Goal: Transaction & Acquisition: Purchase product/service

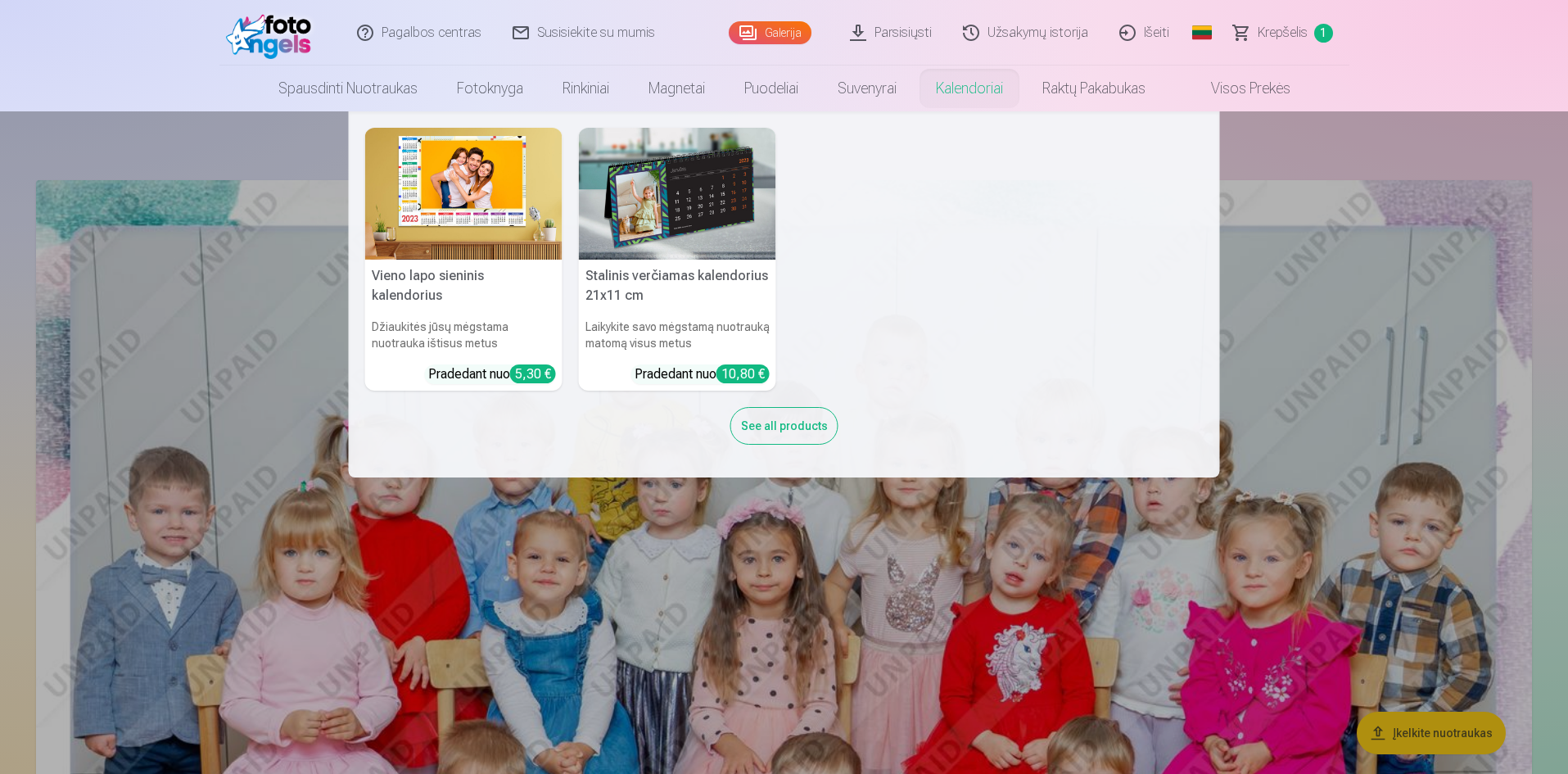
click at [707, 209] on img at bounding box center [677, 193] width 197 height 132
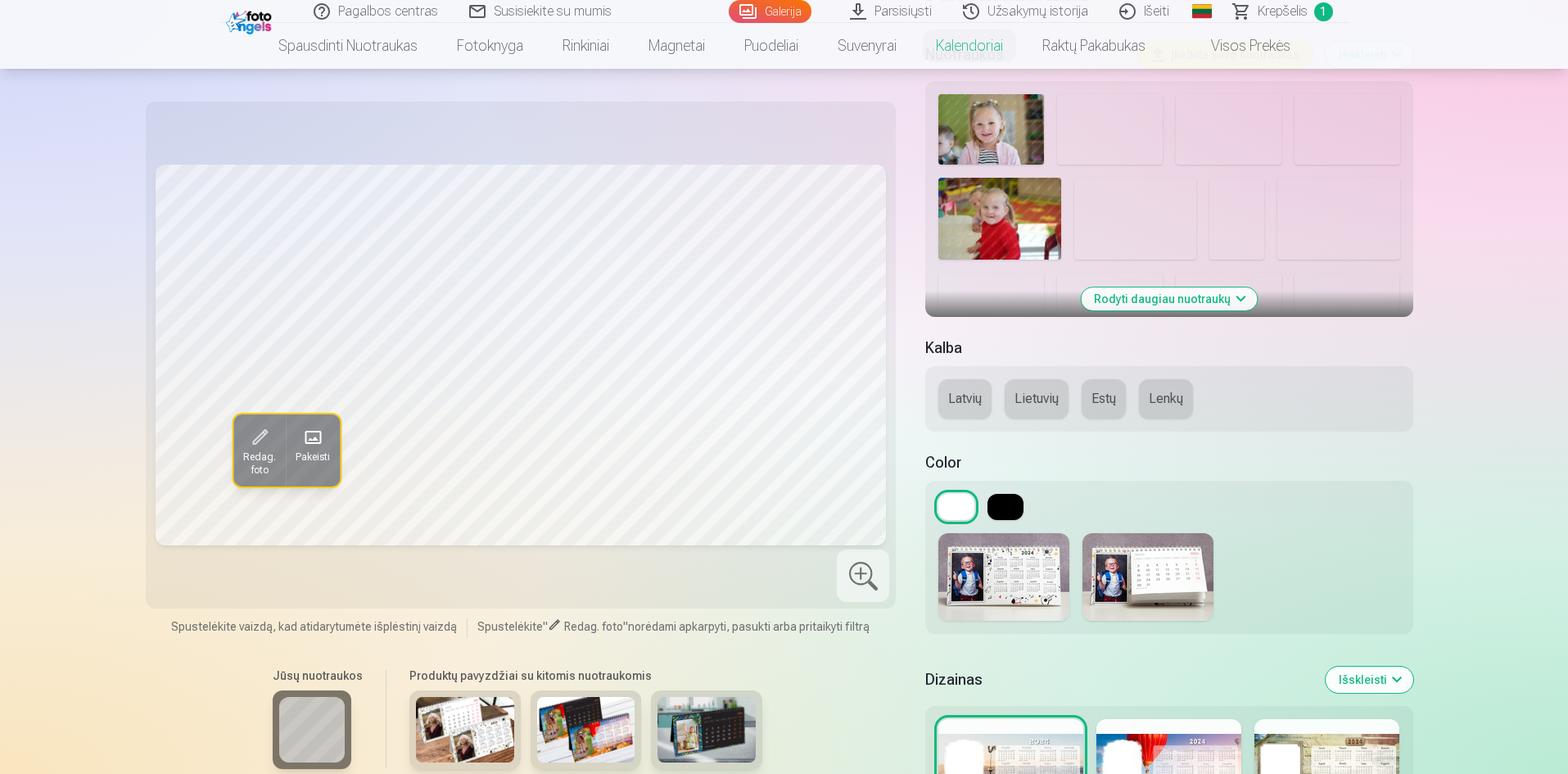
scroll to position [409, 0]
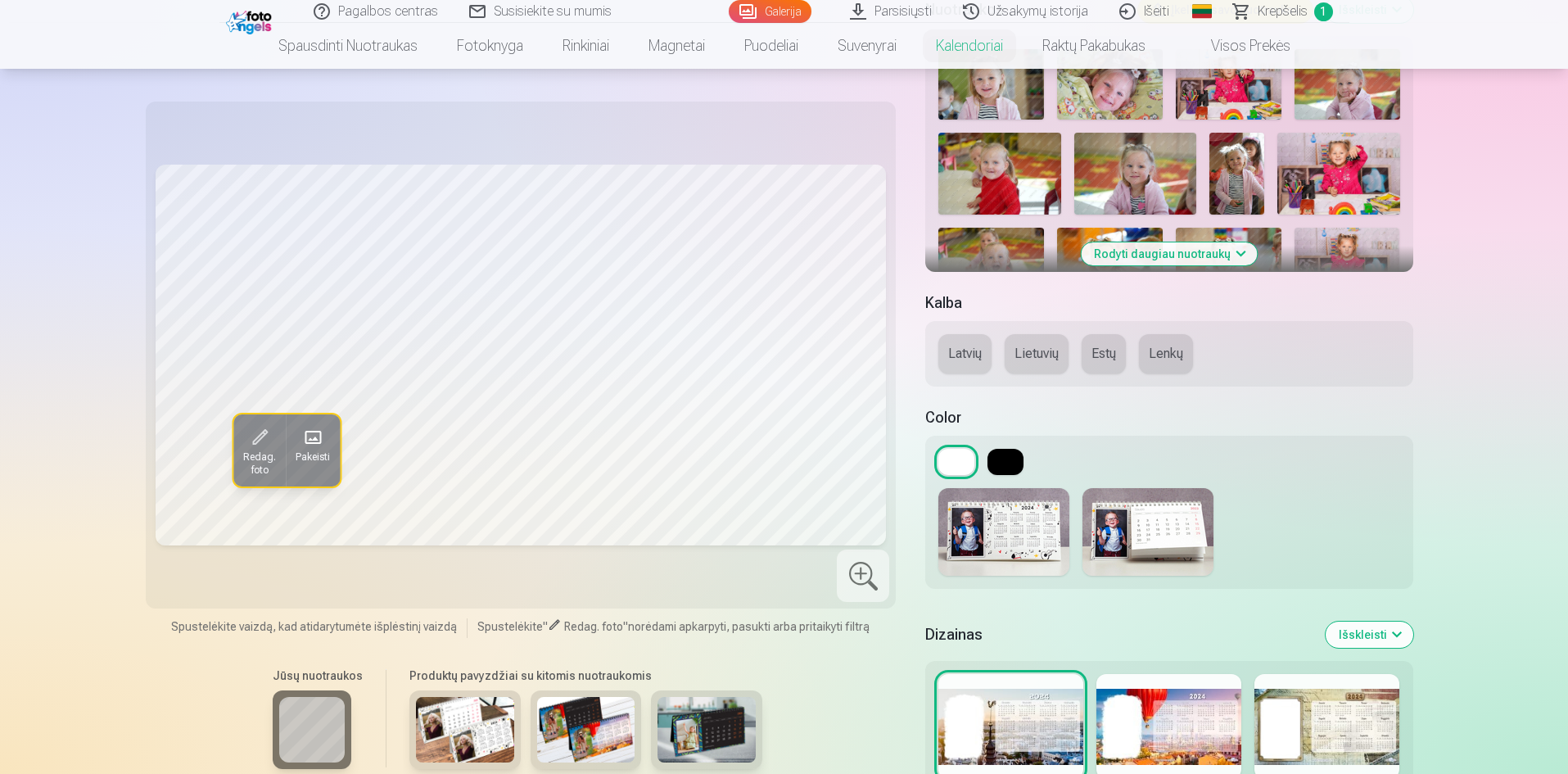
click at [1012, 466] on button at bounding box center [1006, 461] width 36 height 26
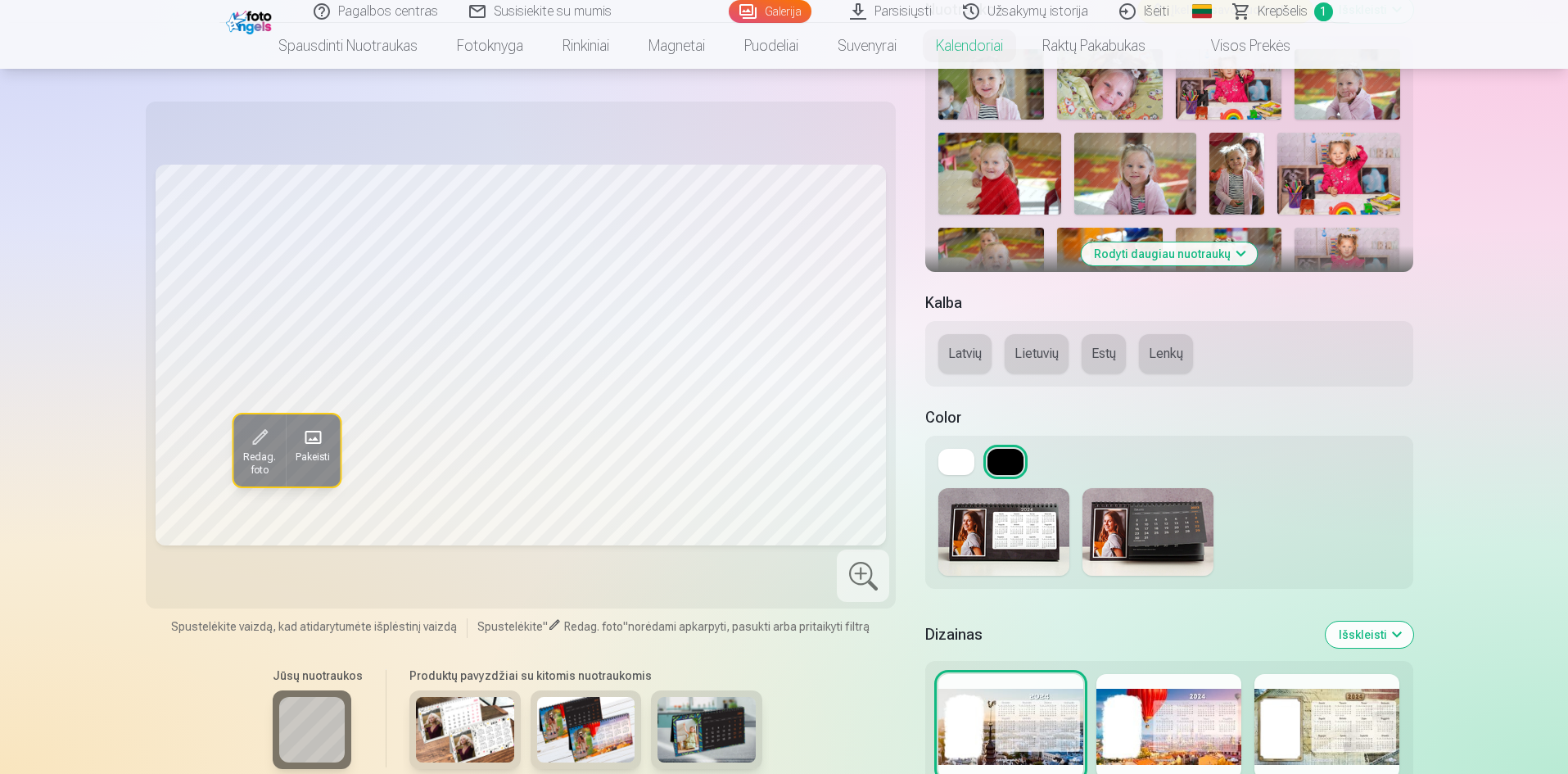
click at [1167, 523] on img at bounding box center [1148, 532] width 131 height 88
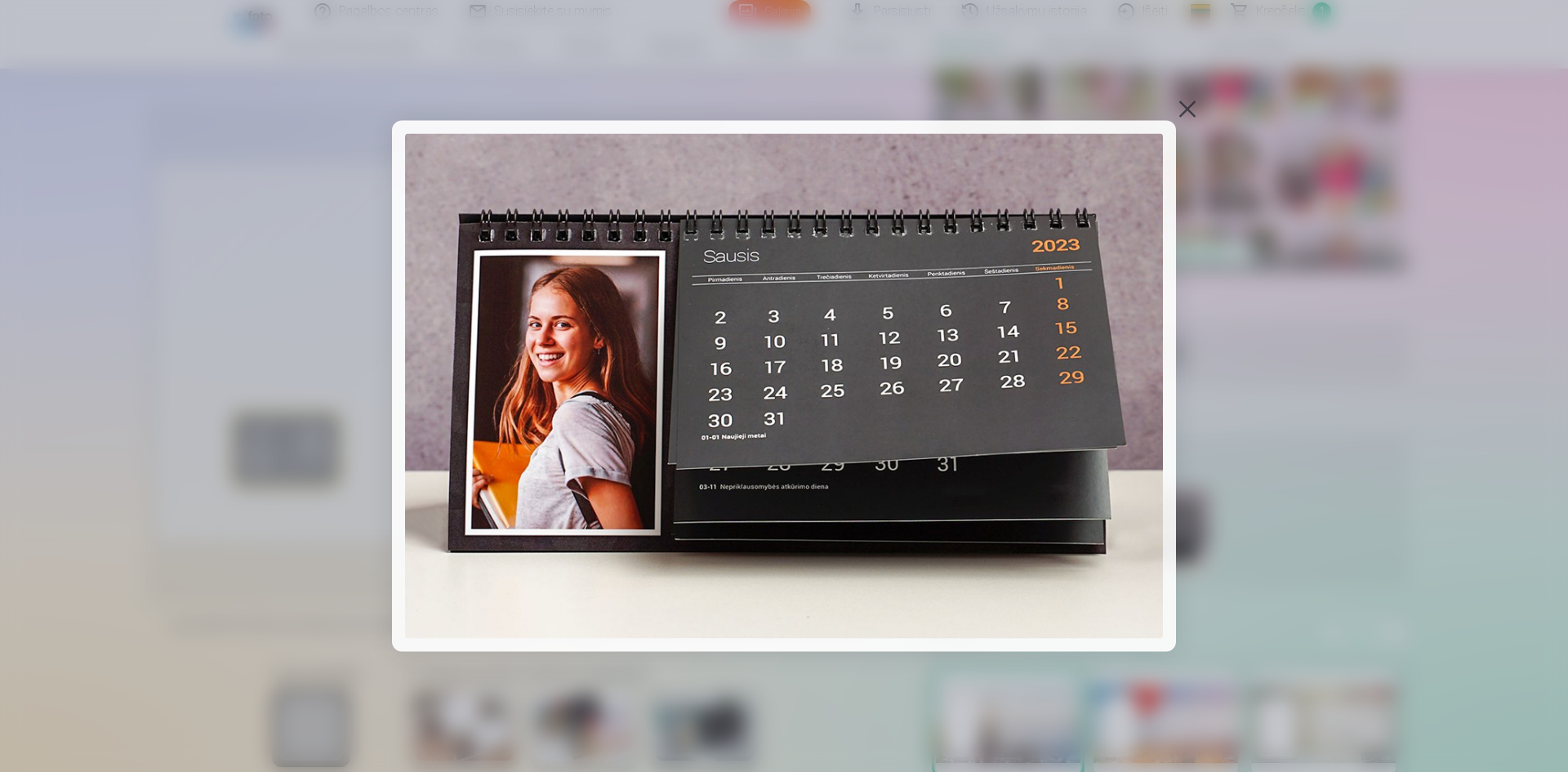
click at [1195, 110] on div at bounding box center [1188, 109] width 23 height 23
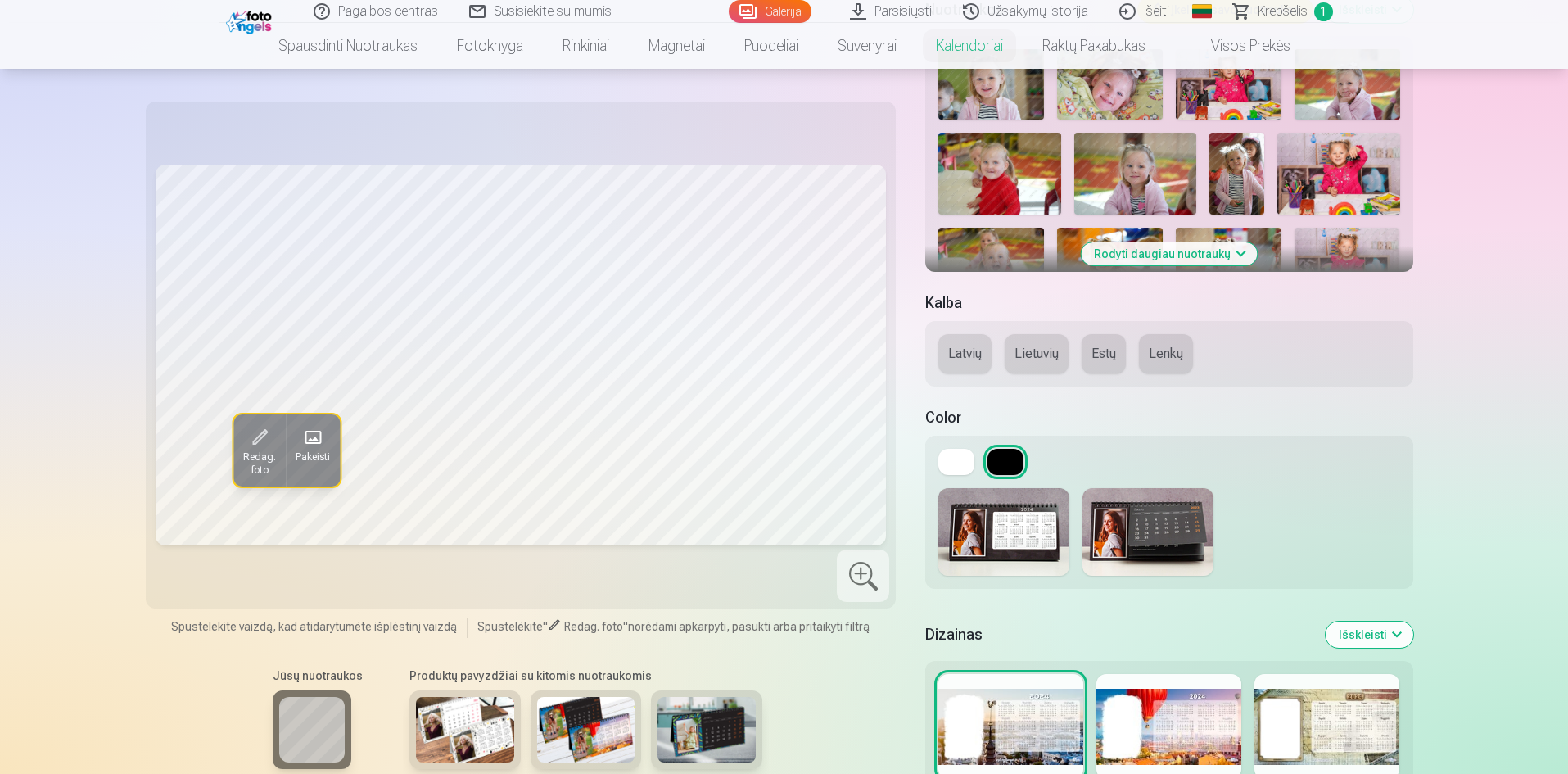
click at [1034, 353] on button "Lietuvių" at bounding box center [1036, 353] width 64 height 39
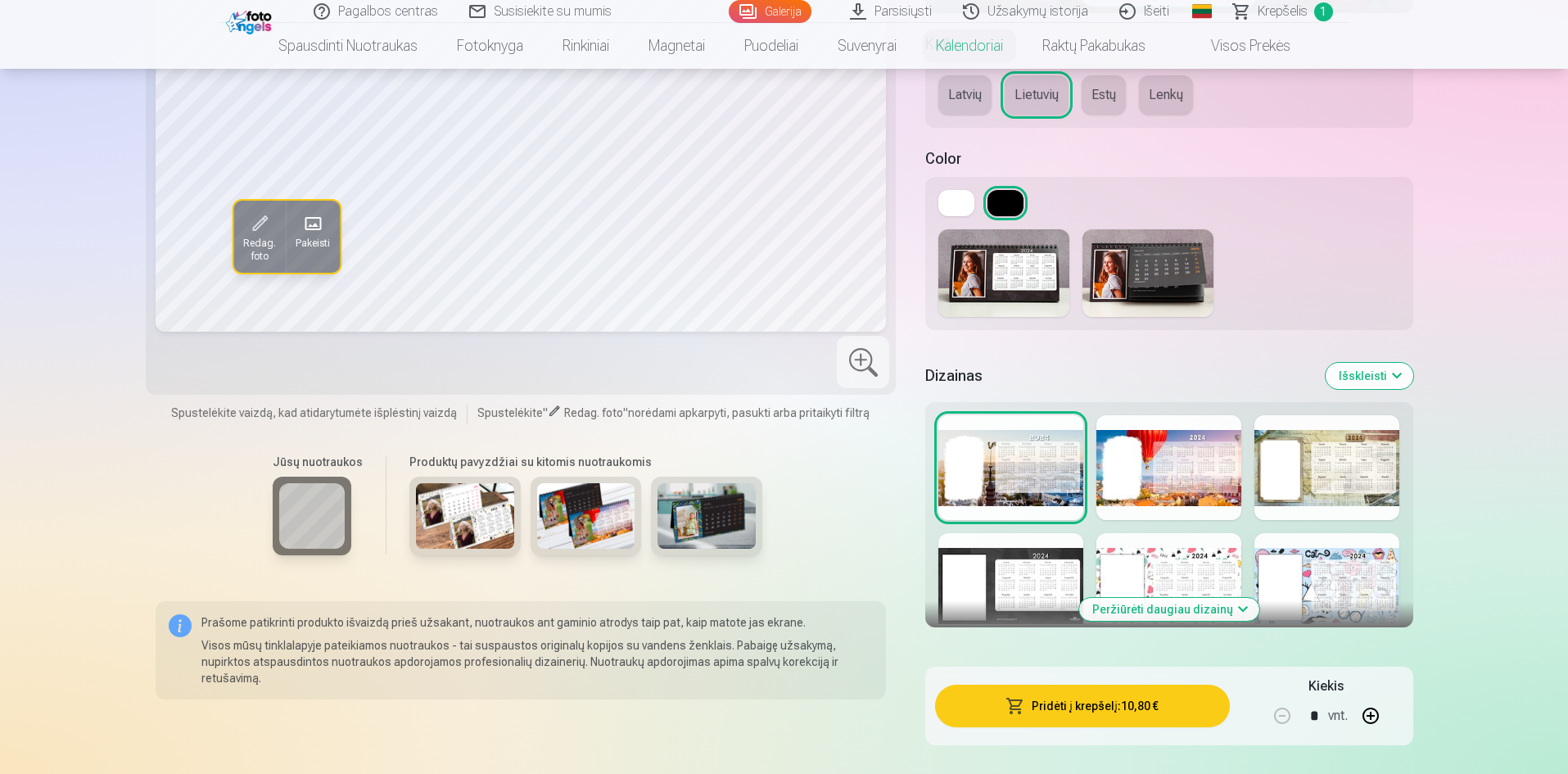
scroll to position [819, 0]
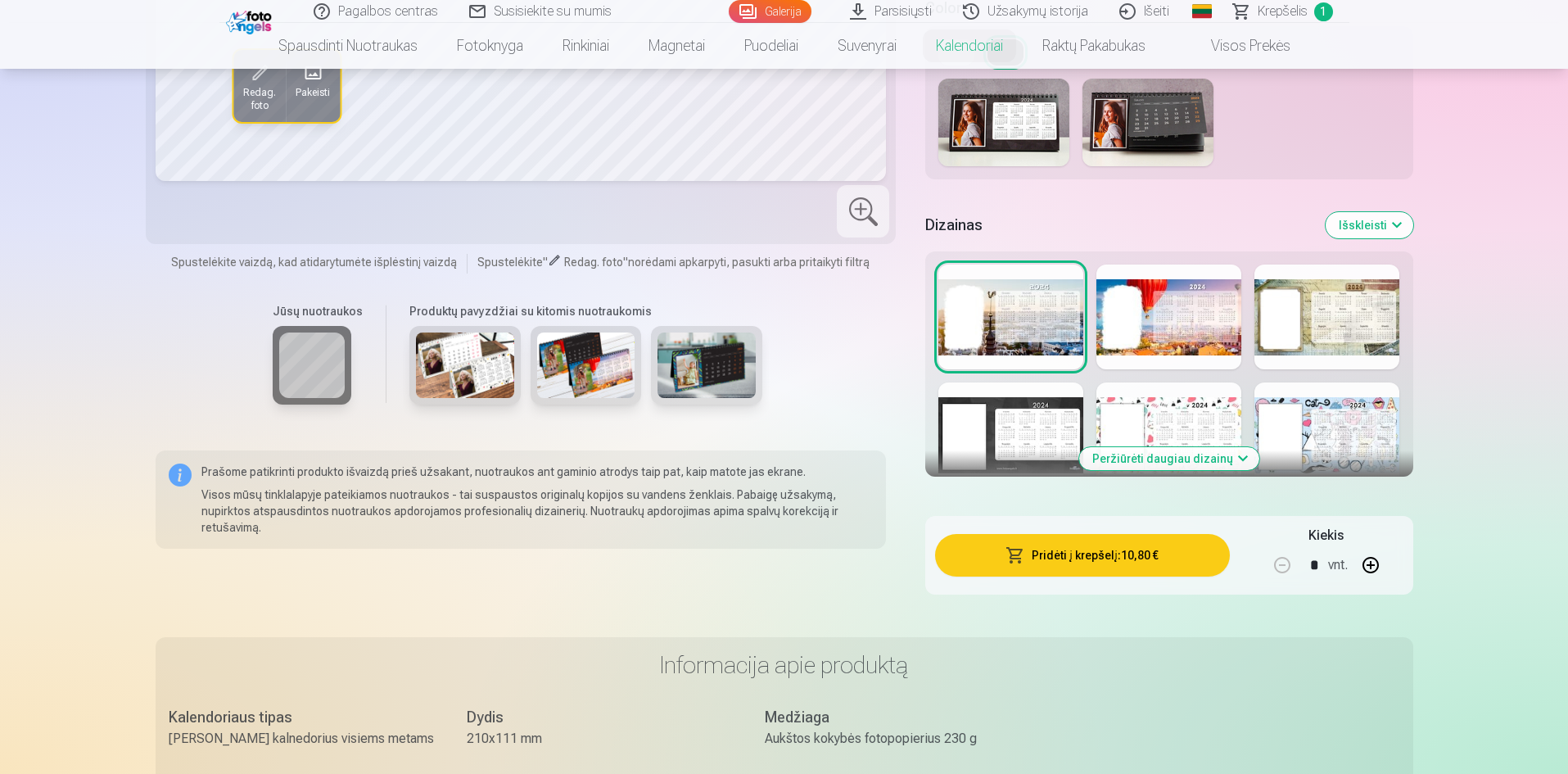
click at [1383, 232] on button "Išskleisti" at bounding box center [1370, 224] width 88 height 26
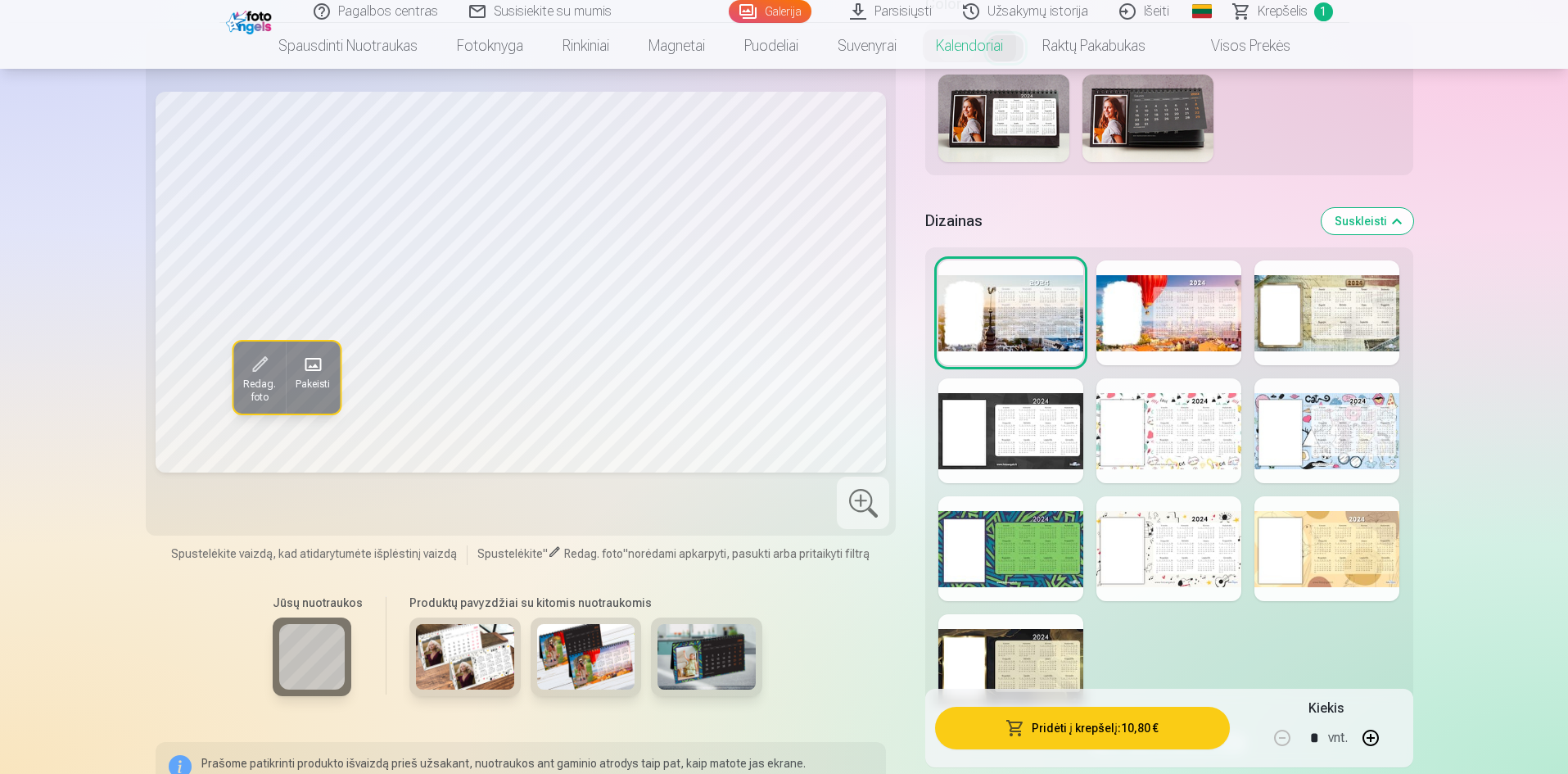
scroll to position [1065, 0]
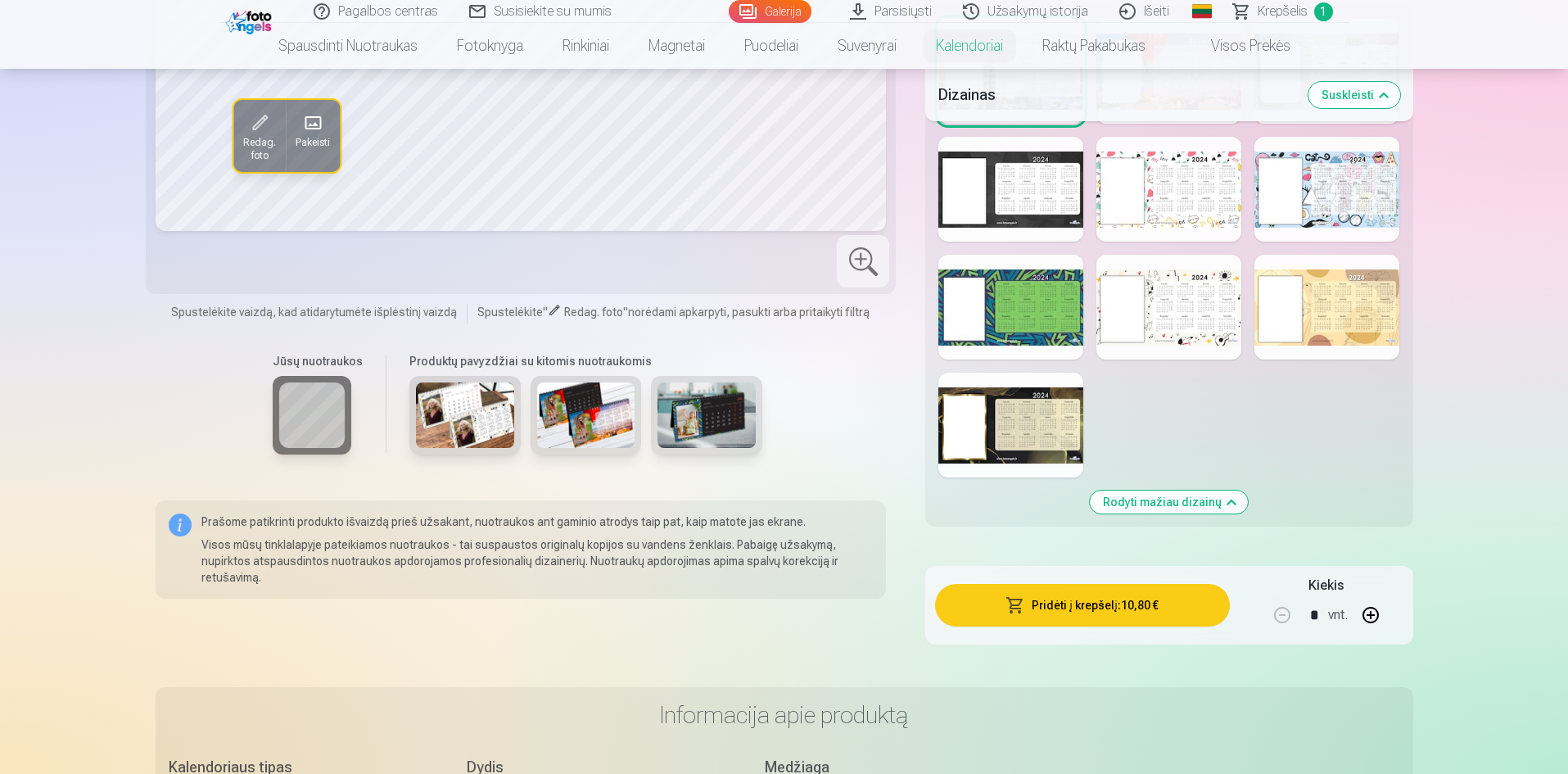
click at [474, 444] on img at bounding box center [466, 414] width 99 height 65
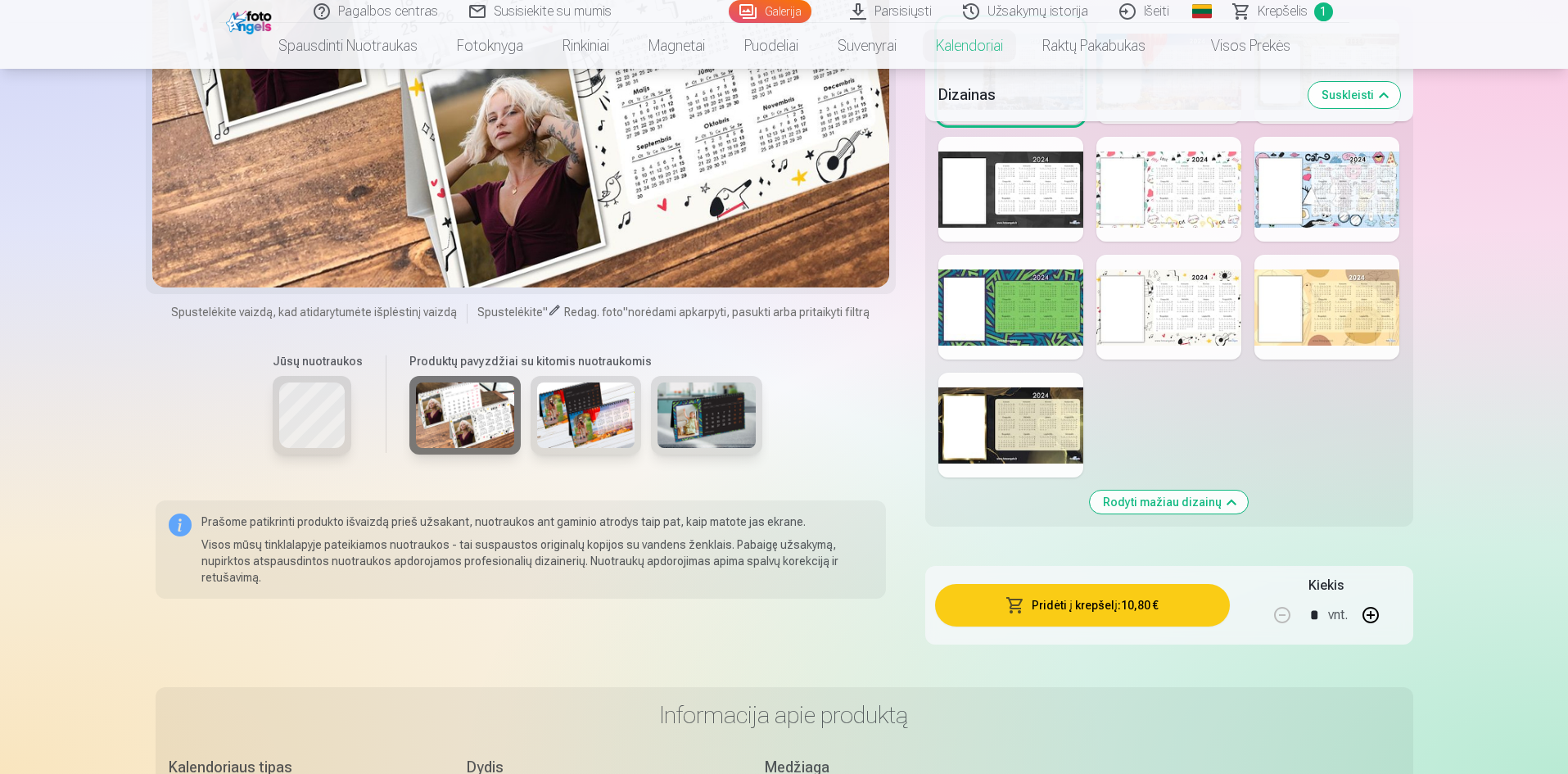
click at [693, 448] on img at bounding box center [707, 414] width 99 height 65
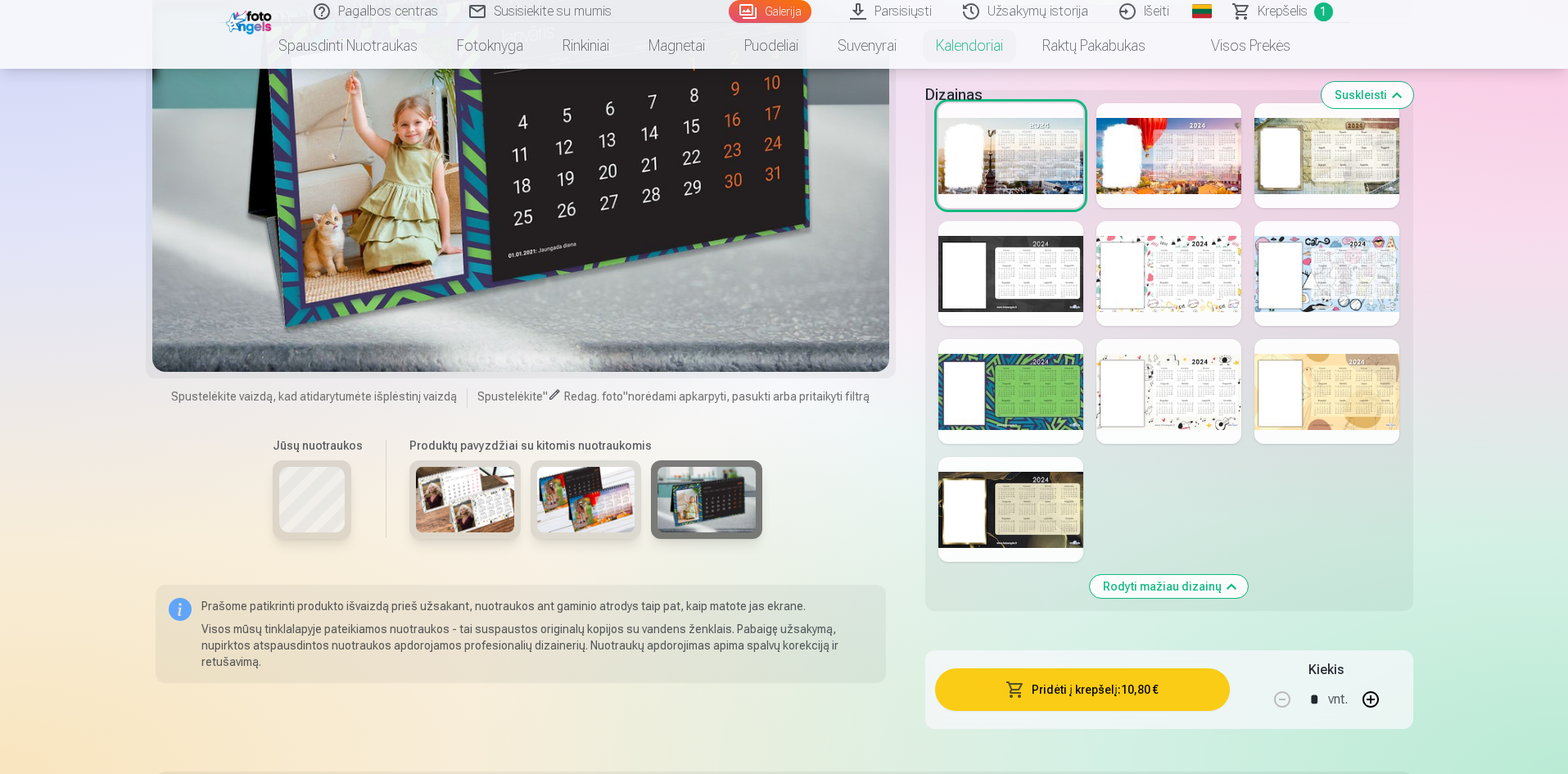
scroll to position [819, 0]
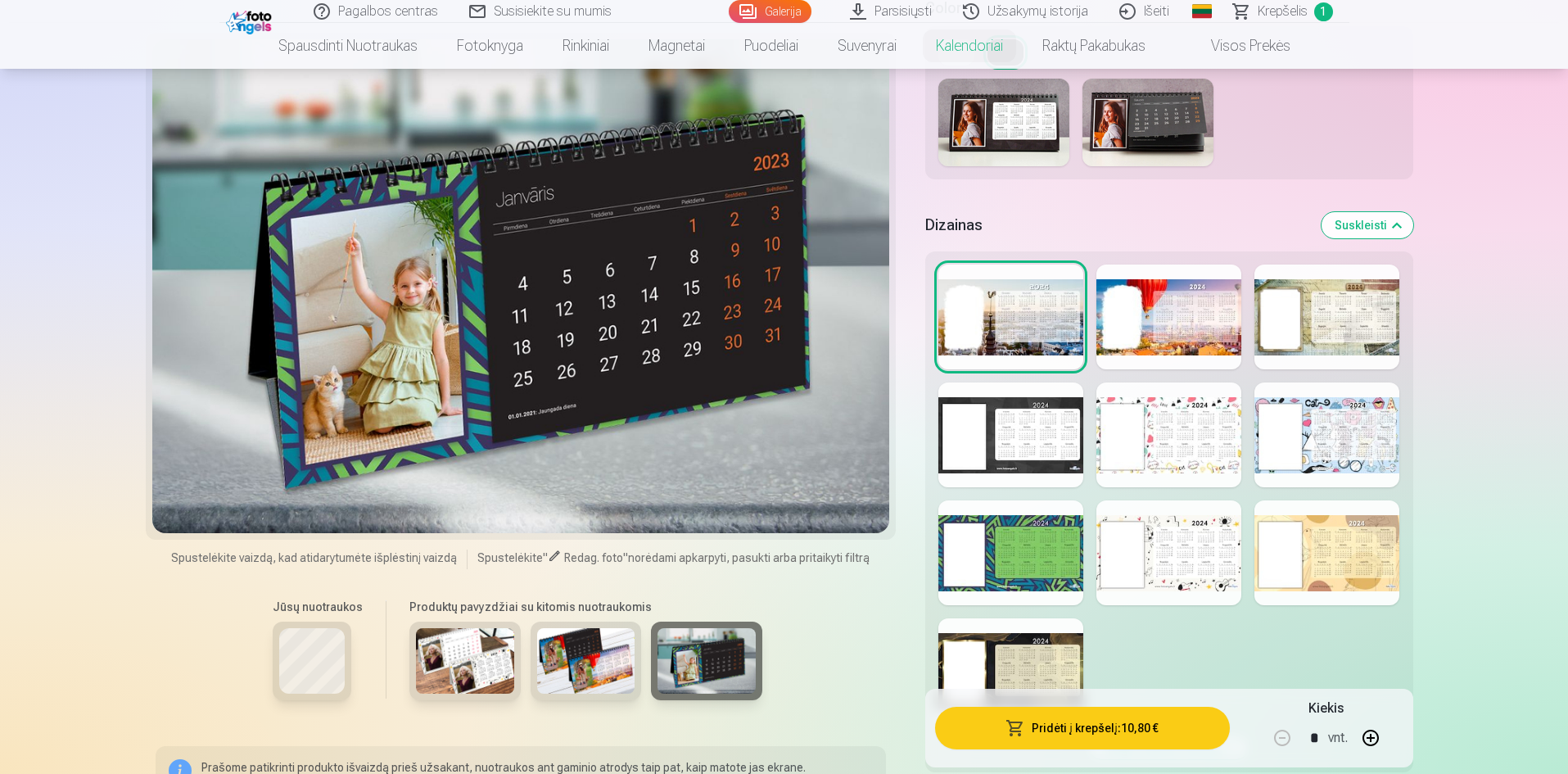
click at [605, 674] on img at bounding box center [587, 660] width 99 height 65
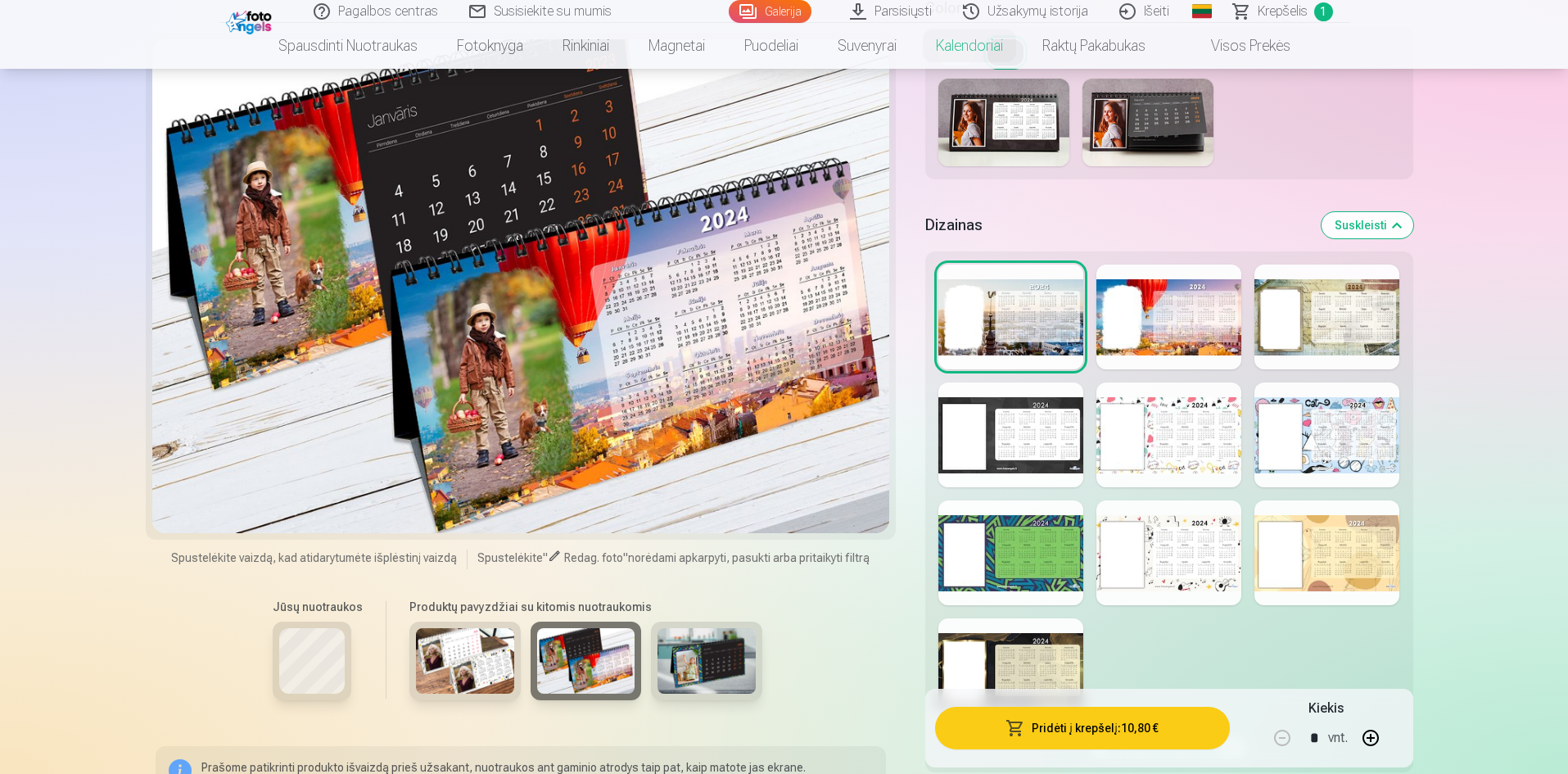
click at [724, 686] on img at bounding box center [707, 660] width 99 height 65
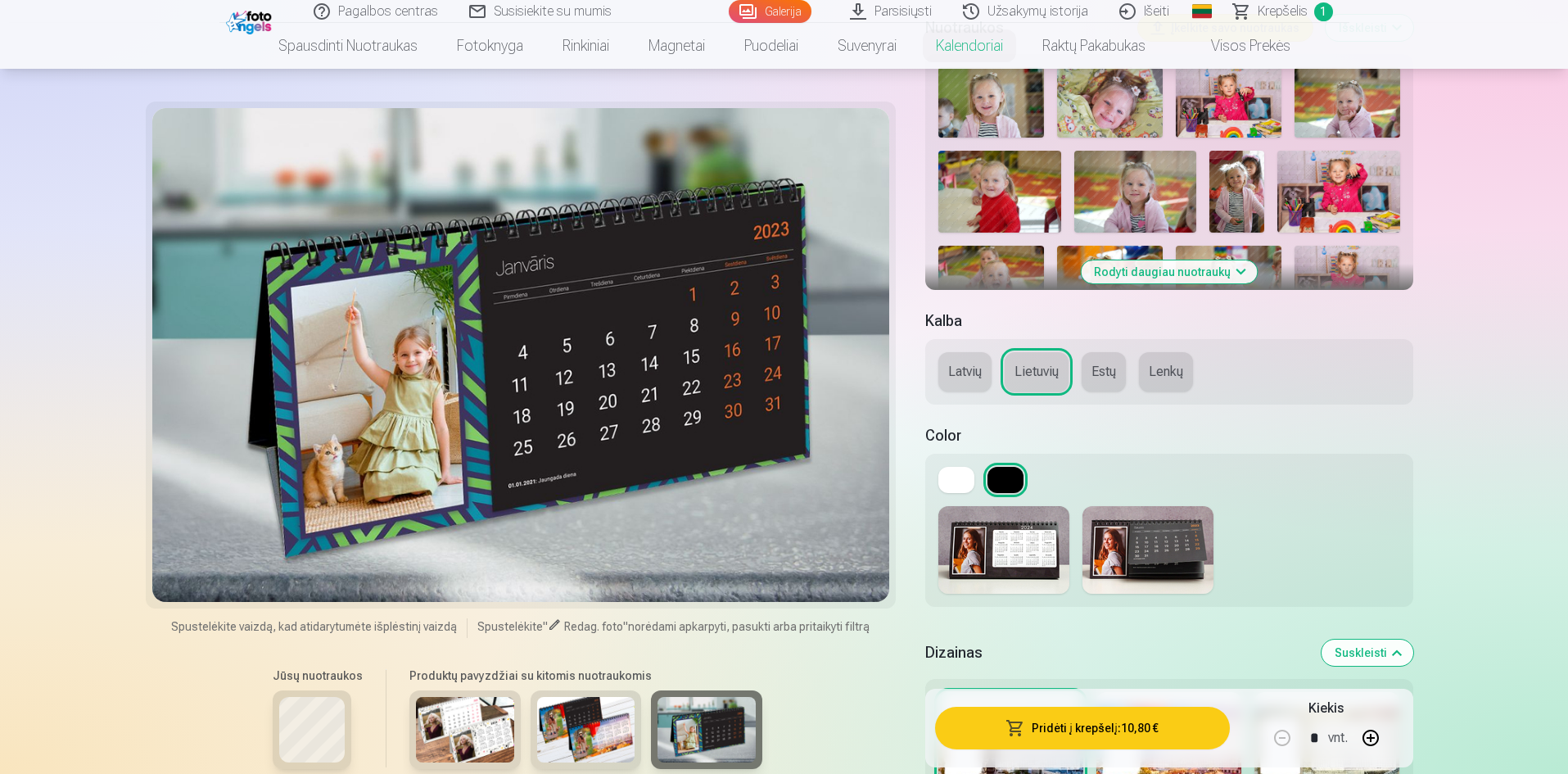
scroll to position [409, 0]
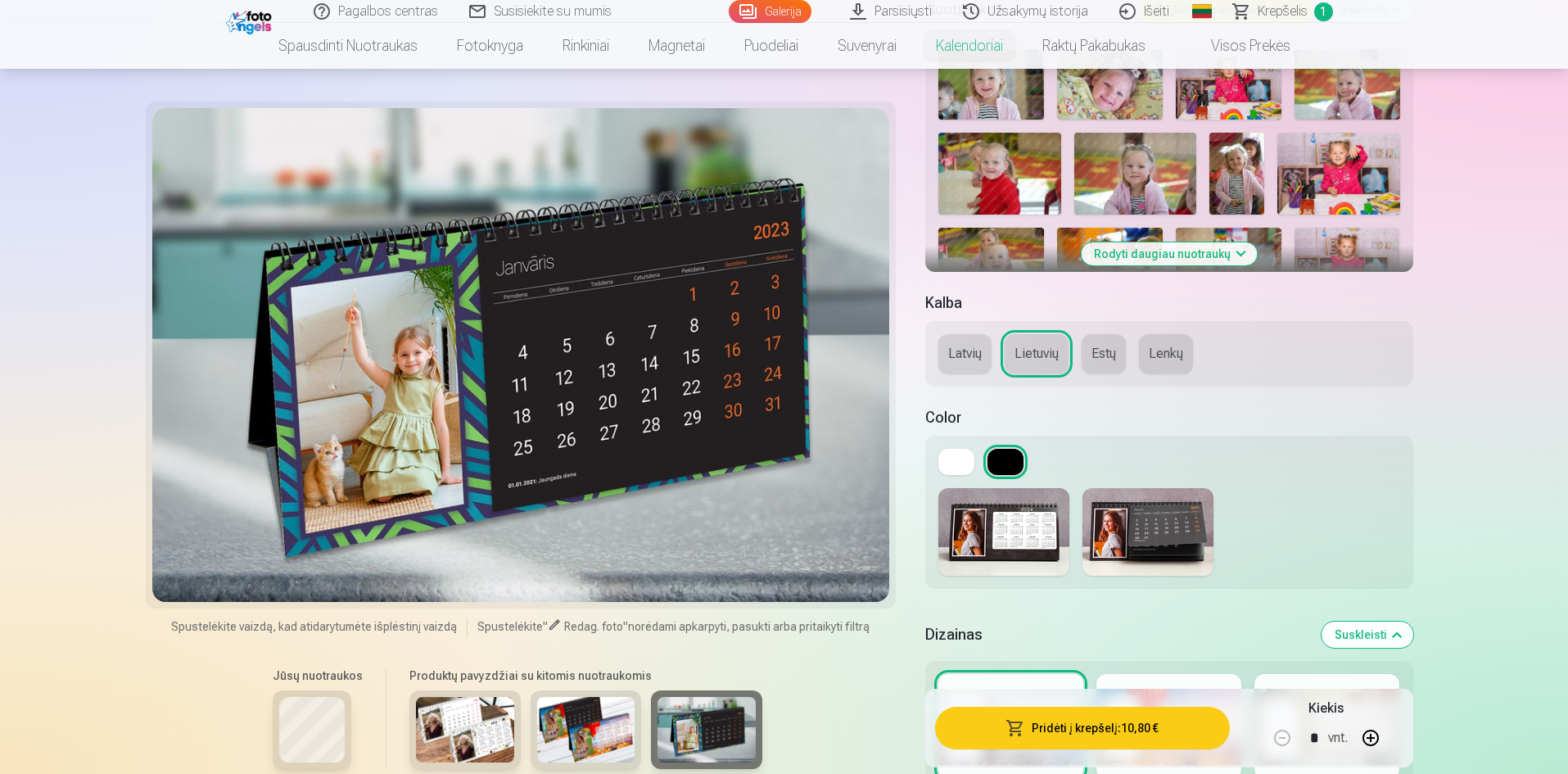
click at [1222, 253] on button "Rodyti daugiau nuotraukų" at bounding box center [1169, 254] width 176 height 23
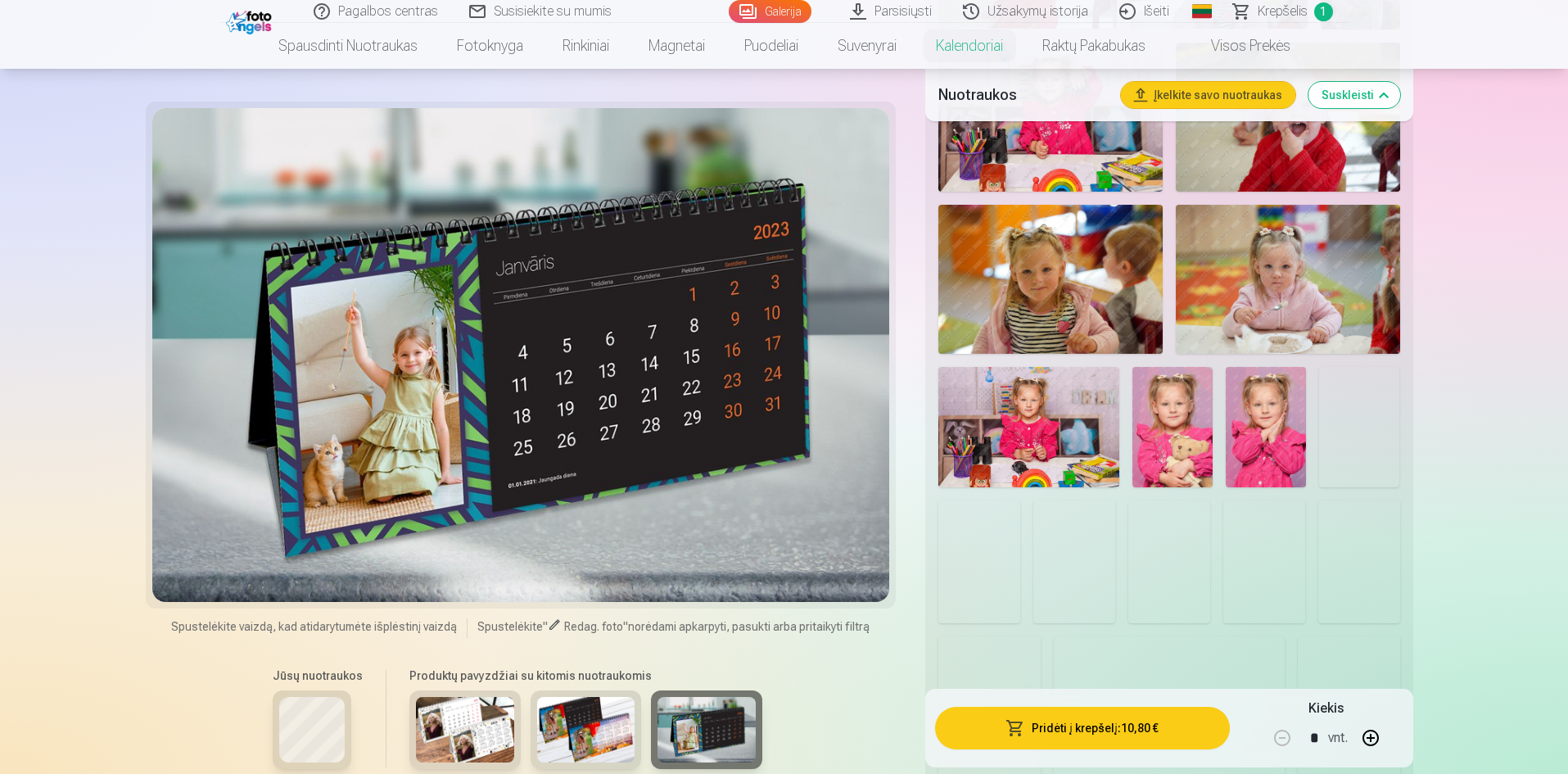
scroll to position [900, 0]
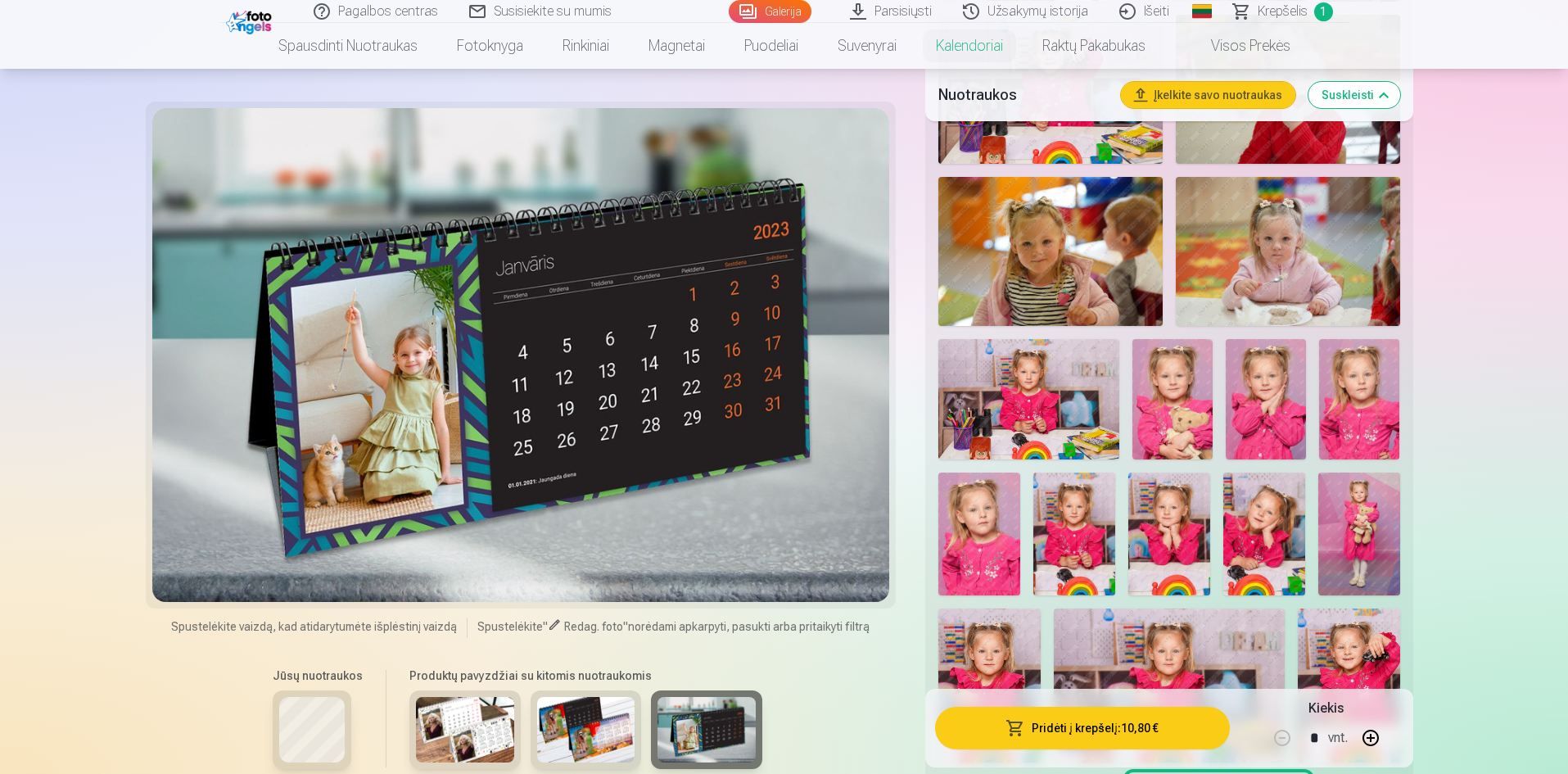
click at [1144, 539] on img at bounding box center [1169, 534] width 82 height 123
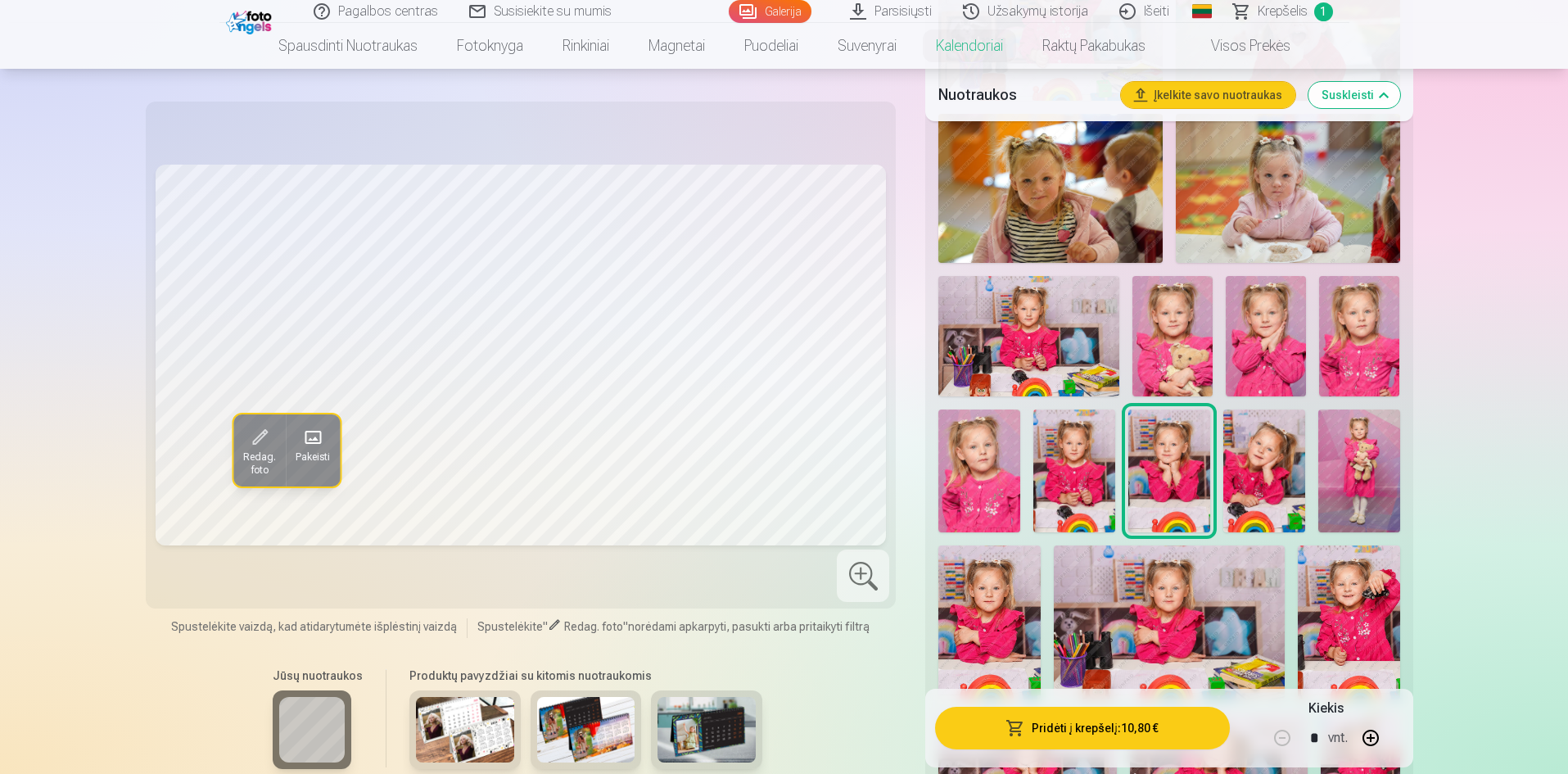
scroll to position [983, 0]
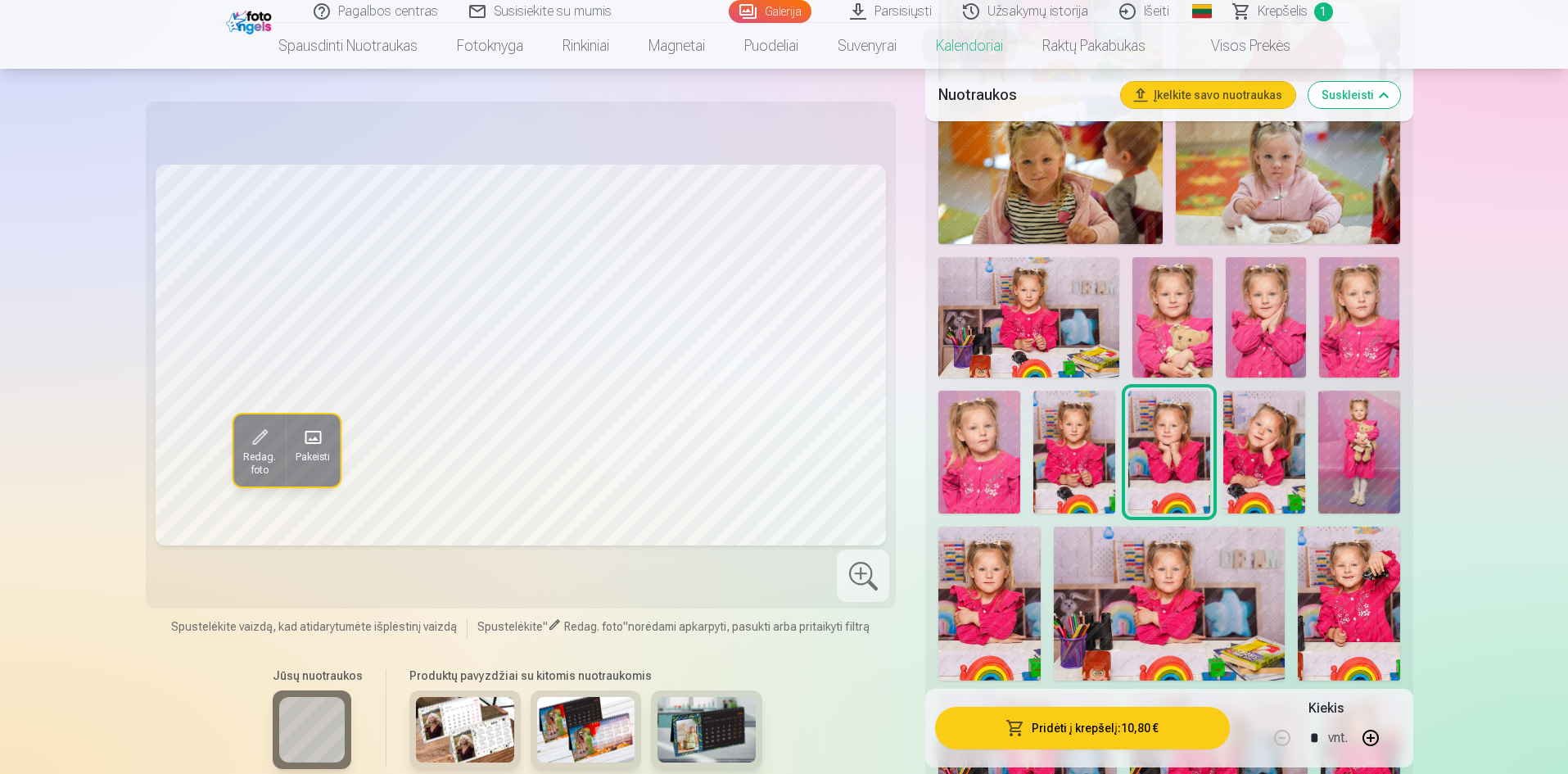
click at [707, 742] on img at bounding box center [707, 729] width 99 height 65
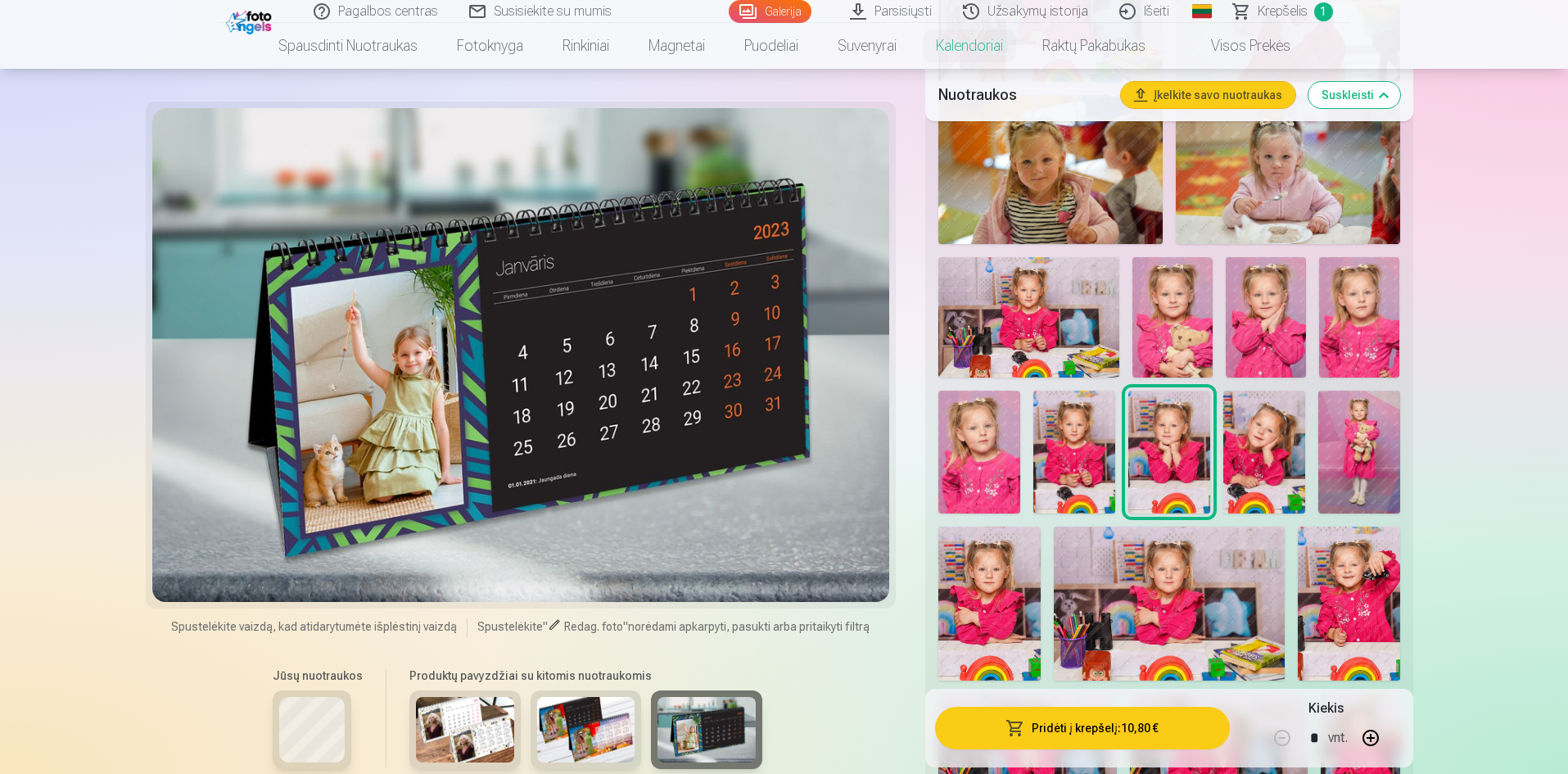
click at [1167, 438] on img at bounding box center [1169, 451] width 82 height 123
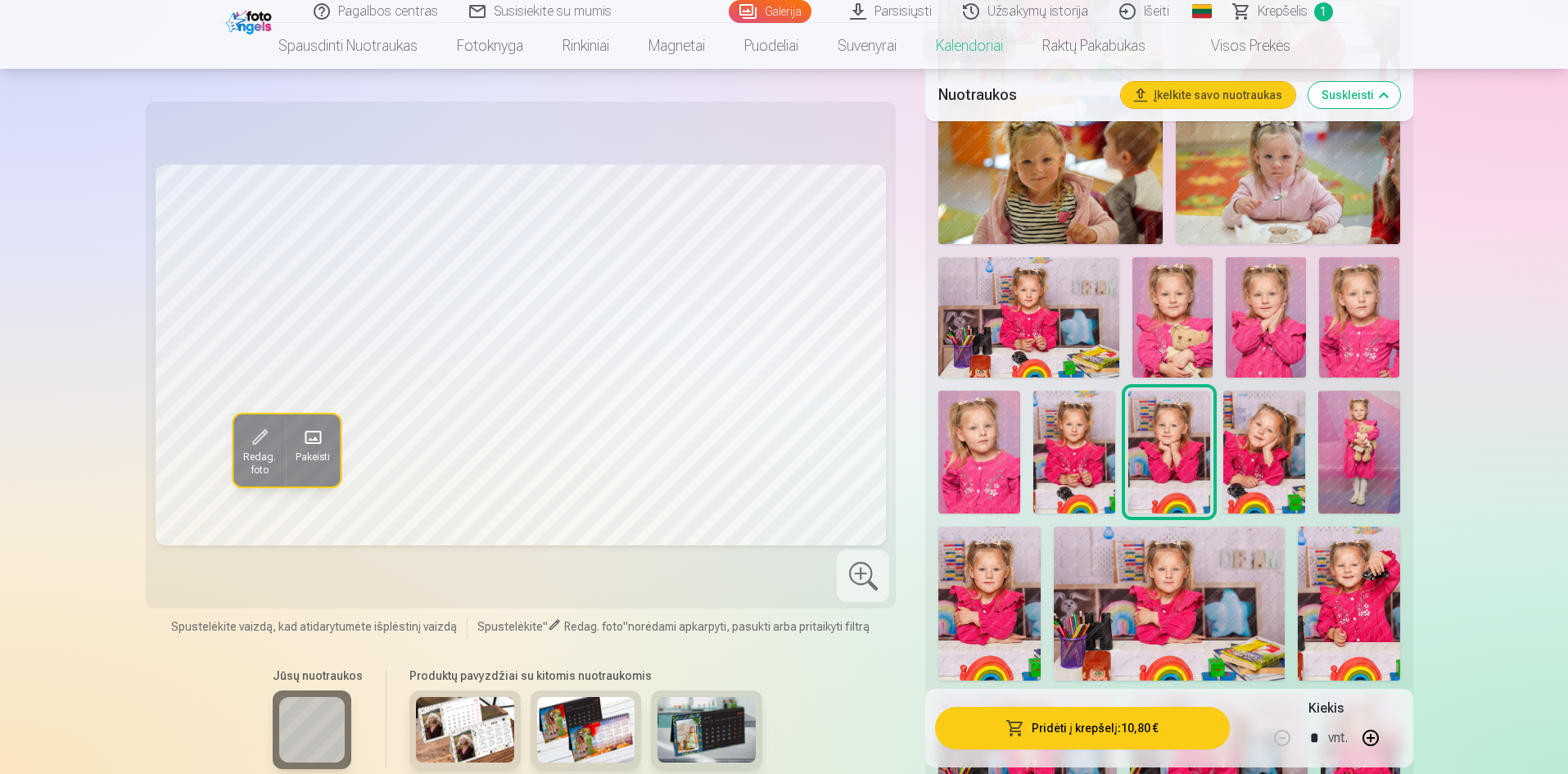
click at [723, 720] on img at bounding box center [707, 729] width 99 height 65
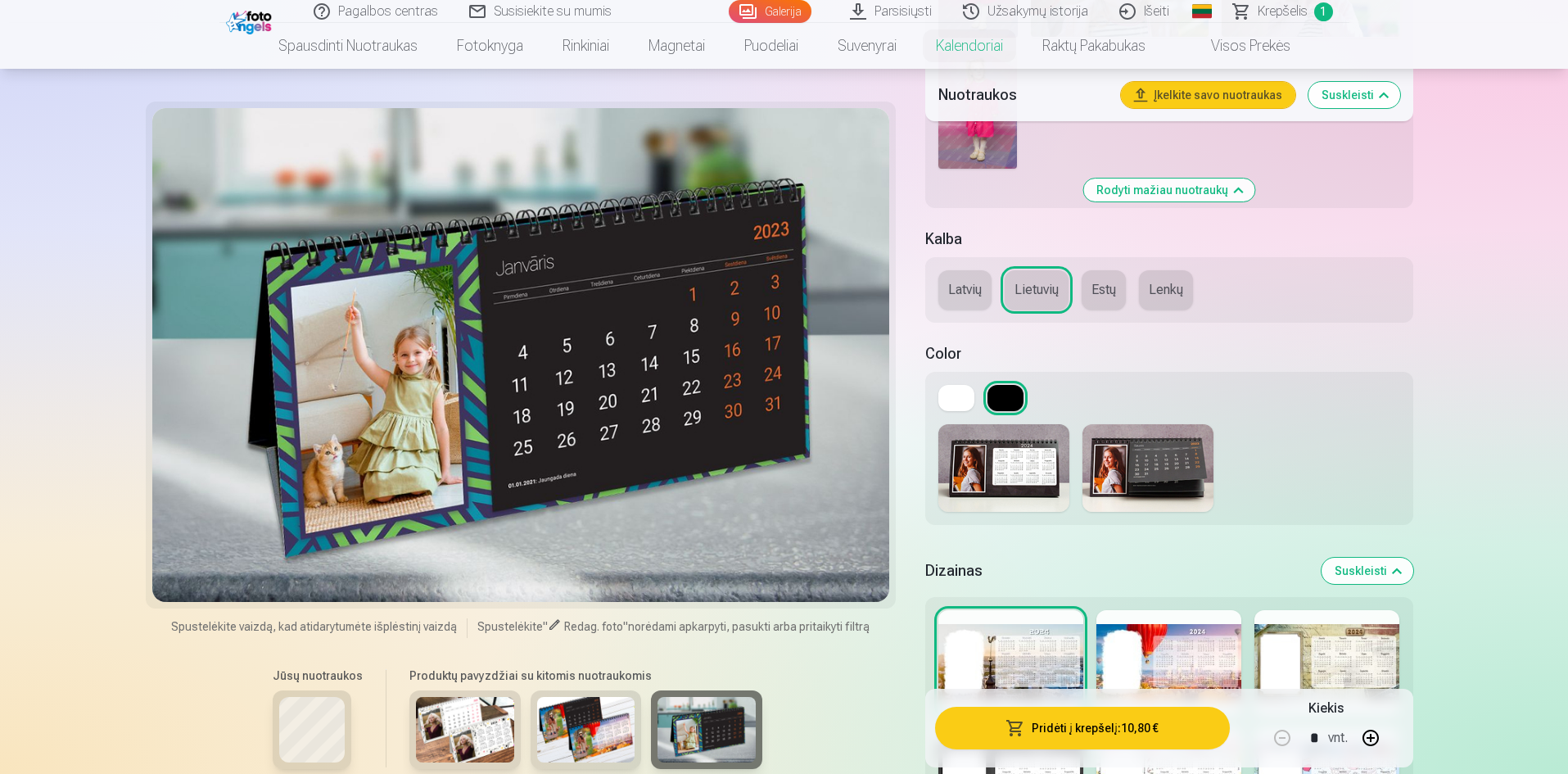
scroll to position [2047, 0]
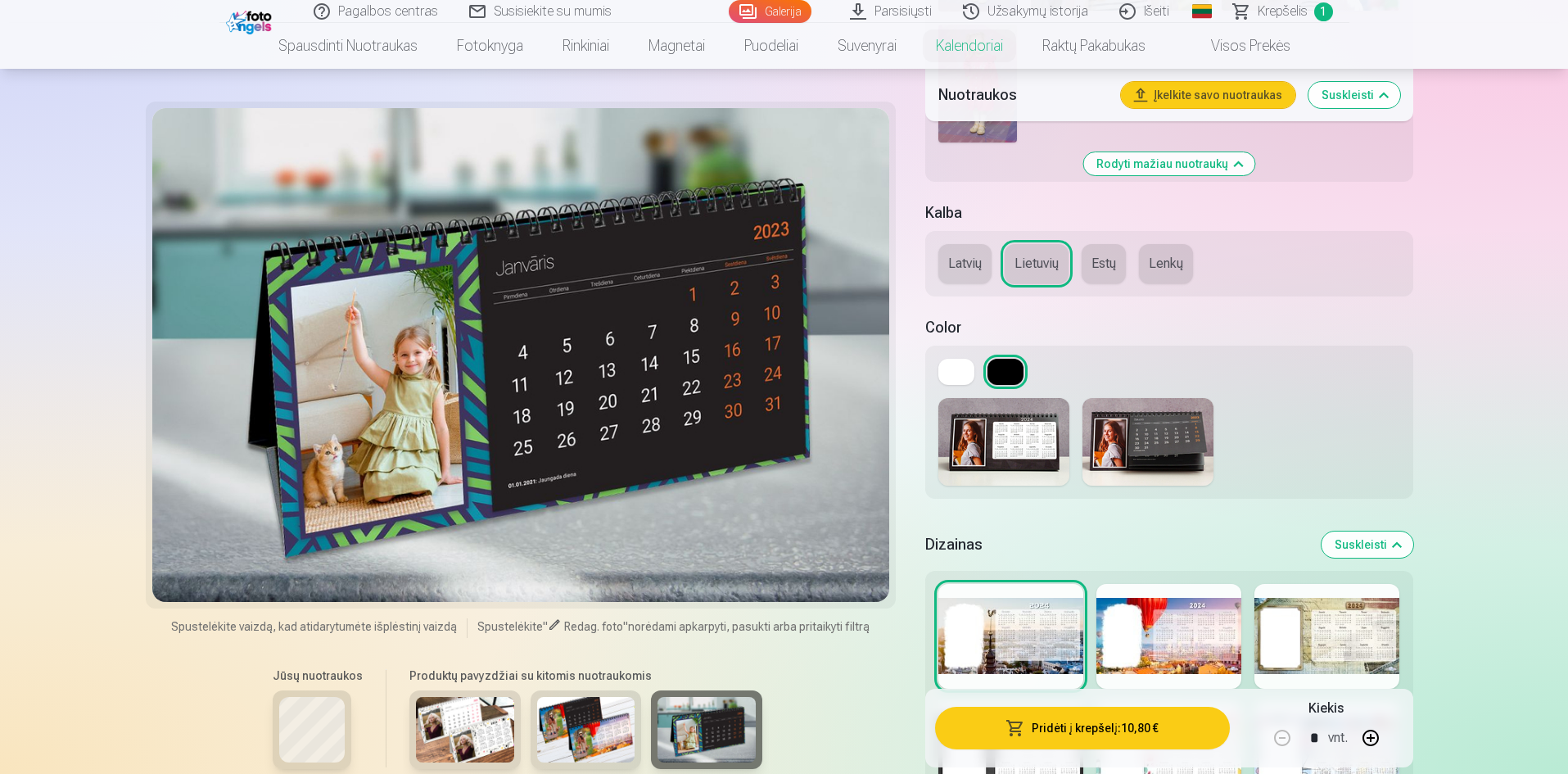
click at [1179, 439] on img at bounding box center [1148, 442] width 131 height 88
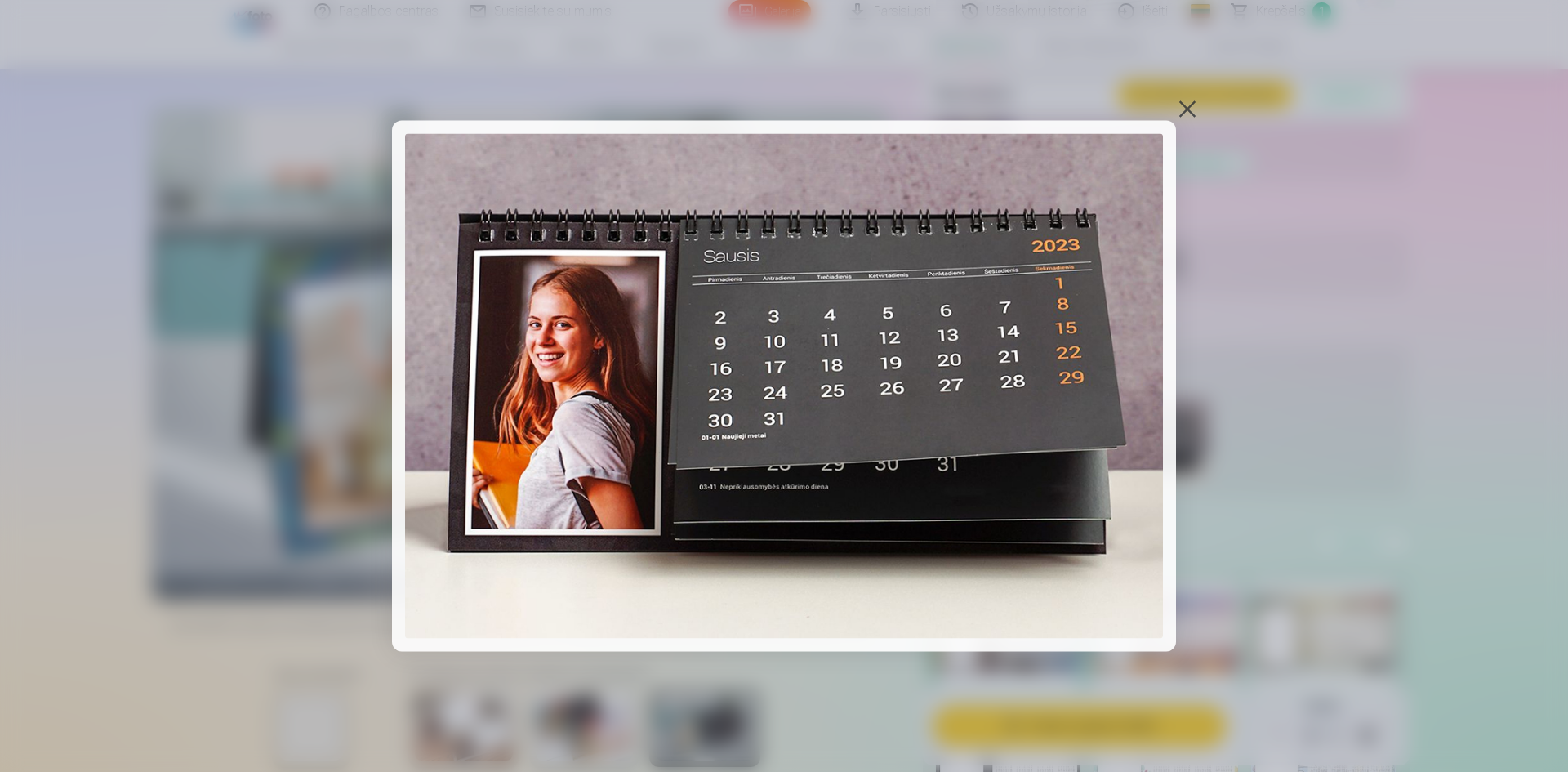
click at [1199, 94] on div at bounding box center [784, 386] width 1568 height 772
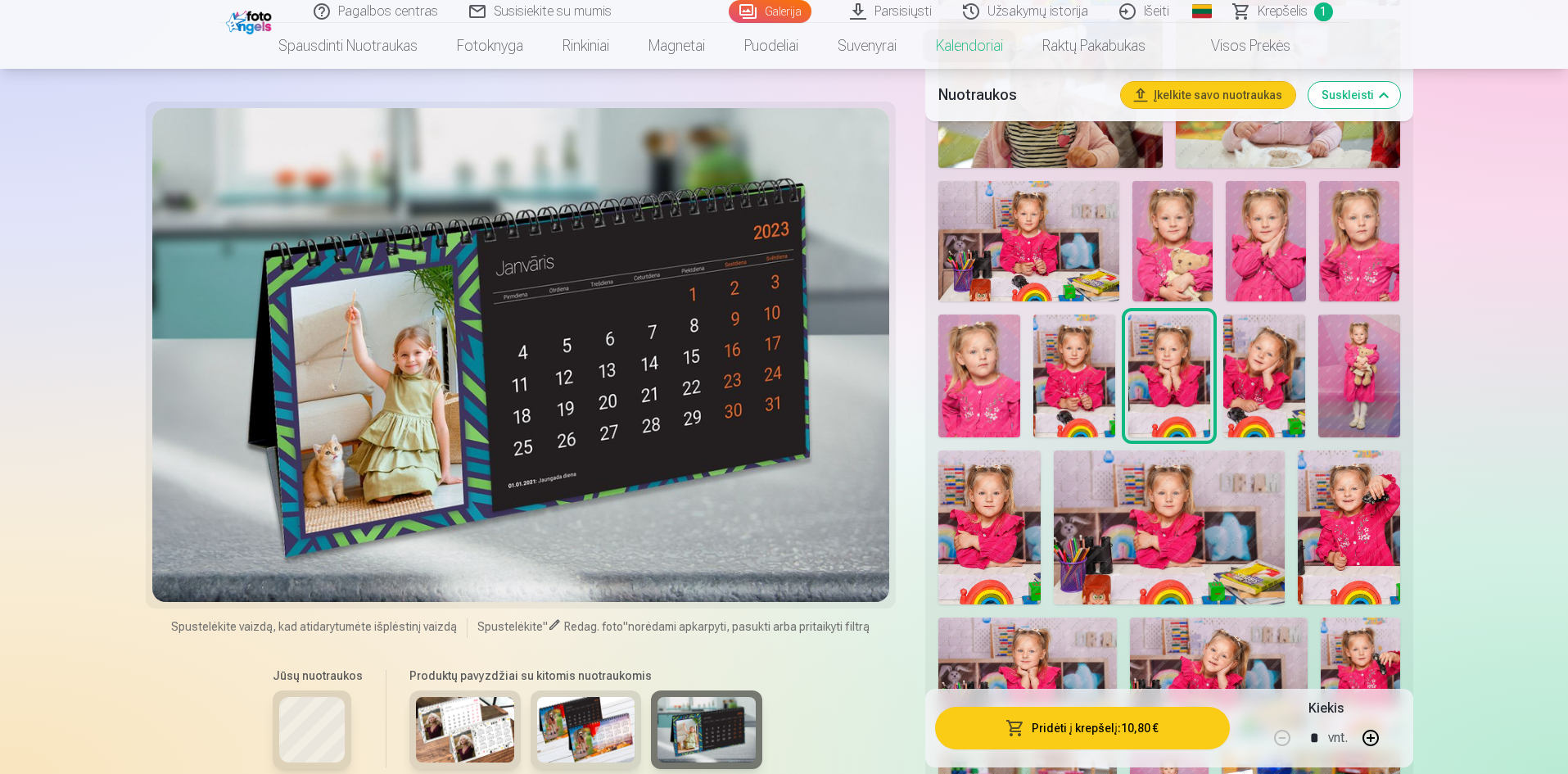
scroll to position [1065, 0]
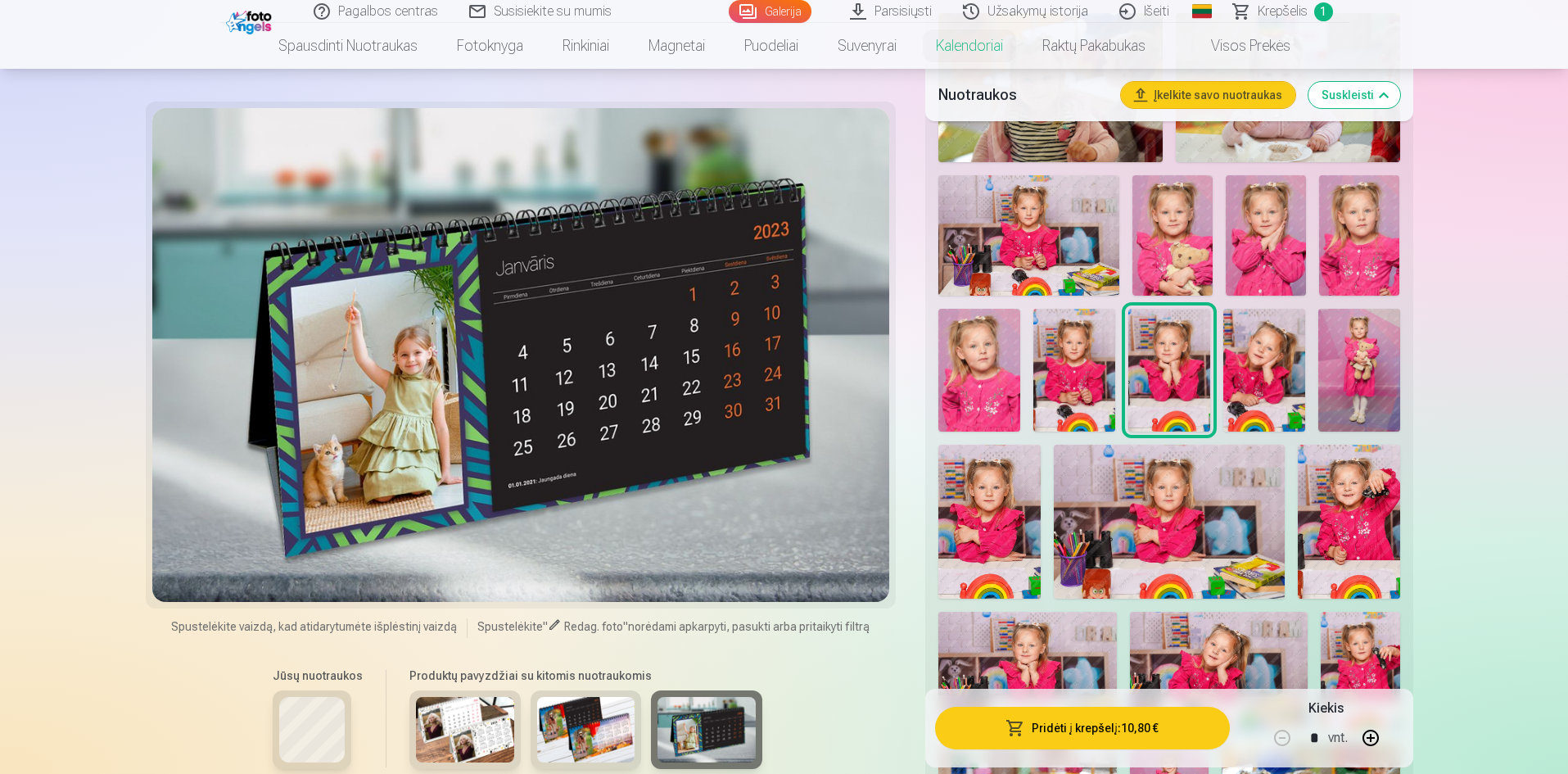
click at [1175, 367] on img at bounding box center [1169, 370] width 82 height 123
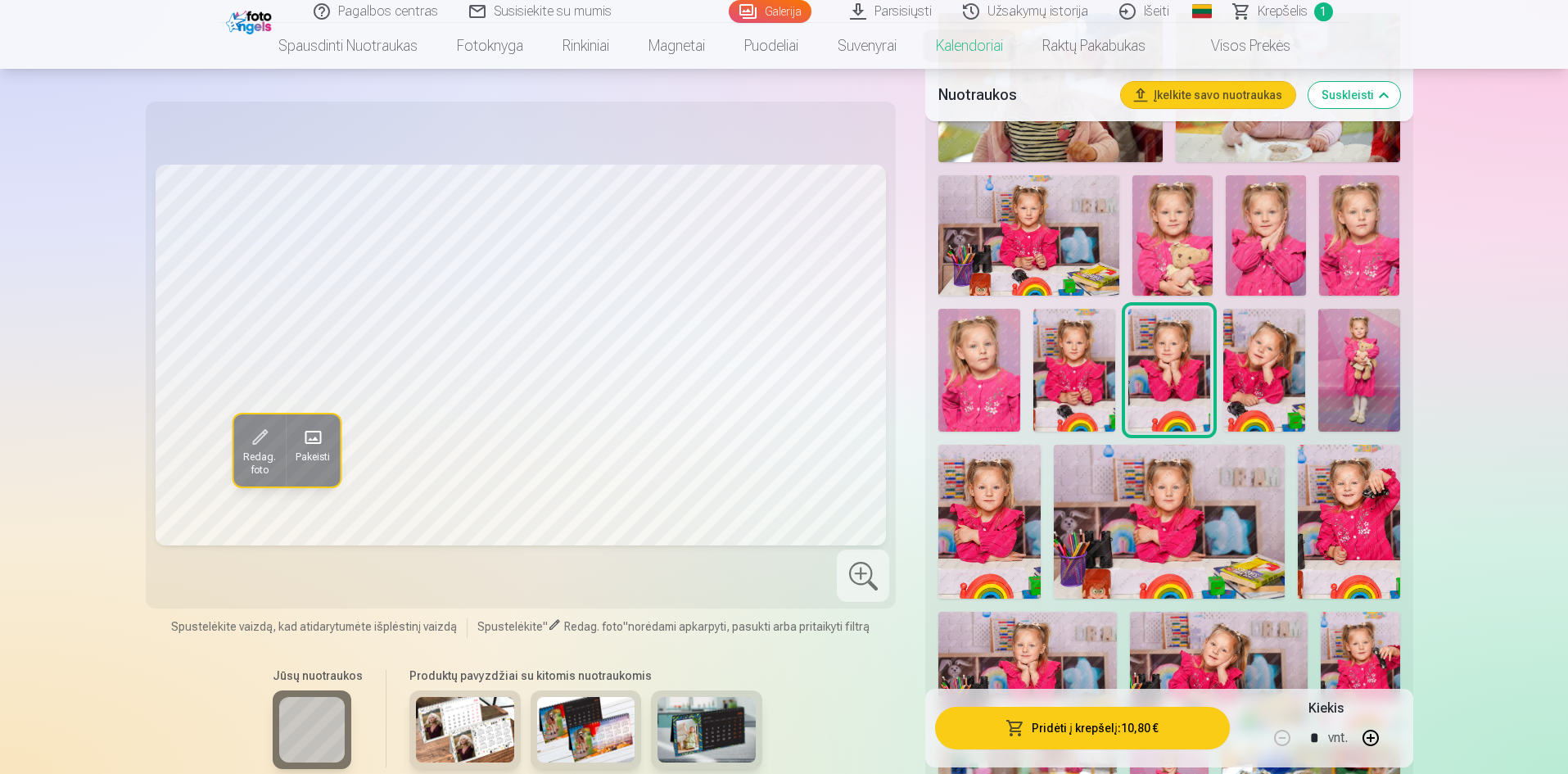
click at [1175, 367] on img at bounding box center [1169, 370] width 82 height 123
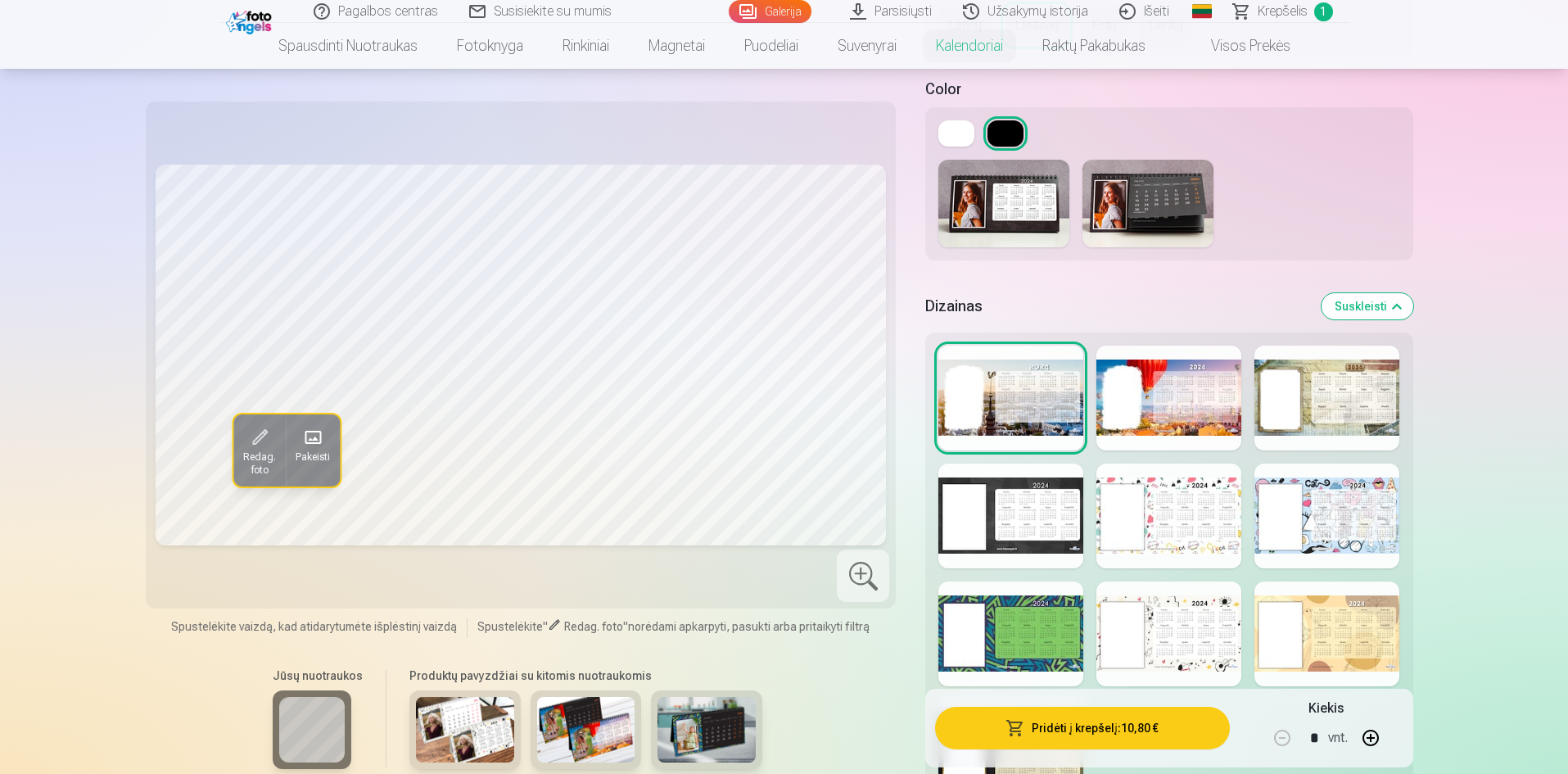
scroll to position [2129, 0]
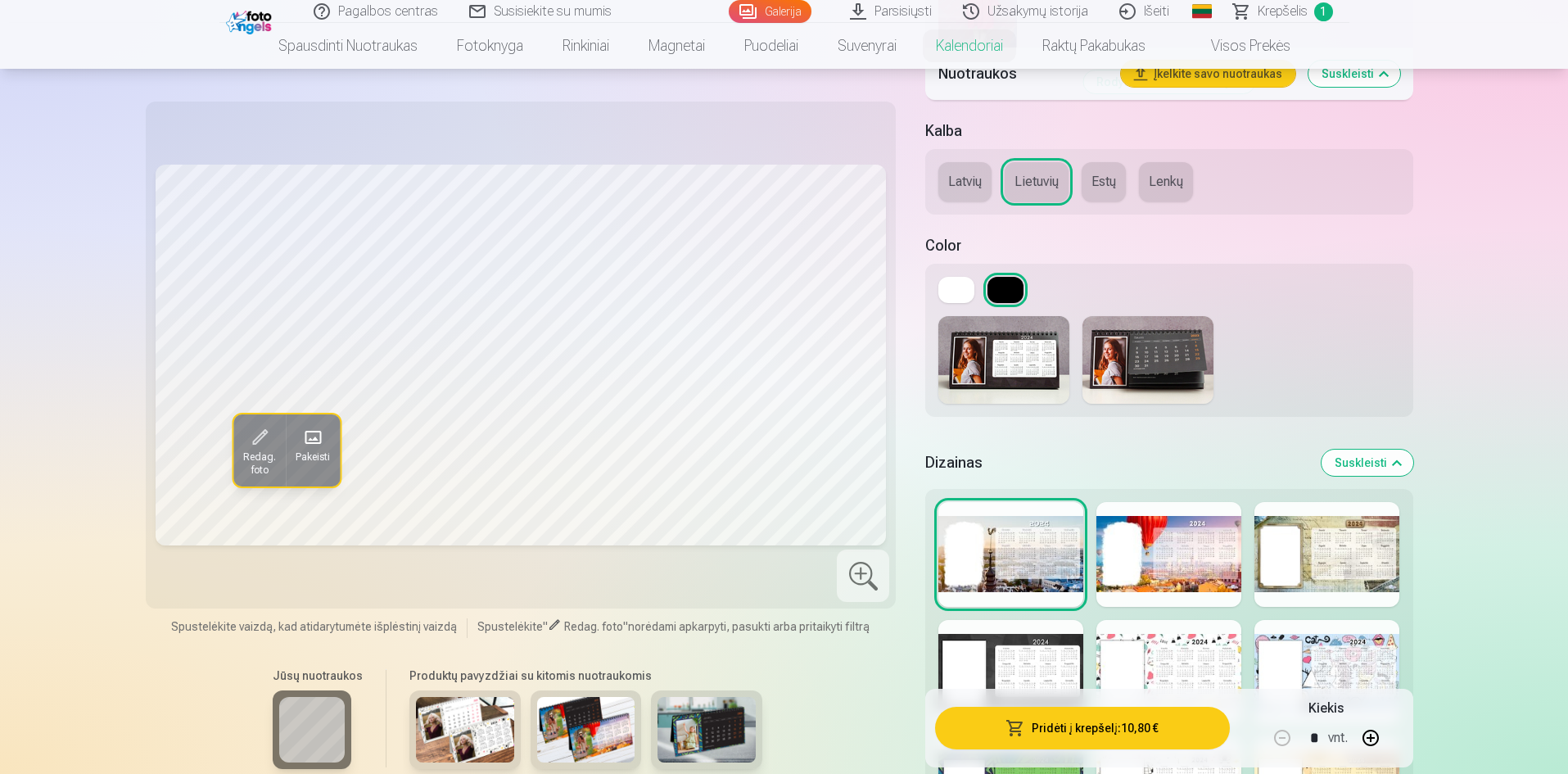
click at [1185, 368] on img at bounding box center [1148, 360] width 131 height 88
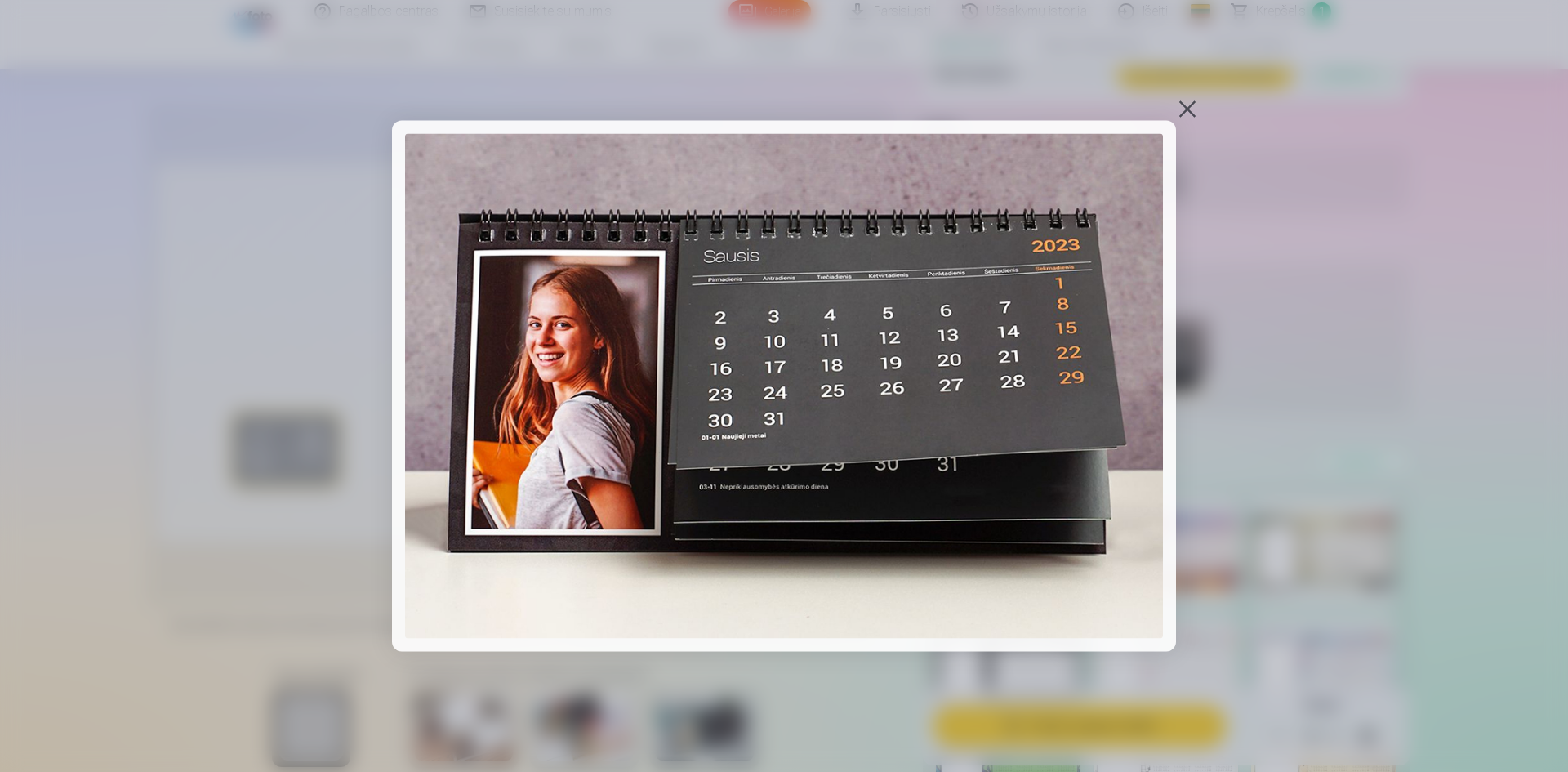
click at [1182, 101] on div at bounding box center [1188, 109] width 23 height 23
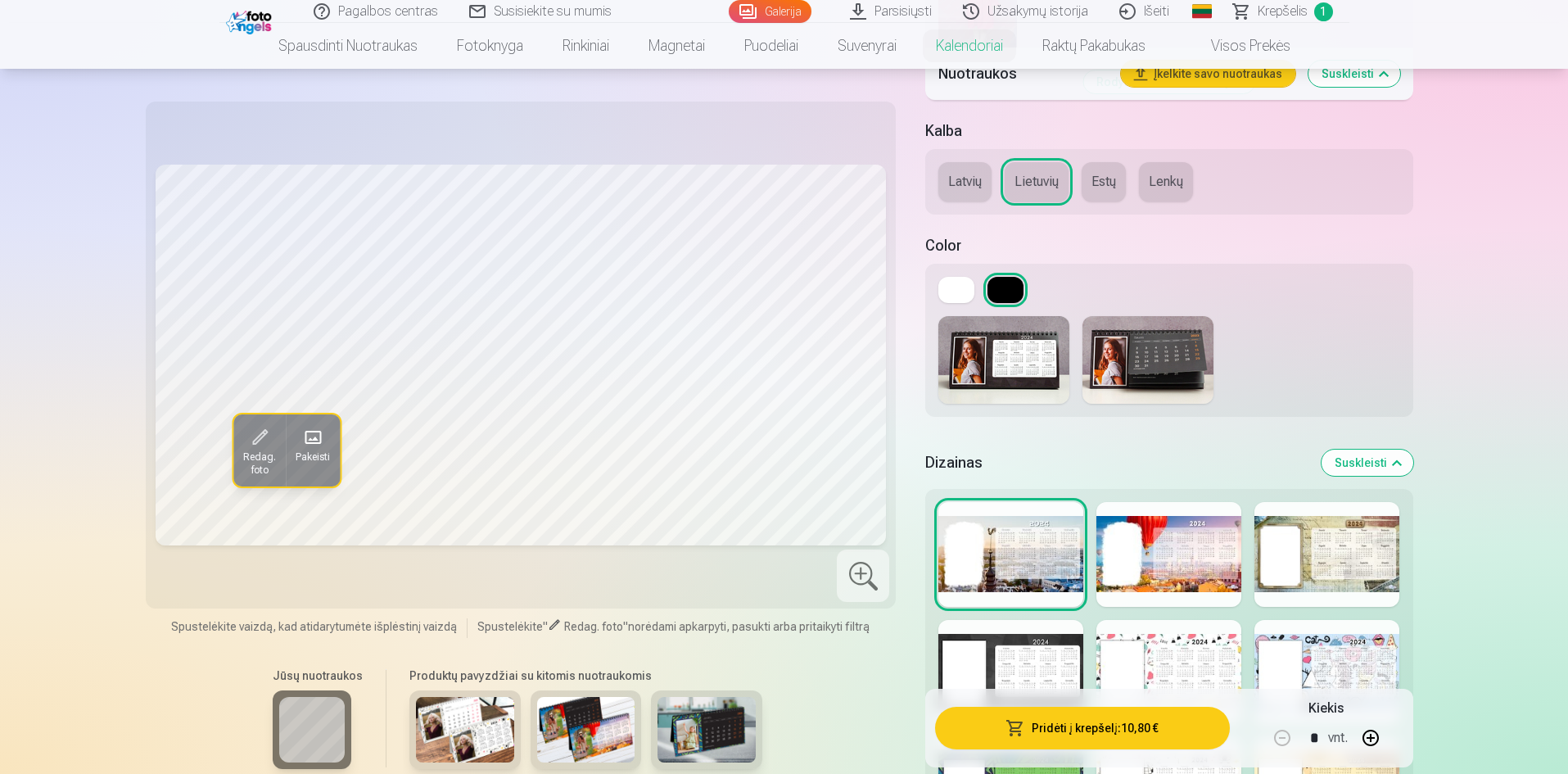
click at [1007, 291] on button at bounding box center [1006, 290] width 36 height 26
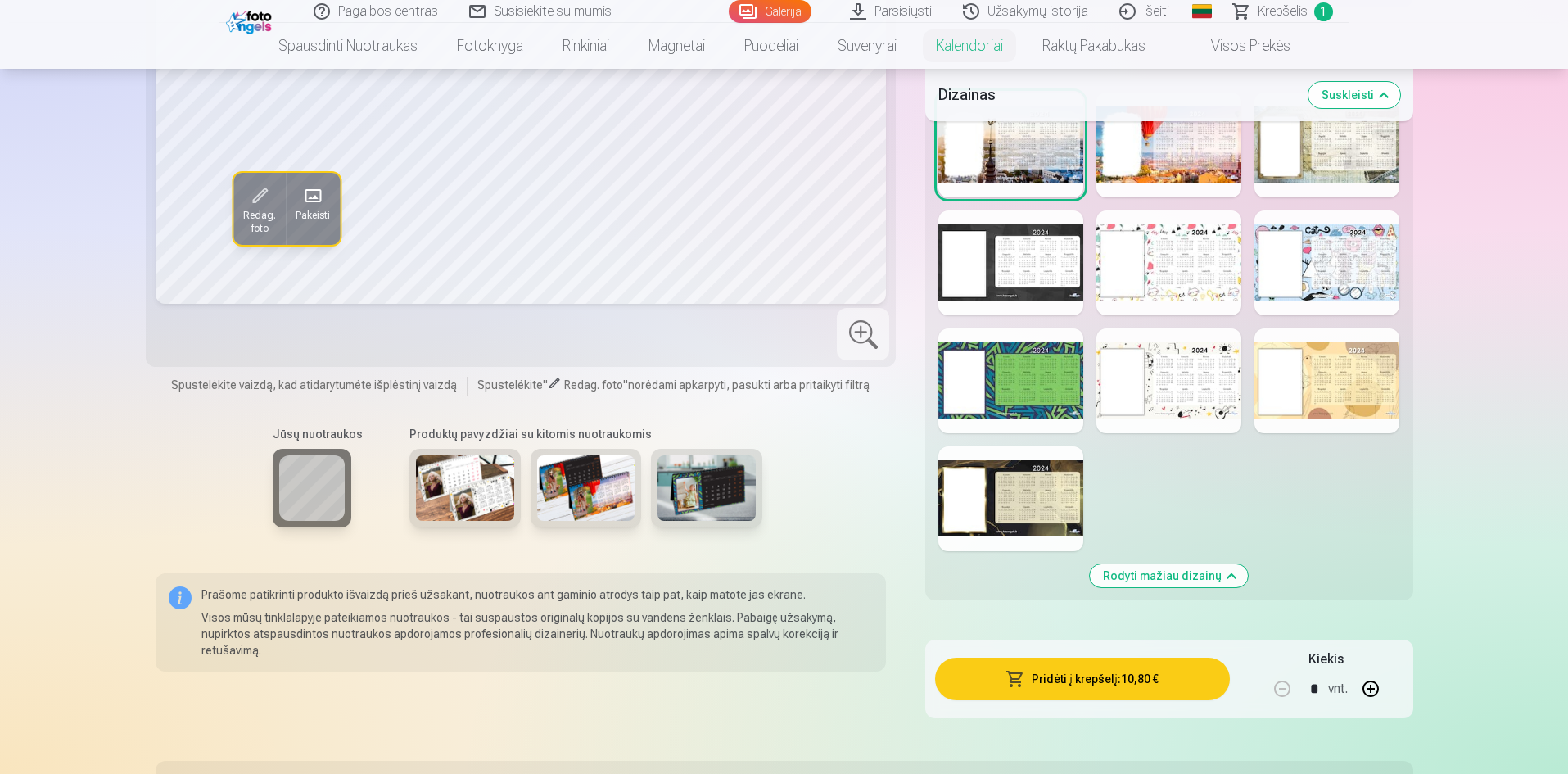
scroll to position [2702, 0]
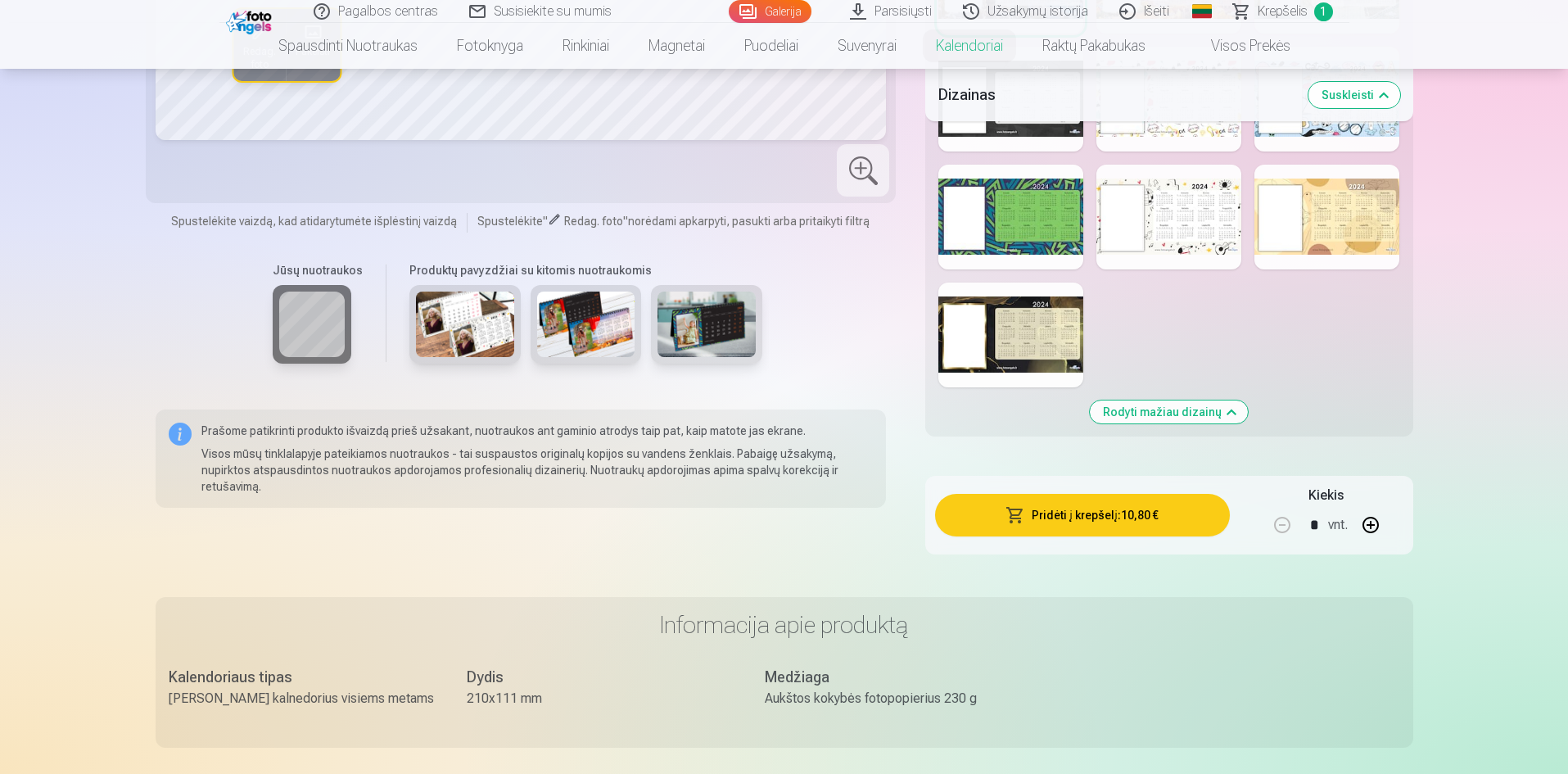
click at [1363, 523] on button "button" at bounding box center [1371, 525] width 39 height 39
click at [1280, 521] on button "button" at bounding box center [1283, 525] width 39 height 39
type input "*"
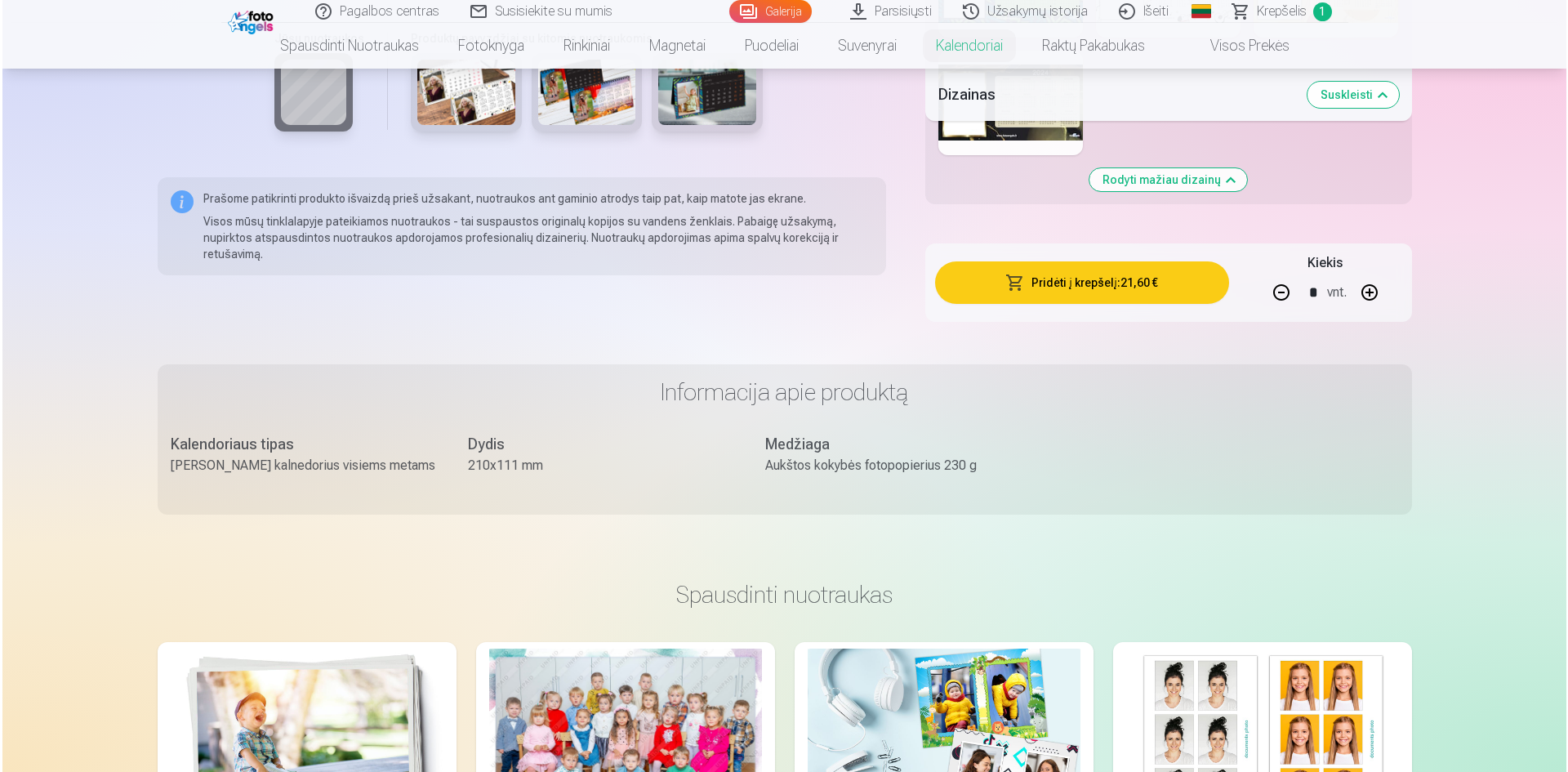
scroll to position [2940, 0]
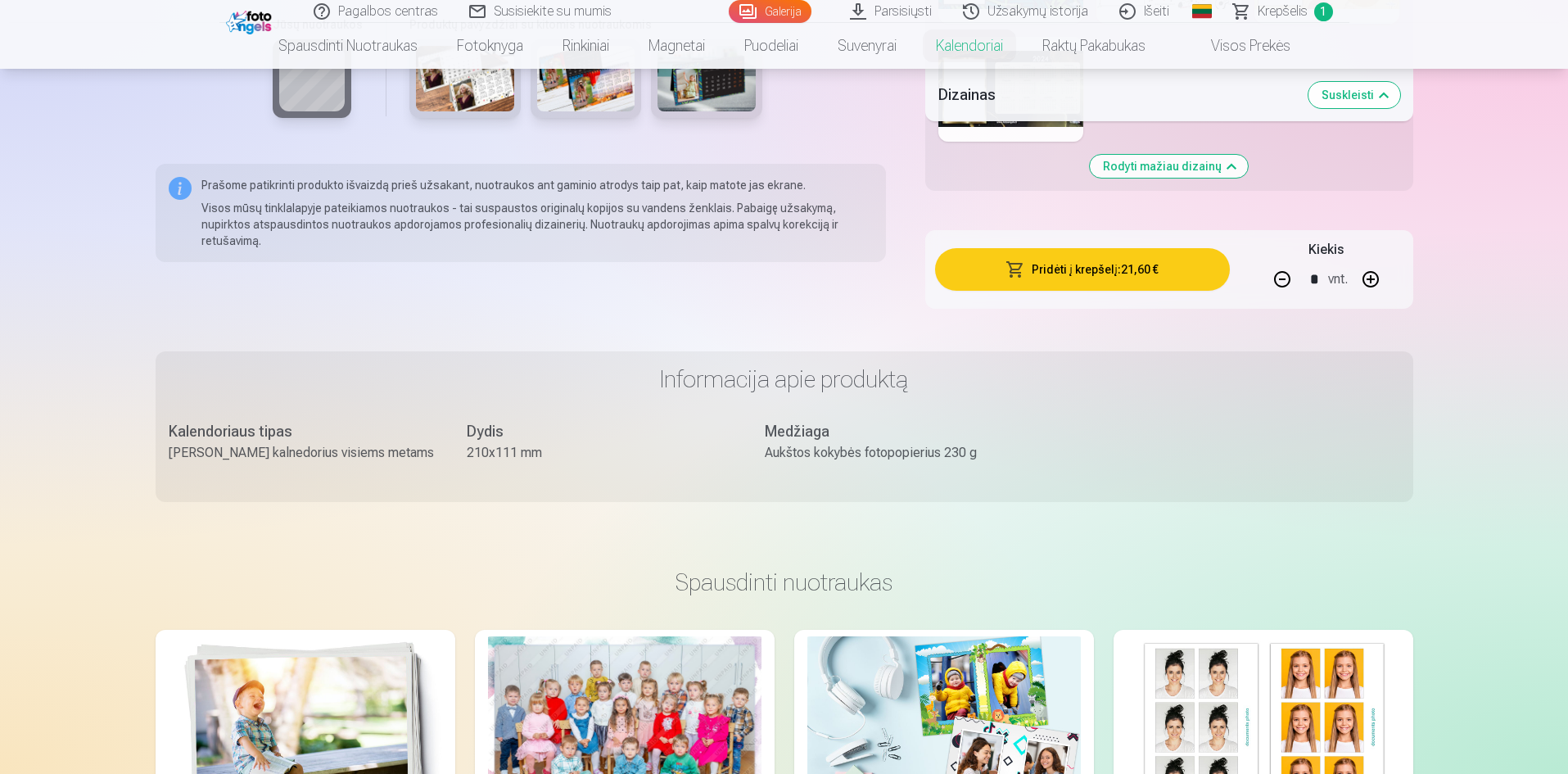
click at [1157, 265] on button "Pridėti į krepšelį : 21,60 €" at bounding box center [1083, 269] width 294 height 42
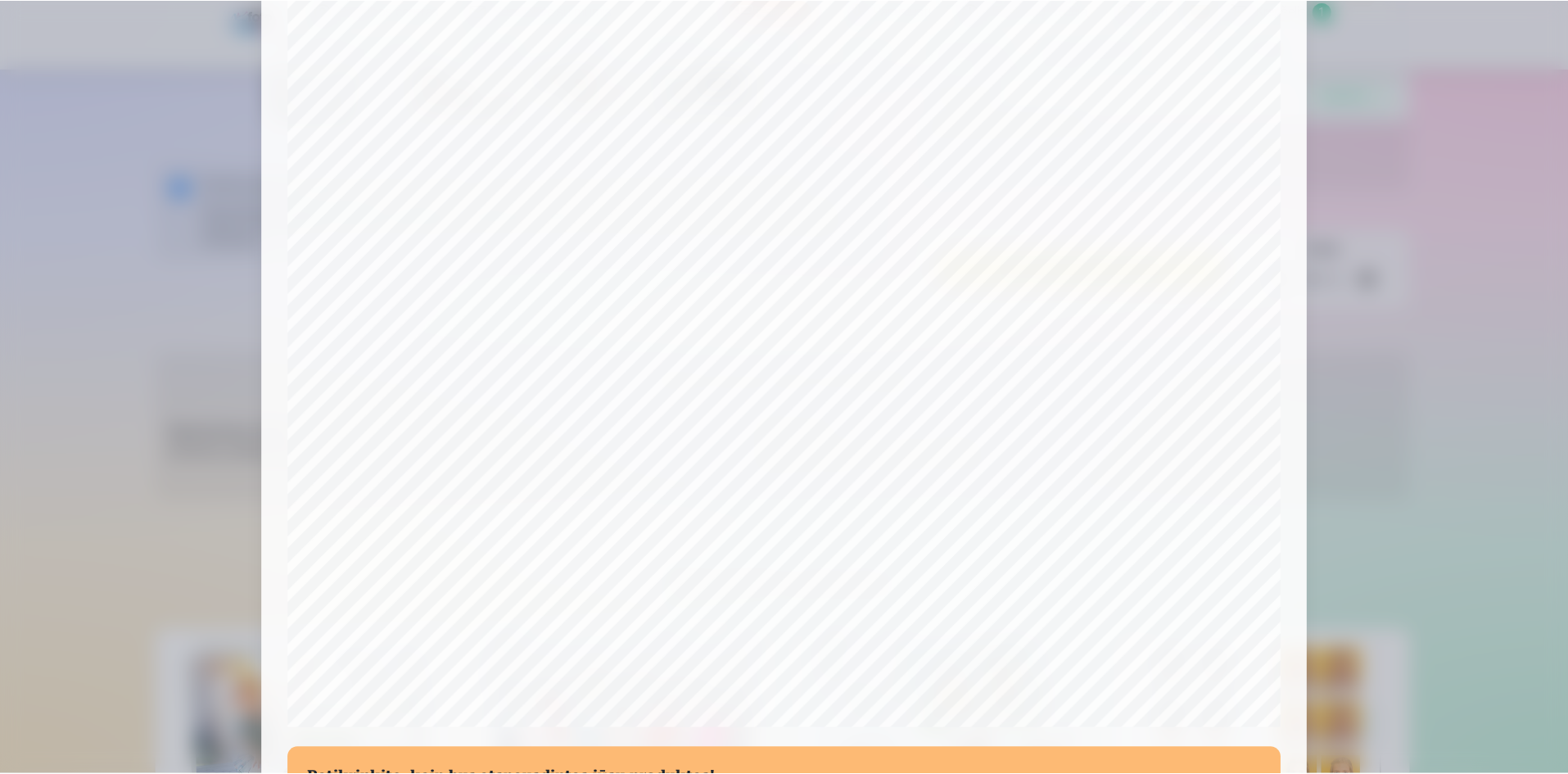
scroll to position [405, 0]
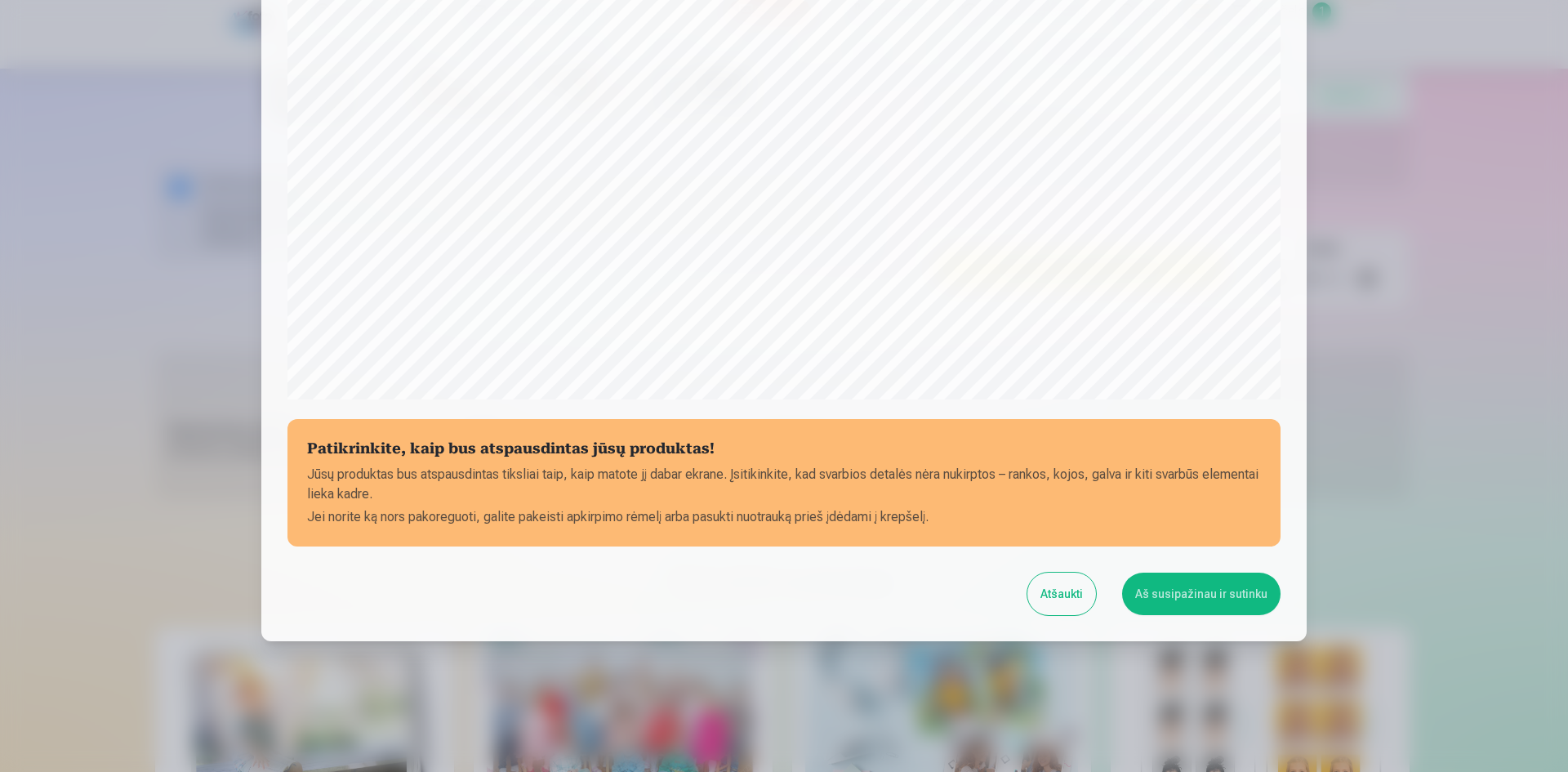
click at [1077, 598] on button "Atšaukti" at bounding box center [1062, 593] width 69 height 42
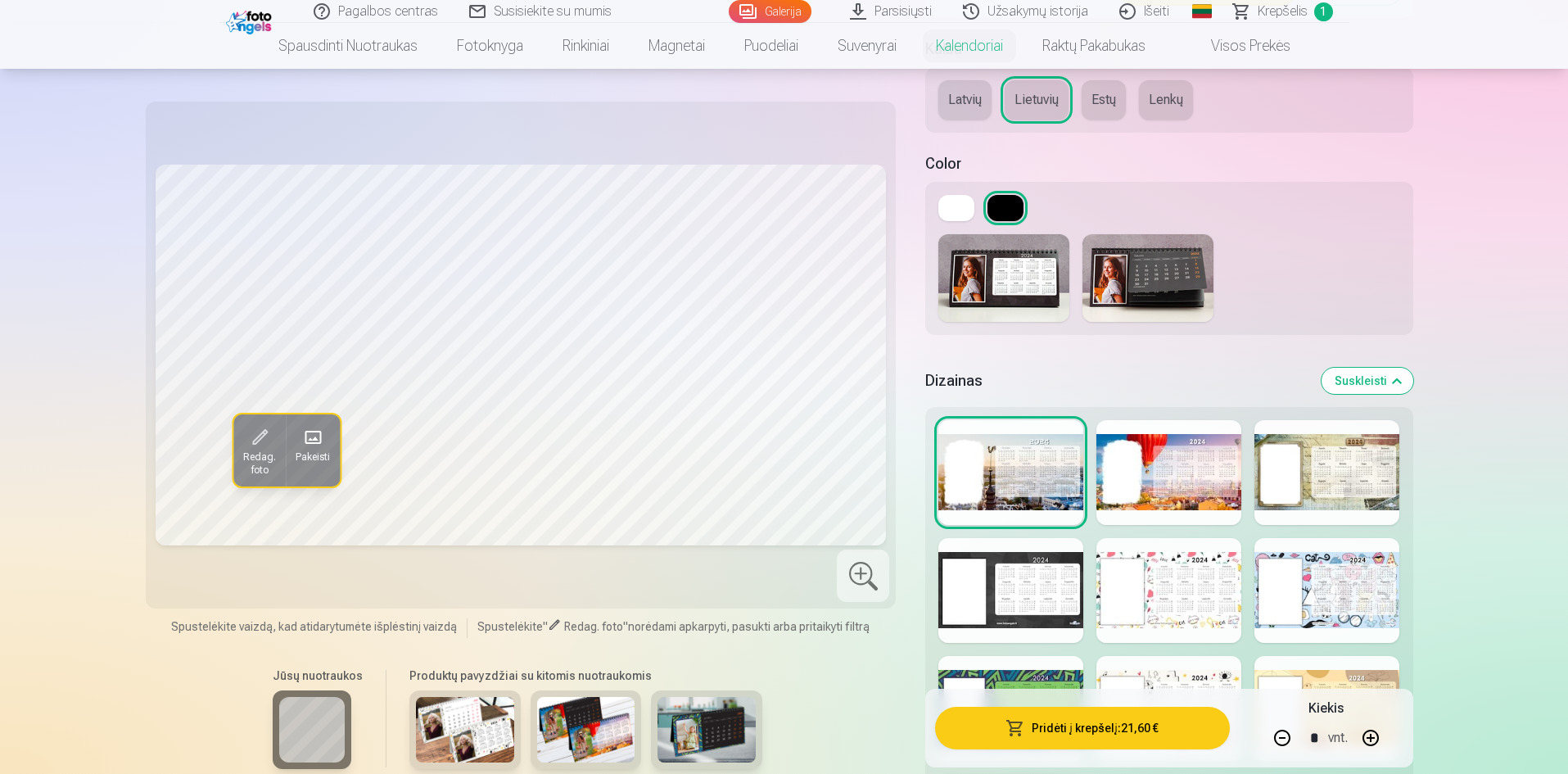
scroll to position [2375, 0]
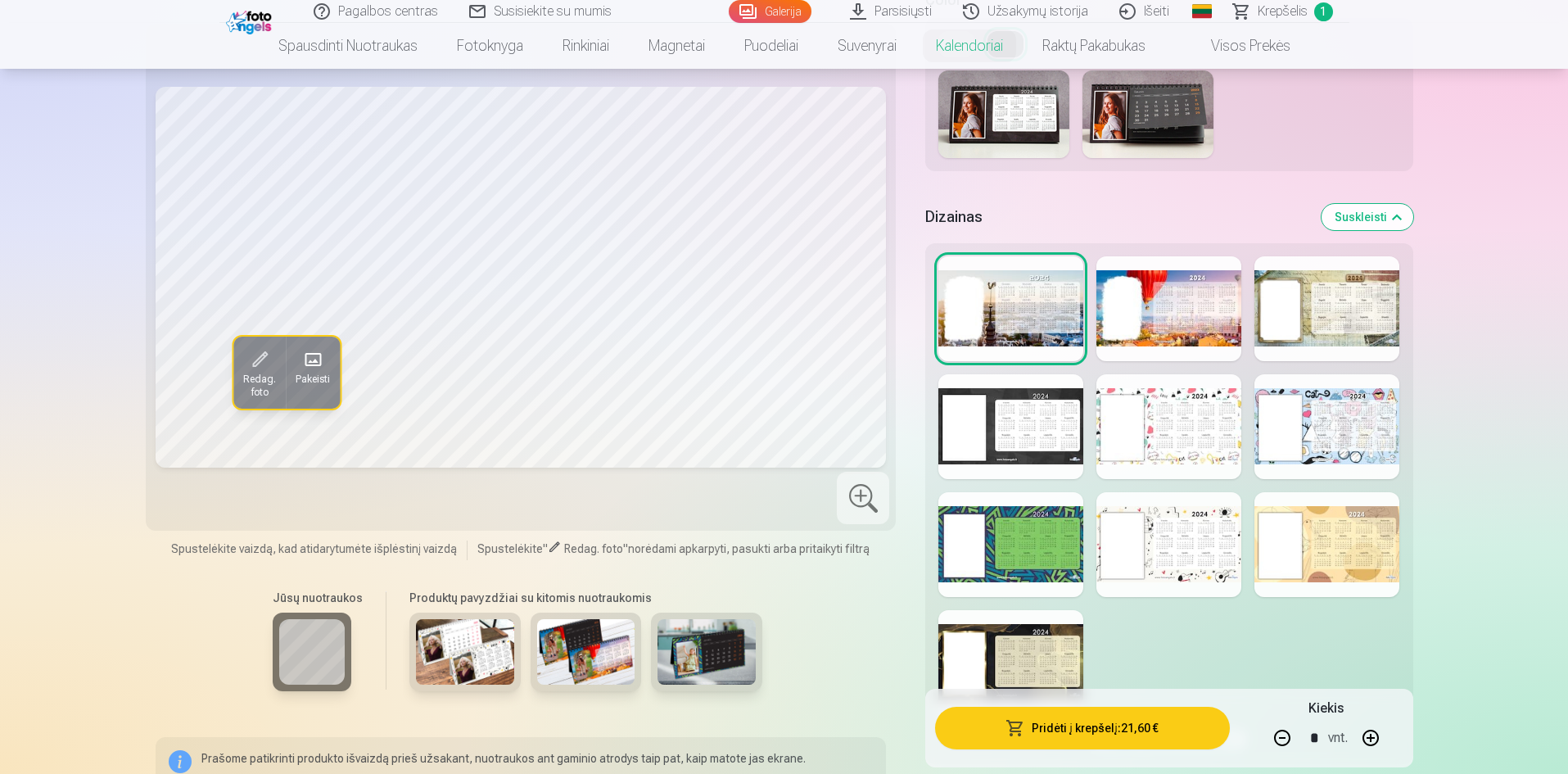
click at [1051, 437] on div at bounding box center [1011, 426] width 145 height 105
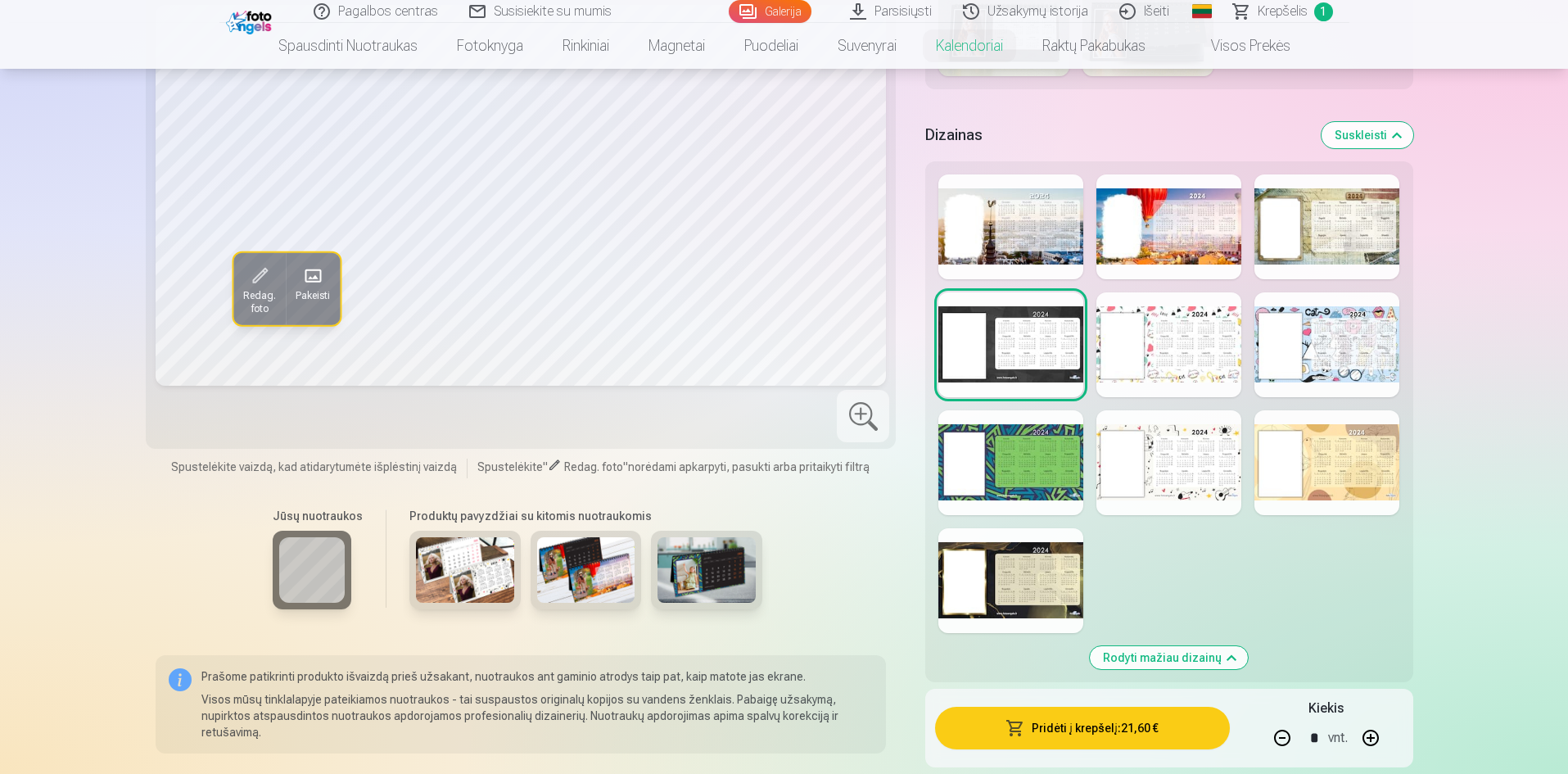
scroll to position [2538, 0]
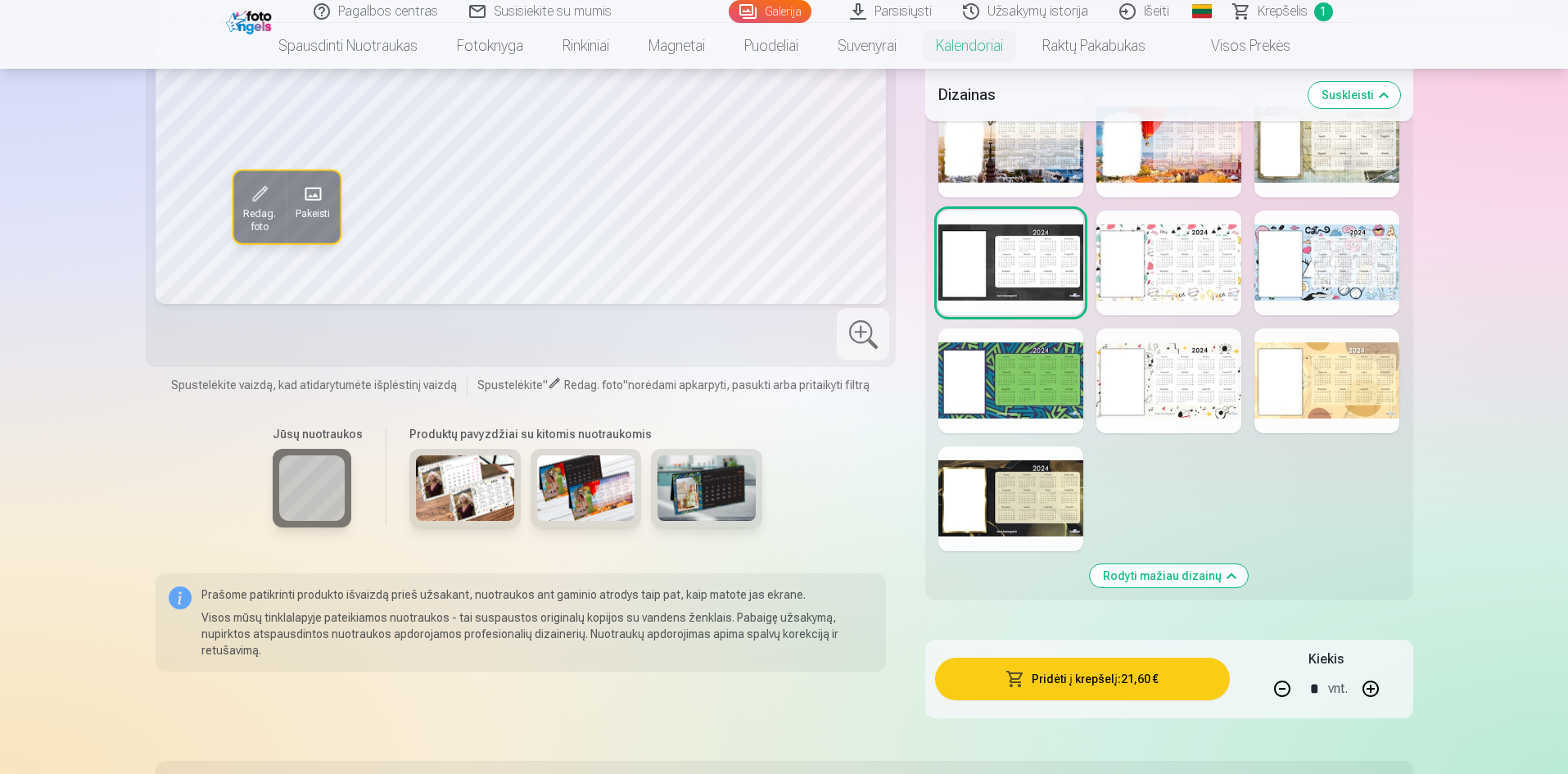
click at [1210, 578] on button "Rodyti mažiau dizainų" at bounding box center [1169, 576] width 158 height 23
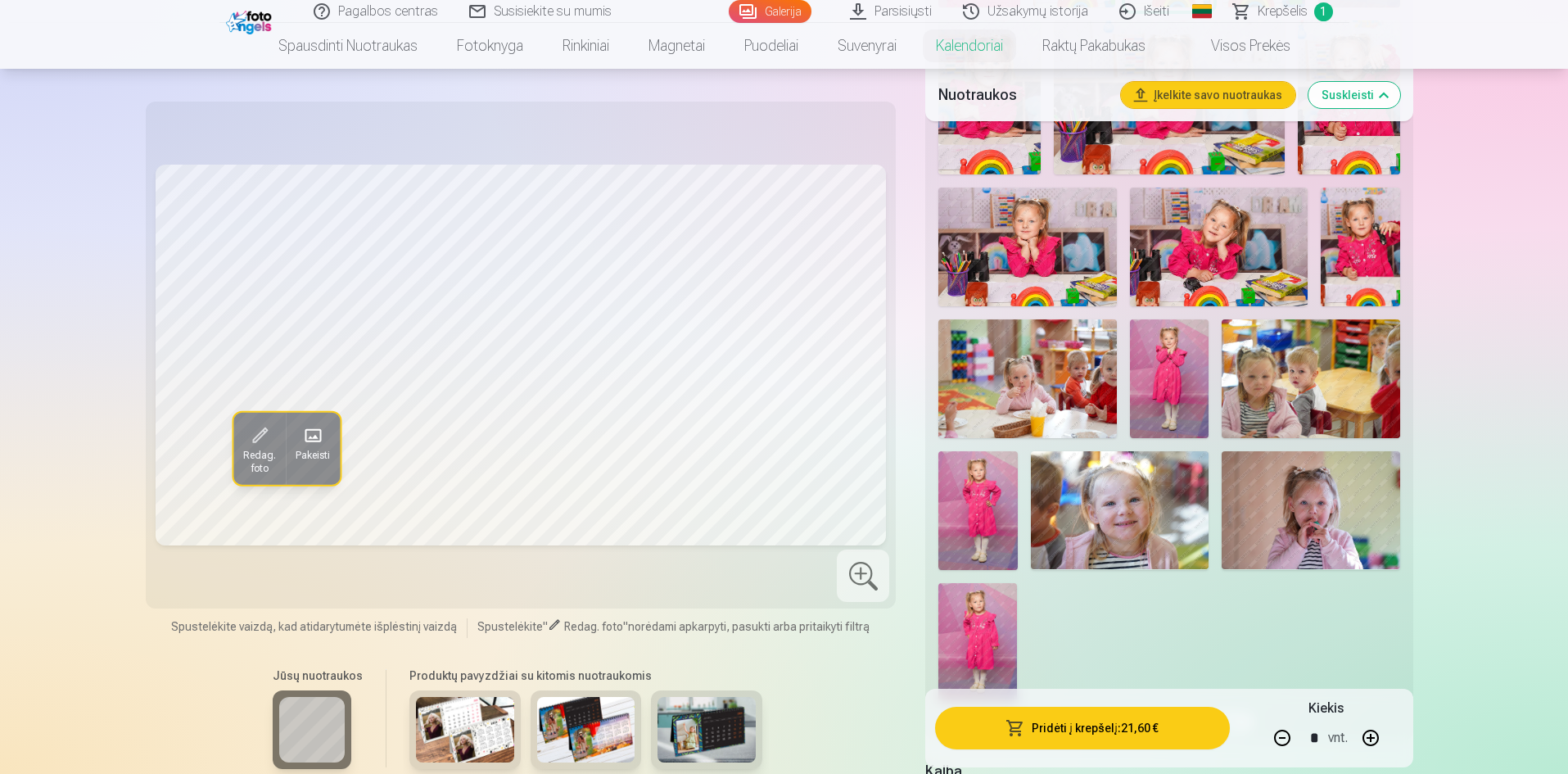
scroll to position [1883, 0]
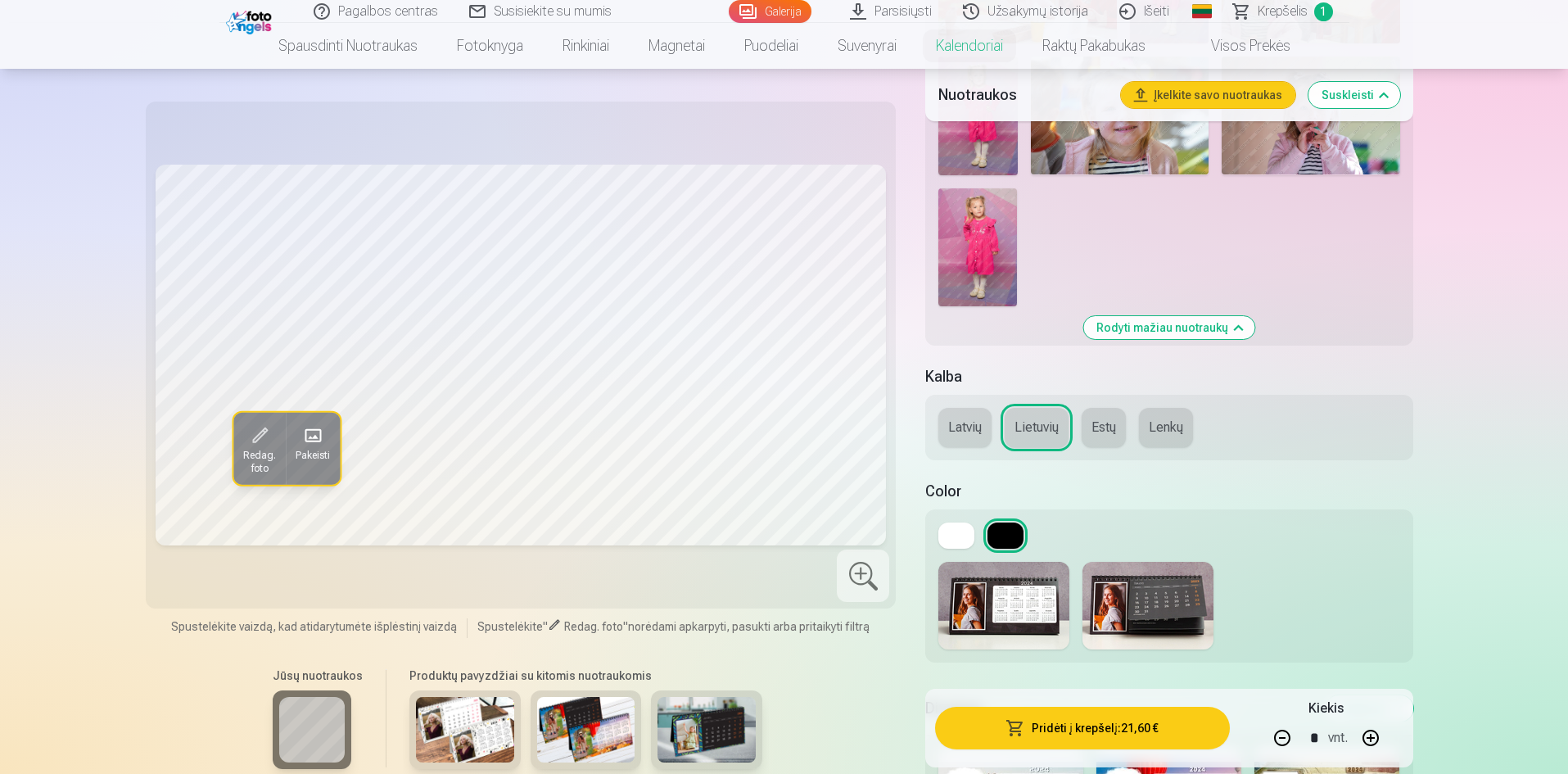
click at [1010, 535] on button at bounding box center [1006, 535] width 36 height 26
click at [962, 535] on button at bounding box center [956, 535] width 36 height 26
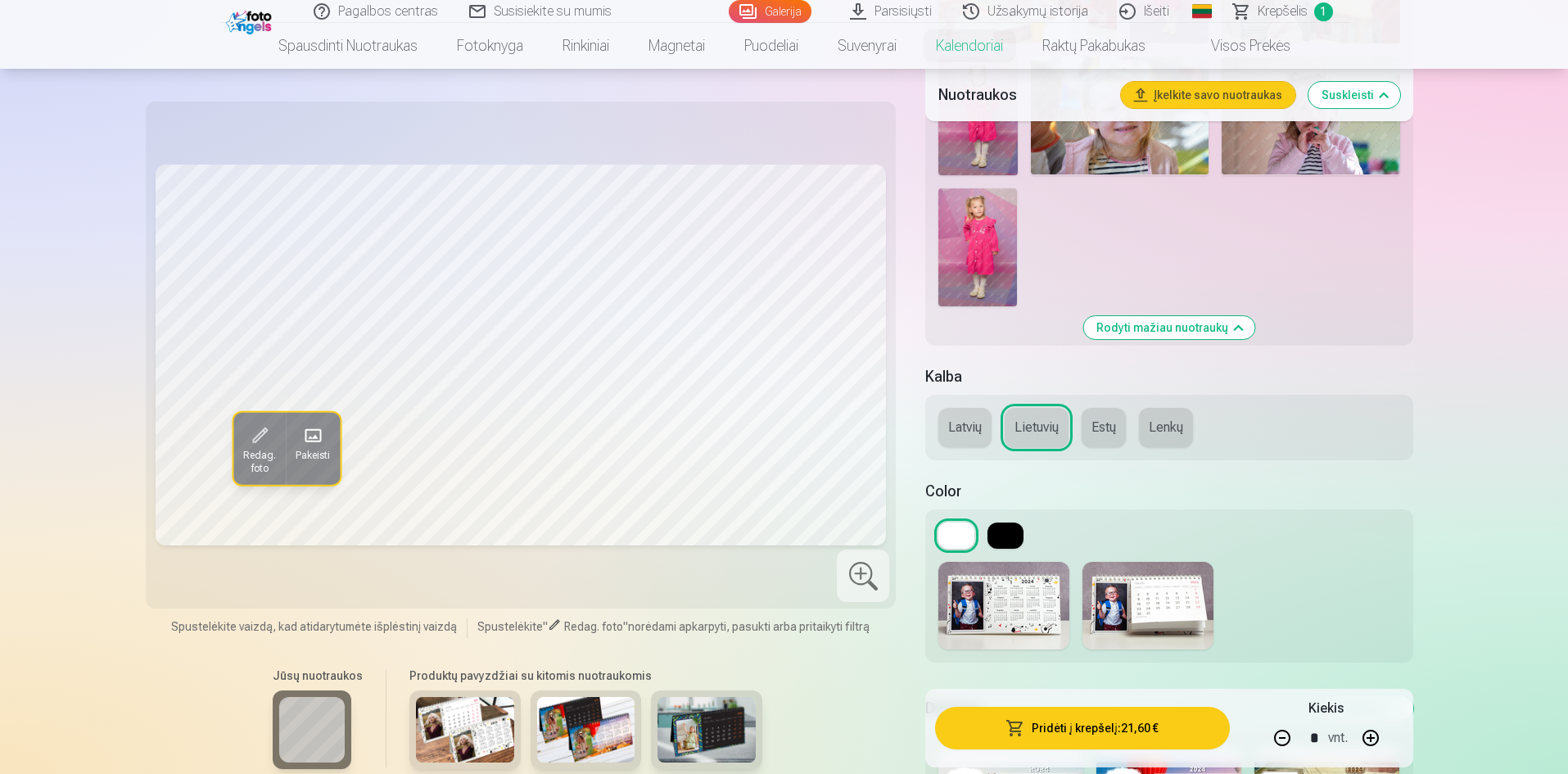
click at [1012, 532] on button at bounding box center [1006, 535] width 36 height 26
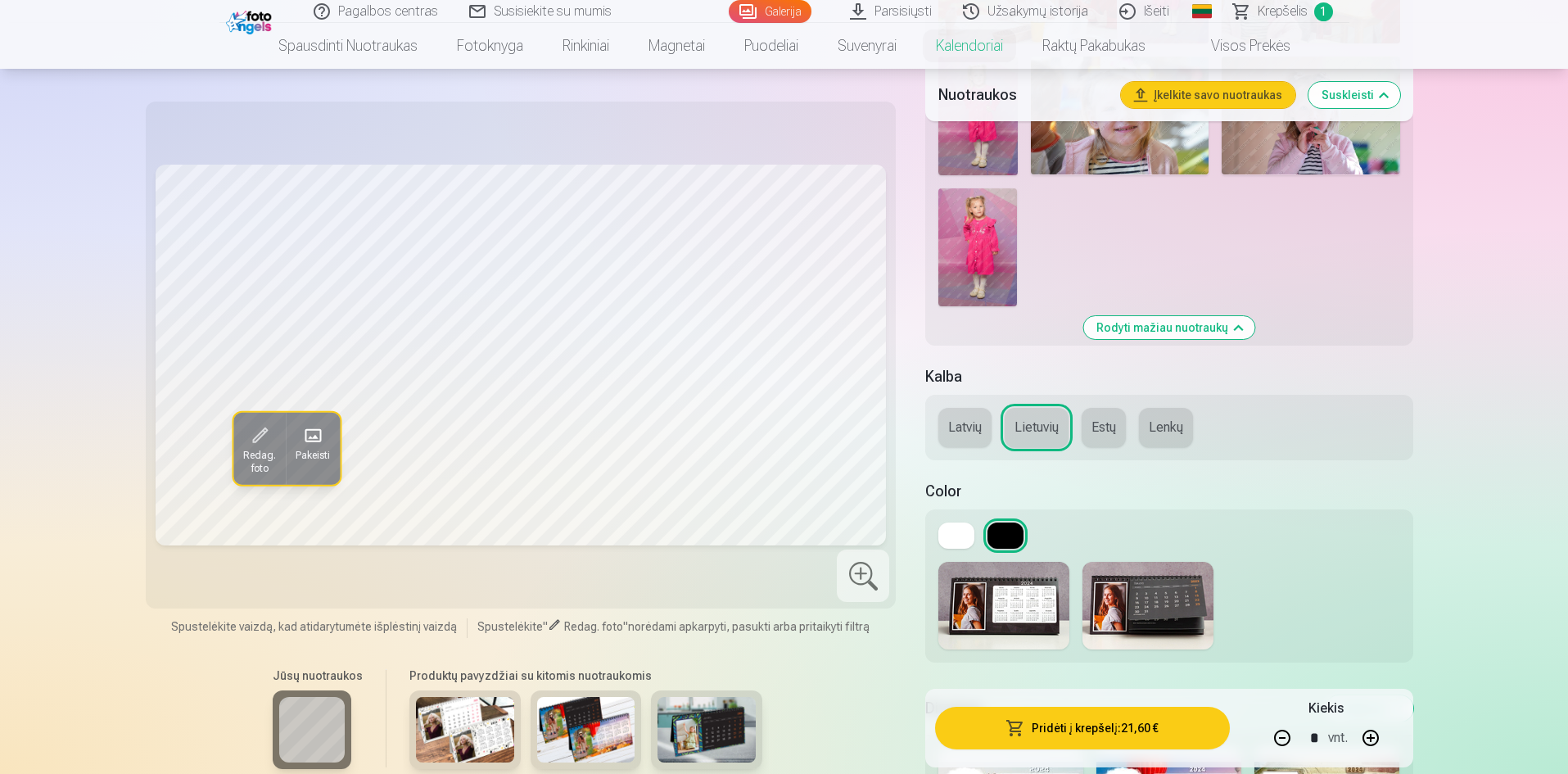
click at [1172, 607] on img at bounding box center [1148, 605] width 131 height 88
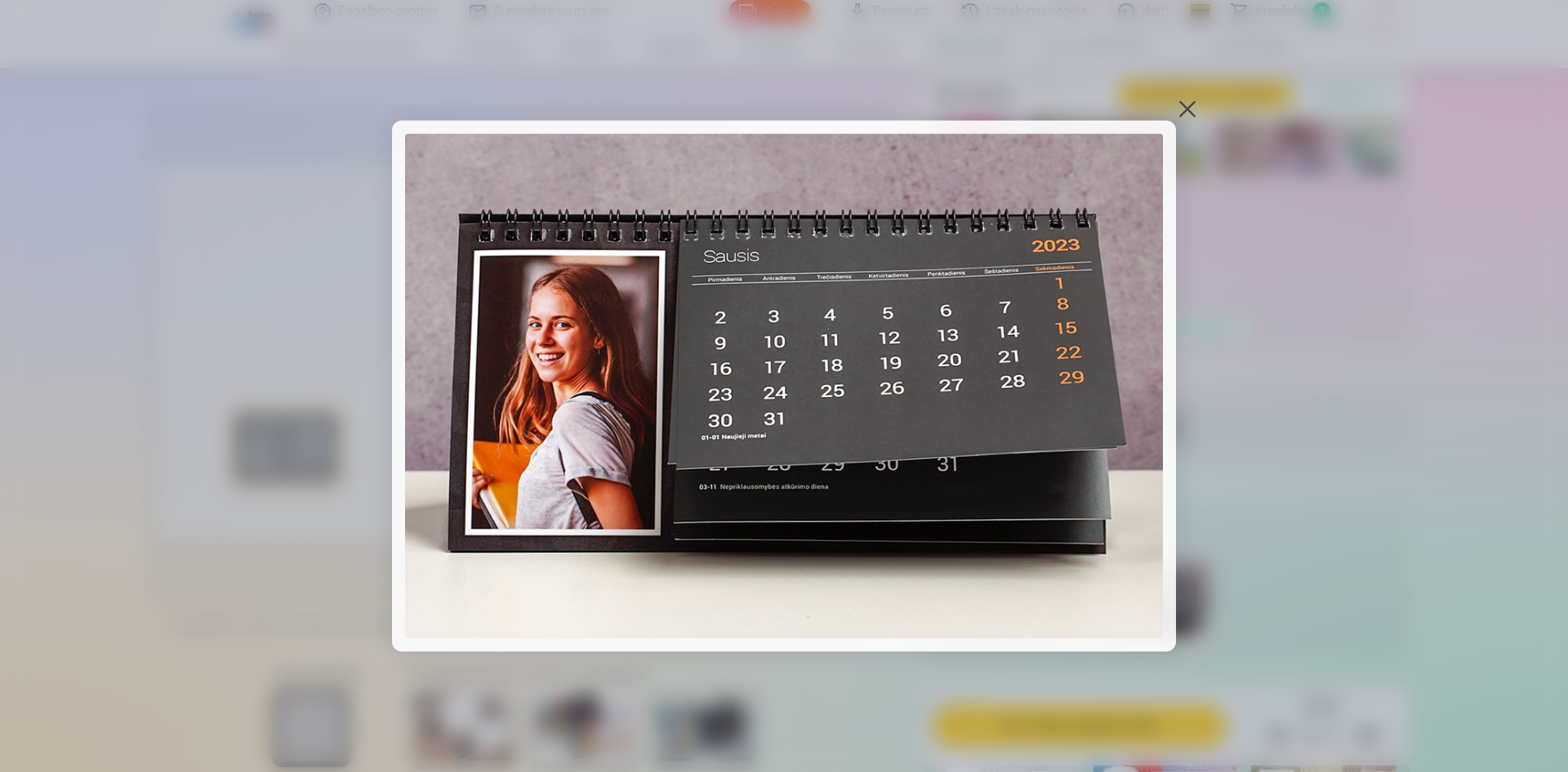
click at [1199, 105] on div at bounding box center [784, 386] width 1568 height 772
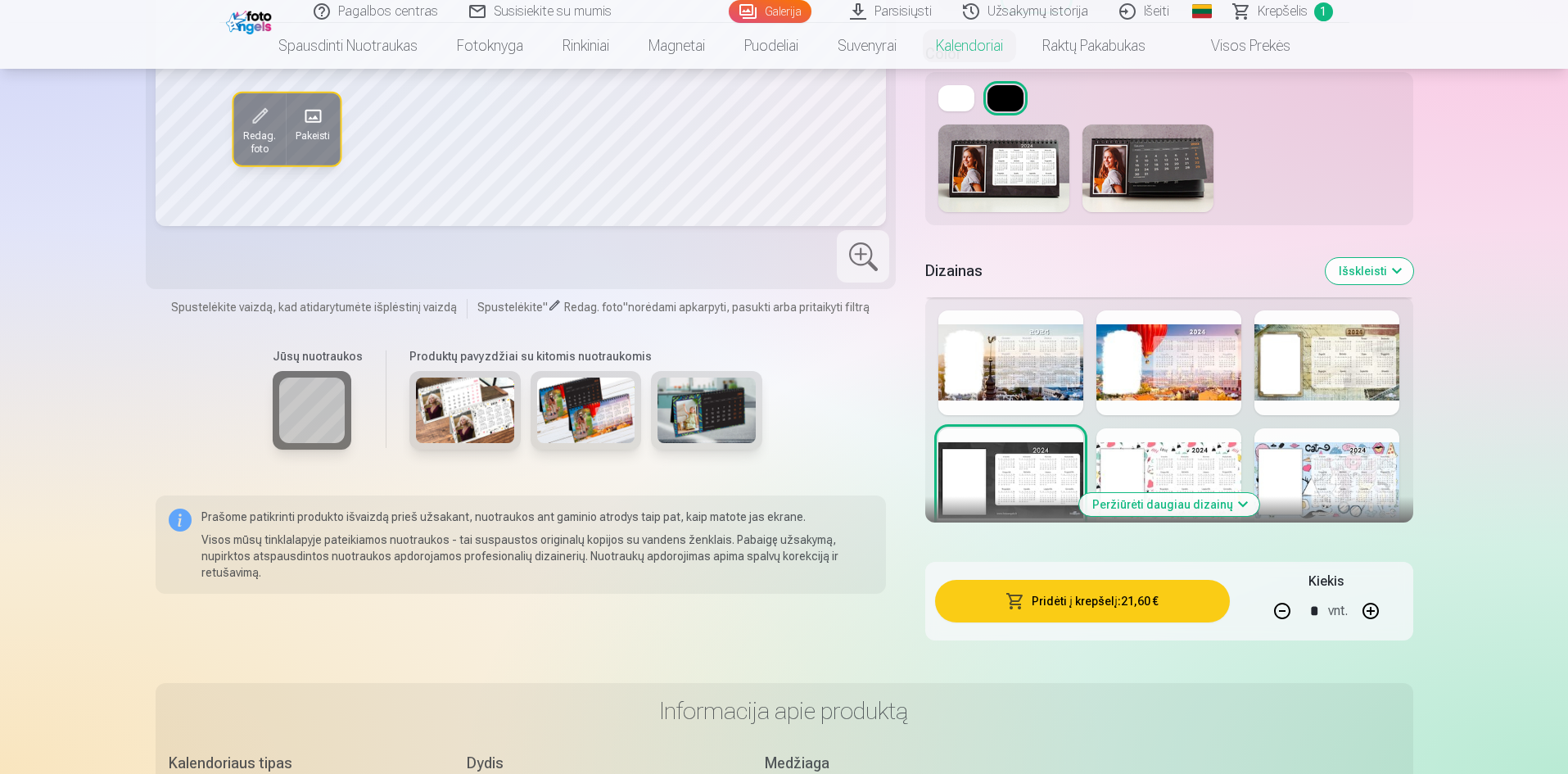
scroll to position [2292, 0]
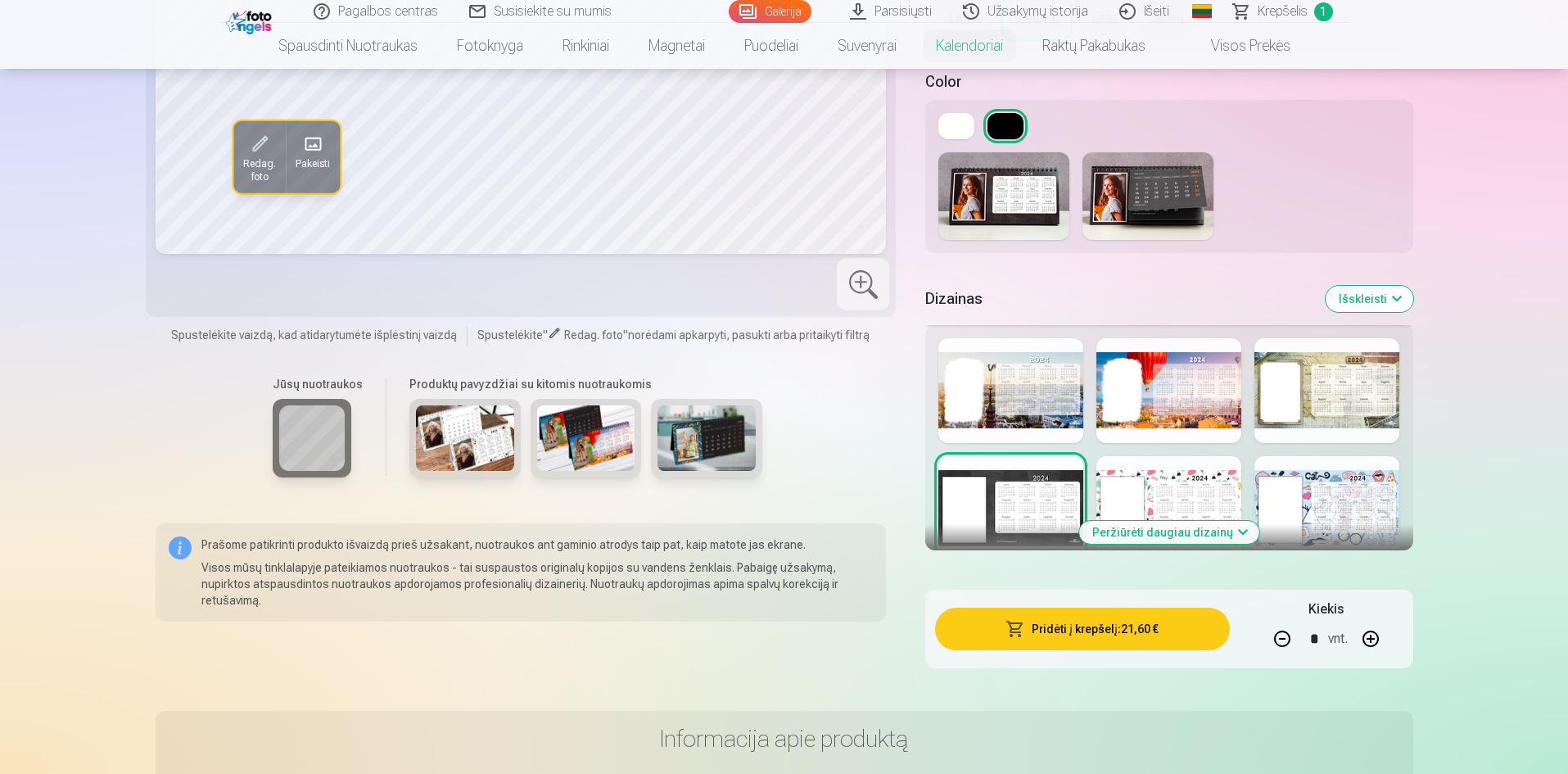
click at [722, 468] on img at bounding box center [707, 439] width 99 height 65
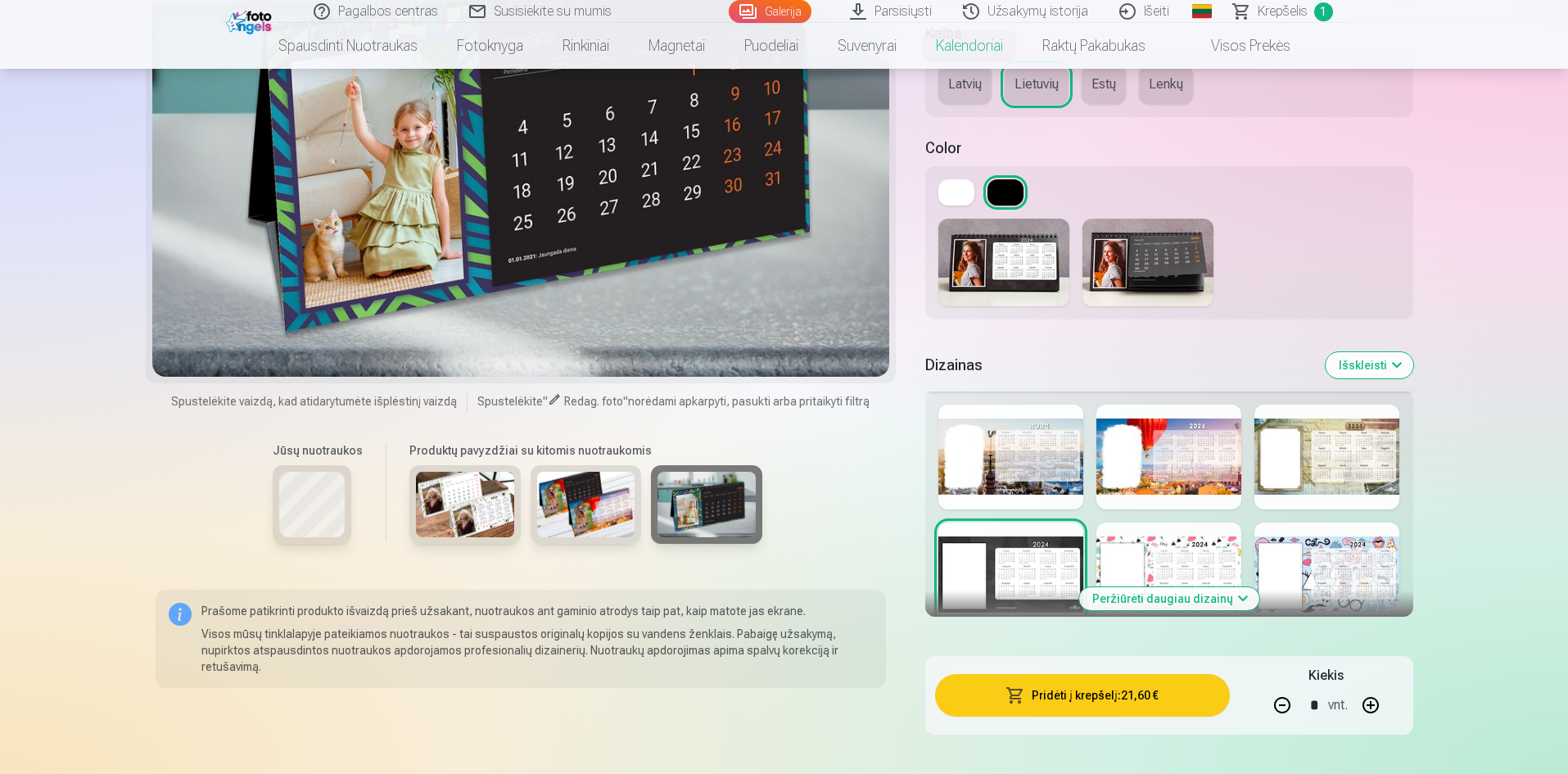
scroll to position [2129, 0]
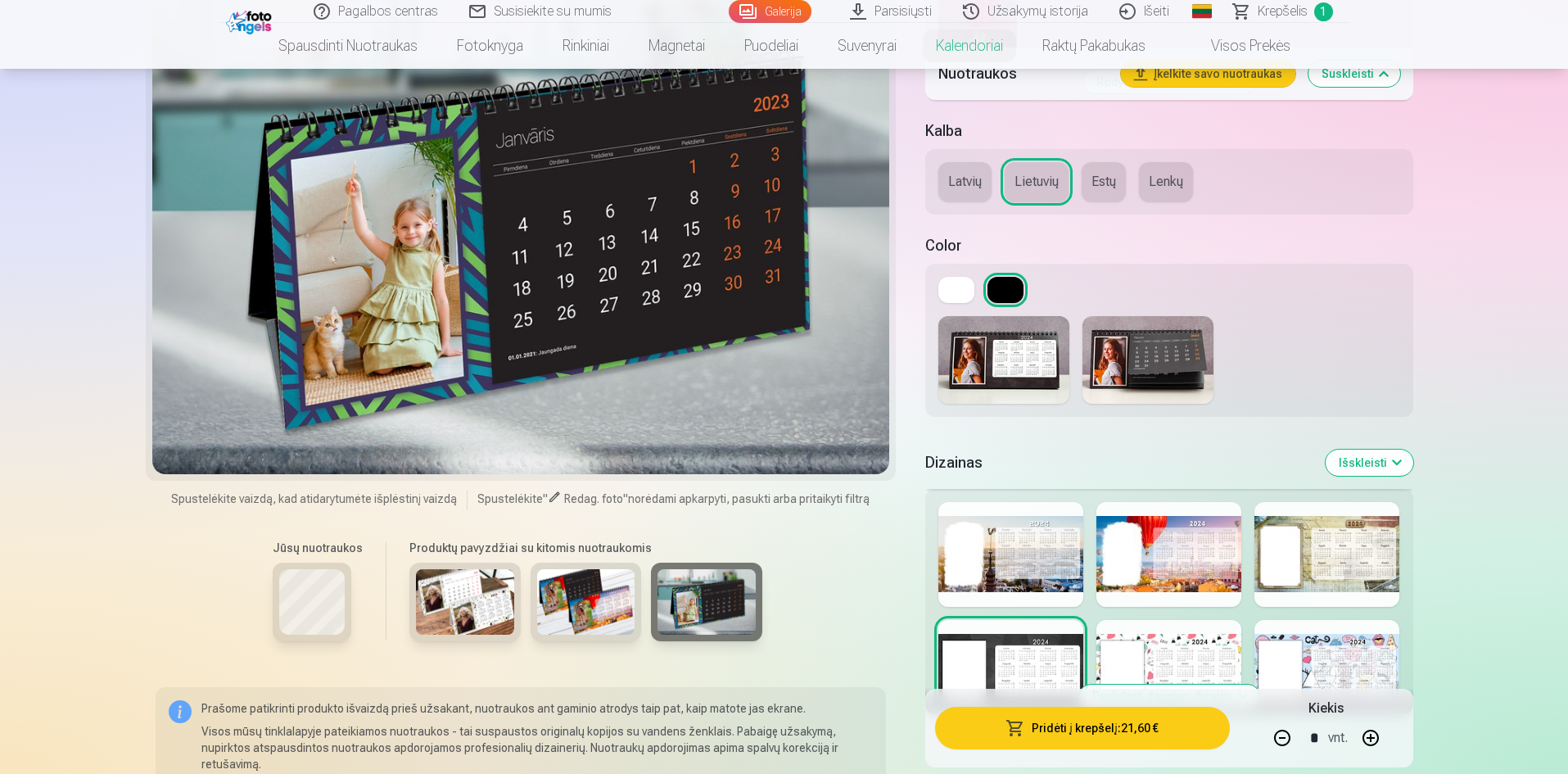
click at [582, 616] on img at bounding box center [587, 602] width 99 height 65
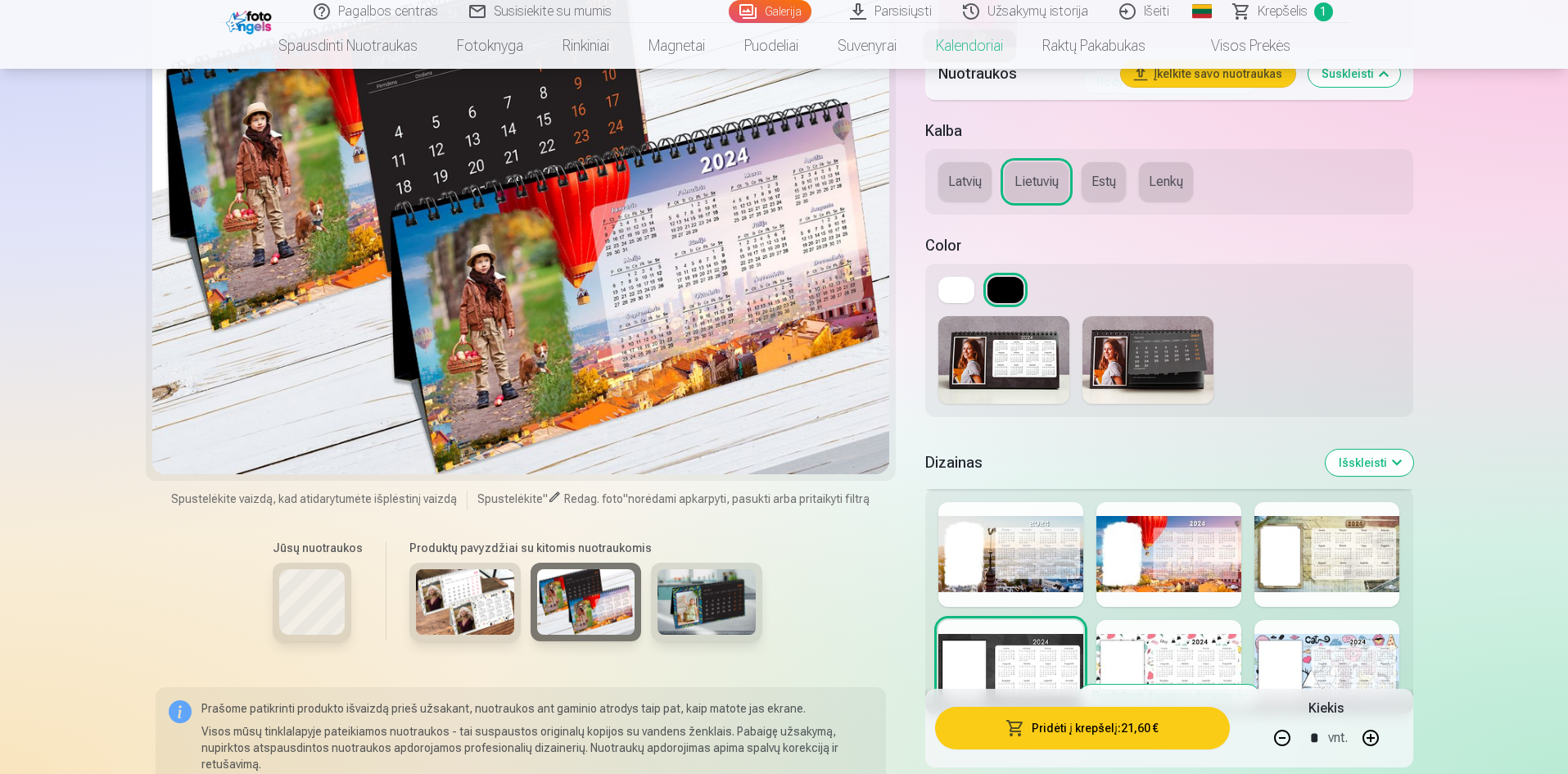
click at [445, 616] on img at bounding box center [466, 602] width 99 height 65
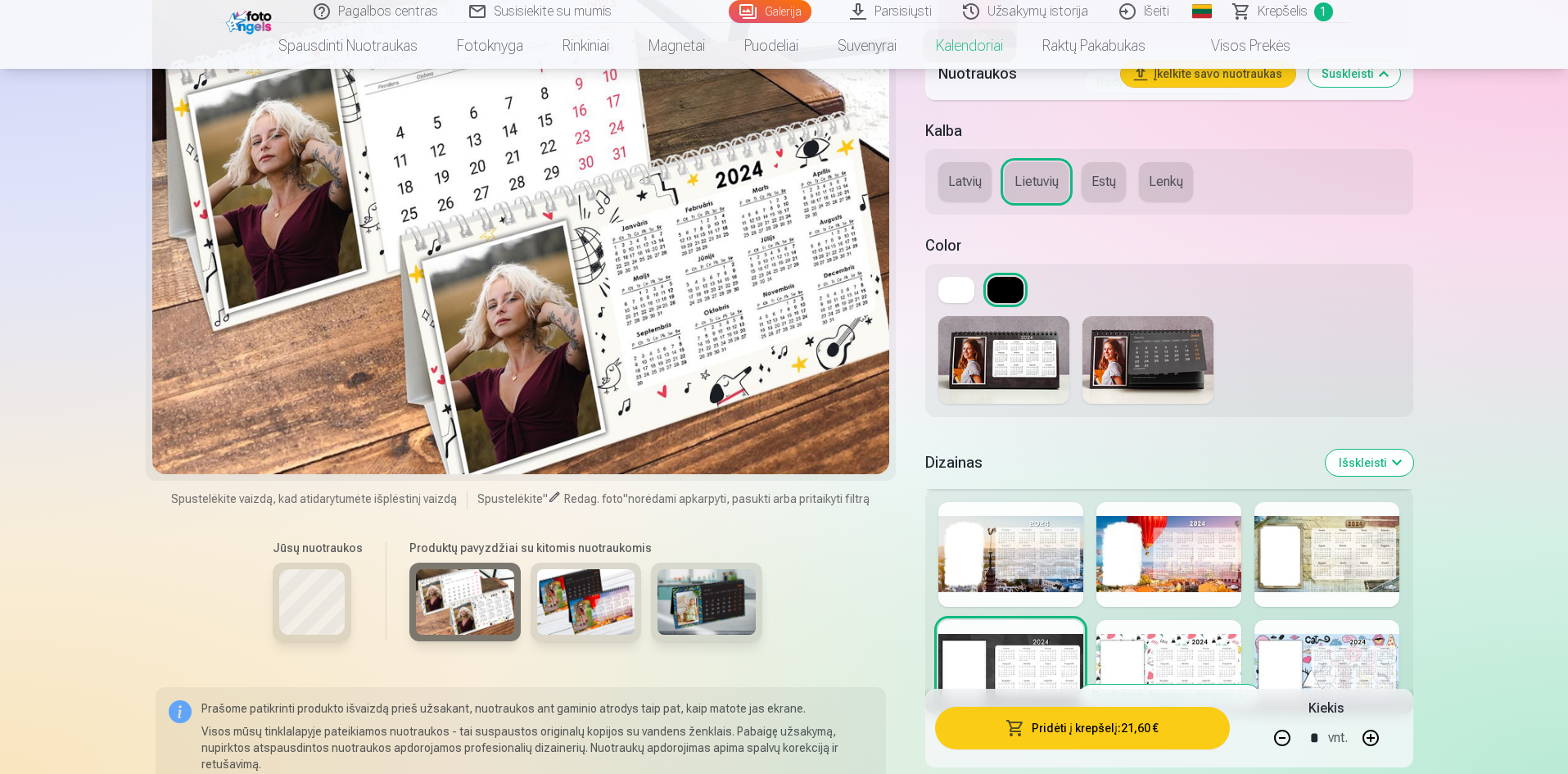
click at [733, 624] on img at bounding box center [707, 602] width 99 height 65
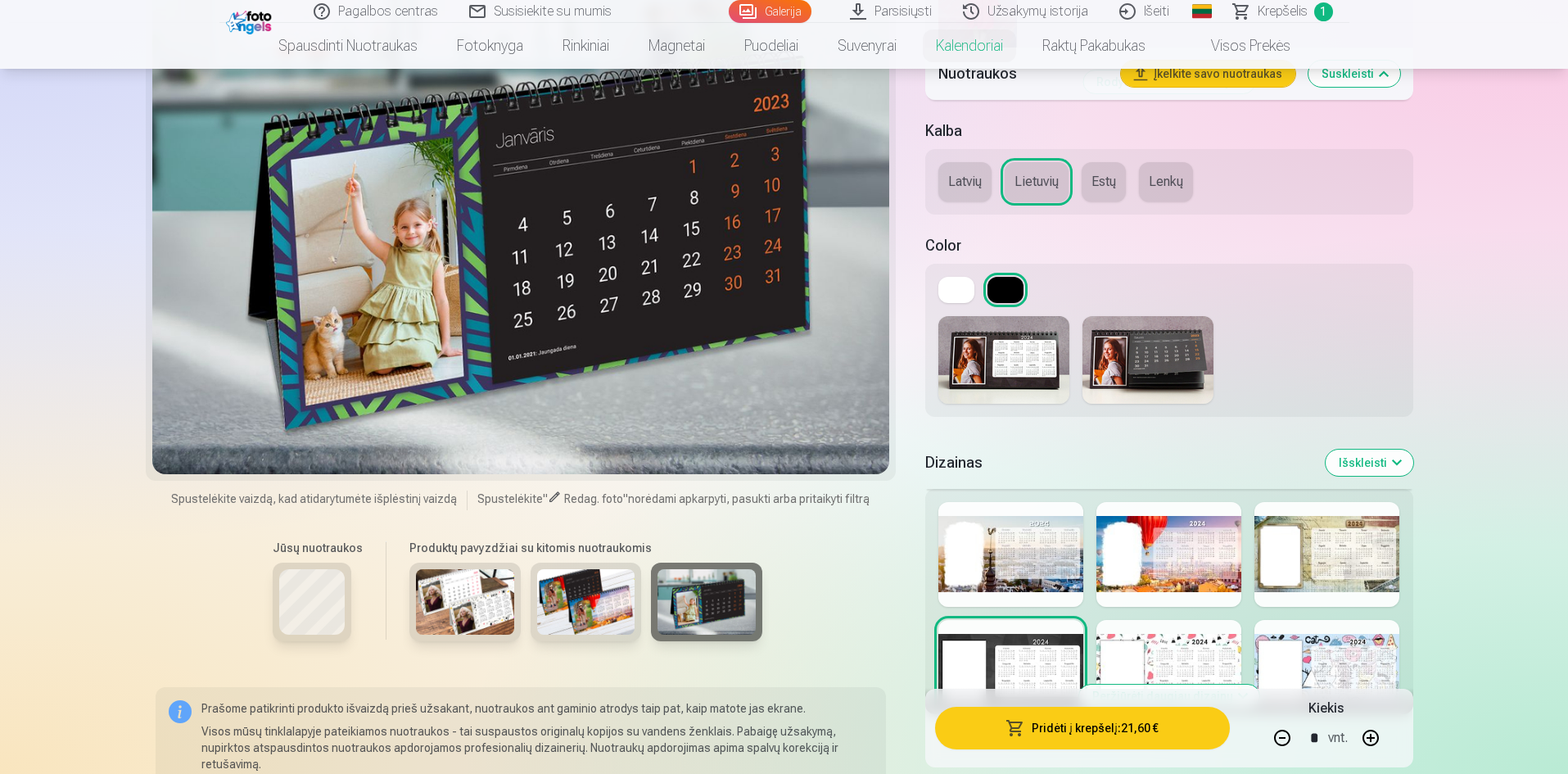
click at [333, 557] on h6 "Jūsų nuotraukos" at bounding box center [318, 549] width 90 height 16
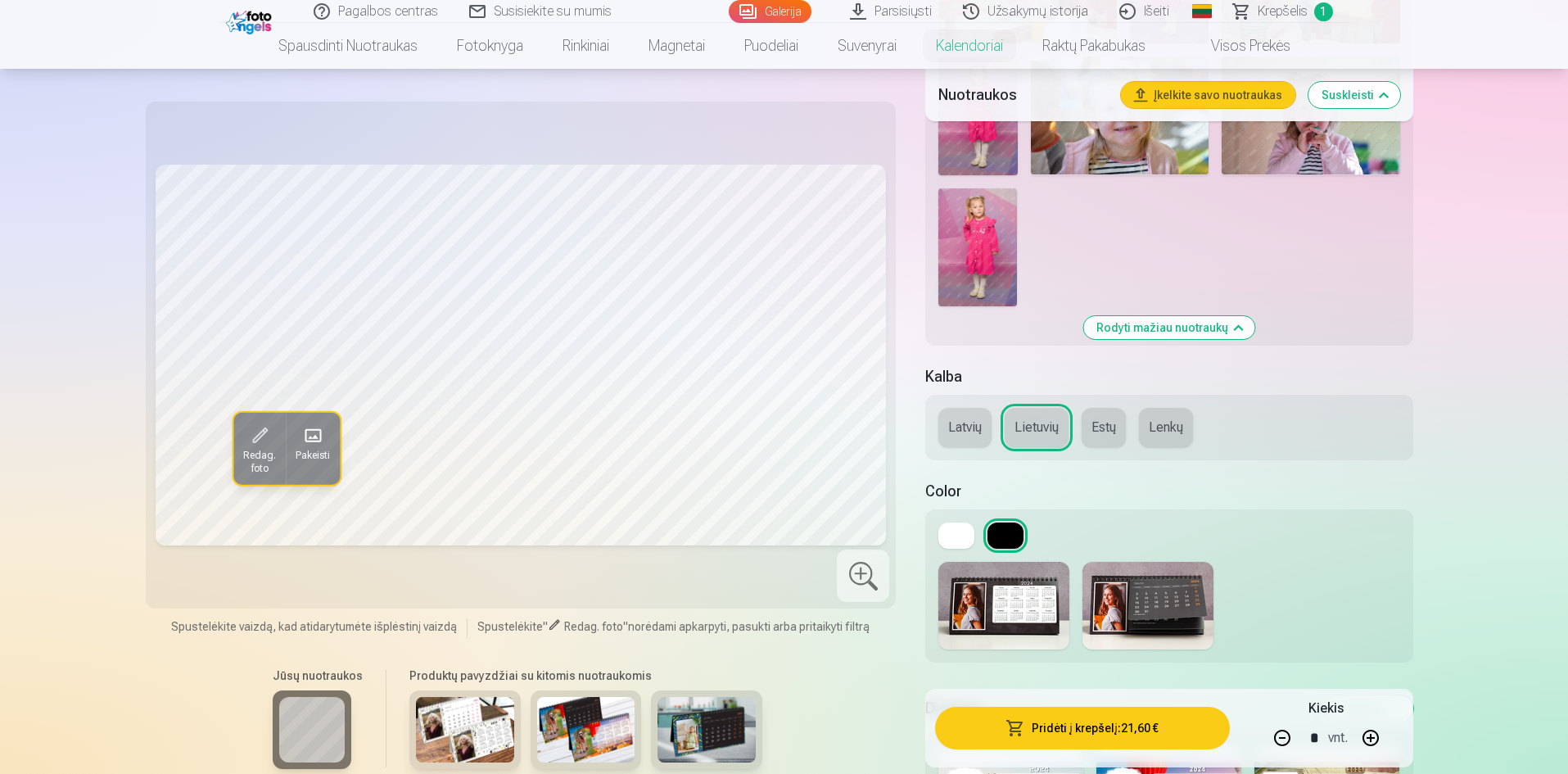
scroll to position [1638, 0]
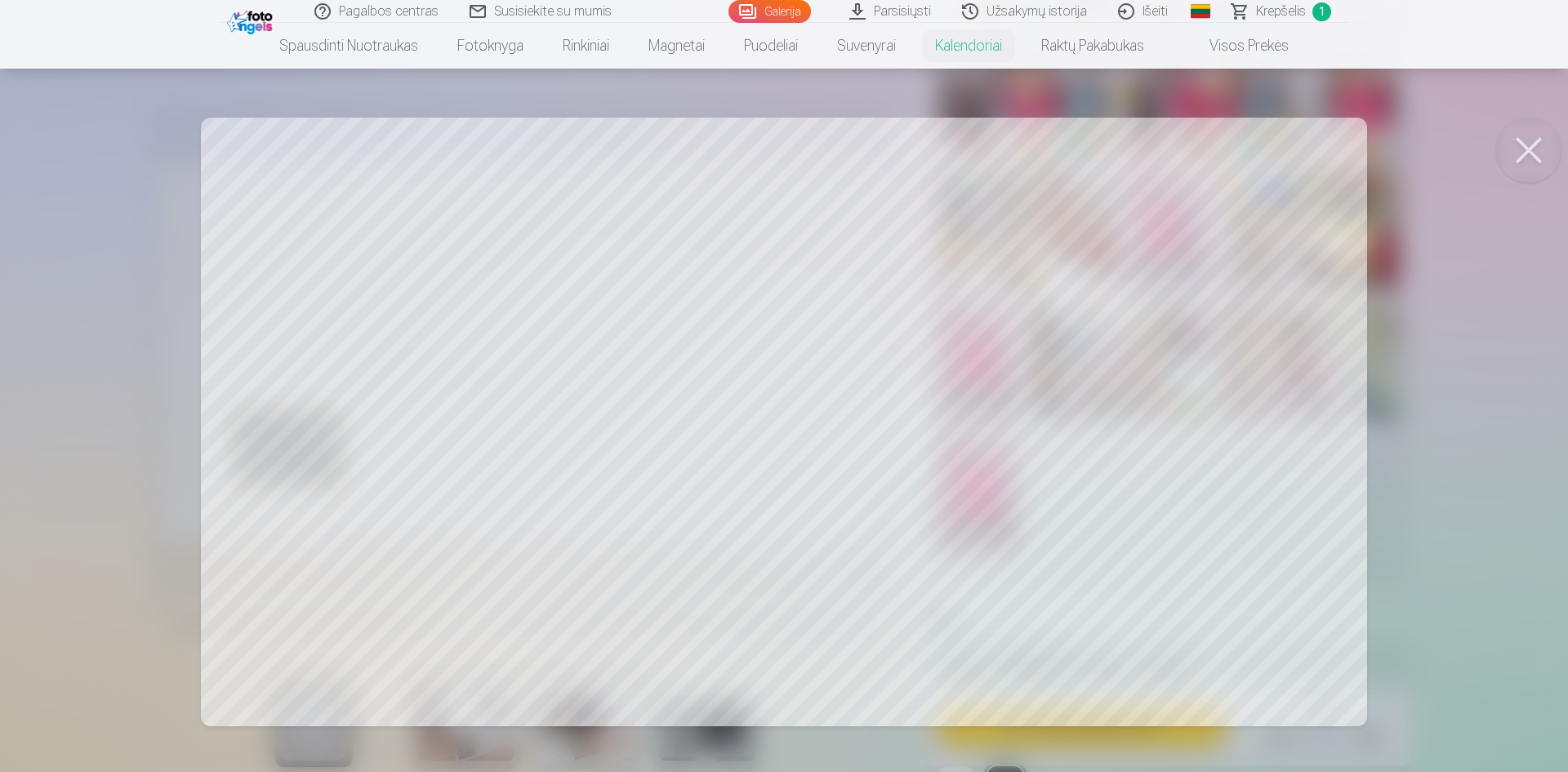
click at [1159, 318] on div at bounding box center [784, 386] width 1568 height 772
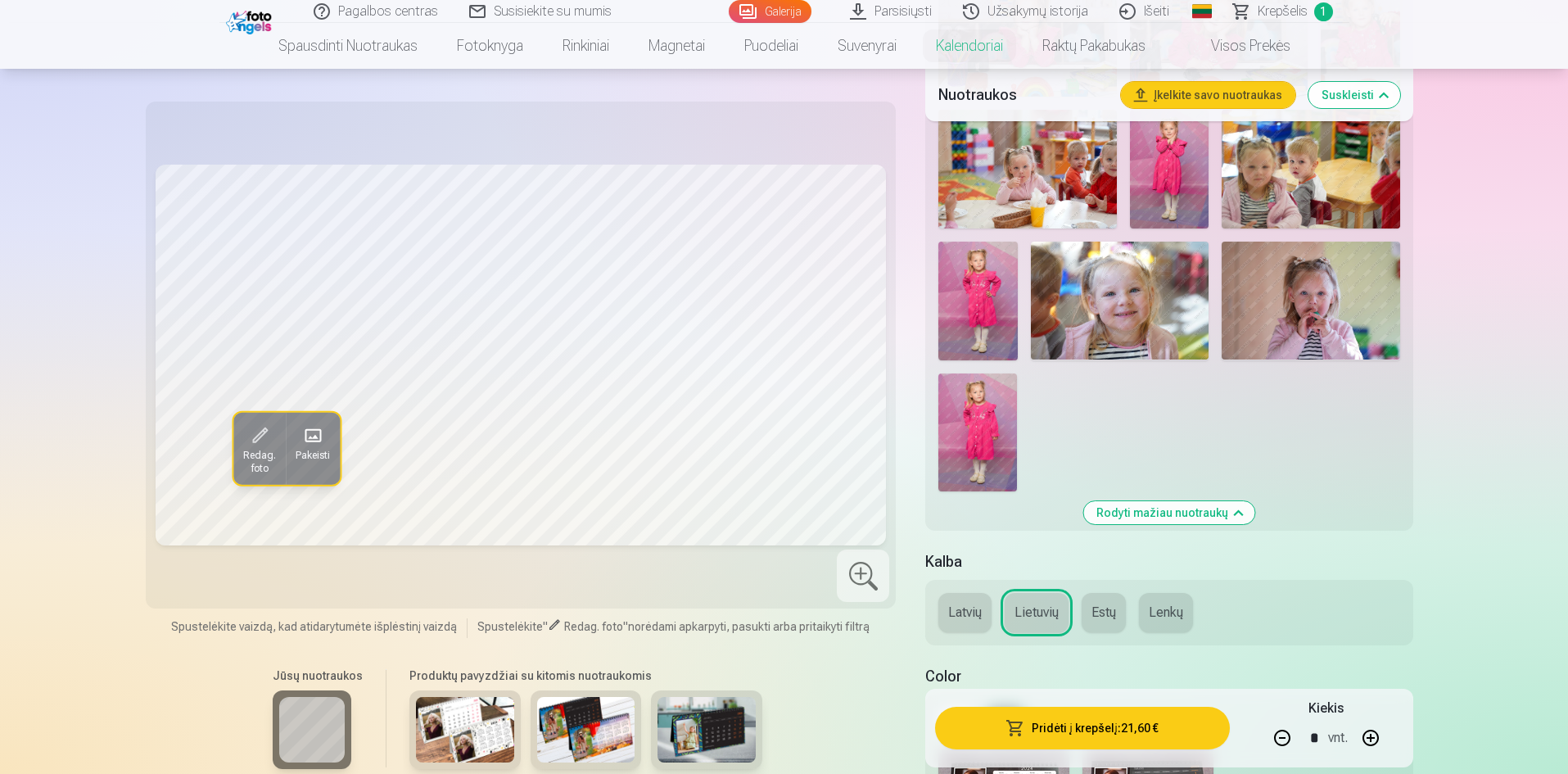
scroll to position [1965, 0]
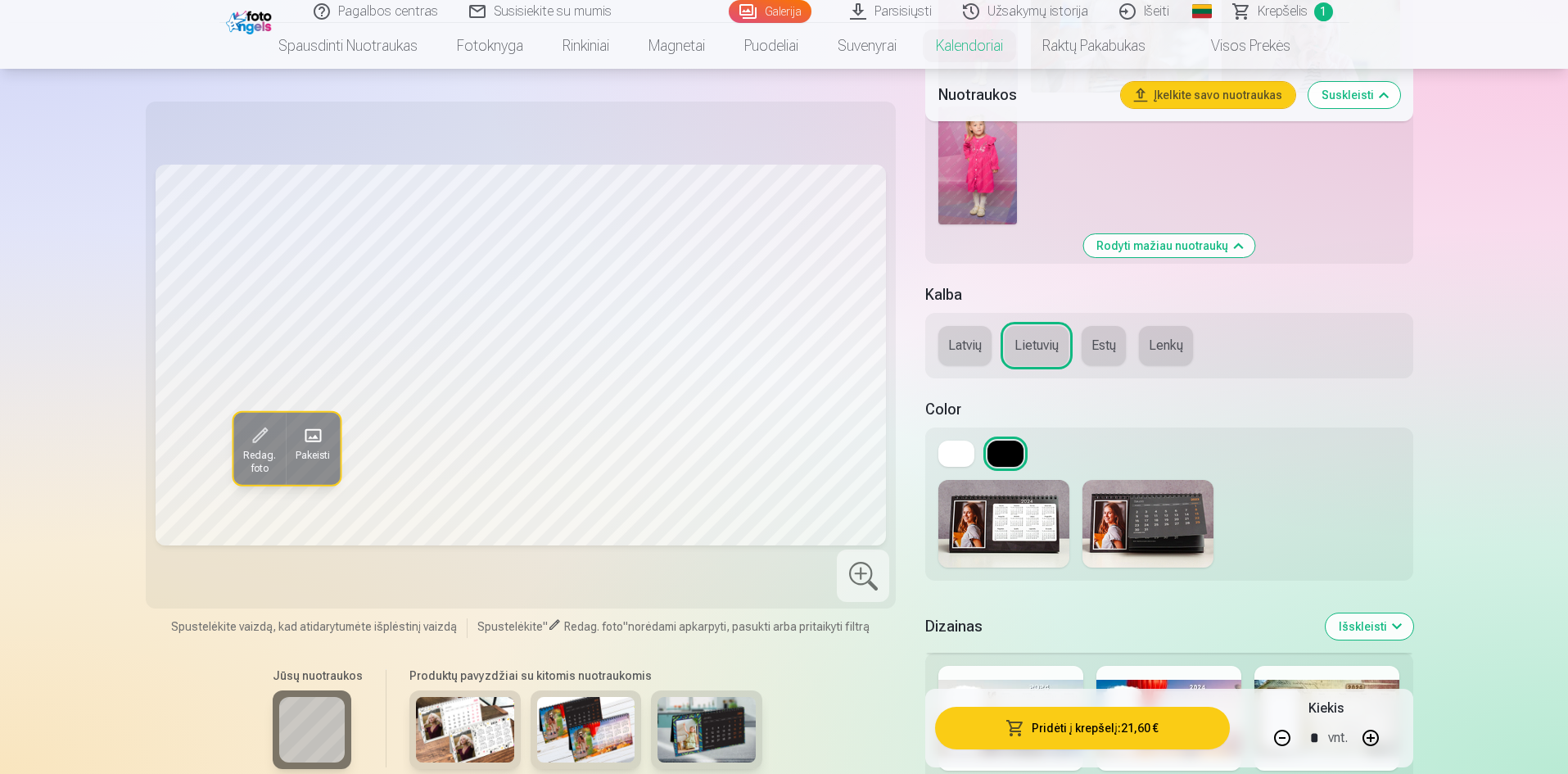
click at [1166, 521] on img at bounding box center [1148, 524] width 131 height 88
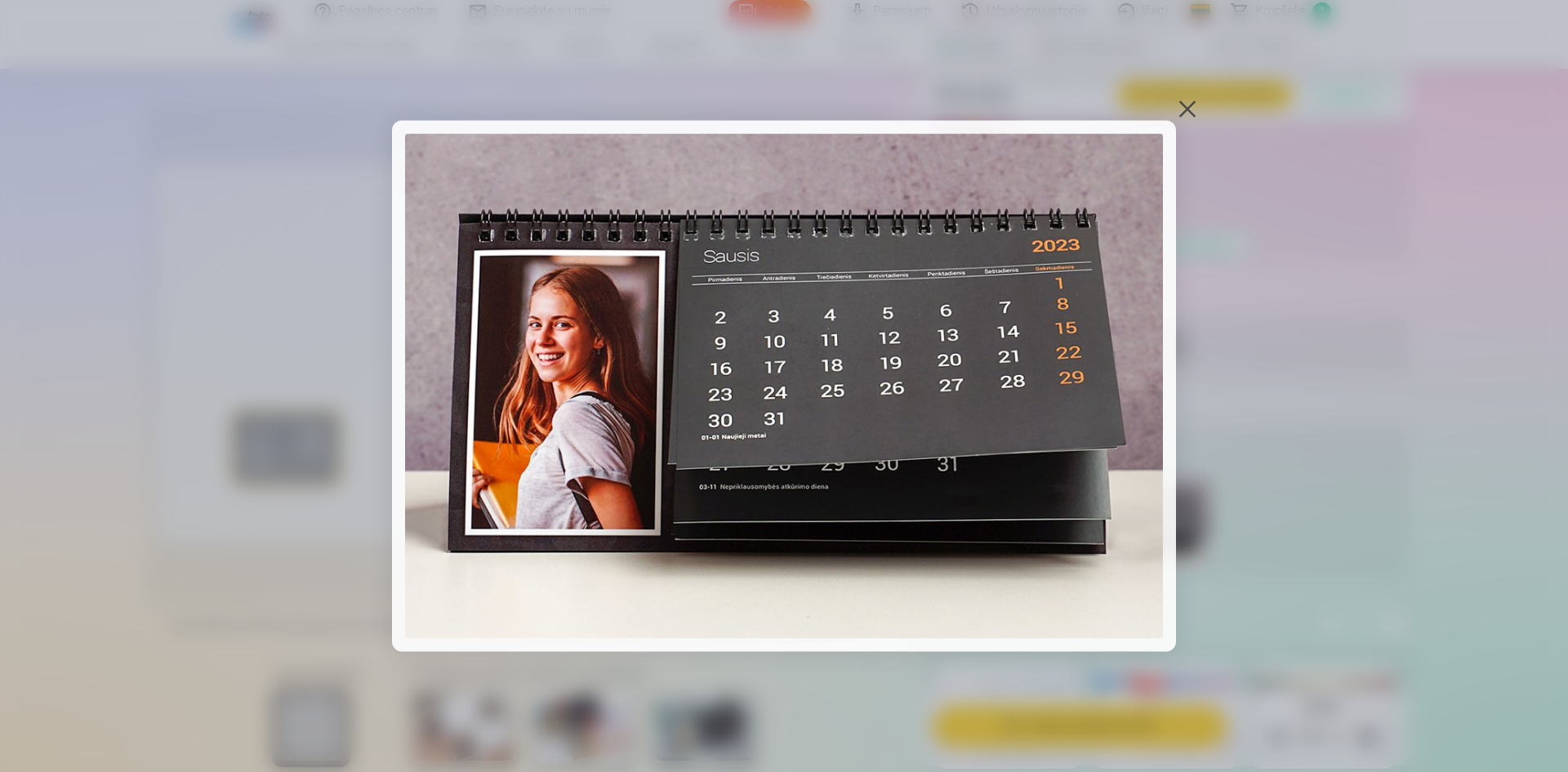
click at [1190, 121] on div at bounding box center [784, 386] width 1568 height 772
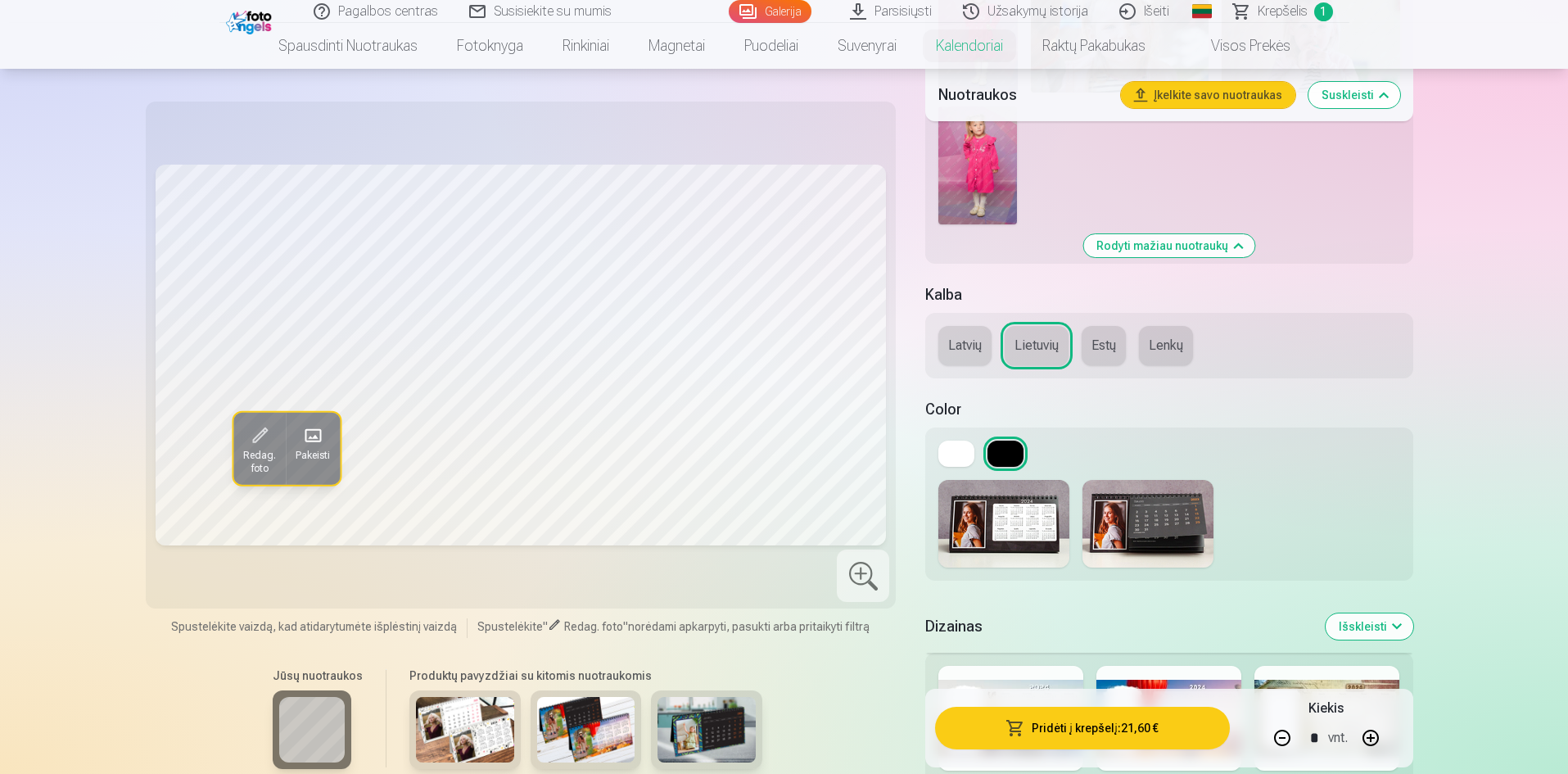
click at [1028, 535] on img at bounding box center [1004, 524] width 131 height 88
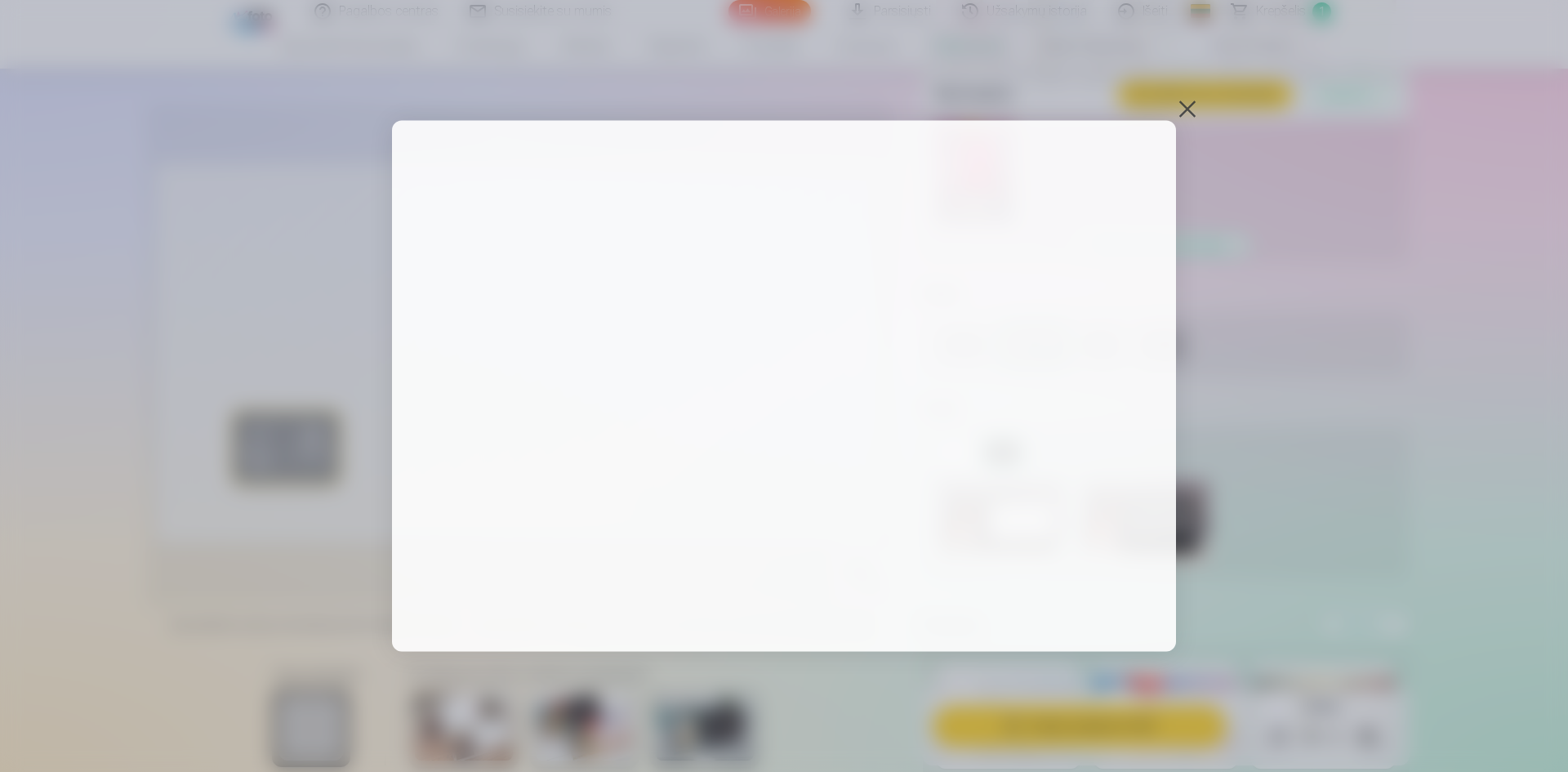
click at [1179, 112] on div at bounding box center [1188, 109] width 23 height 23
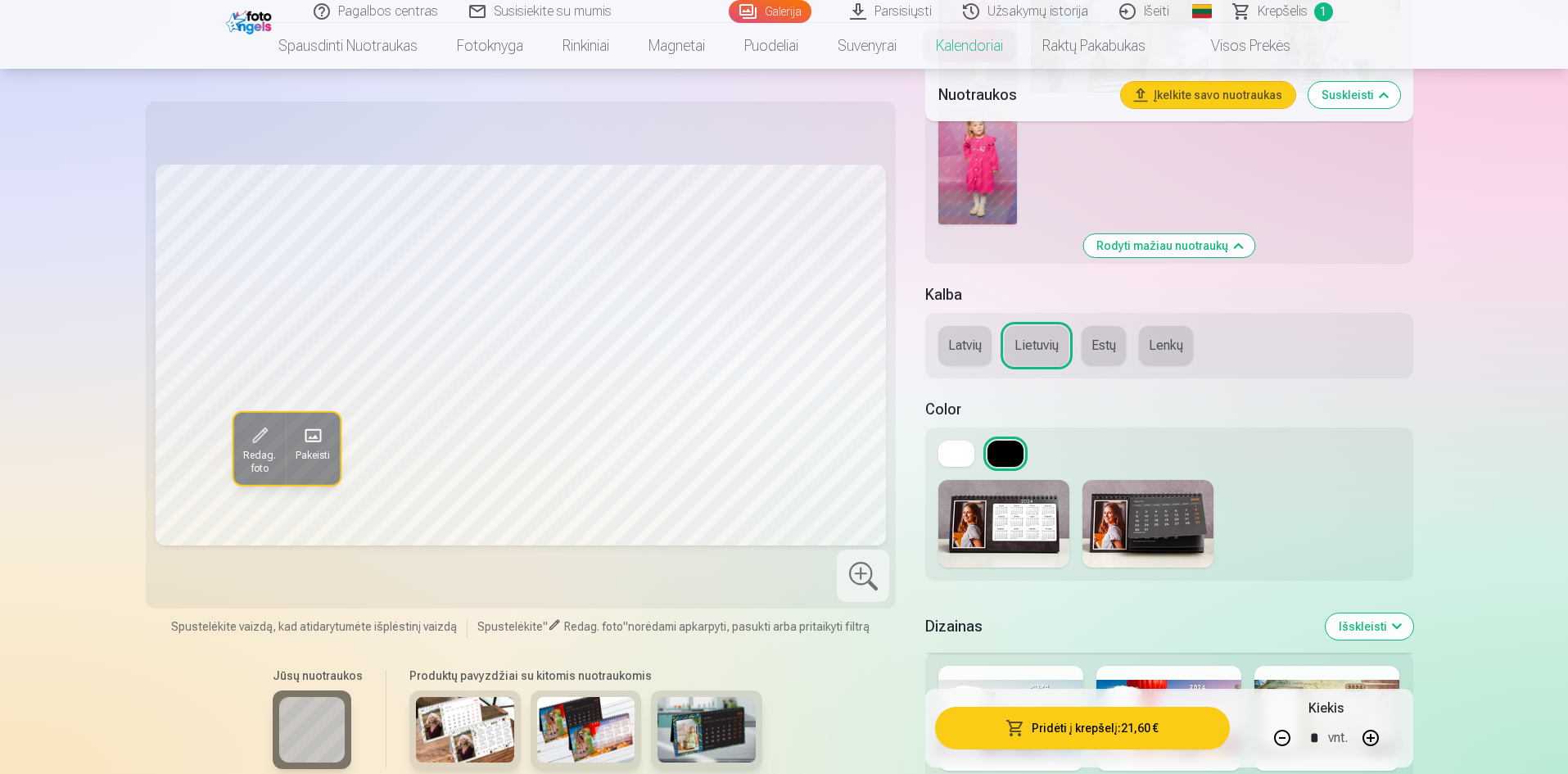
click at [321, 454] on span "Pakeisti" at bounding box center [313, 455] width 34 height 13
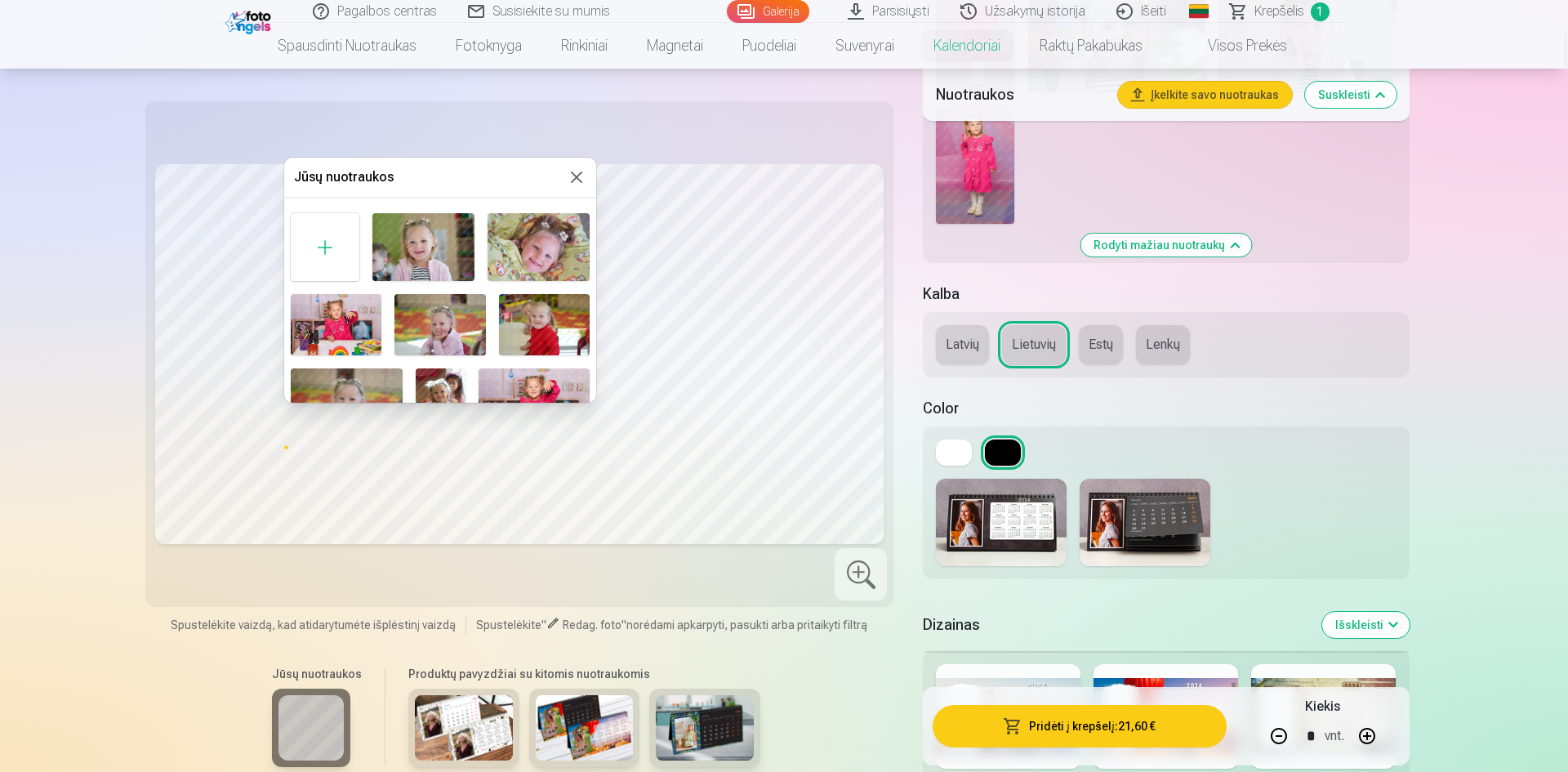
click at [259, 463] on div at bounding box center [784, 386] width 1568 height 772
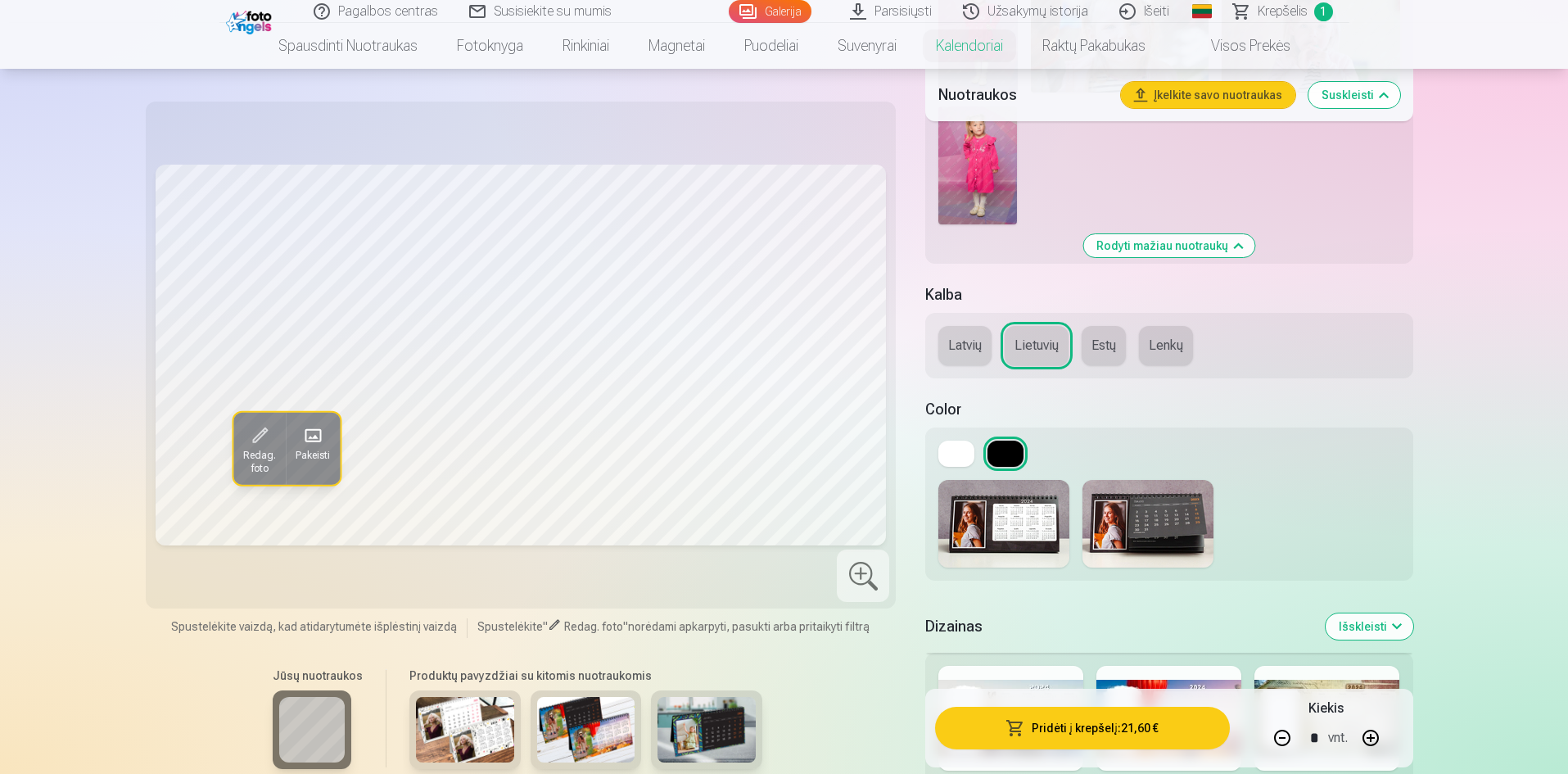
click at [260, 465] on span "Redag. foto" at bounding box center [259, 461] width 33 height 26
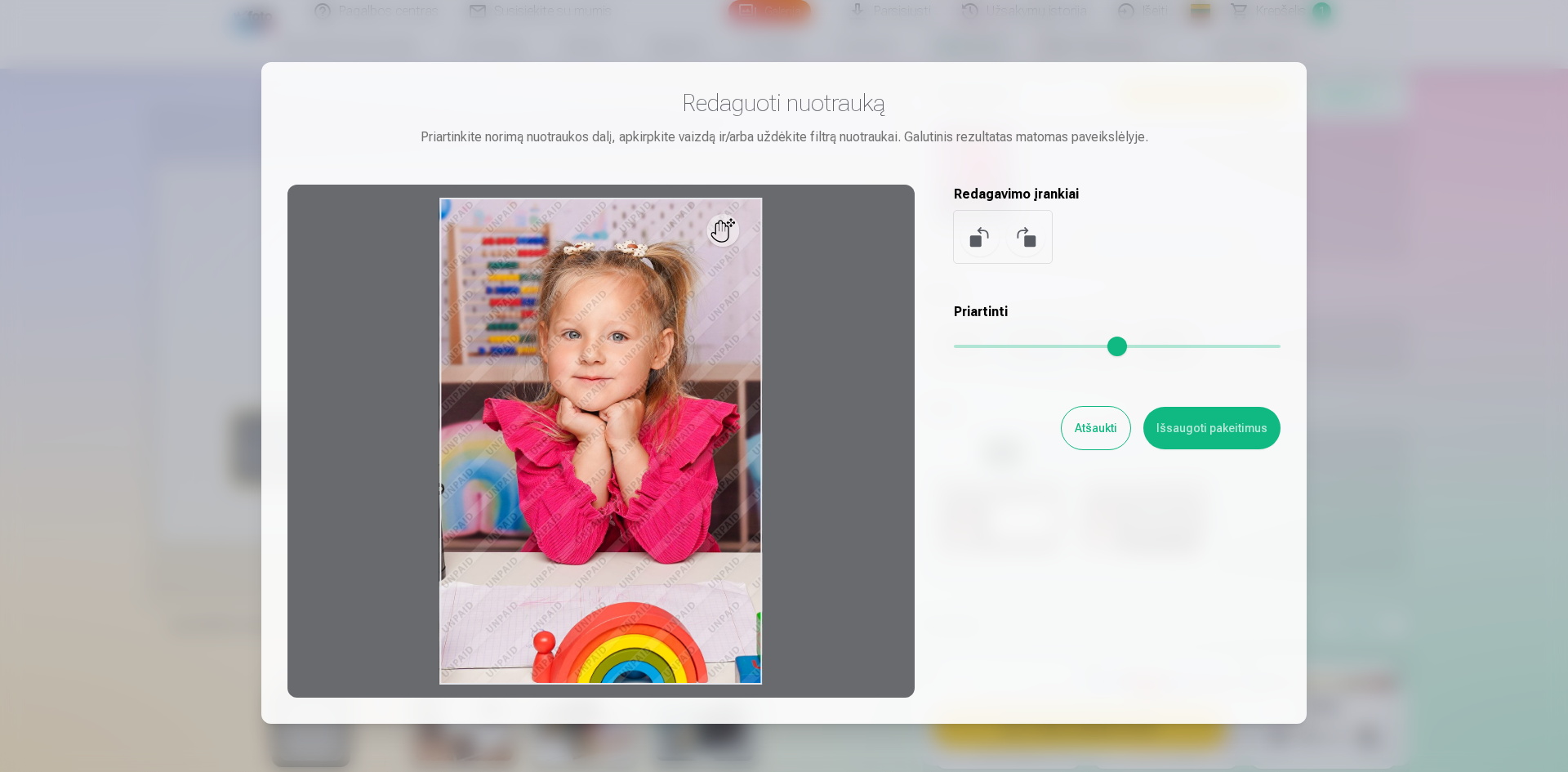
click at [1106, 433] on button "Atšaukti" at bounding box center [1096, 428] width 69 height 42
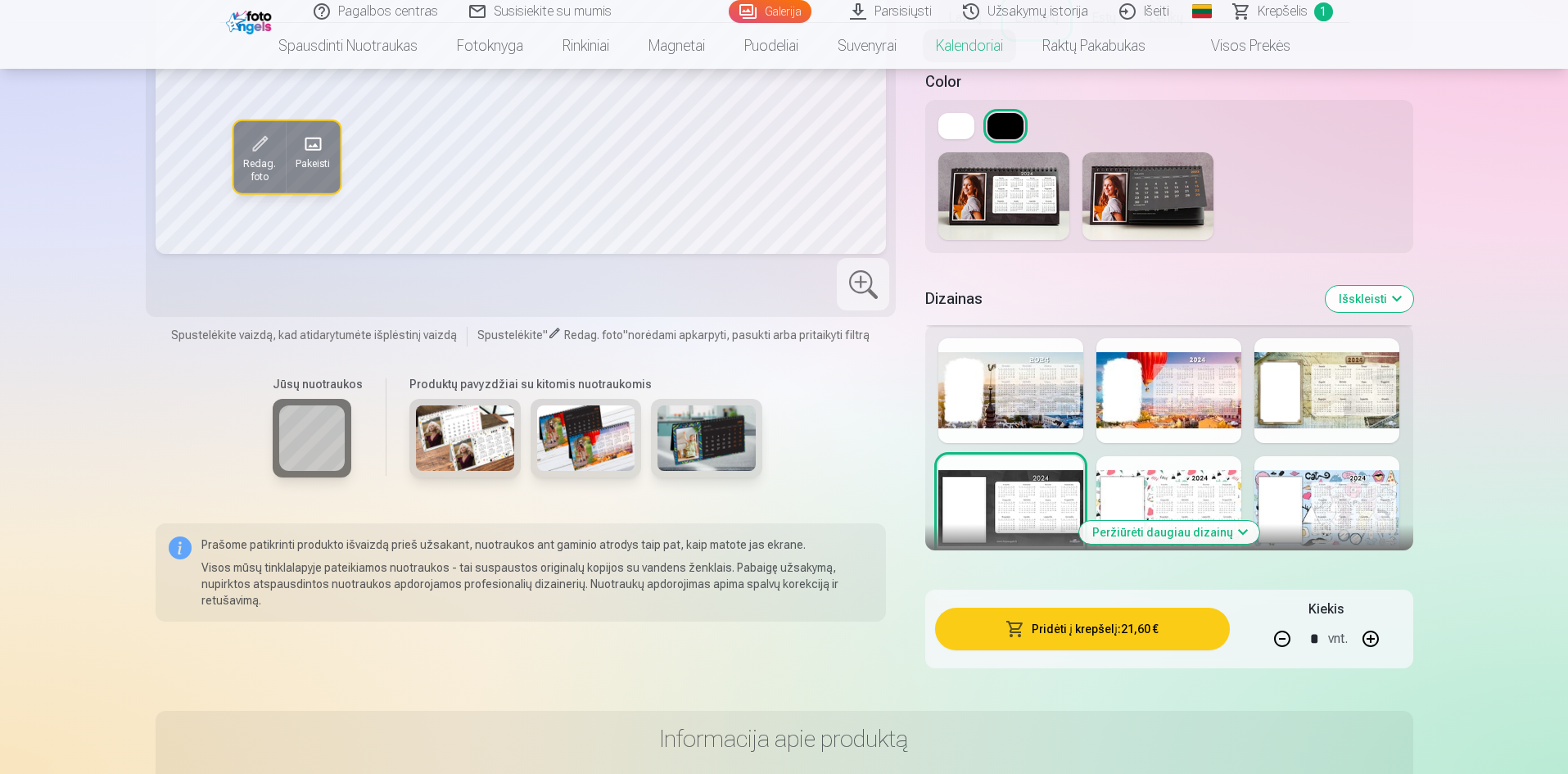
scroll to position [2211, 0]
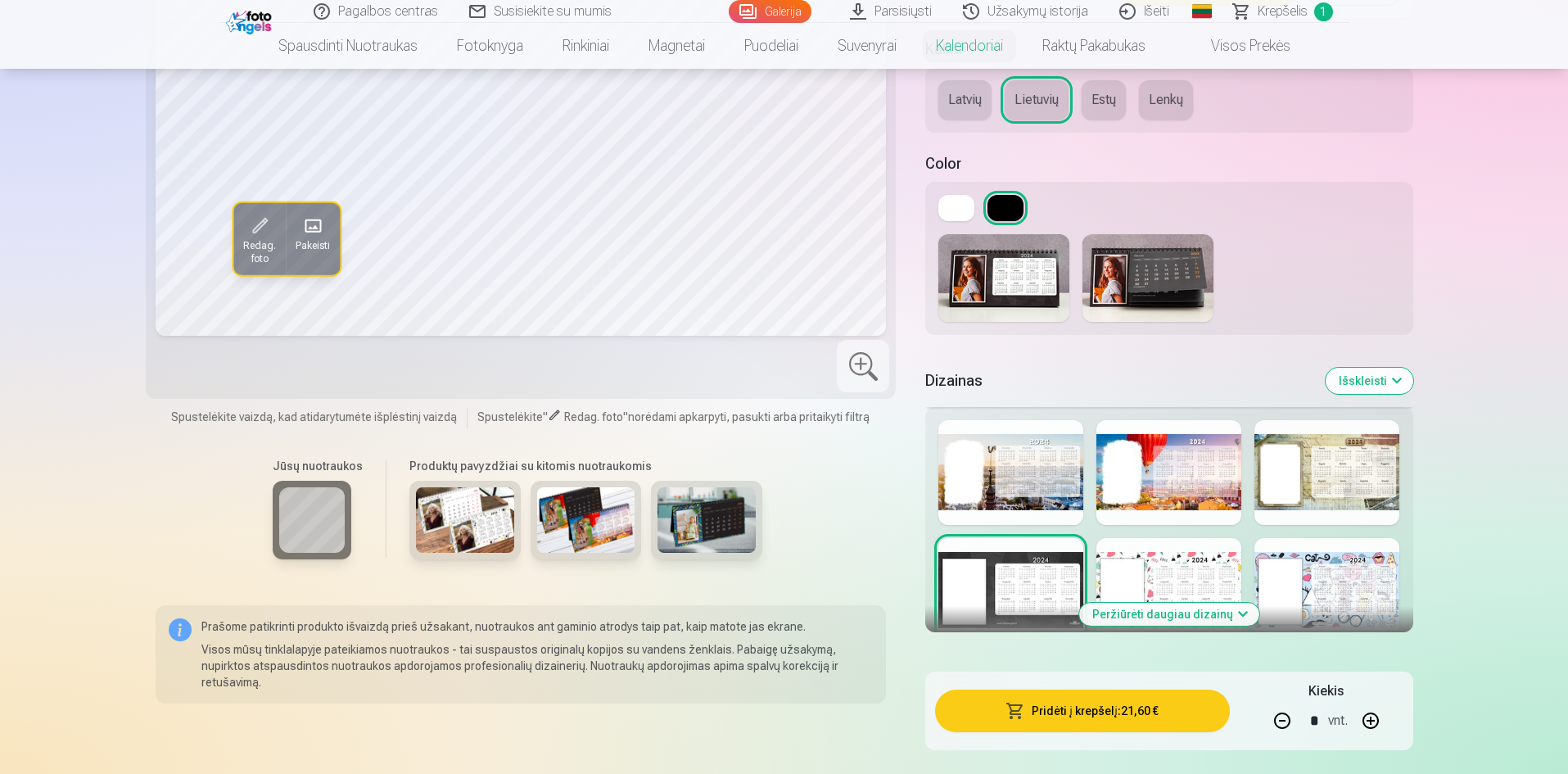
click at [1227, 296] on div at bounding box center [1169, 278] width 487 height 114
click at [1199, 296] on img at bounding box center [1148, 278] width 131 height 88
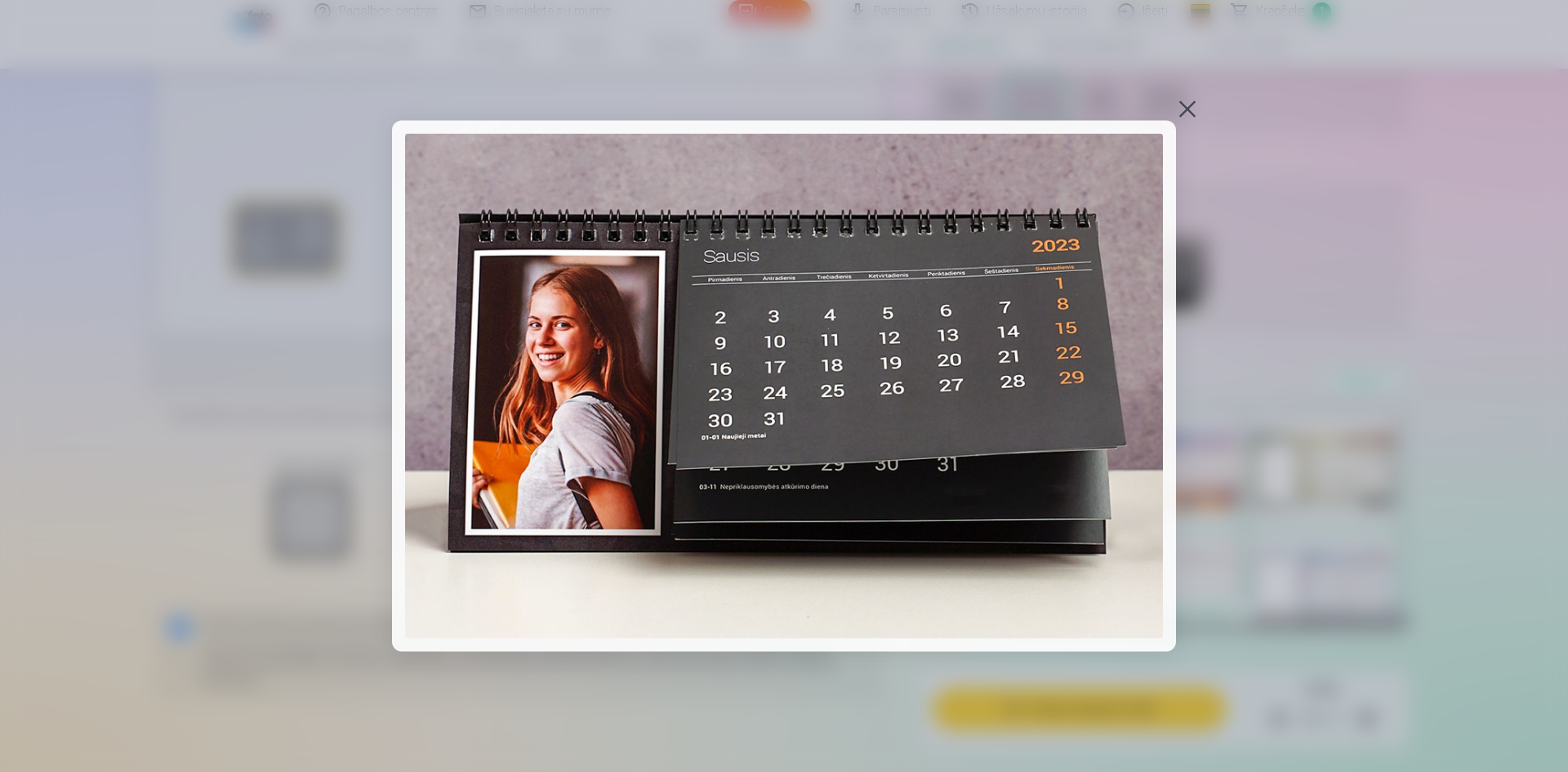
click at [1175, 114] on div at bounding box center [784, 386] width 1568 height 772
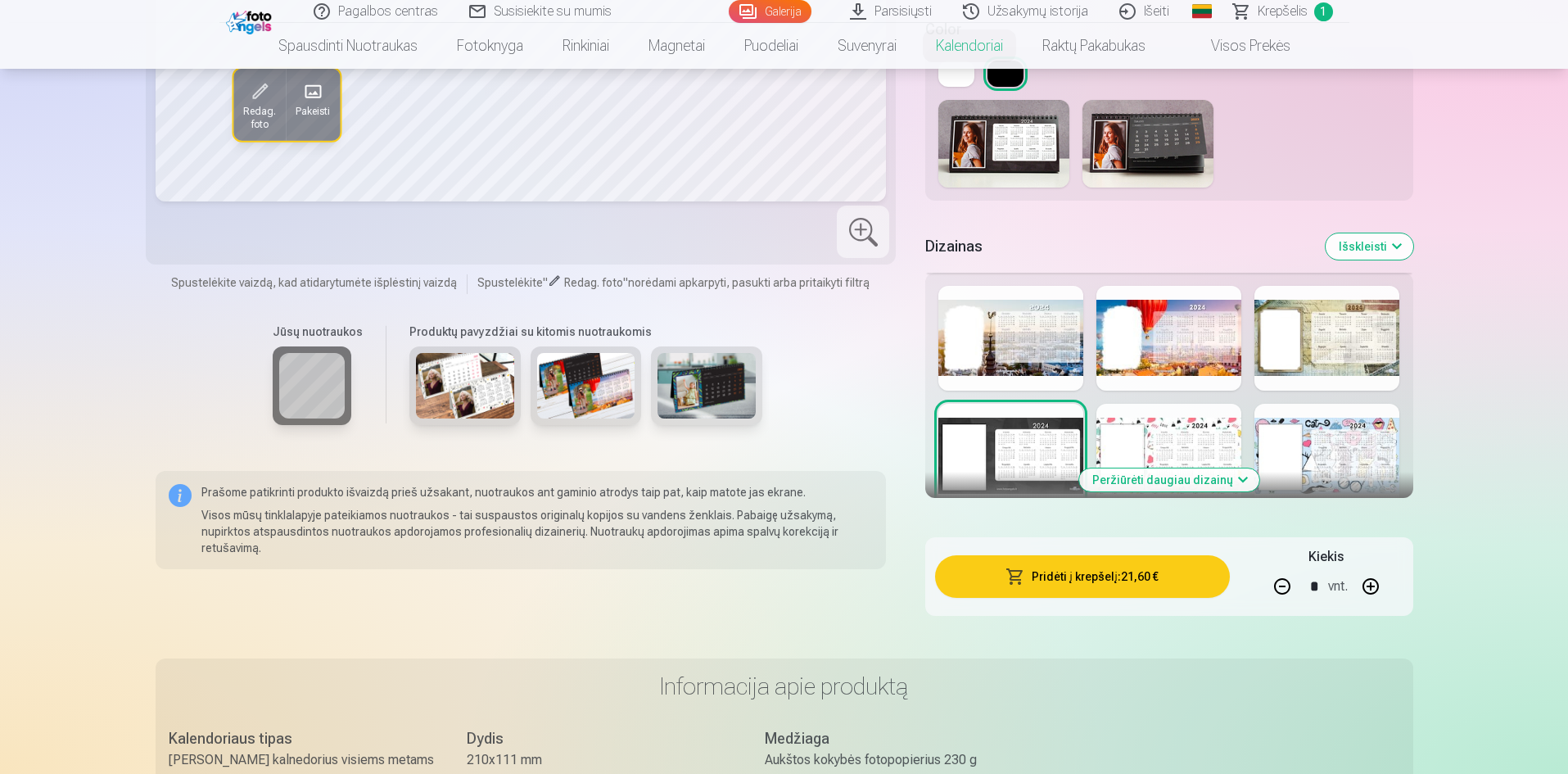
scroll to position [2375, 0]
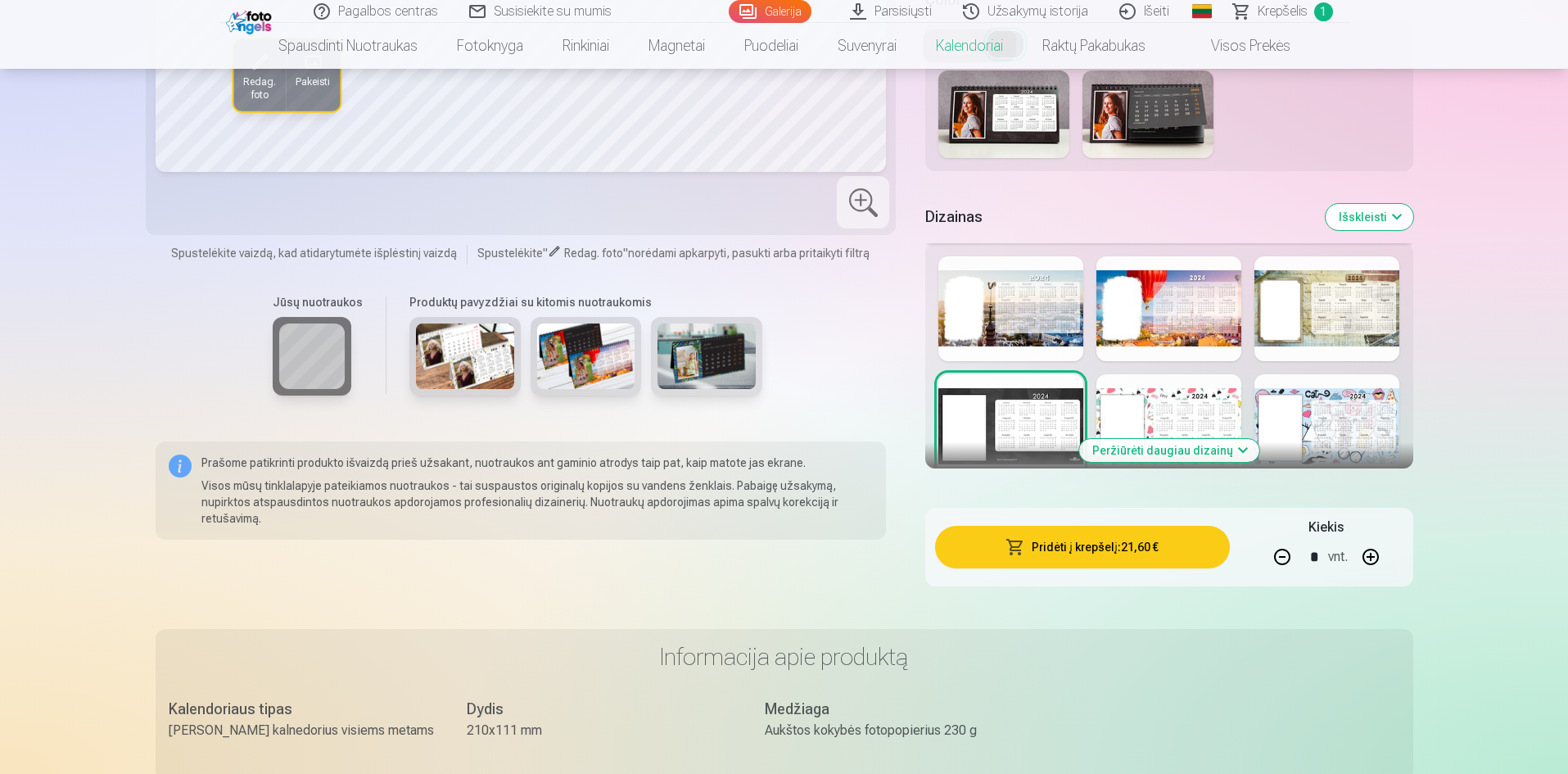
click at [1224, 457] on button "Peržiūrėti daugiau dizainų" at bounding box center [1169, 450] width 180 height 23
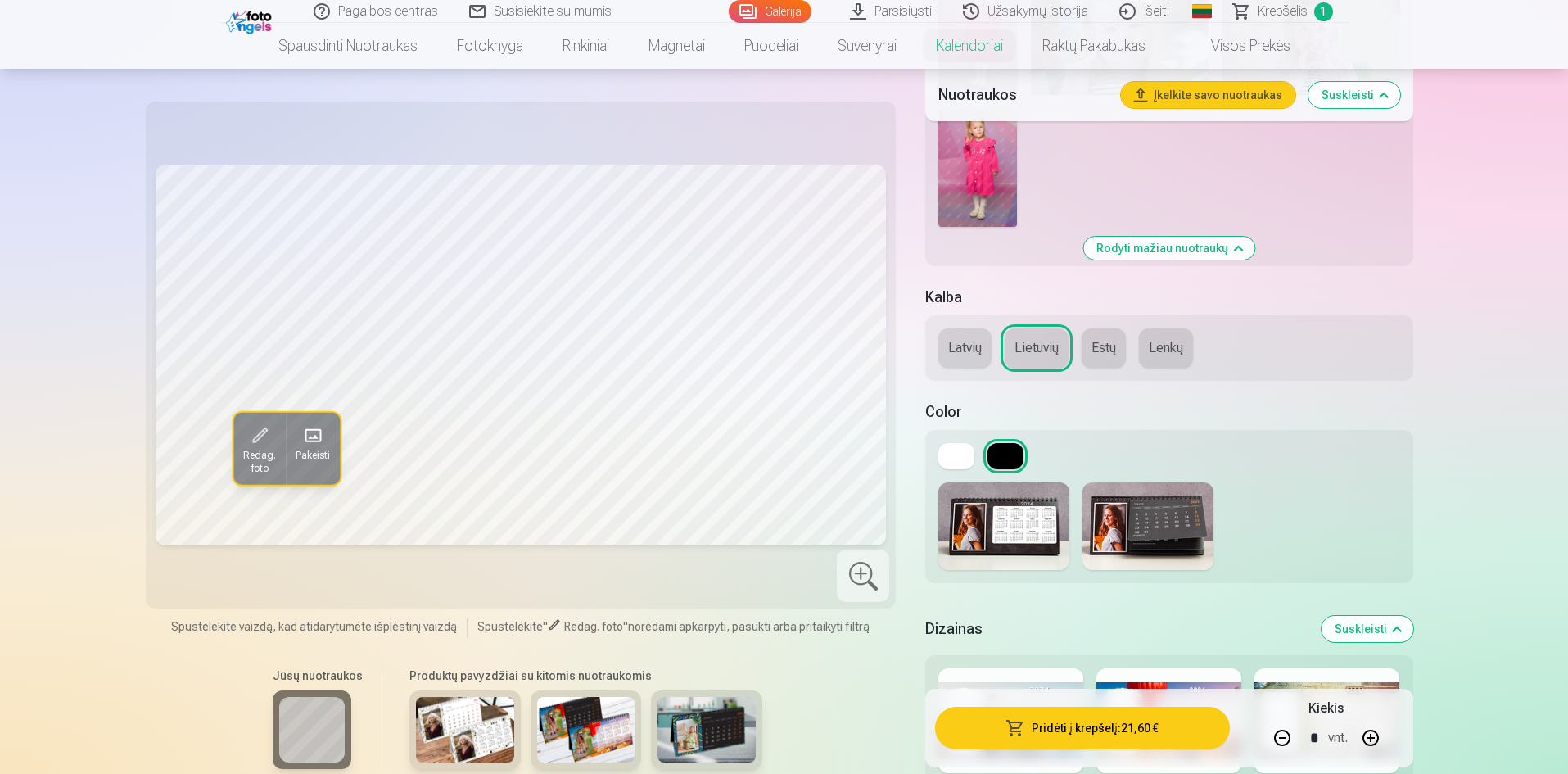
scroll to position [1965, 0]
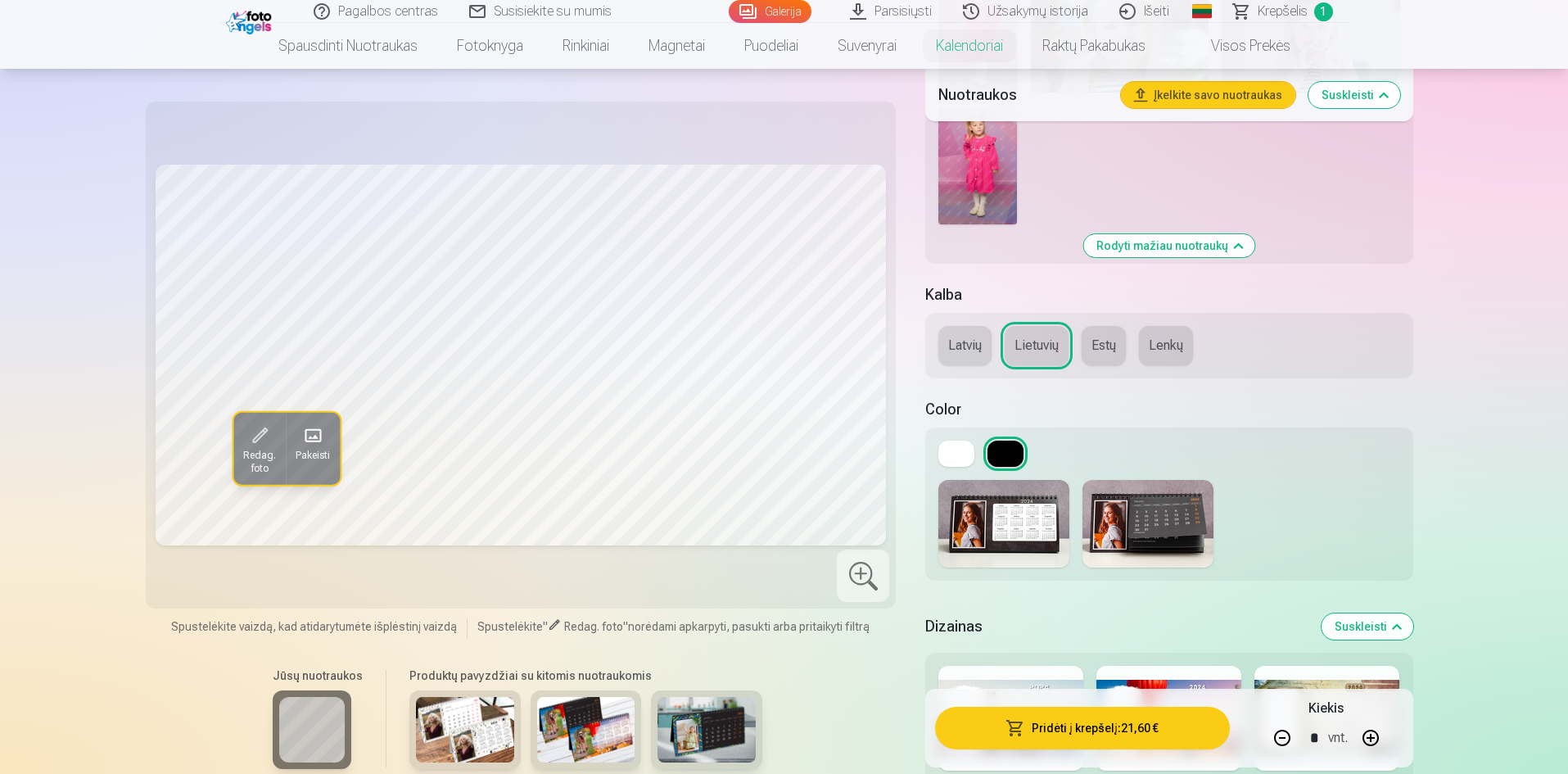
click at [950, 448] on button at bounding box center [956, 453] width 36 height 26
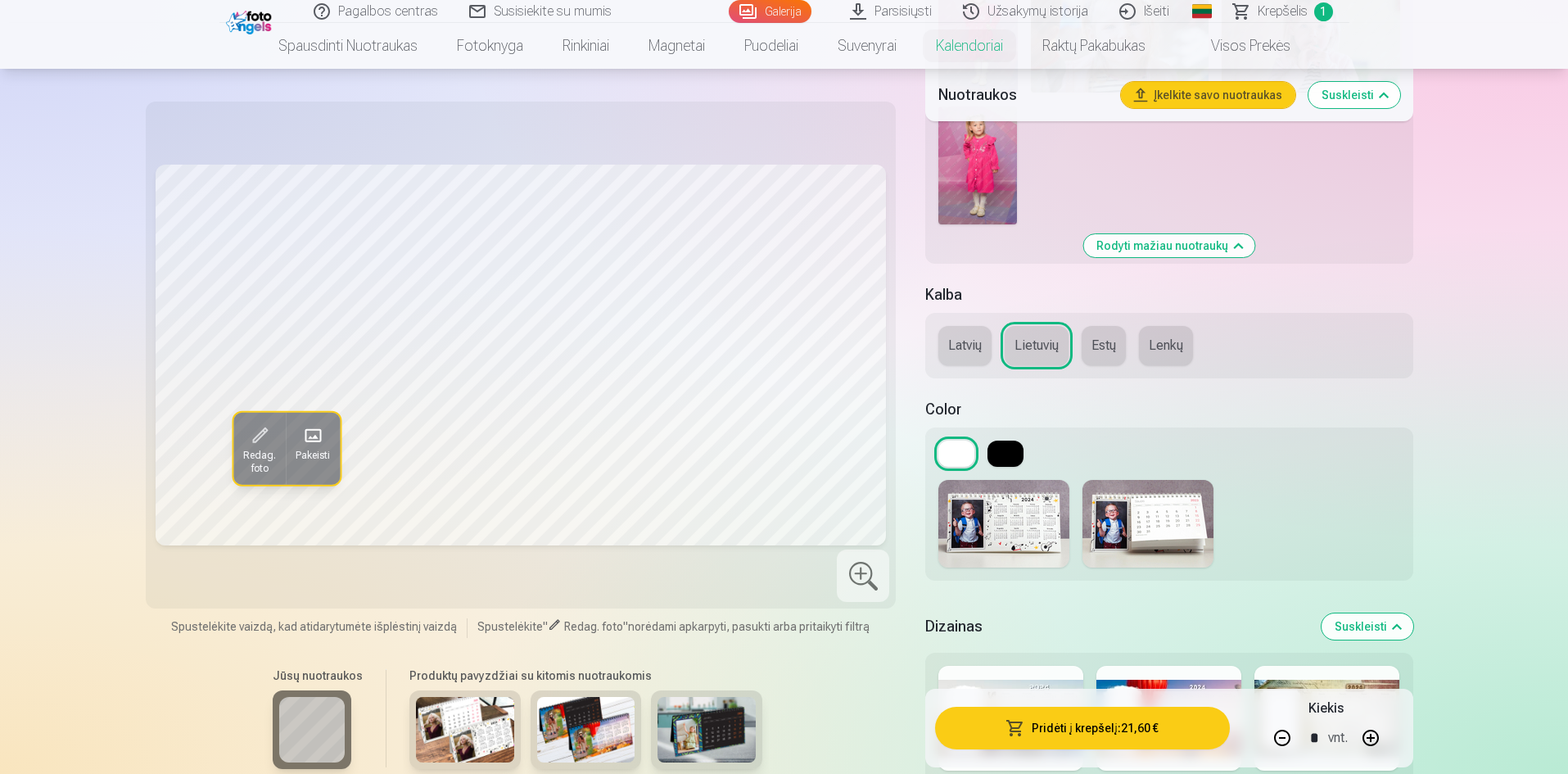
click at [1017, 457] on button at bounding box center [1006, 453] width 36 height 26
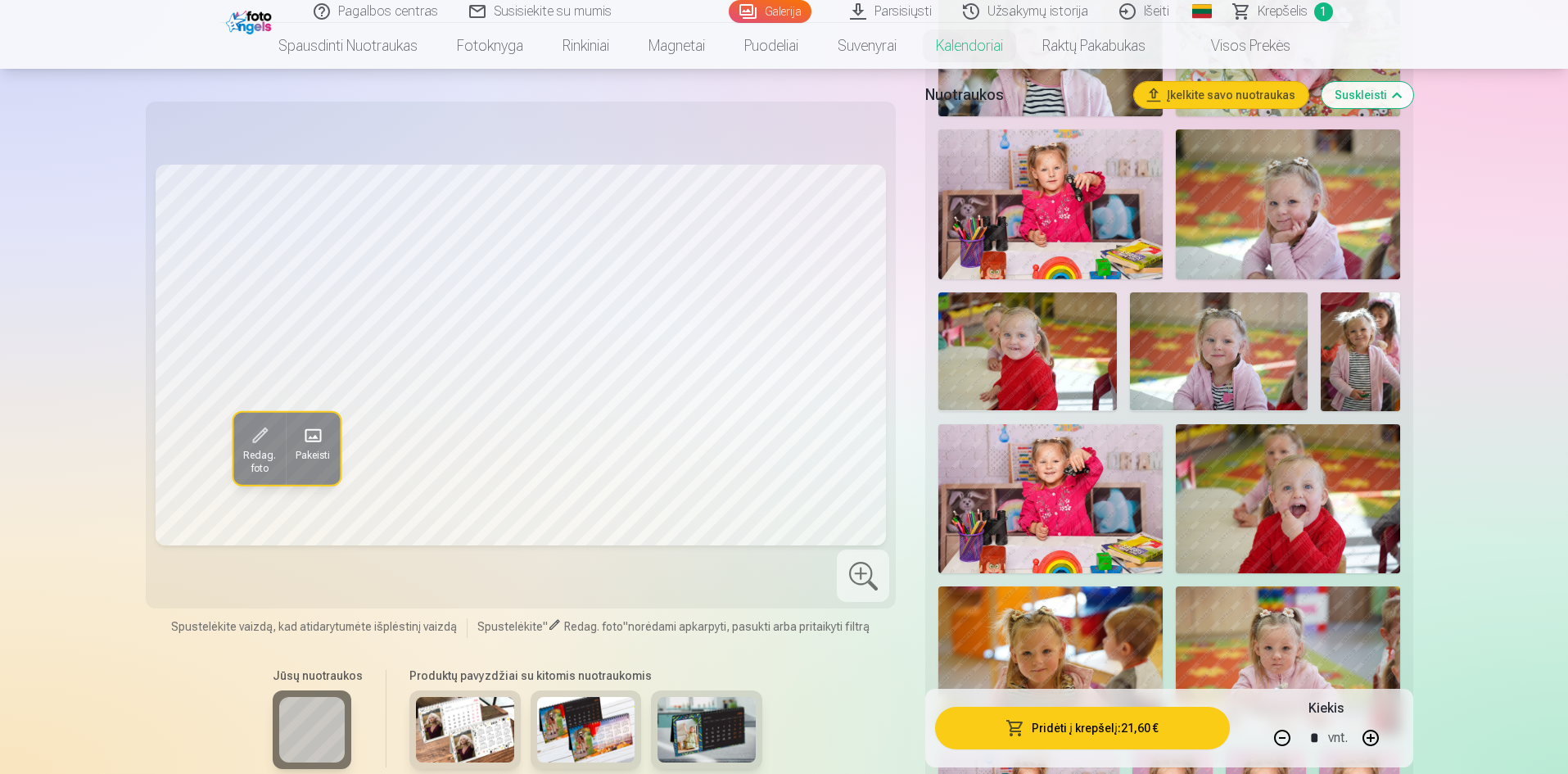
scroll to position [0, 0]
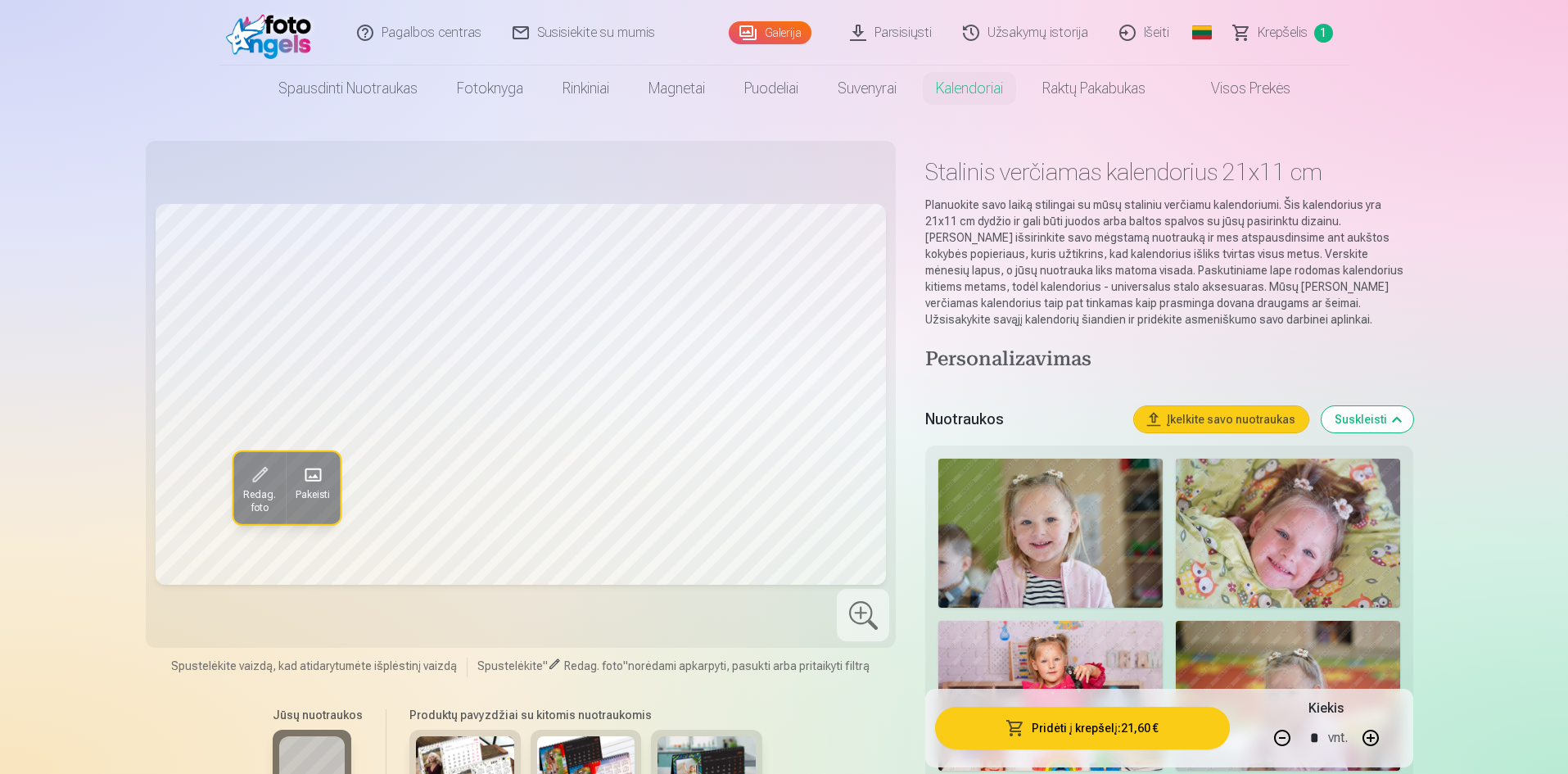
click at [1350, 426] on button "Suskleisti" at bounding box center [1368, 419] width 91 height 26
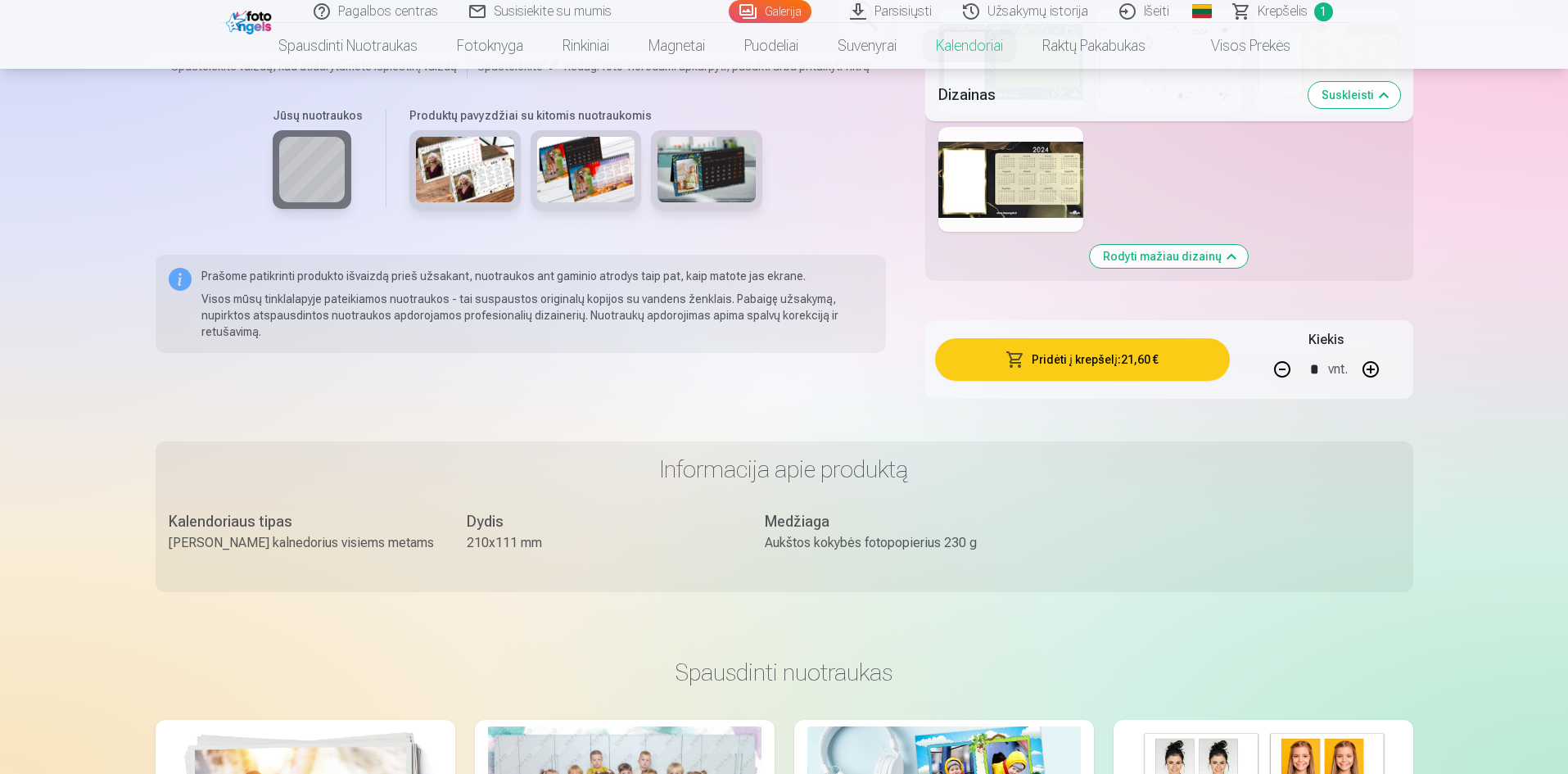
scroll to position [1146, 0]
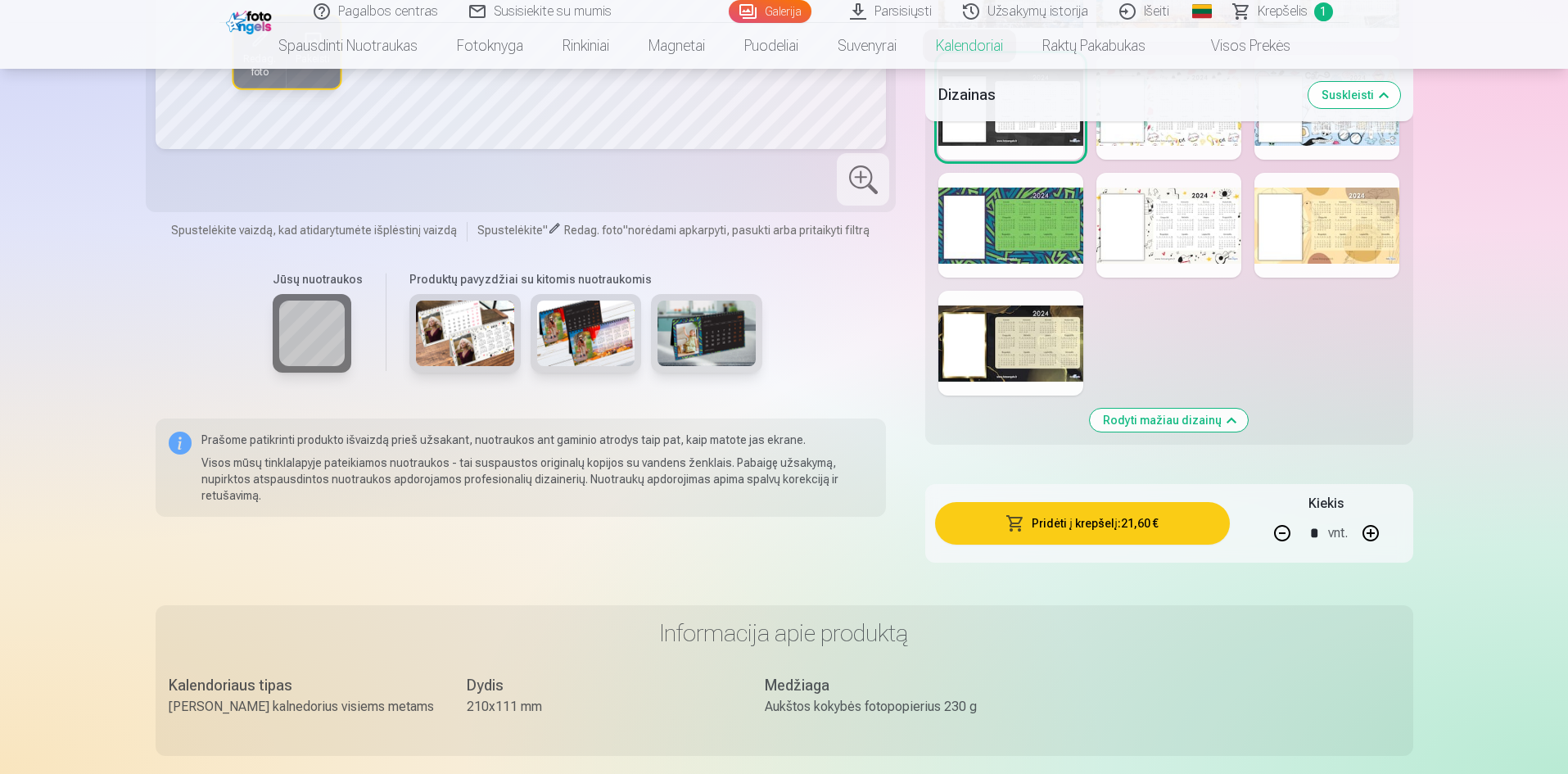
click at [589, 344] on img at bounding box center [587, 333] width 99 height 65
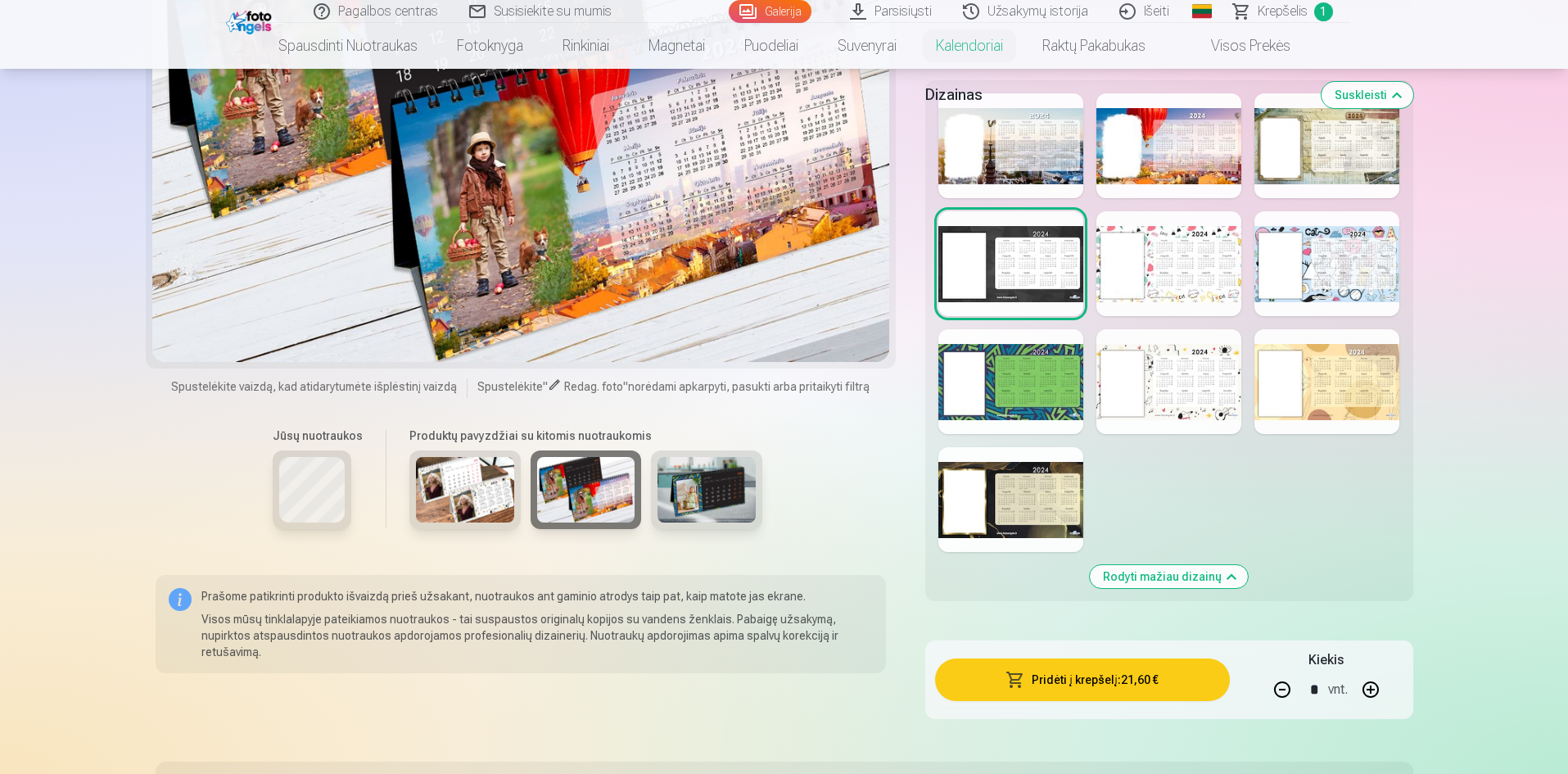
scroll to position [655, 0]
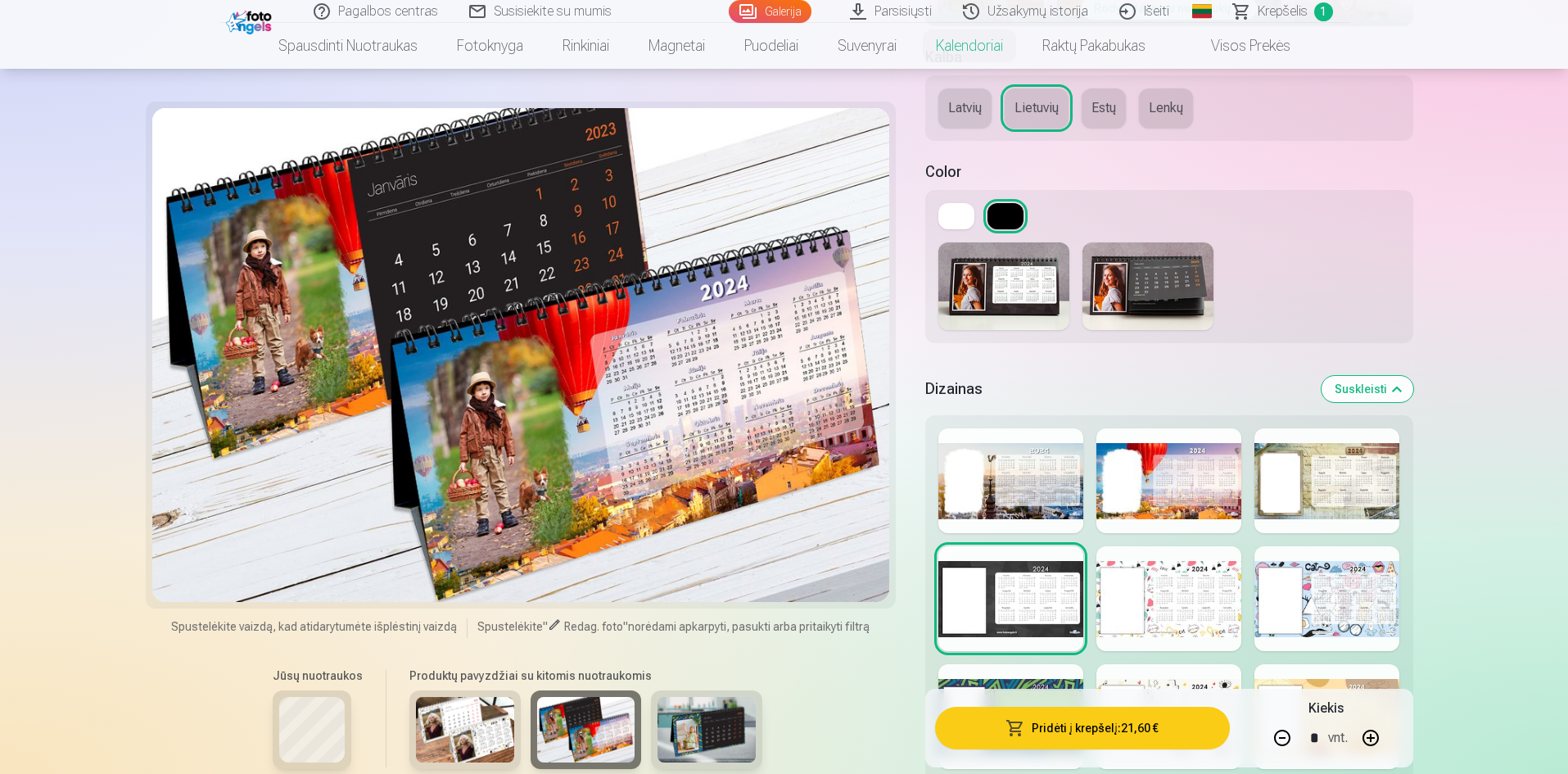
click at [708, 737] on img at bounding box center [707, 729] width 99 height 65
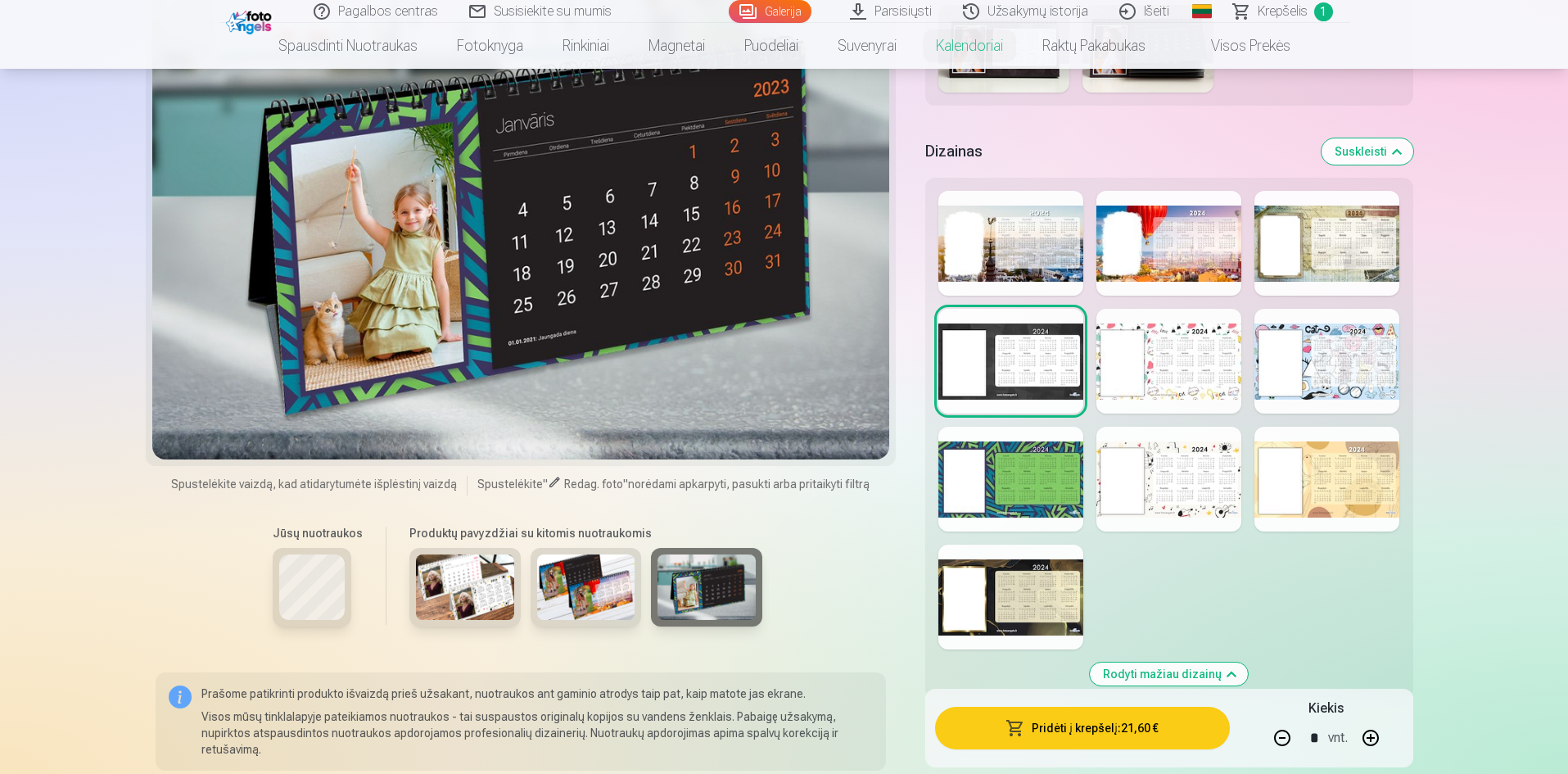
scroll to position [900, 0]
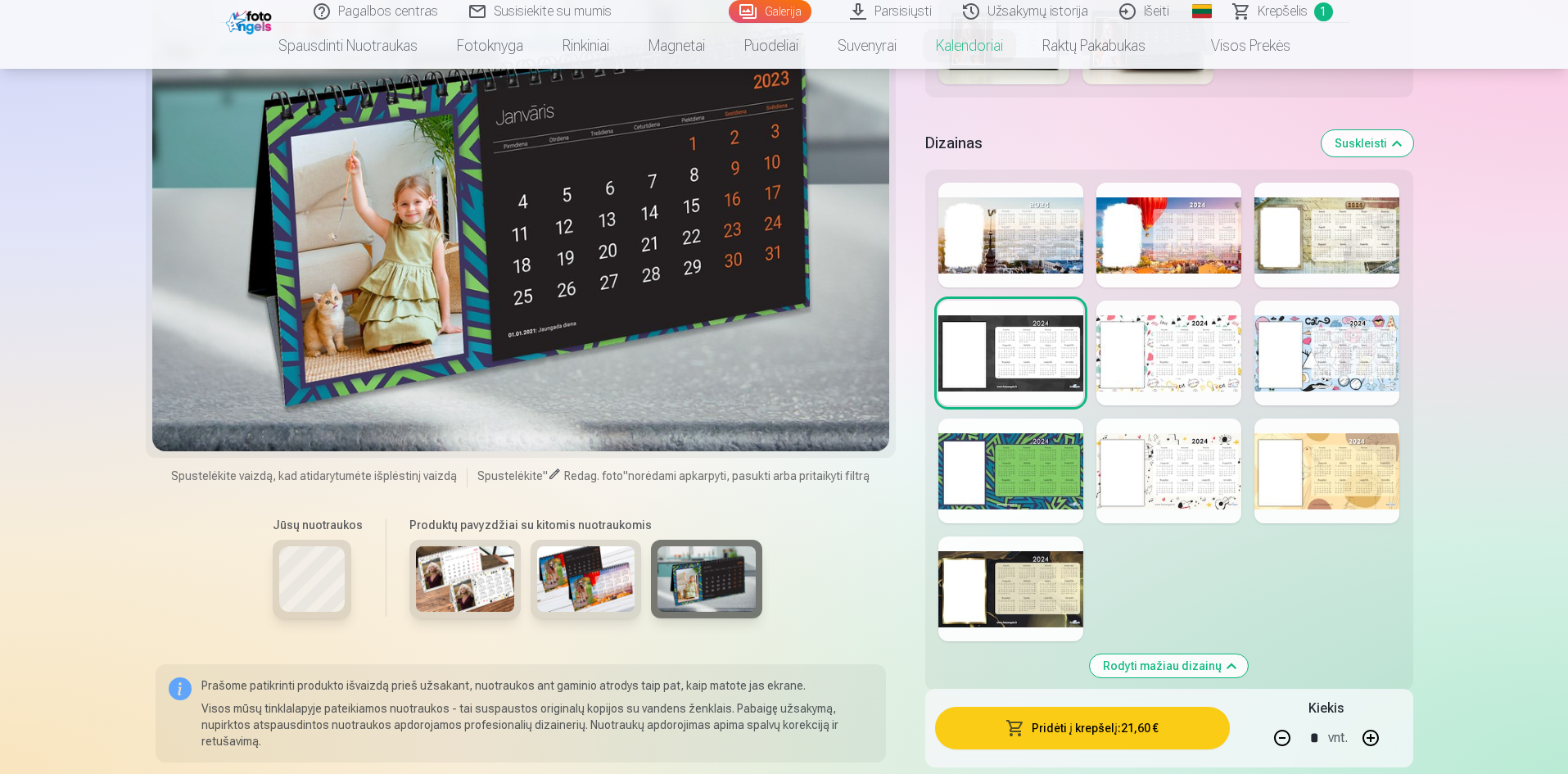
click at [1325, 237] on div at bounding box center [1328, 235] width 145 height 105
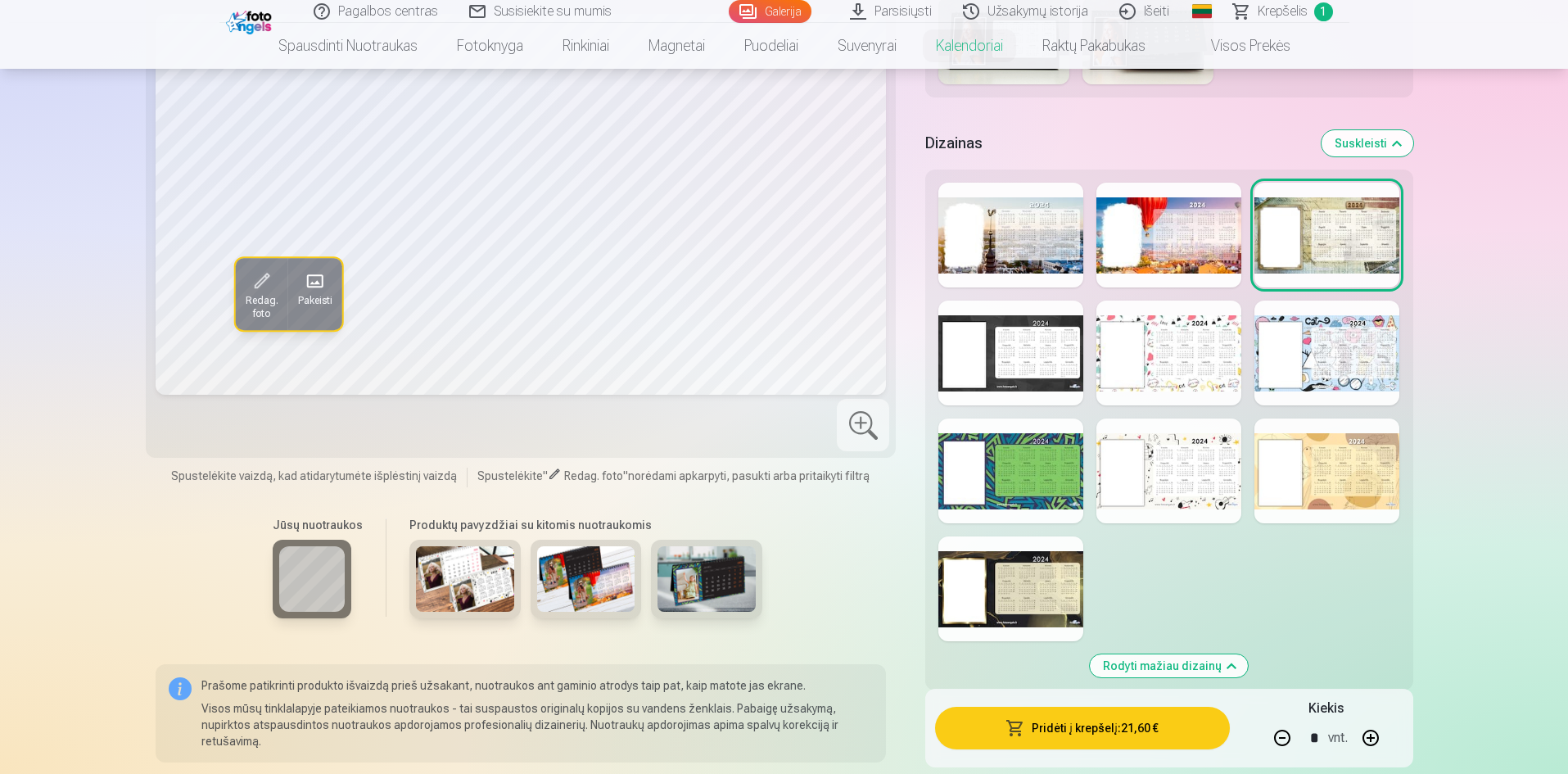
click at [1182, 363] on div at bounding box center [1169, 352] width 145 height 105
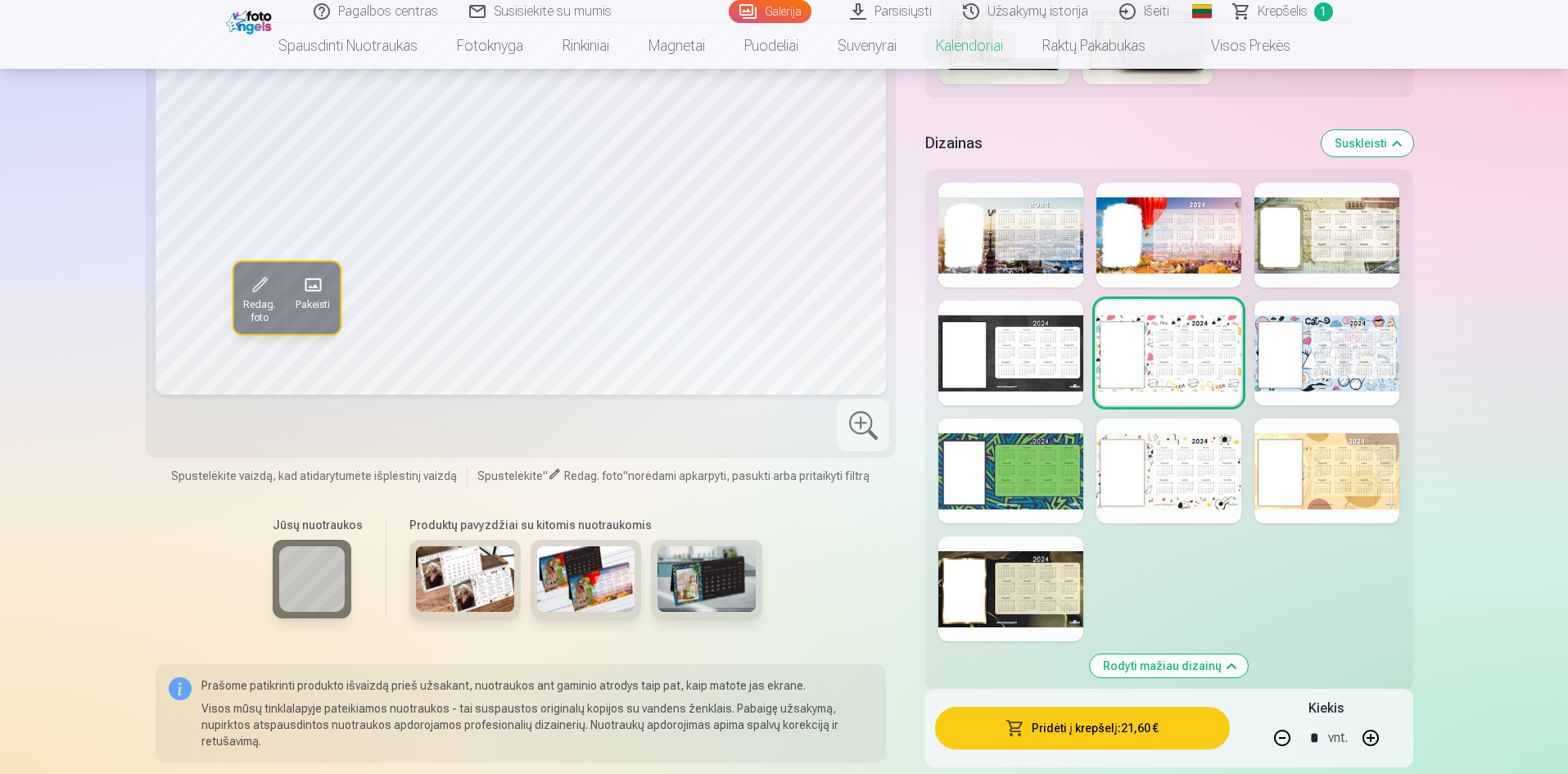
click at [1338, 365] on div at bounding box center [1328, 352] width 145 height 105
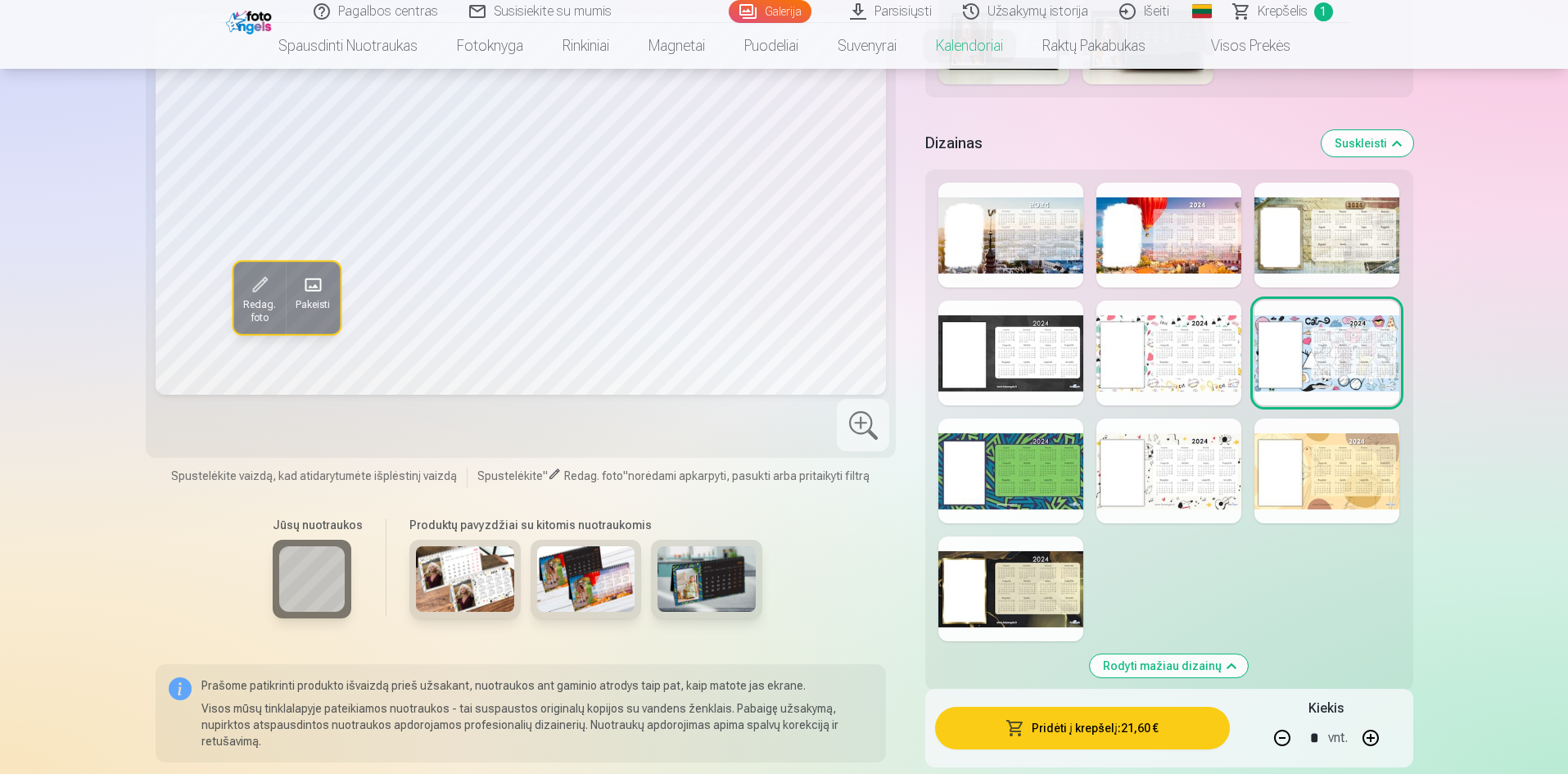
click at [1027, 491] on div at bounding box center [1011, 471] width 145 height 105
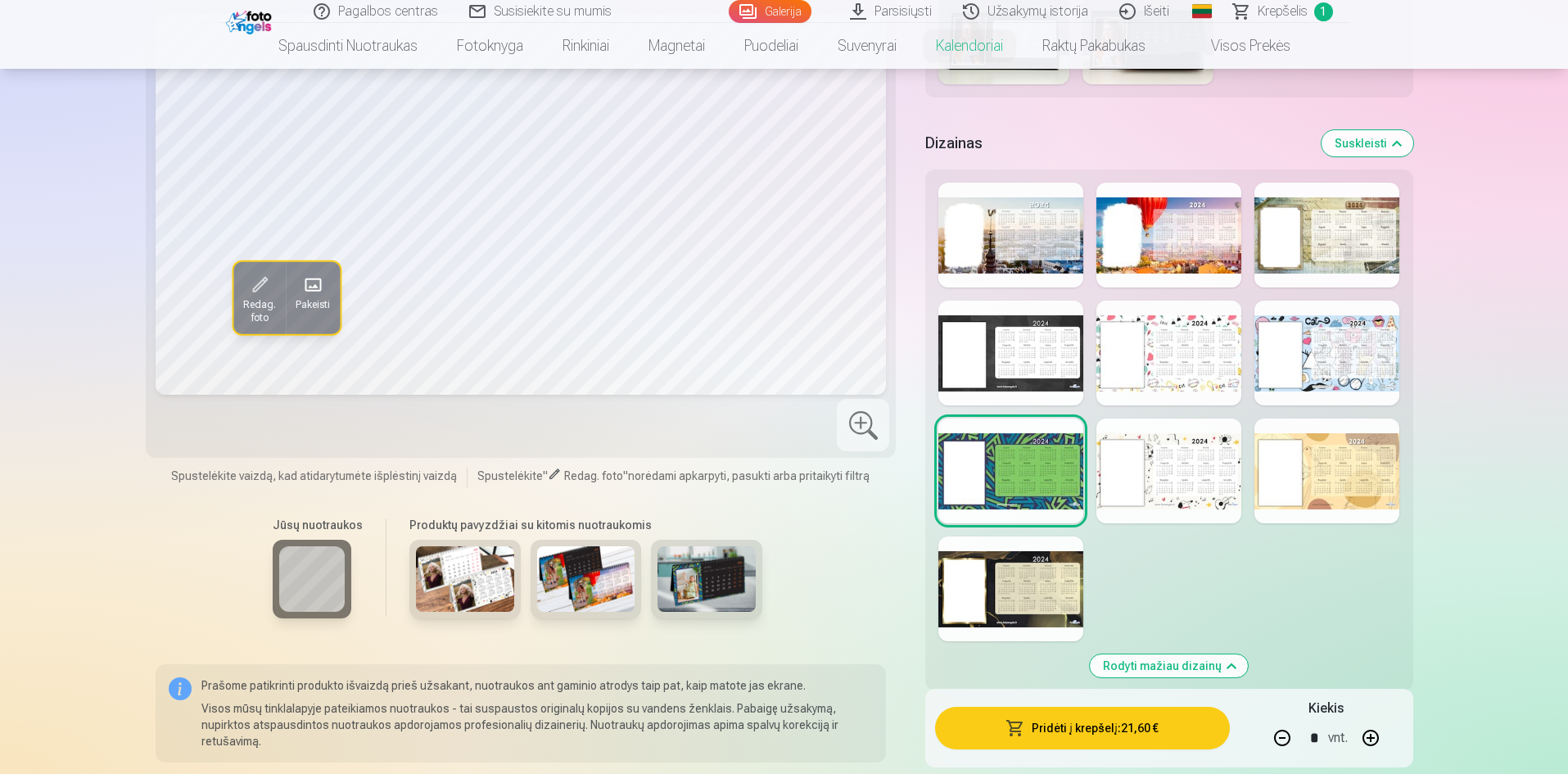
click at [1162, 474] on div at bounding box center [1169, 471] width 145 height 105
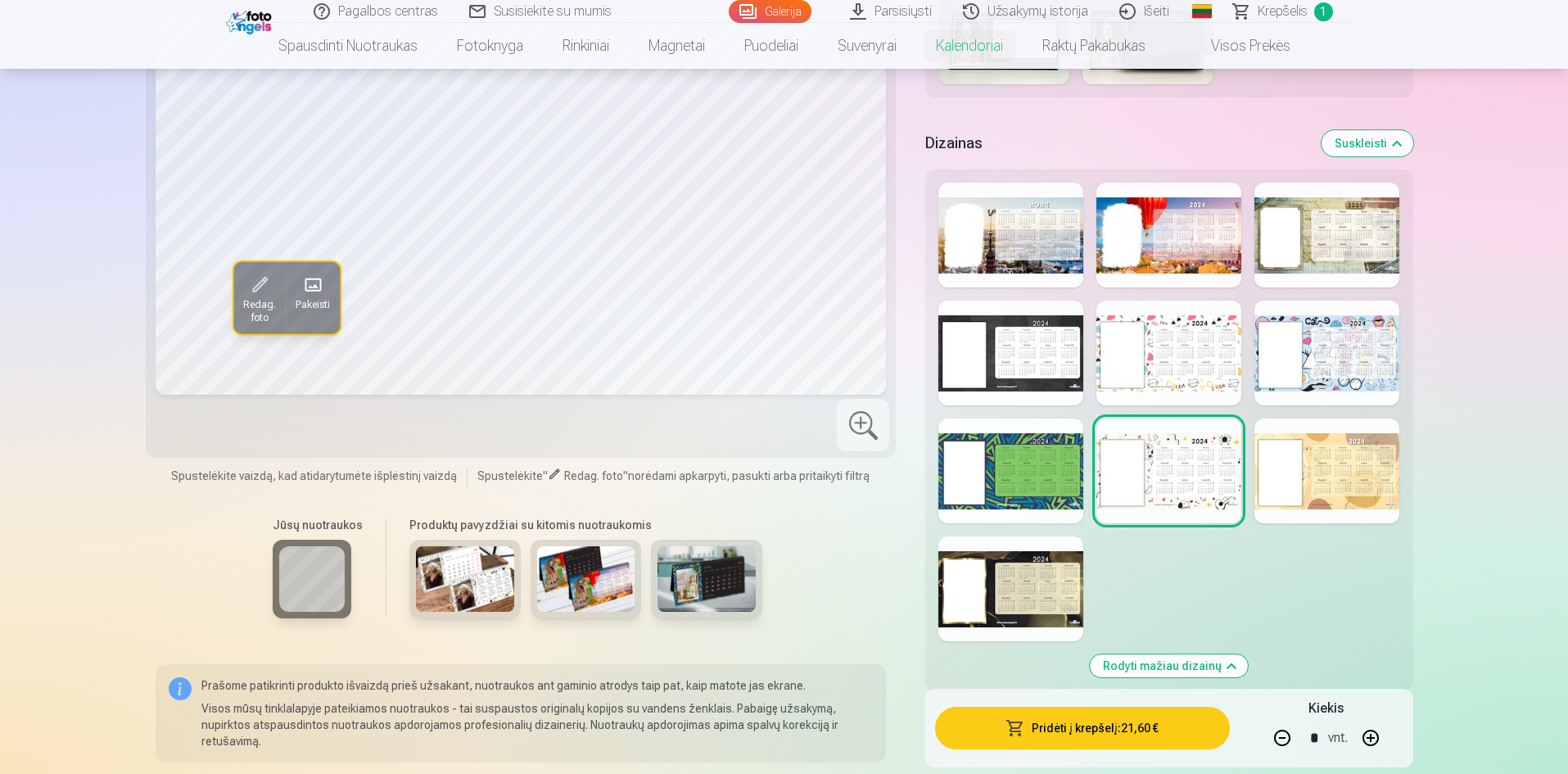
click at [1369, 474] on div at bounding box center [1328, 471] width 145 height 105
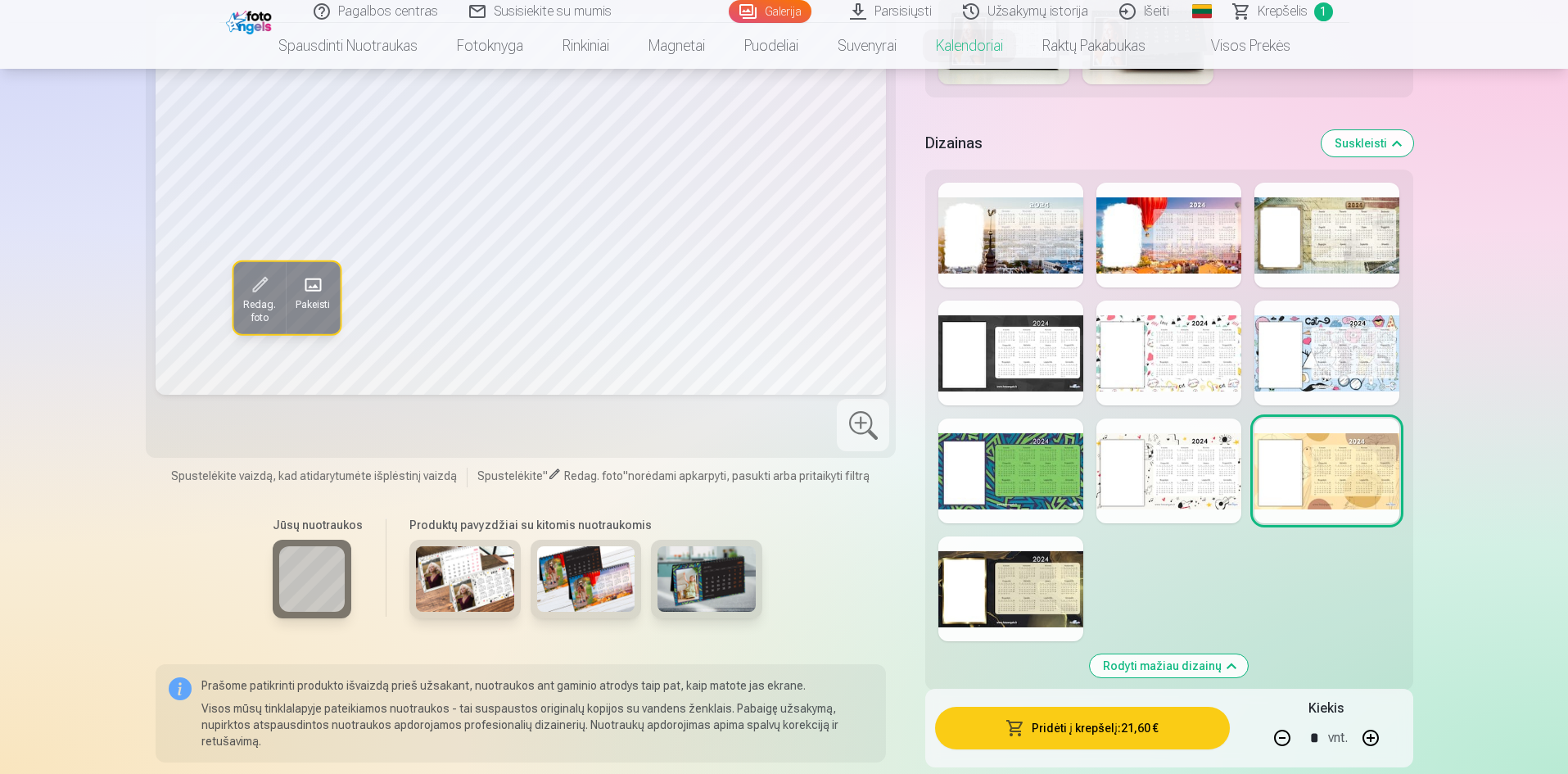
click at [1032, 586] on div at bounding box center [1011, 588] width 145 height 105
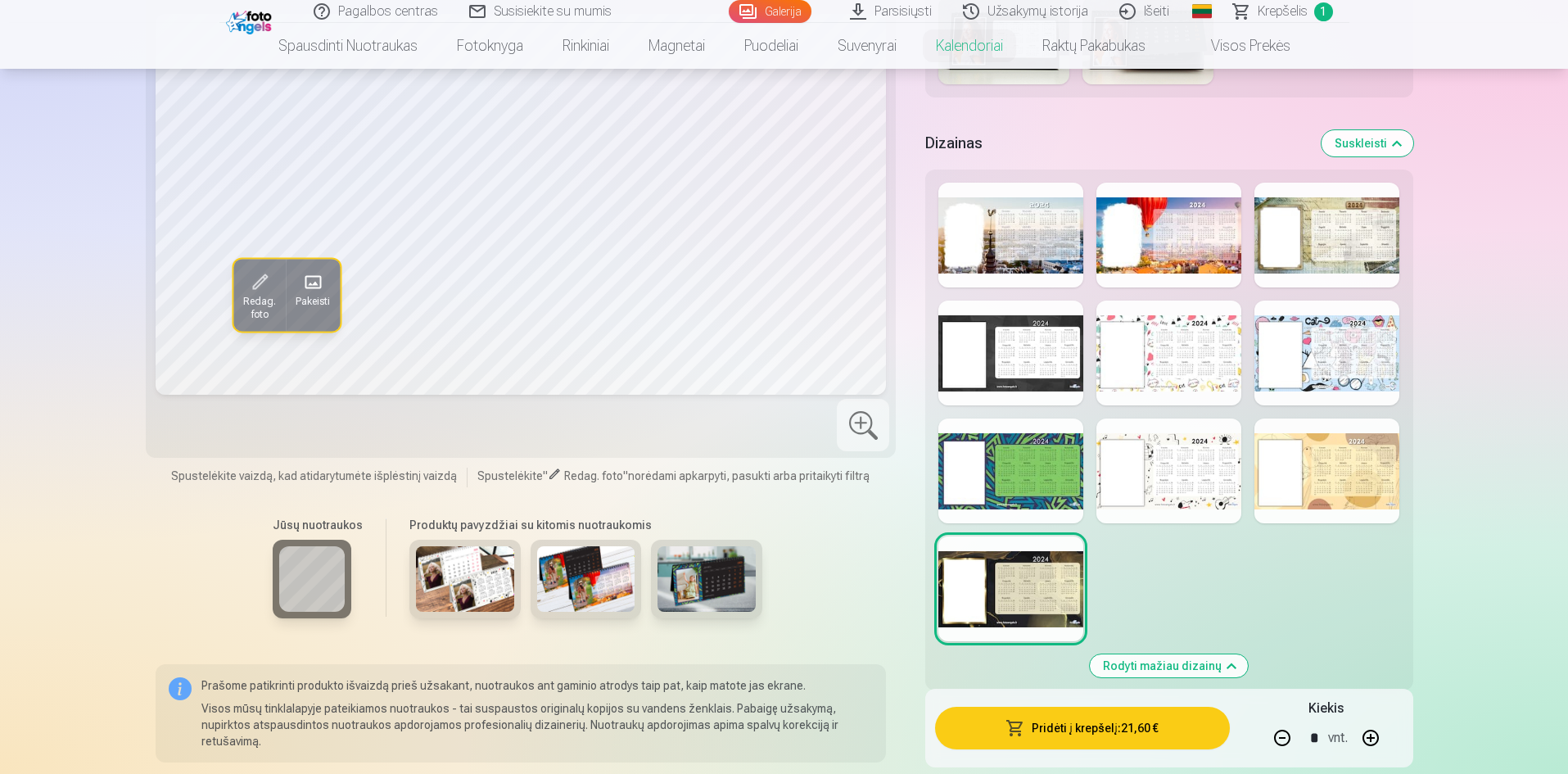
click at [1058, 351] on div at bounding box center [1011, 352] width 145 height 105
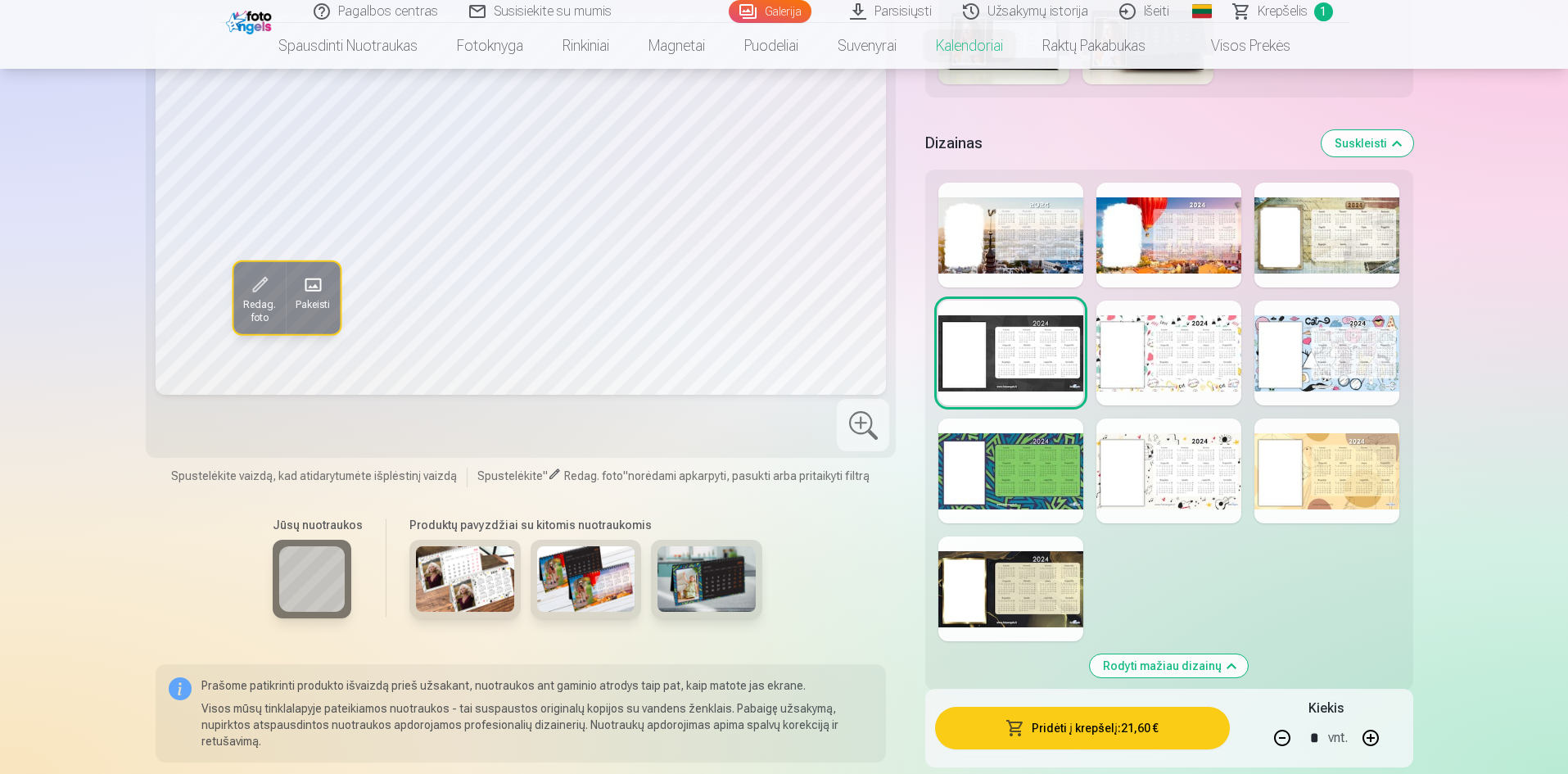
click at [1058, 351] on div at bounding box center [1011, 352] width 145 height 105
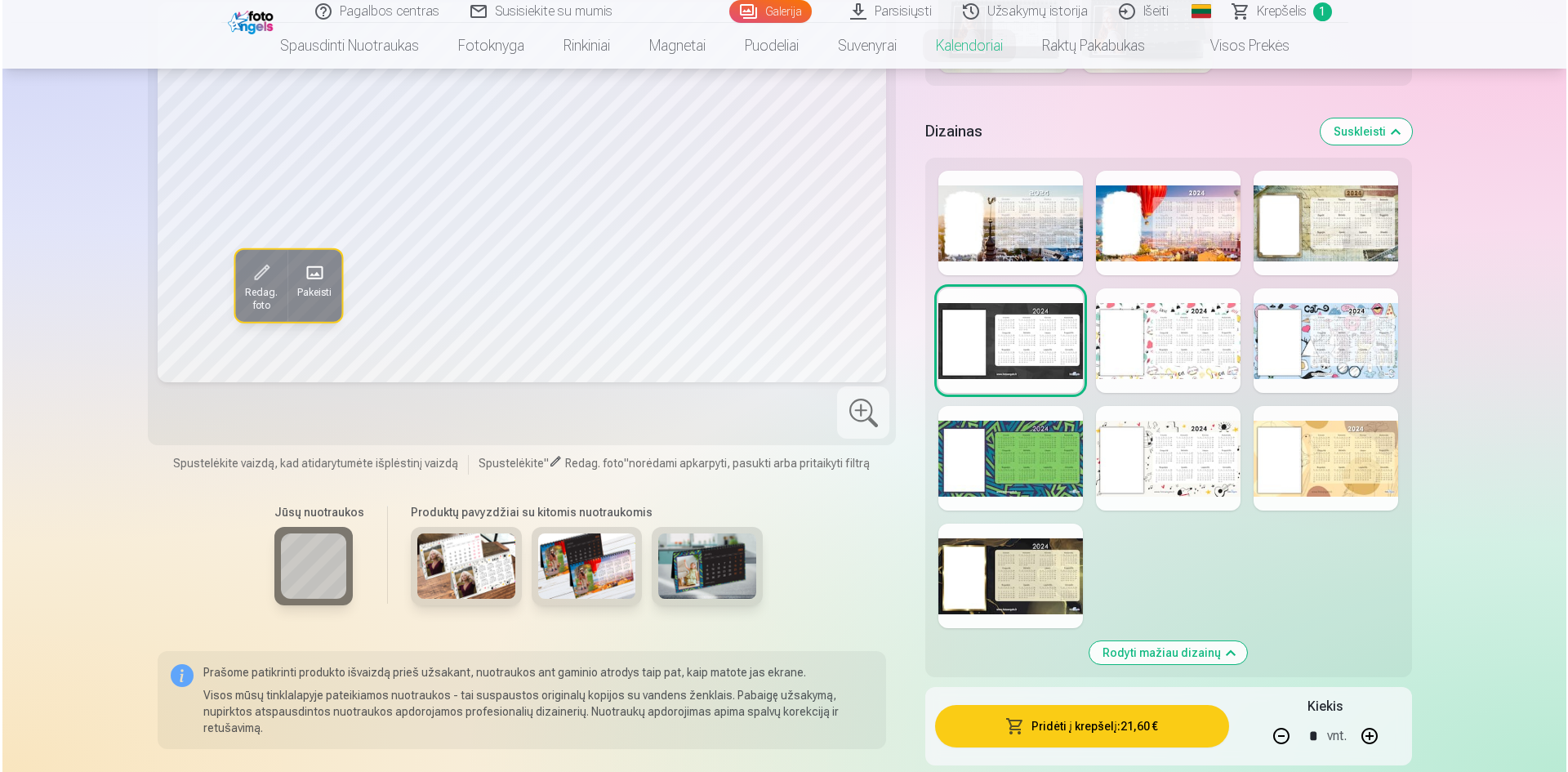
scroll to position [980, 0]
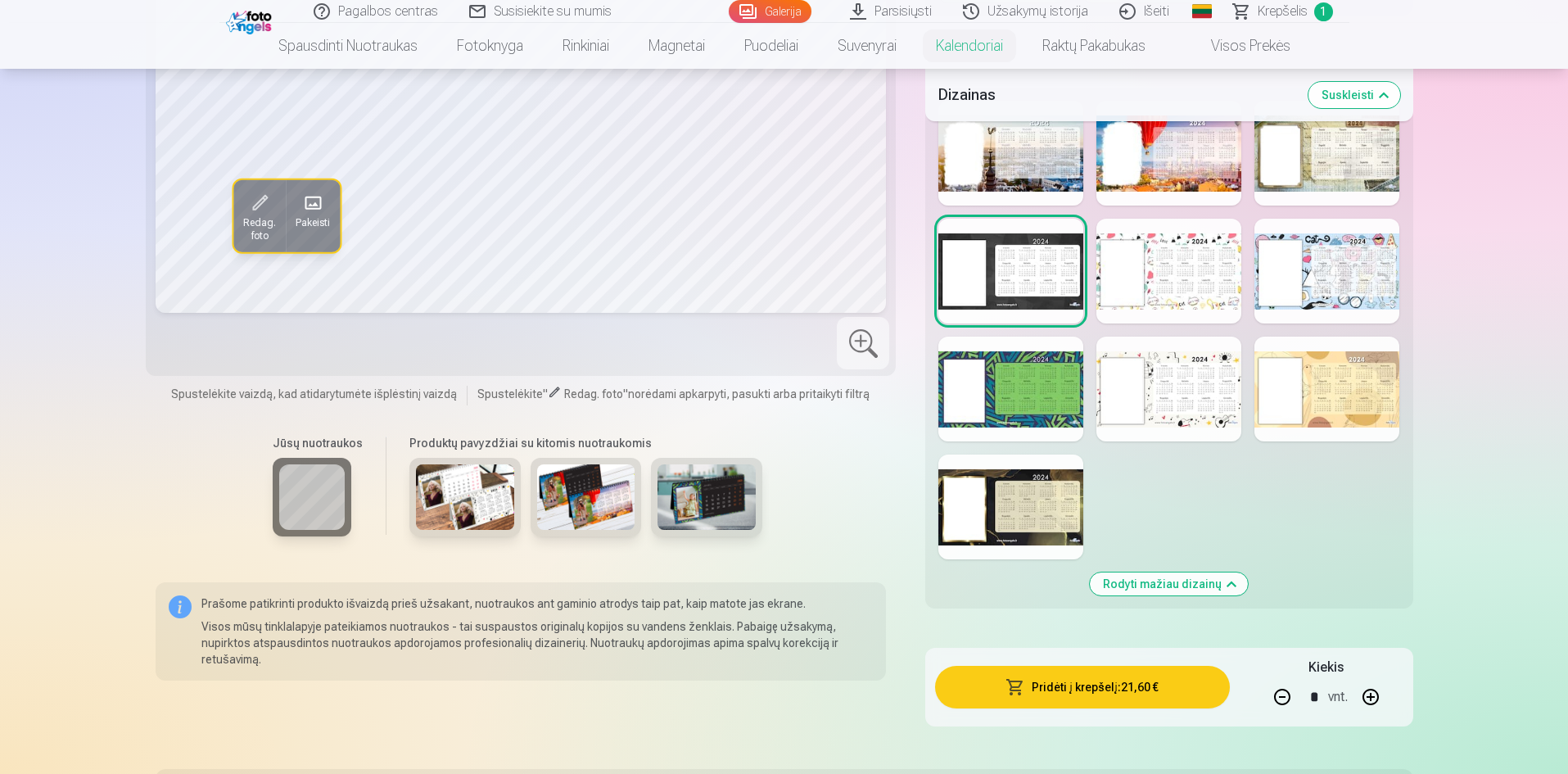
click at [1148, 689] on button "Pridėti į krepšelį : 21,60 €" at bounding box center [1083, 686] width 294 height 42
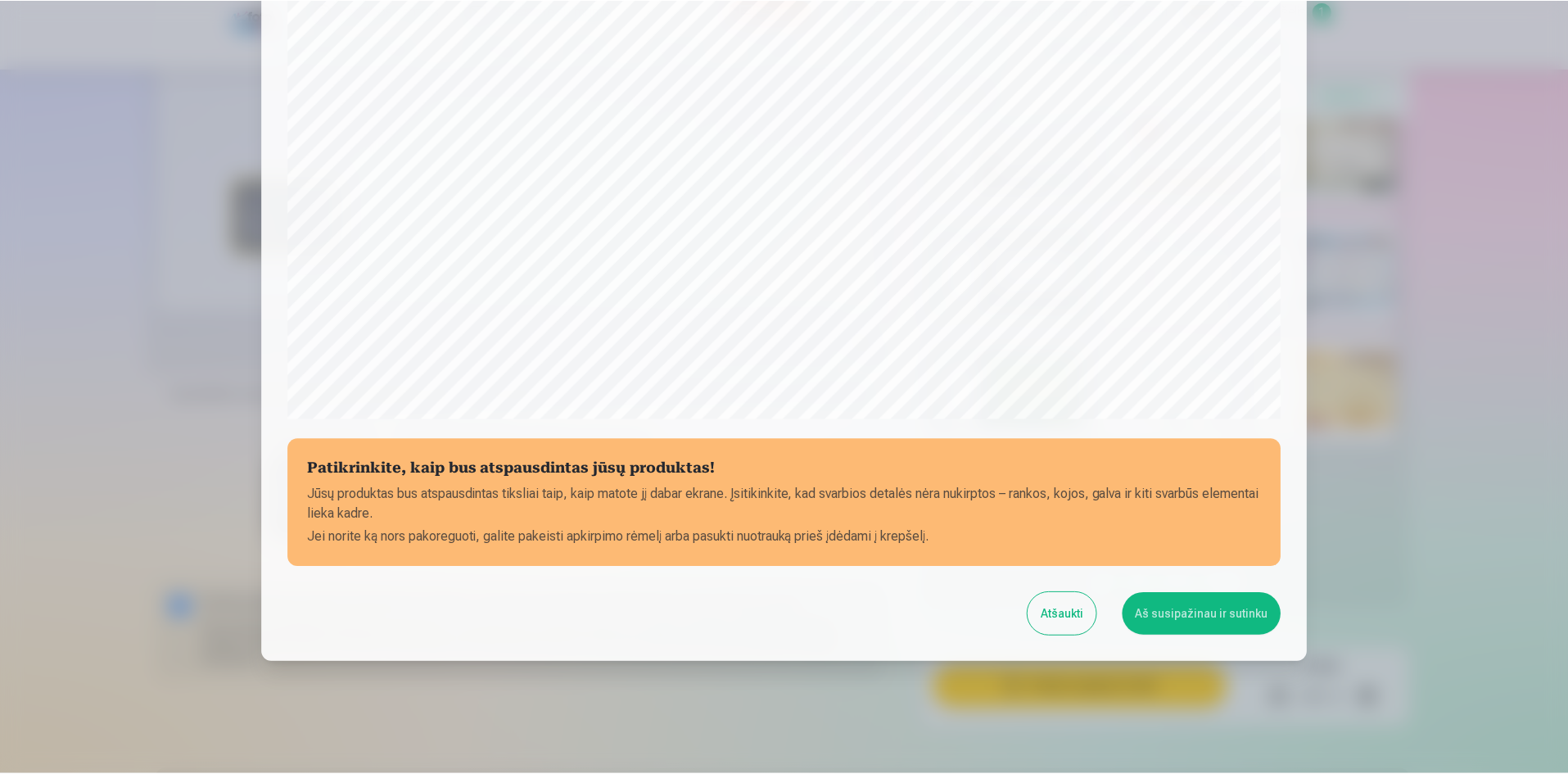
scroll to position [405, 0]
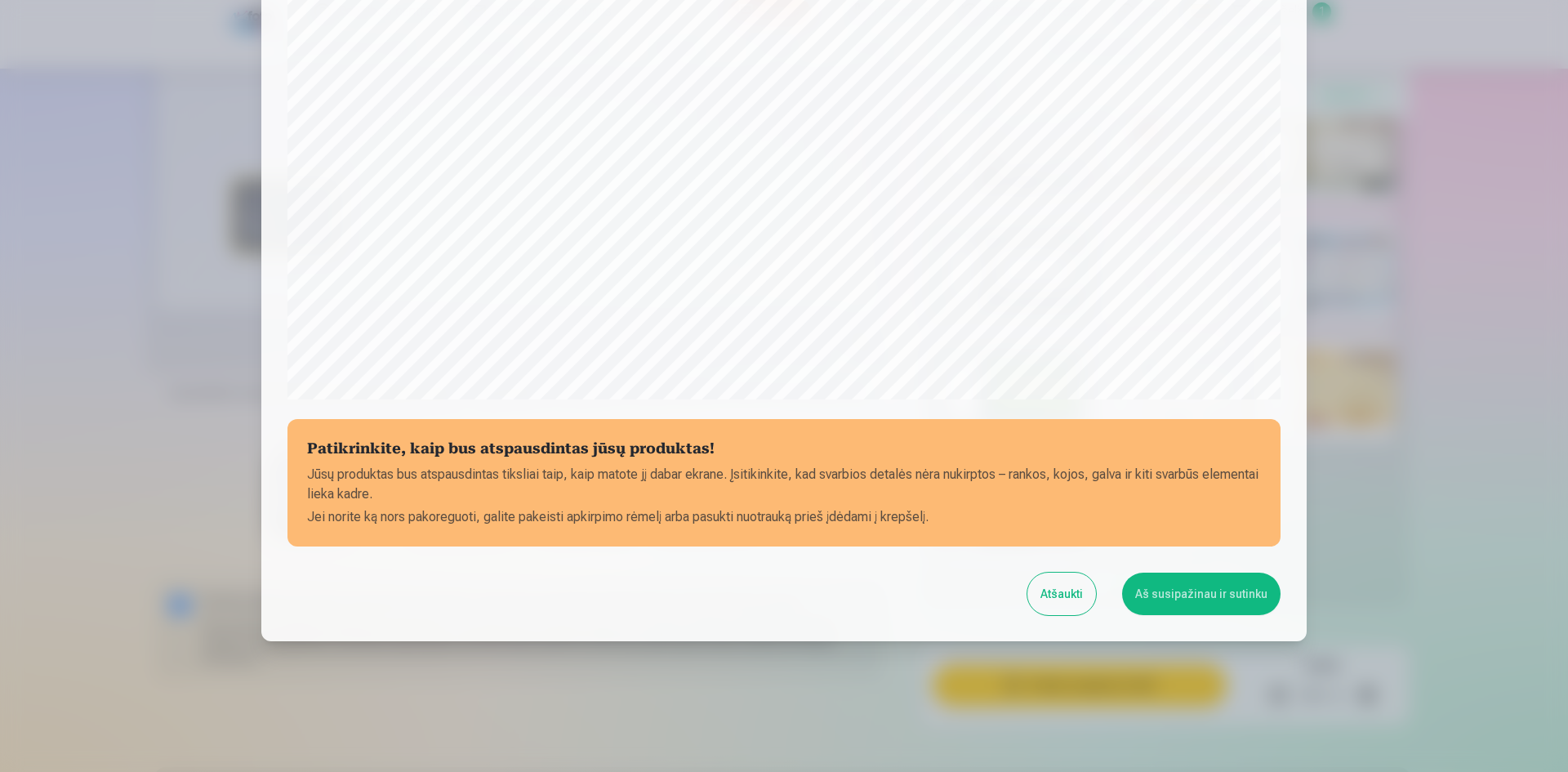
click at [1233, 601] on button "Aš susipažinau ir sutinku" at bounding box center [1200, 593] width 158 height 42
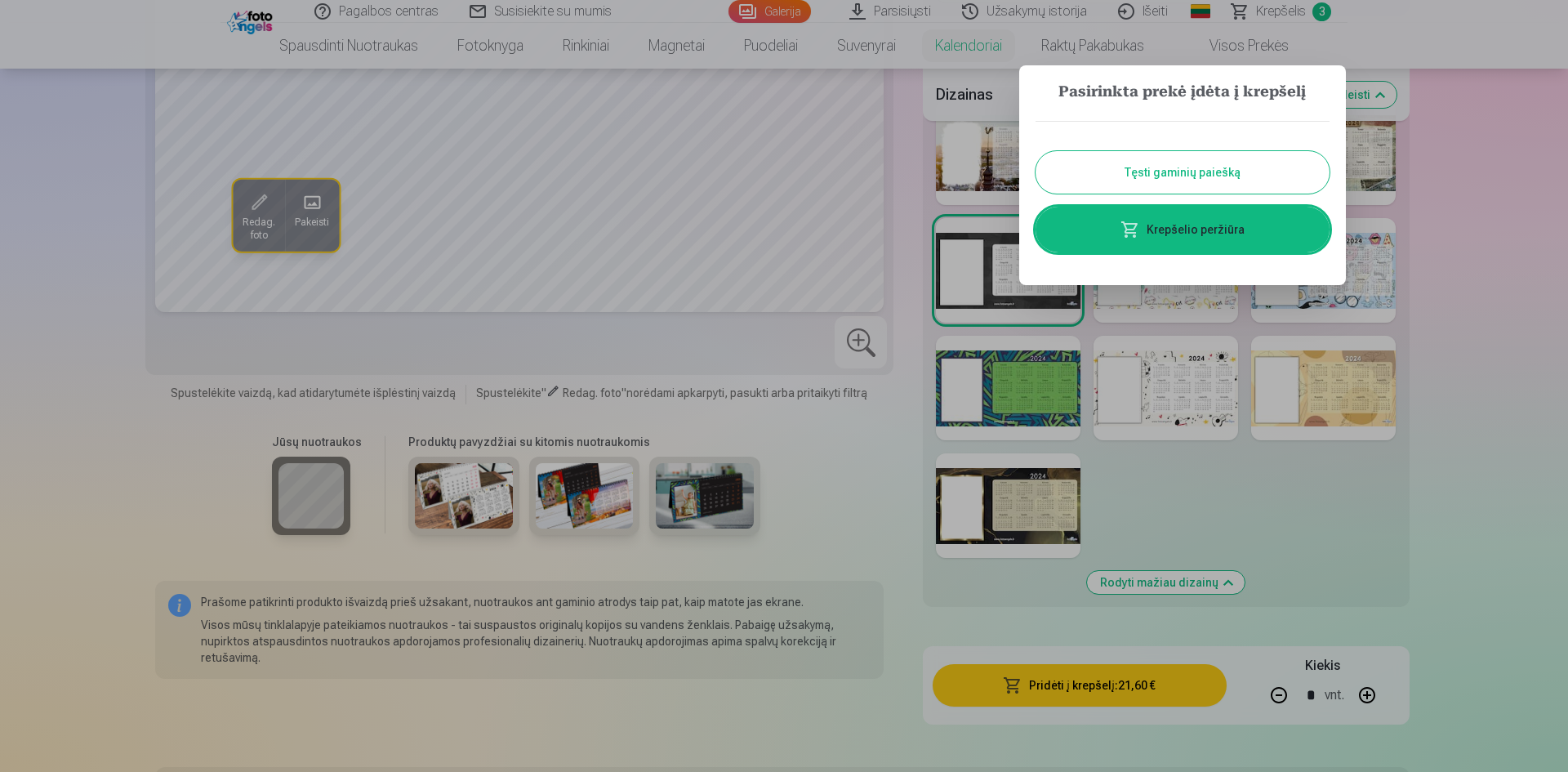
click at [1208, 173] on button "Tęsti gaminių paiešką" at bounding box center [1182, 172] width 294 height 42
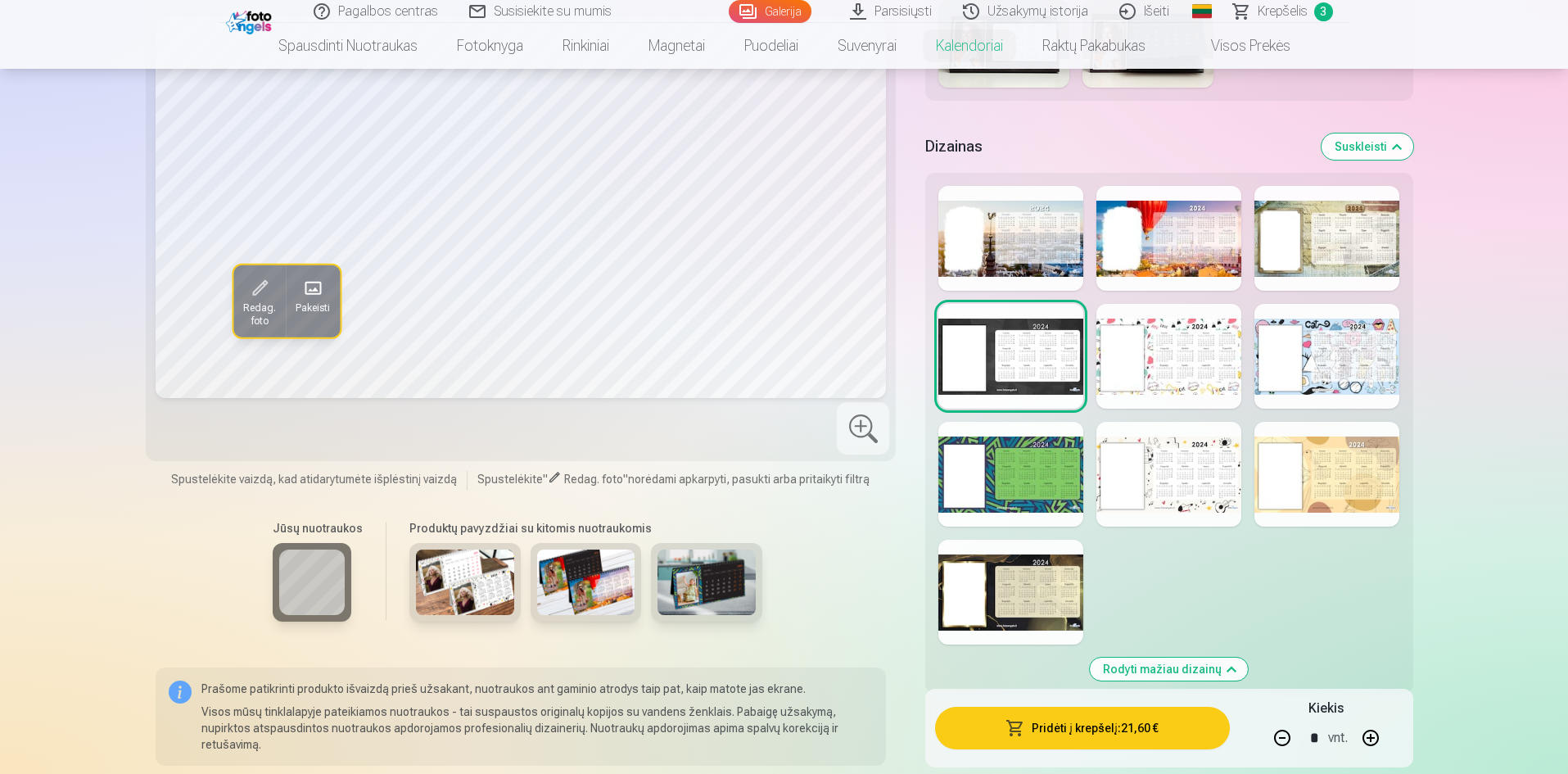
scroll to position [819, 0]
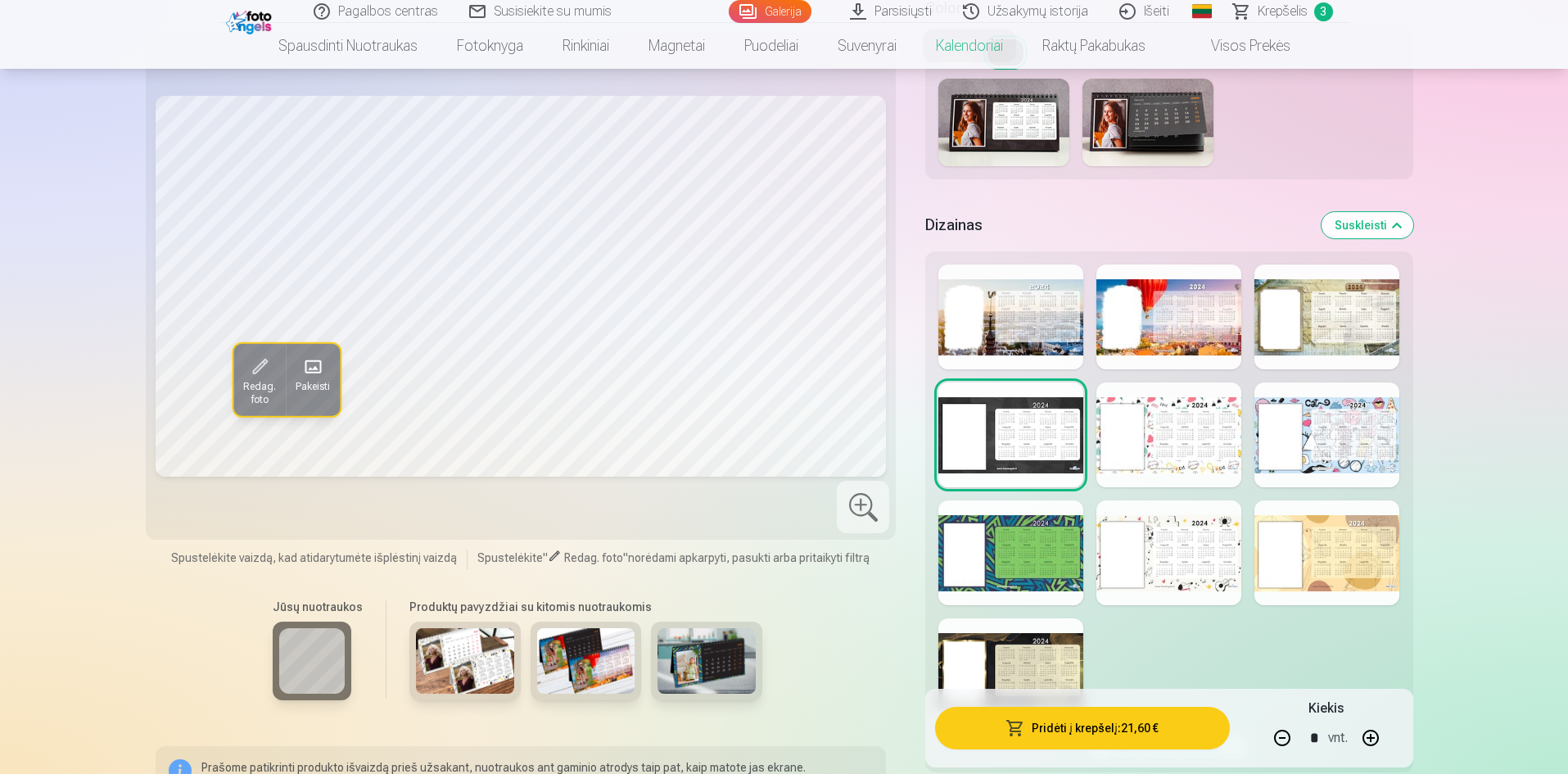
click at [697, 673] on img at bounding box center [707, 660] width 99 height 65
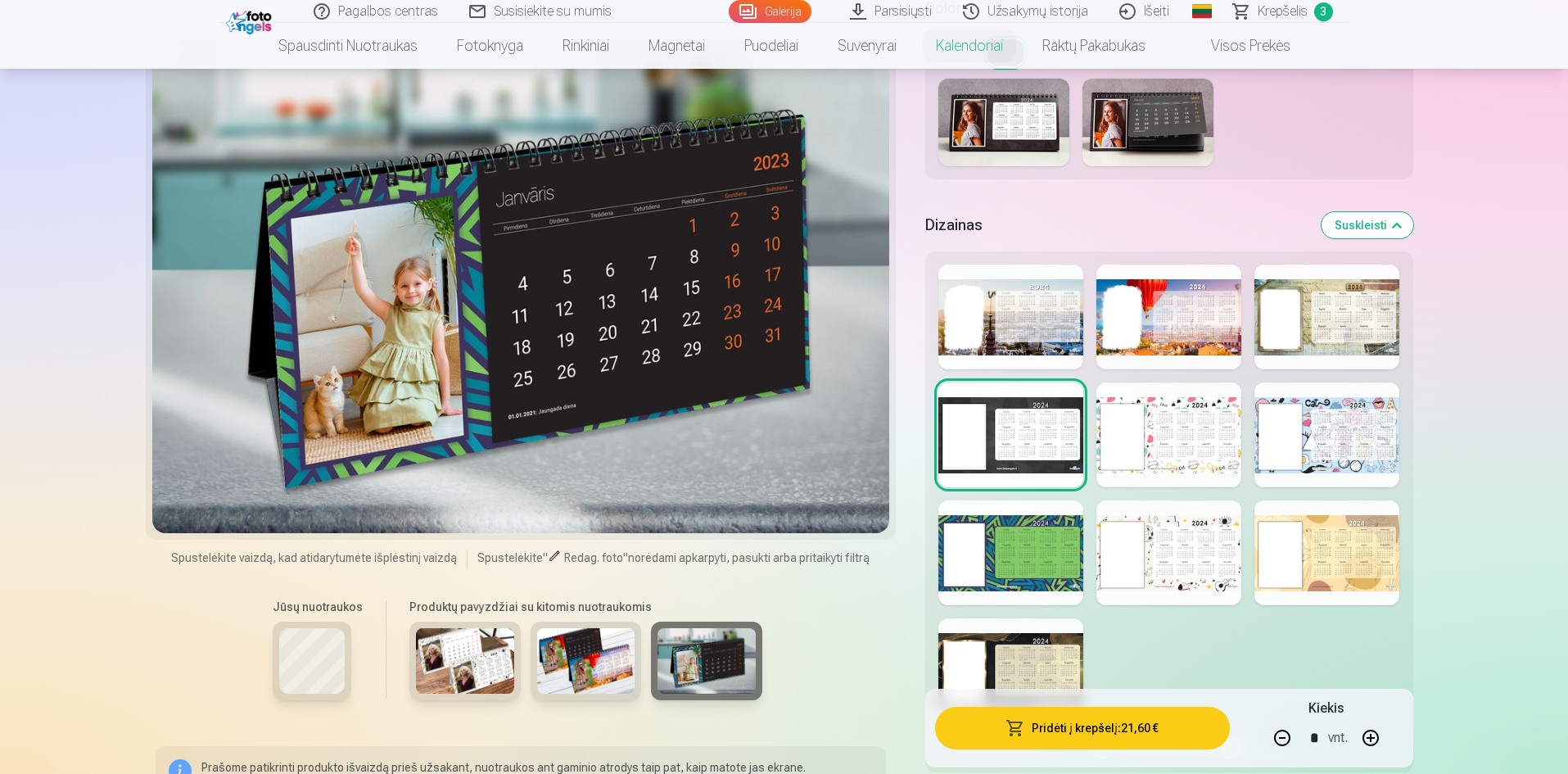
click at [616, 674] on img at bounding box center [587, 660] width 99 height 65
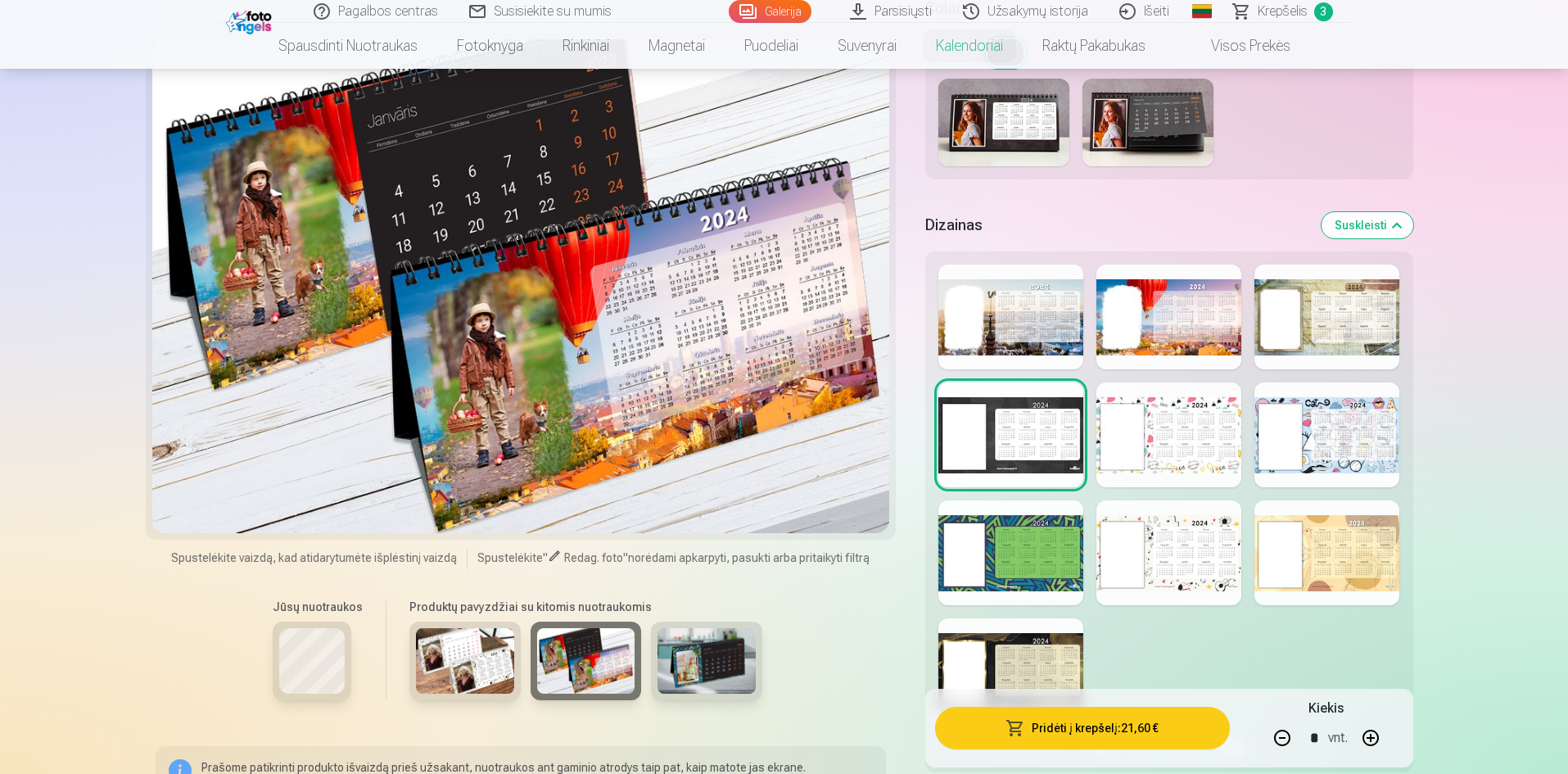
click at [492, 670] on img at bounding box center [466, 660] width 99 height 65
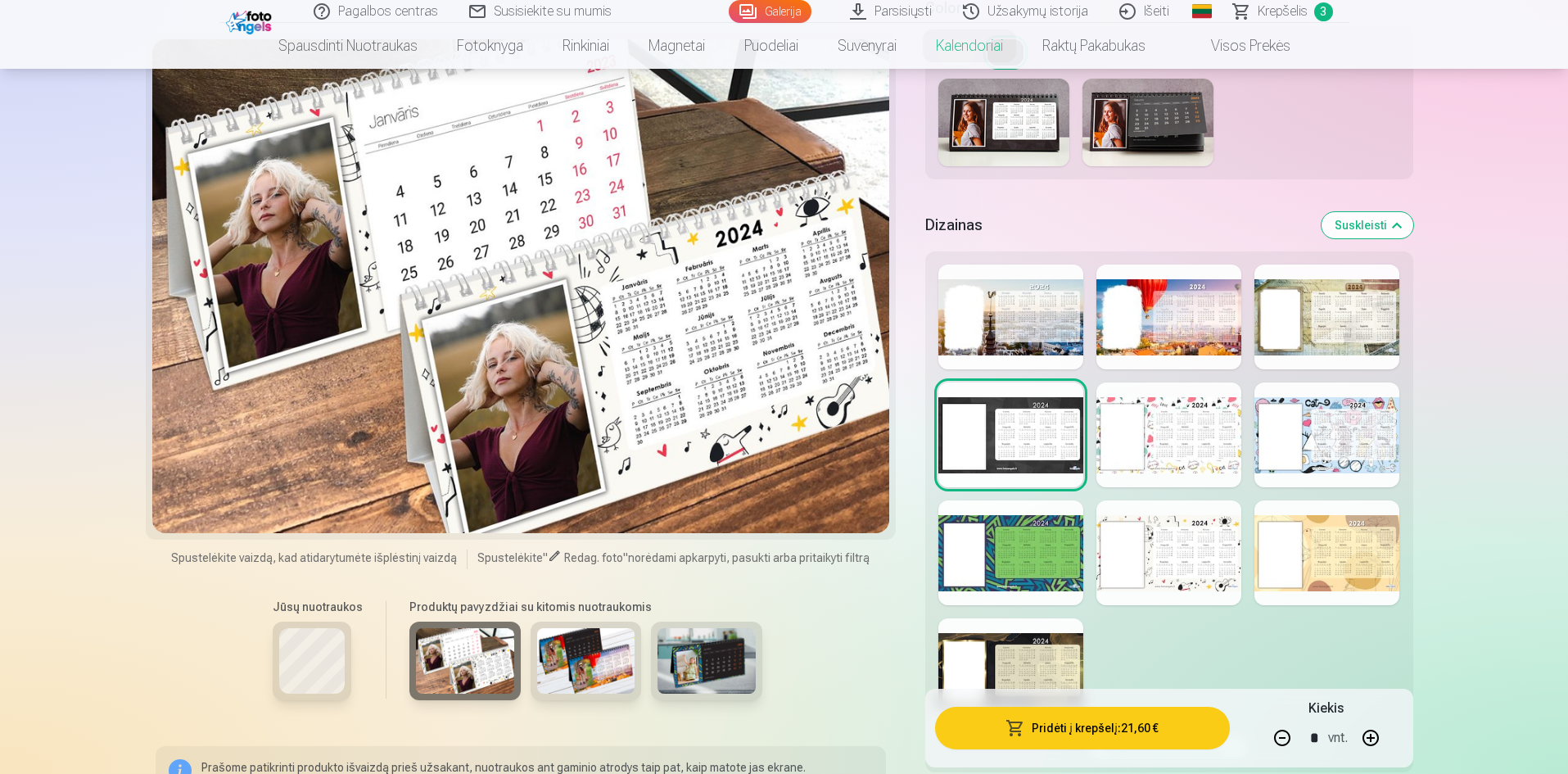
click at [449, 170] on div at bounding box center [521, 286] width 738 height 494
drag, startPoint x: 386, startPoint y: 626, endPoint x: 353, endPoint y: 663, distance: 49.6
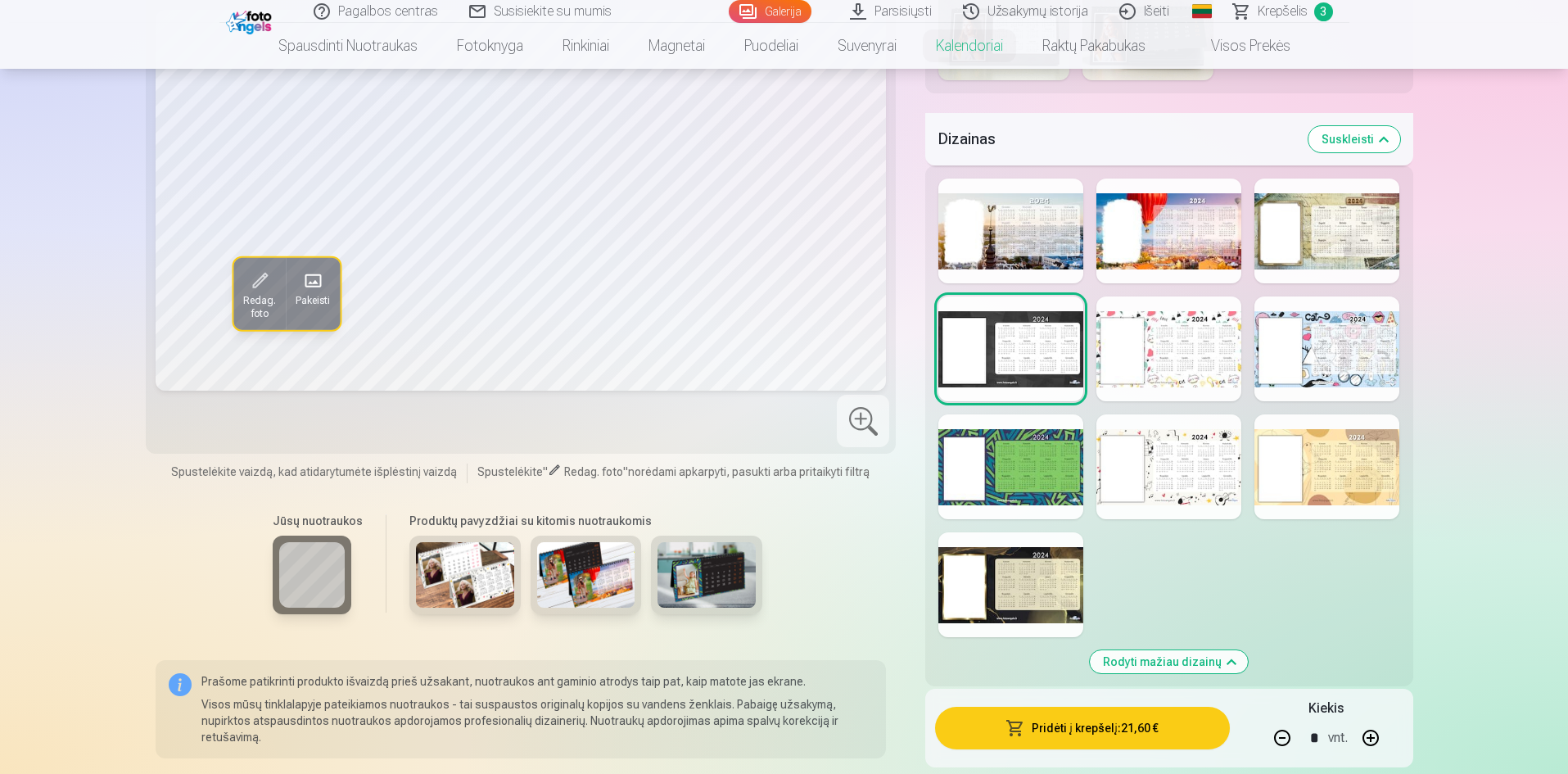
scroll to position [1065, 0]
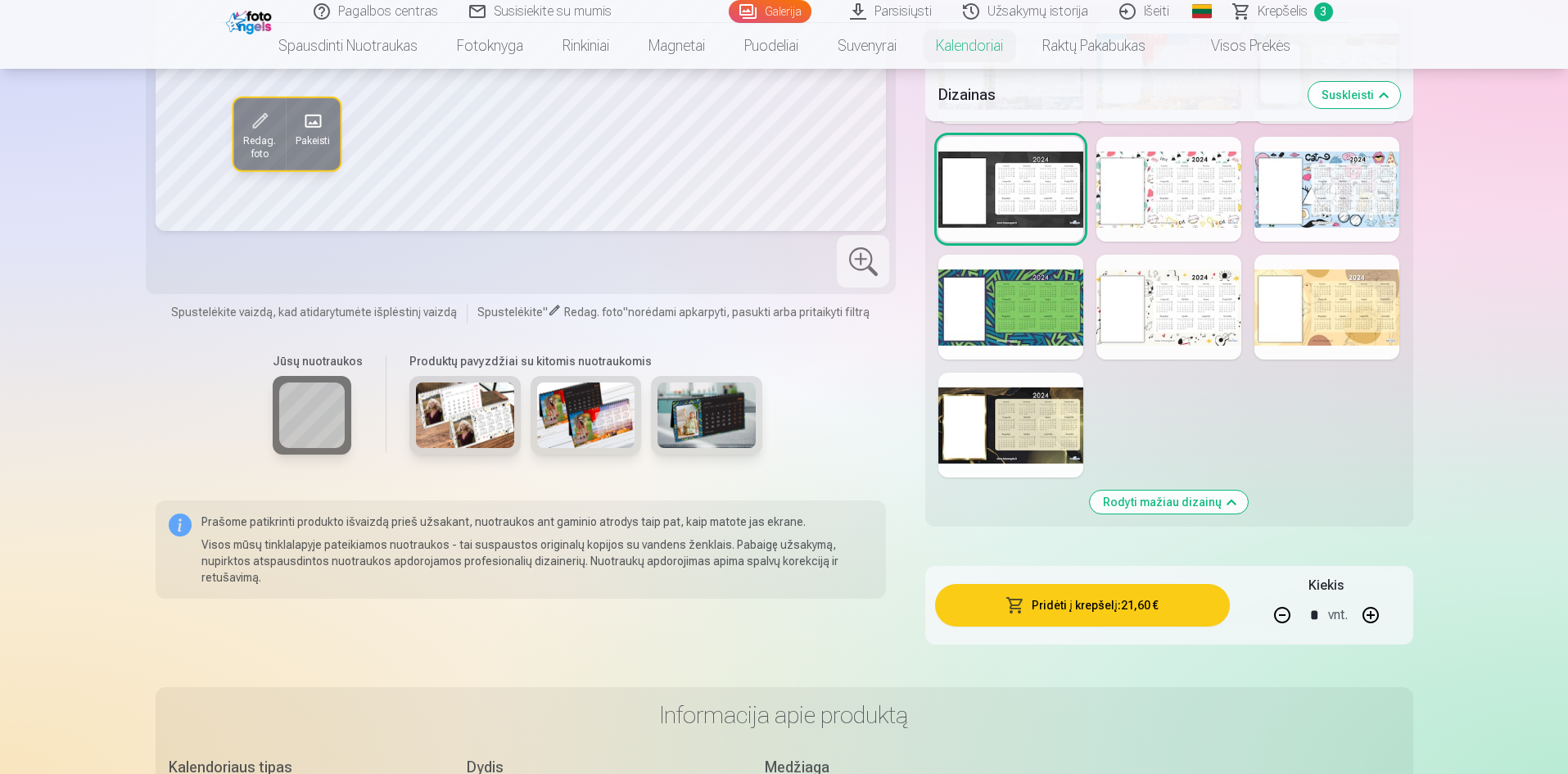
click at [1199, 512] on button "Rodyti mažiau dizainų" at bounding box center [1169, 502] width 158 height 23
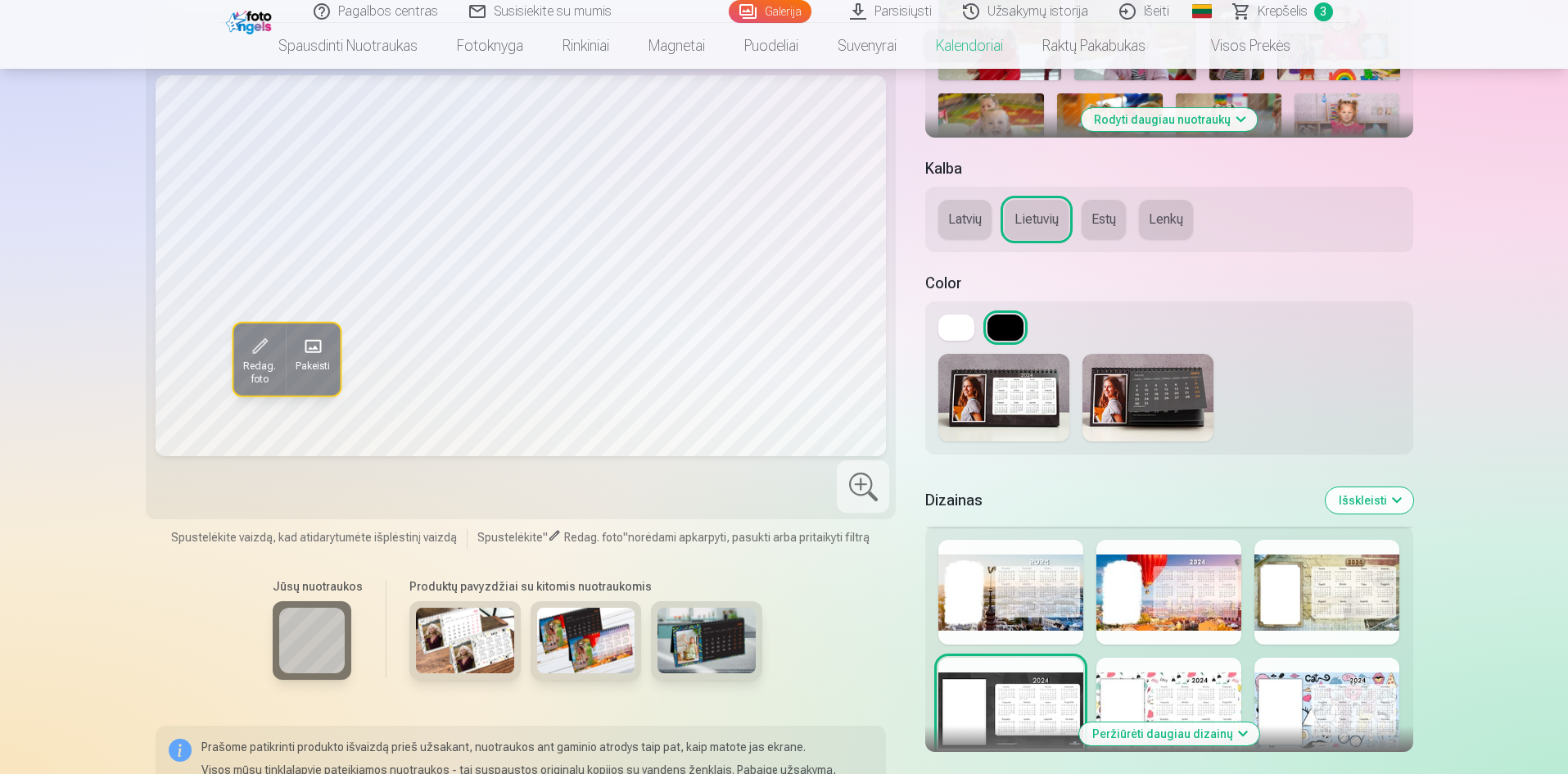
scroll to position [534, 0]
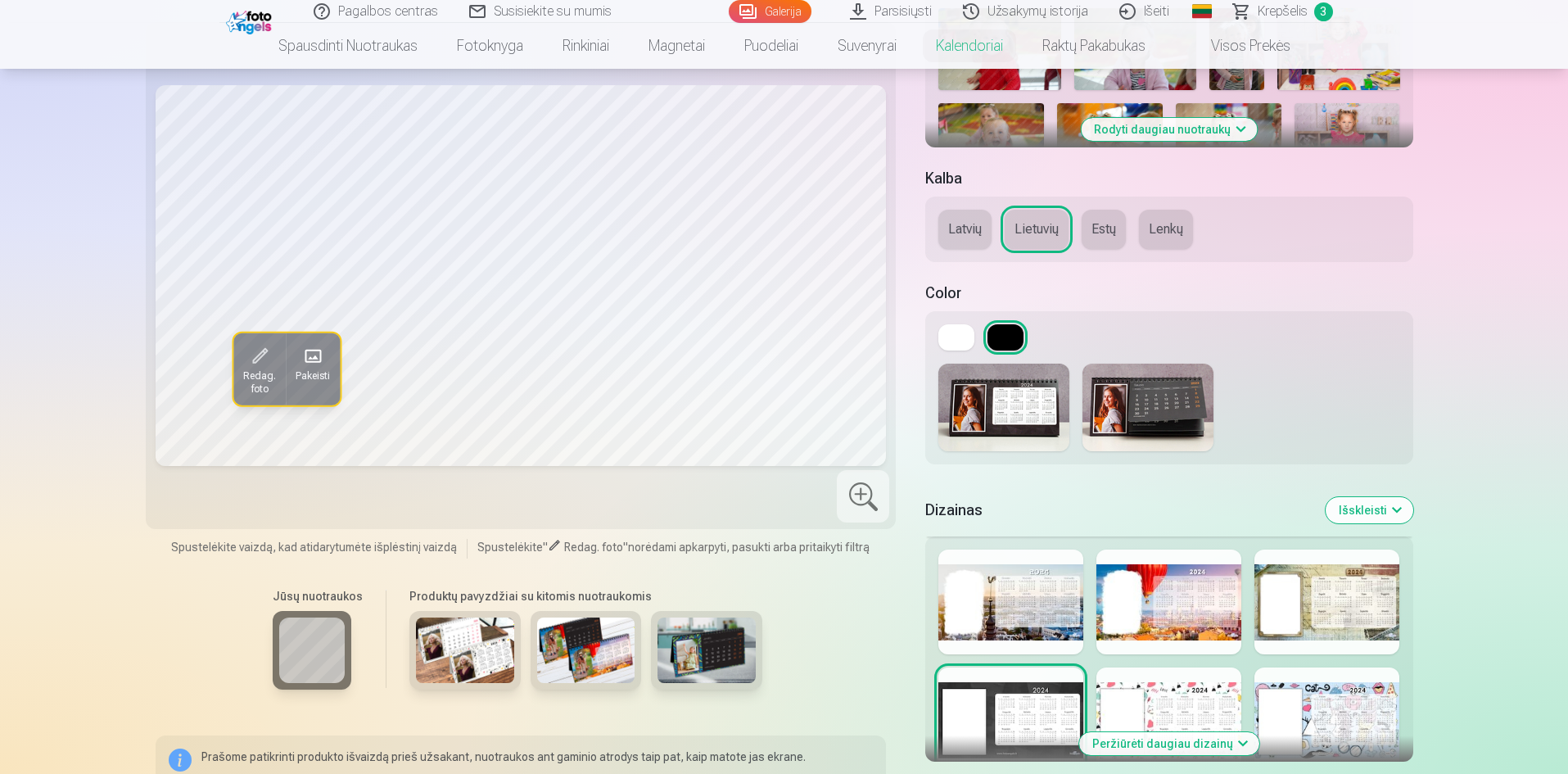
click at [1170, 406] on img at bounding box center [1148, 407] width 131 height 88
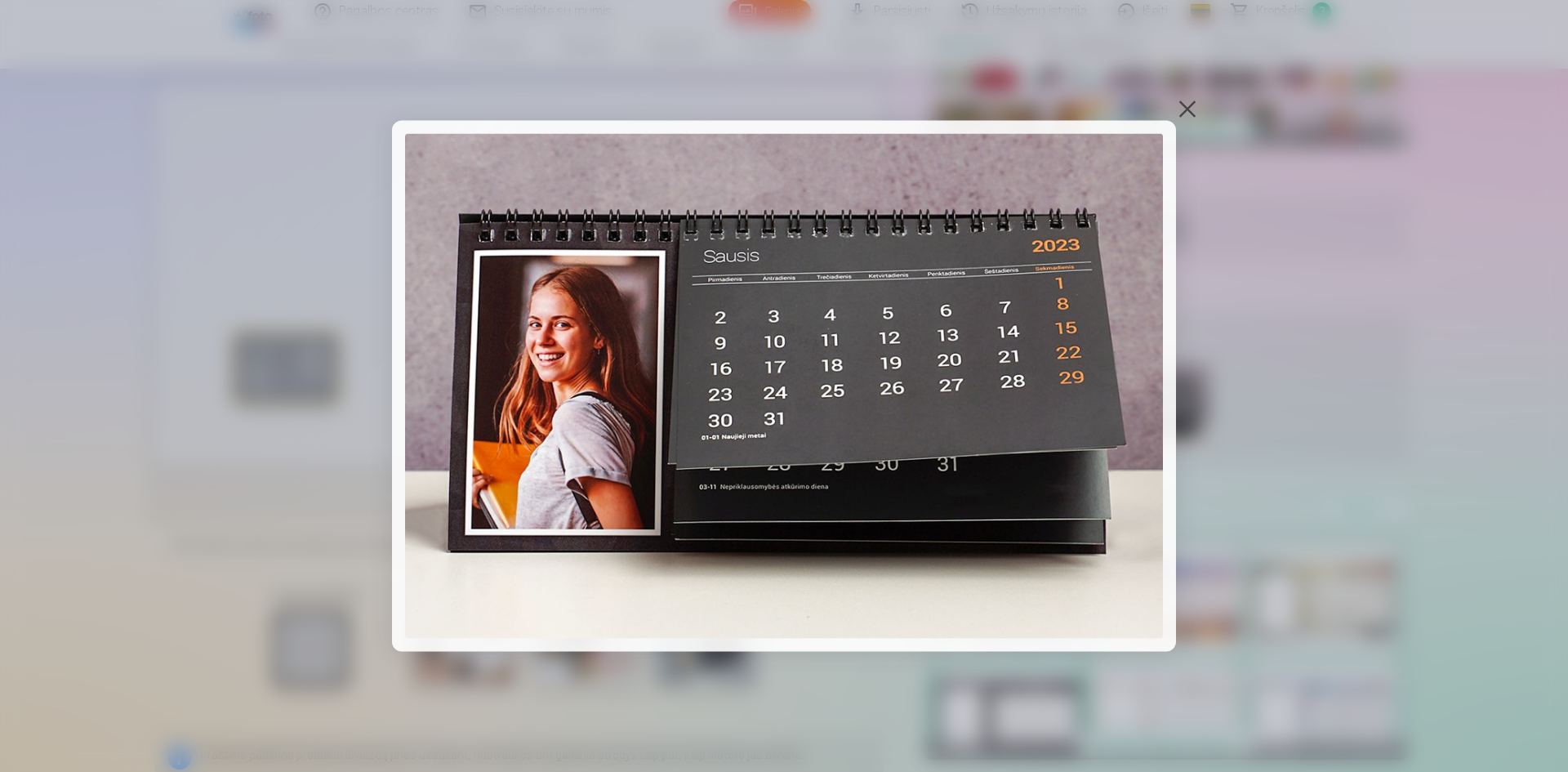
click at [1190, 103] on div at bounding box center [1188, 109] width 23 height 23
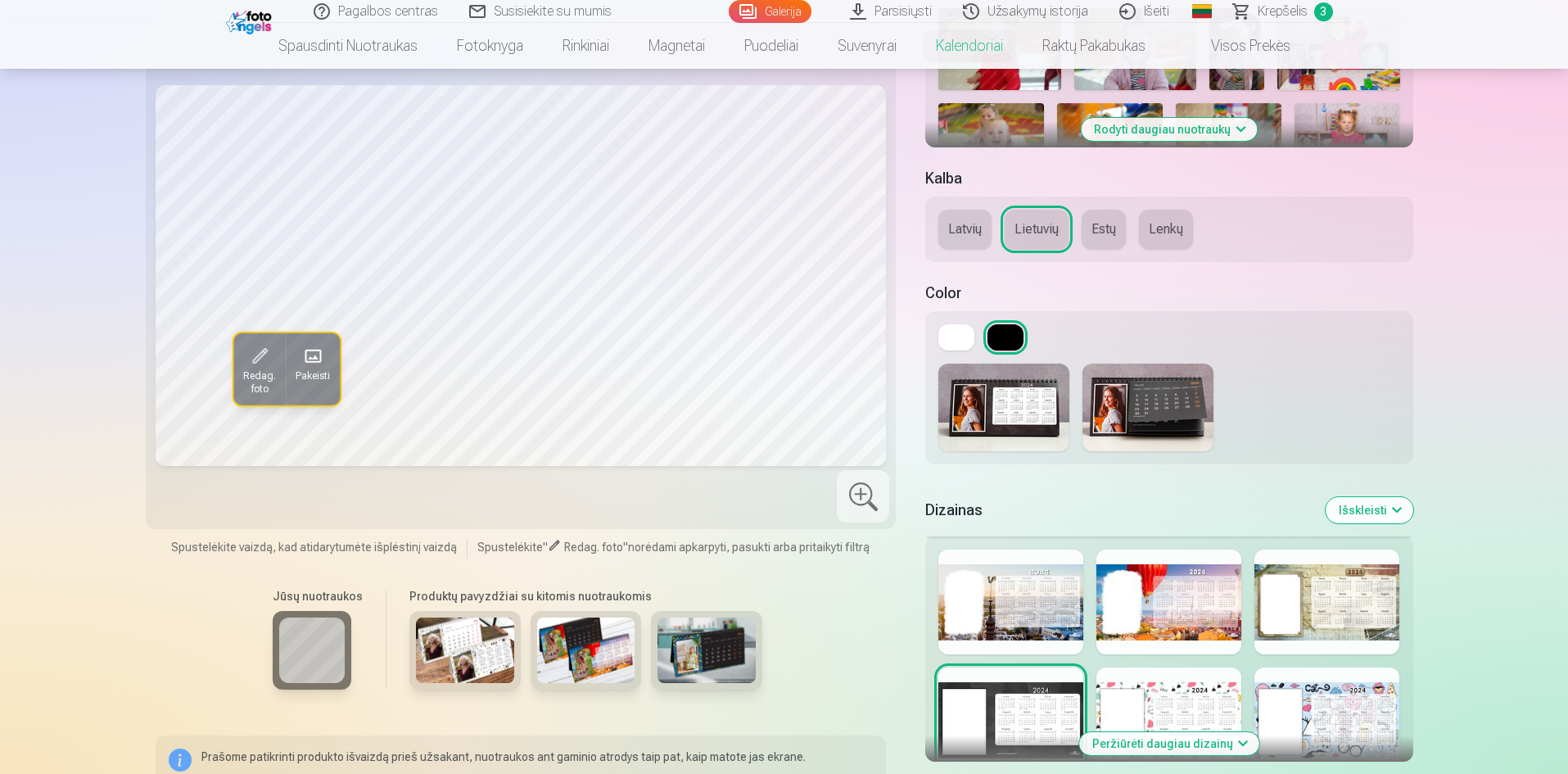
click at [1005, 342] on button at bounding box center [1006, 337] width 36 height 26
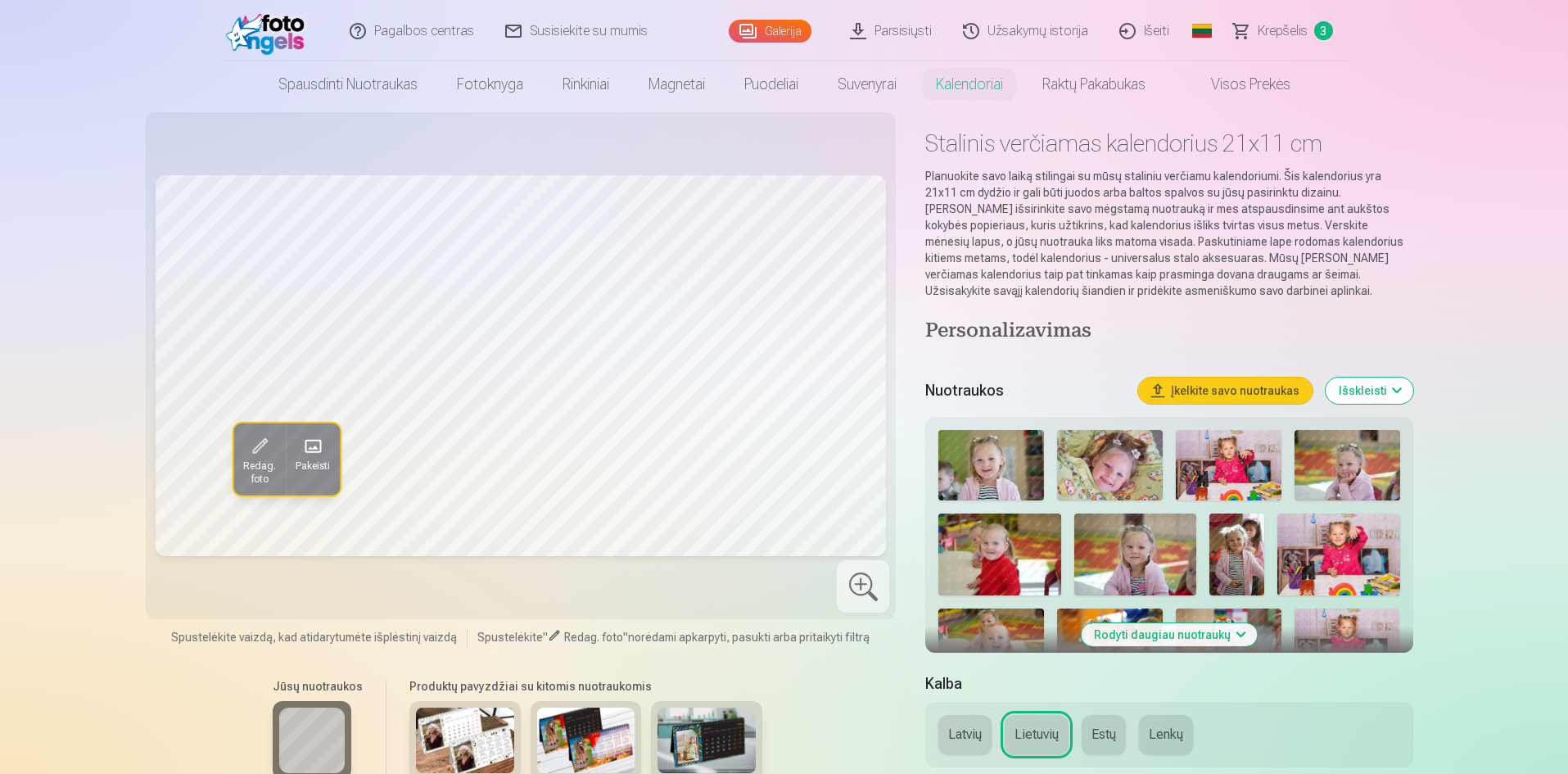
scroll to position [0, 0]
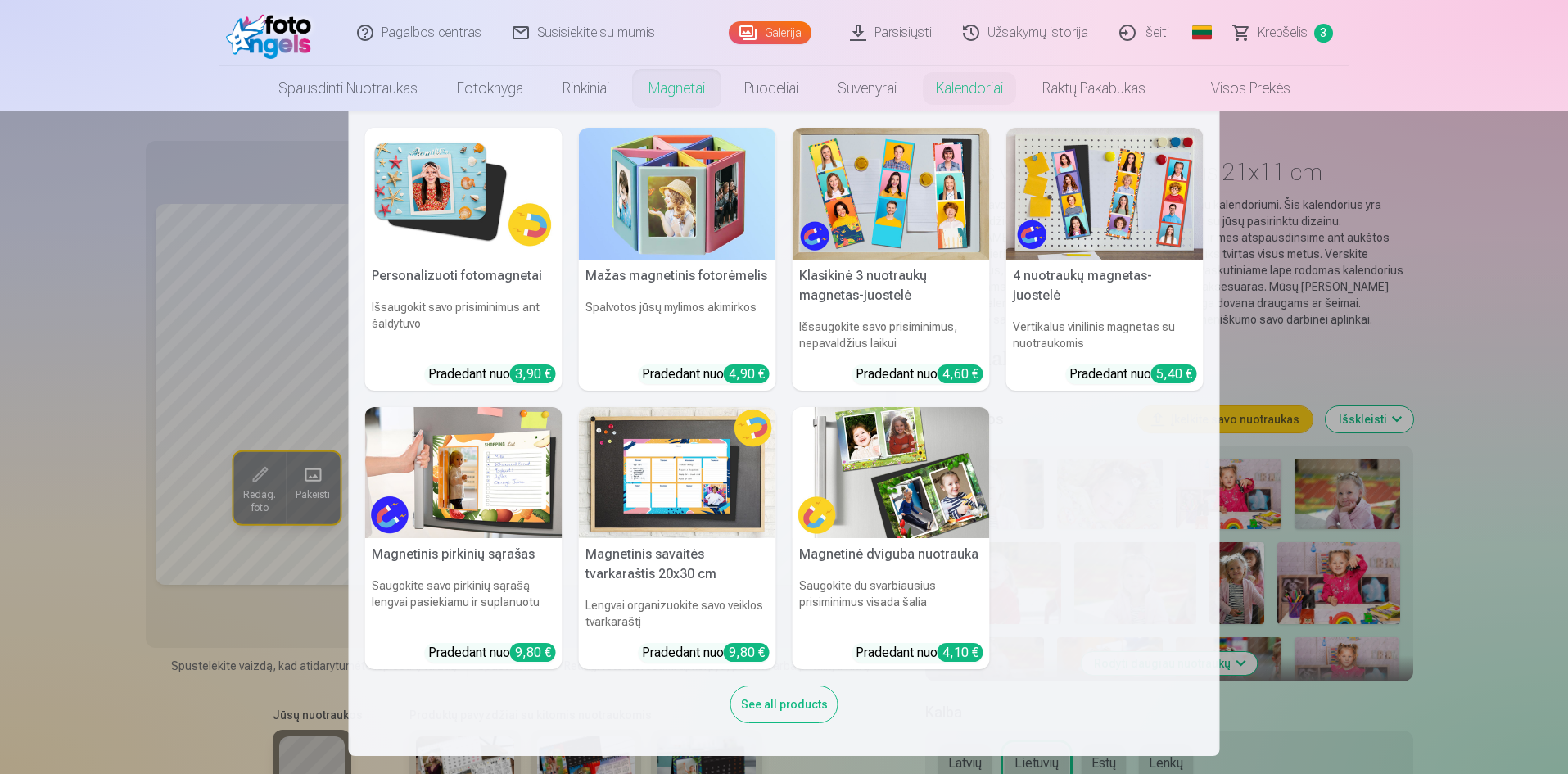
click at [683, 88] on link "Magnetai" at bounding box center [676, 88] width 96 height 46
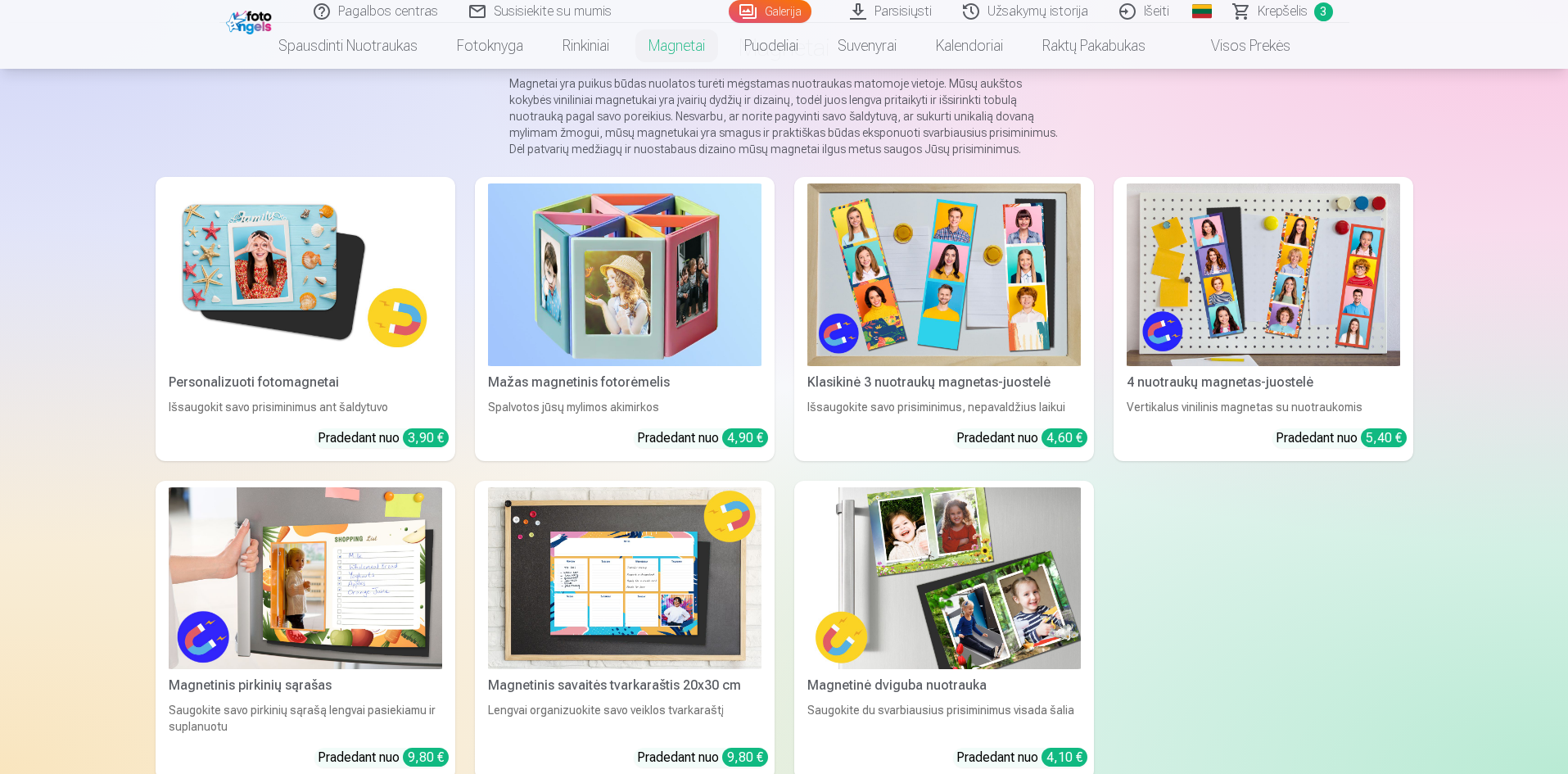
scroll to position [164, 0]
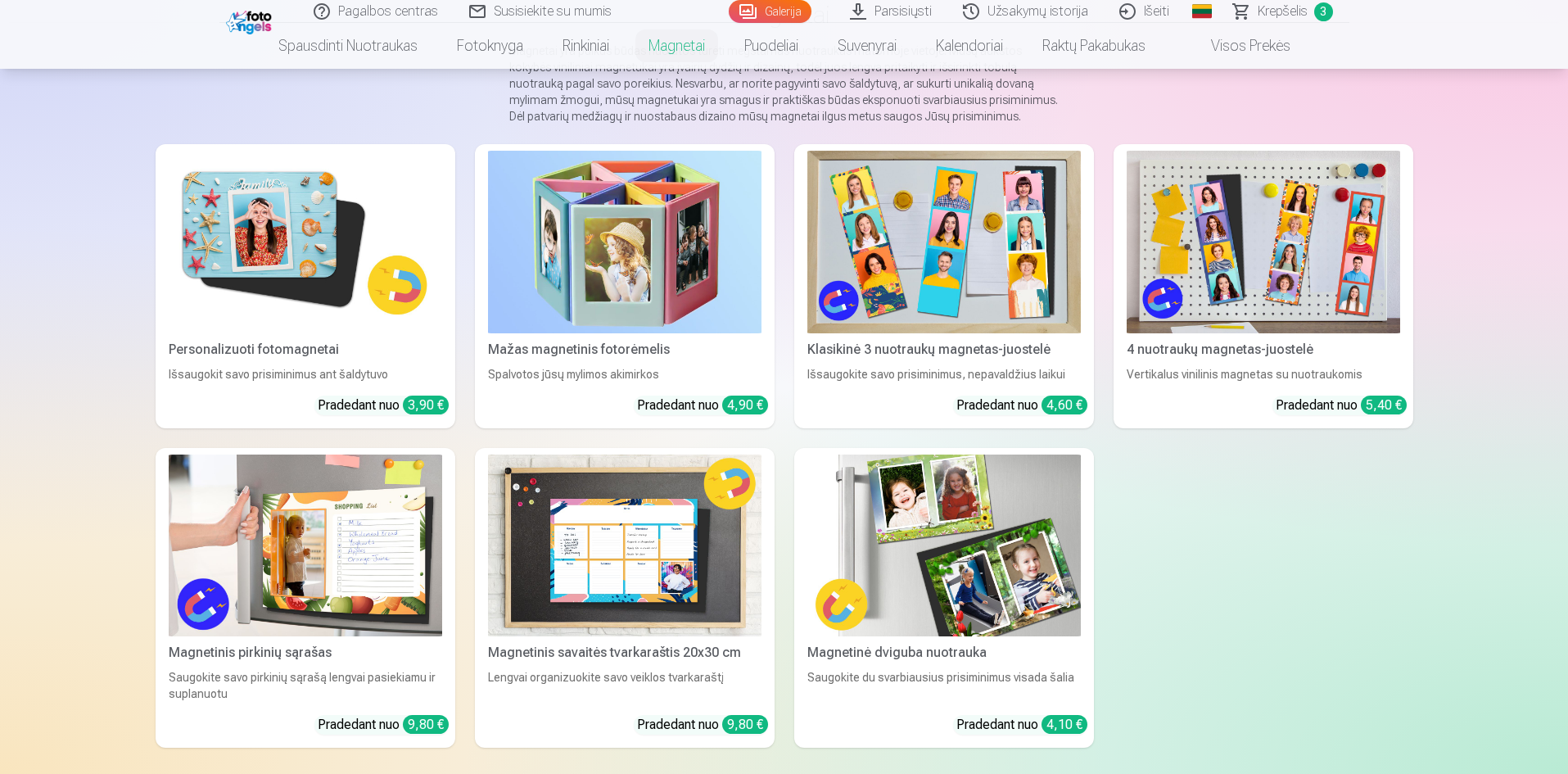
click at [301, 268] on img at bounding box center [305, 242] width 274 height 183
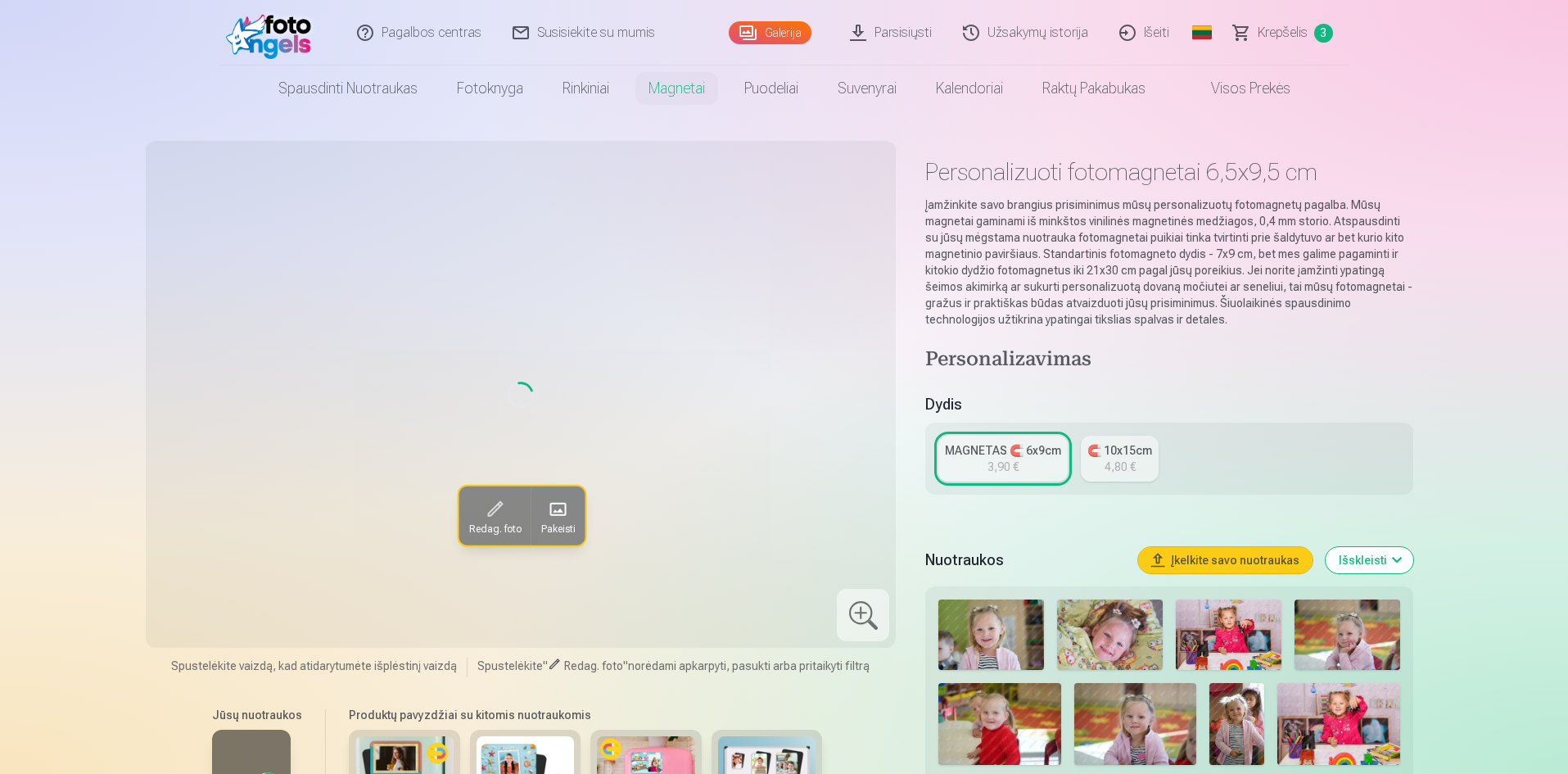
click at [1015, 449] on div "MAGNETAS 🧲 6x9cm" at bounding box center [1004, 450] width 117 height 16
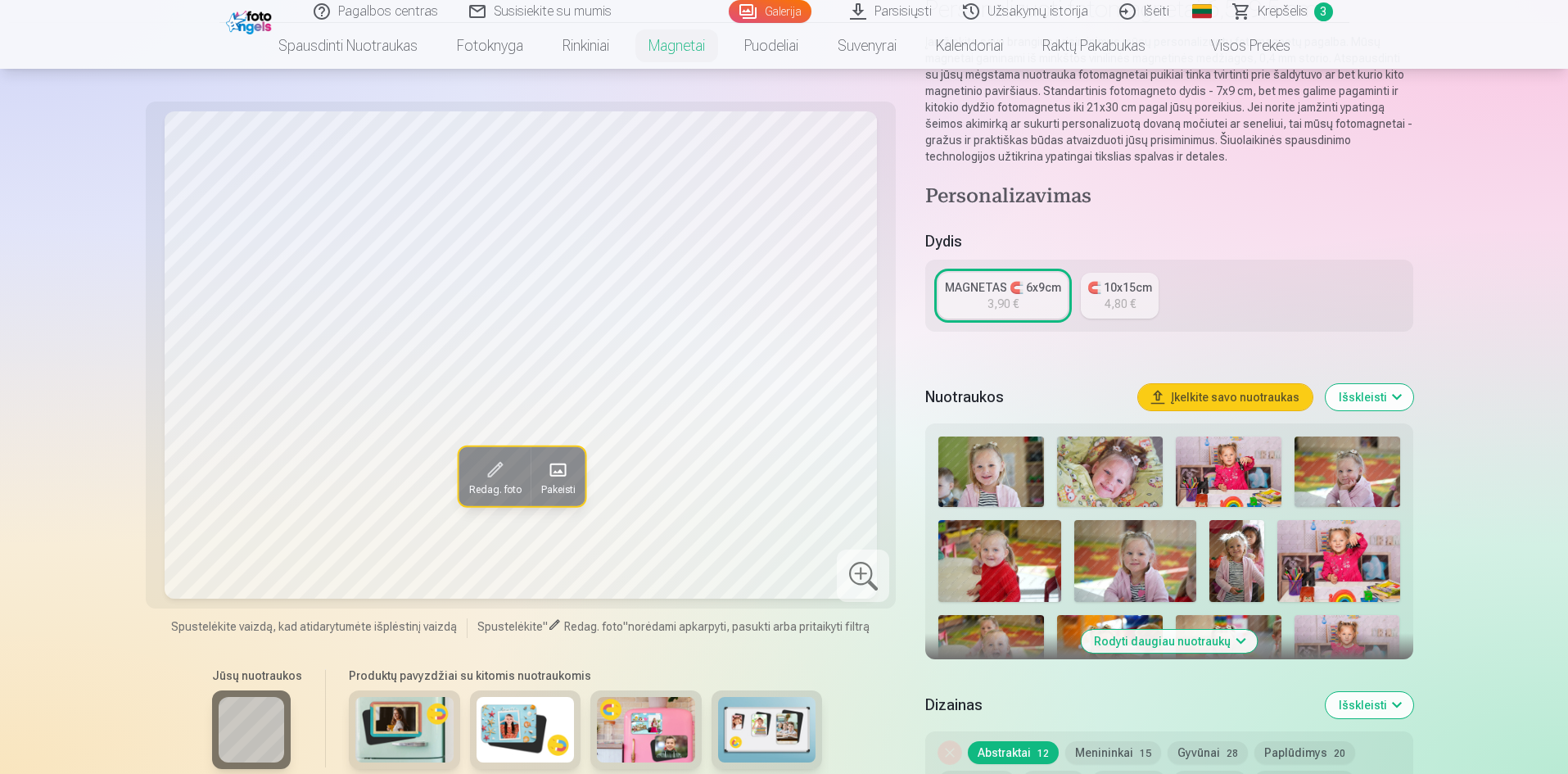
scroll to position [164, 0]
click at [1163, 647] on button "Rodyti daugiau nuotraukų" at bounding box center [1169, 640] width 176 height 23
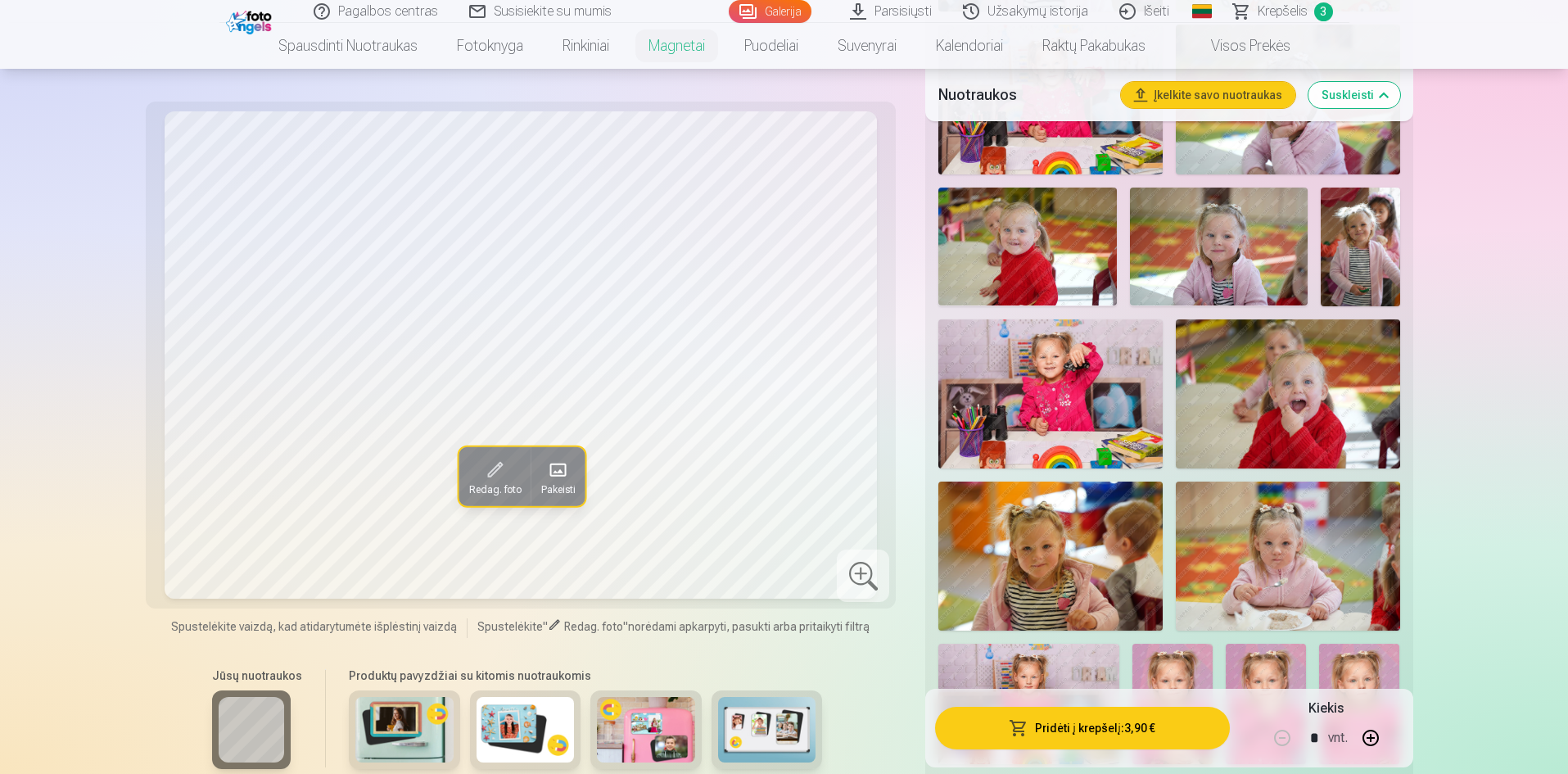
scroll to position [983, 0]
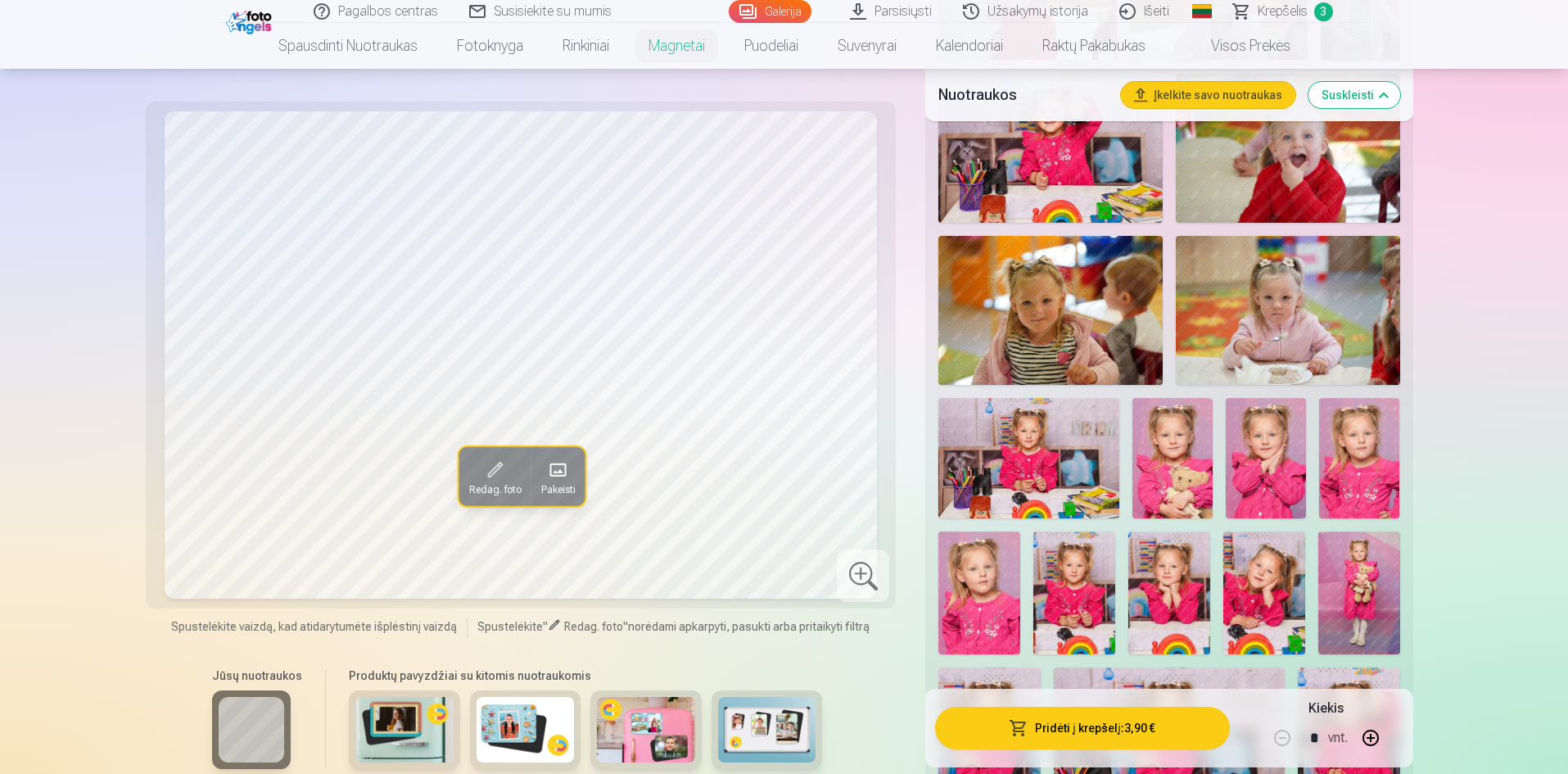
click at [1259, 430] on img at bounding box center [1266, 458] width 80 height 120
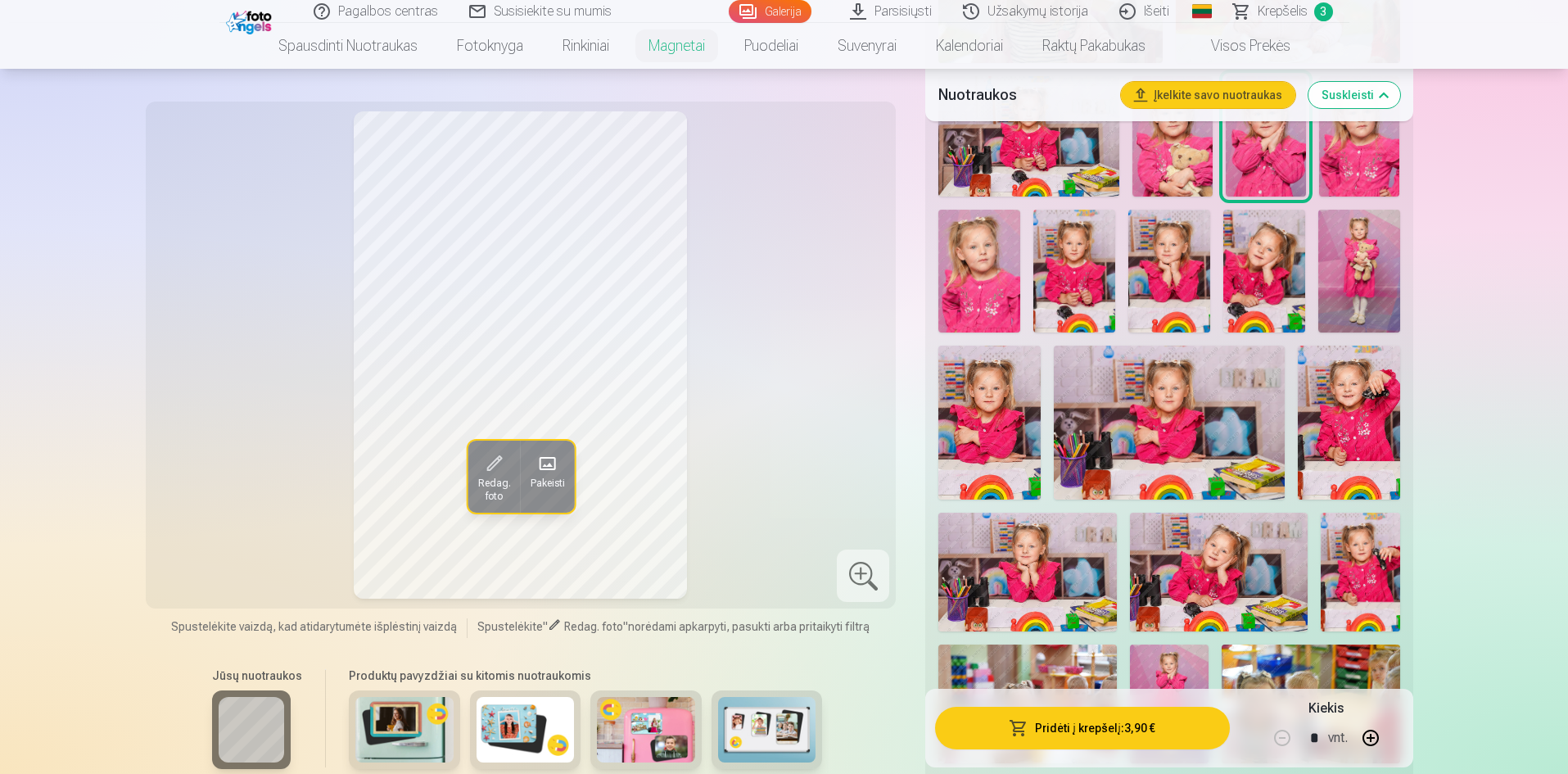
scroll to position [1310, 0]
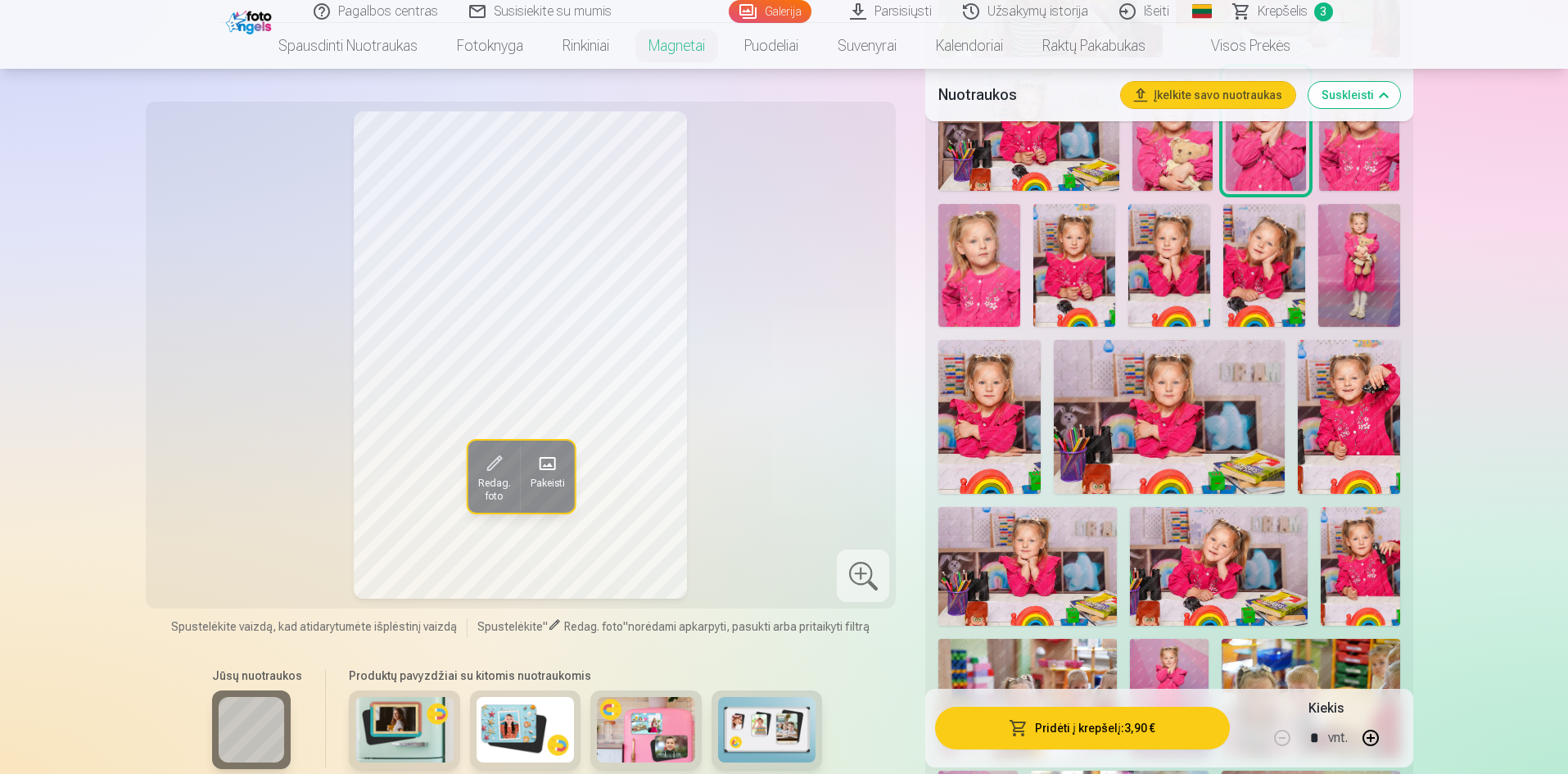
click at [1372, 739] on button "button" at bounding box center [1371, 738] width 39 height 39
click at [1372, 740] on button "button" at bounding box center [1371, 738] width 39 height 39
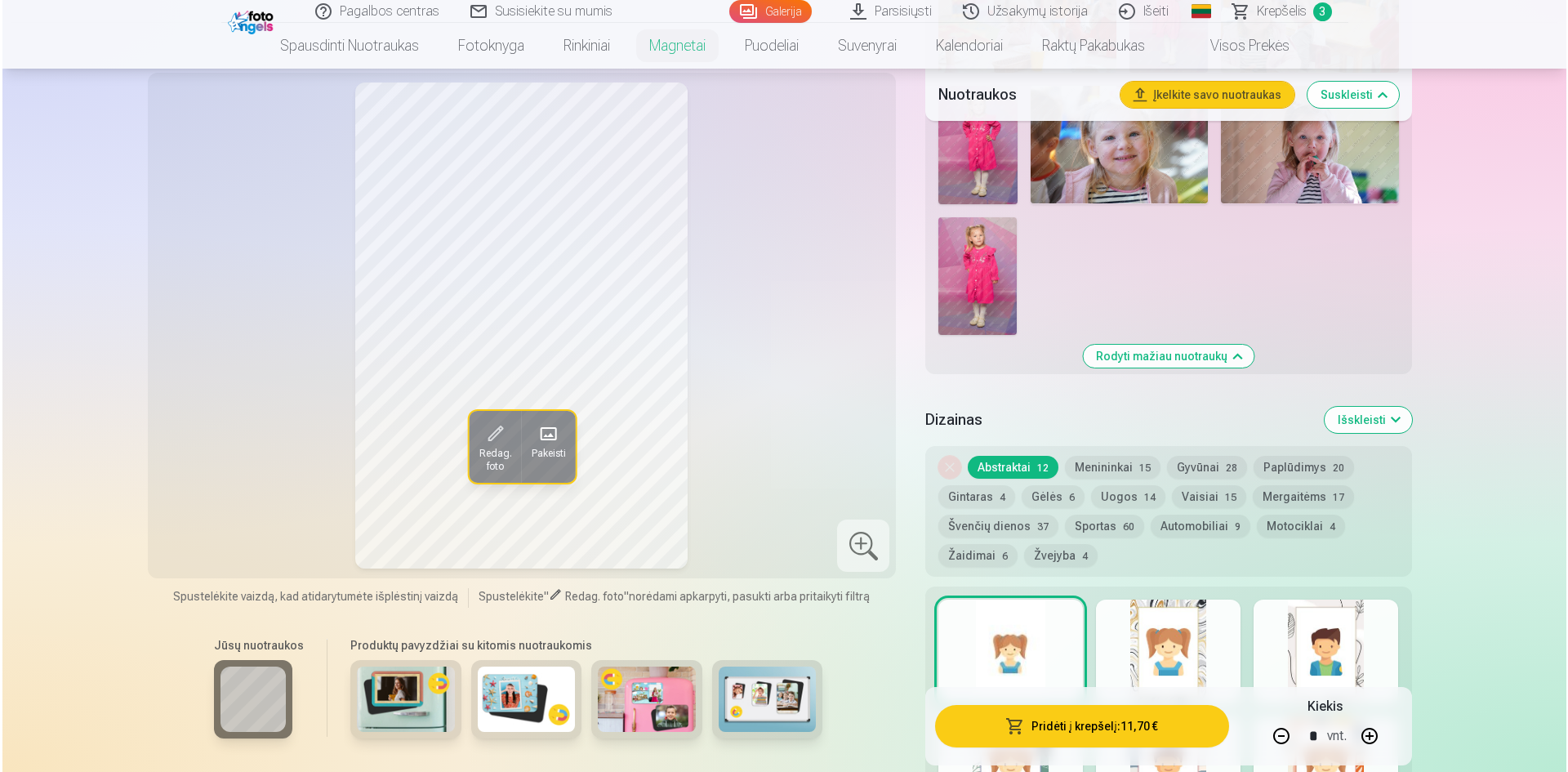
scroll to position [1960, 0]
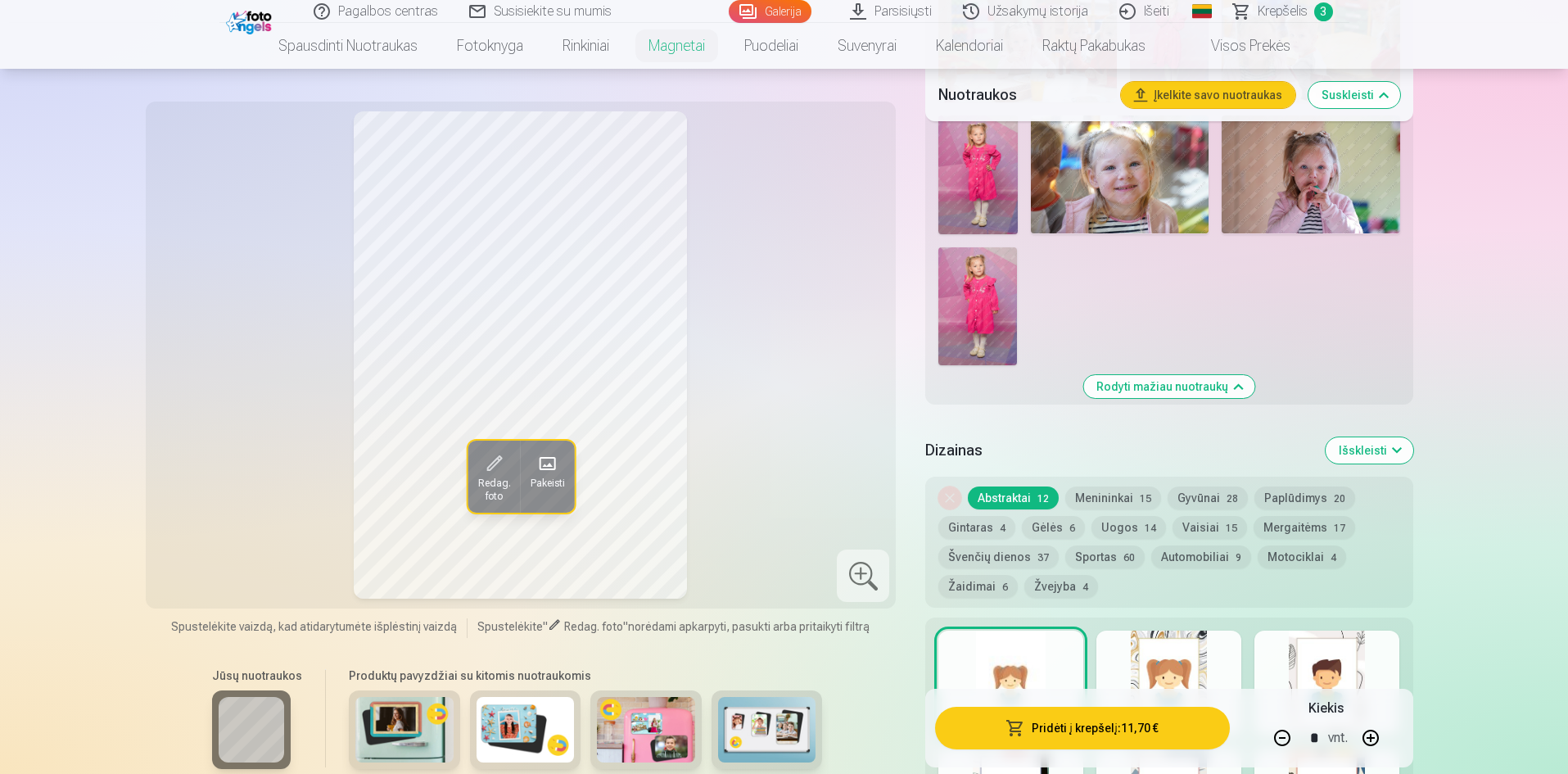
click at [1285, 744] on button "button" at bounding box center [1283, 738] width 39 height 39
type input "*"
click at [1172, 726] on button "Pridėti į krepšelį : 7,80 €" at bounding box center [1083, 727] width 294 height 42
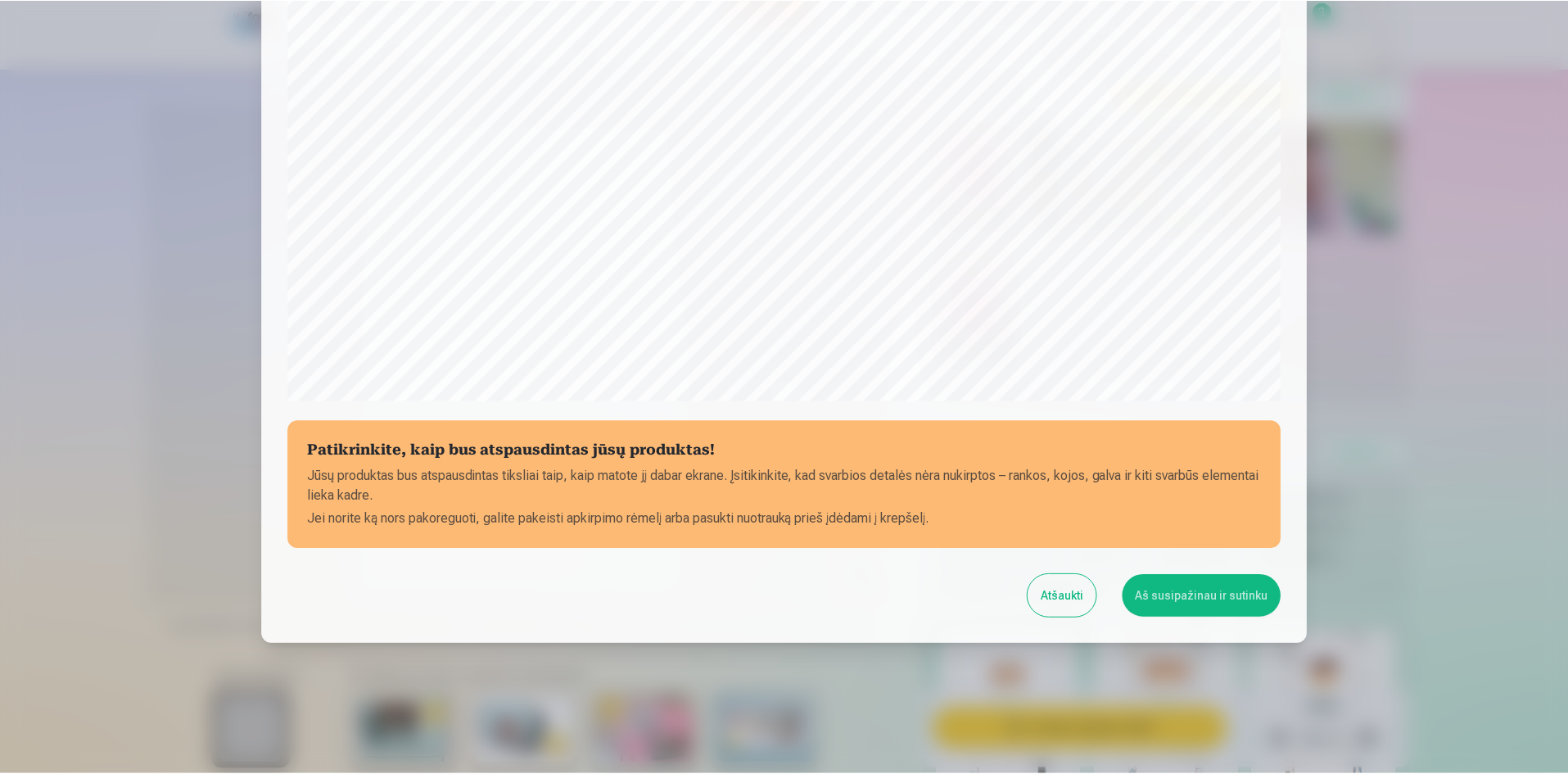
scroll to position [405, 0]
click at [1215, 606] on button "Aš susipažinau ir sutinku" at bounding box center [1204, 595] width 159 height 42
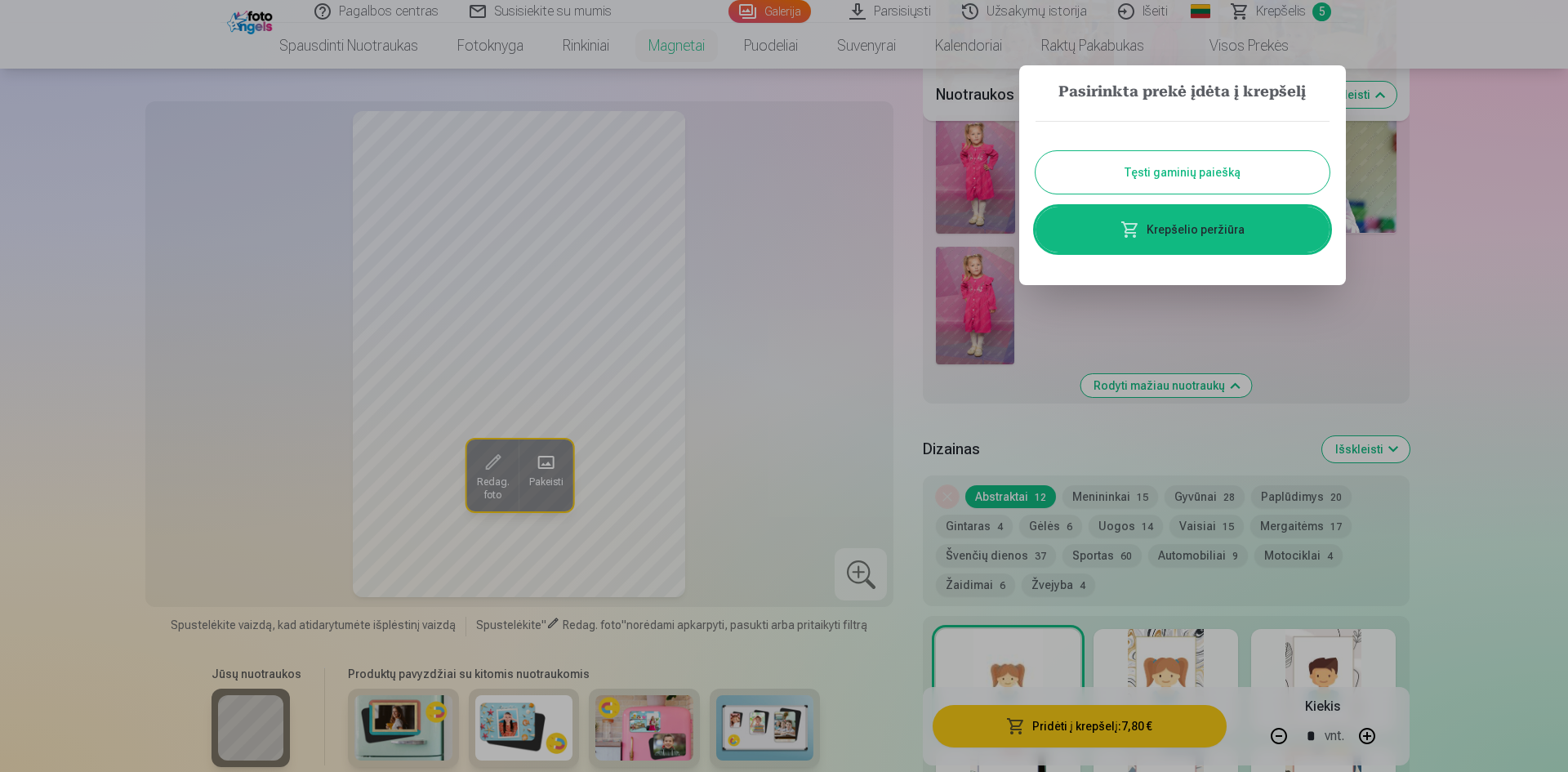
click at [1533, 264] on div at bounding box center [784, 386] width 1568 height 772
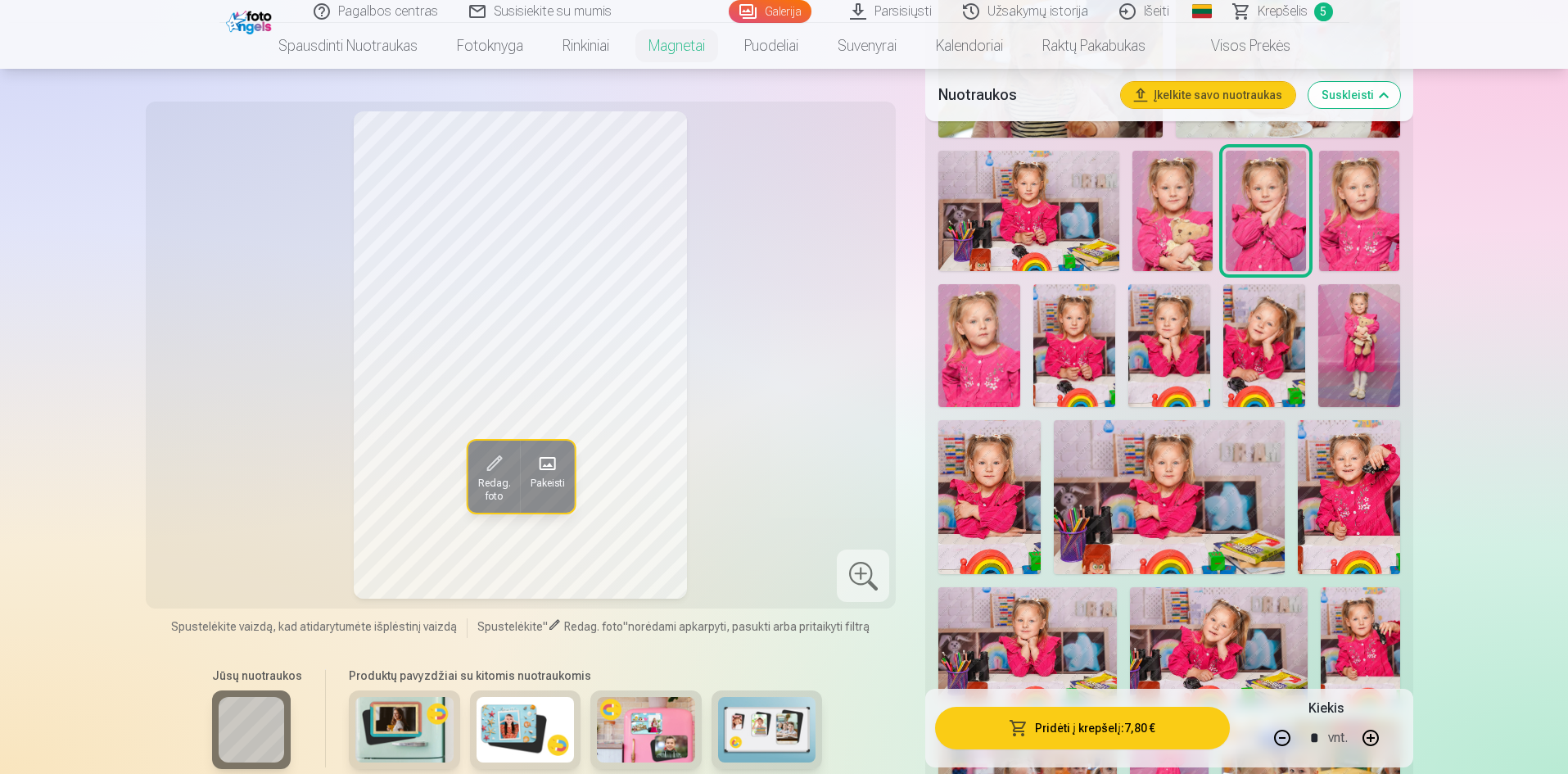
scroll to position [1228, 0]
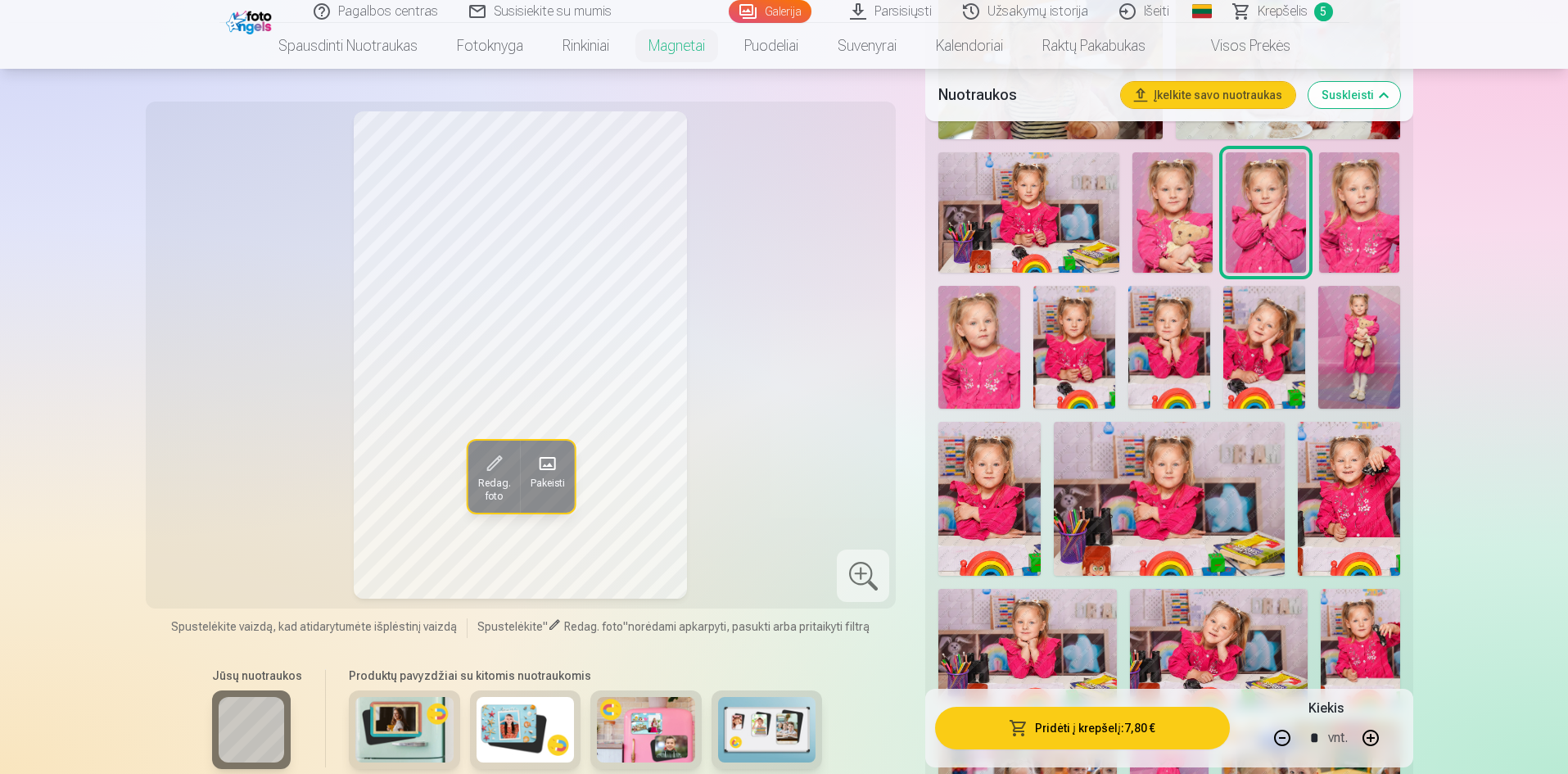
click at [1166, 344] on img at bounding box center [1169, 347] width 82 height 123
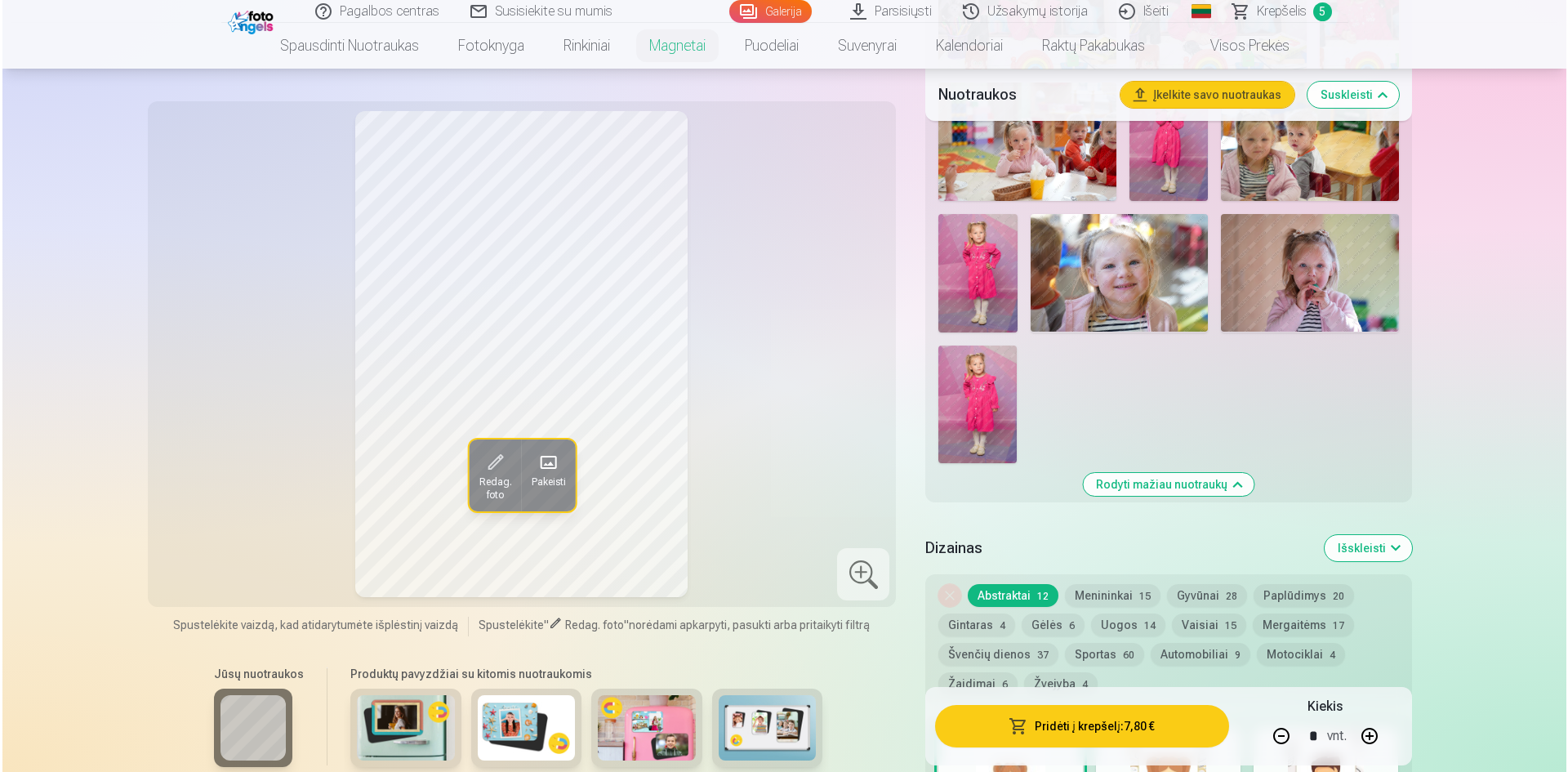
scroll to position [1879, 0]
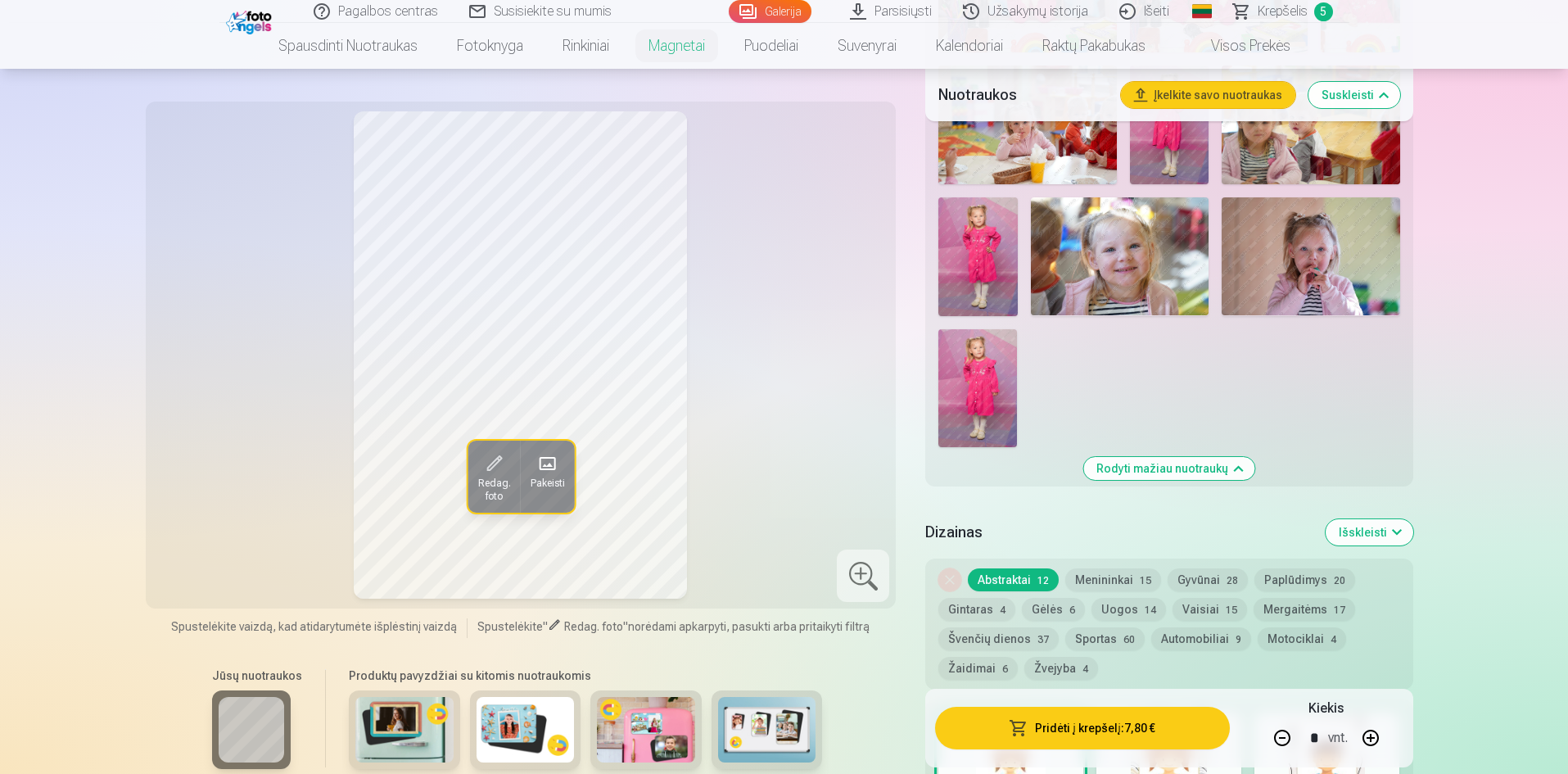
click at [1158, 732] on button "Pridėti į krepšelį : 7,80 €" at bounding box center [1083, 727] width 294 height 42
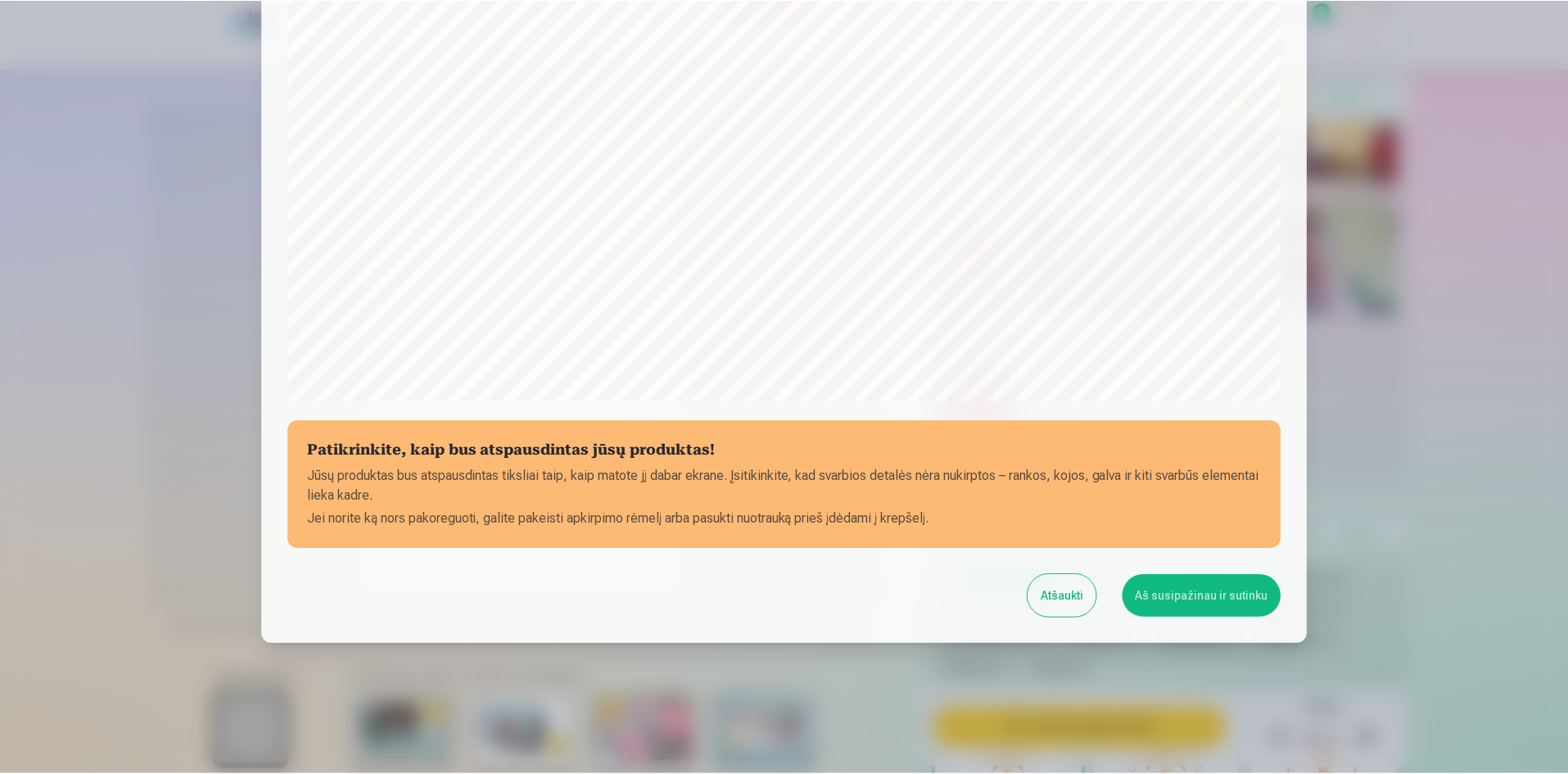
scroll to position [405, 0]
click at [1179, 591] on button "Aš susipažinau ir sutinku" at bounding box center [1204, 595] width 159 height 42
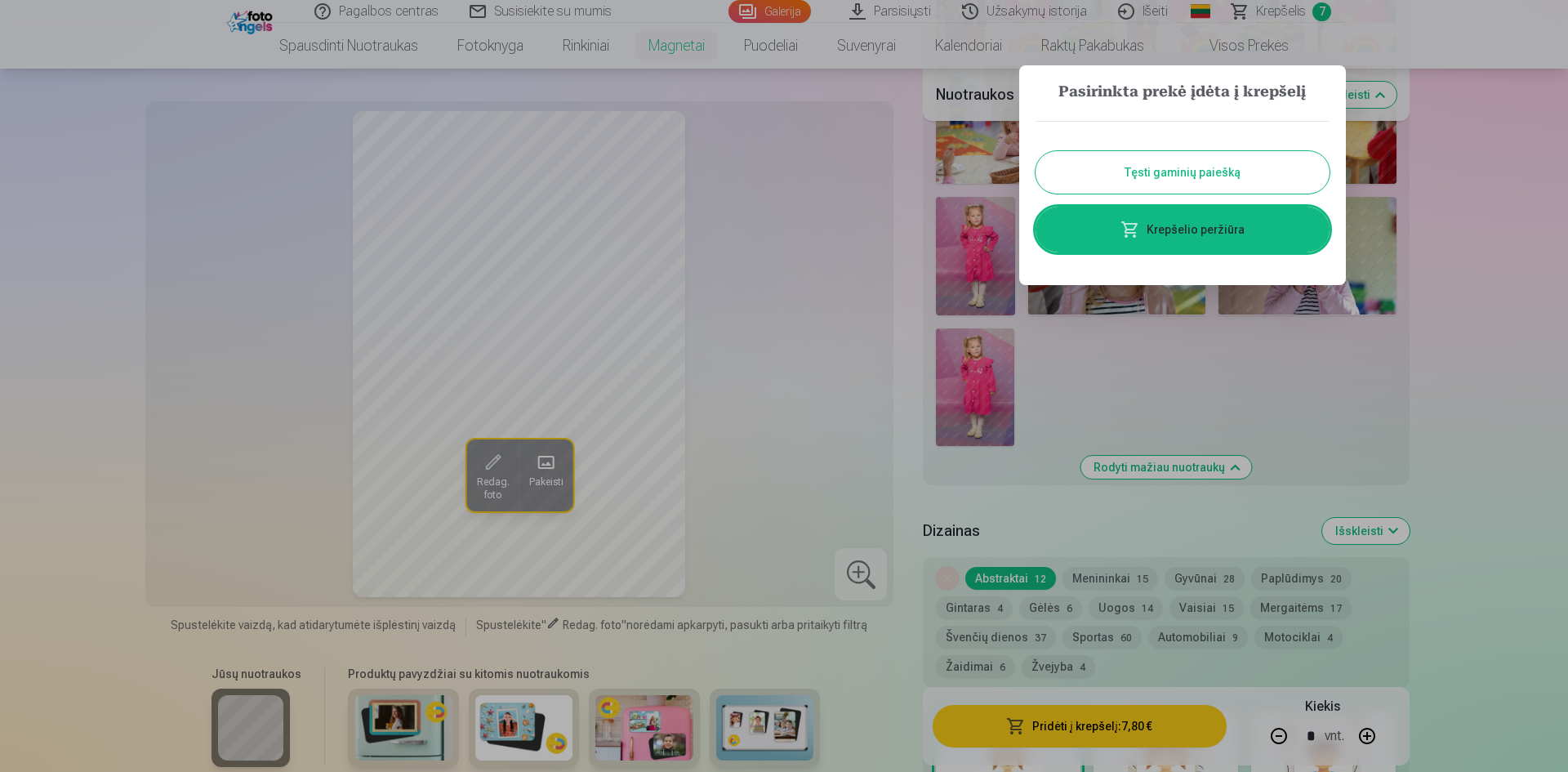
click at [1225, 168] on button "Tęsti gaminių paiešką" at bounding box center [1182, 172] width 294 height 42
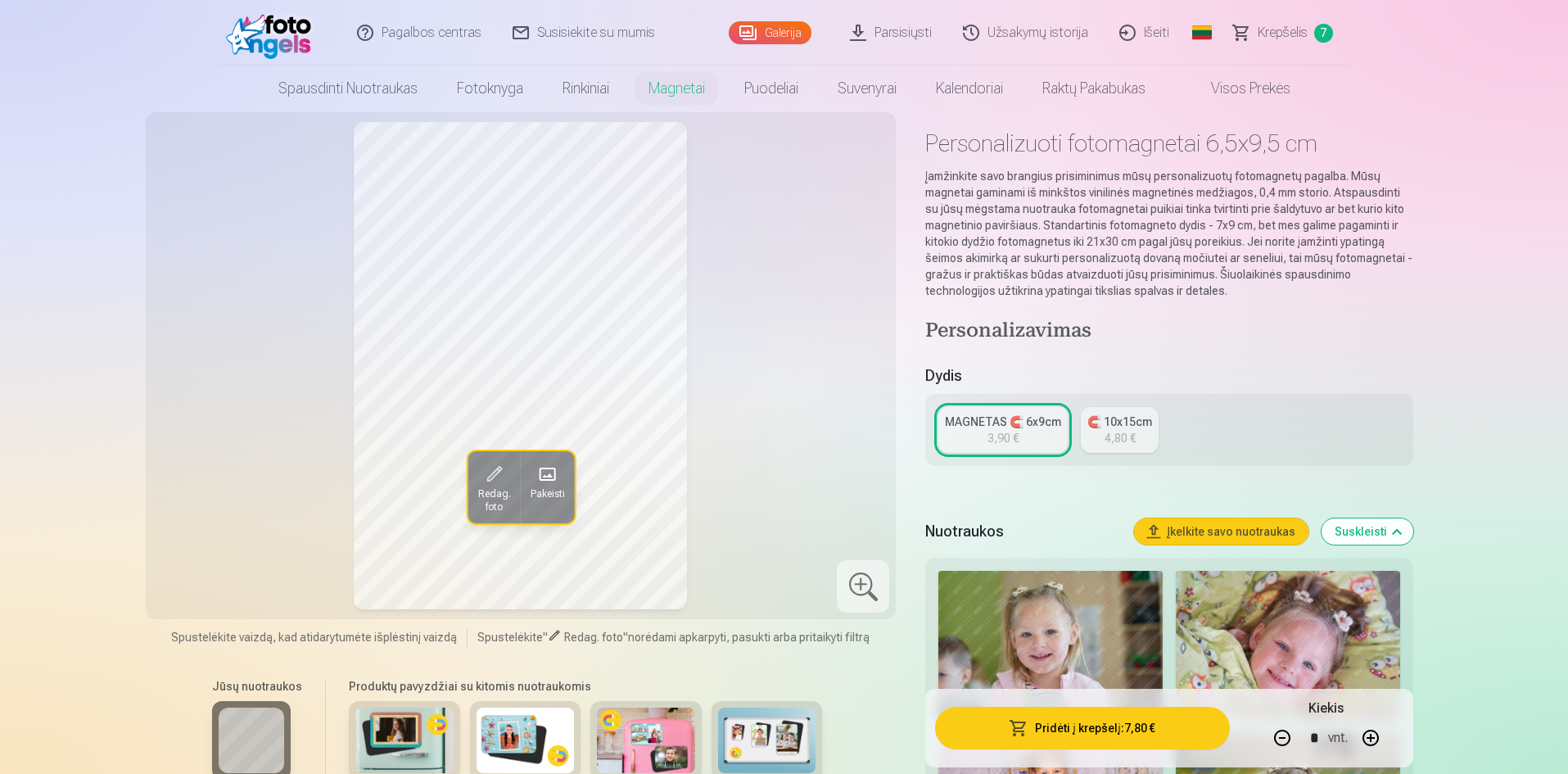
scroll to position [0, 0]
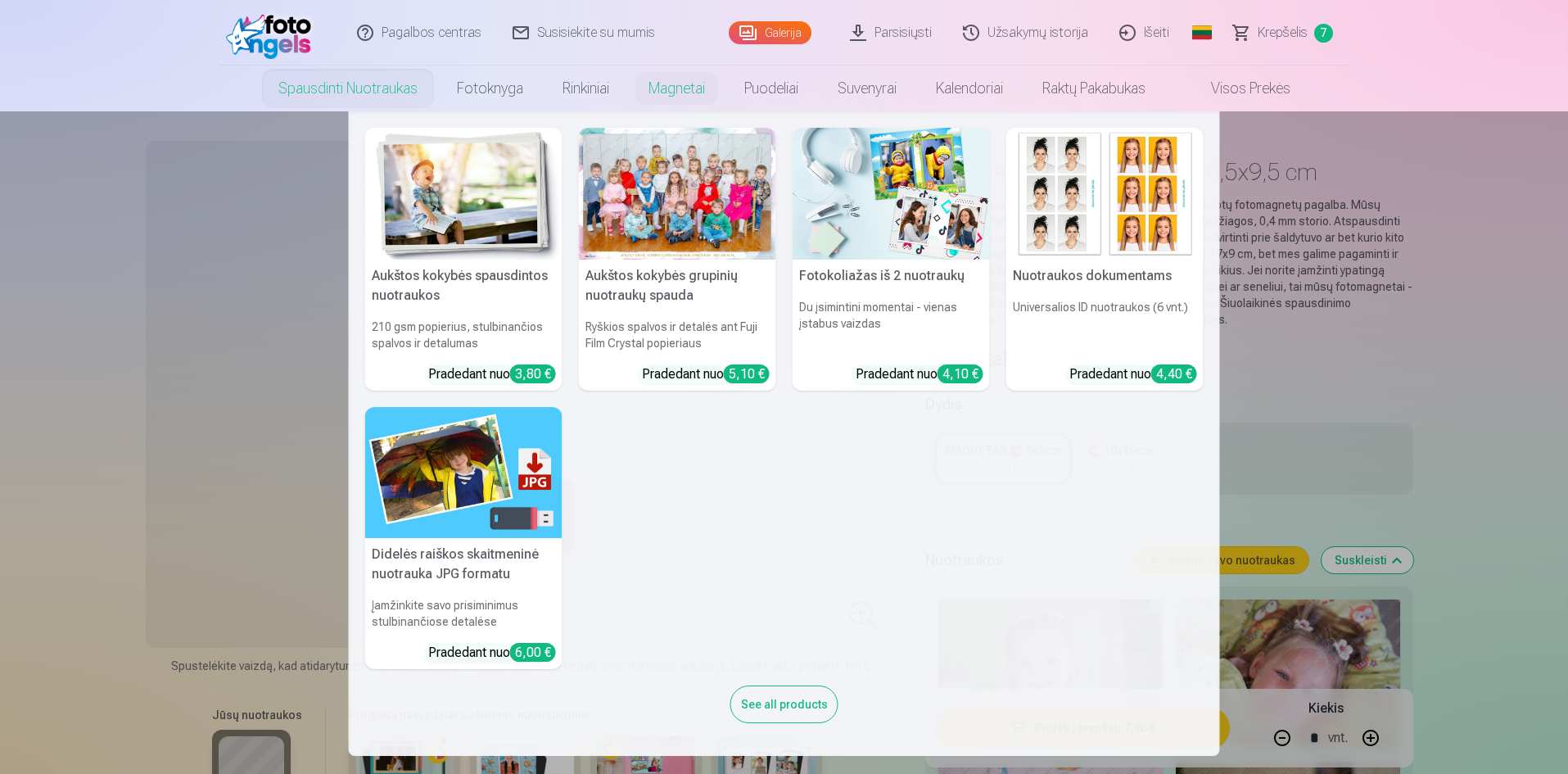
click at [394, 90] on link "Spausdinti nuotraukas" at bounding box center [347, 88] width 179 height 46
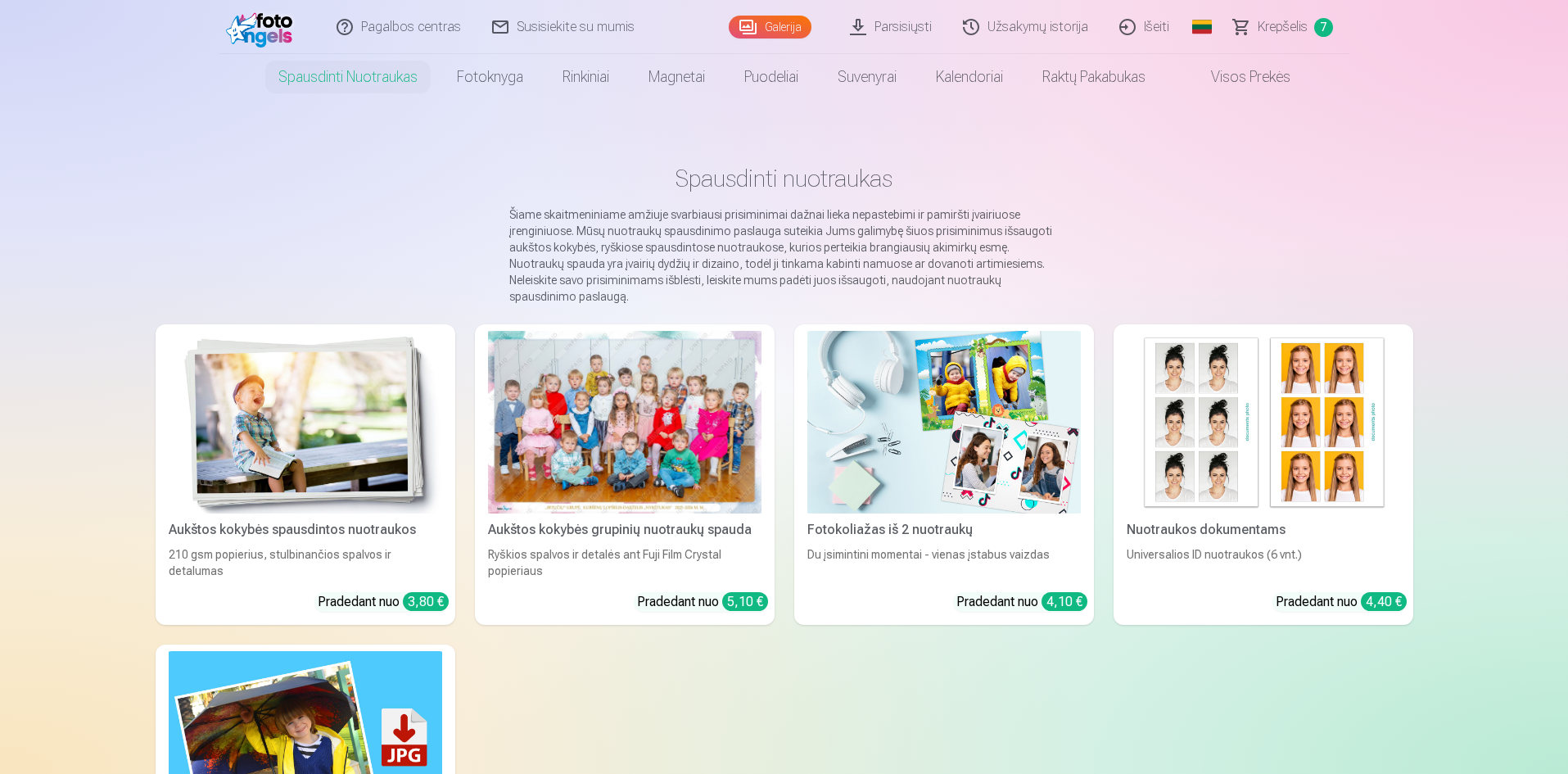
scroll to position [82, 0]
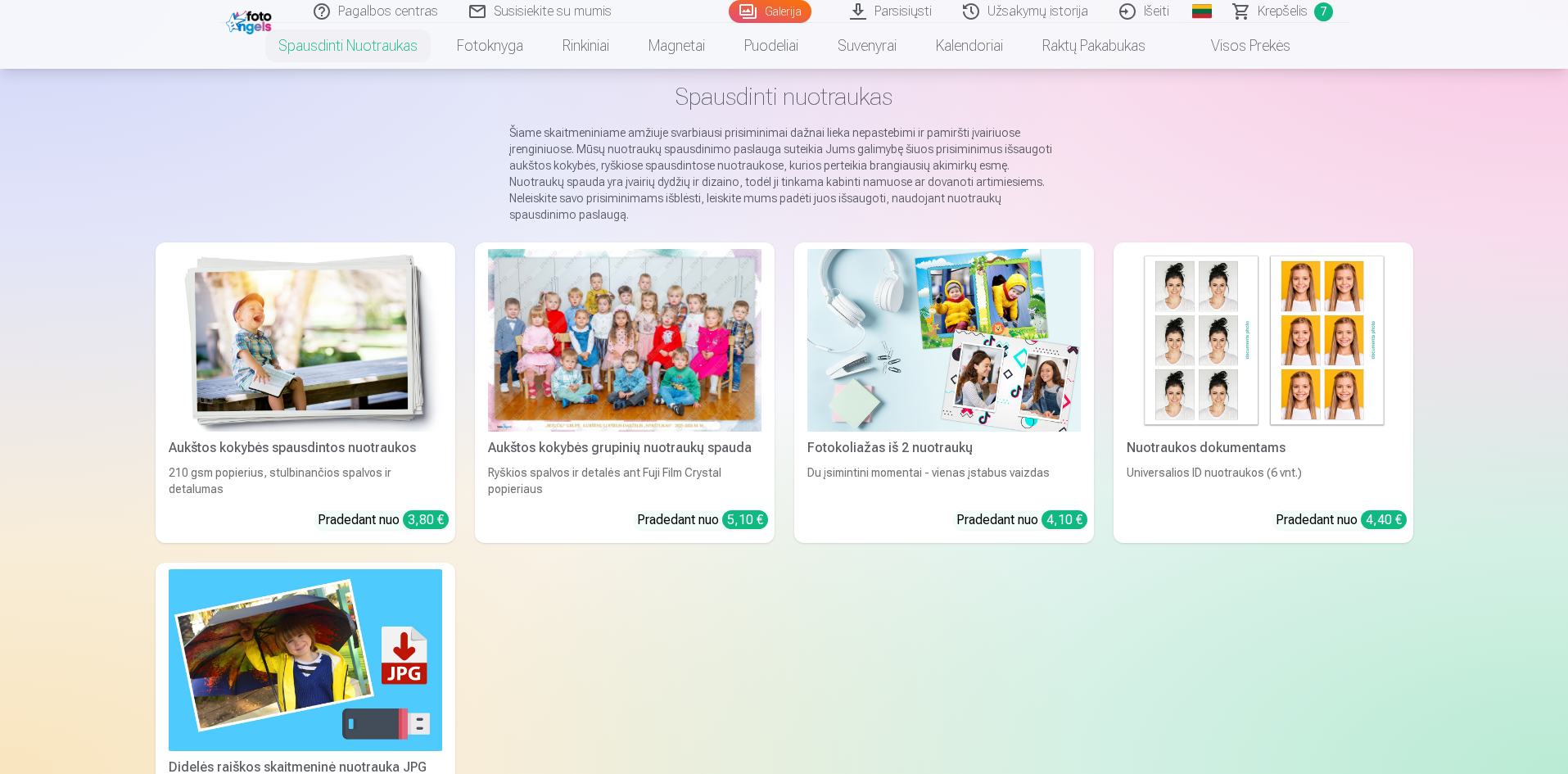
click at [337, 368] on img at bounding box center [305, 341] width 274 height 183
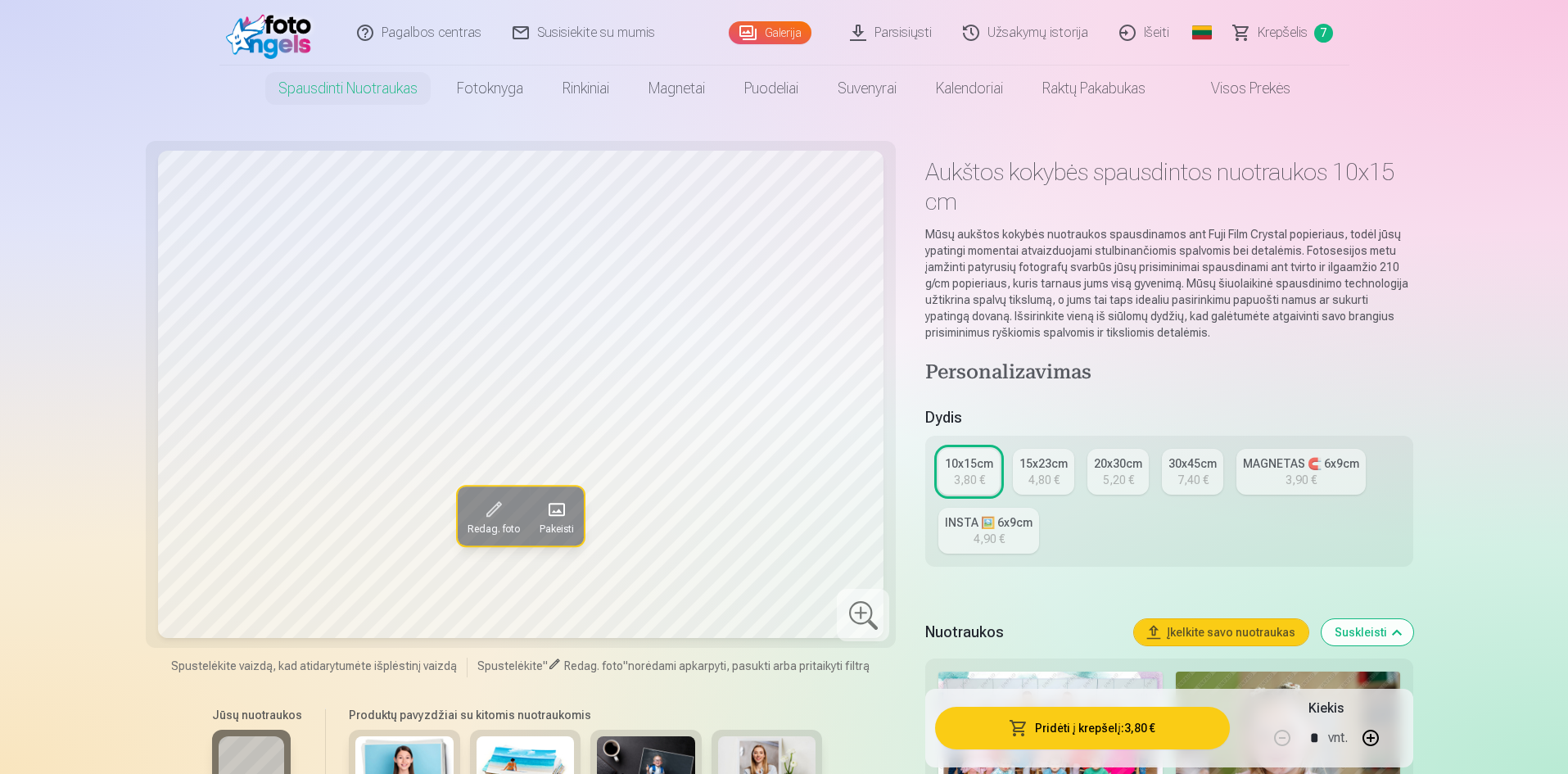
click at [955, 469] on div "10x15cm" at bounding box center [970, 464] width 48 height 16
click at [963, 459] on div "10x15cm" at bounding box center [970, 464] width 48 height 16
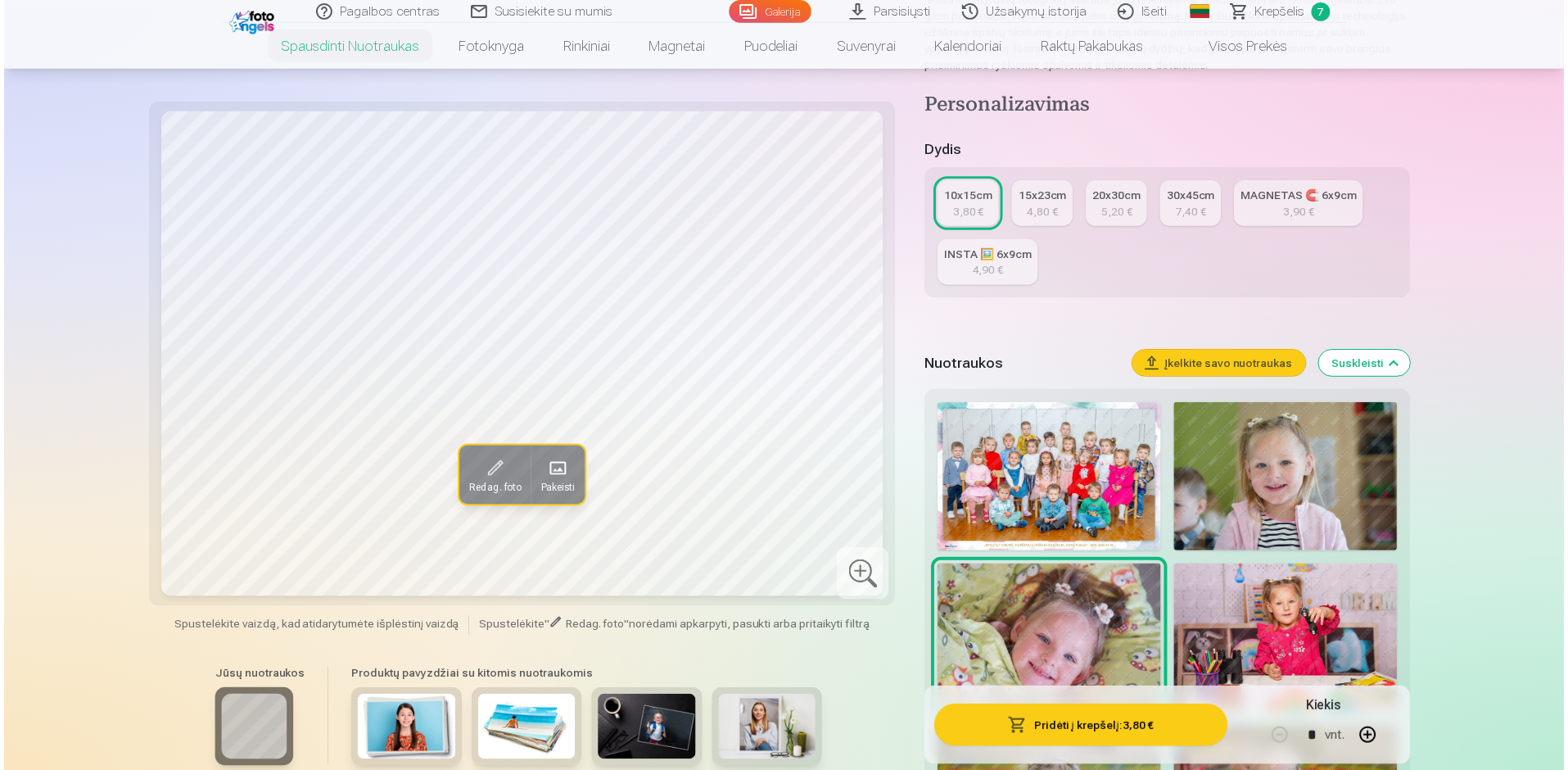
scroll to position [328, 0]
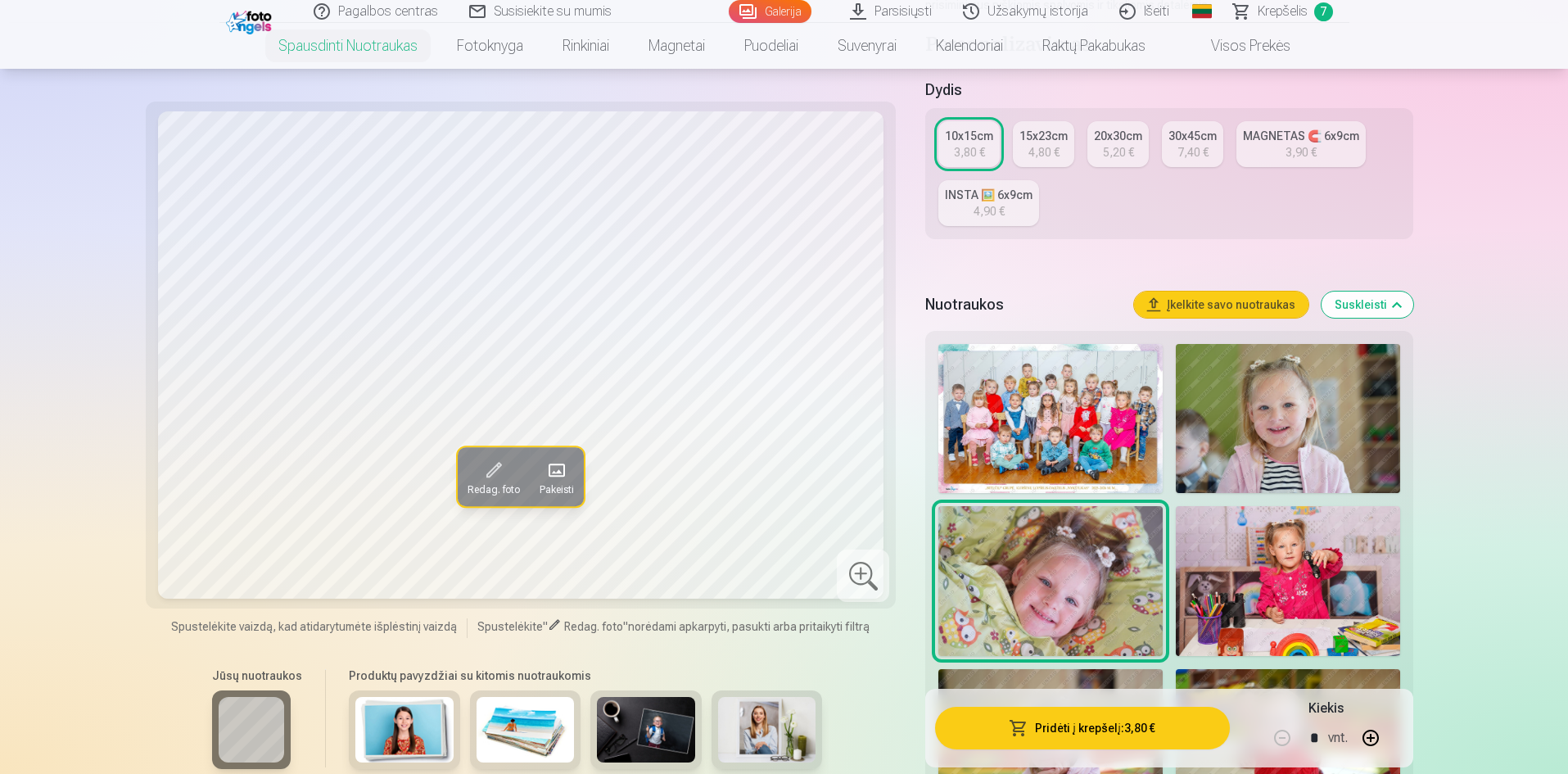
click at [1081, 428] on img at bounding box center [1050, 418] width 223 height 149
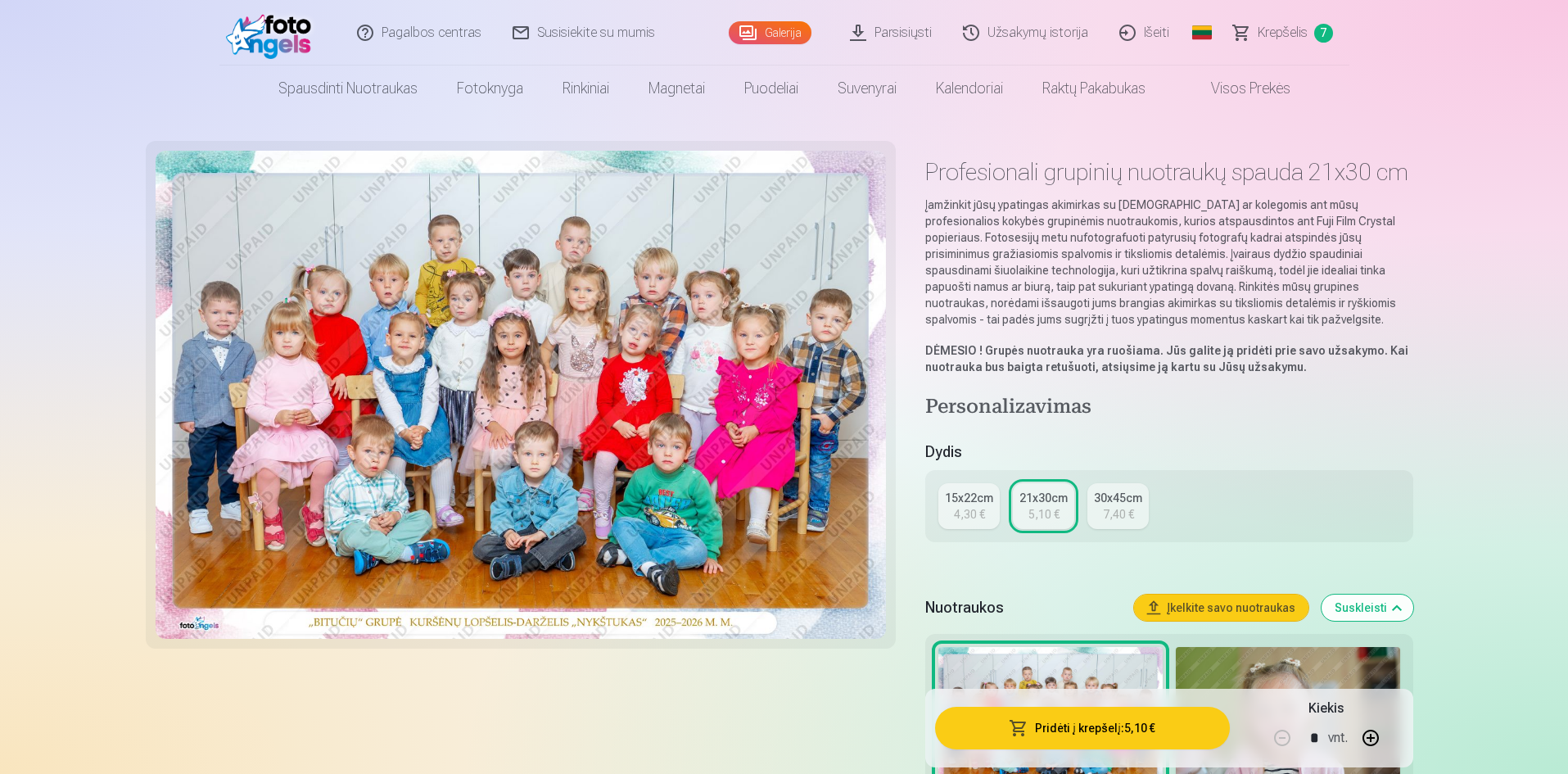
click at [1160, 726] on button "Pridėti į krepšelį : 5,10 €" at bounding box center [1083, 727] width 294 height 42
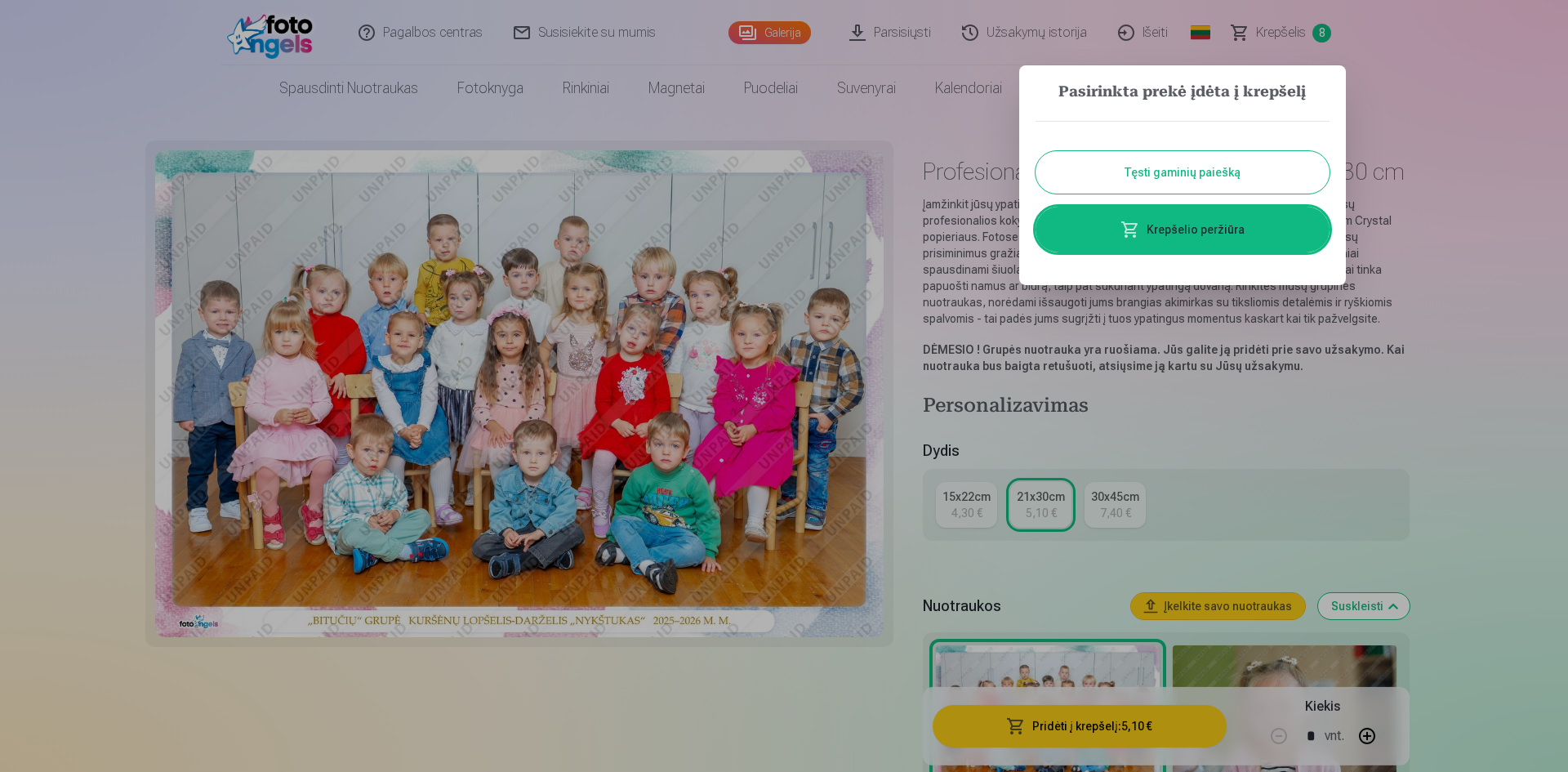
click at [1256, 180] on button "Tęsti gaminių paiešką" at bounding box center [1182, 172] width 294 height 42
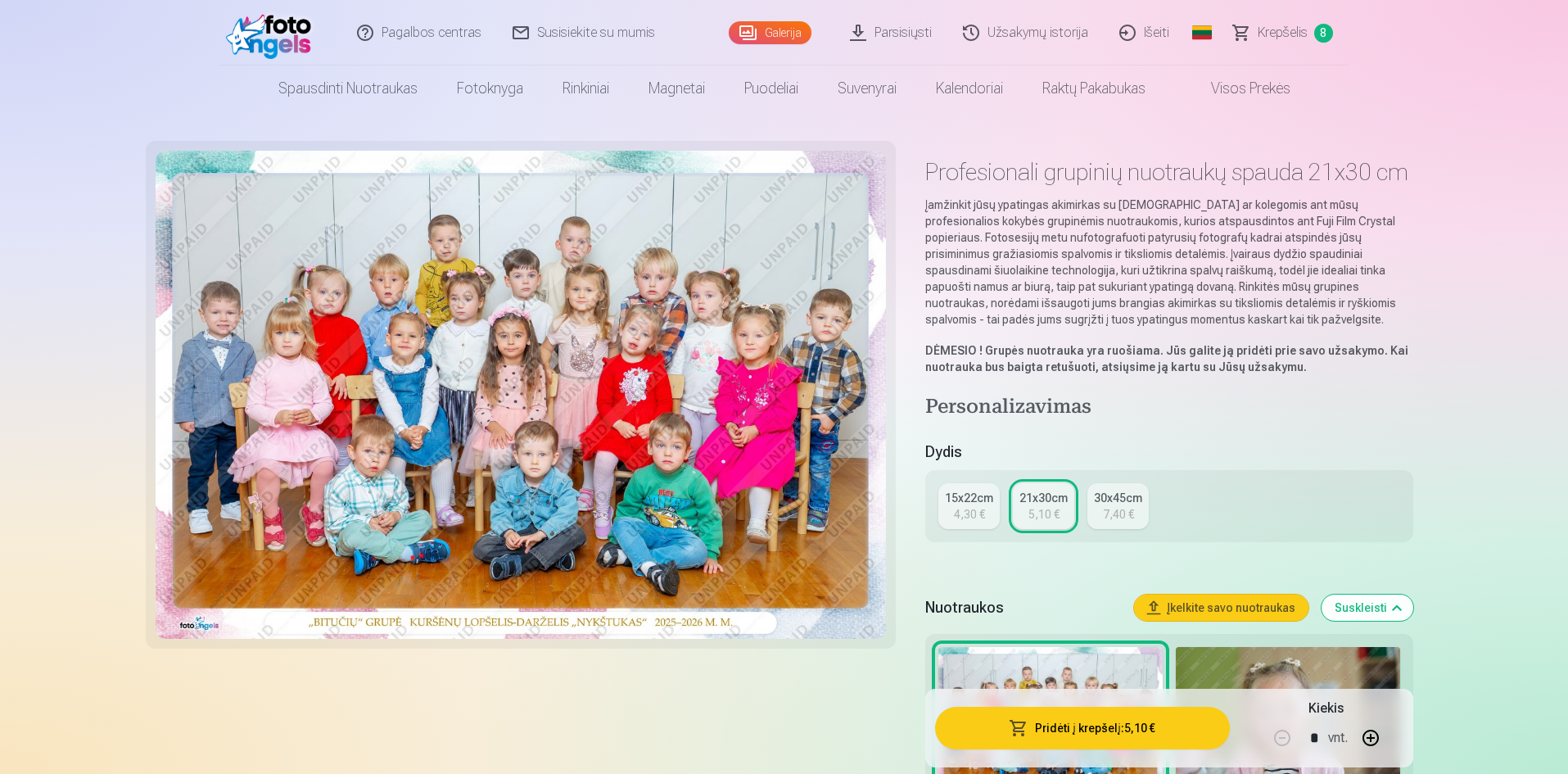
click at [974, 510] on div "4,30 €" at bounding box center [970, 514] width 31 height 16
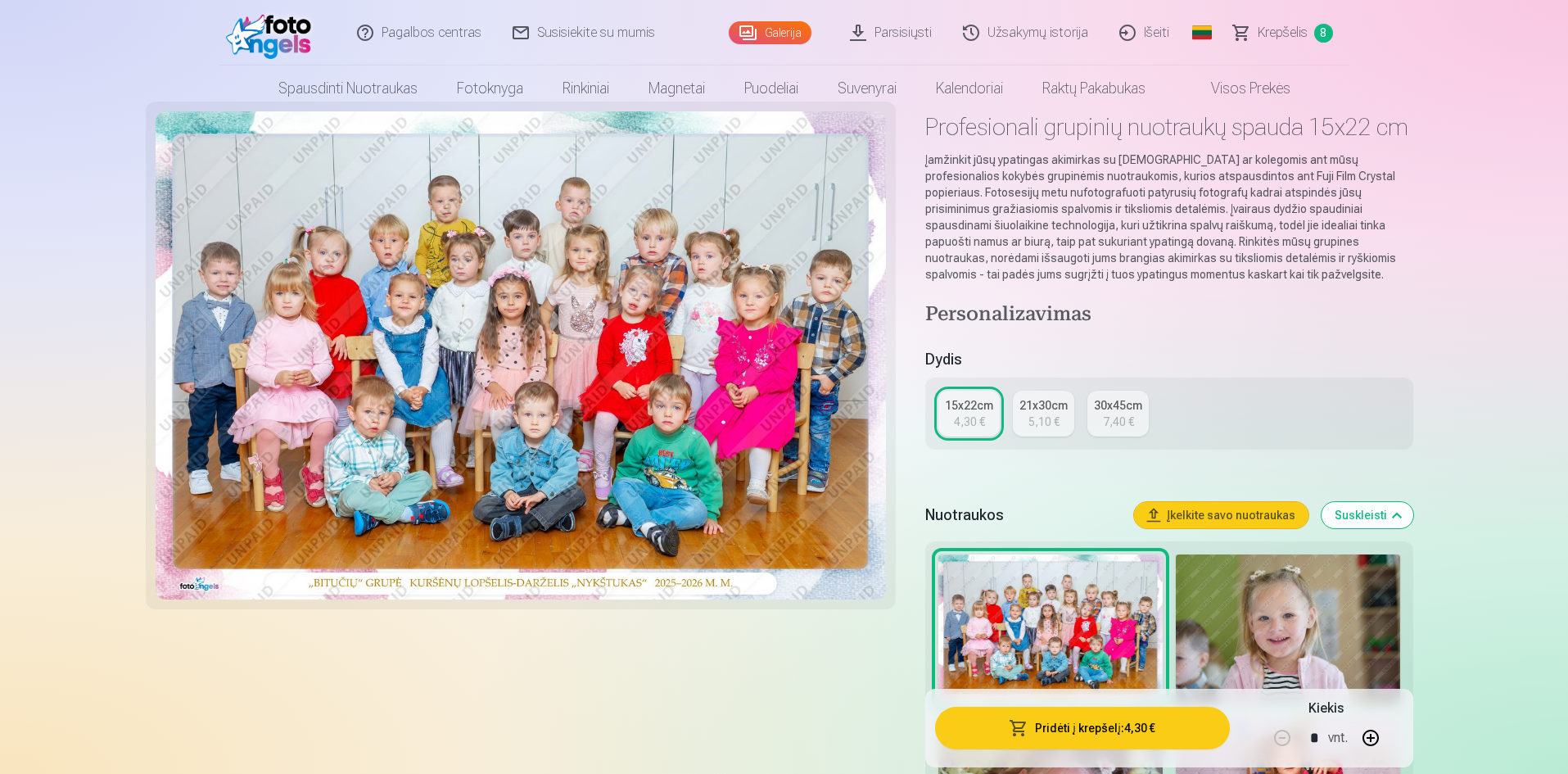
scroll to position [82, 0]
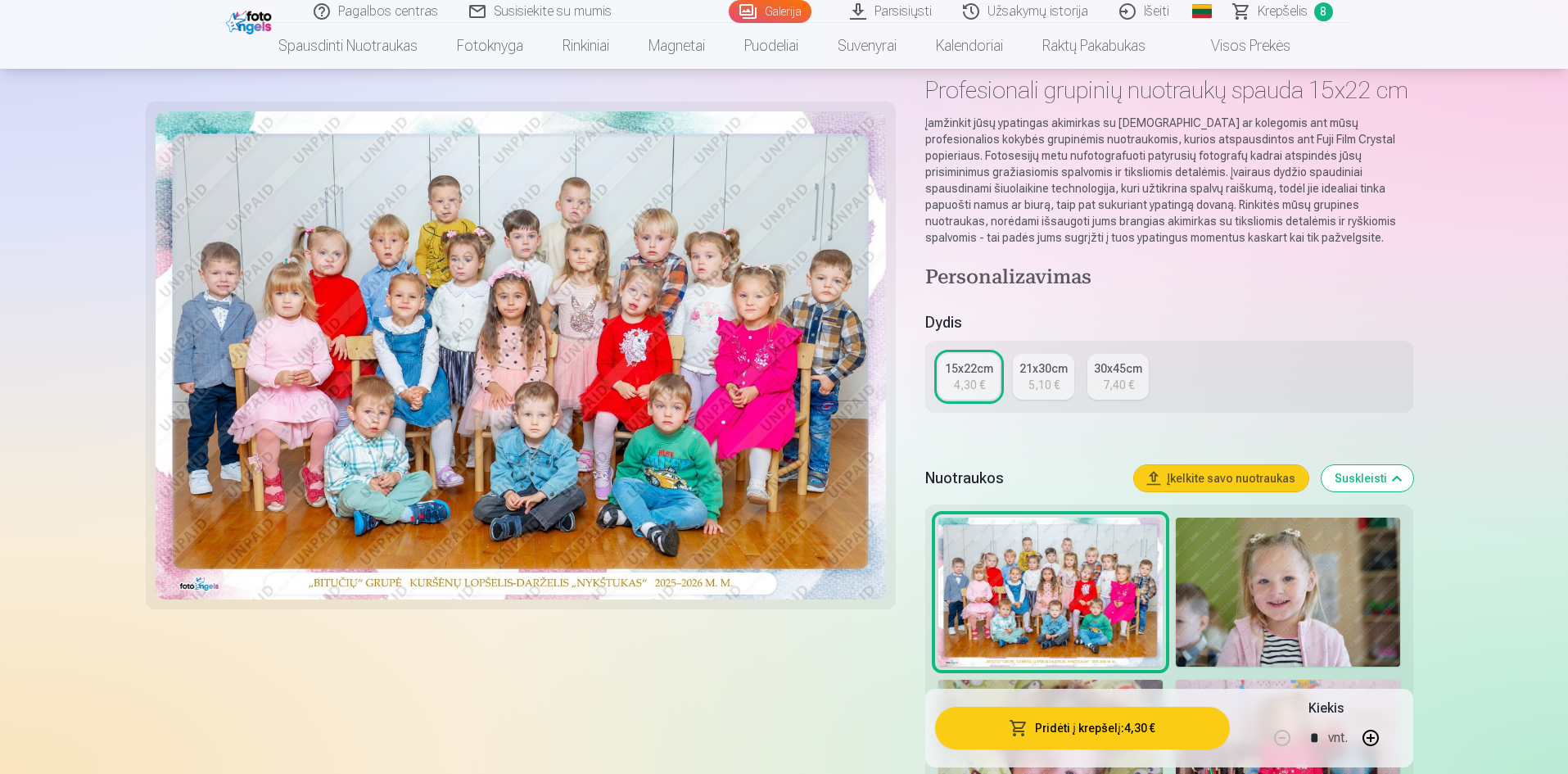
click at [1111, 733] on button "Pridėti į krepšelį : 4,30 €" at bounding box center [1083, 727] width 294 height 42
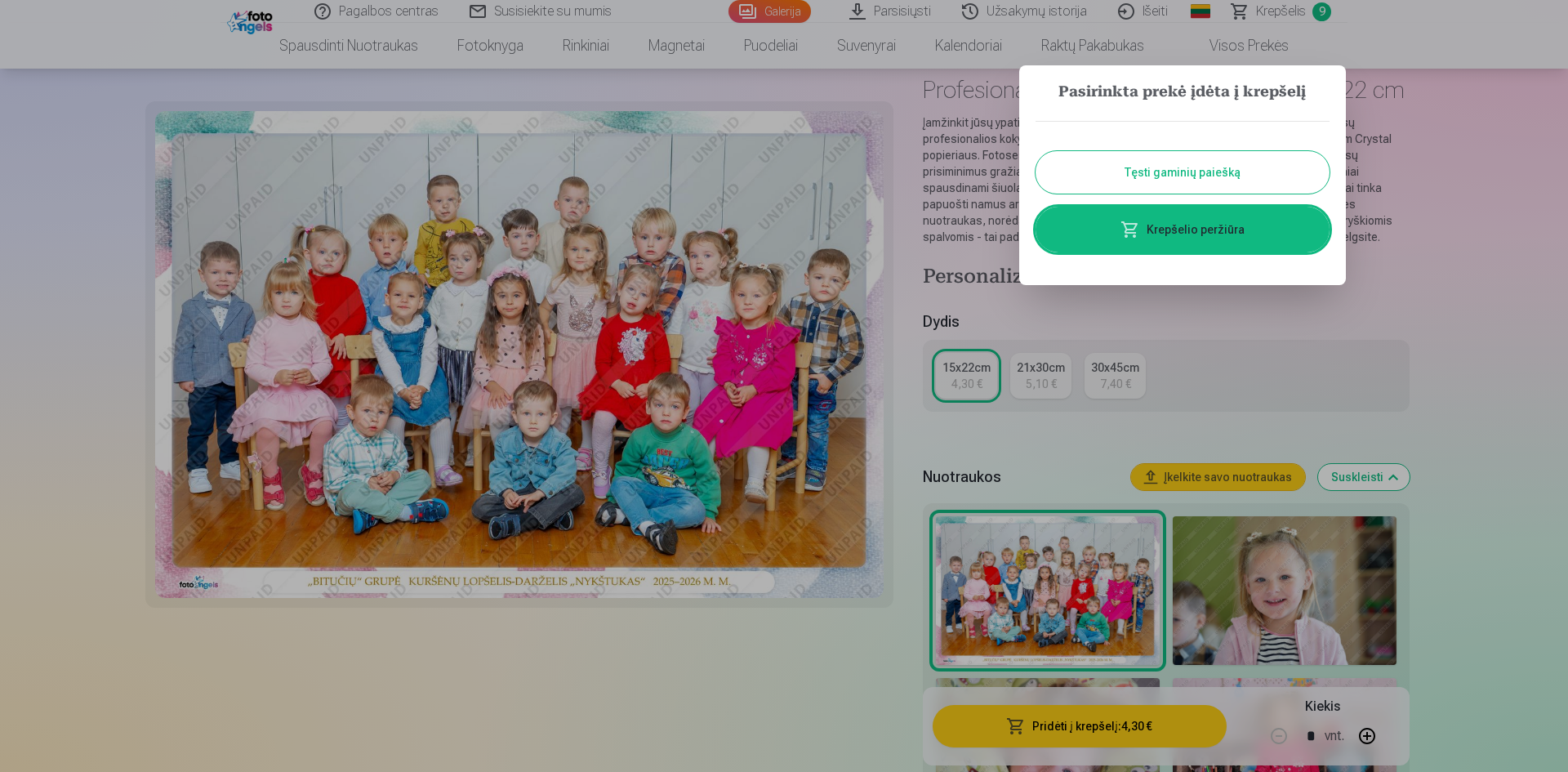
click at [1191, 170] on button "Tęsti gaminių paiešką" at bounding box center [1182, 172] width 294 height 42
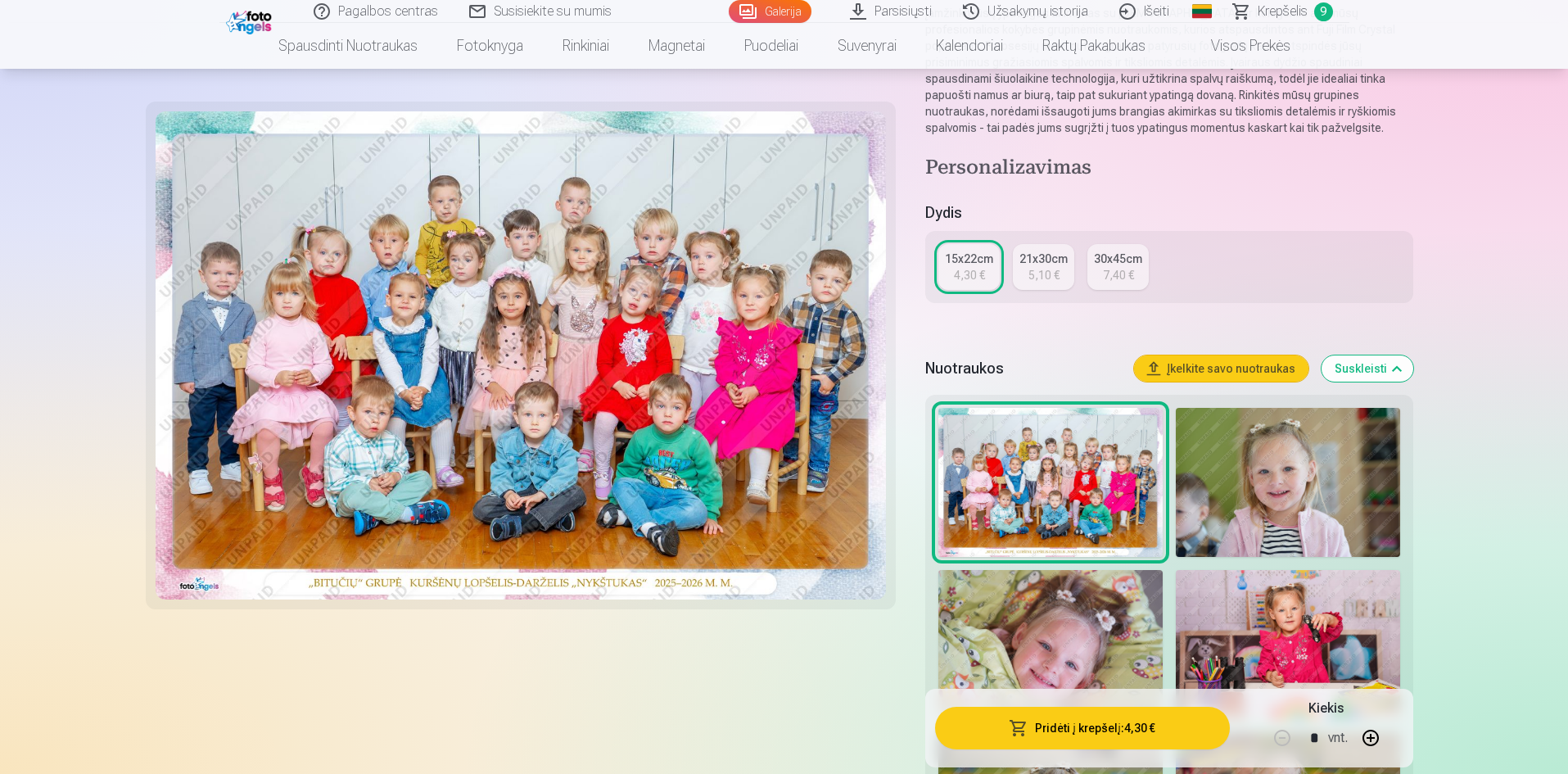
scroll to position [0, 0]
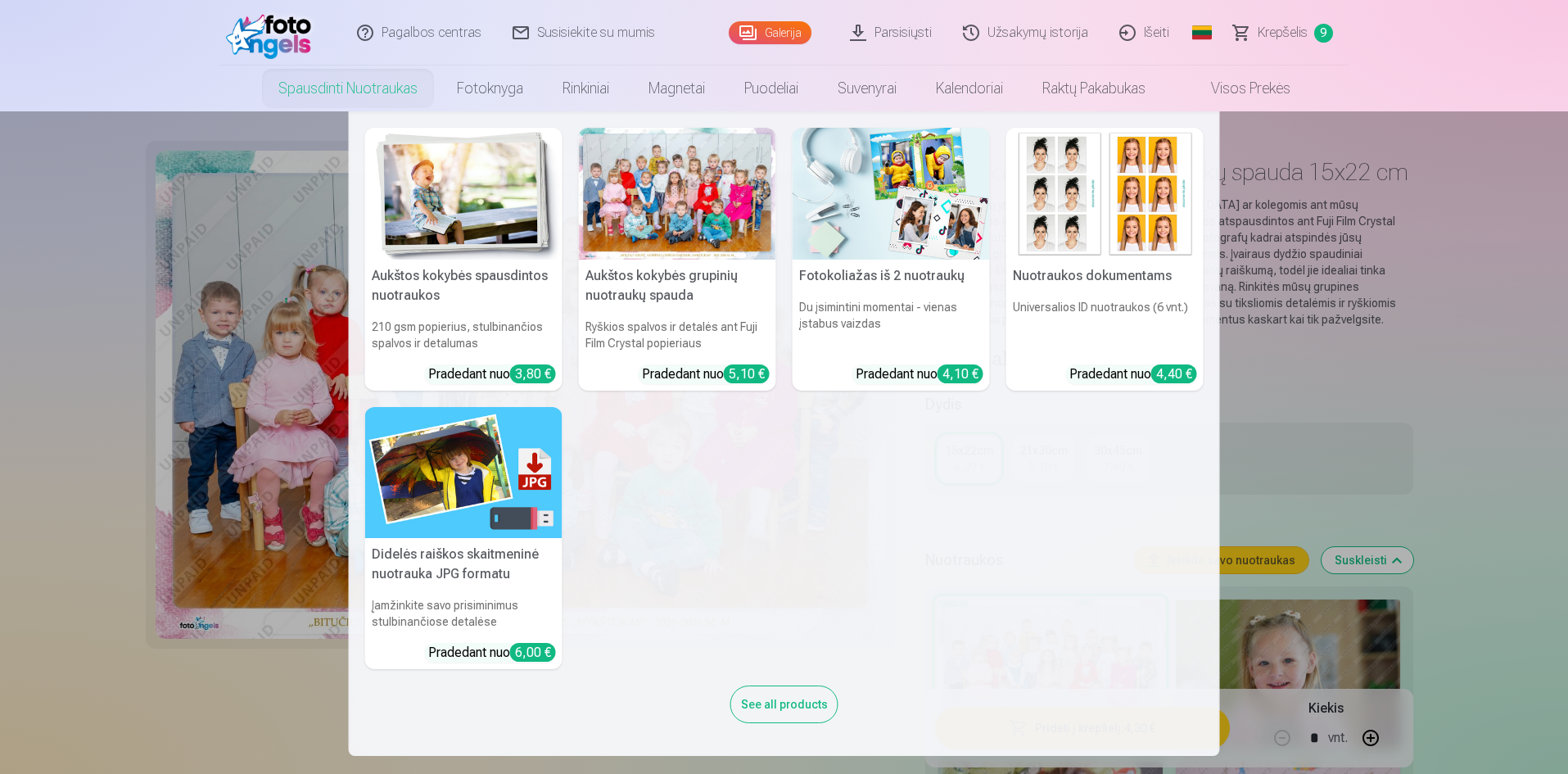
click at [371, 97] on link "Spausdinti nuotraukas" at bounding box center [347, 88] width 179 height 46
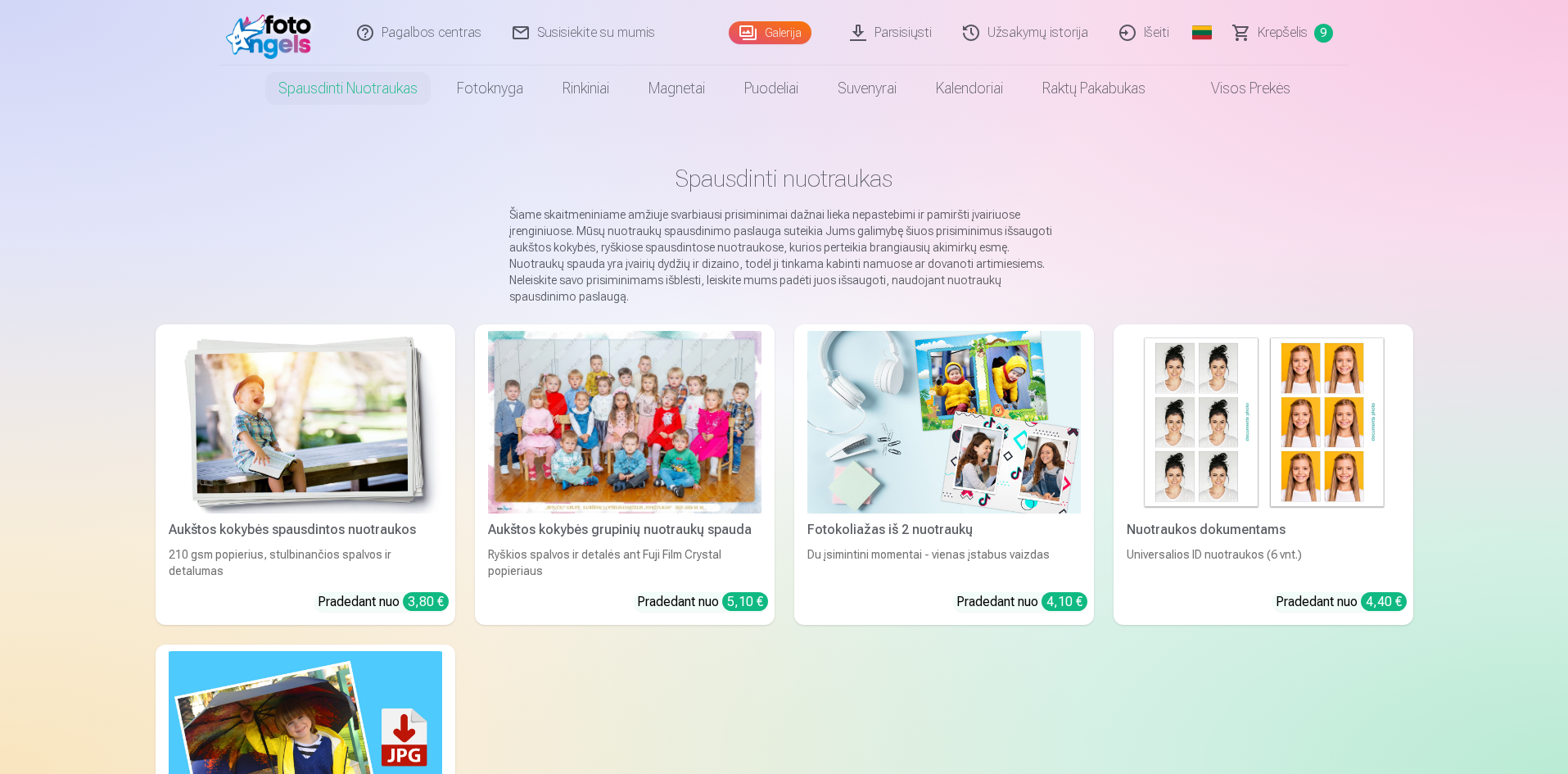
click at [363, 400] on img at bounding box center [305, 422] width 274 height 183
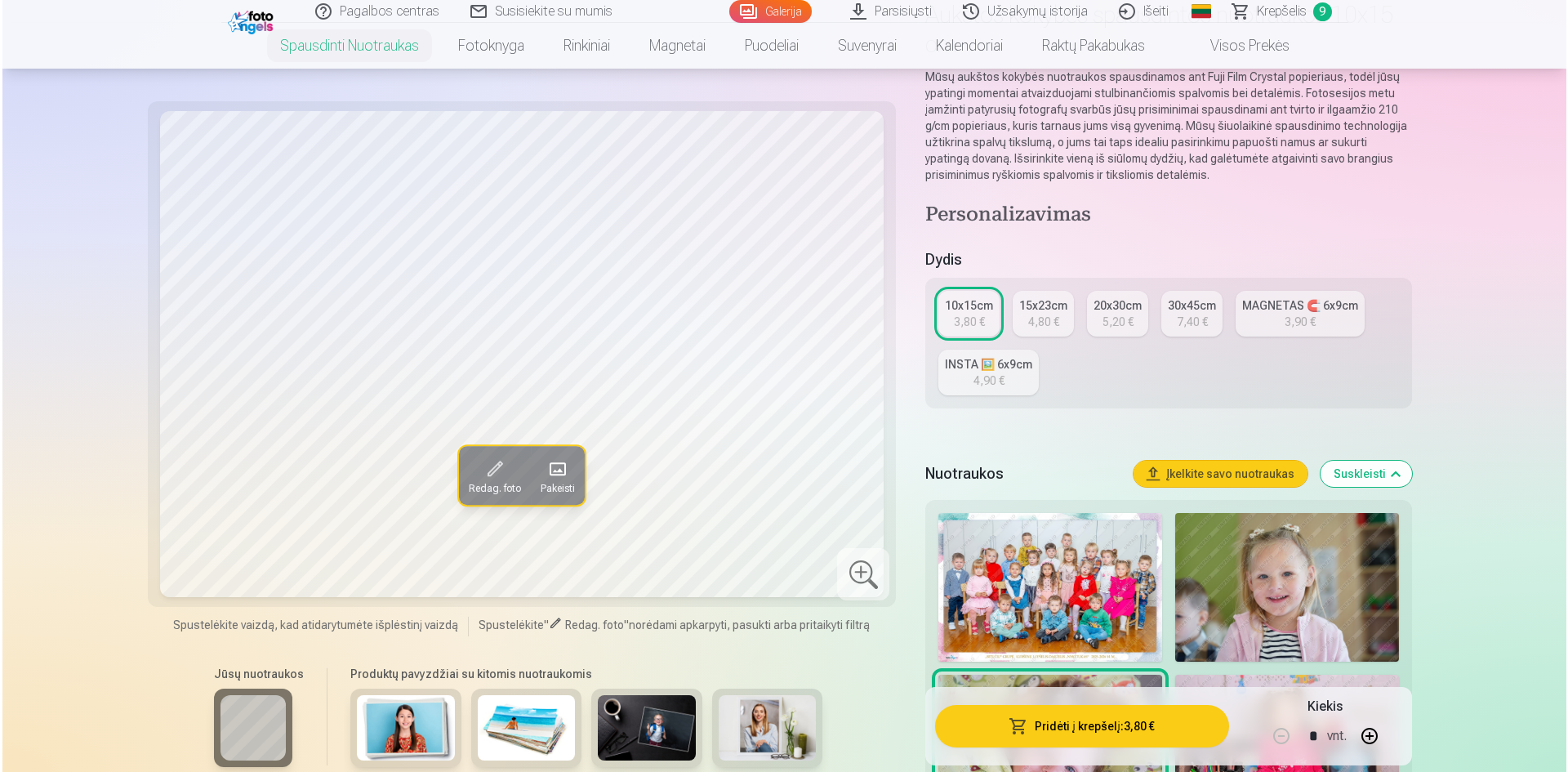
scroll to position [164, 0]
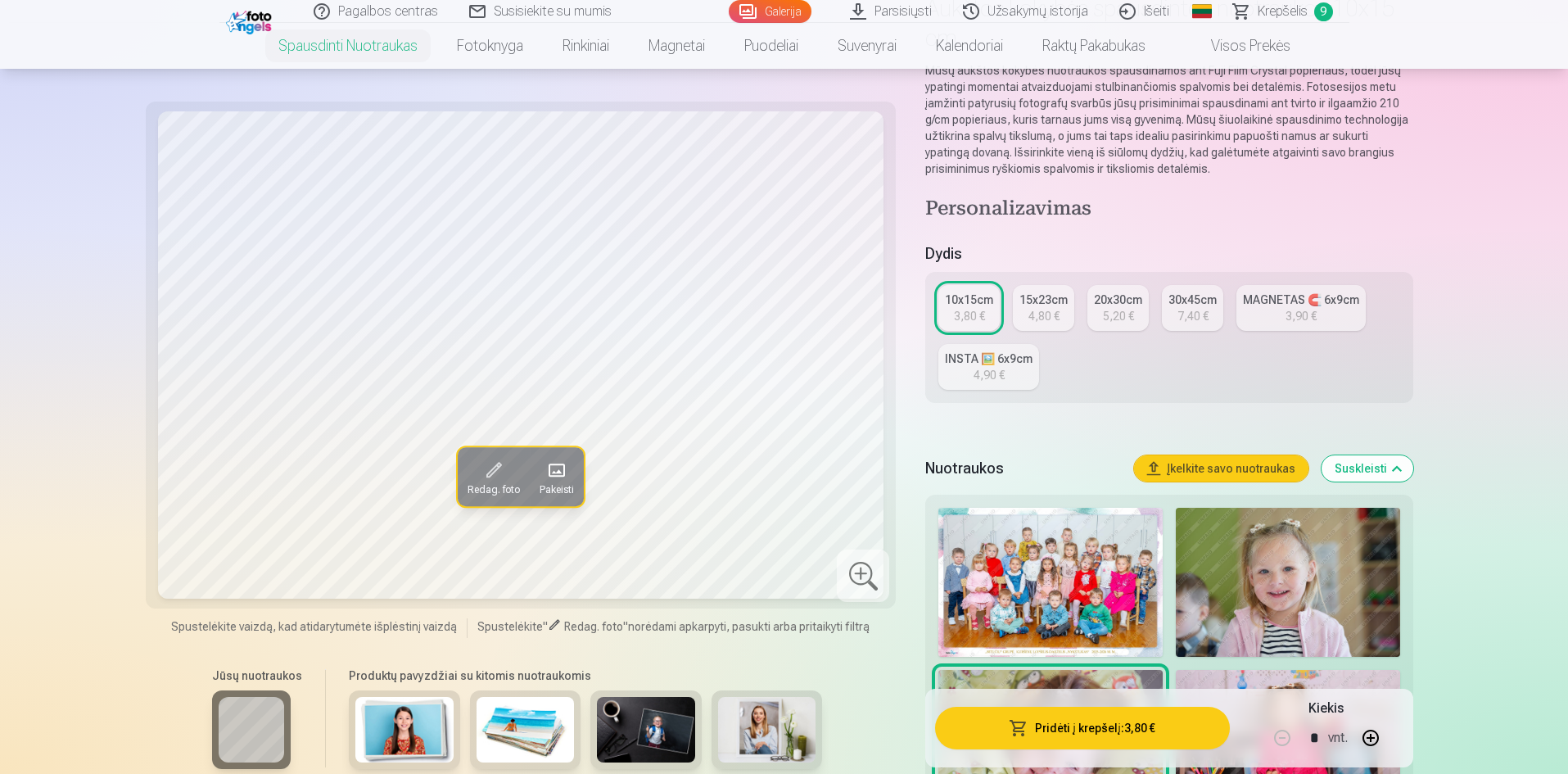
click at [1122, 728] on button "Pridėti į krepšelį : 3,80 €" at bounding box center [1083, 727] width 294 height 42
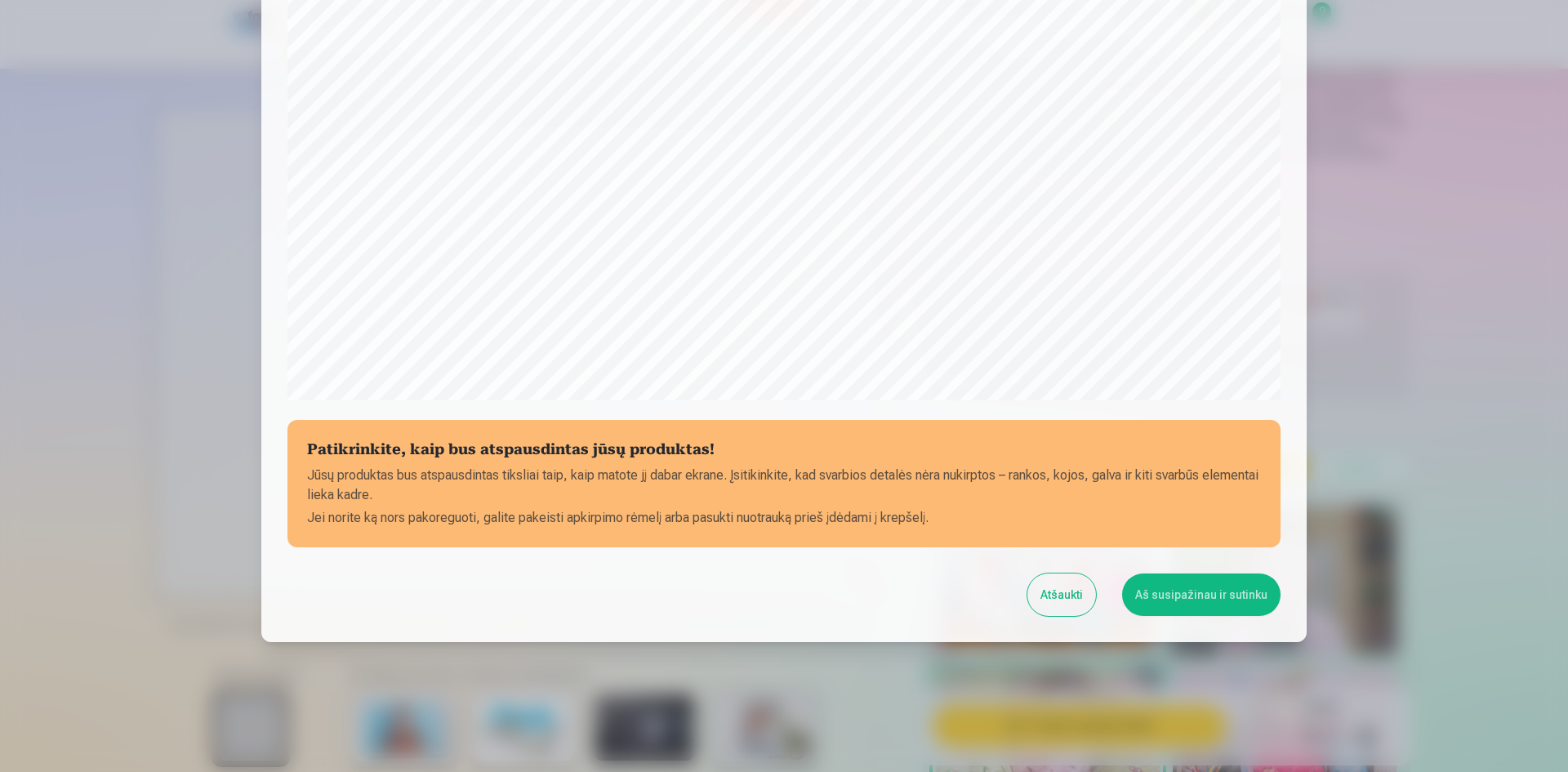
scroll to position [404, 0]
click at [1216, 599] on button "Aš susipažinau ir sutinku" at bounding box center [1200, 593] width 158 height 42
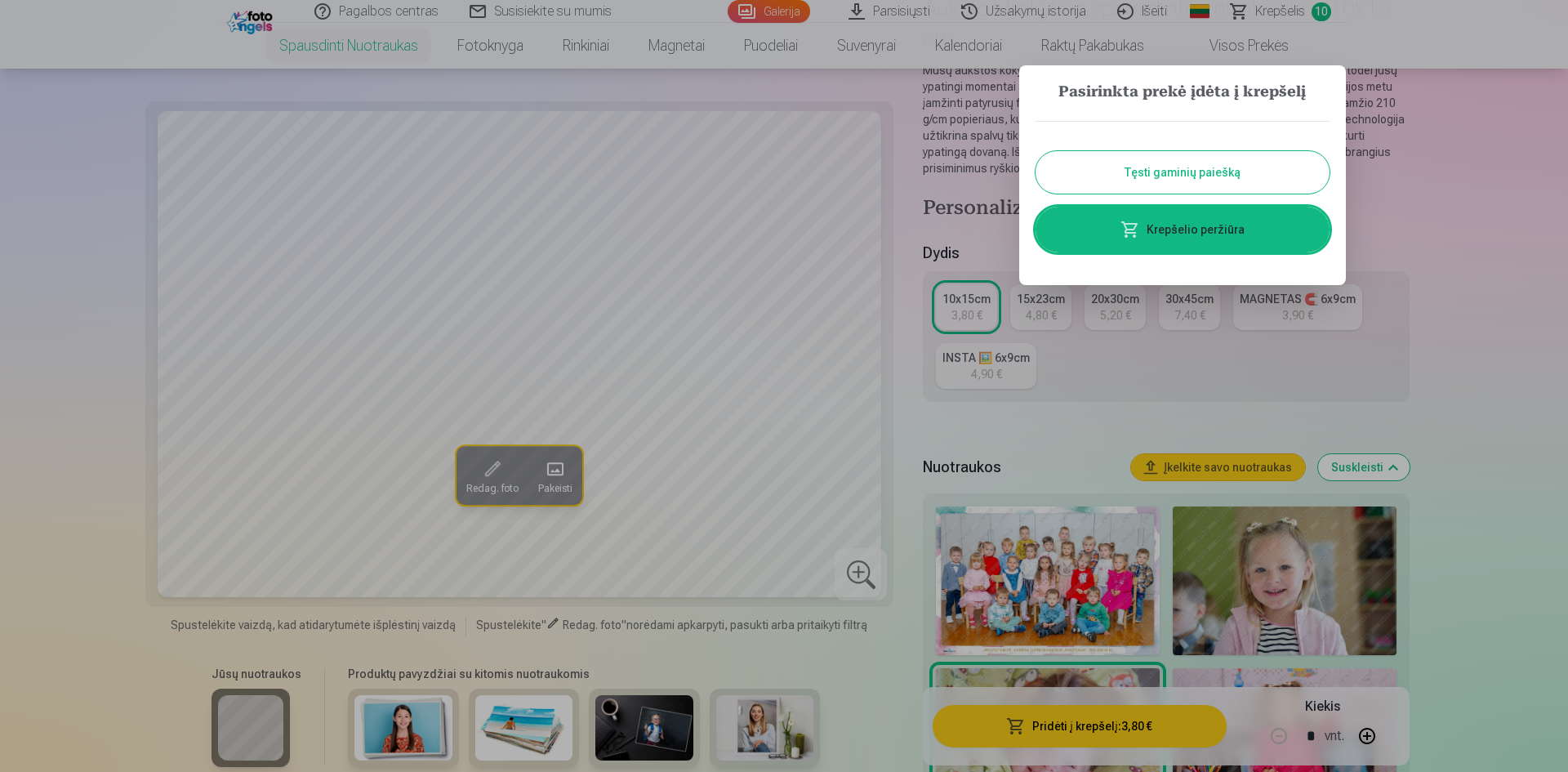
click at [1268, 608] on div at bounding box center [784, 386] width 1568 height 772
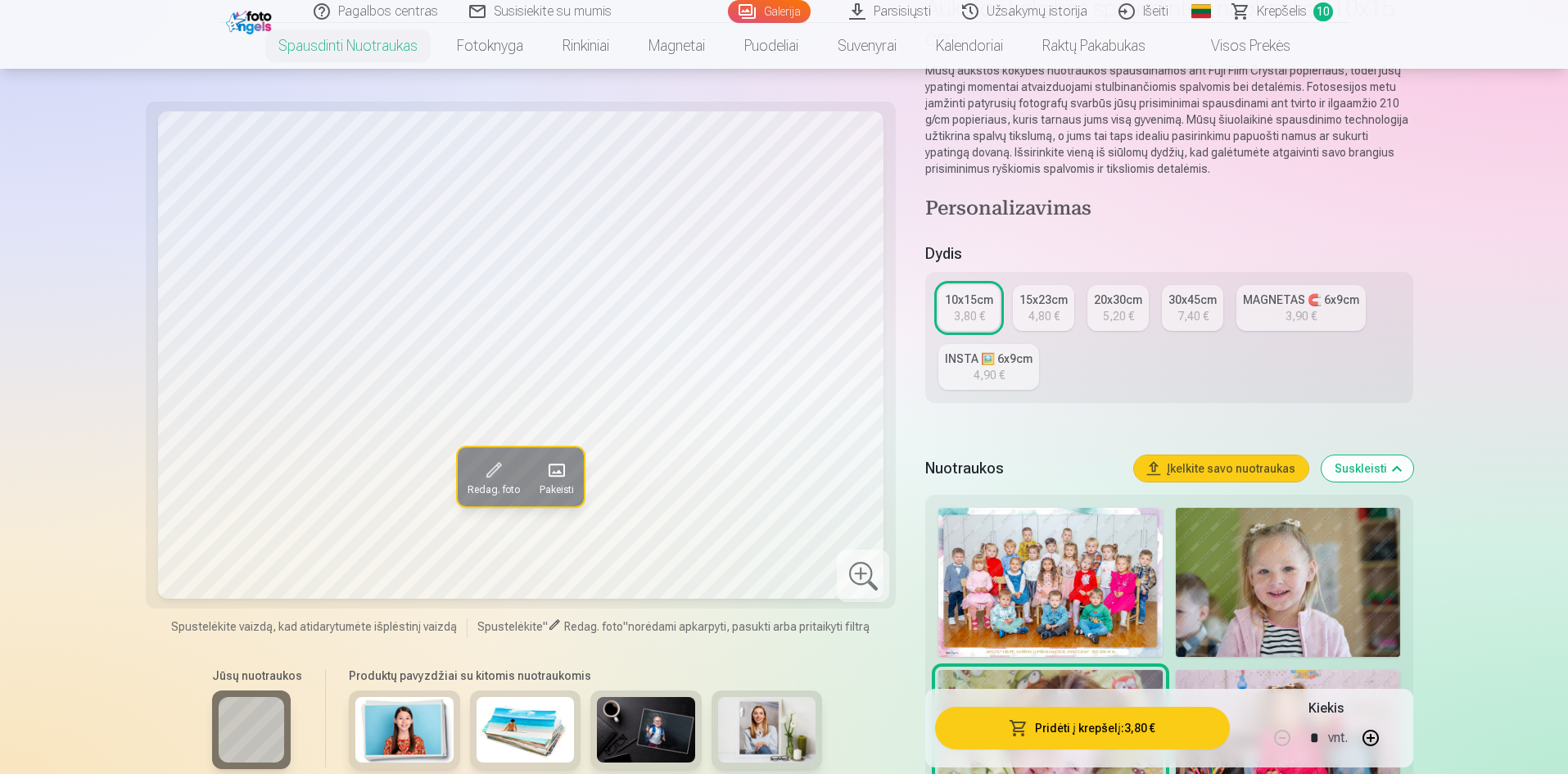
click at [1277, 606] on img at bounding box center [1288, 582] width 224 height 149
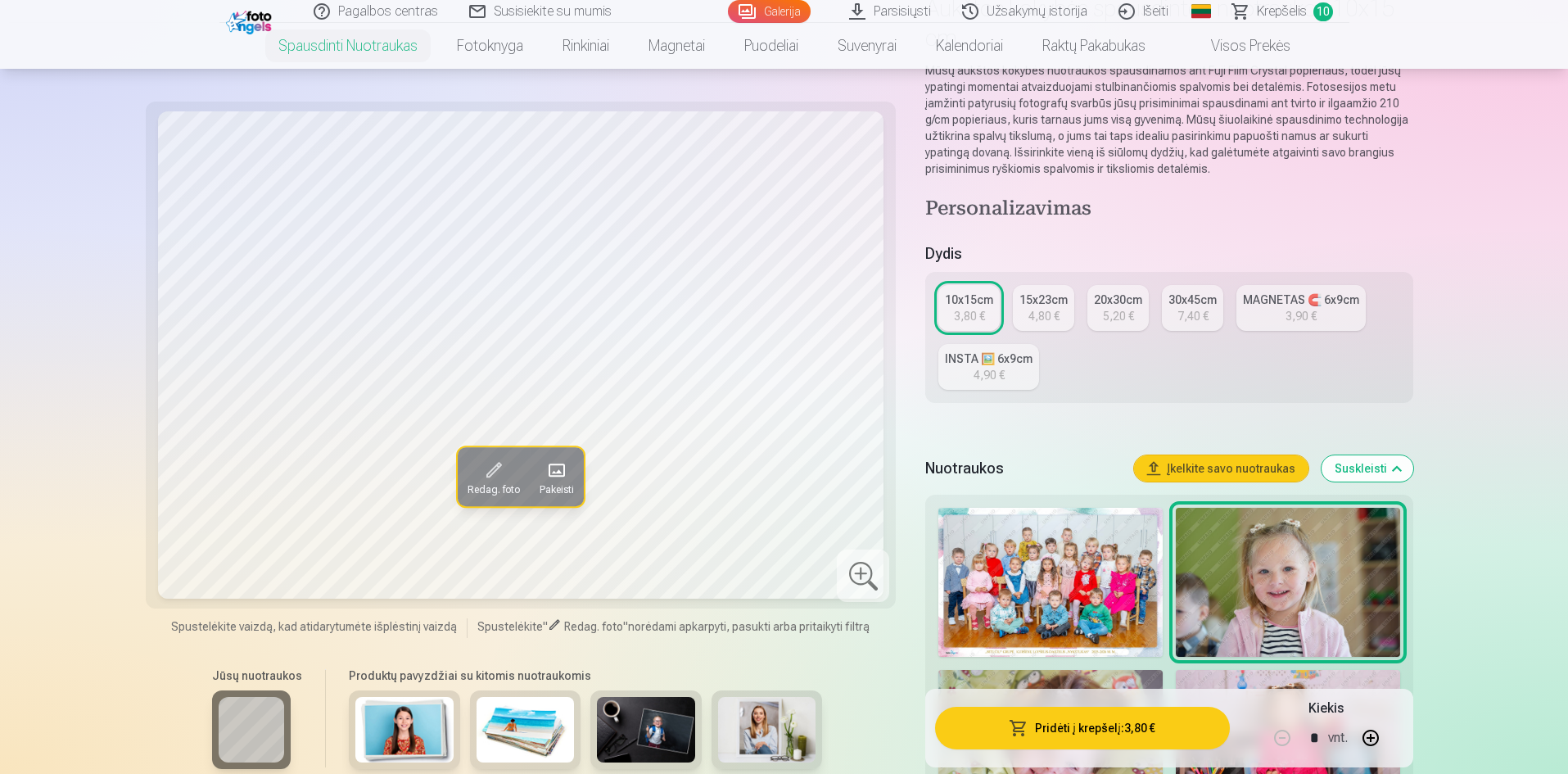
click at [1072, 724] on button "Pridėti į krepšelį : 3,80 €" at bounding box center [1083, 727] width 294 height 42
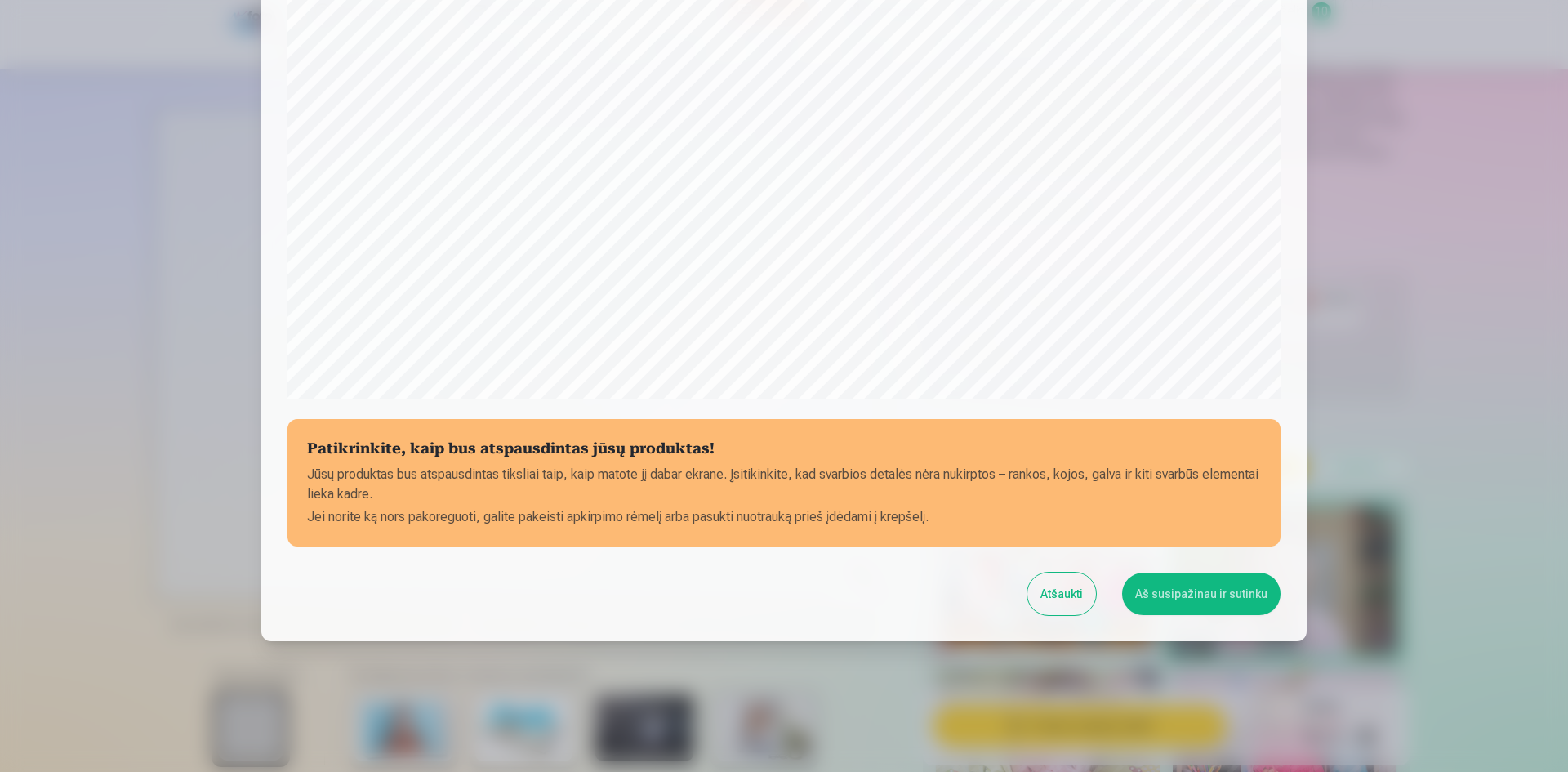
click at [1202, 596] on button "Aš susipažinau ir sutinku" at bounding box center [1200, 593] width 158 height 42
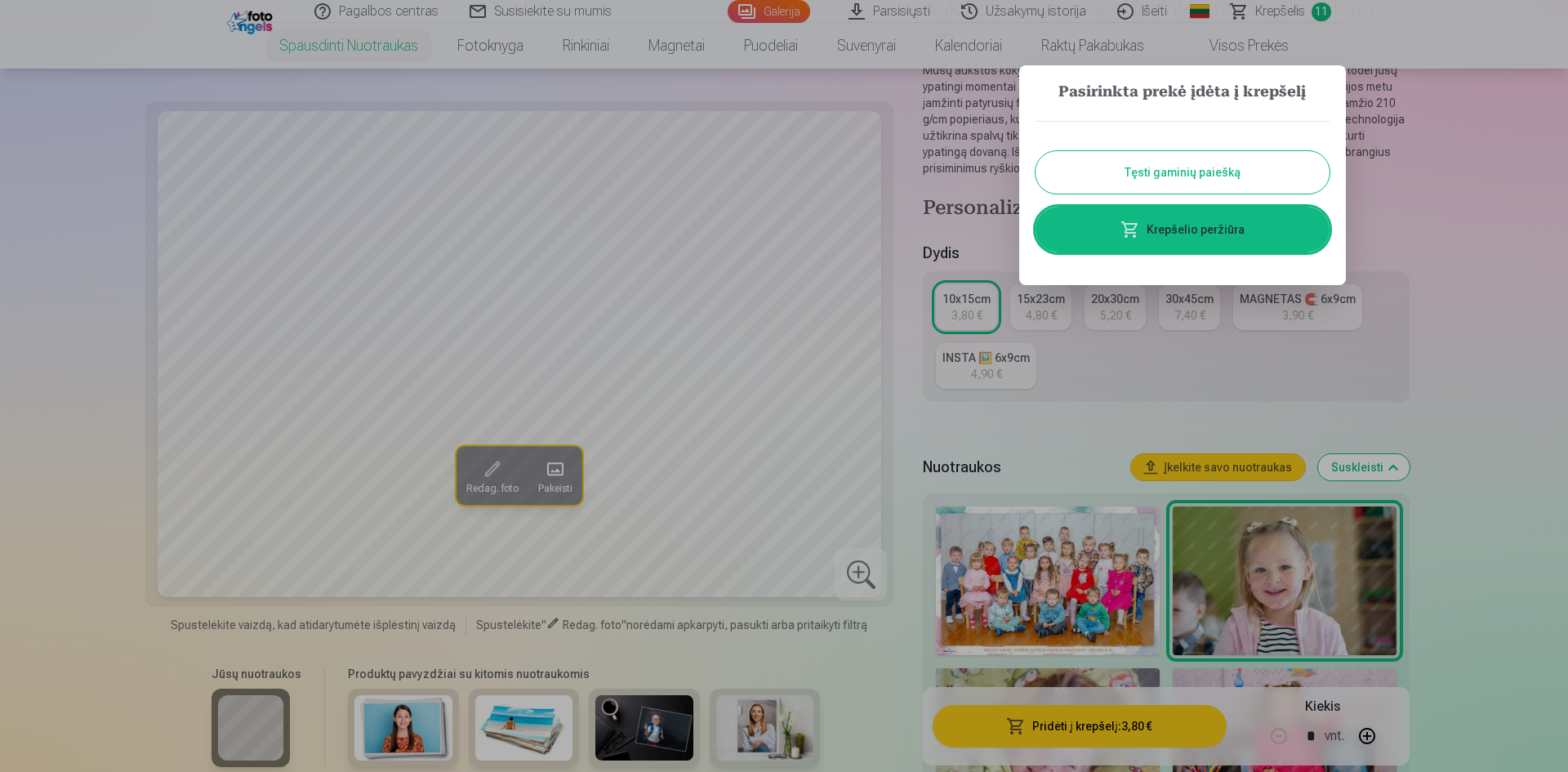
click at [1225, 178] on button "Tęsti gaminių paiešką" at bounding box center [1182, 172] width 294 height 42
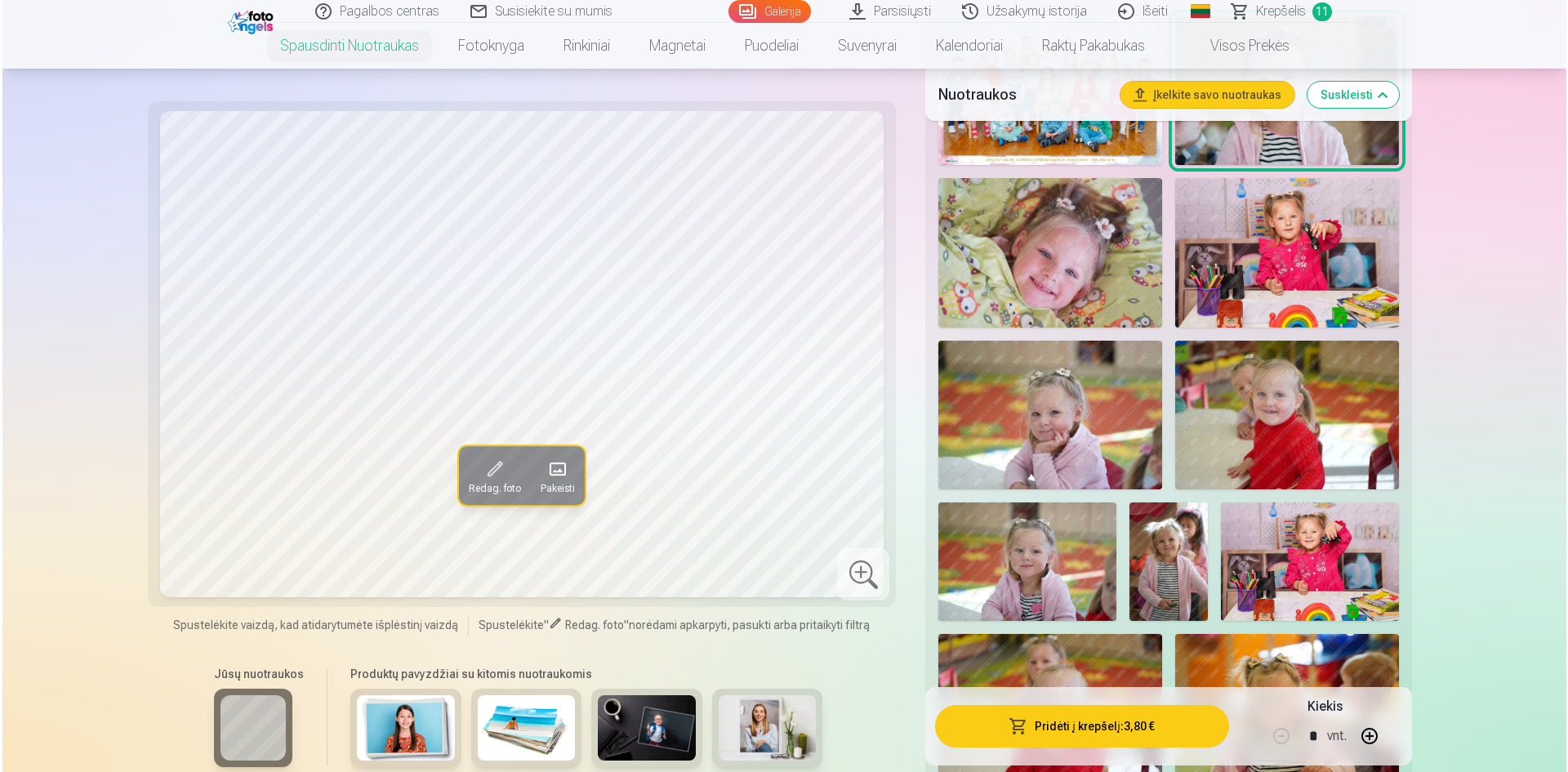
scroll to position [735, 0]
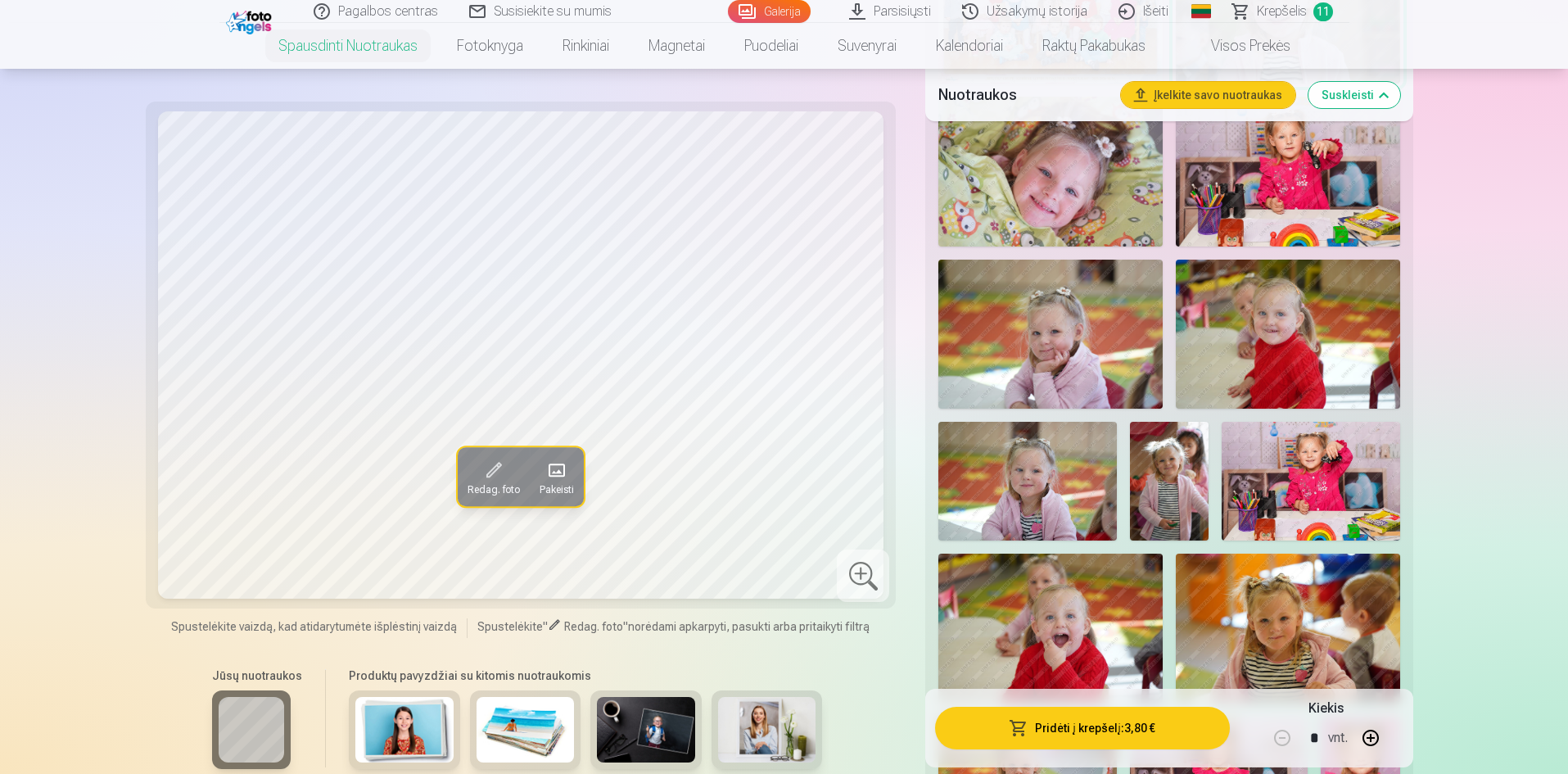
click at [1304, 473] on img at bounding box center [1311, 481] width 178 height 118
click at [1316, 182] on img at bounding box center [1288, 171] width 224 height 149
click at [1298, 446] on img at bounding box center [1311, 481] width 178 height 118
click at [1063, 736] on button "Pridėti į krepšelį : 3,80 €" at bounding box center [1083, 727] width 294 height 42
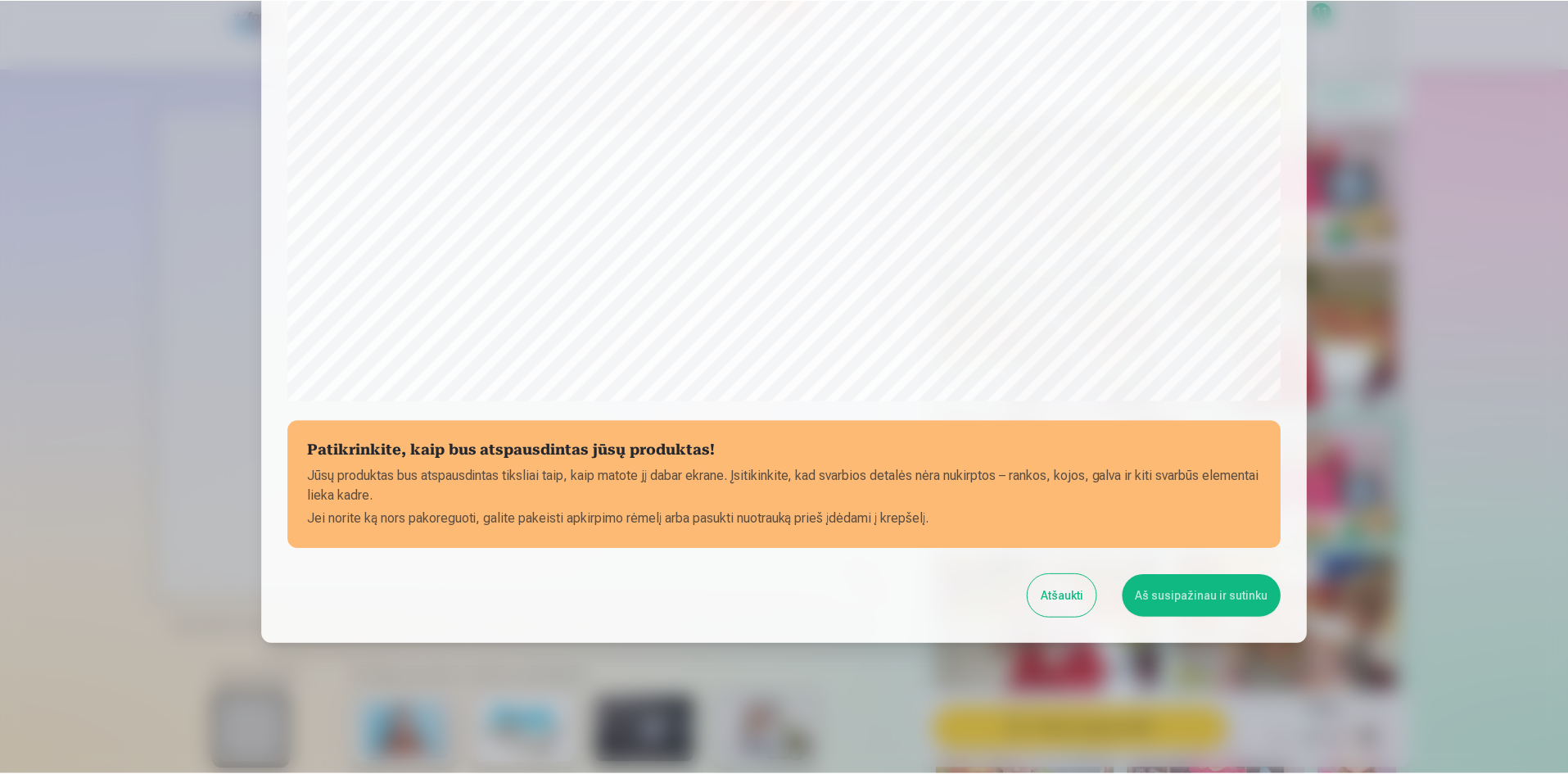
scroll to position [405, 0]
click at [1175, 598] on button "Aš susipažinau ir sutinku" at bounding box center [1204, 595] width 159 height 42
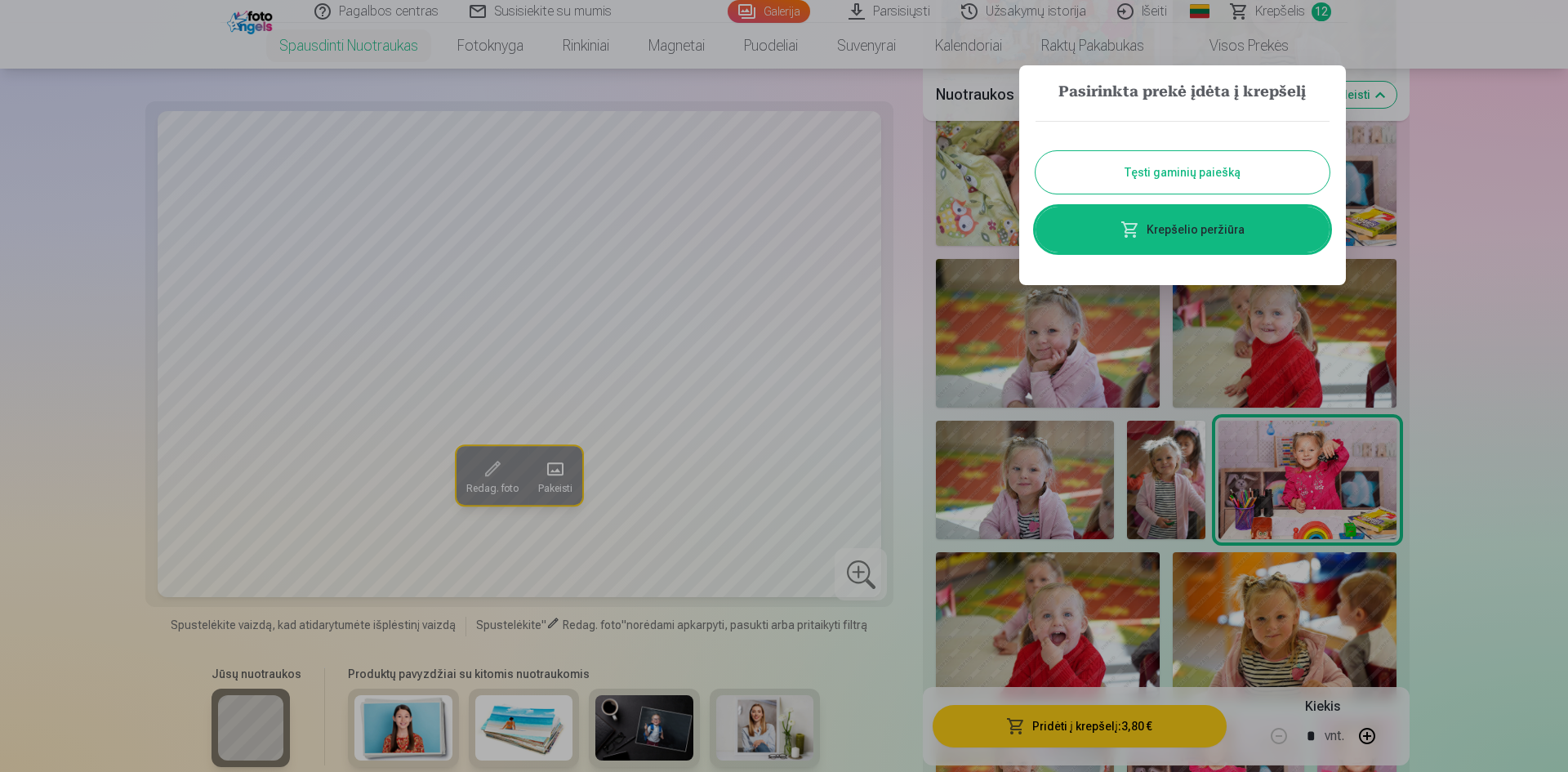
click at [1228, 177] on button "Tęsti gaminių paiešką" at bounding box center [1182, 172] width 294 height 42
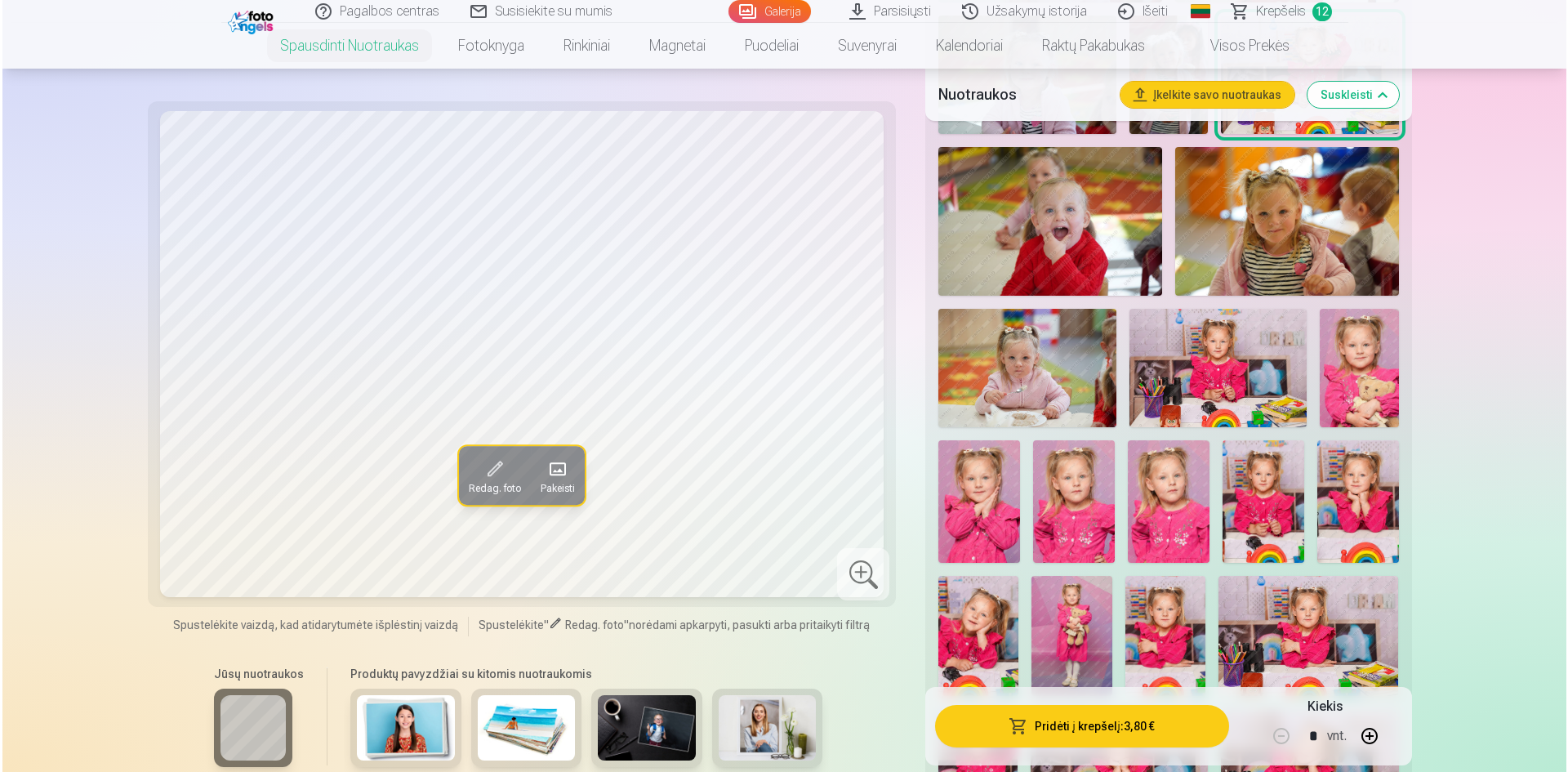
scroll to position [1143, 0]
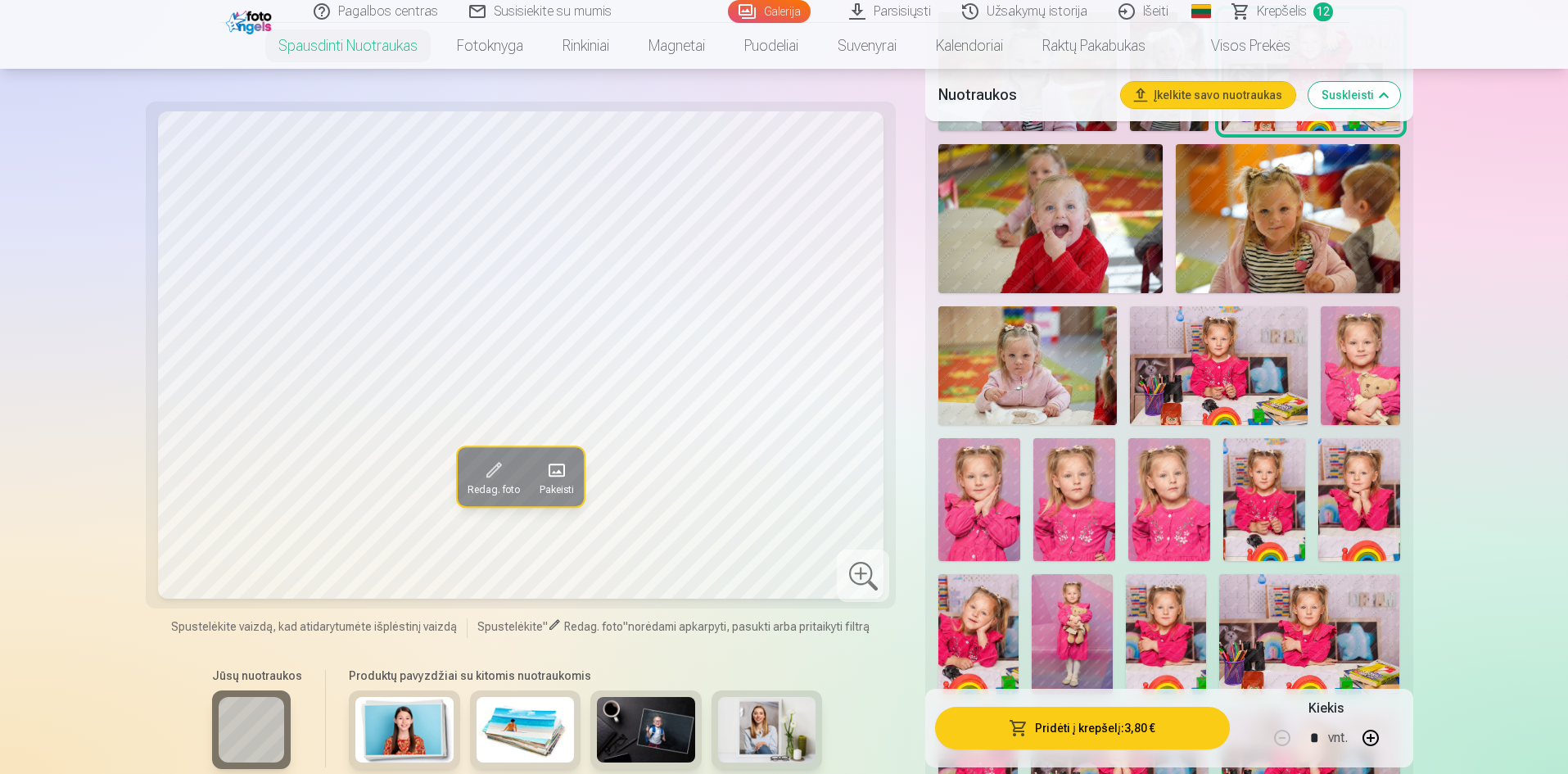
click at [1224, 381] on img at bounding box center [1219, 365] width 178 height 118
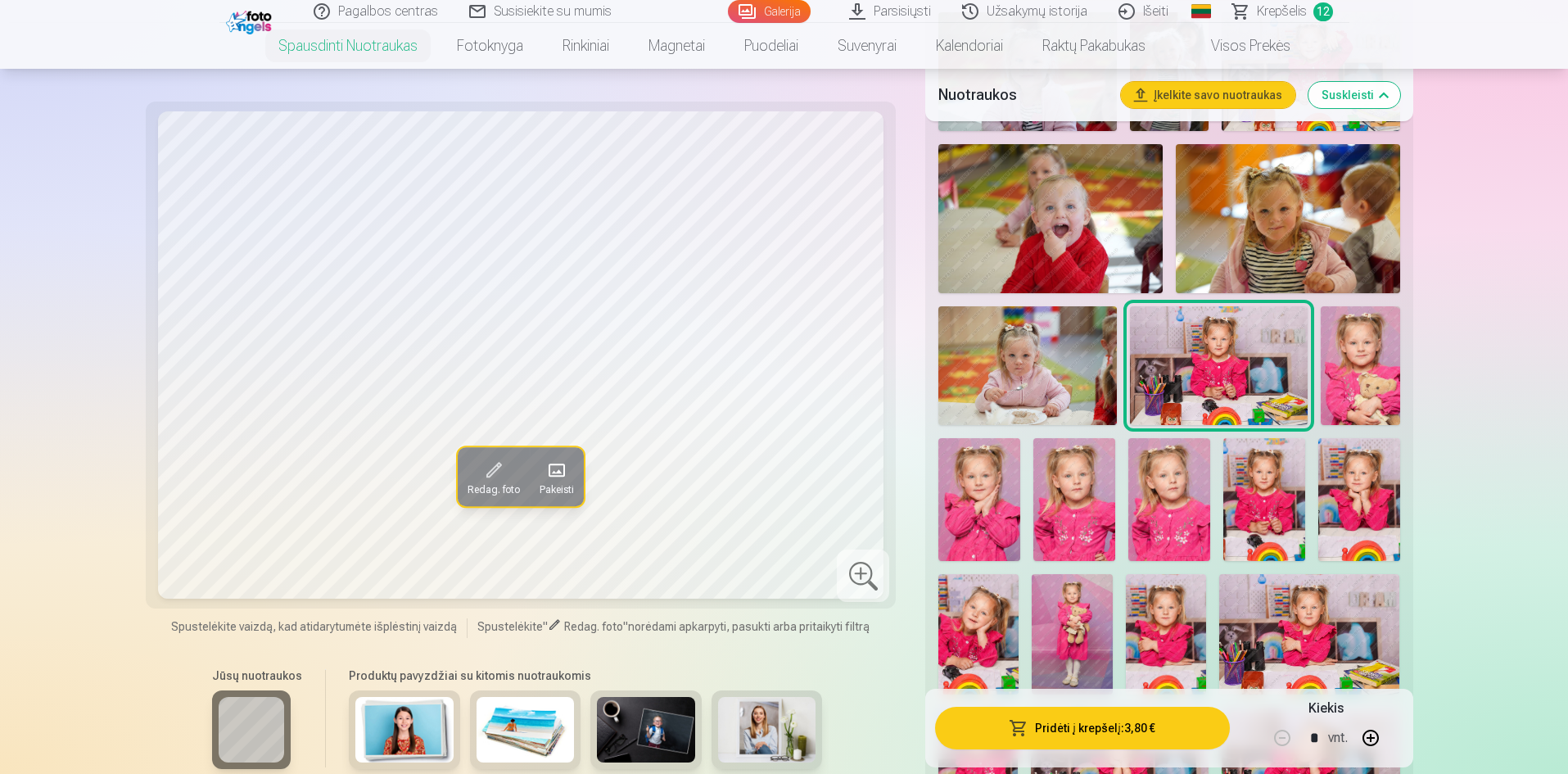
click at [1112, 735] on button "Pridėti į krepšelį : 3,80 €" at bounding box center [1083, 727] width 294 height 42
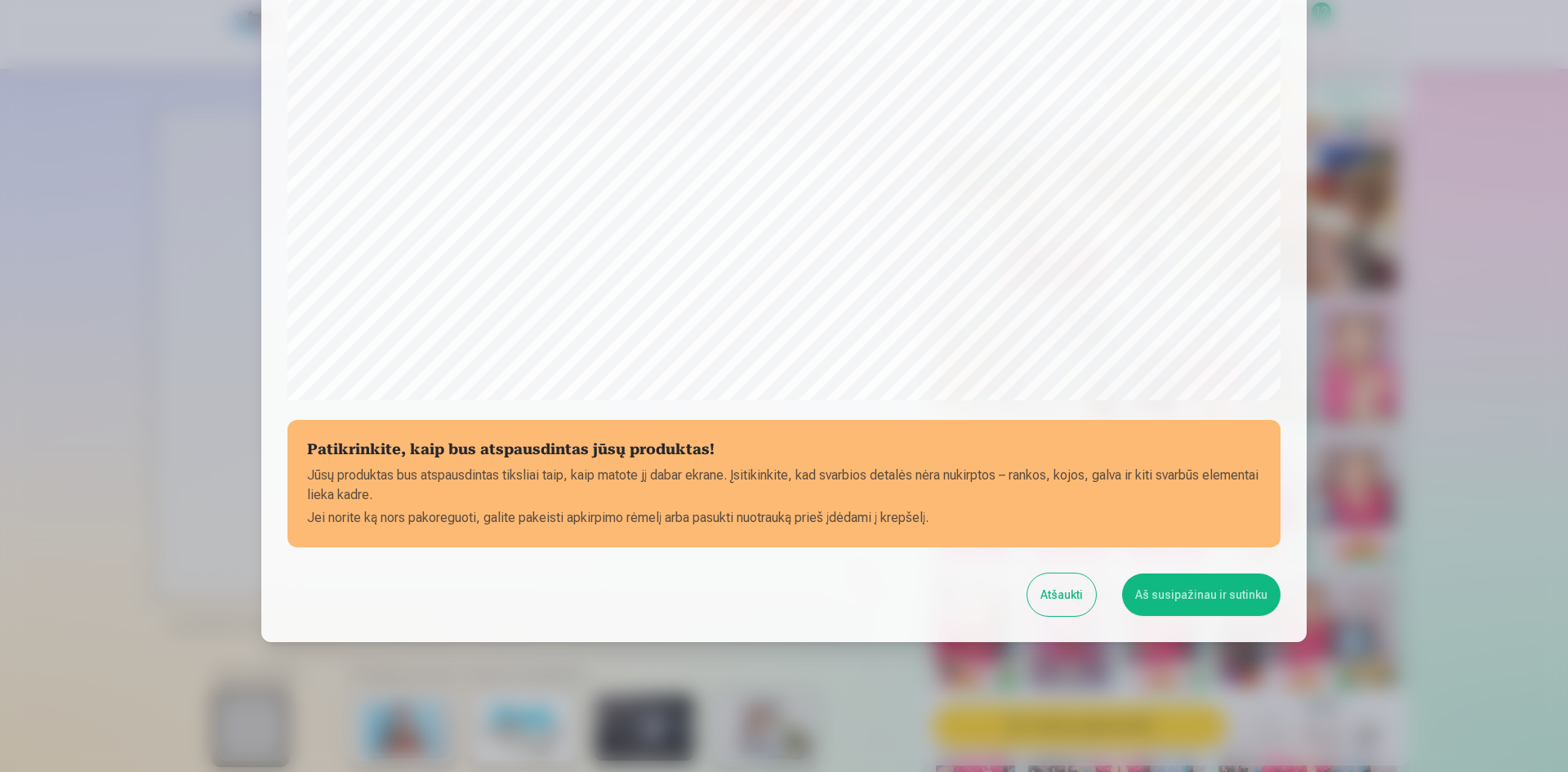
scroll to position [404, 0]
click at [1174, 593] on button "Aš susipažinau ir sutinku" at bounding box center [1200, 593] width 158 height 42
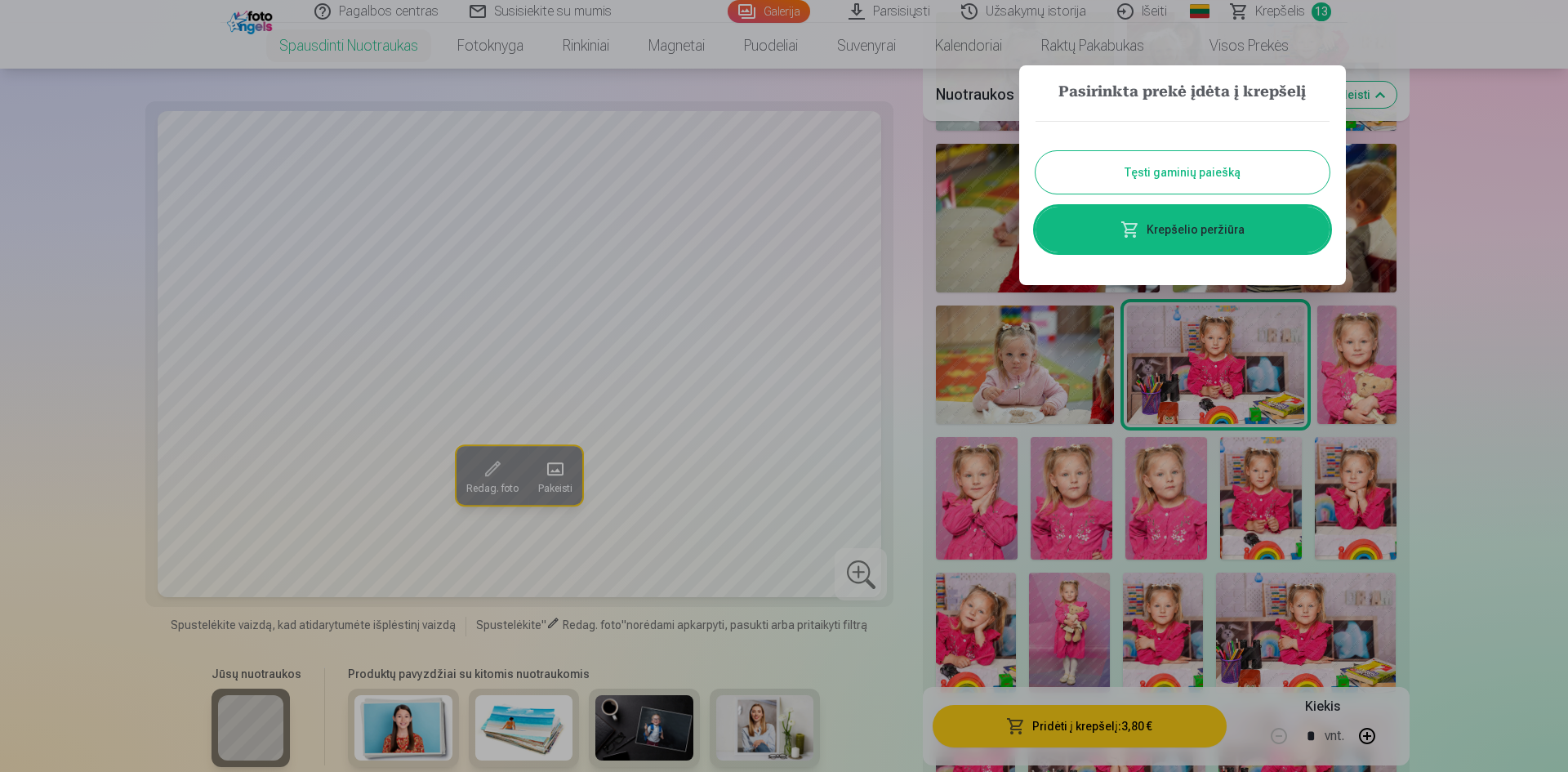
click at [1369, 384] on div at bounding box center [784, 386] width 1568 height 772
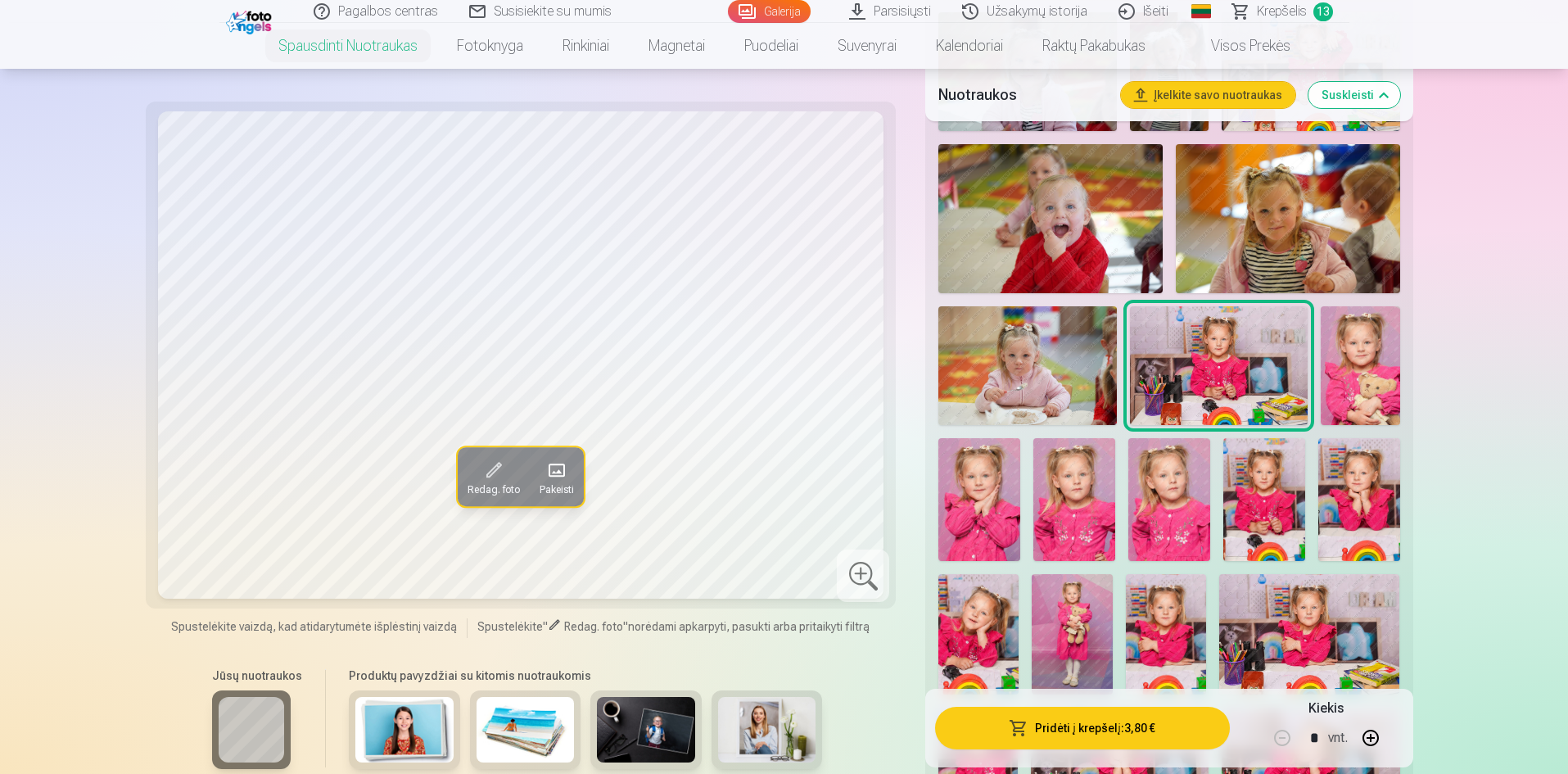
click at [1372, 385] on img at bounding box center [1361, 365] width 80 height 118
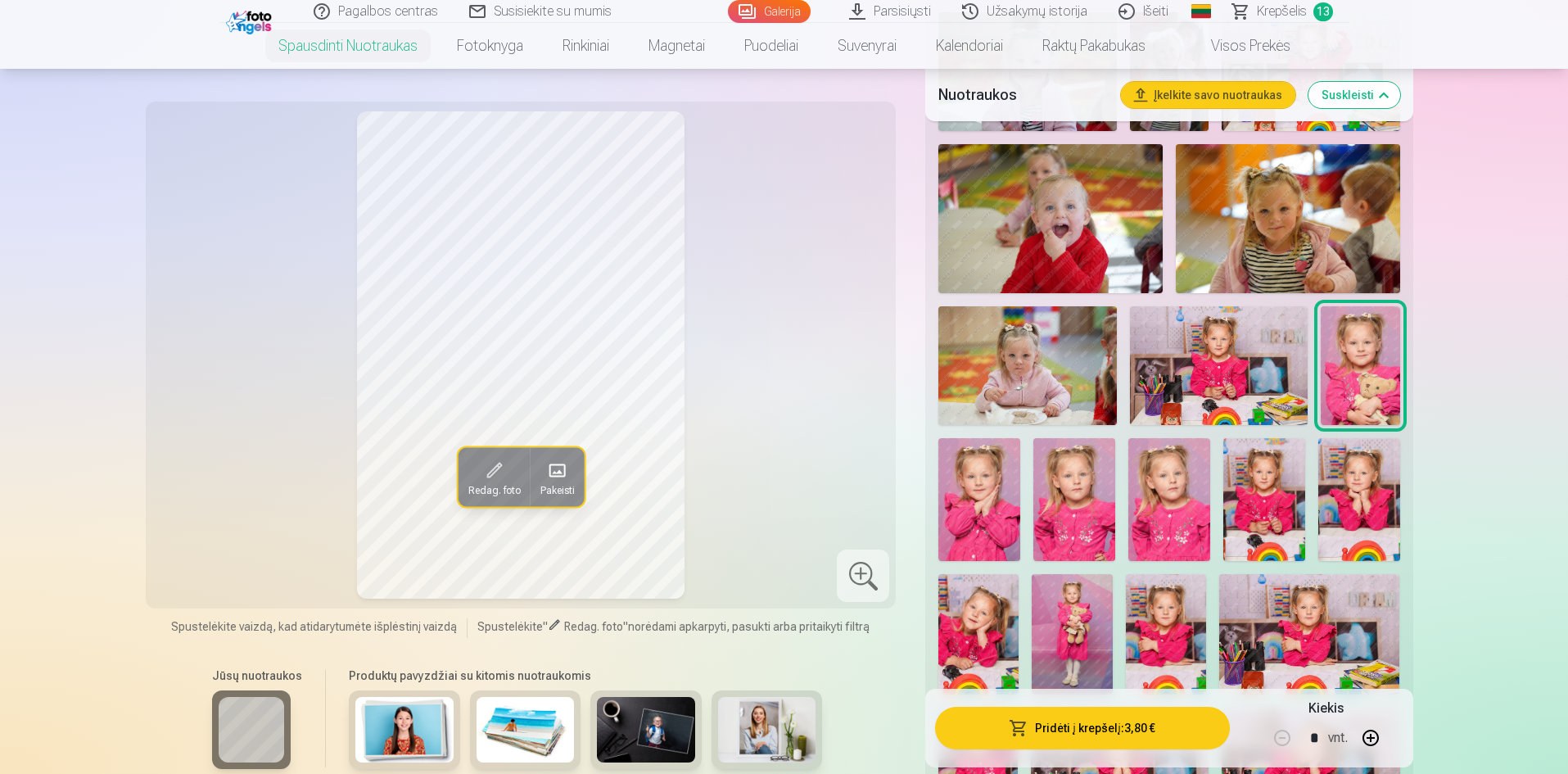
click at [1149, 732] on button "Pridėti į krepšelį : 3,80 €" at bounding box center [1083, 727] width 294 height 42
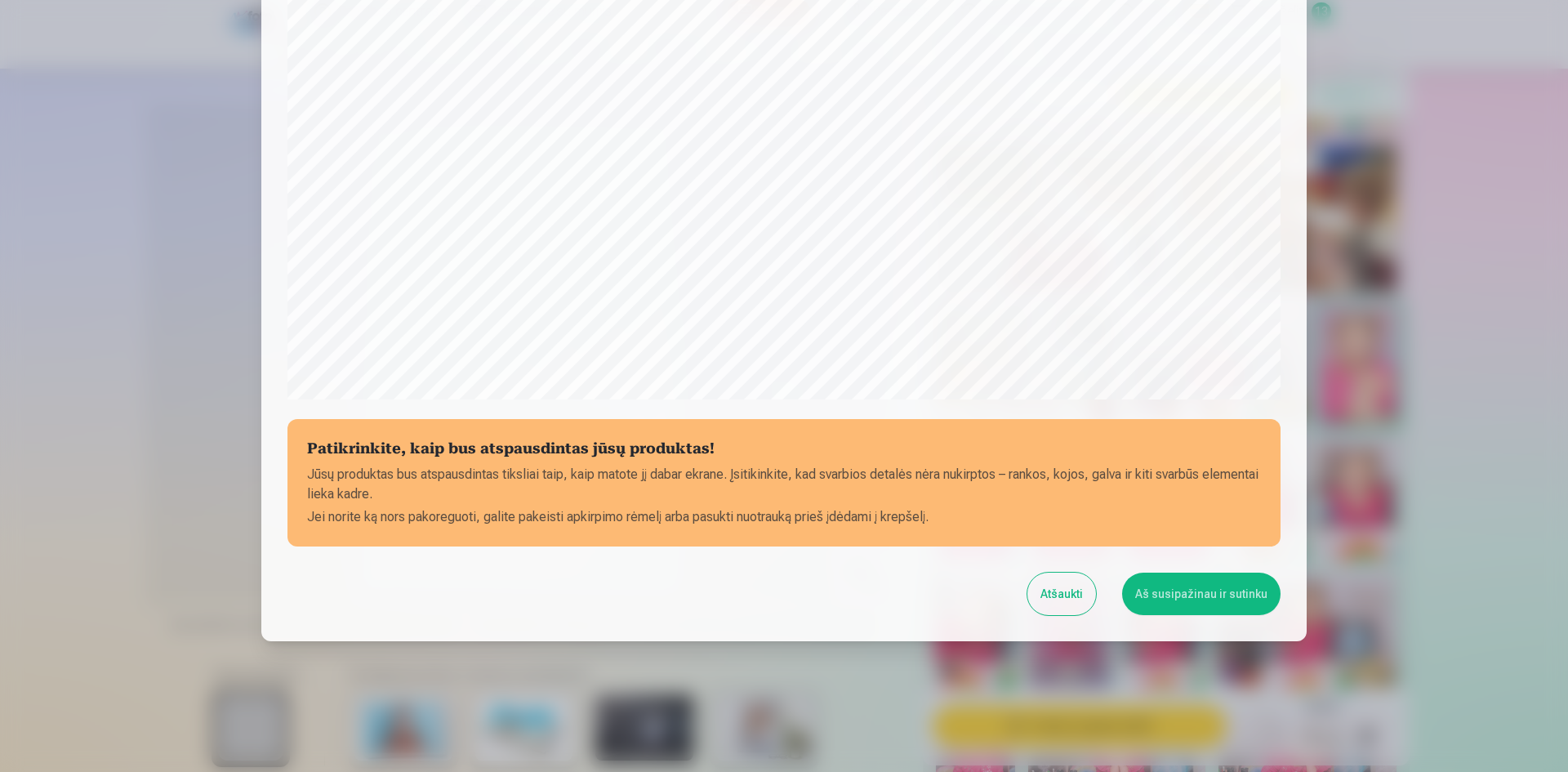
click at [1204, 593] on button "Aš susipažinau ir sutinku" at bounding box center [1200, 593] width 158 height 42
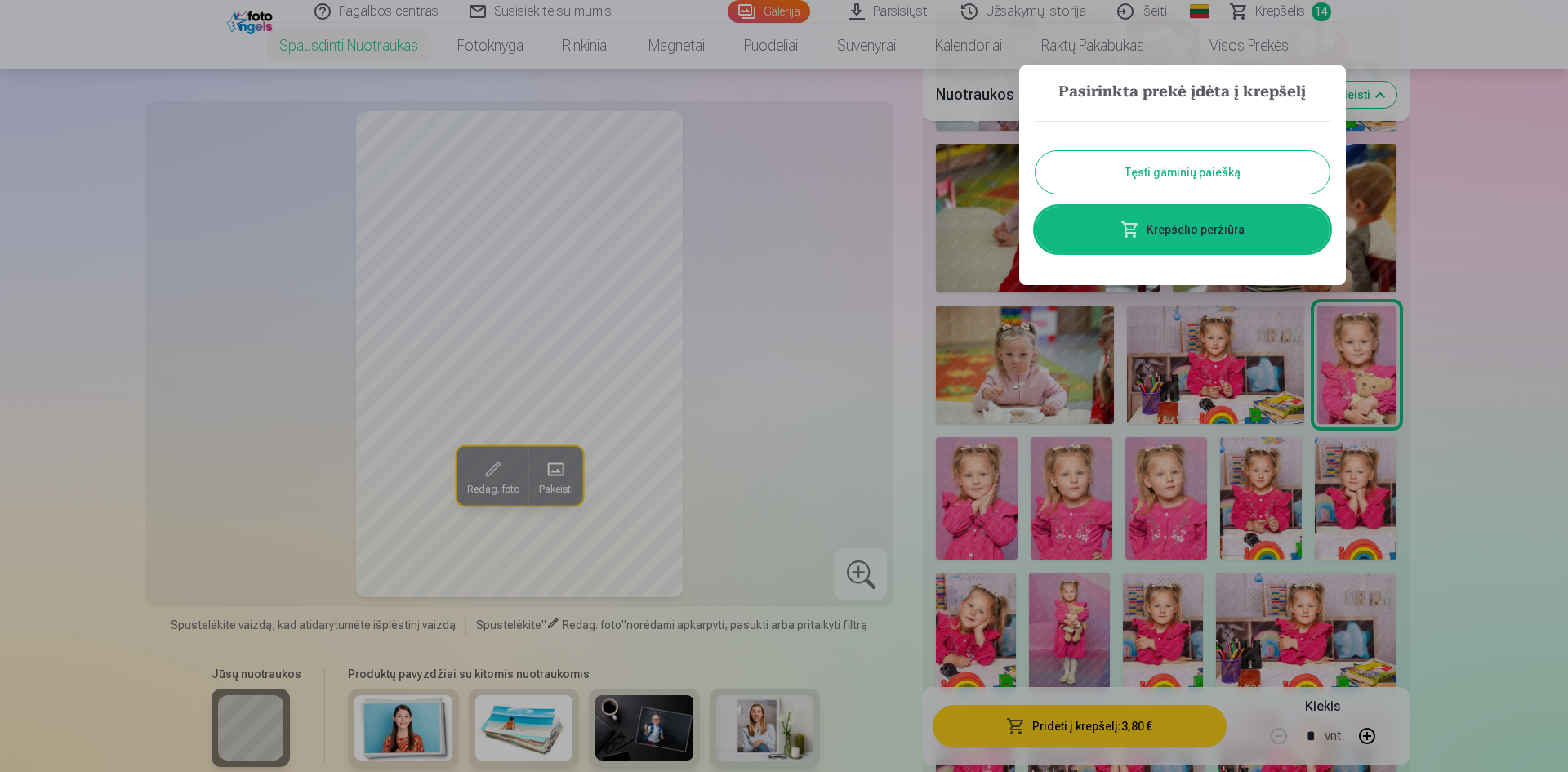
click at [974, 509] on div at bounding box center [784, 386] width 1568 height 772
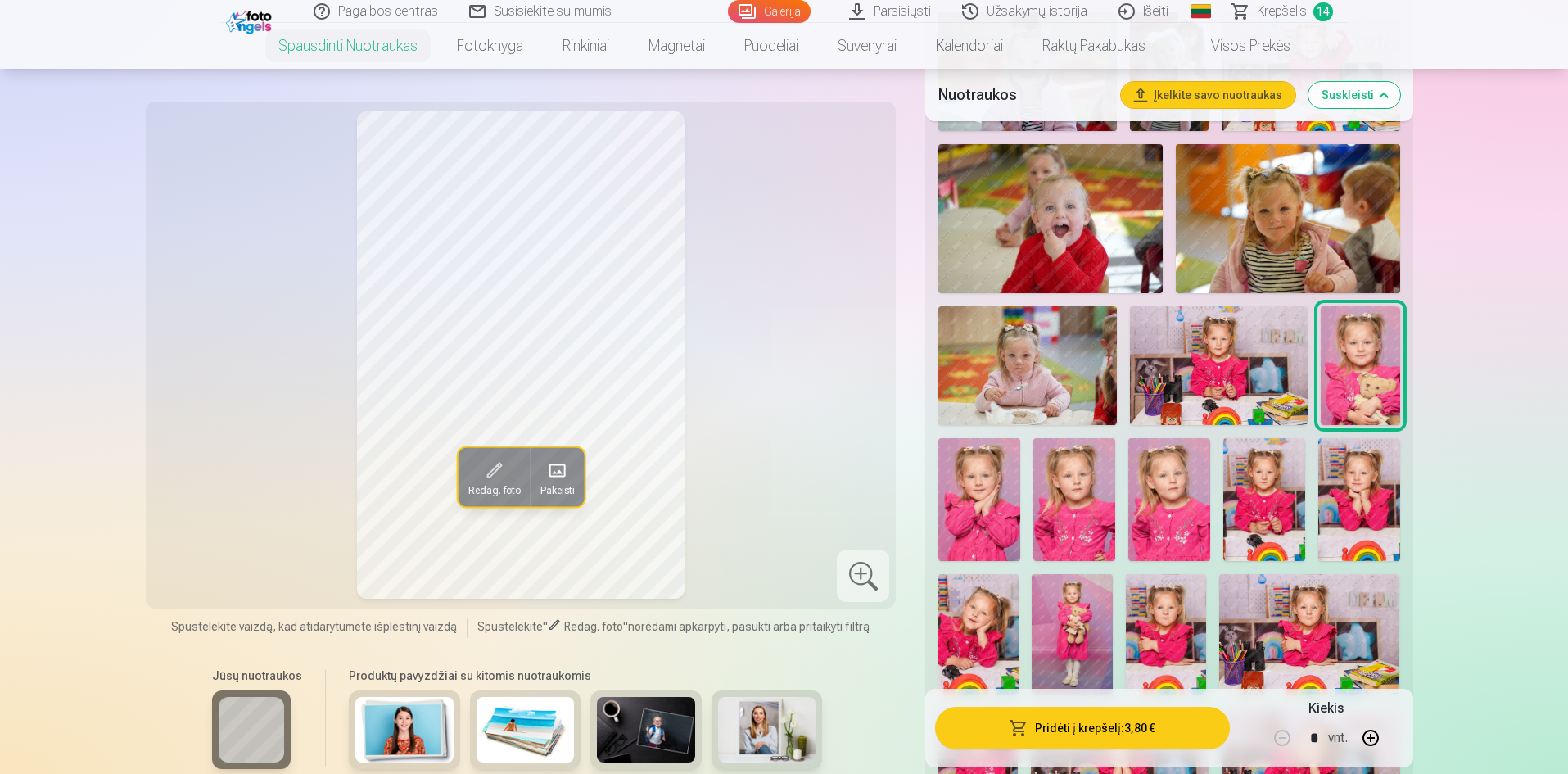
click at [977, 510] on img at bounding box center [979, 499] width 82 height 123
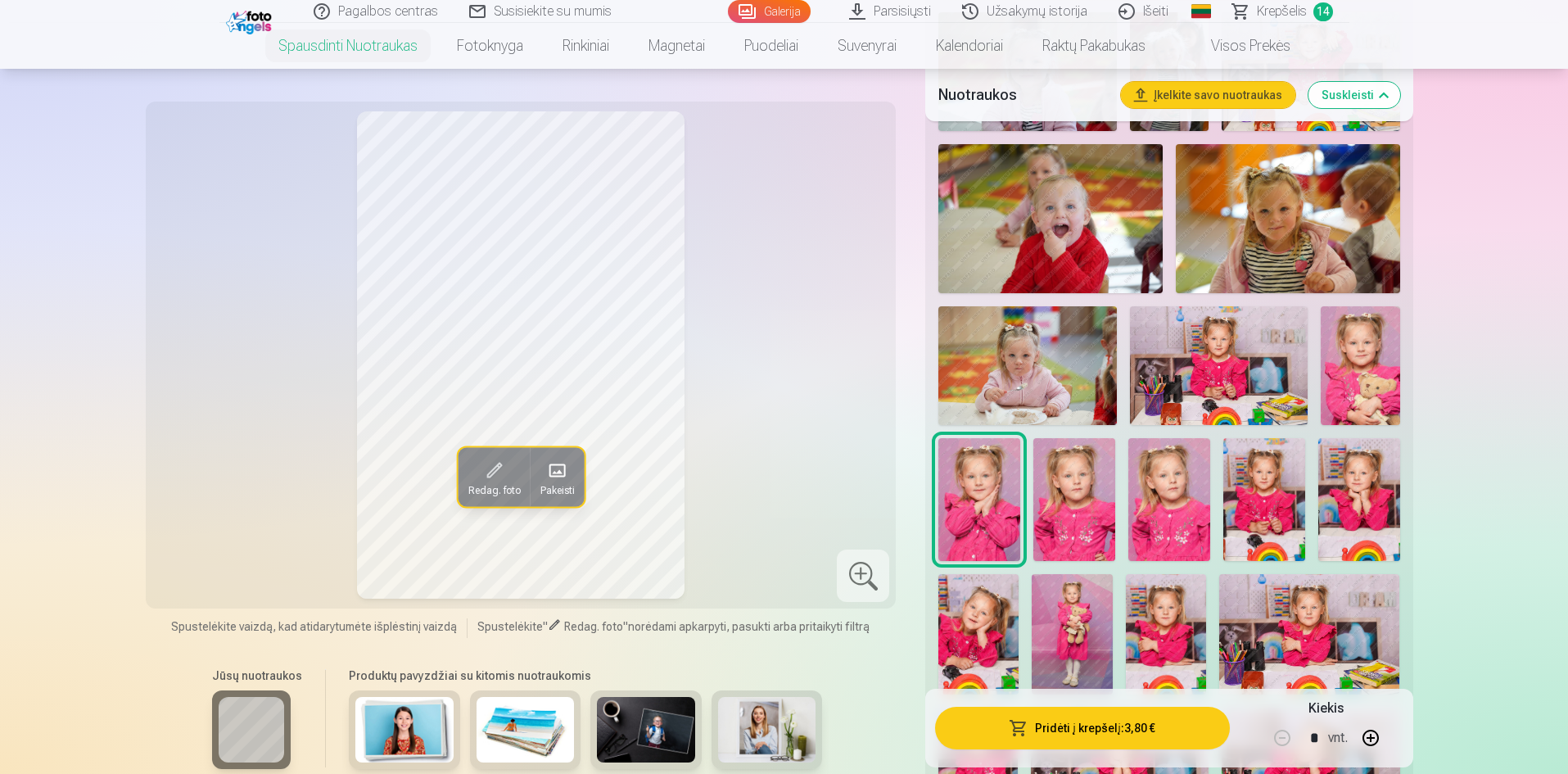
click at [1133, 729] on button "Pridėti į krepšelį : 3,80 €" at bounding box center [1083, 727] width 294 height 42
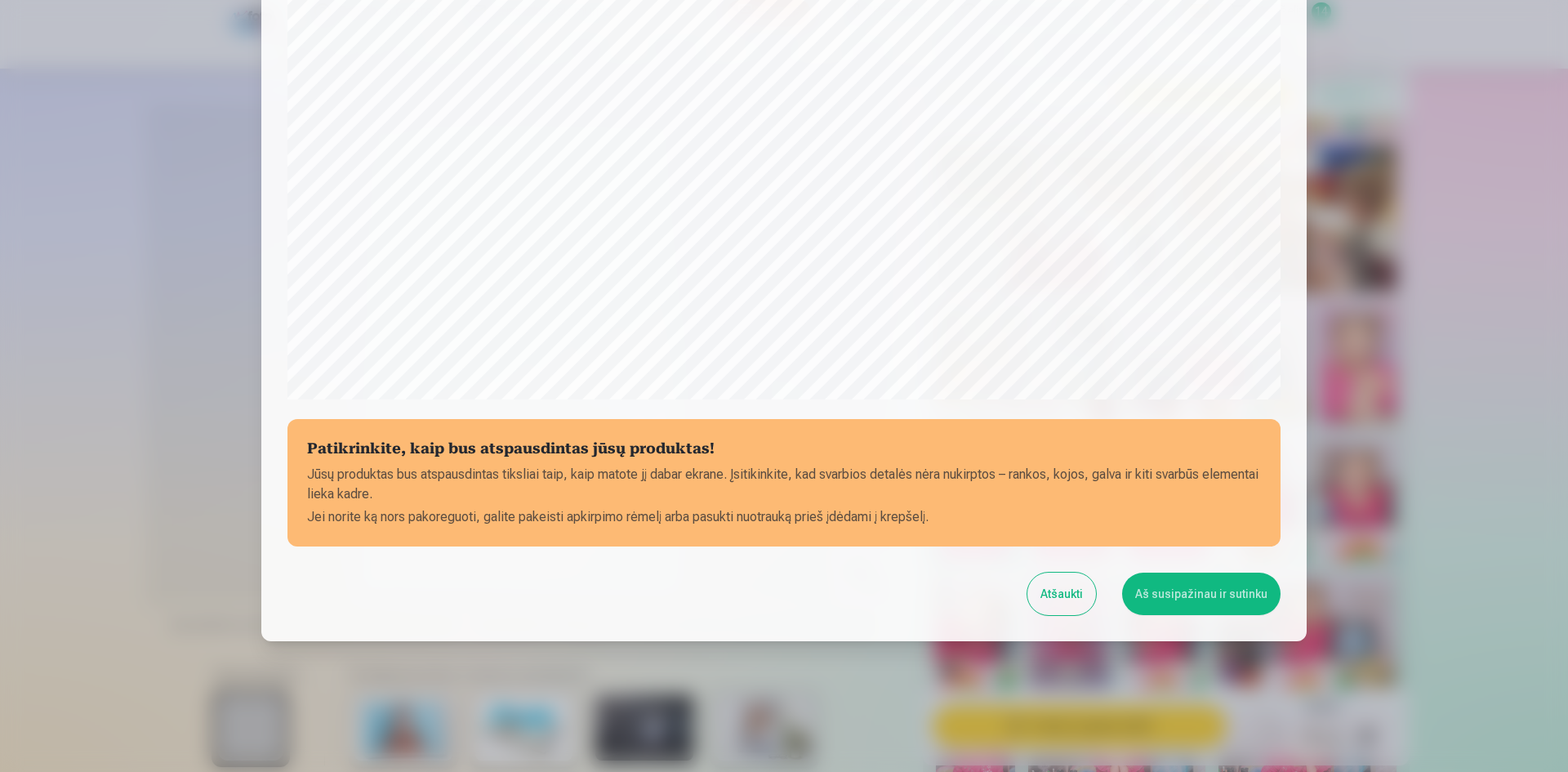
click at [1183, 601] on button "Aš susipažinau ir sutinku" at bounding box center [1200, 593] width 158 height 42
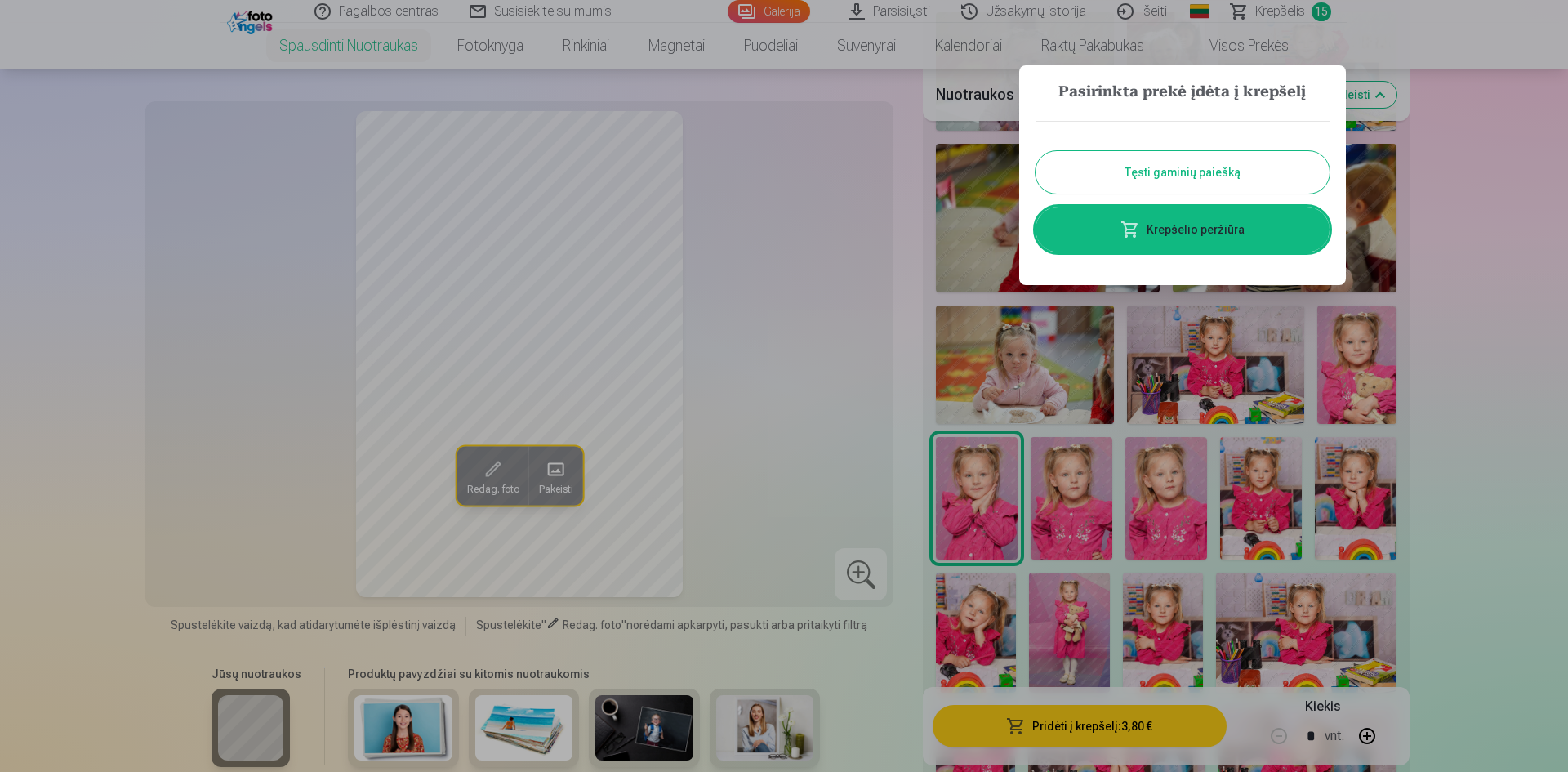
click at [1077, 494] on div at bounding box center [784, 386] width 1568 height 772
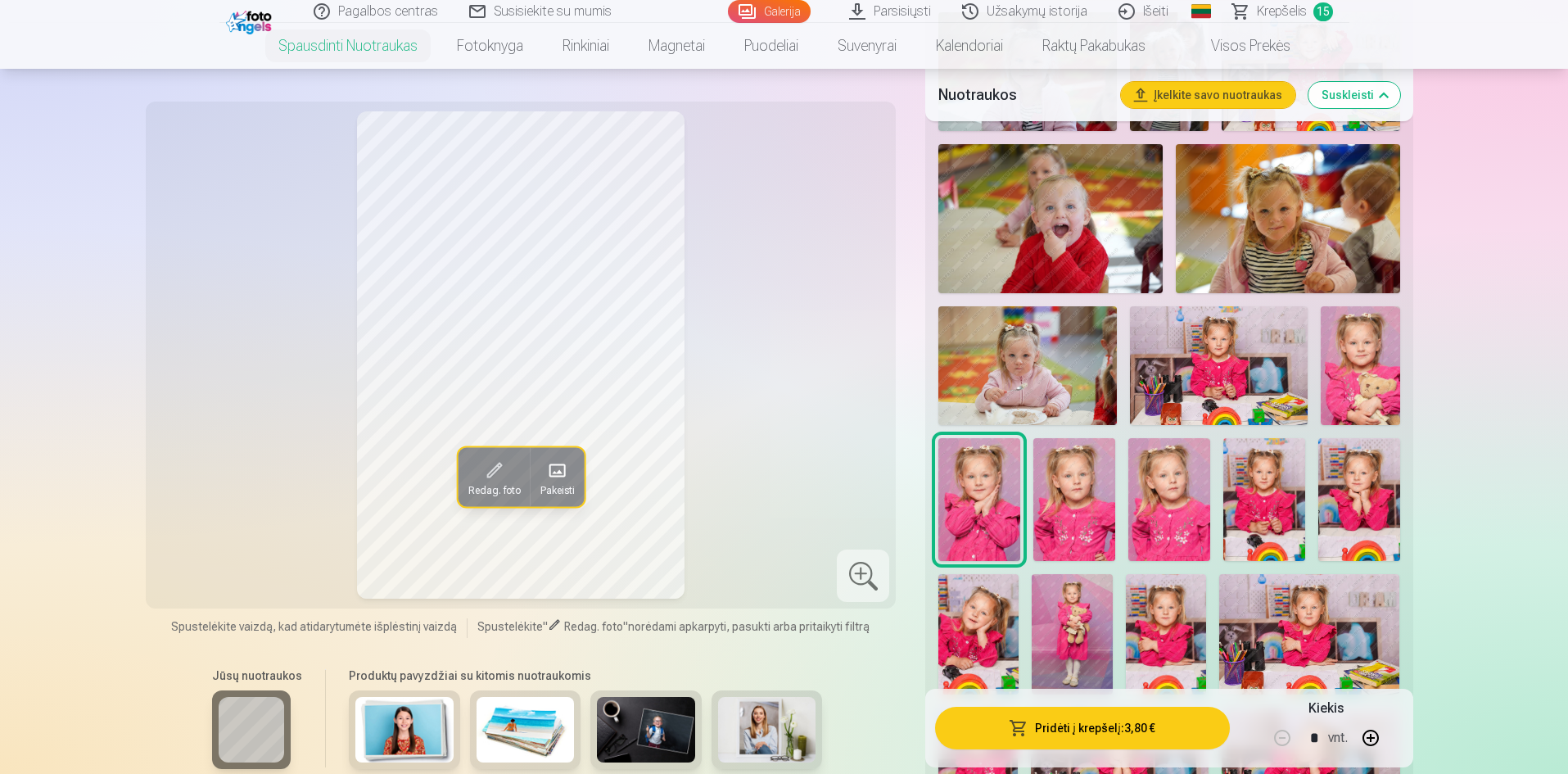
click at [1156, 495] on img at bounding box center [1169, 499] width 82 height 123
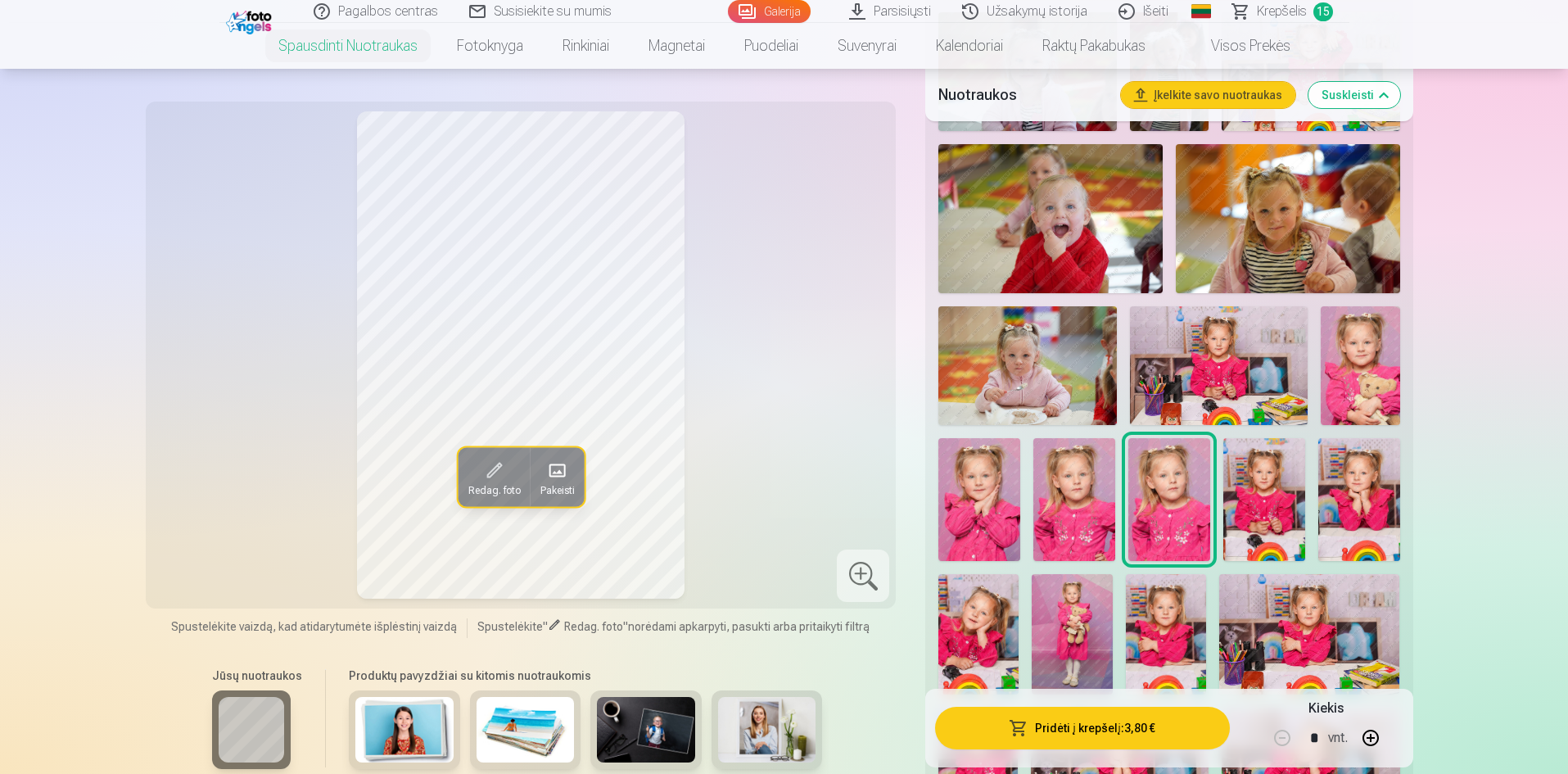
click at [1093, 503] on img at bounding box center [1074, 499] width 82 height 123
click at [1172, 503] on img at bounding box center [1169, 499] width 82 height 123
click at [1058, 518] on img at bounding box center [1074, 499] width 82 height 123
click at [1148, 504] on img at bounding box center [1169, 499] width 82 height 123
click at [1078, 512] on img at bounding box center [1074, 499] width 82 height 123
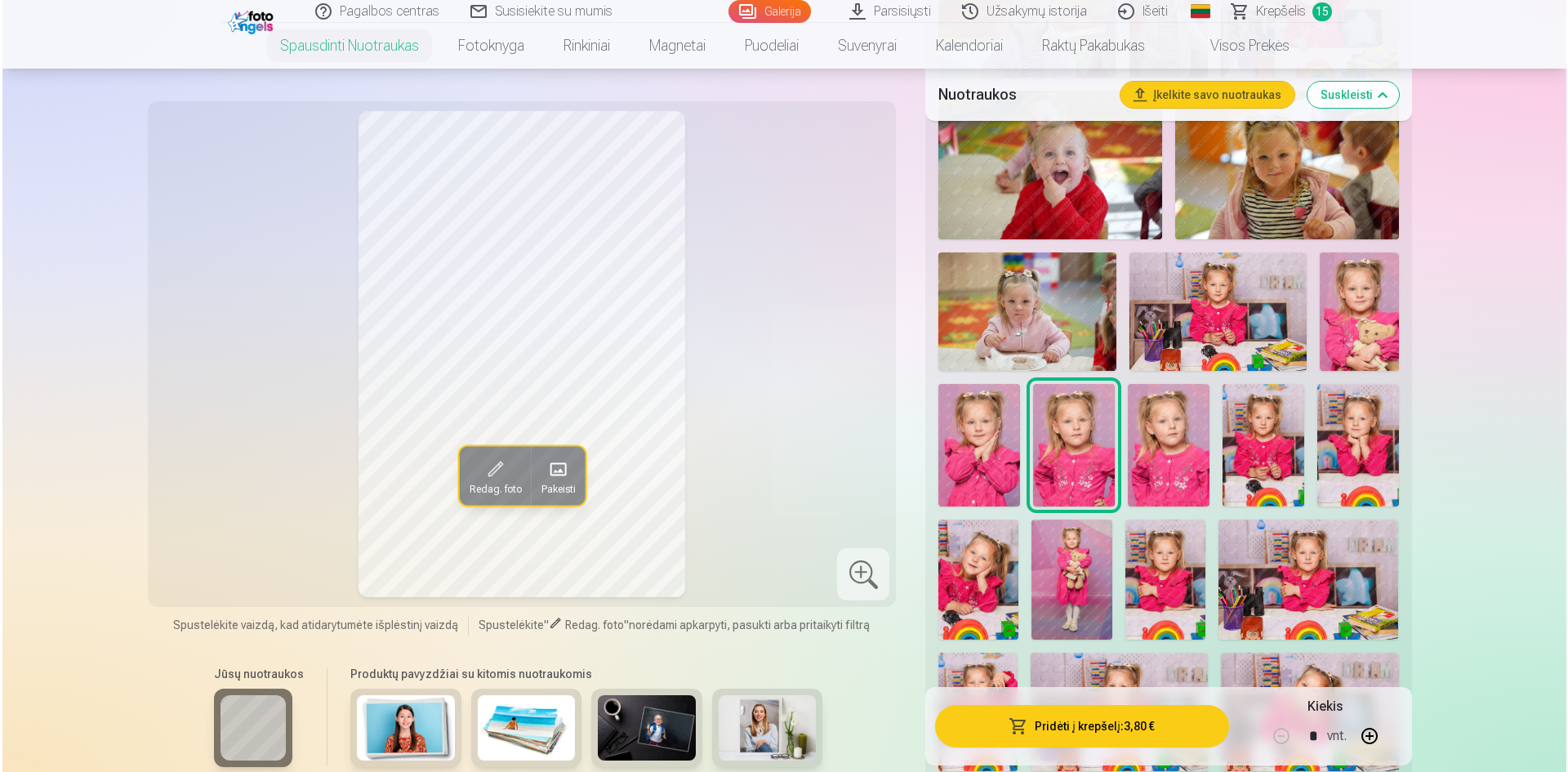
scroll to position [1225, 0]
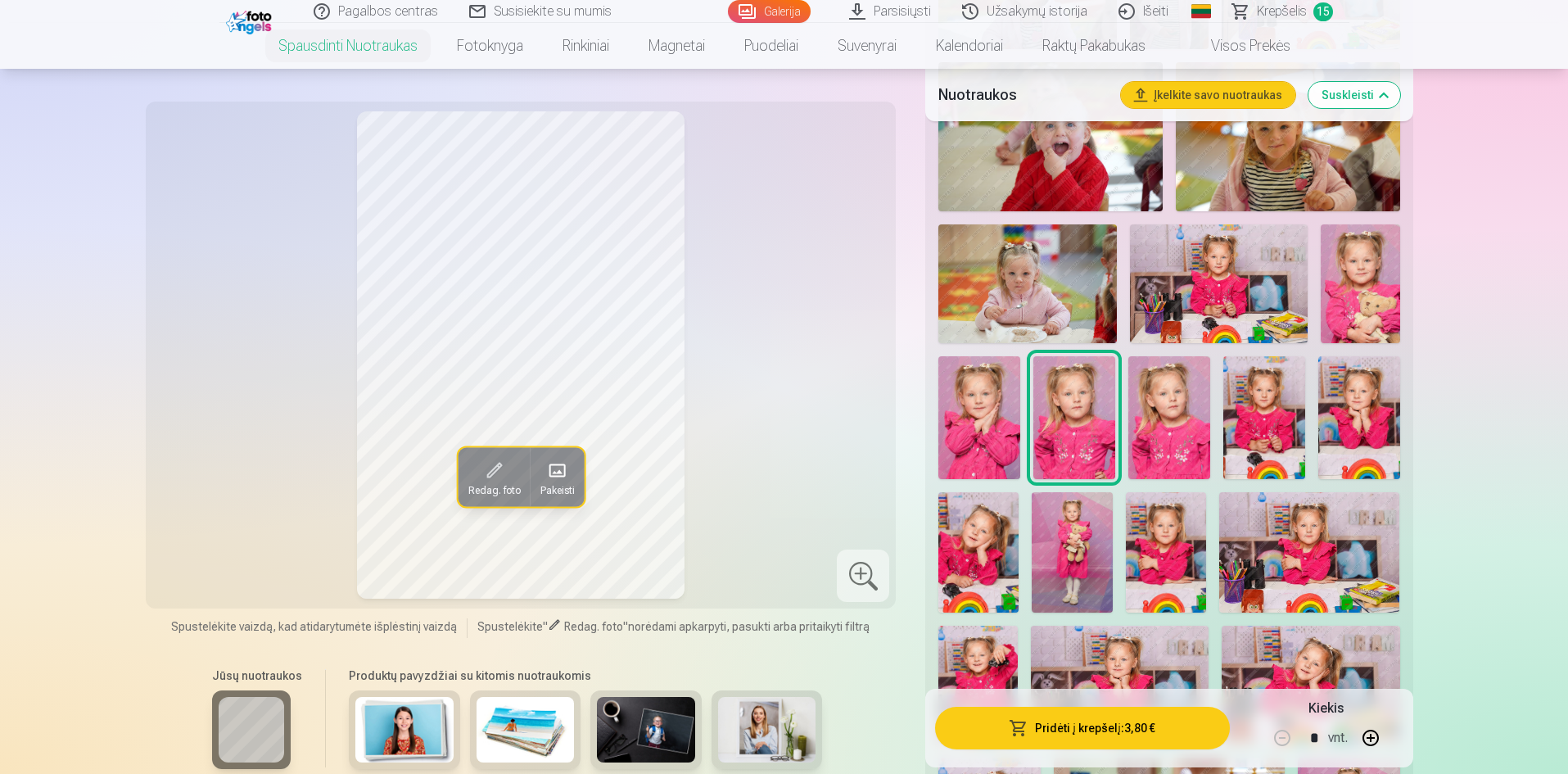
click at [1281, 411] on img at bounding box center [1264, 417] width 82 height 123
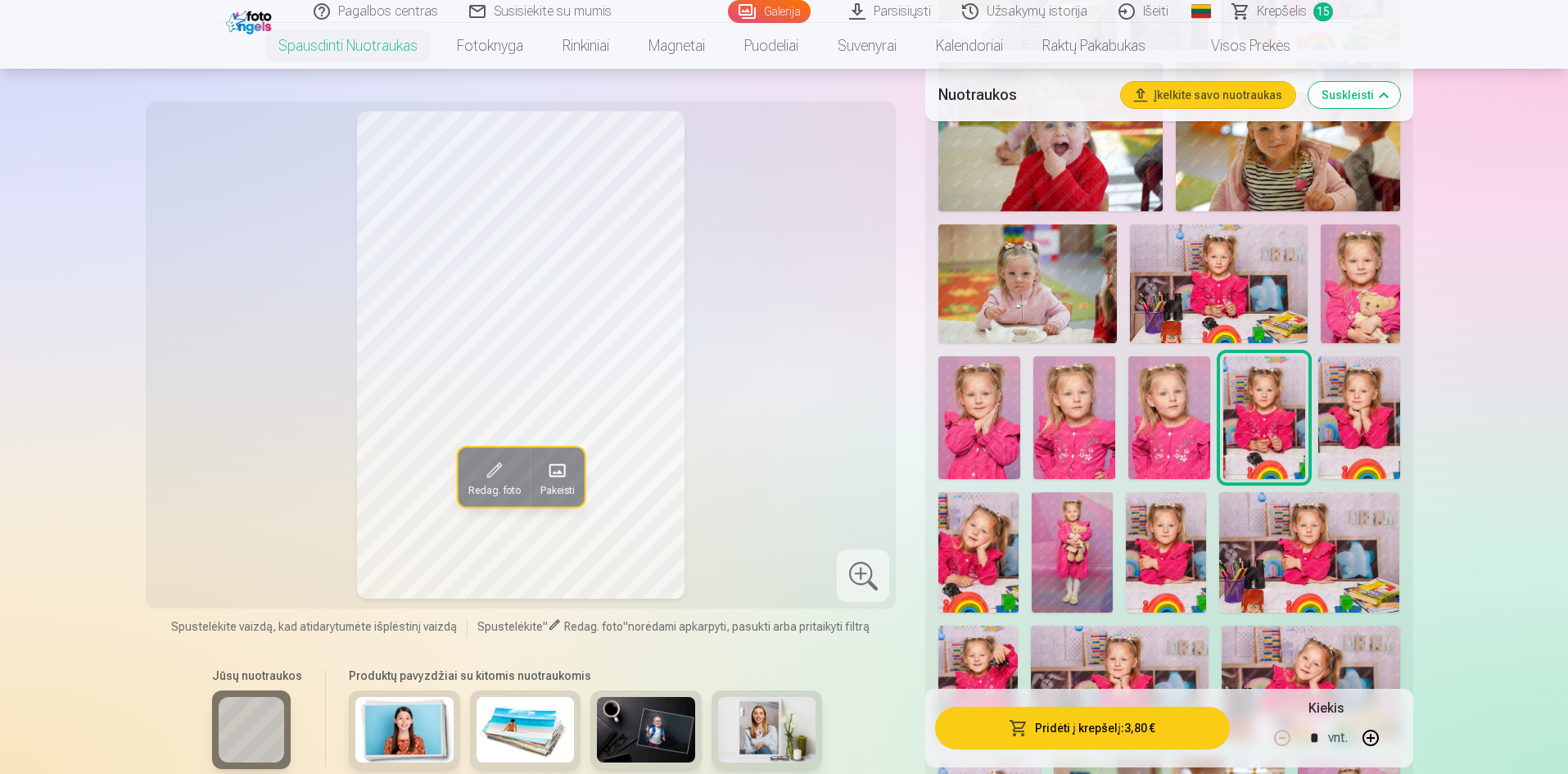
click at [1381, 413] on img at bounding box center [1359, 417] width 82 height 123
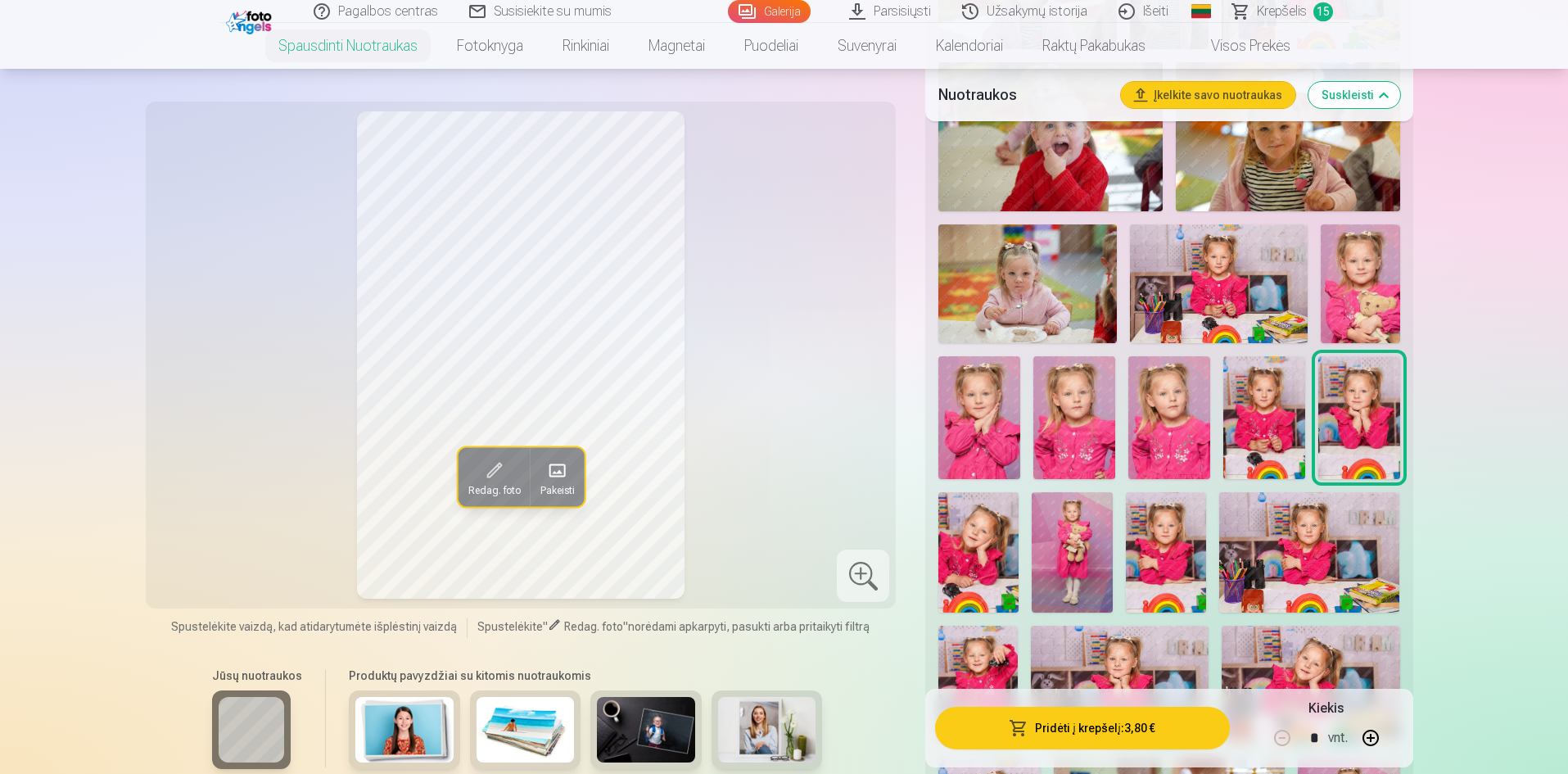
click at [1135, 721] on button "Pridėti į krepšelį : 3,80 €" at bounding box center [1083, 727] width 294 height 42
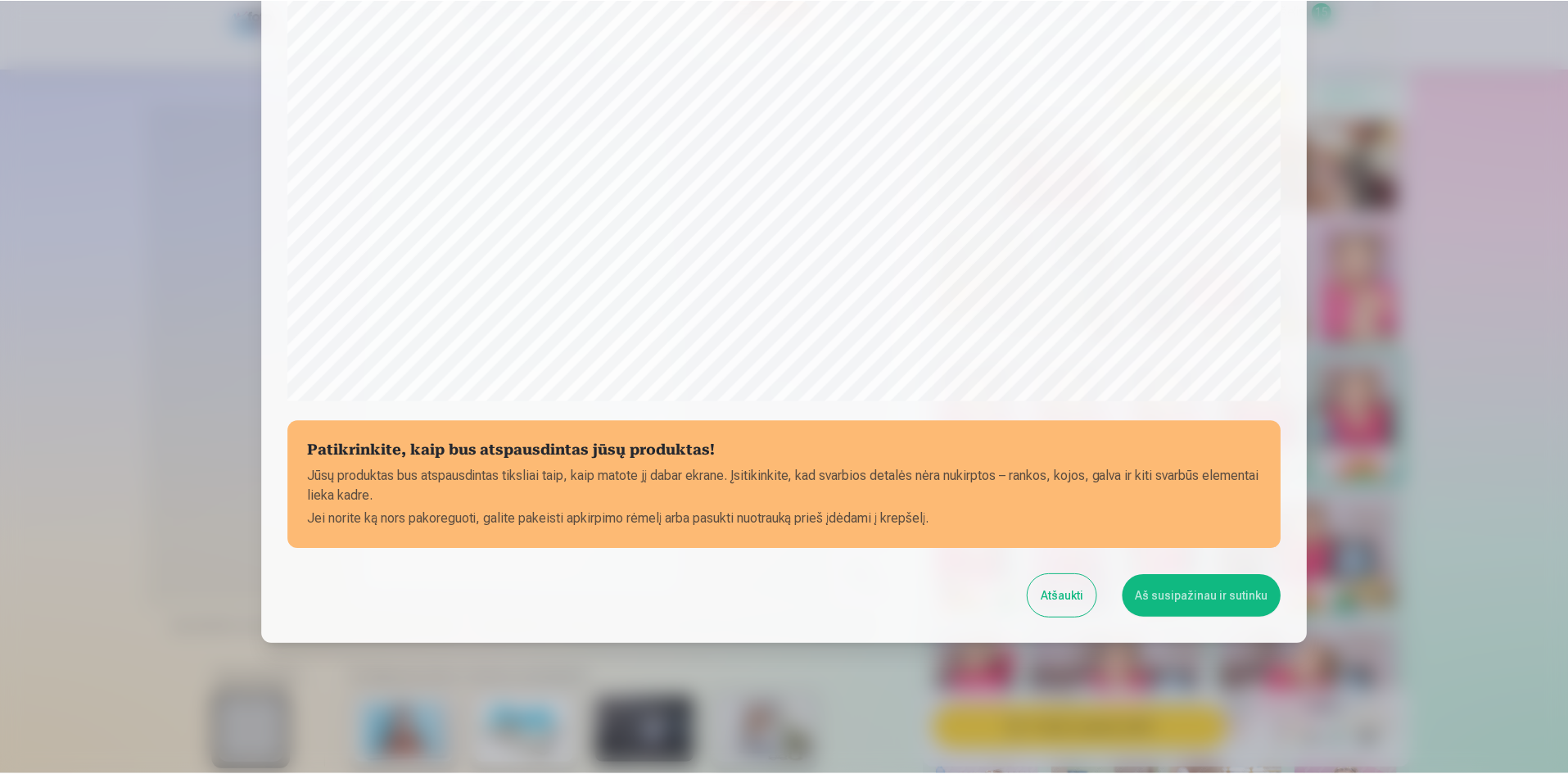
scroll to position [405, 0]
click at [1180, 597] on button "Aš susipažinau ir sutinku" at bounding box center [1204, 595] width 159 height 42
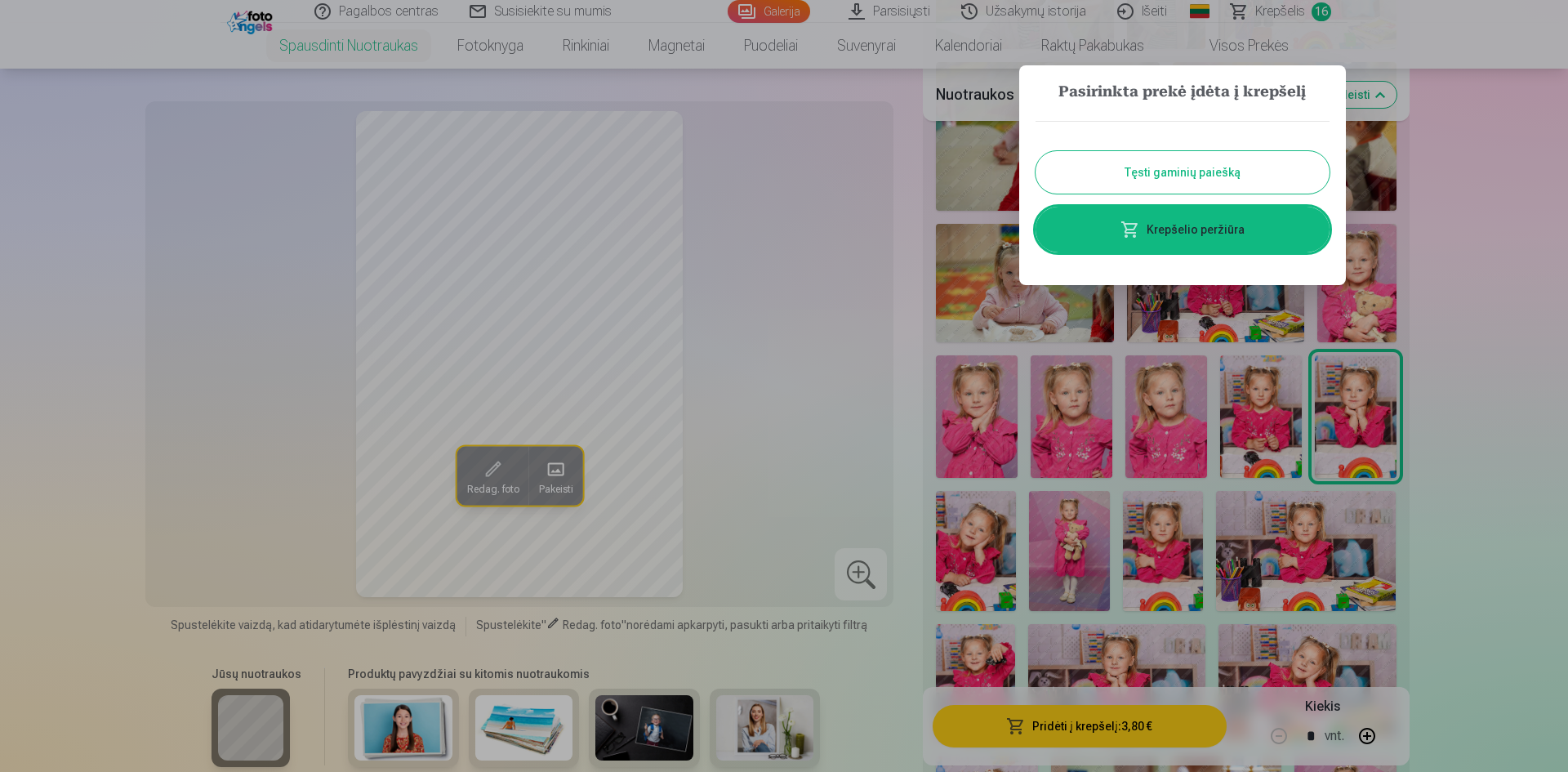
click at [1233, 167] on button "Tęsti gaminių paiešką" at bounding box center [1182, 172] width 294 height 42
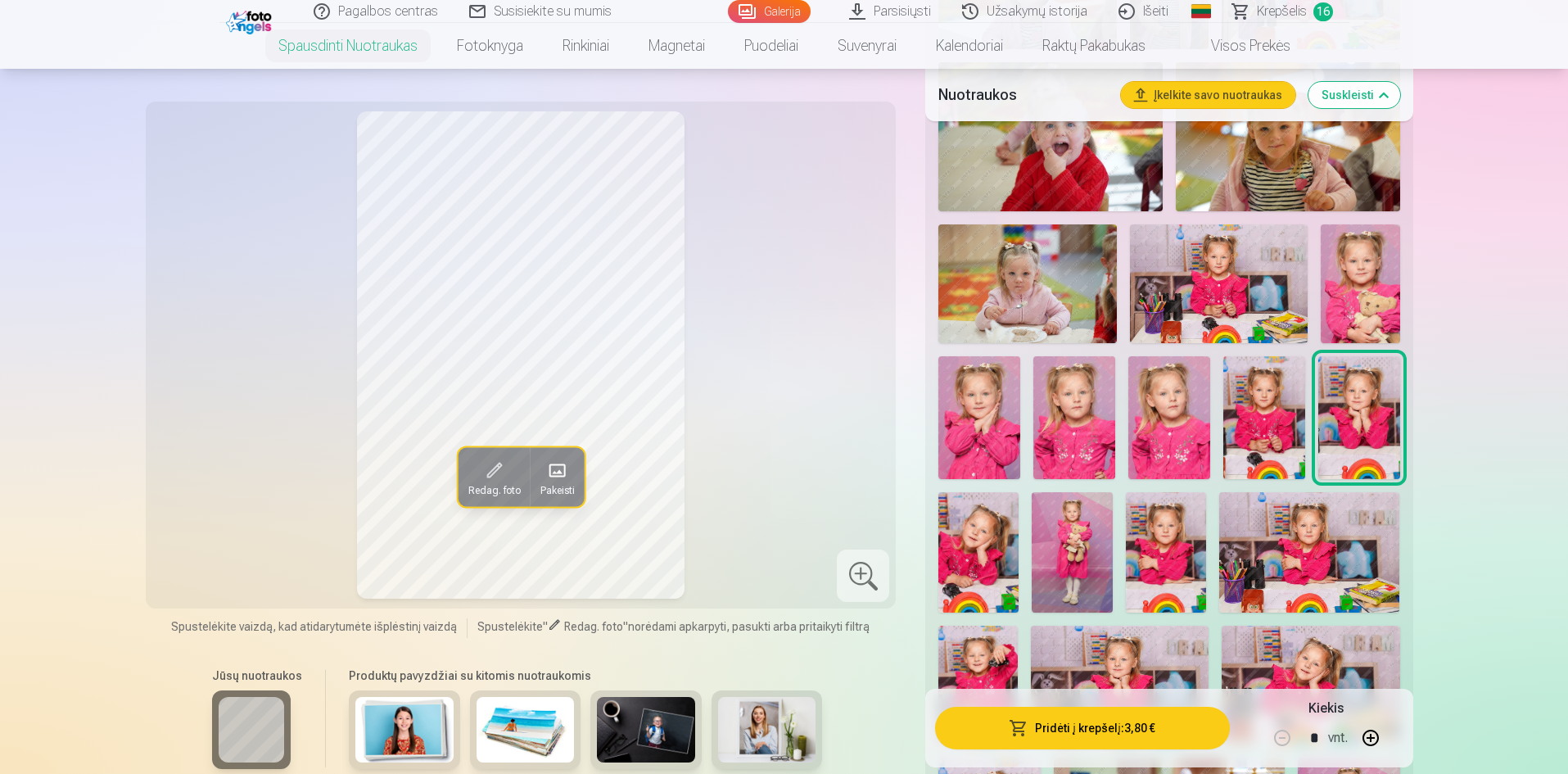
click at [965, 552] on img at bounding box center [978, 552] width 80 height 120
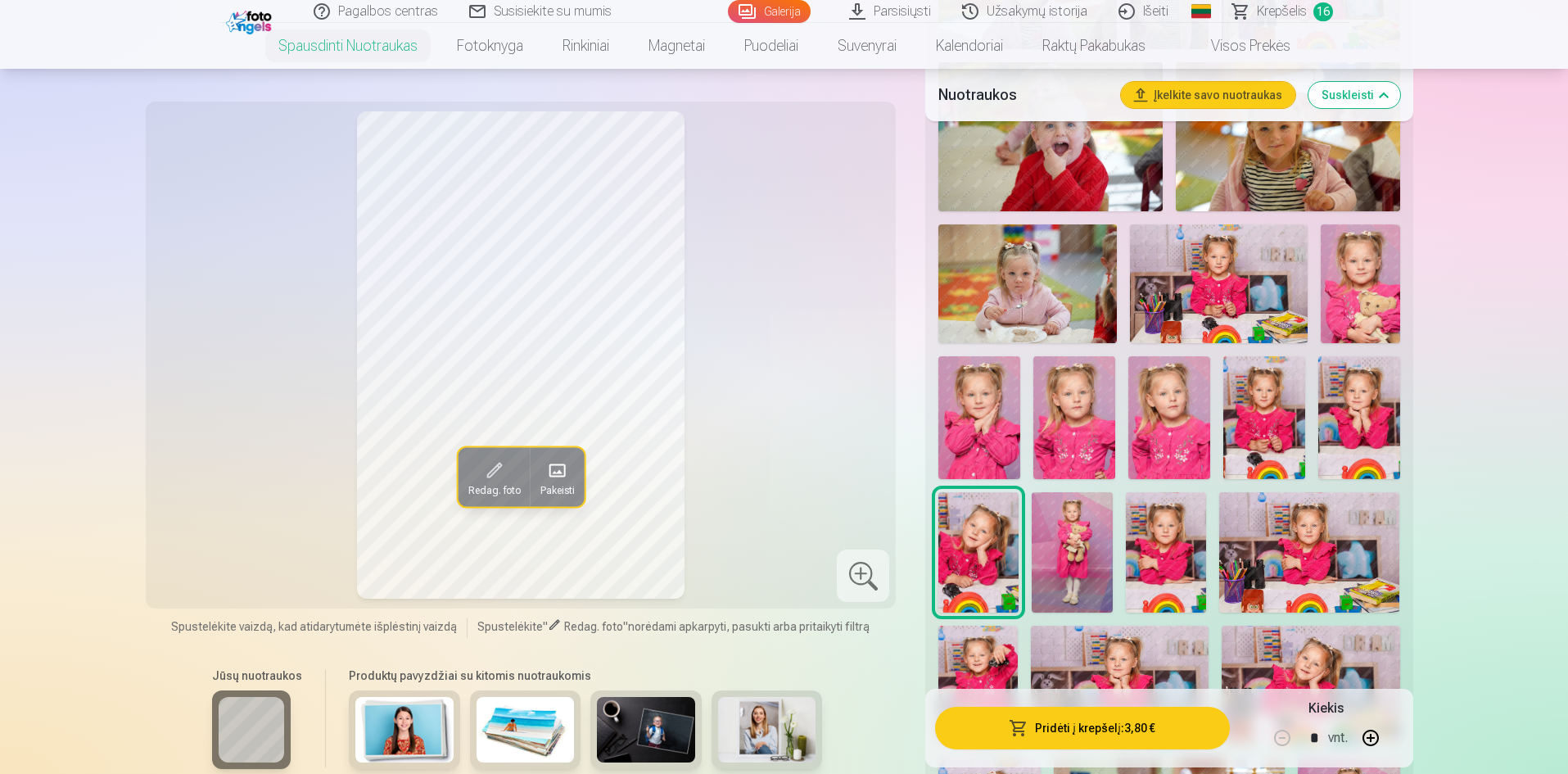
click at [1088, 552] on img at bounding box center [1071, 552] width 80 height 120
click at [1165, 538] on img at bounding box center [1165, 552] width 80 height 120
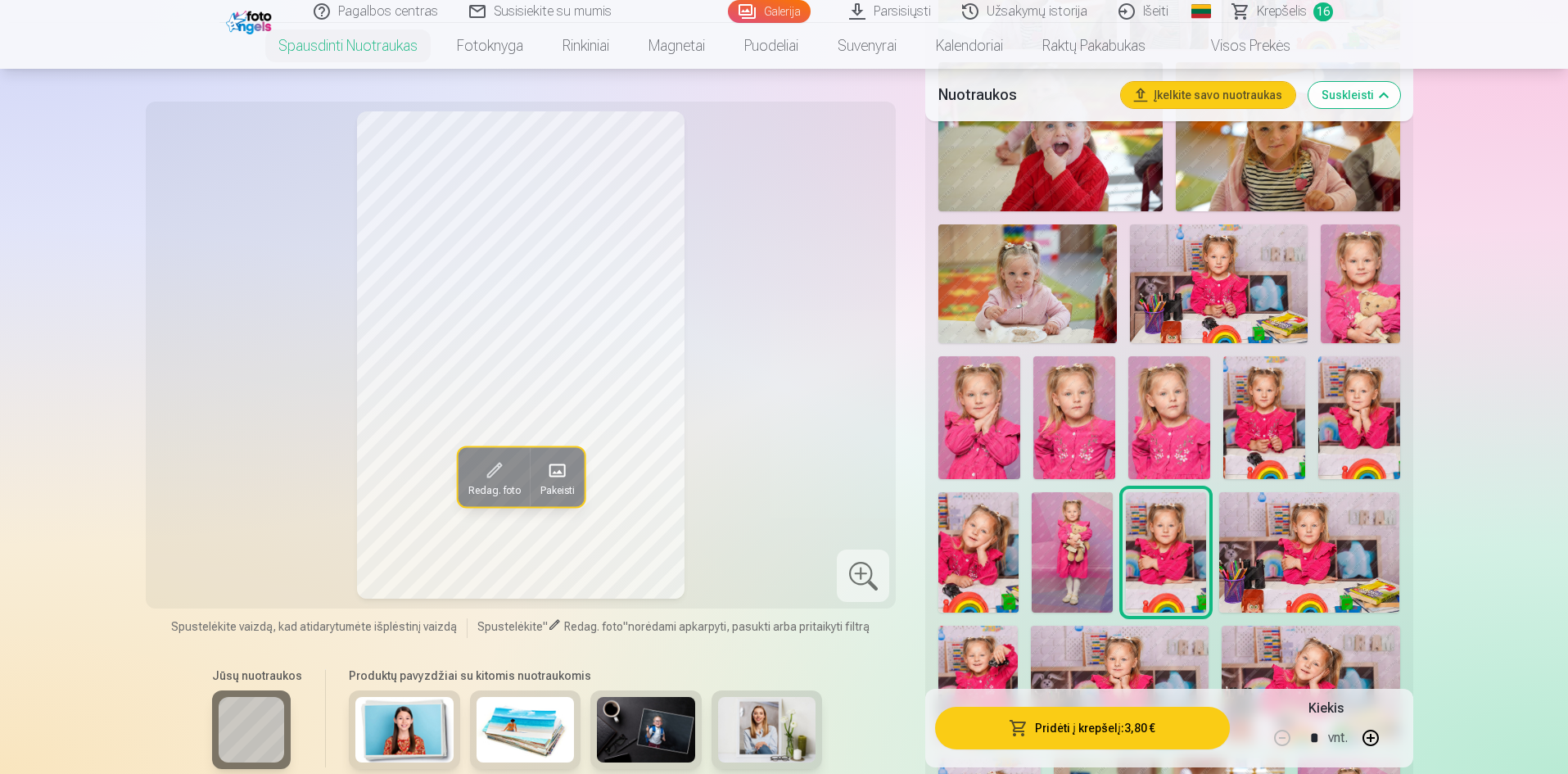
click at [1312, 535] on img at bounding box center [1310, 552] width 181 height 120
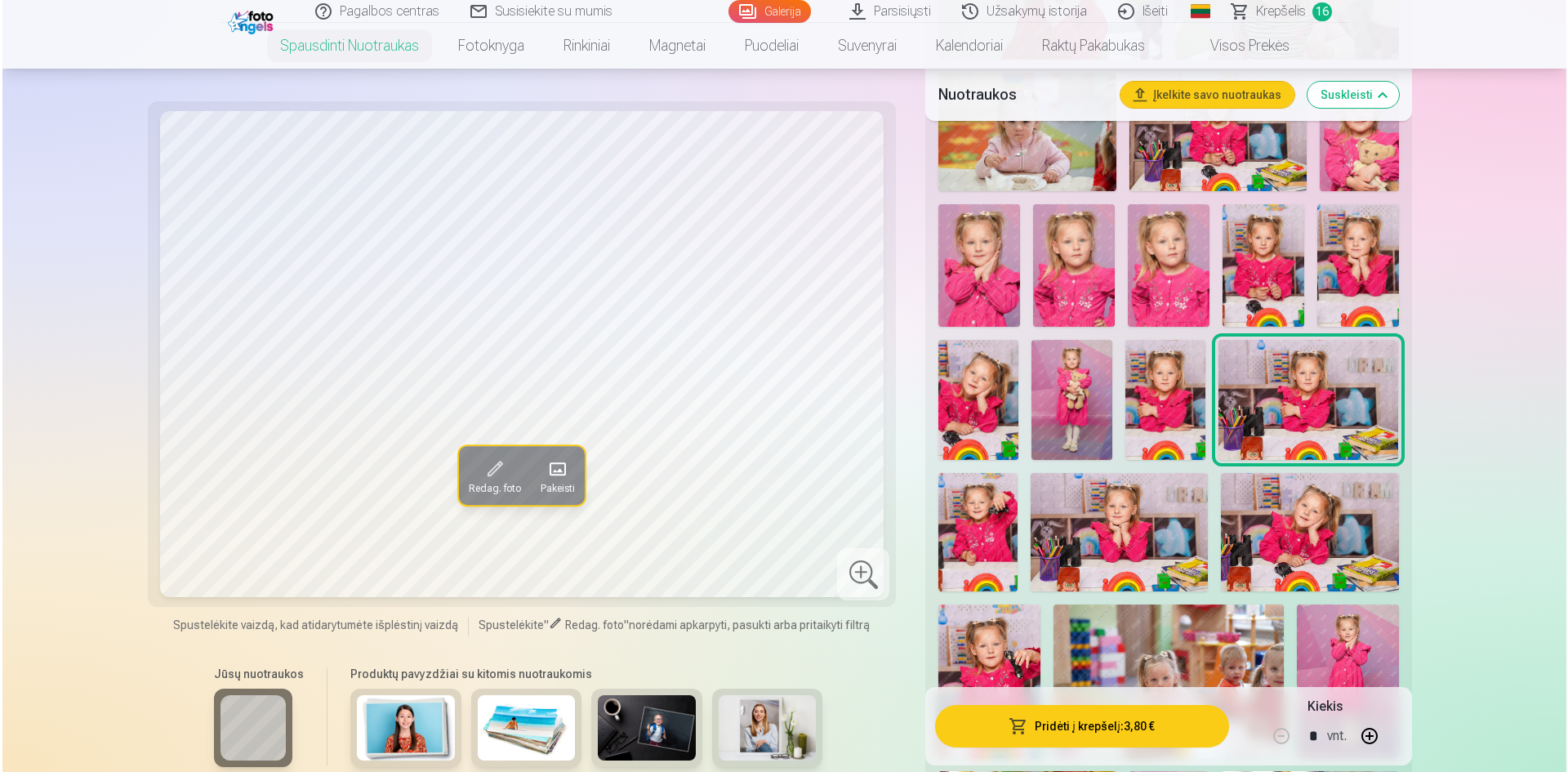
scroll to position [1388, 0]
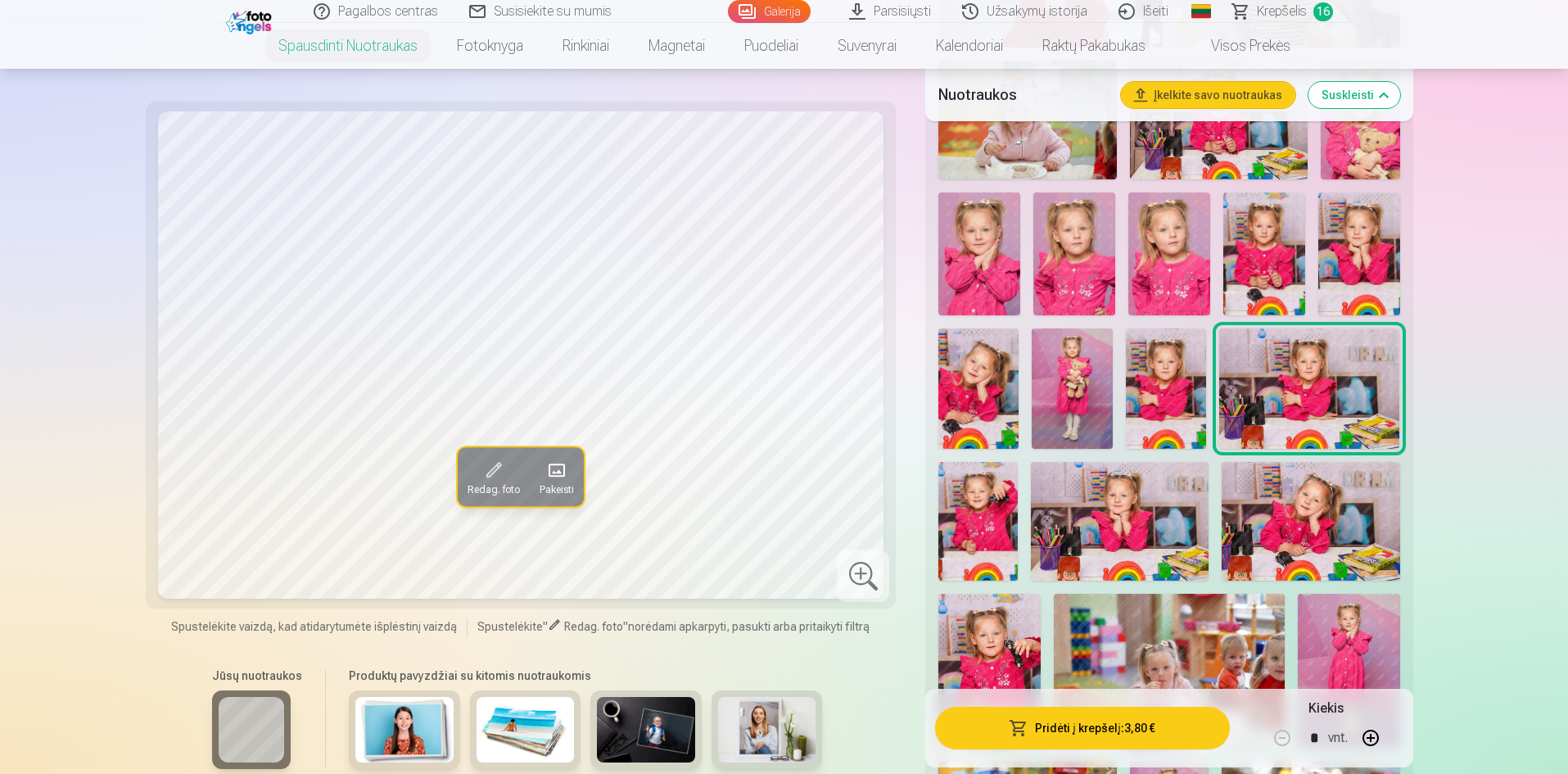
click at [994, 510] on img at bounding box center [978, 521] width 80 height 118
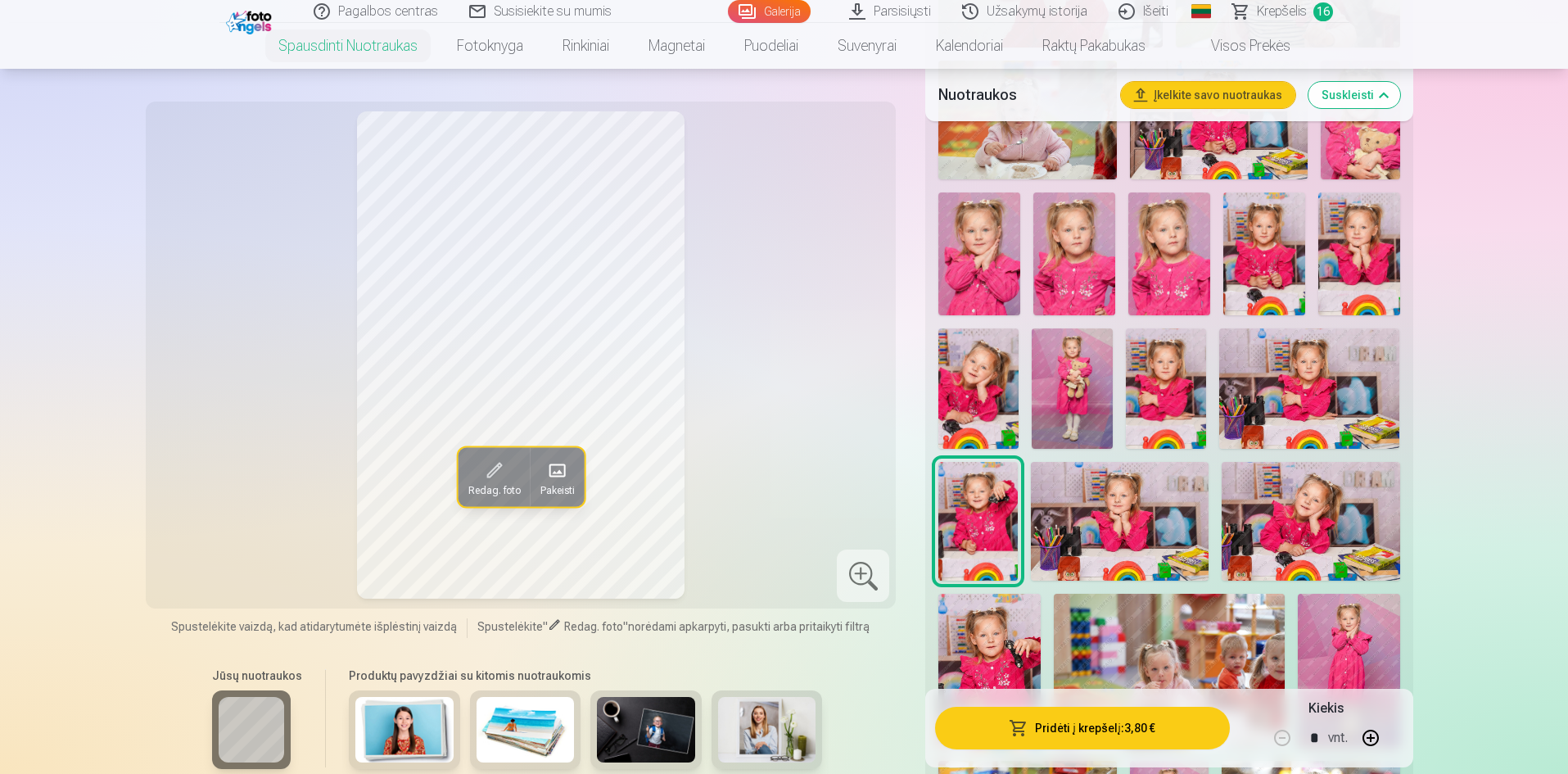
click at [1130, 509] on img at bounding box center [1119, 521] width 178 height 118
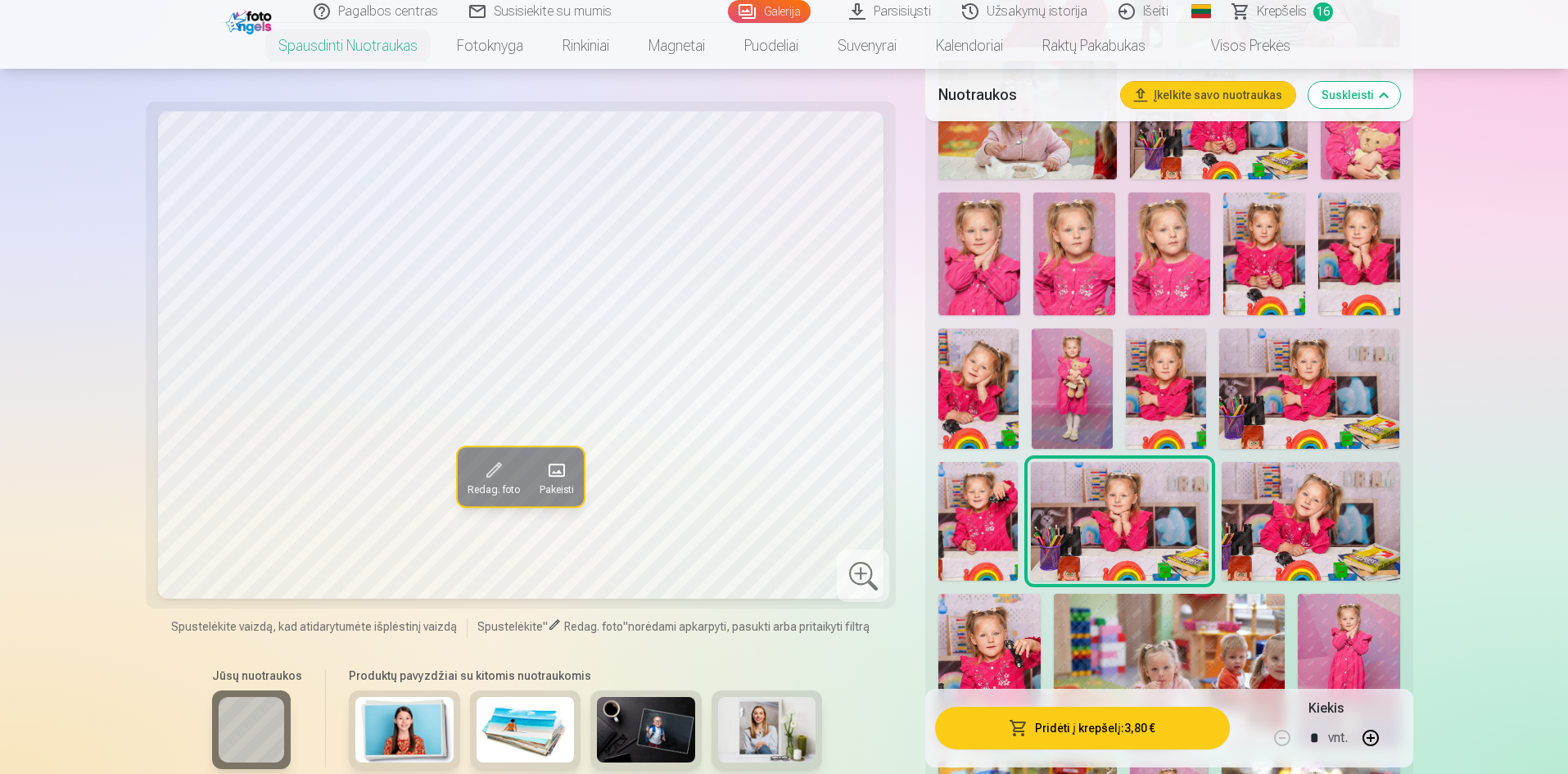
click at [1127, 738] on button "Pridėti į krepšelį : 3,80 €" at bounding box center [1083, 727] width 294 height 42
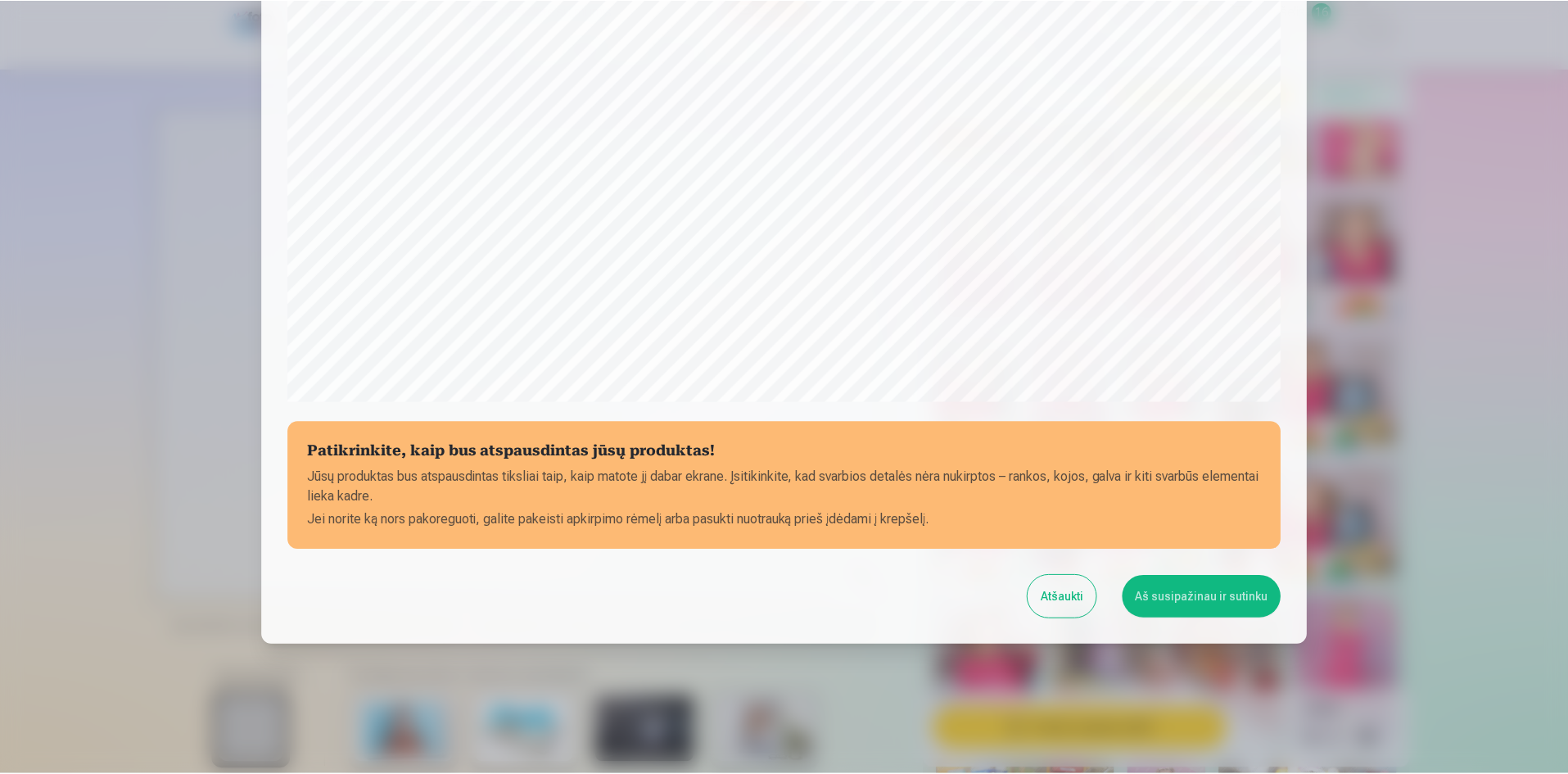
scroll to position [405, 0]
click at [1180, 598] on button "Aš susipažinau ir sutinku" at bounding box center [1204, 595] width 159 height 42
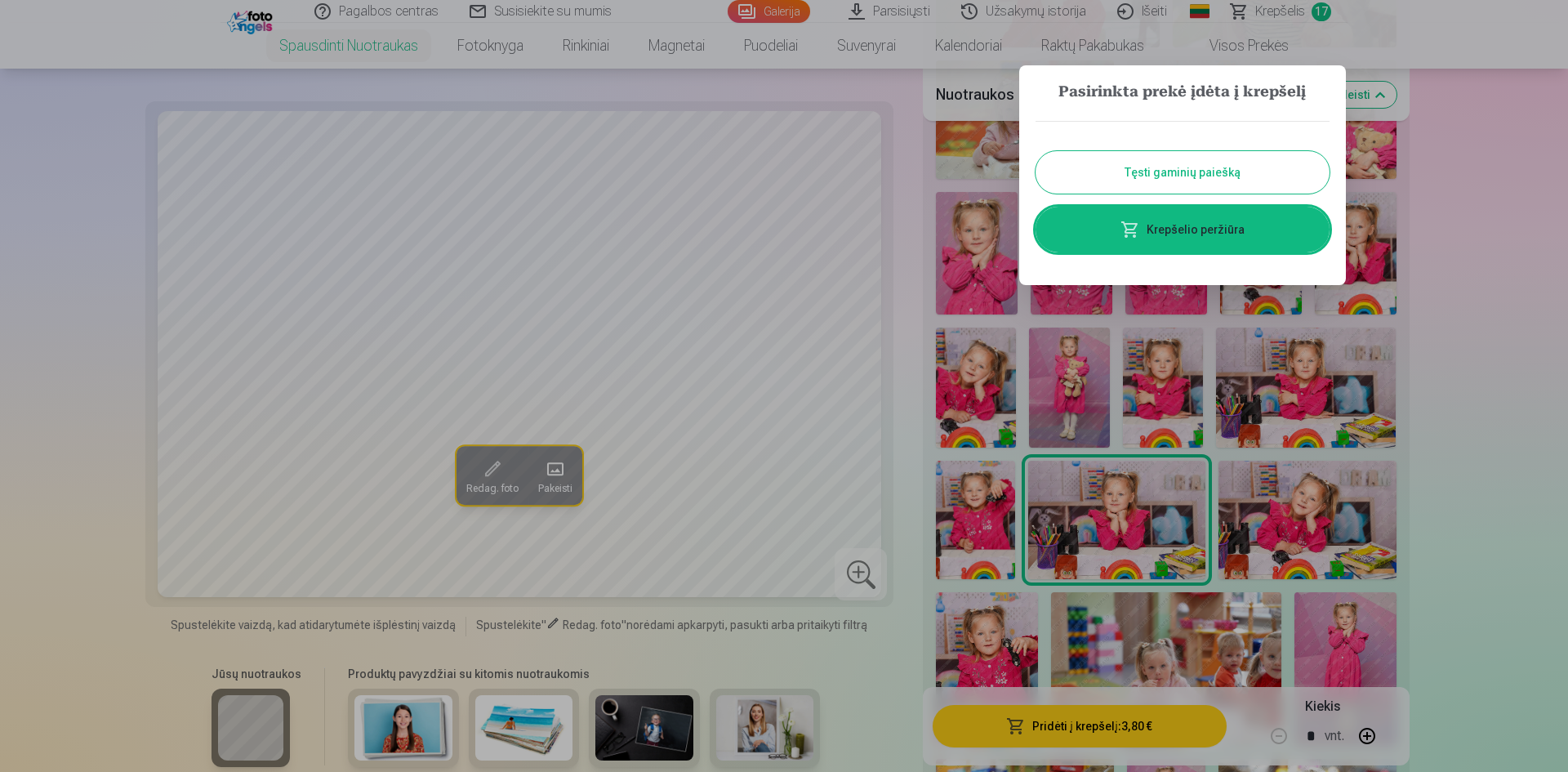
click at [1361, 509] on div at bounding box center [784, 386] width 1568 height 772
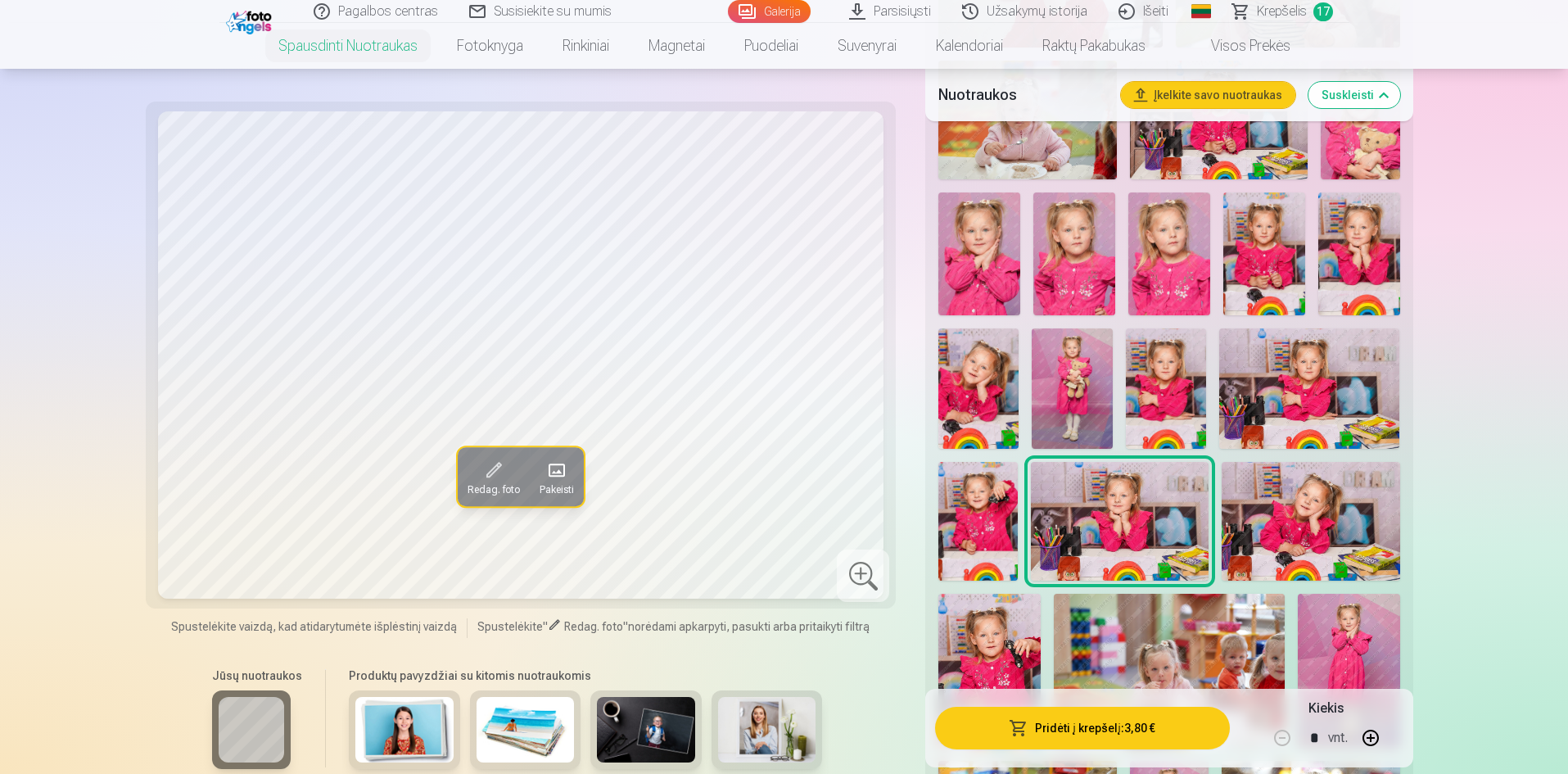
click at [1329, 520] on img at bounding box center [1311, 521] width 178 height 118
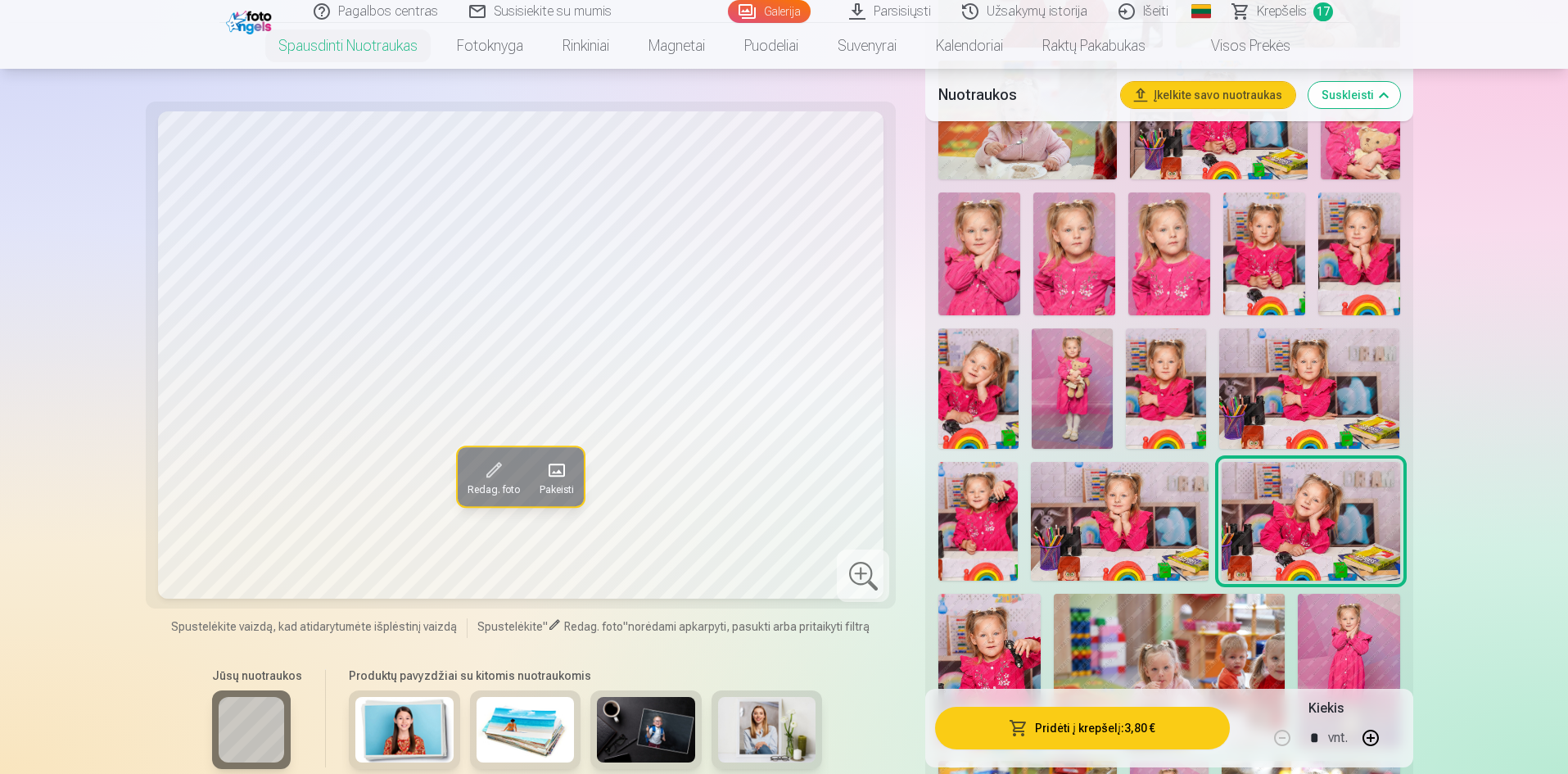
click at [999, 661] on img at bounding box center [989, 670] width 102 height 153
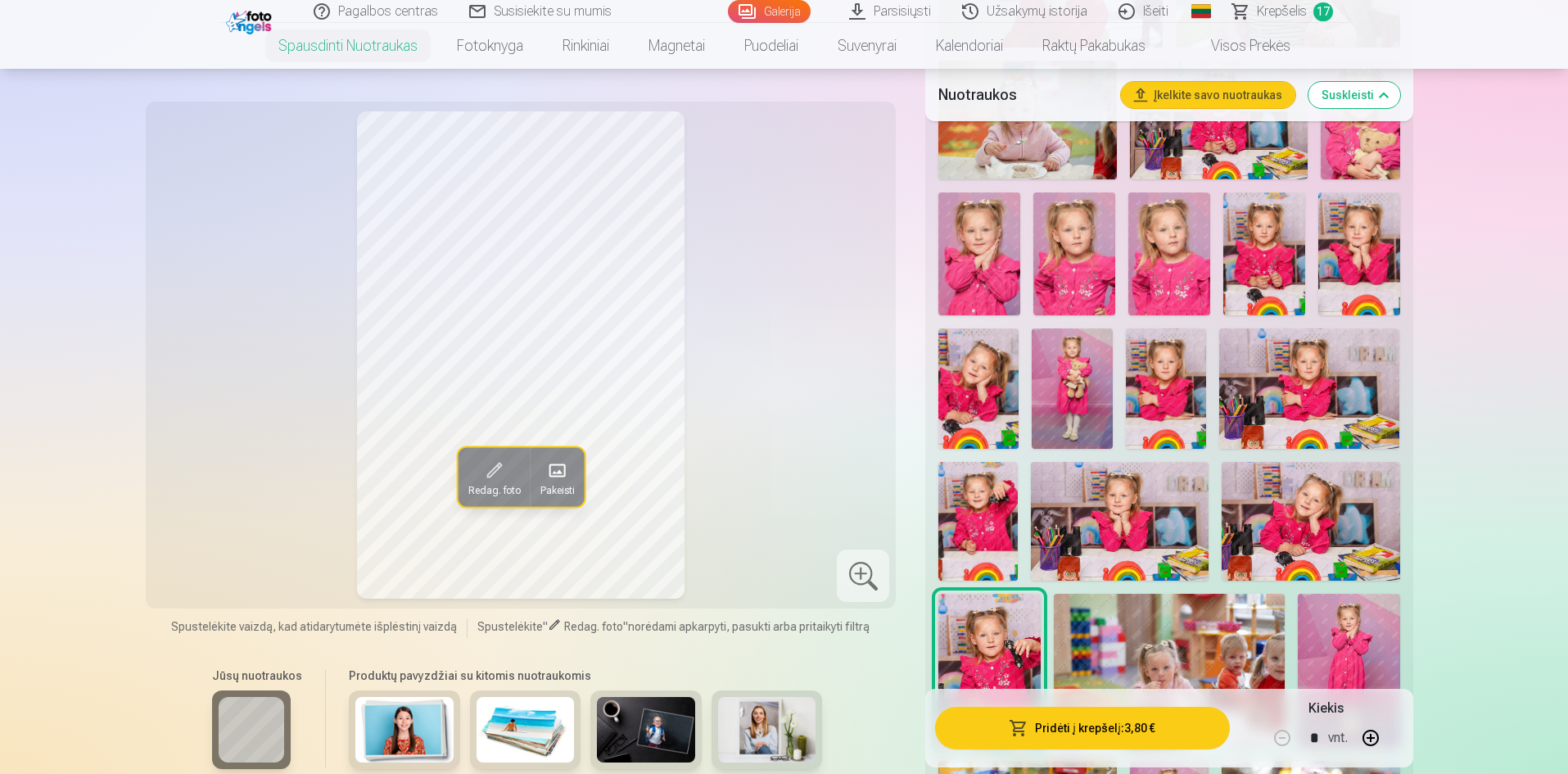
click at [1109, 651] on img at bounding box center [1169, 670] width 231 height 153
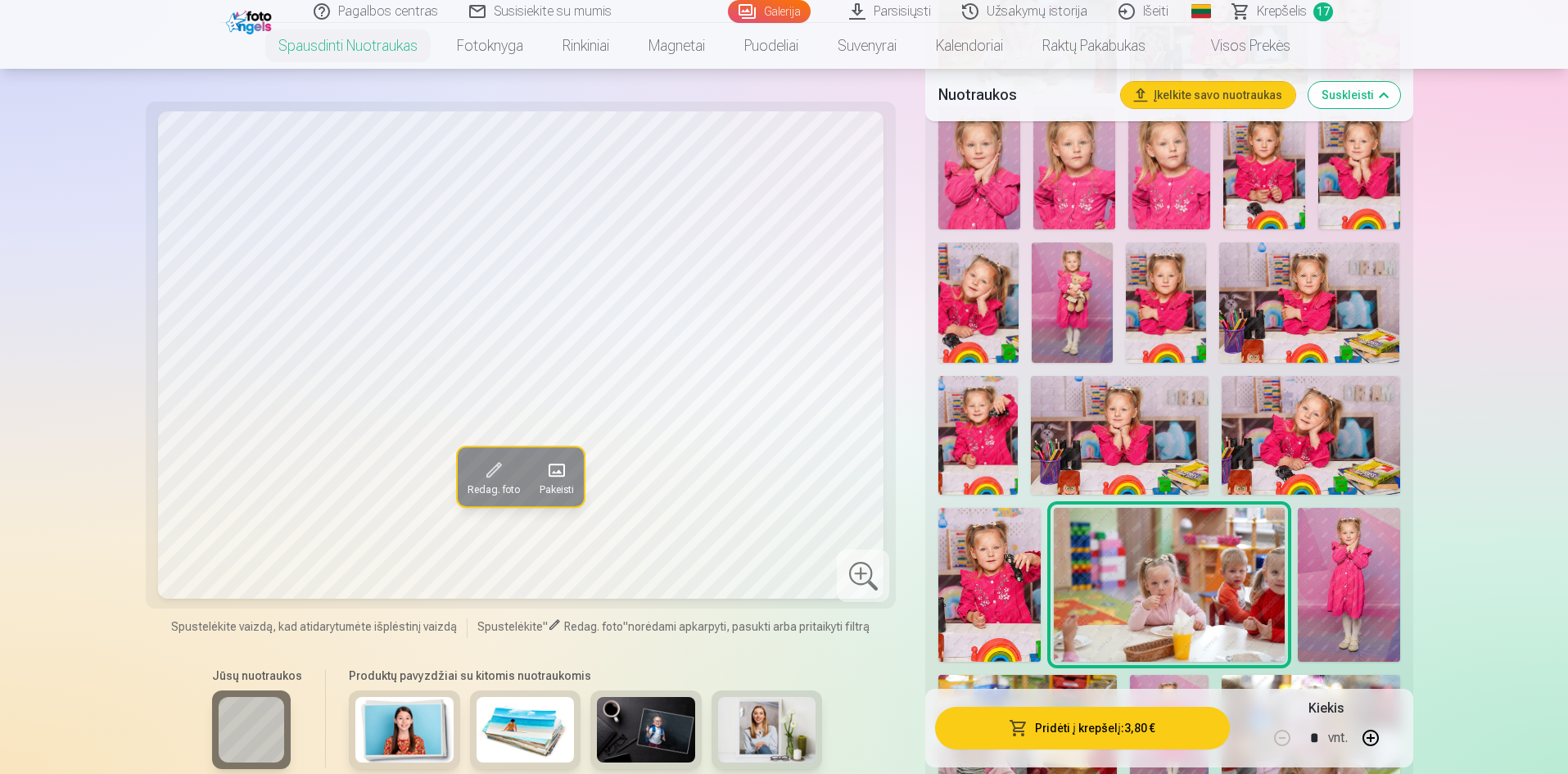
scroll to position [1638, 0]
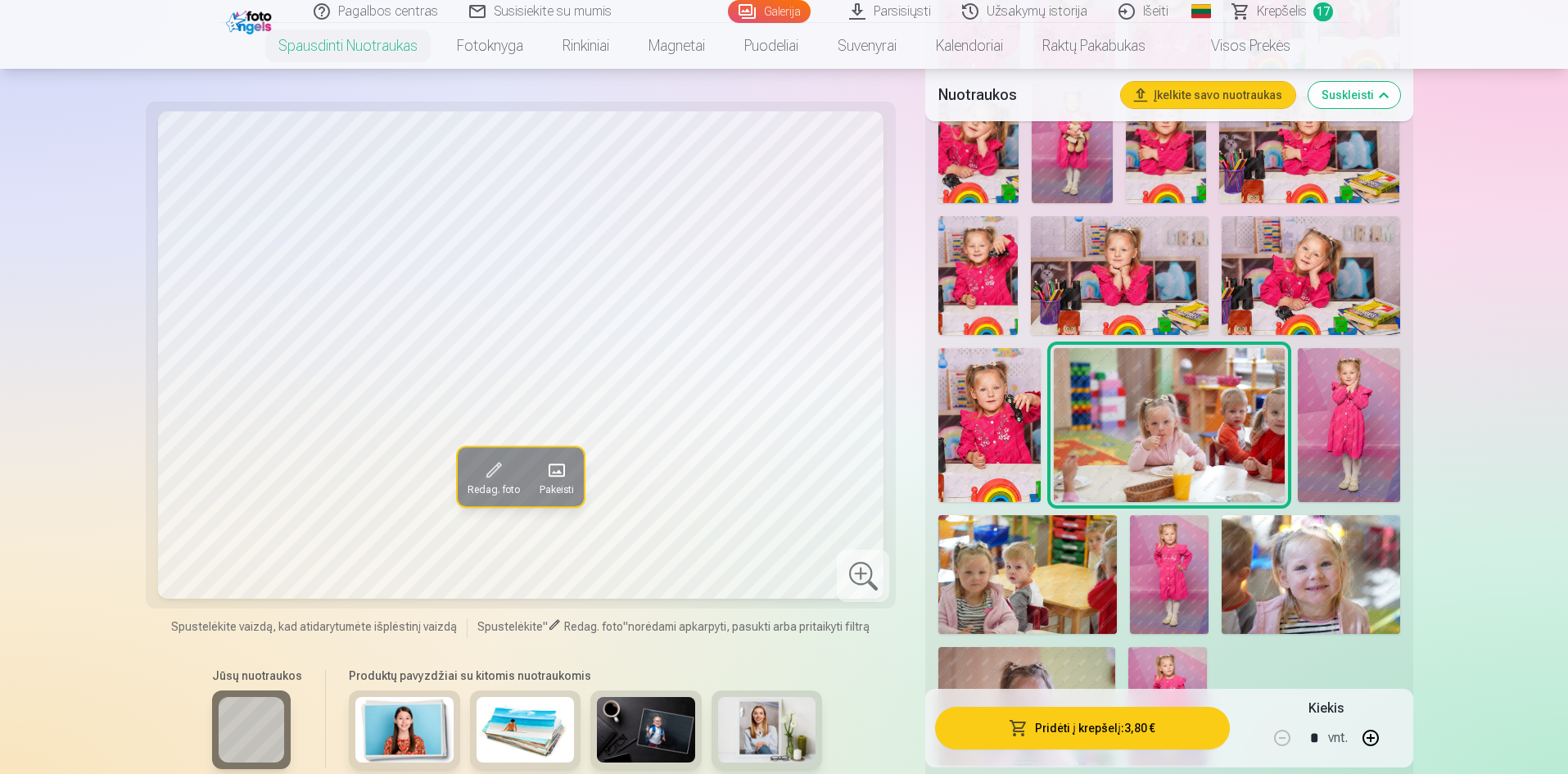
click at [1359, 449] on img at bounding box center [1349, 425] width 102 height 154
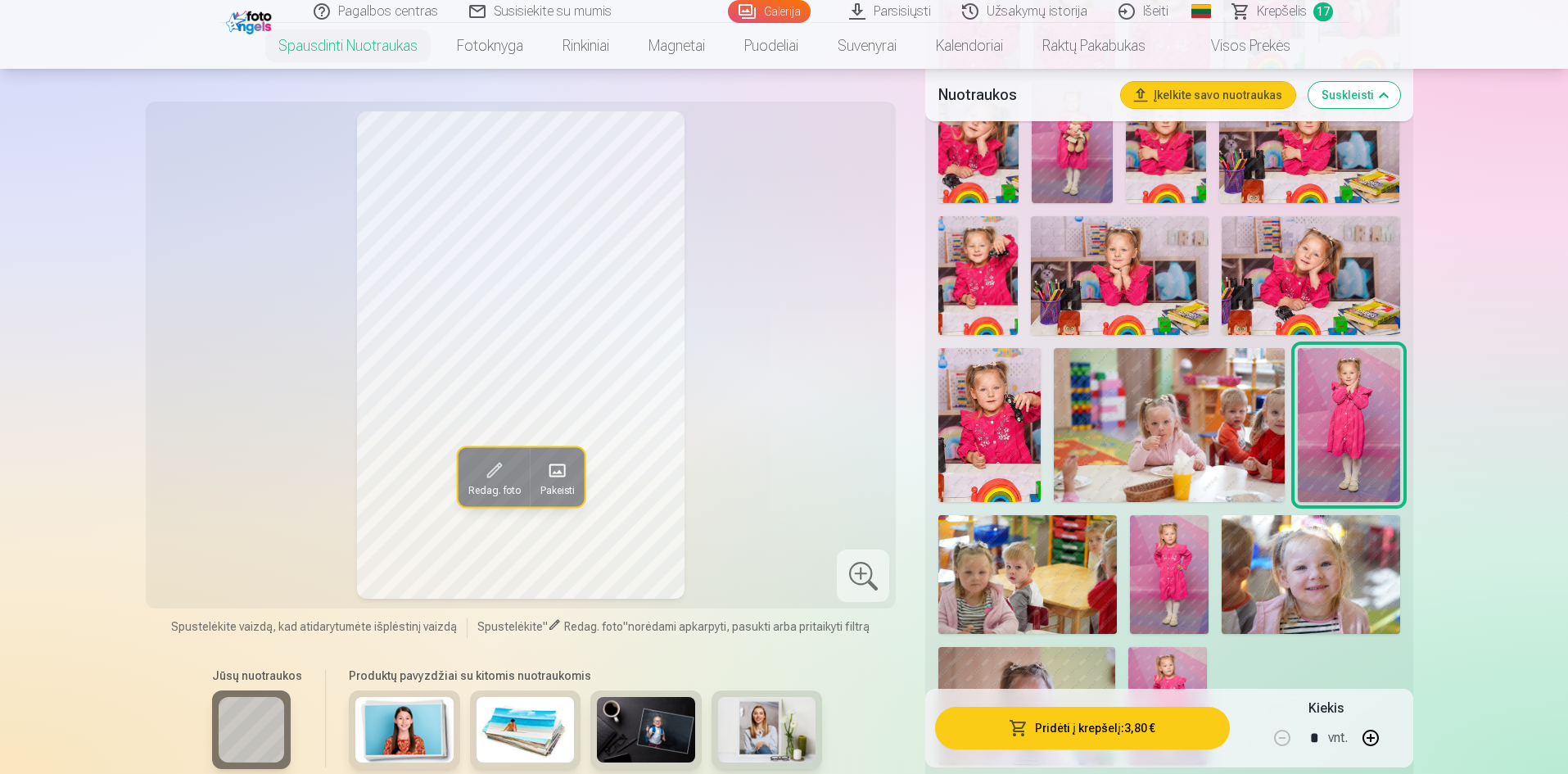
click at [1147, 562] on img at bounding box center [1170, 574] width 80 height 118
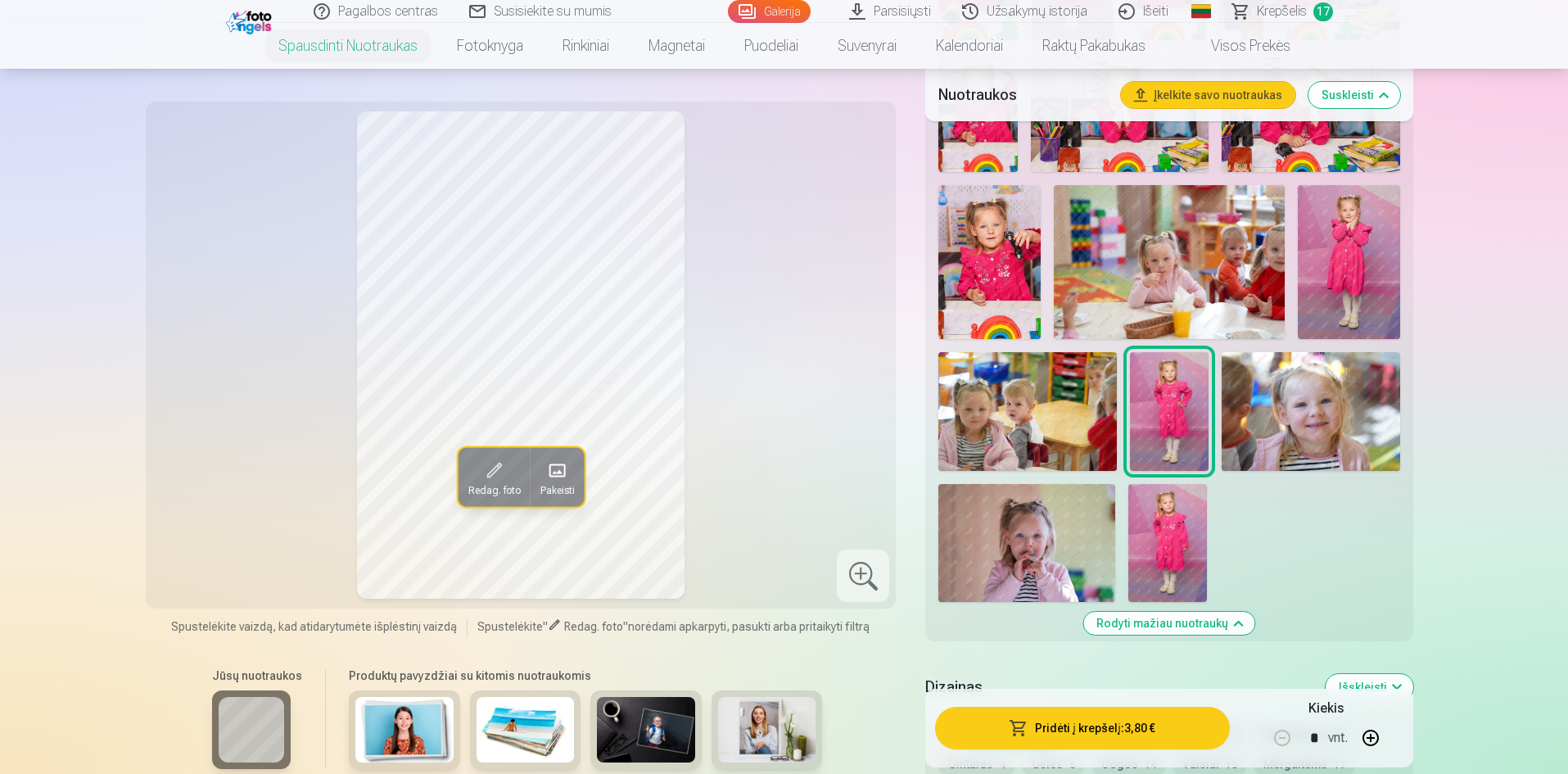
scroll to position [1802, 0]
click at [1180, 552] on img at bounding box center [1168, 542] width 79 height 117
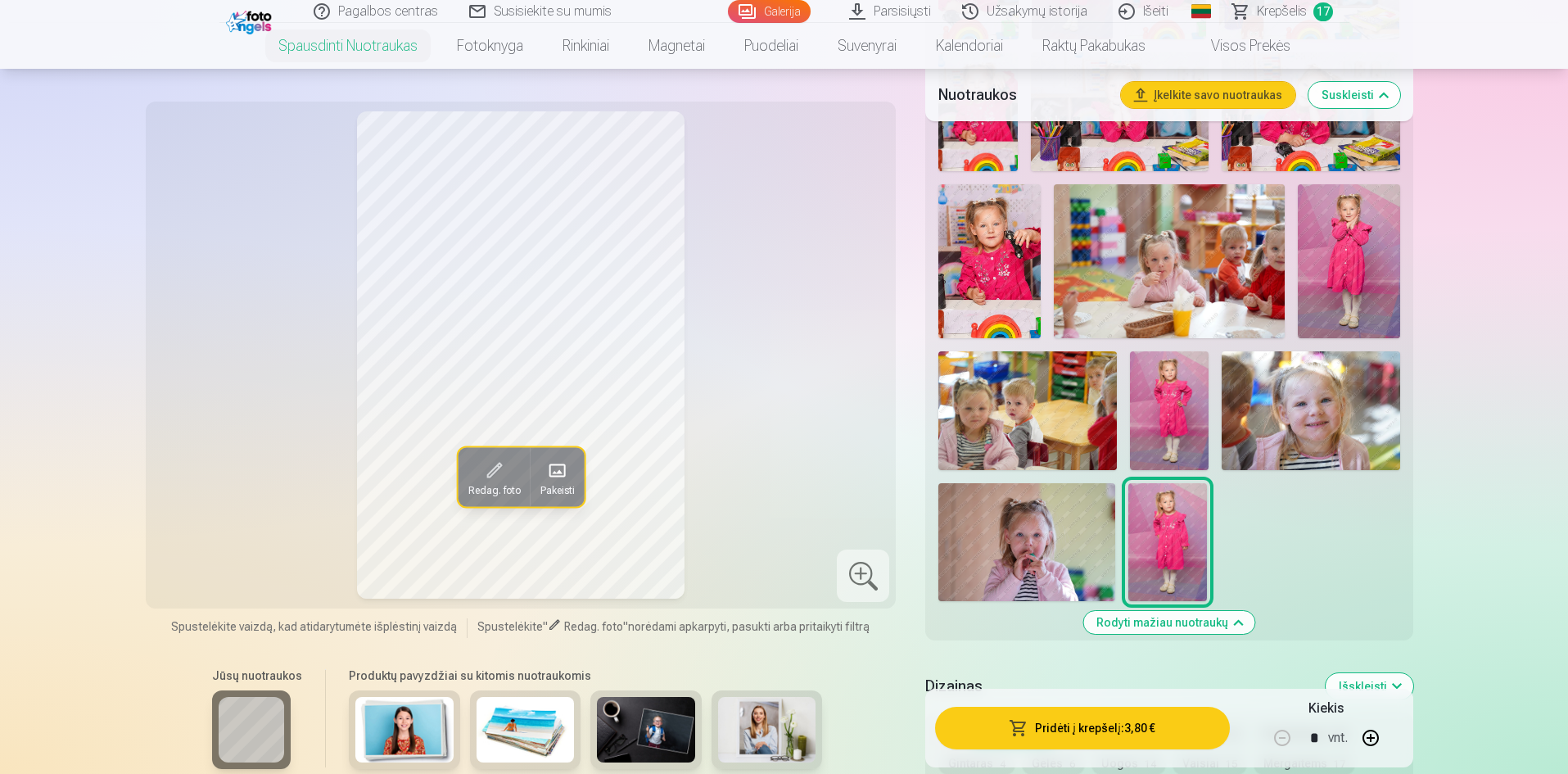
click at [1042, 538] on img at bounding box center [1026, 542] width 177 height 117
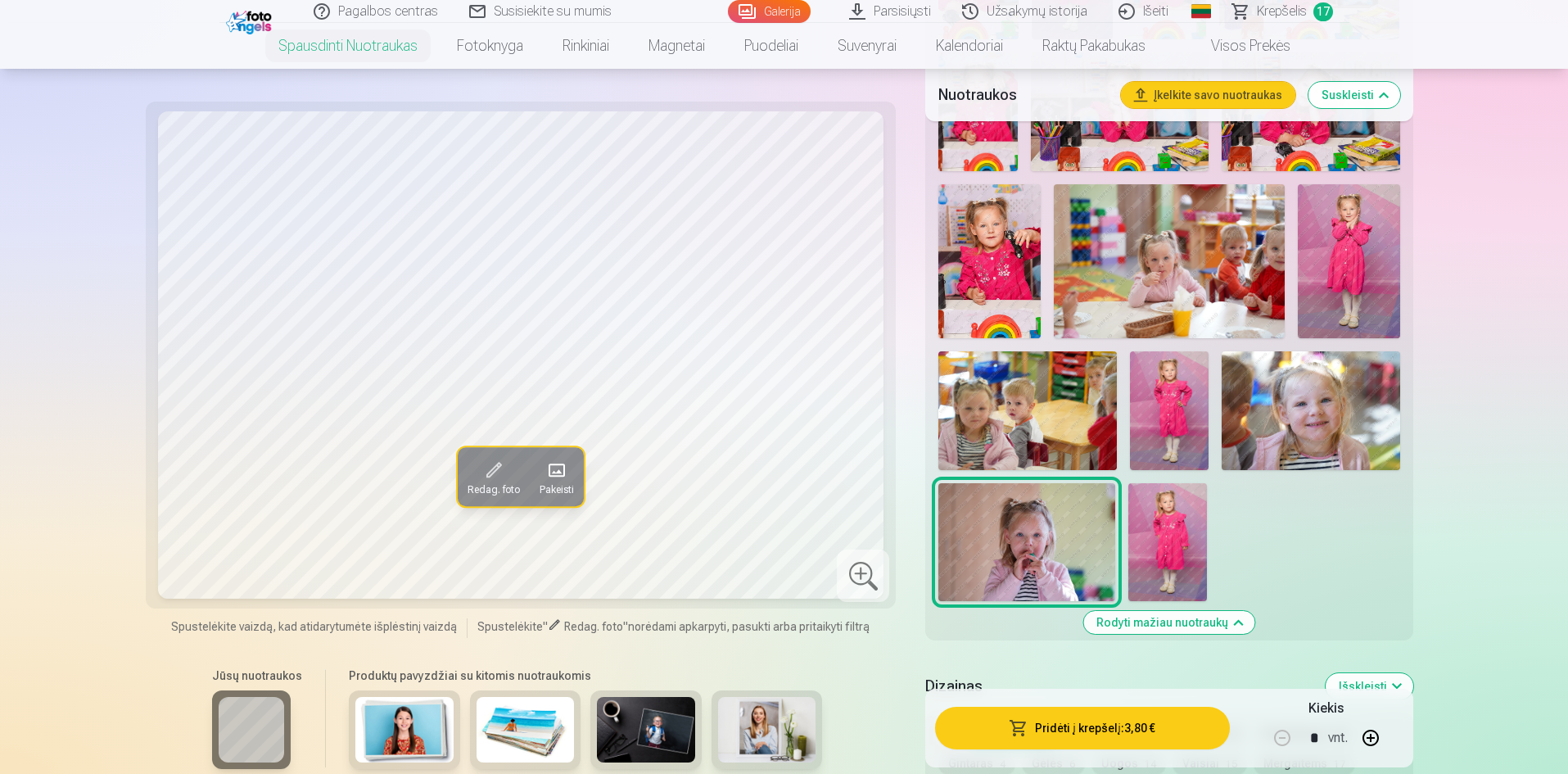
click at [1321, 443] on img at bounding box center [1311, 411] width 178 height 118
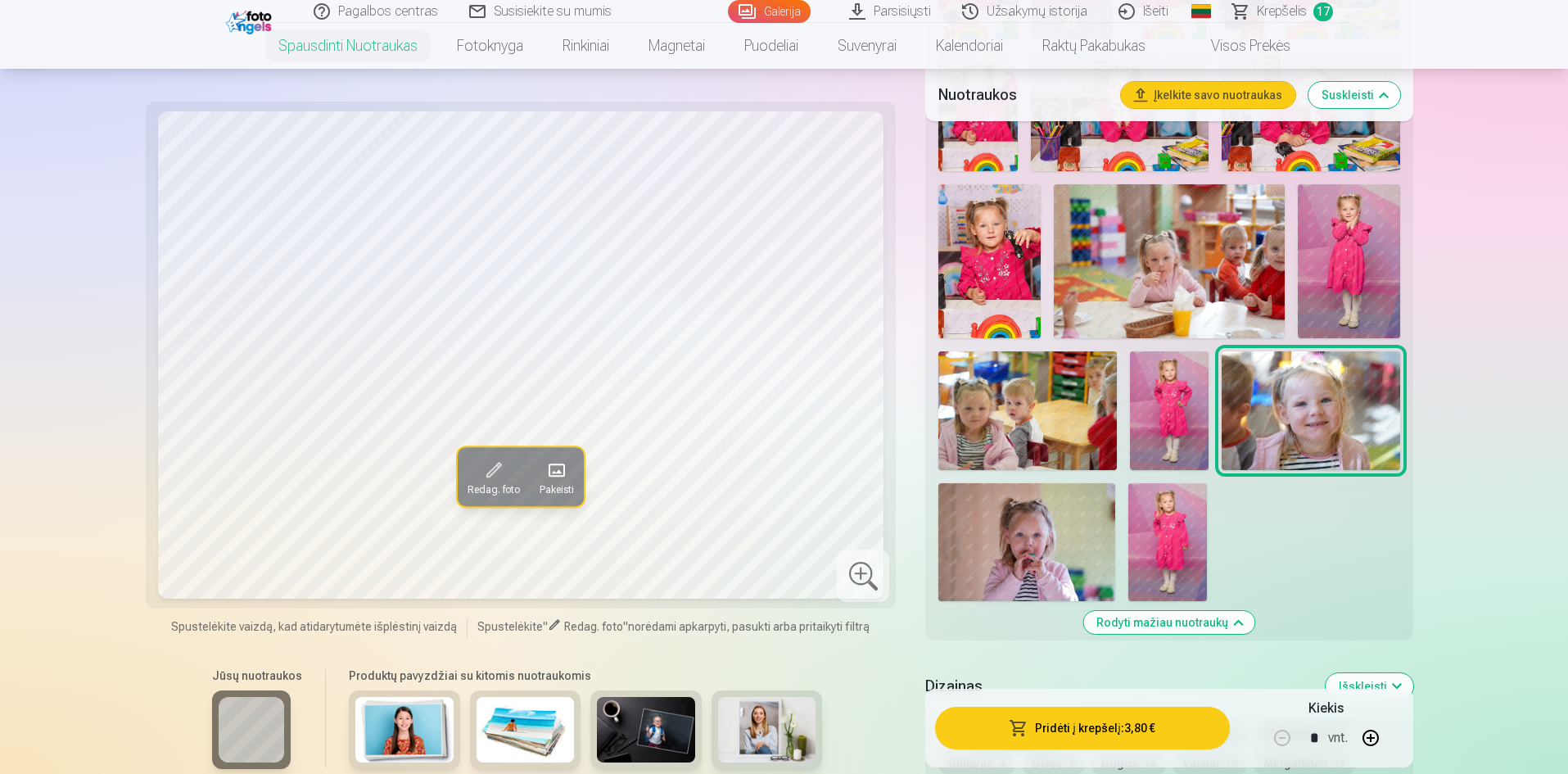
click at [1058, 413] on img at bounding box center [1027, 411] width 178 height 118
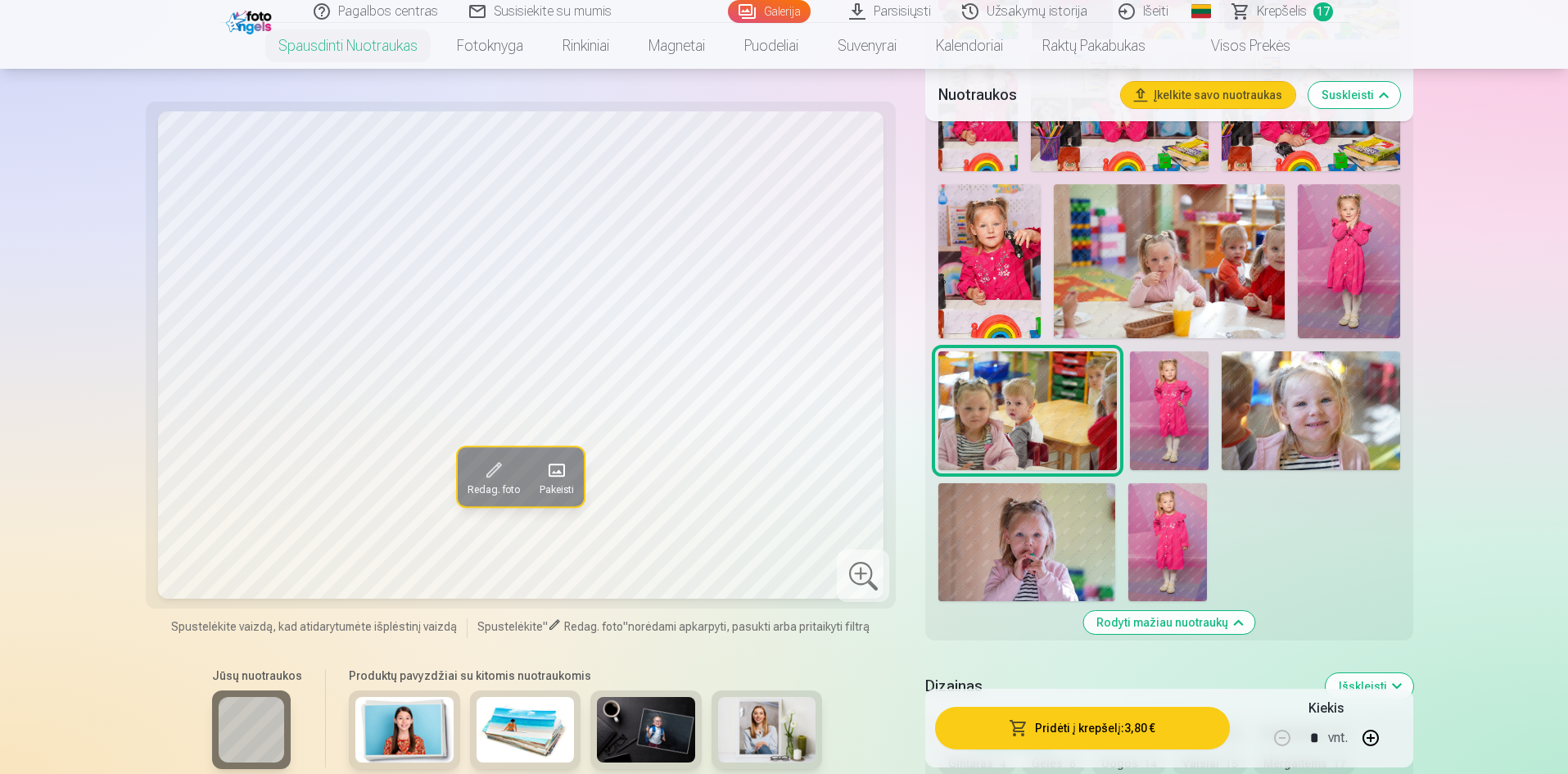
click at [1162, 306] on img at bounding box center [1169, 260] width 231 height 153
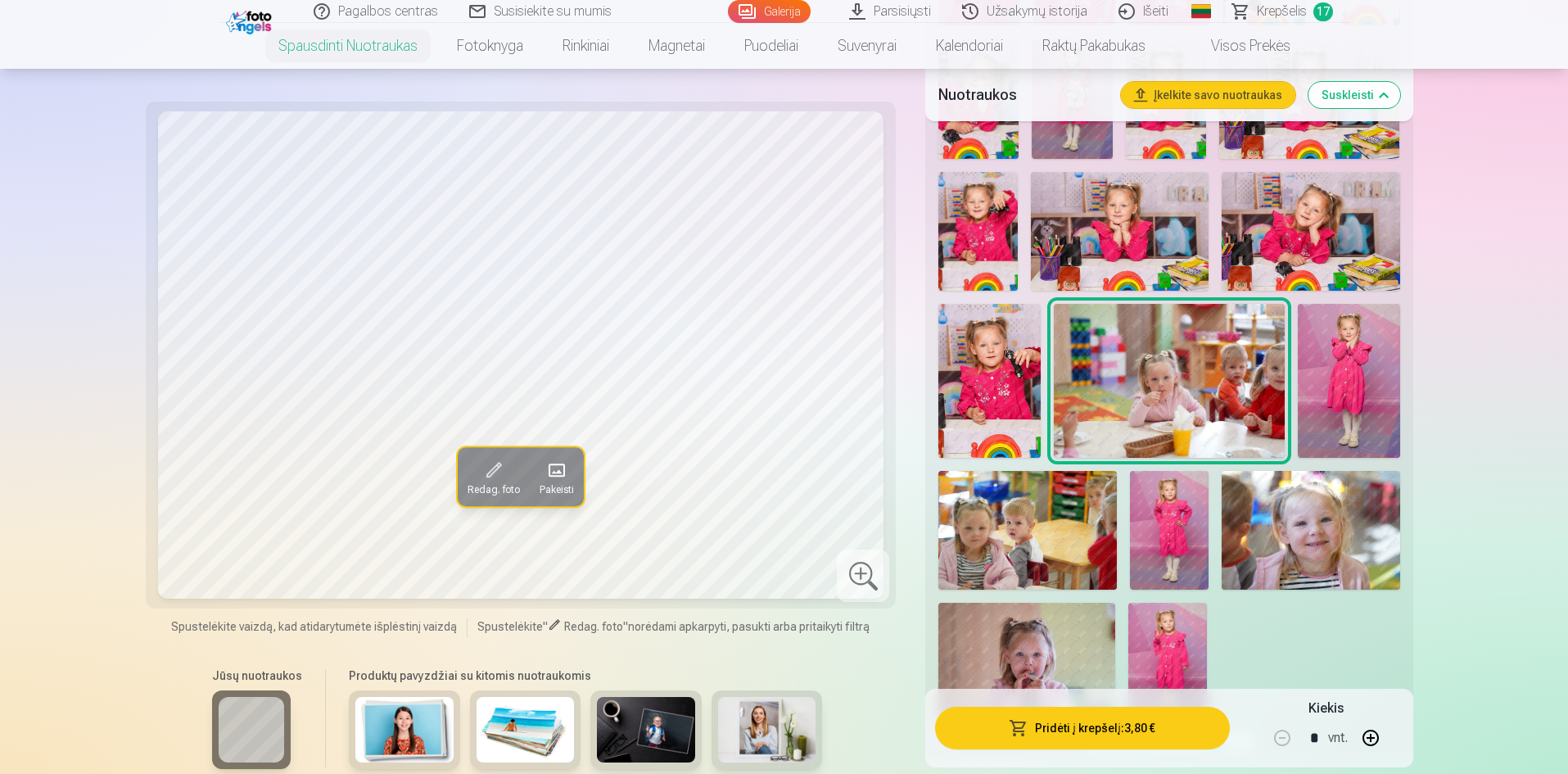
scroll to position [1638, 0]
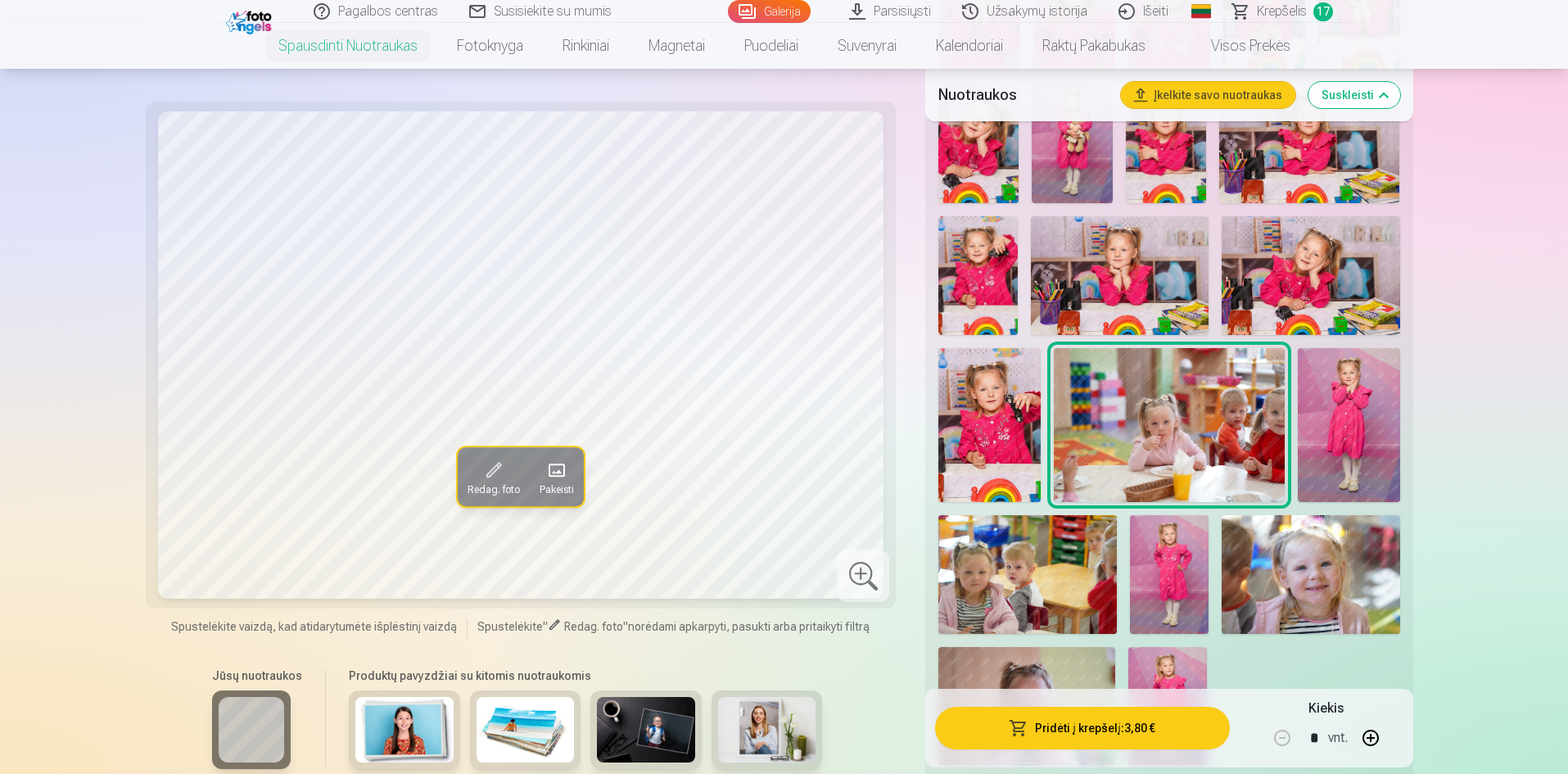
click at [1364, 383] on img at bounding box center [1349, 425] width 102 height 154
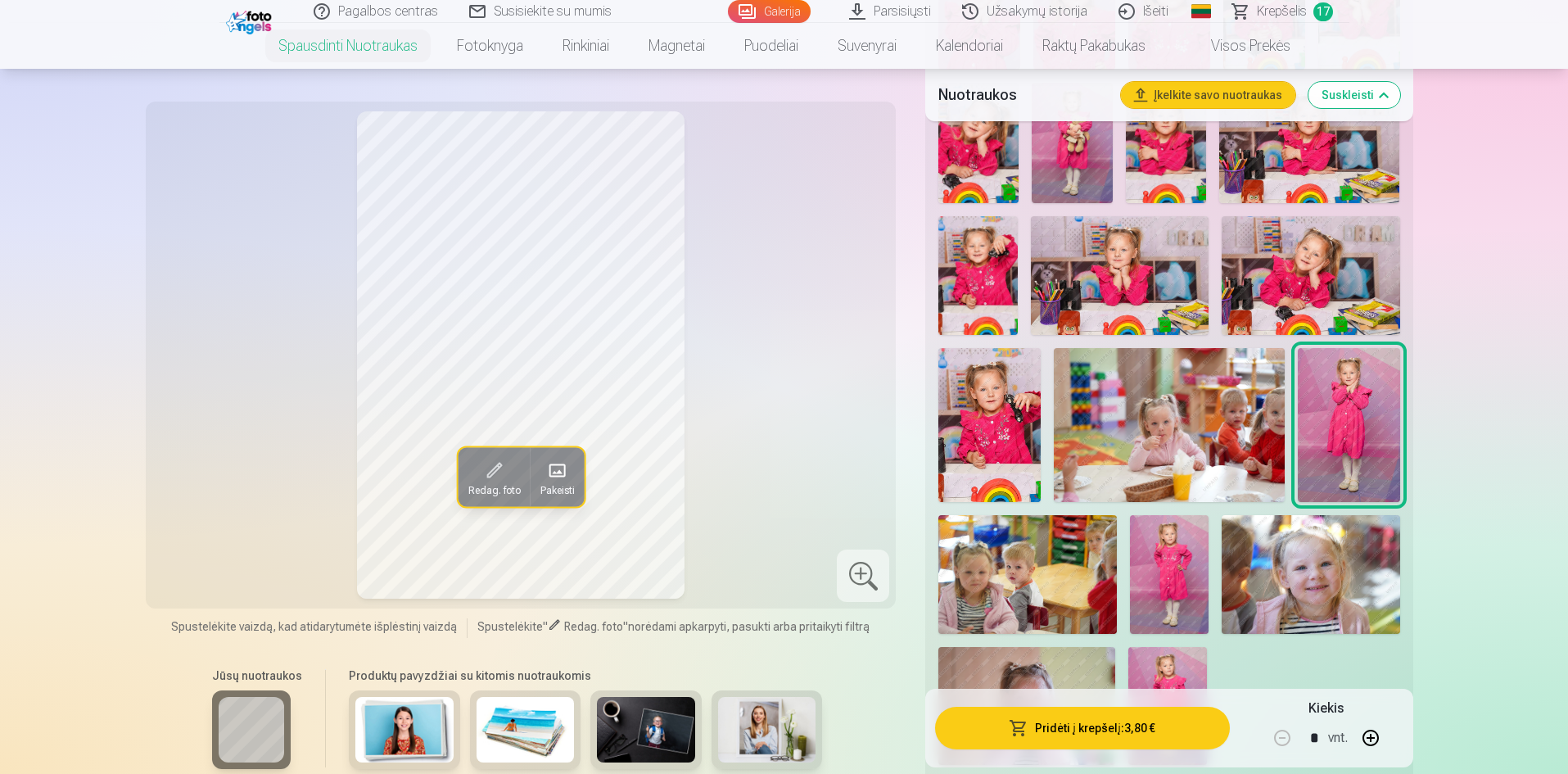
click at [976, 385] on img at bounding box center [989, 424] width 102 height 153
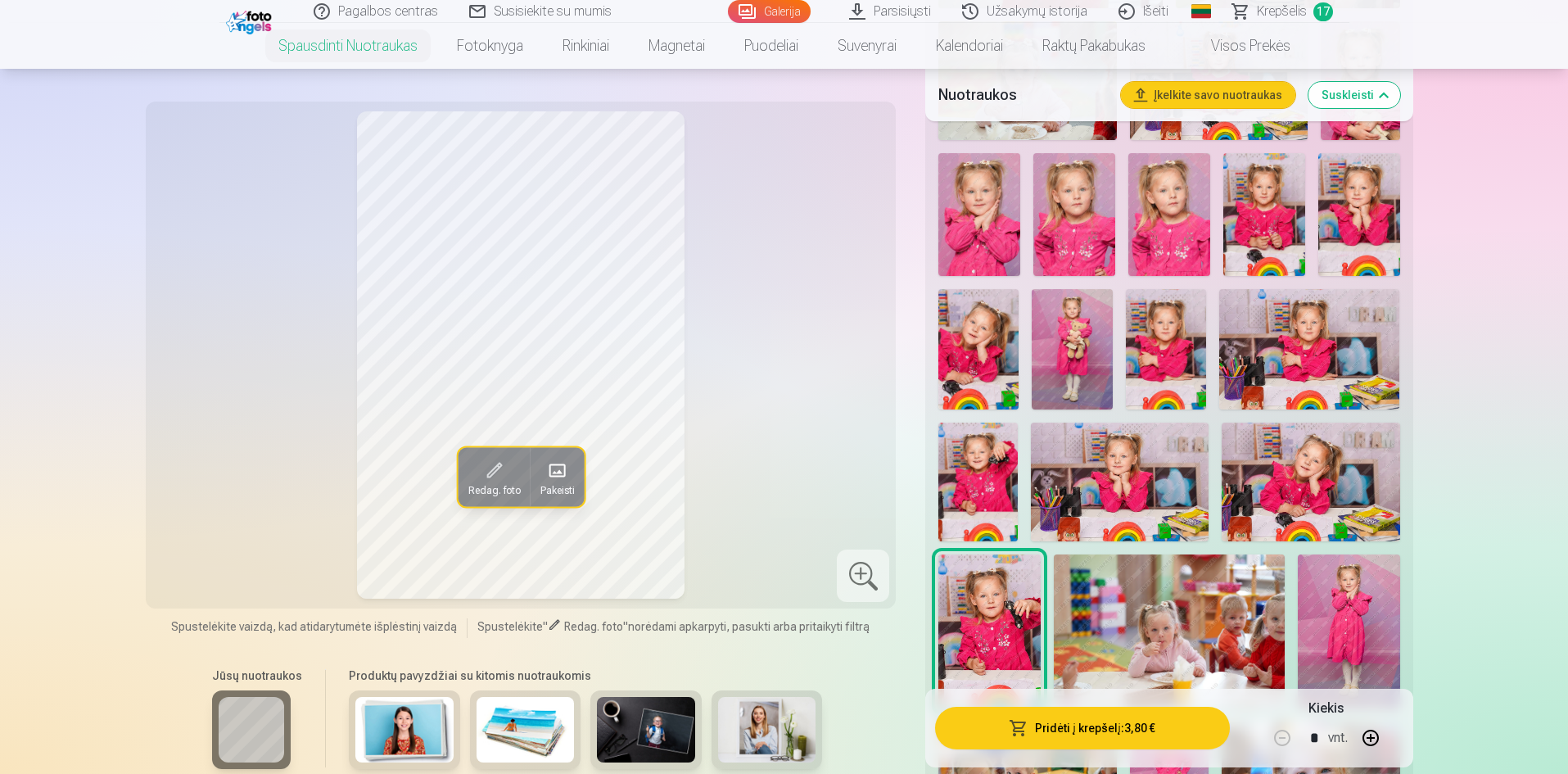
scroll to position [1392, 0]
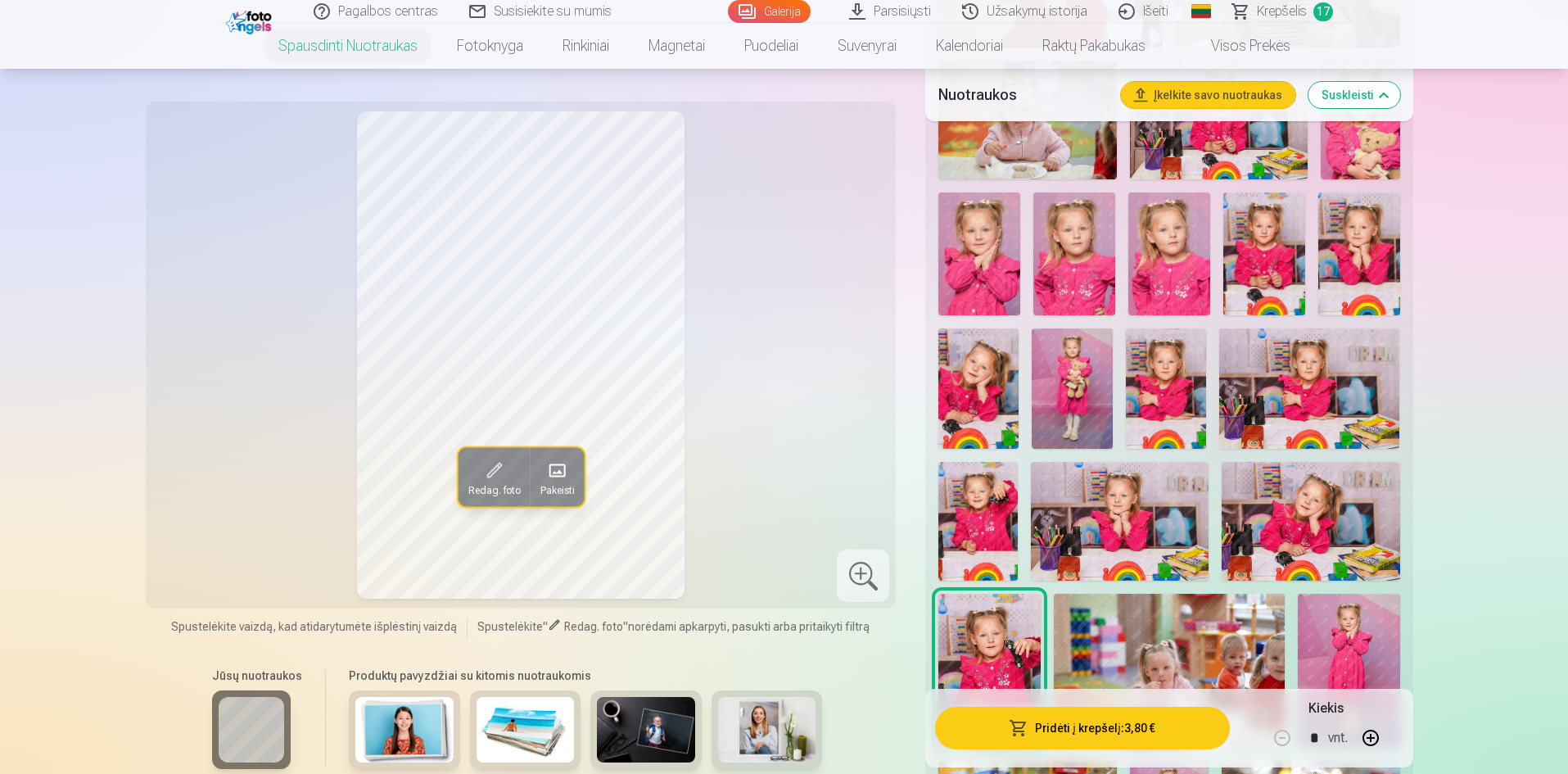
click at [1059, 368] on img at bounding box center [1071, 388] width 80 height 120
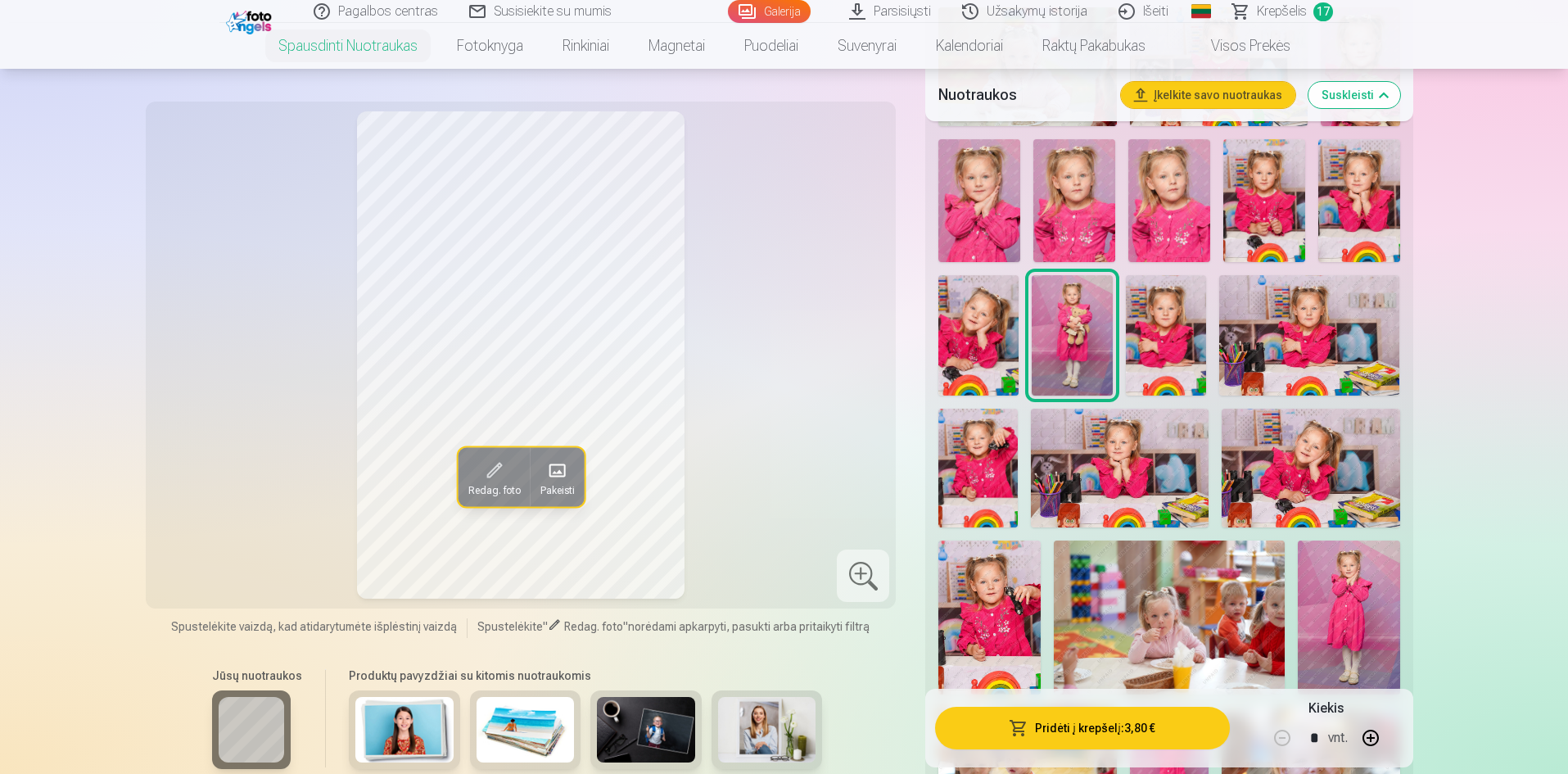
scroll to position [1474, 0]
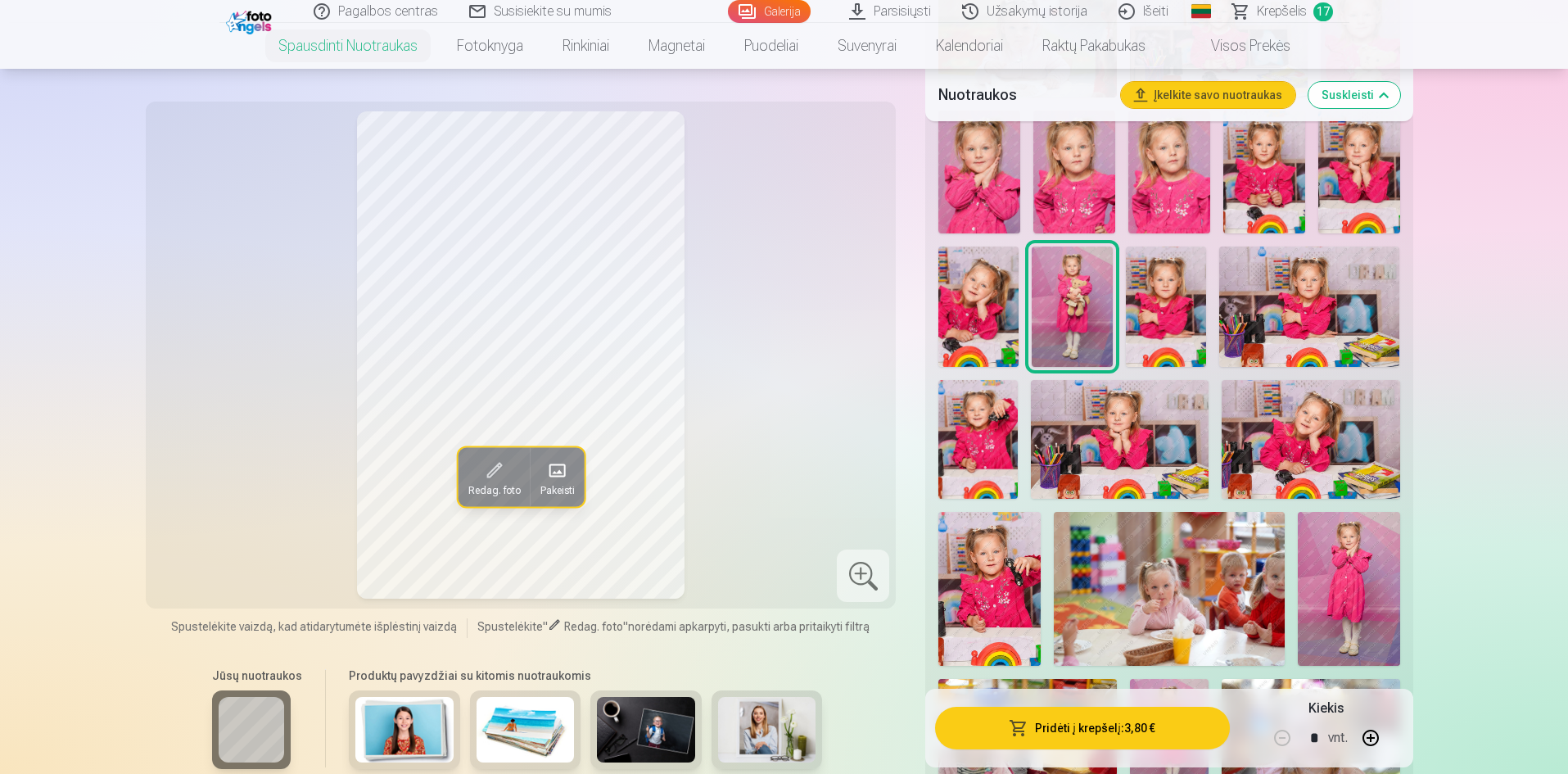
click at [1336, 539] on img at bounding box center [1349, 589] width 102 height 154
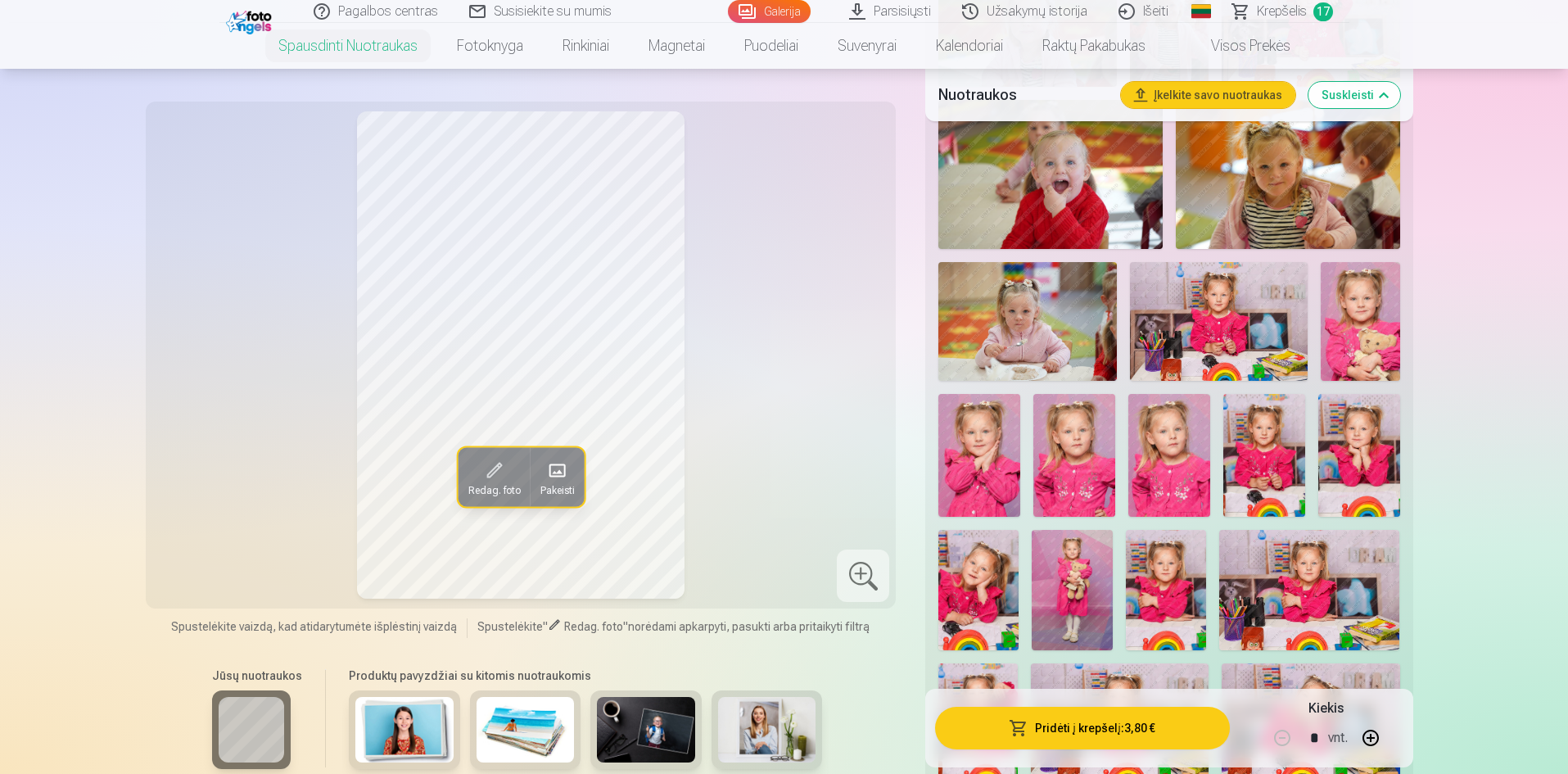
scroll to position [1310, 0]
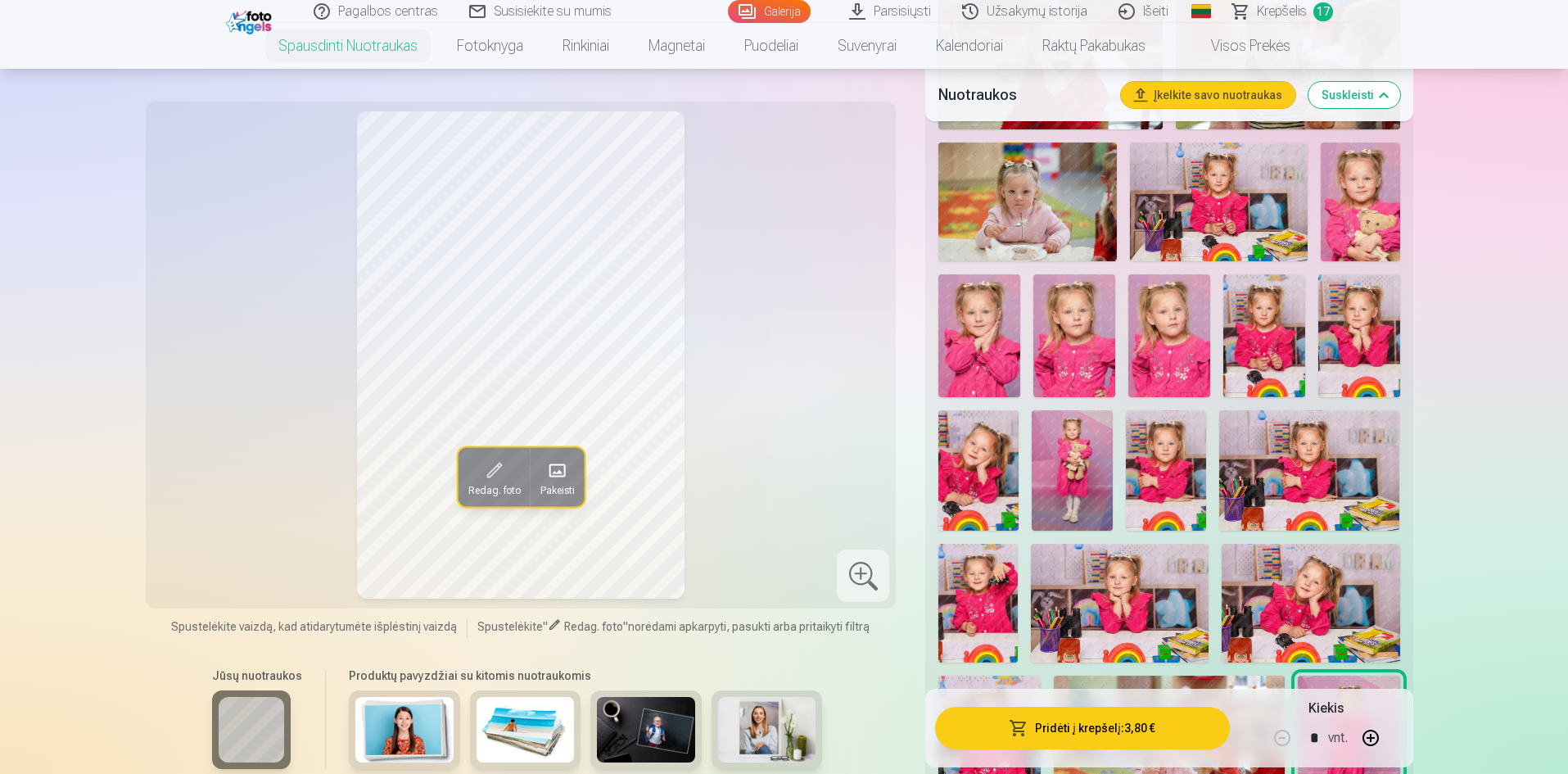
click at [1075, 497] on img at bounding box center [1071, 470] width 80 height 120
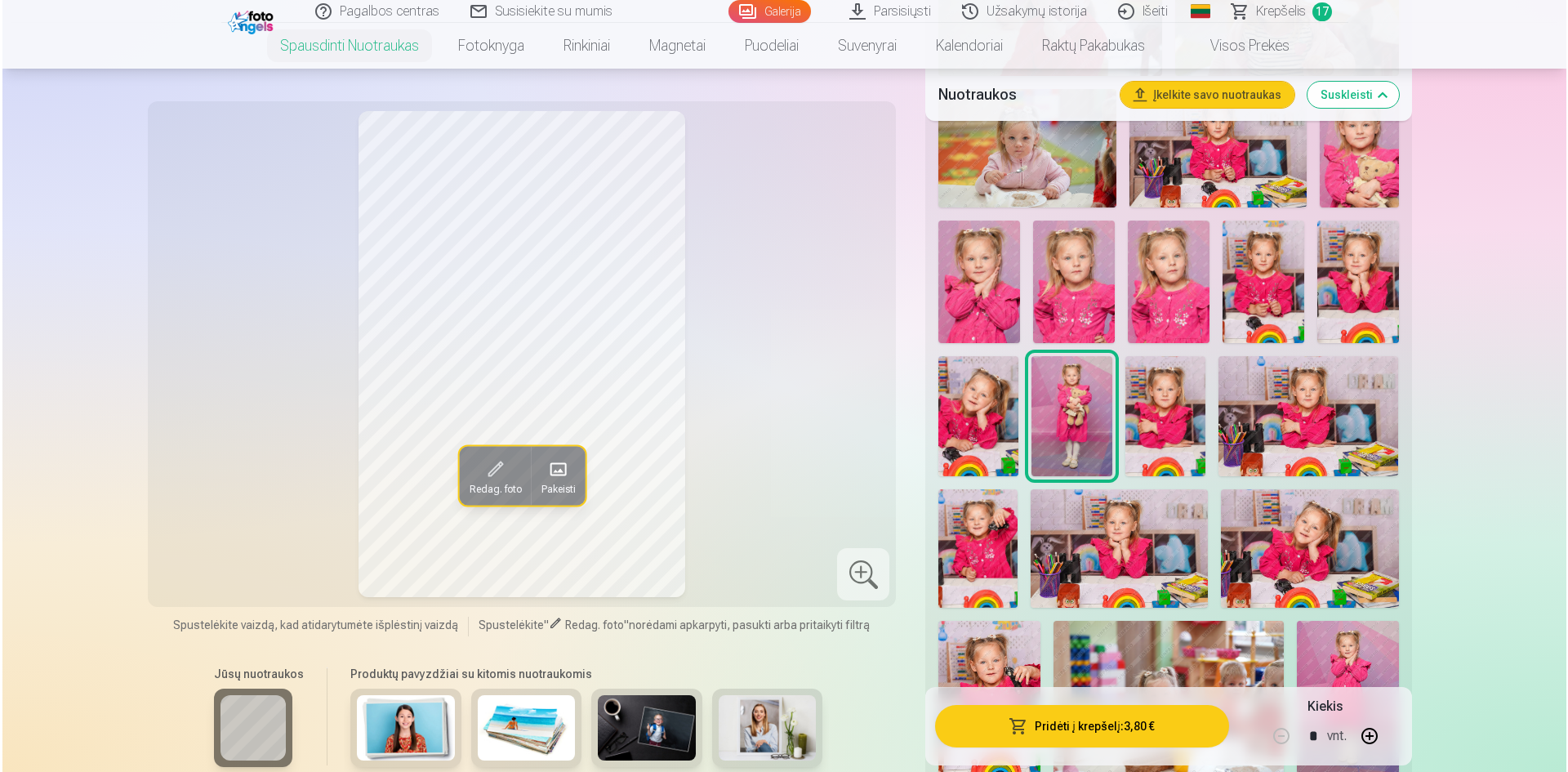
scroll to position [1388, 0]
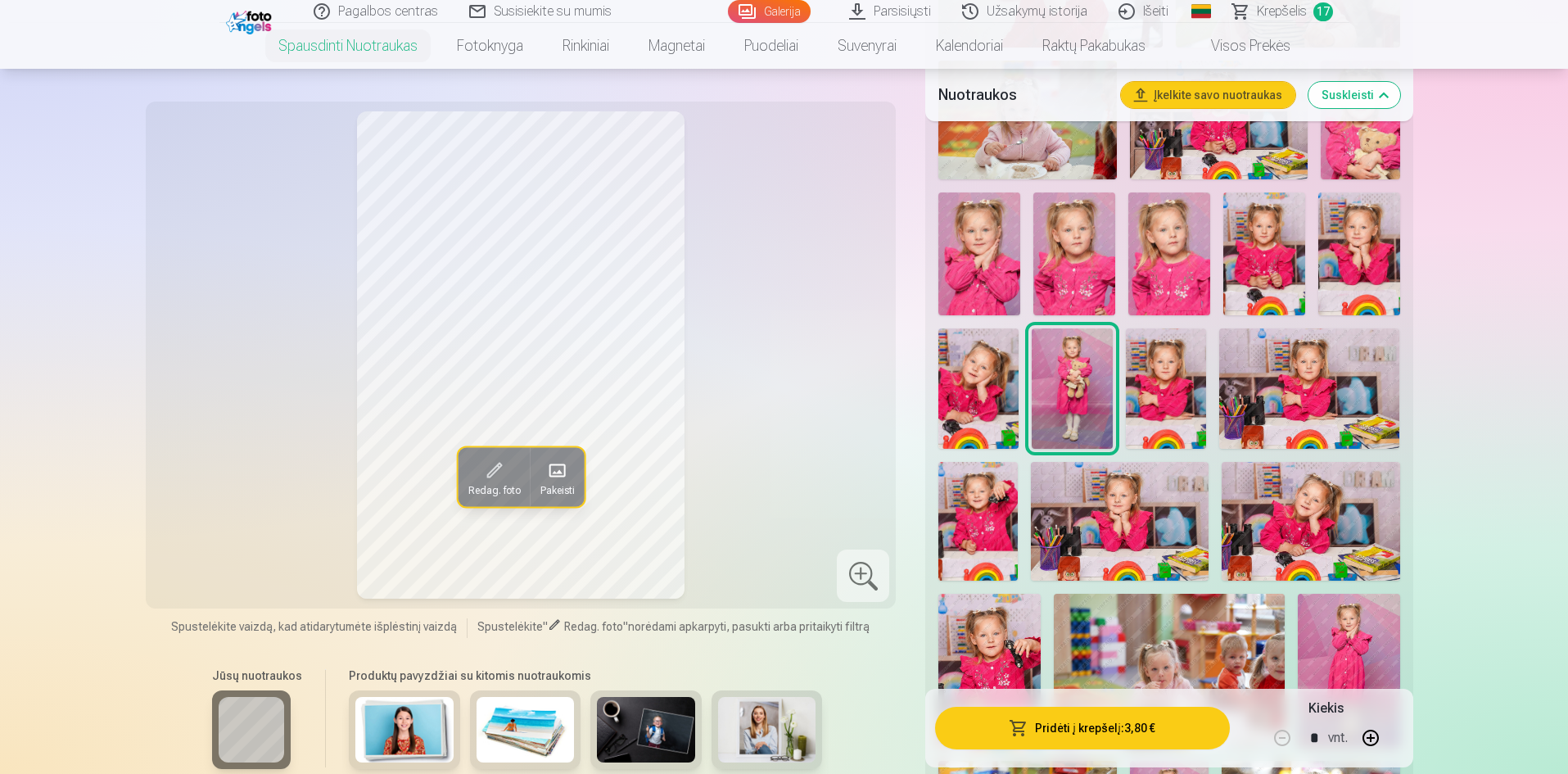
click at [1102, 726] on button "Pridėti į krepšelį : 3,80 €" at bounding box center [1083, 727] width 294 height 42
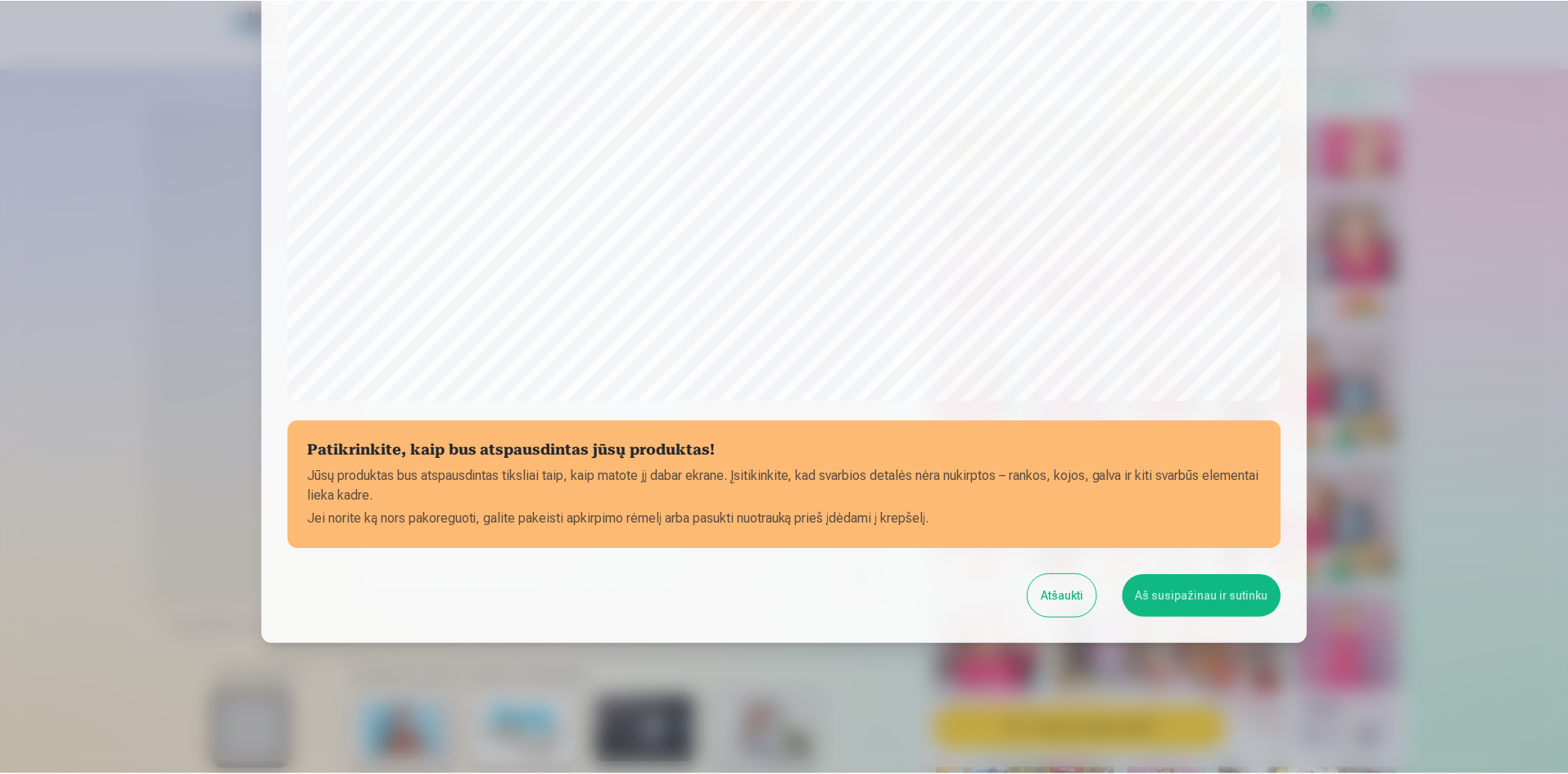
scroll to position [405, 0]
click at [1198, 593] on button "Aš susipažinau ir sutinku" at bounding box center [1204, 595] width 159 height 42
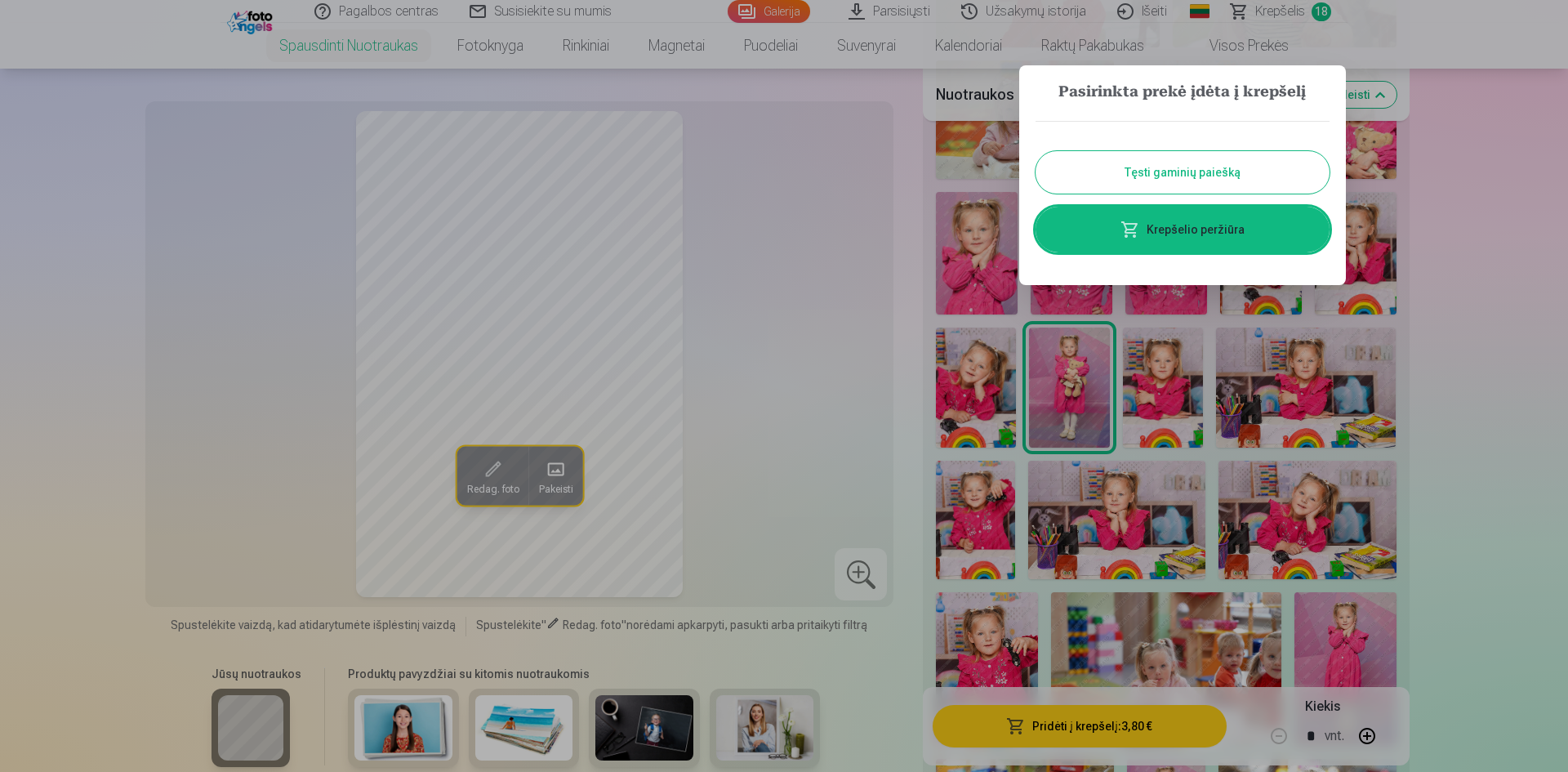
click at [1254, 179] on button "Tęsti gaminių paiešką" at bounding box center [1182, 172] width 294 height 42
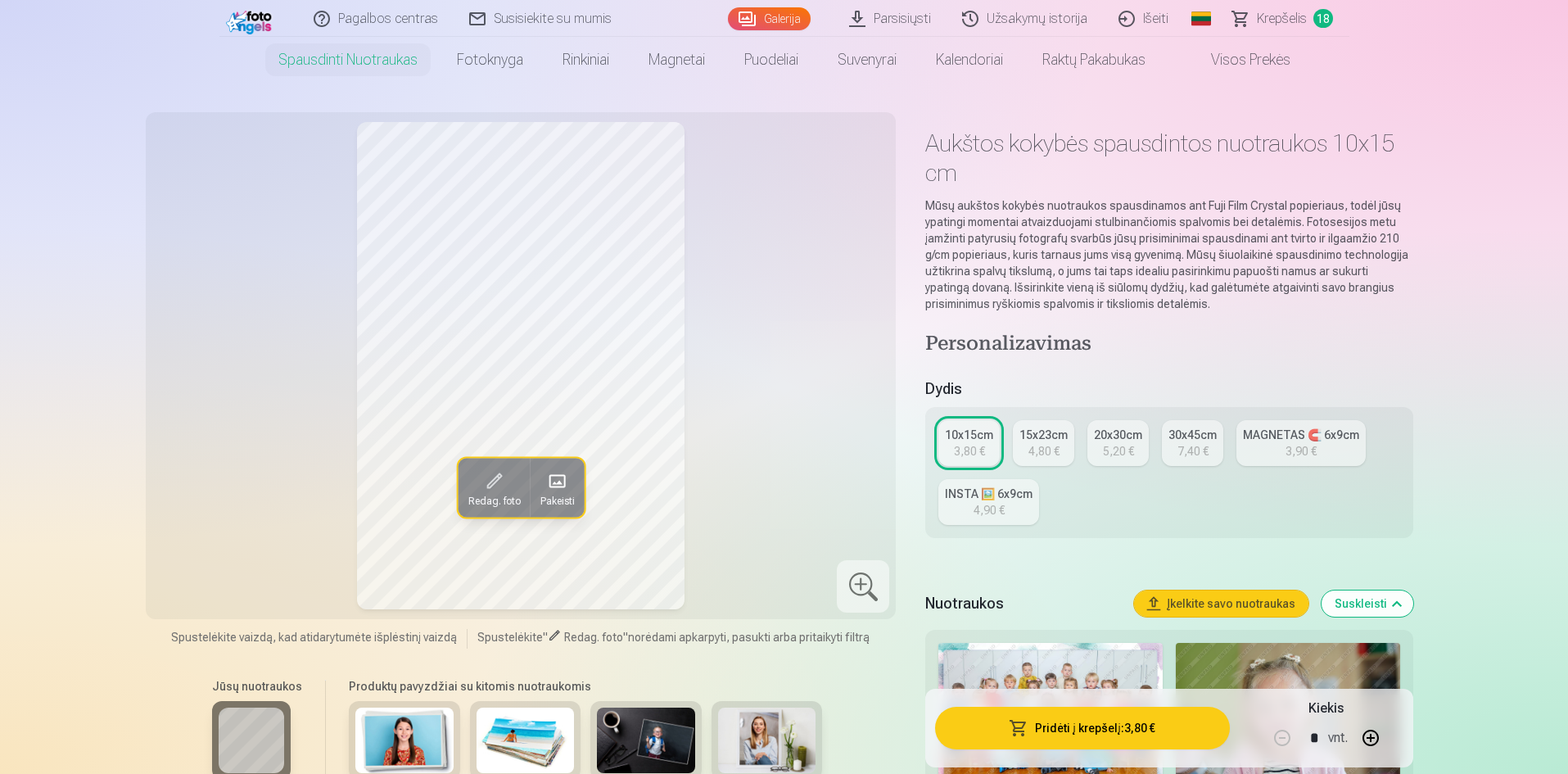
scroll to position [0, 0]
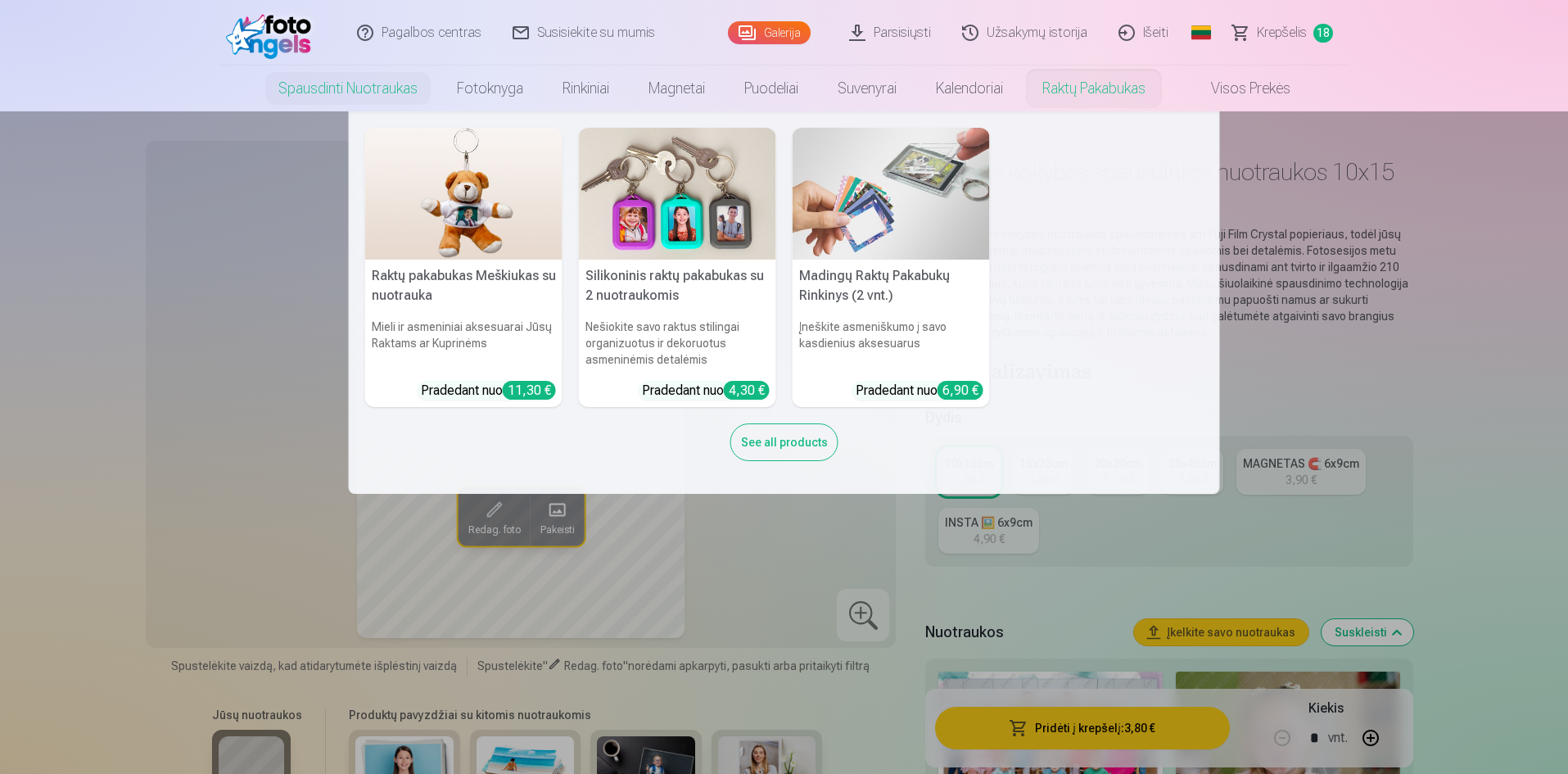
click at [993, 92] on link "Kalendoriai" at bounding box center [970, 88] width 107 height 46
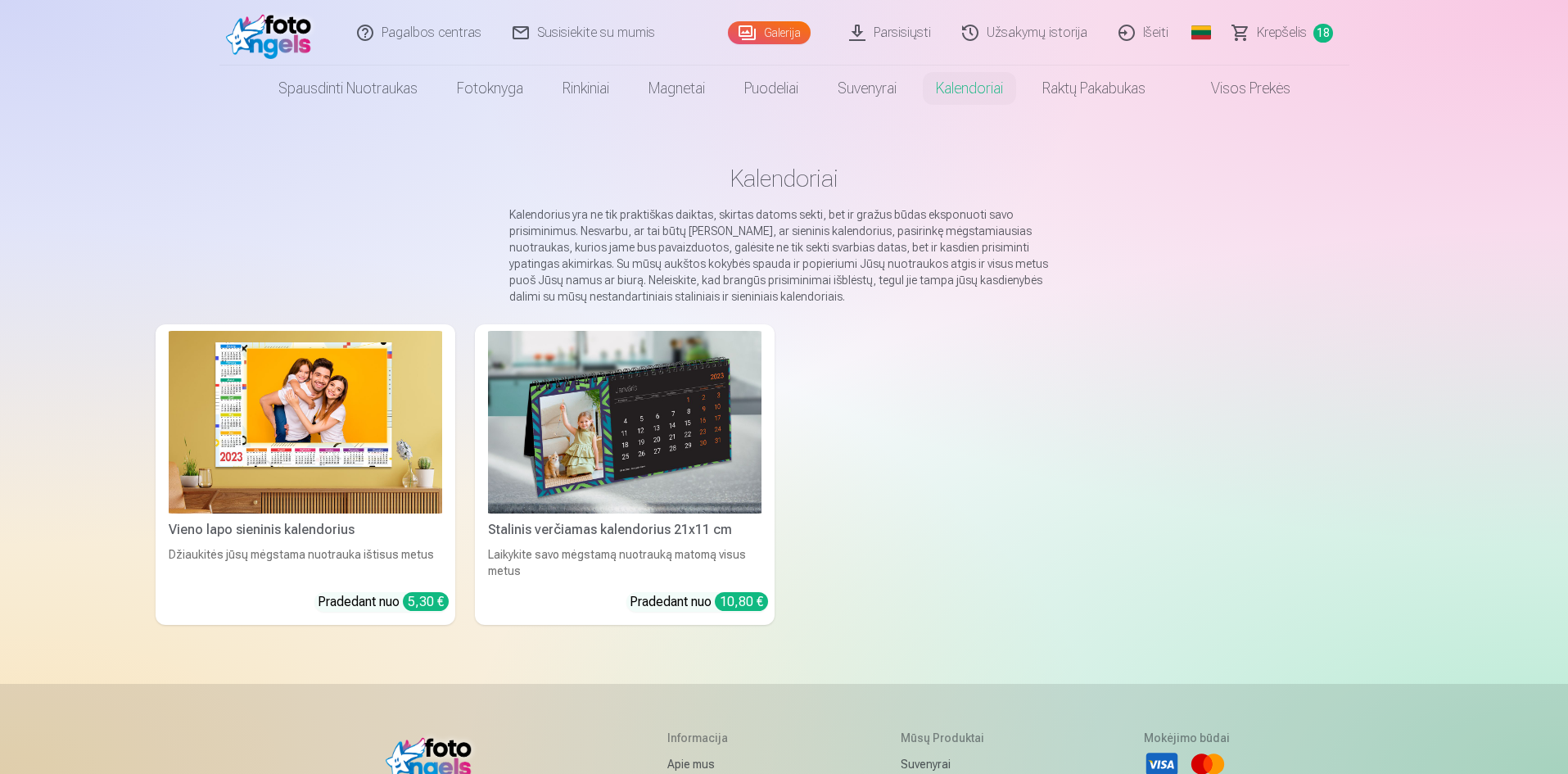
click at [666, 432] on img at bounding box center [624, 422] width 274 height 183
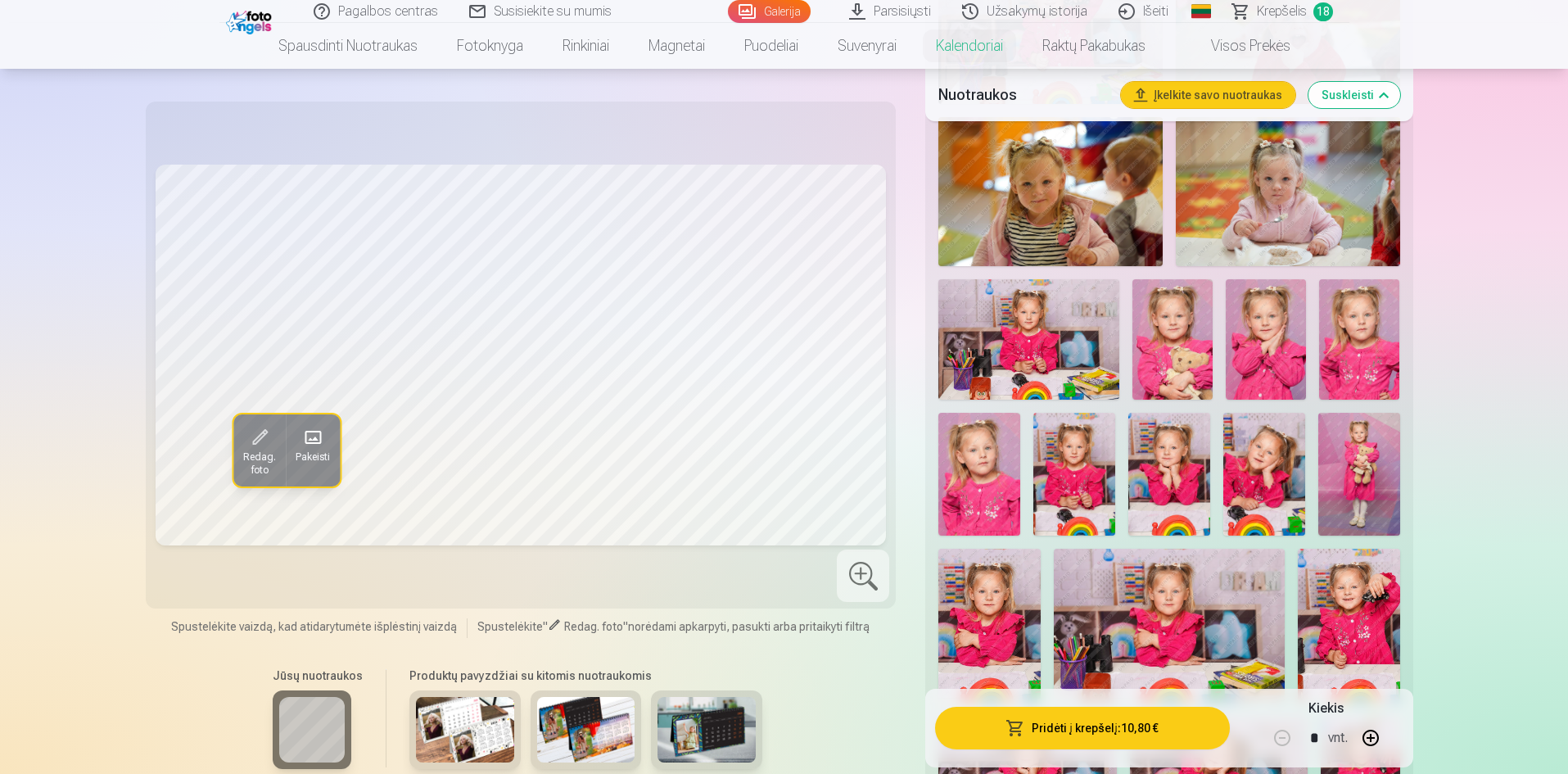
scroll to position [1310, 0]
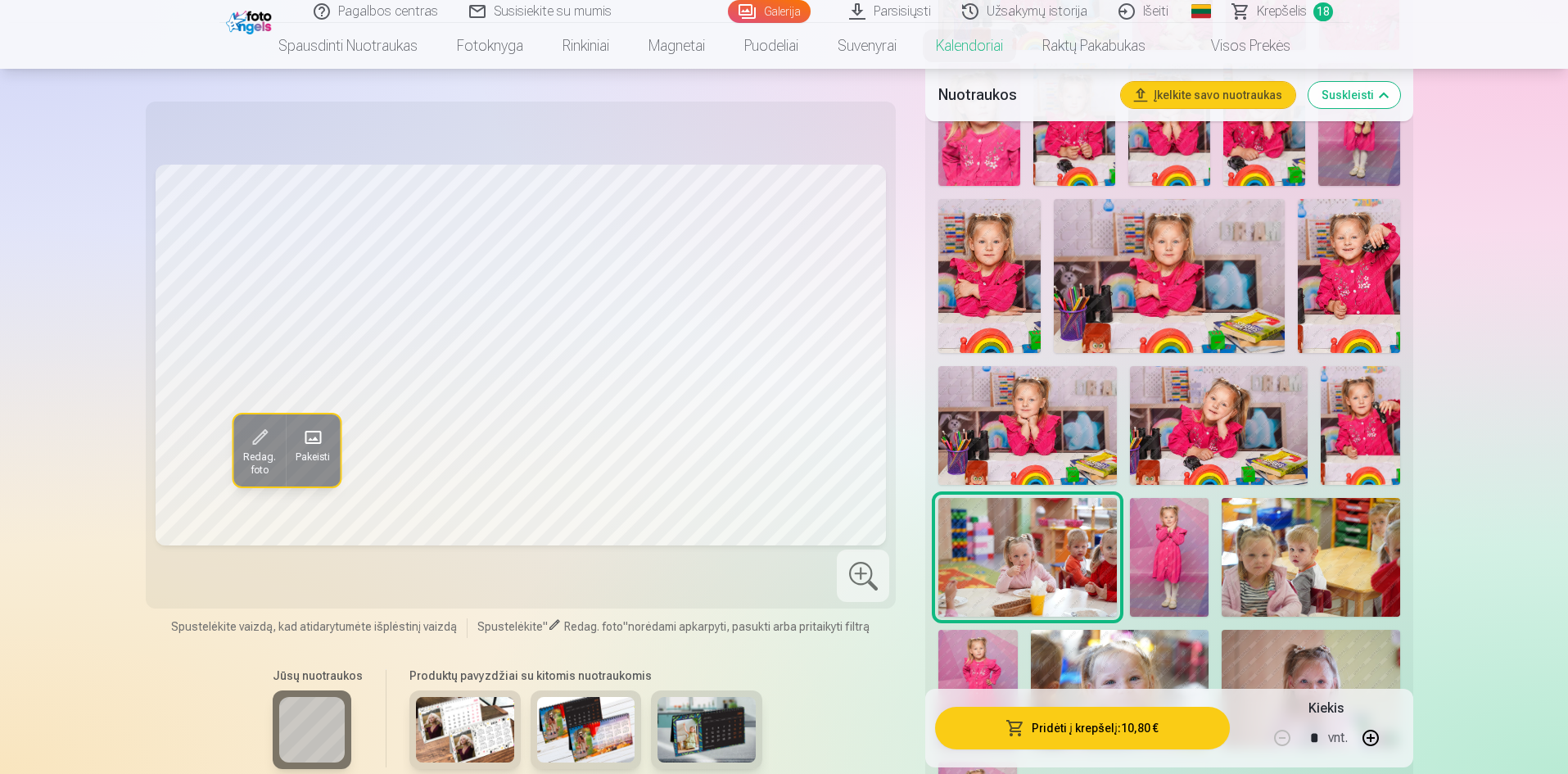
click at [1061, 418] on img at bounding box center [1027, 425] width 178 height 118
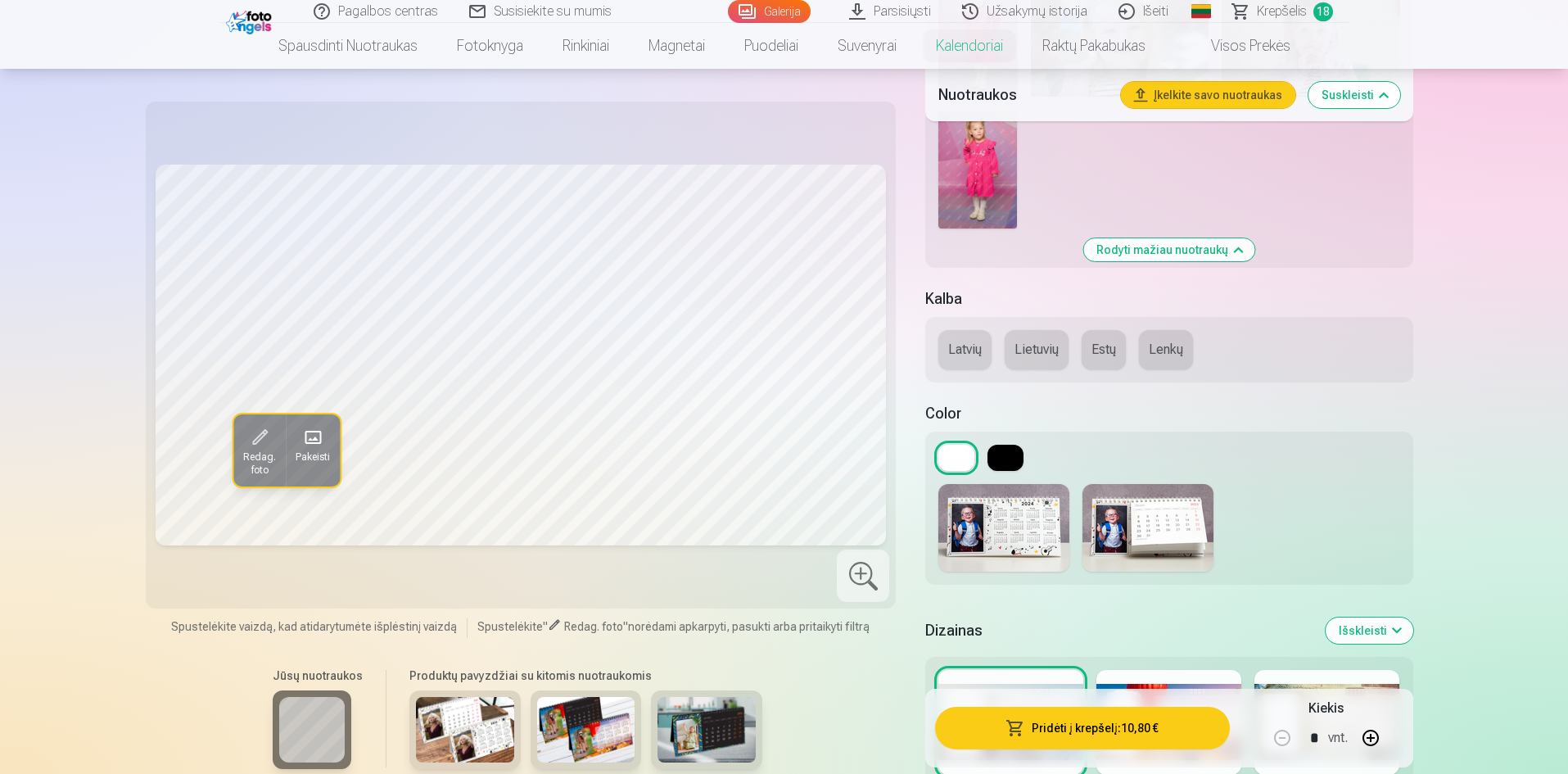
scroll to position [1965, 0]
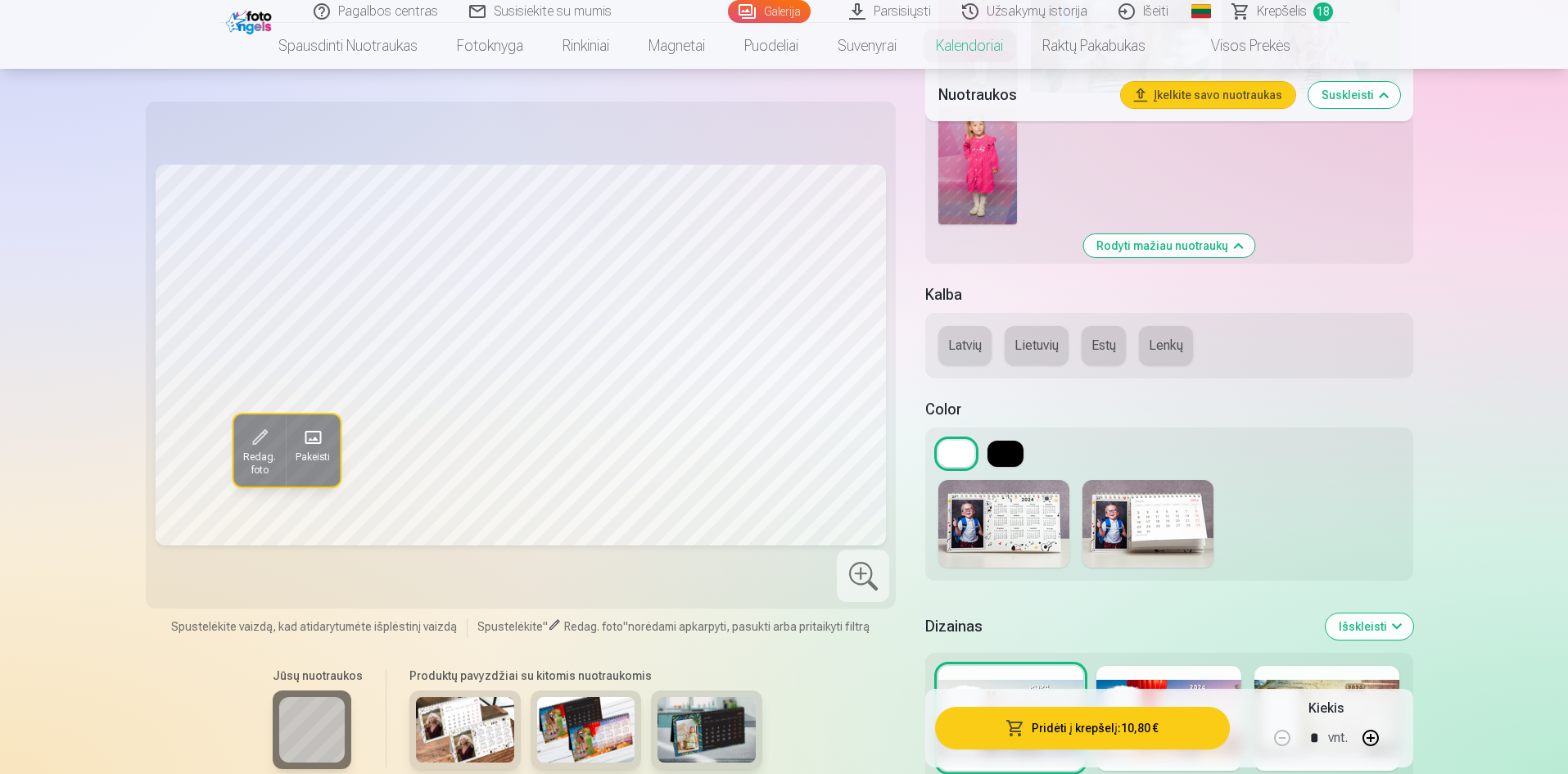
click at [1047, 353] on button "Lietuvių" at bounding box center [1036, 345] width 64 height 39
click at [1005, 448] on button at bounding box center [1006, 453] width 36 height 26
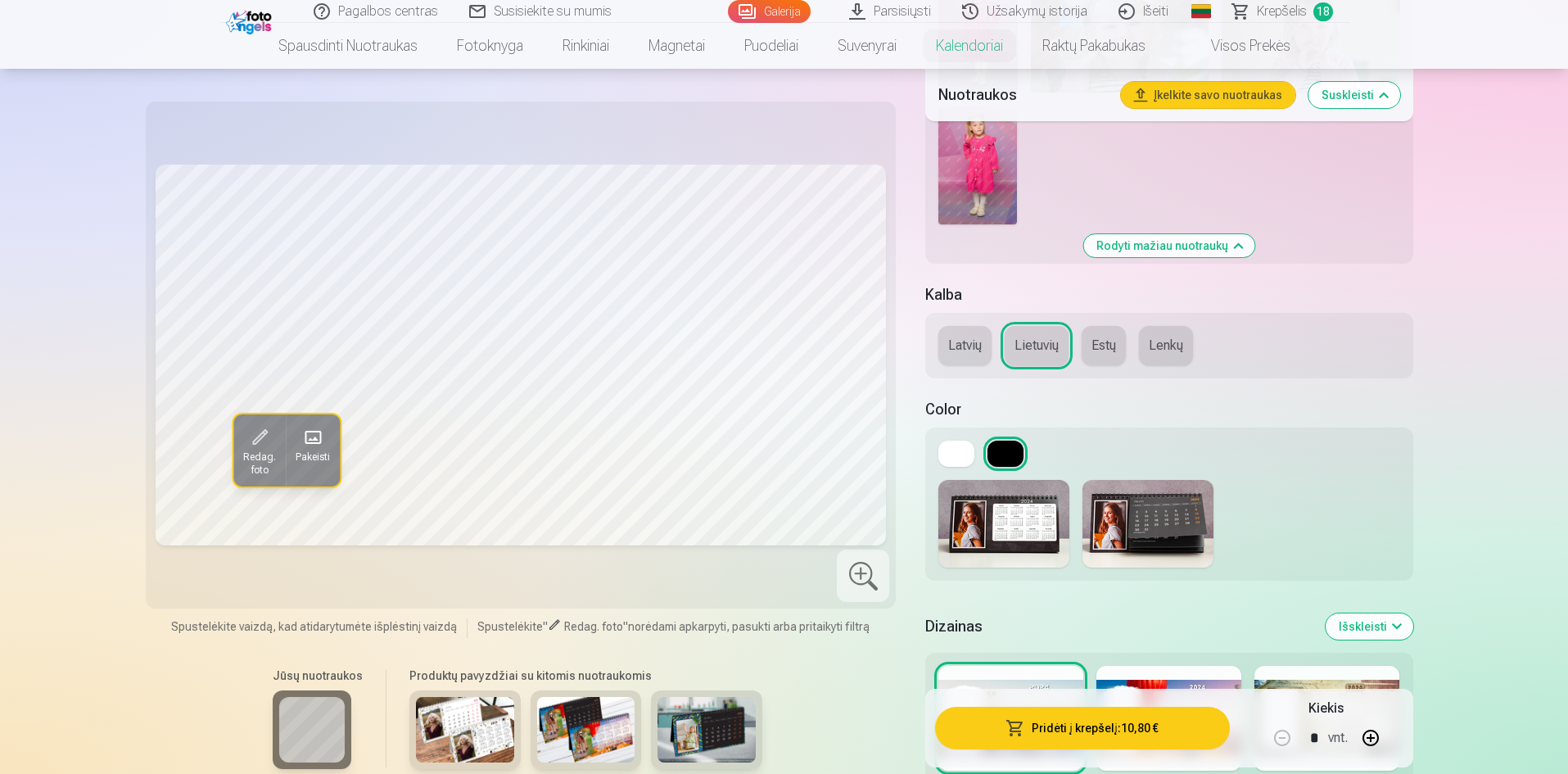
click at [1153, 511] on img at bounding box center [1148, 524] width 131 height 88
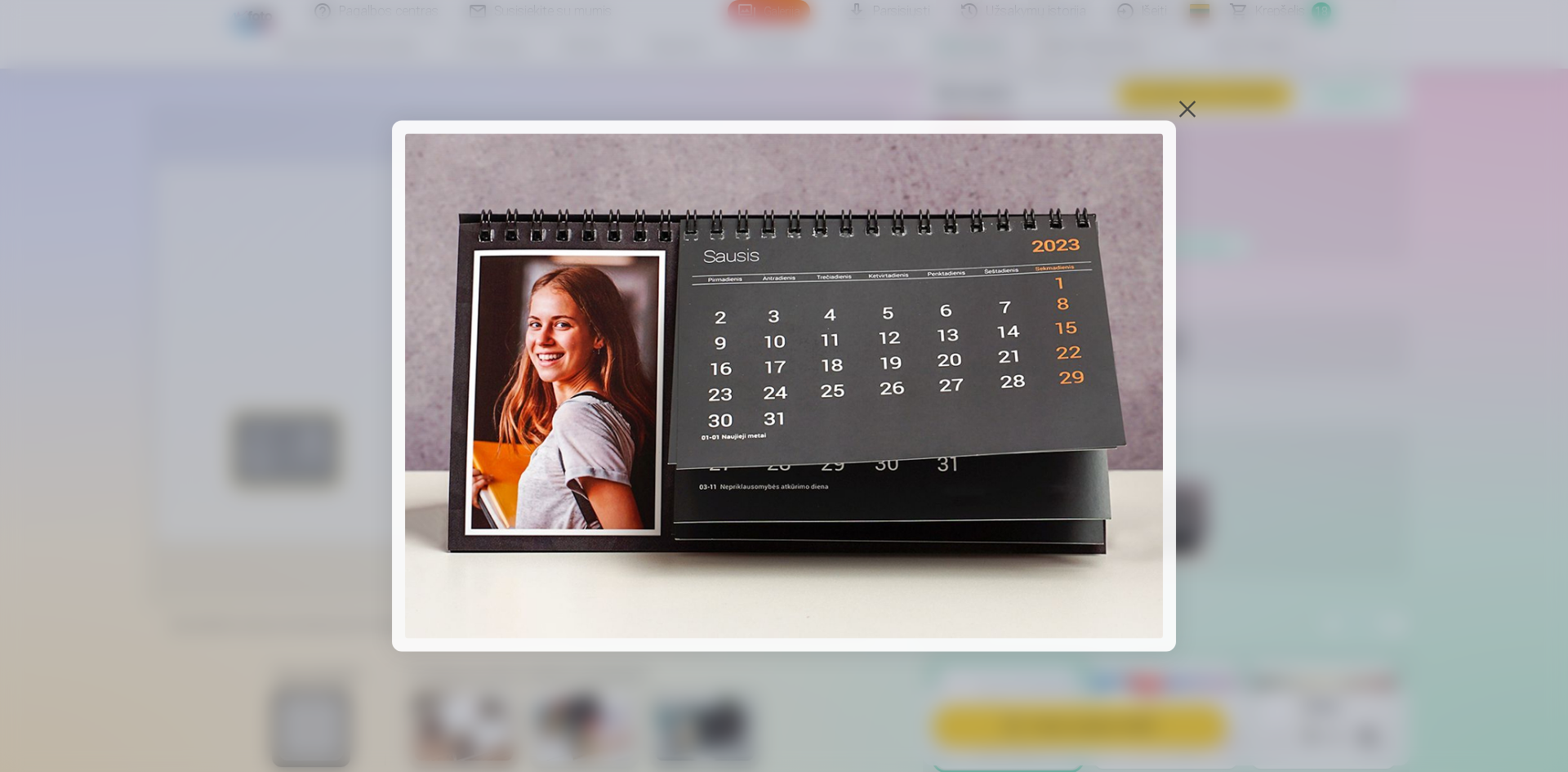
click at [1196, 105] on div at bounding box center [1188, 109] width 23 height 23
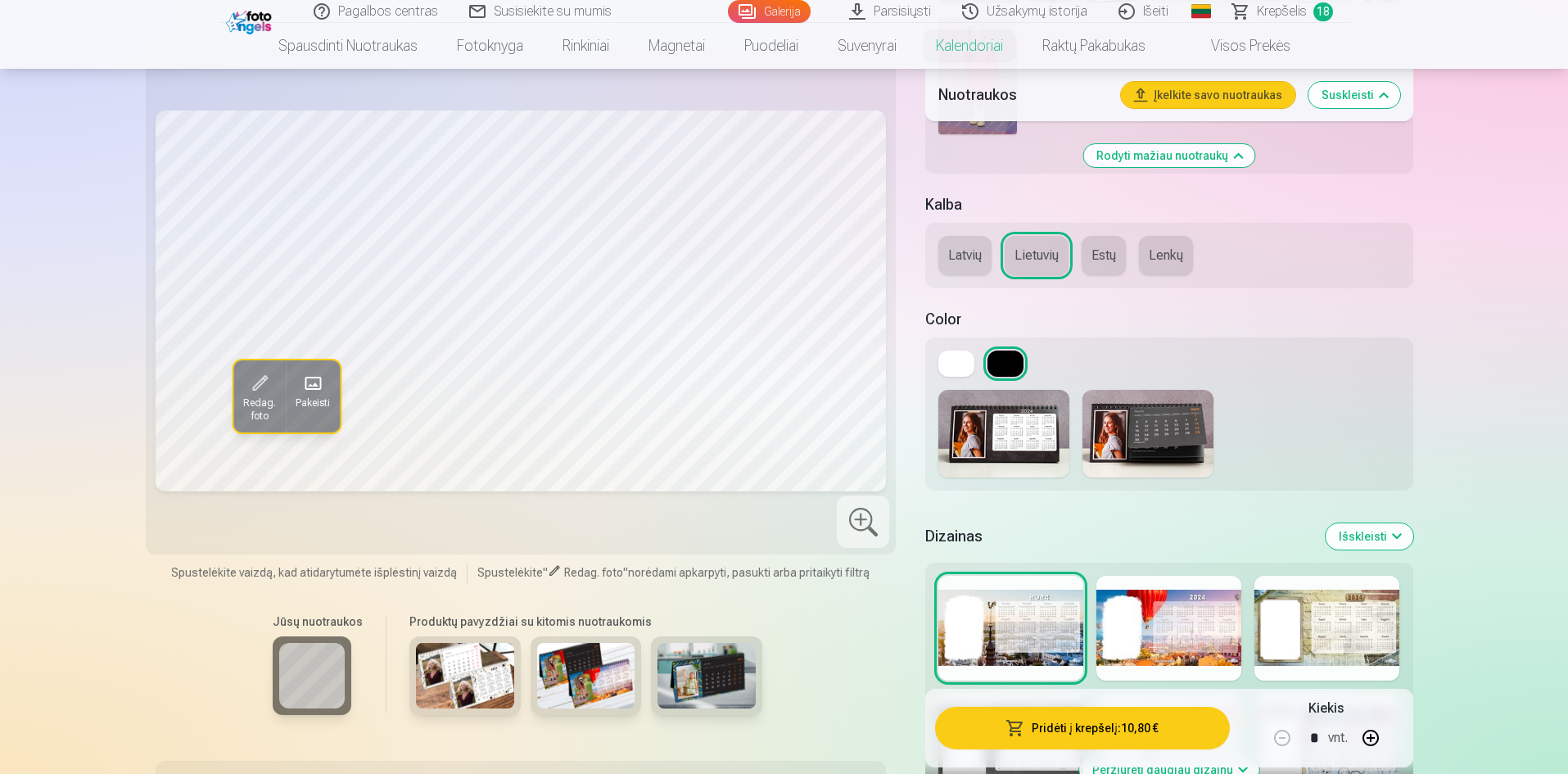
scroll to position [2211, 0]
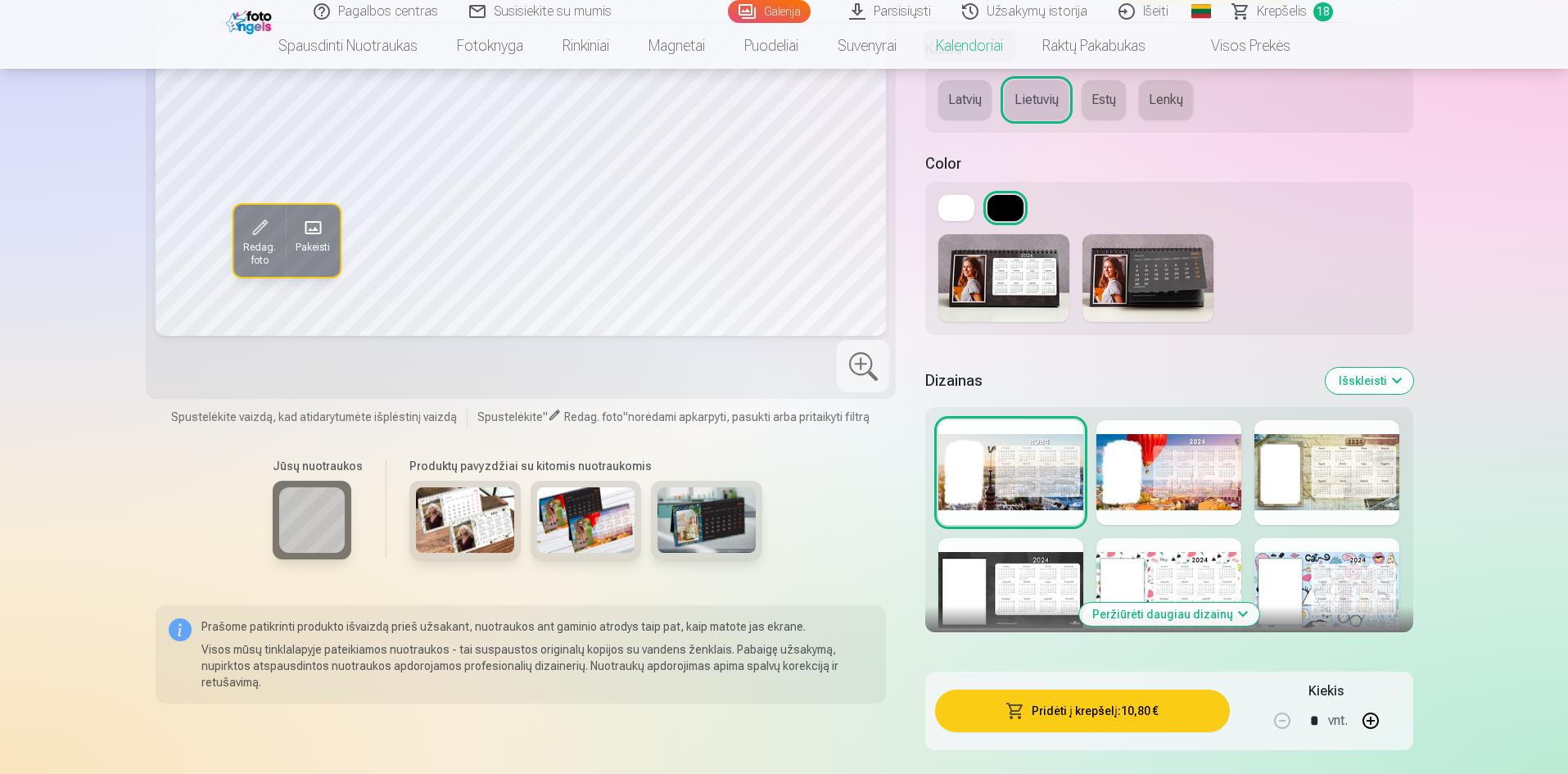
click at [1012, 590] on div at bounding box center [1011, 590] width 145 height 105
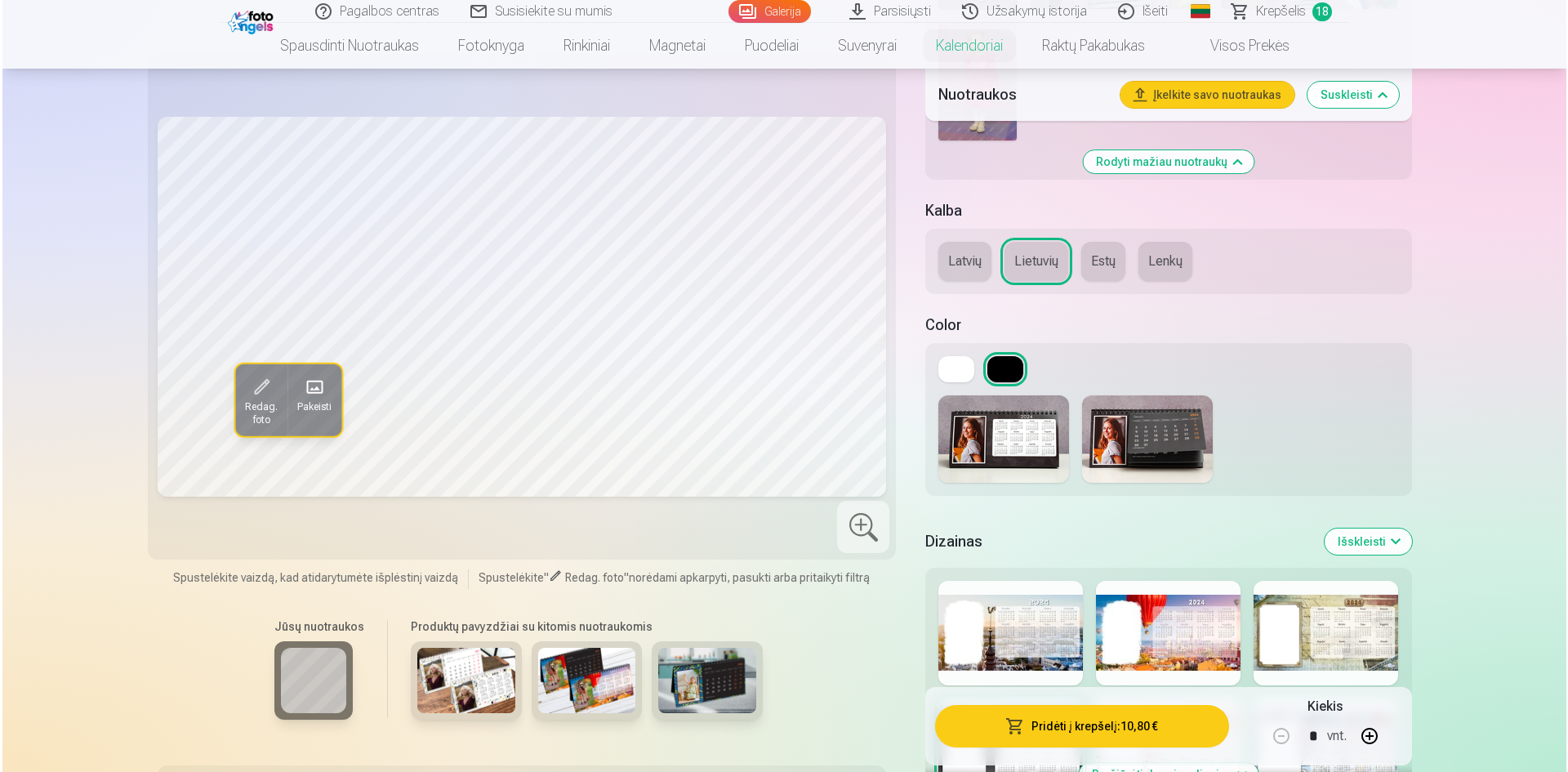
scroll to position [2041, 0]
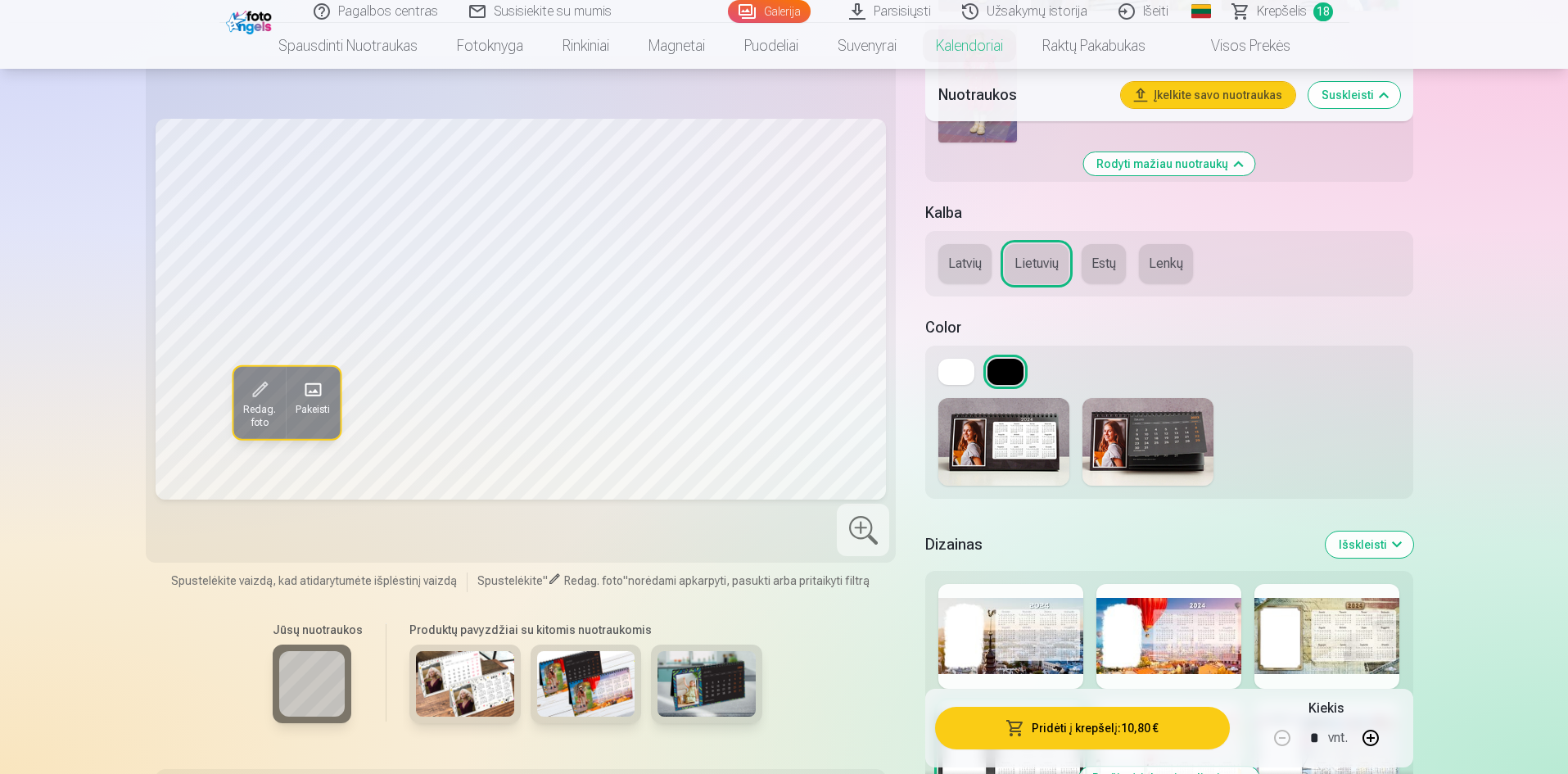
click at [329, 405] on button "Pakeisti" at bounding box center [313, 403] width 54 height 72
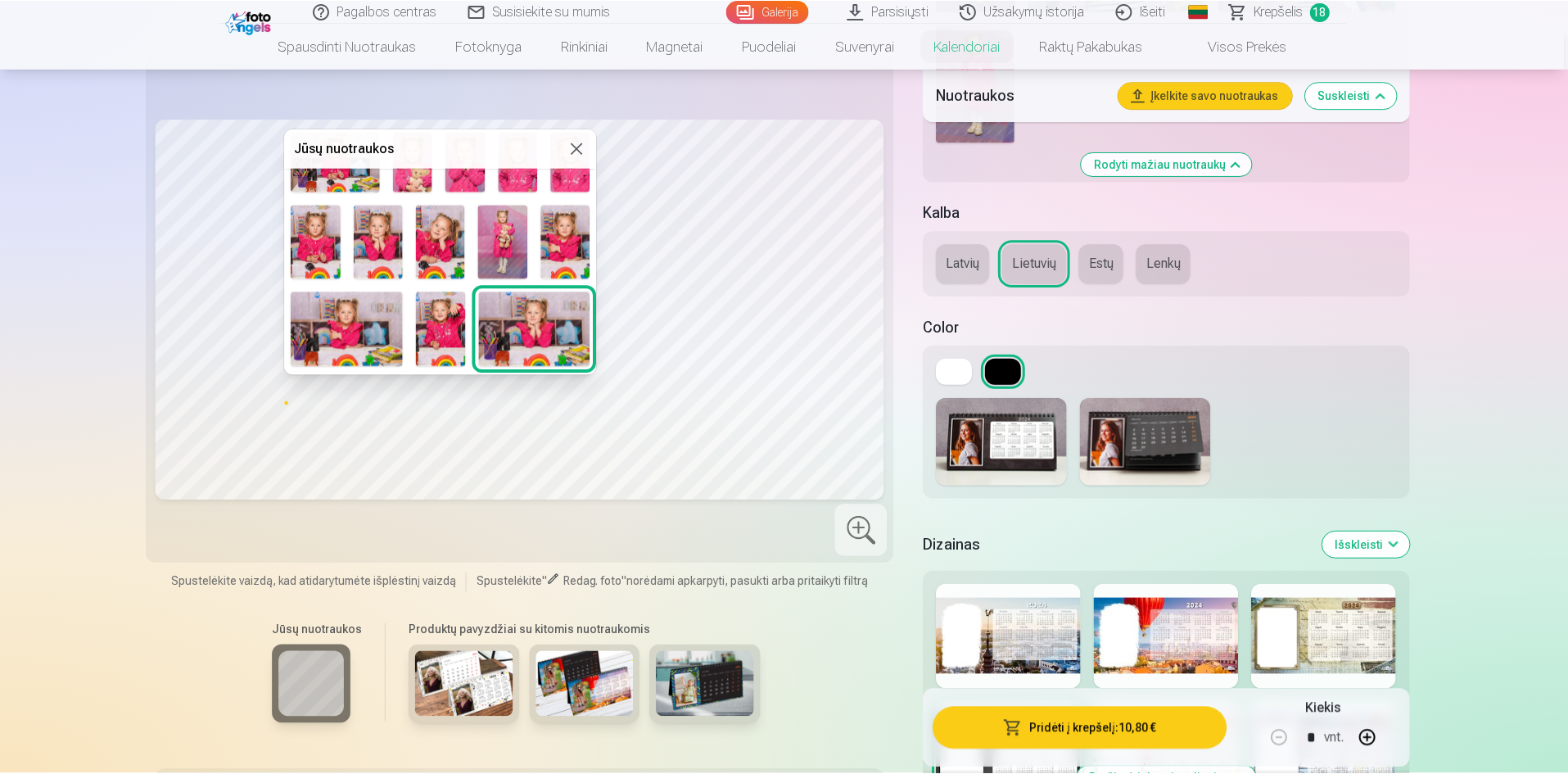
scroll to position [409, 0]
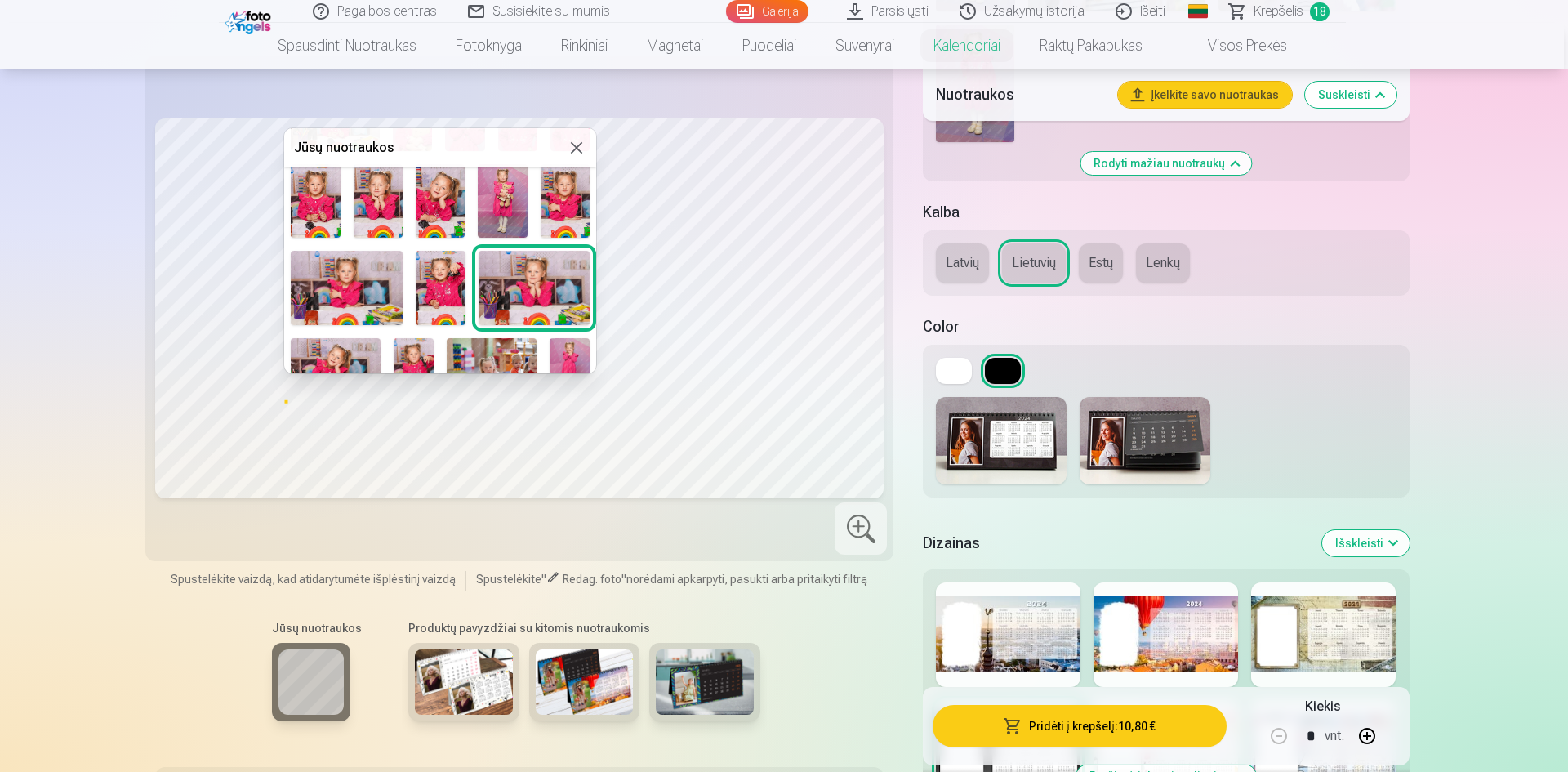
click at [140, 571] on div at bounding box center [784, 386] width 1568 height 772
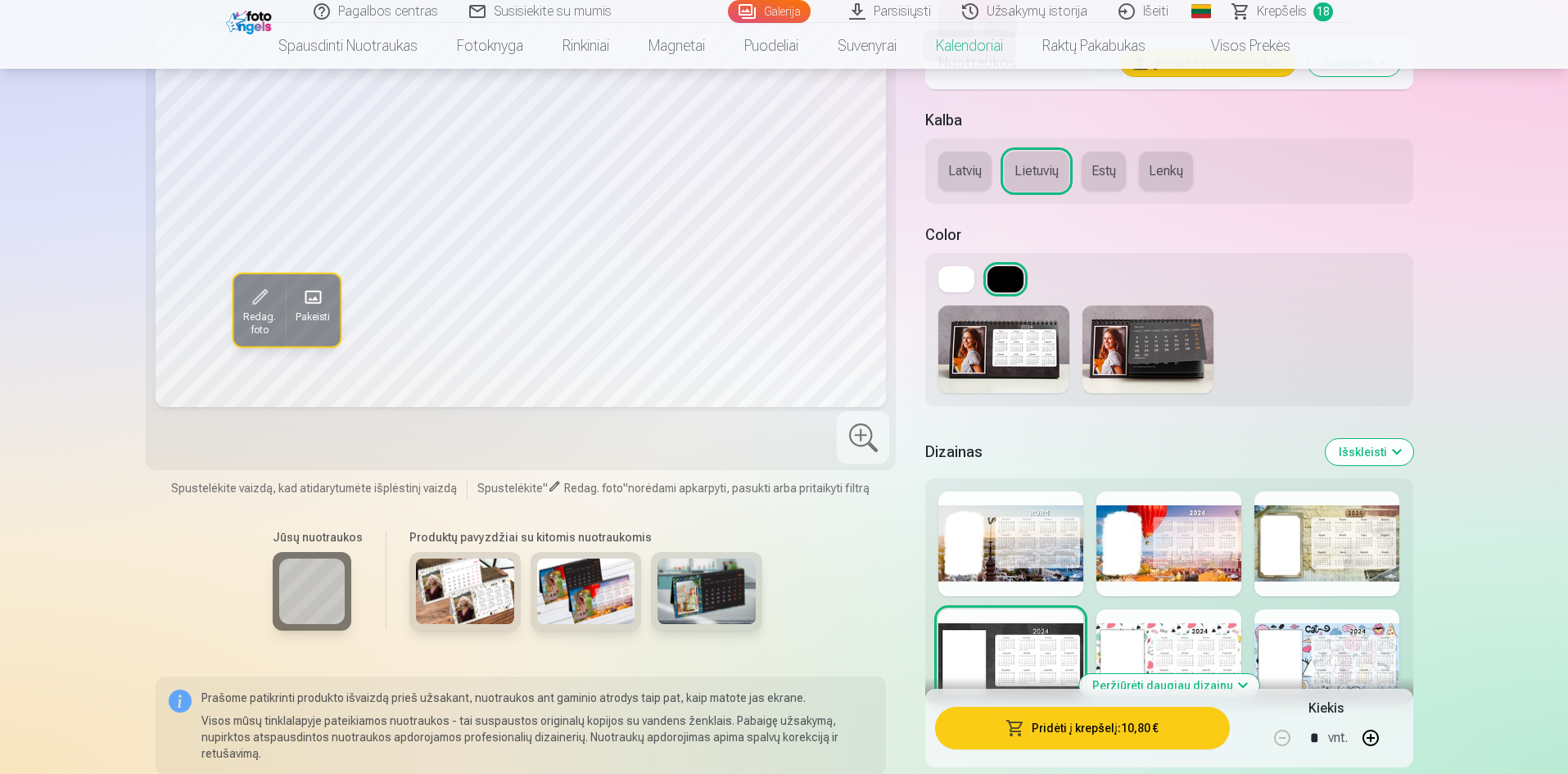
scroll to position [2211, 0]
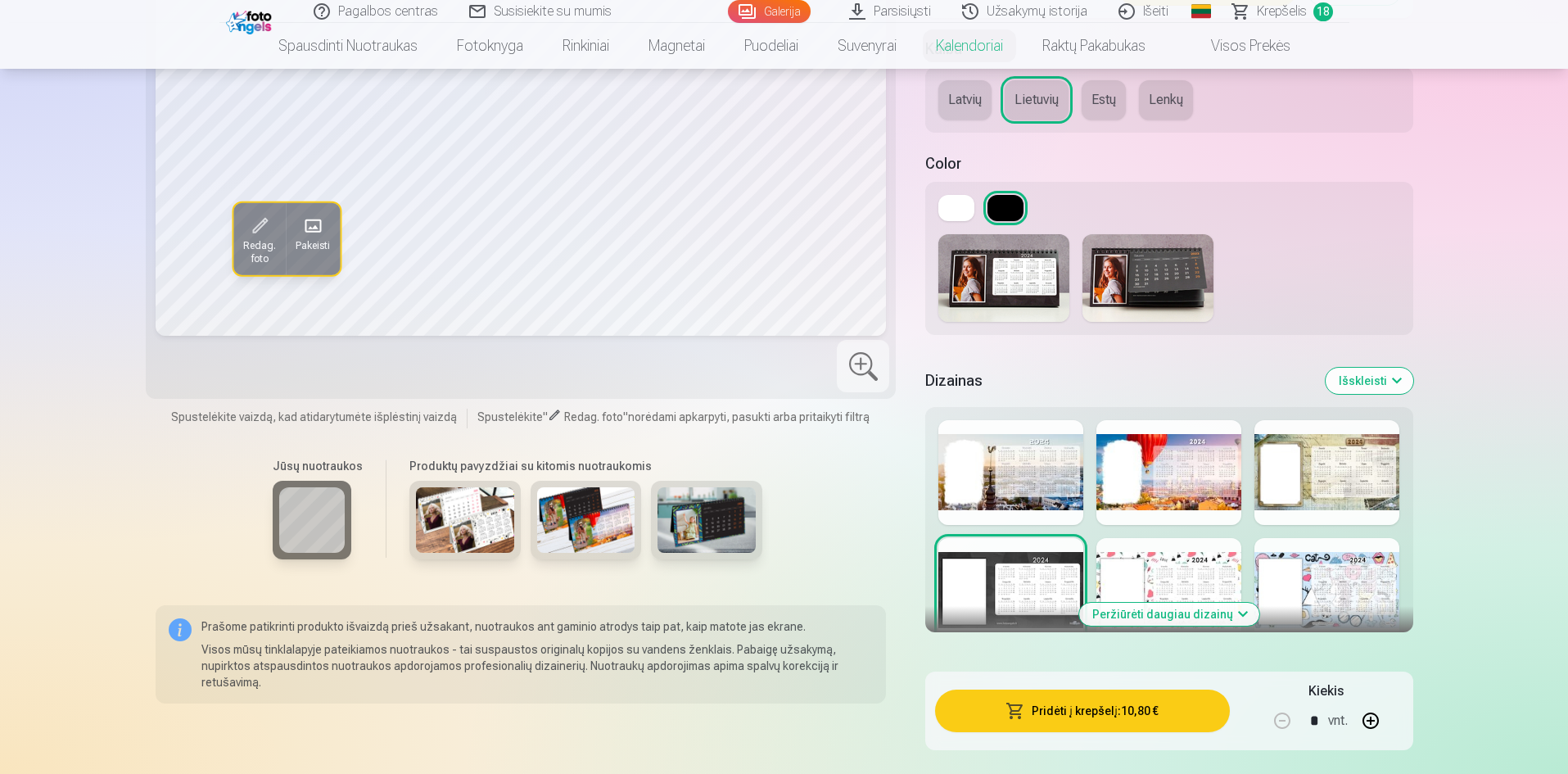
click at [748, 550] on img at bounding box center [707, 520] width 99 height 65
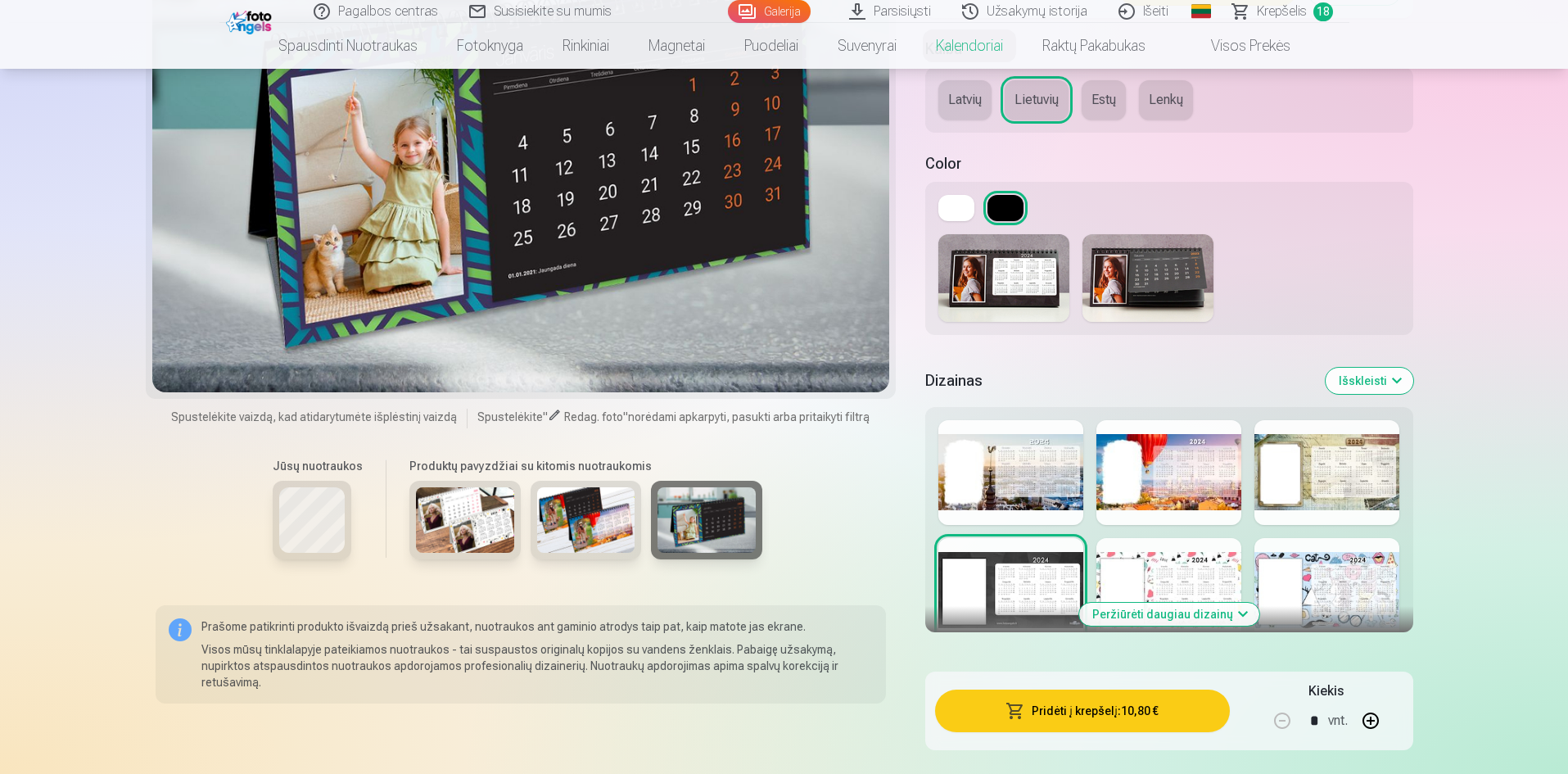
click at [748, 550] on img at bounding box center [707, 520] width 99 height 65
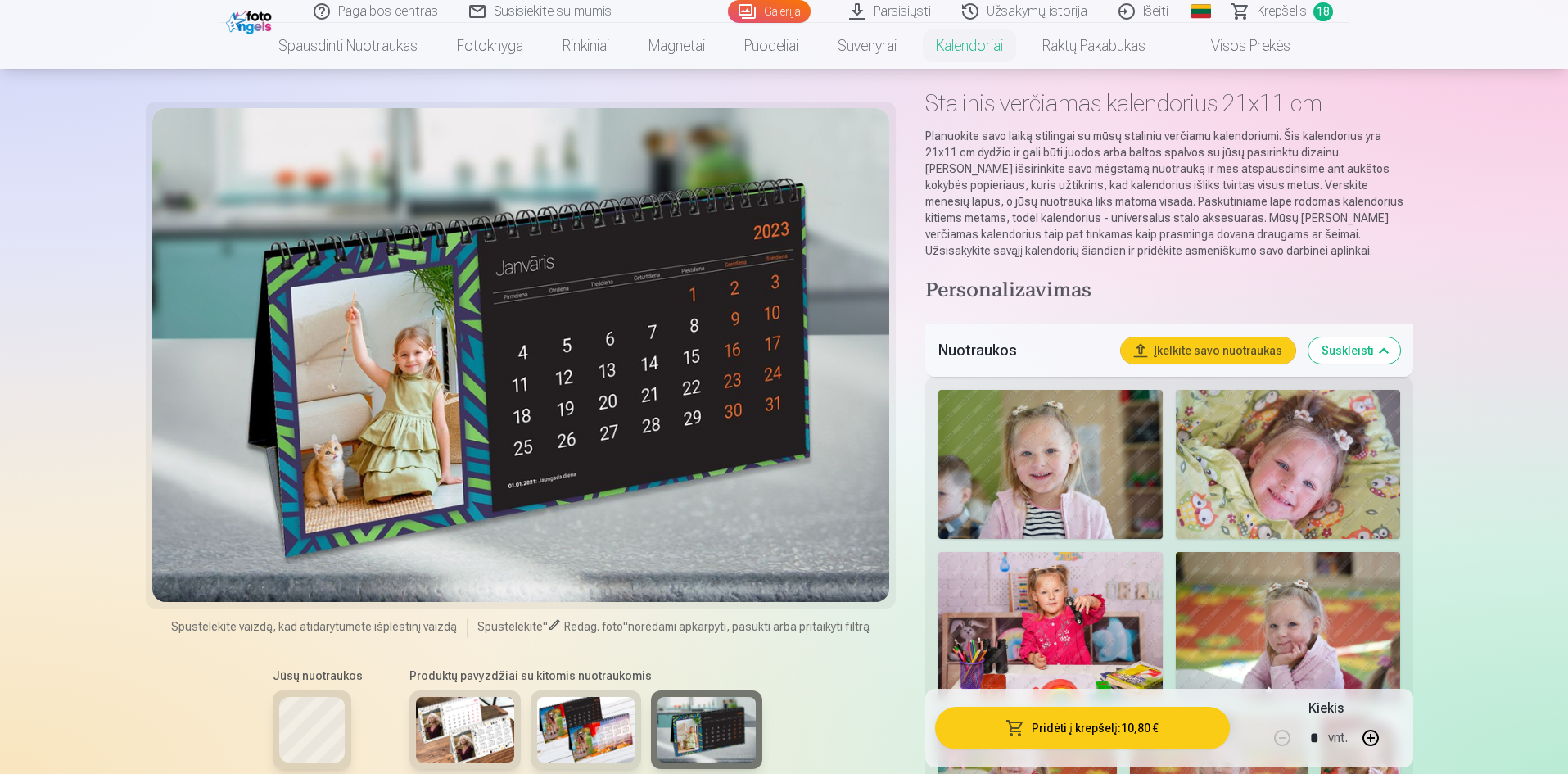
scroll to position [0, 0]
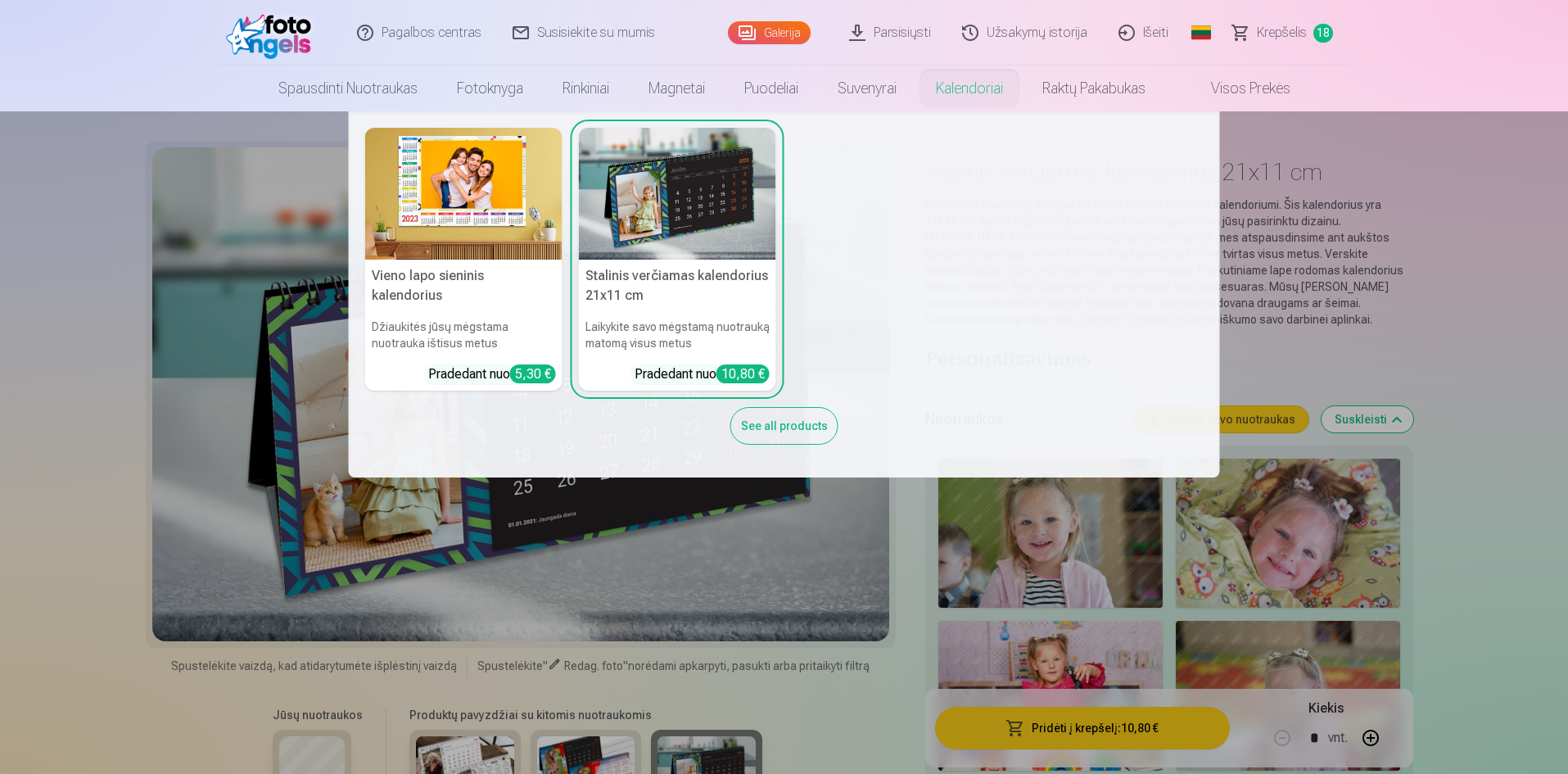
click at [936, 87] on link "Kalendoriai" at bounding box center [970, 88] width 107 height 46
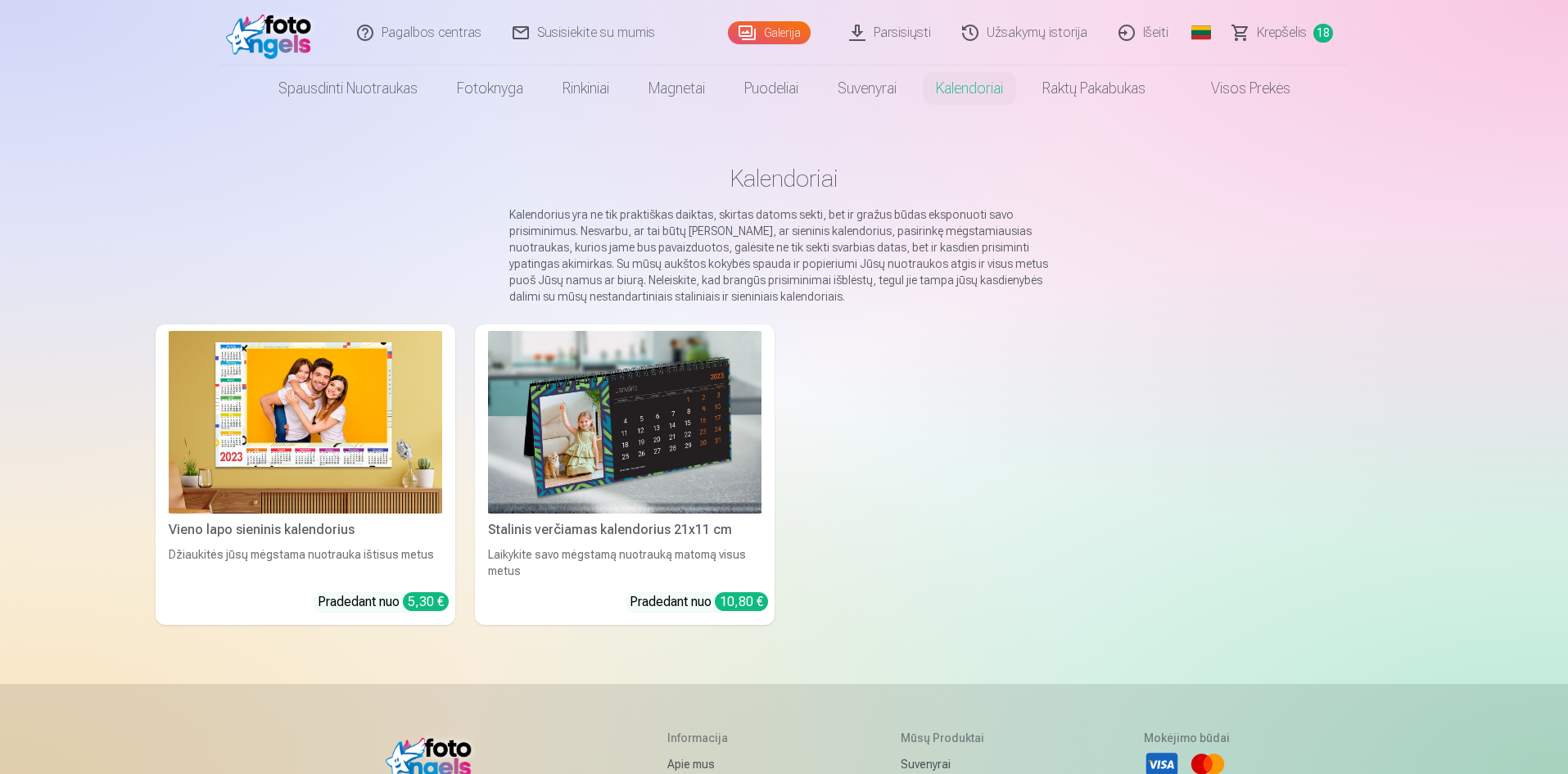
click at [283, 462] on img at bounding box center [305, 422] width 274 height 183
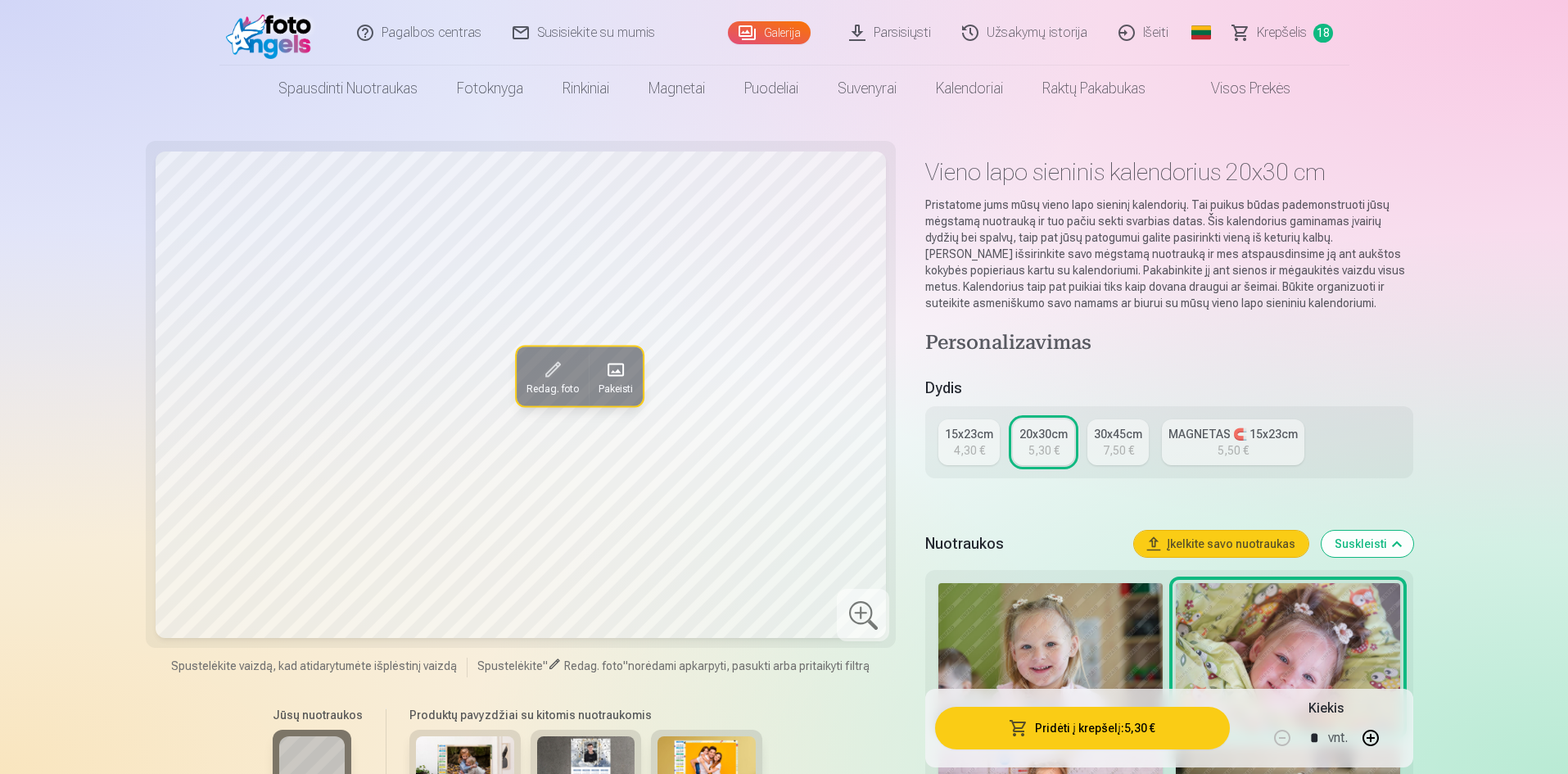
click at [1120, 436] on div "30x45cm" at bounding box center [1119, 434] width 48 height 16
click at [959, 450] on div "4,30 €" at bounding box center [970, 450] width 31 height 16
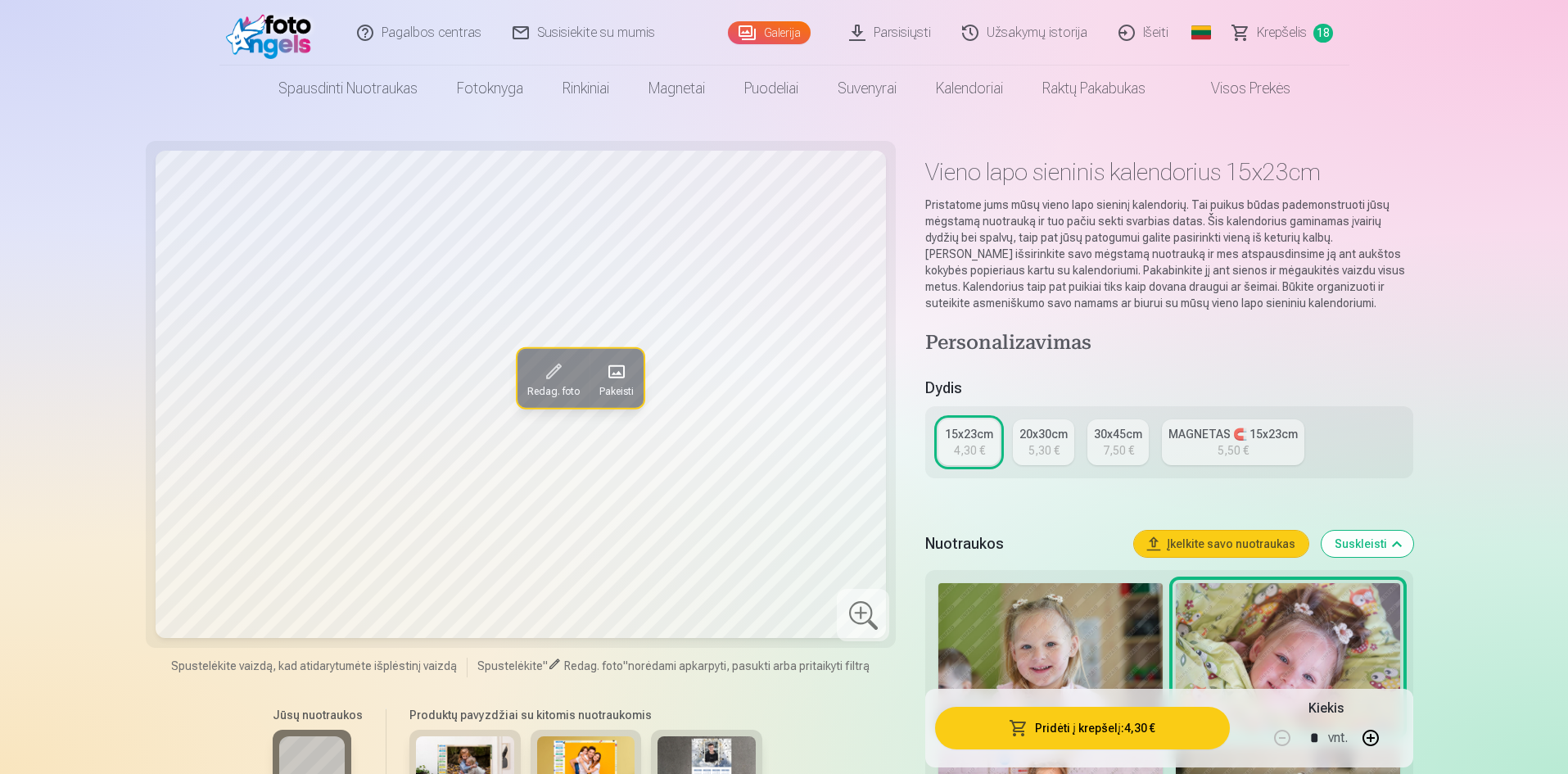
click at [1127, 441] on div "30x45cm" at bounding box center [1119, 434] width 48 height 16
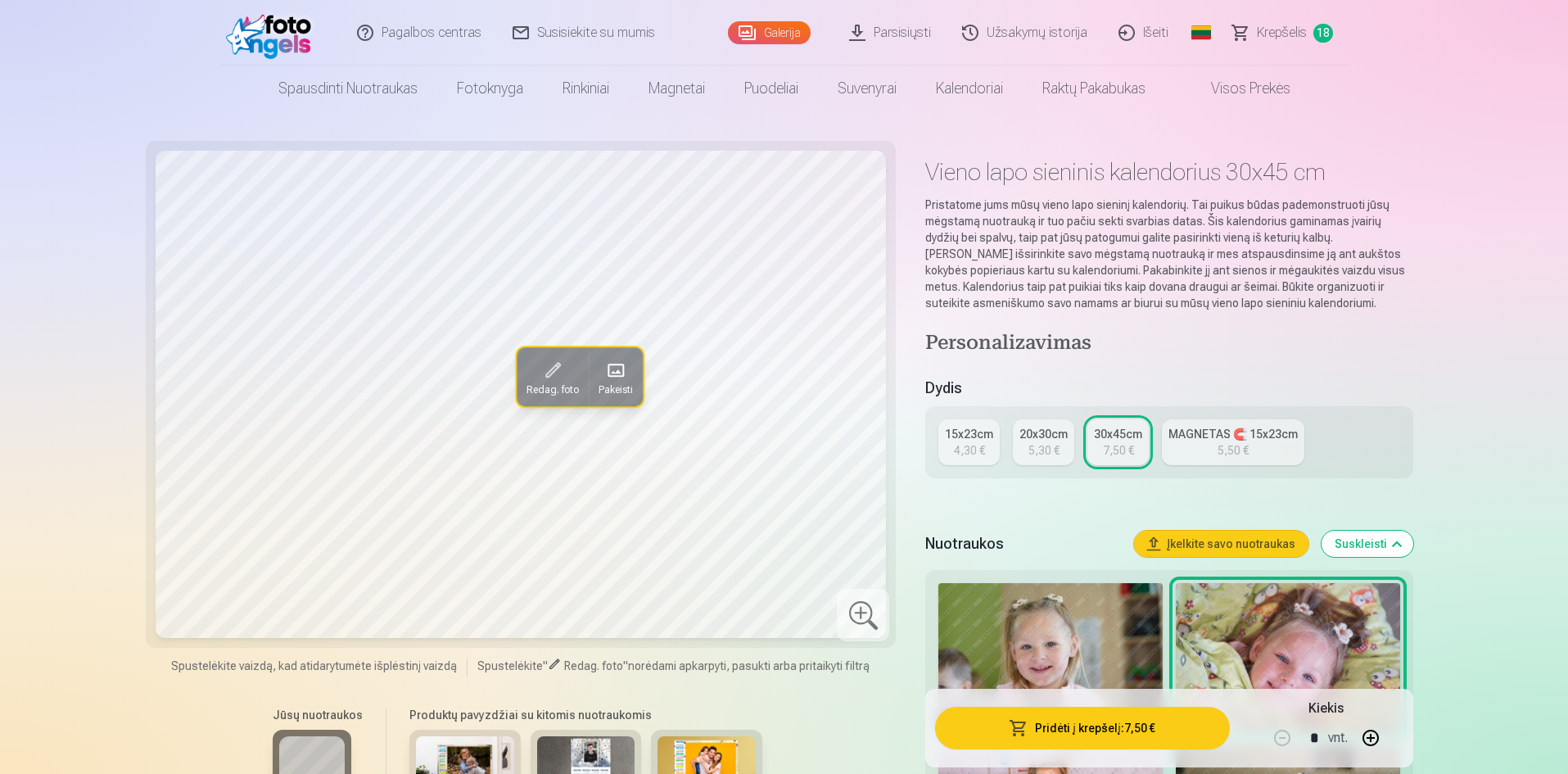
click at [1135, 440] on div "30x45cm" at bounding box center [1119, 434] width 48 height 16
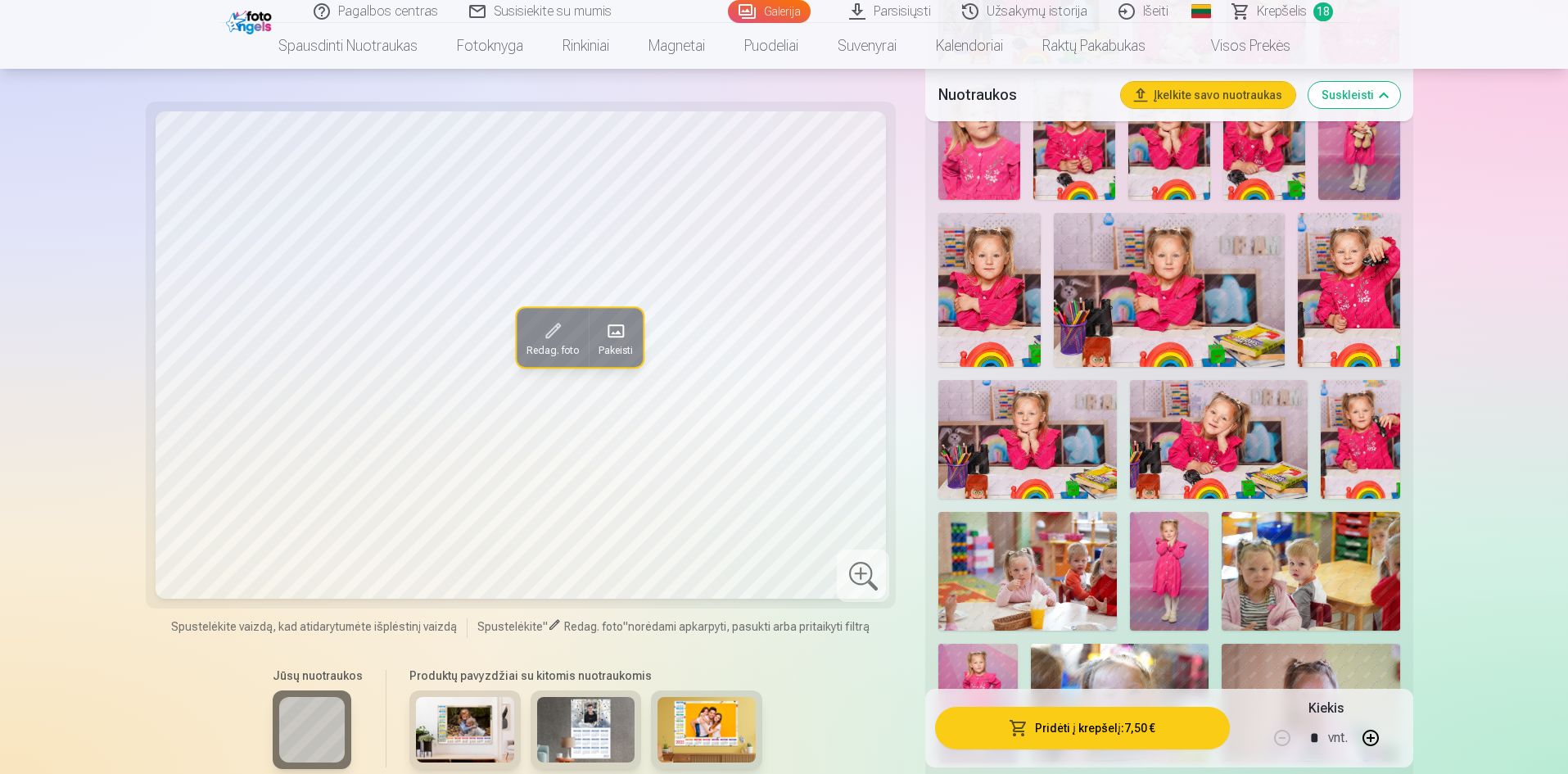
scroll to position [1474, 0]
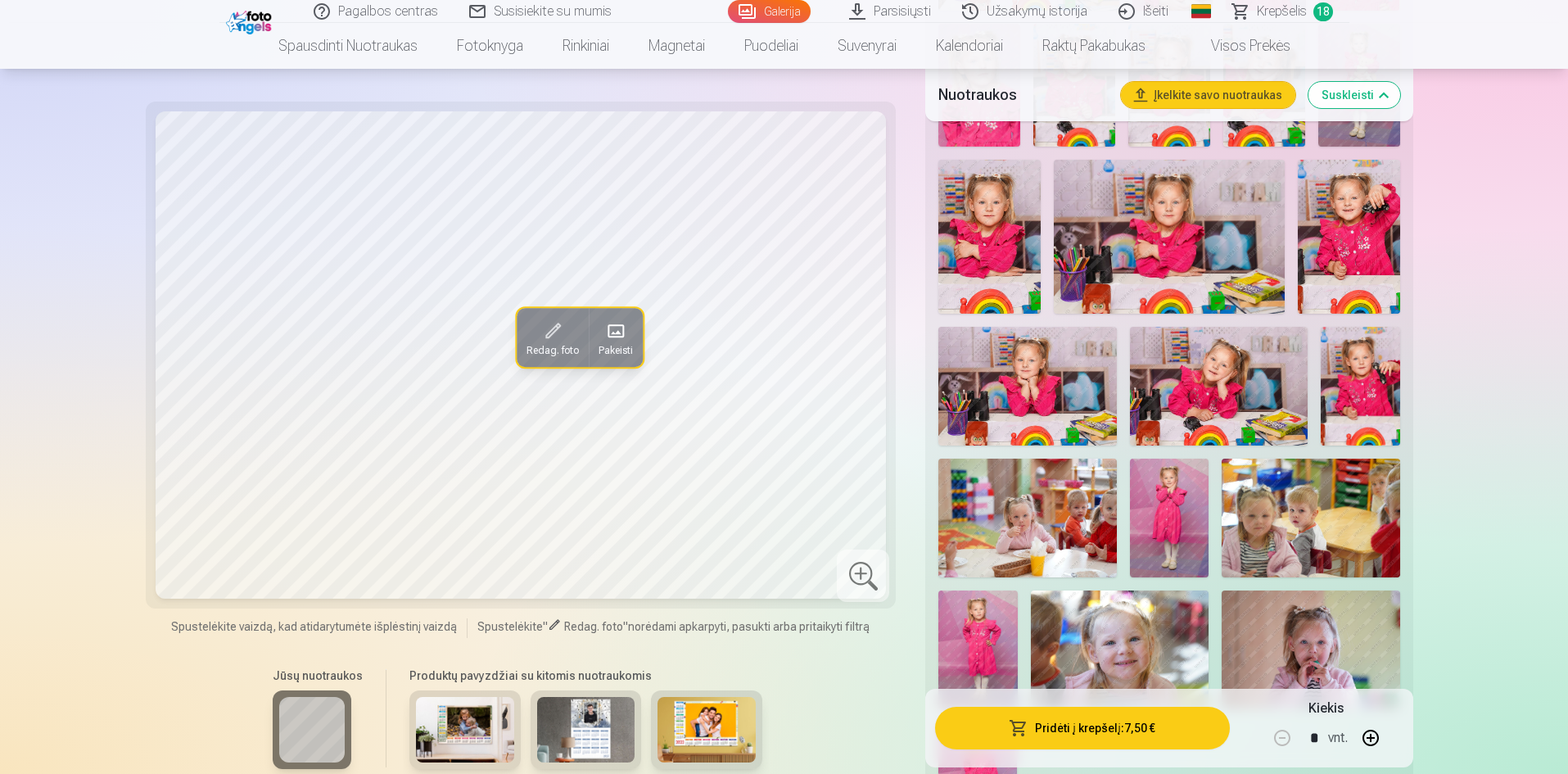
click at [1058, 387] on img at bounding box center [1027, 386] width 178 height 118
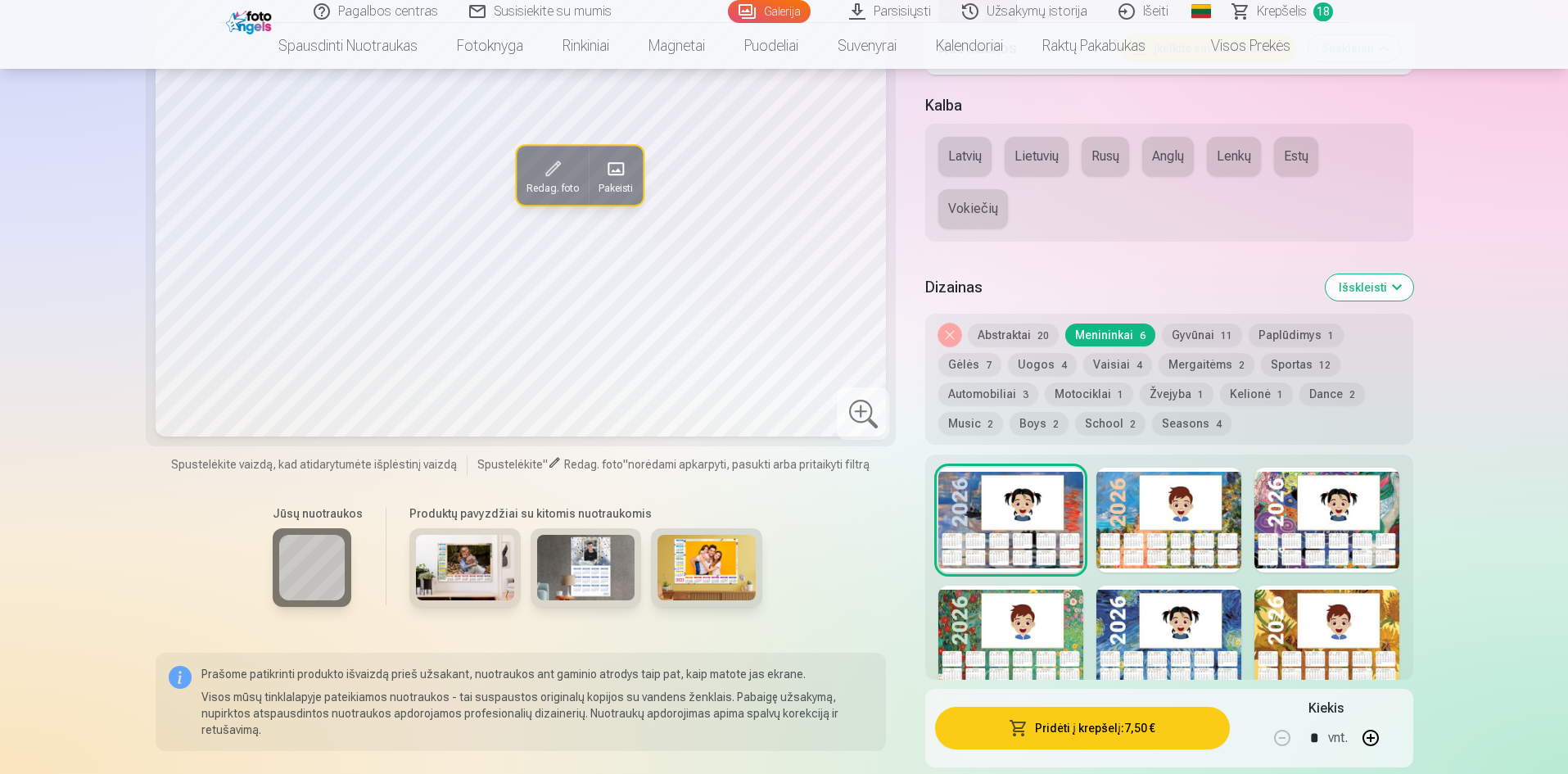
scroll to position [2129, 0]
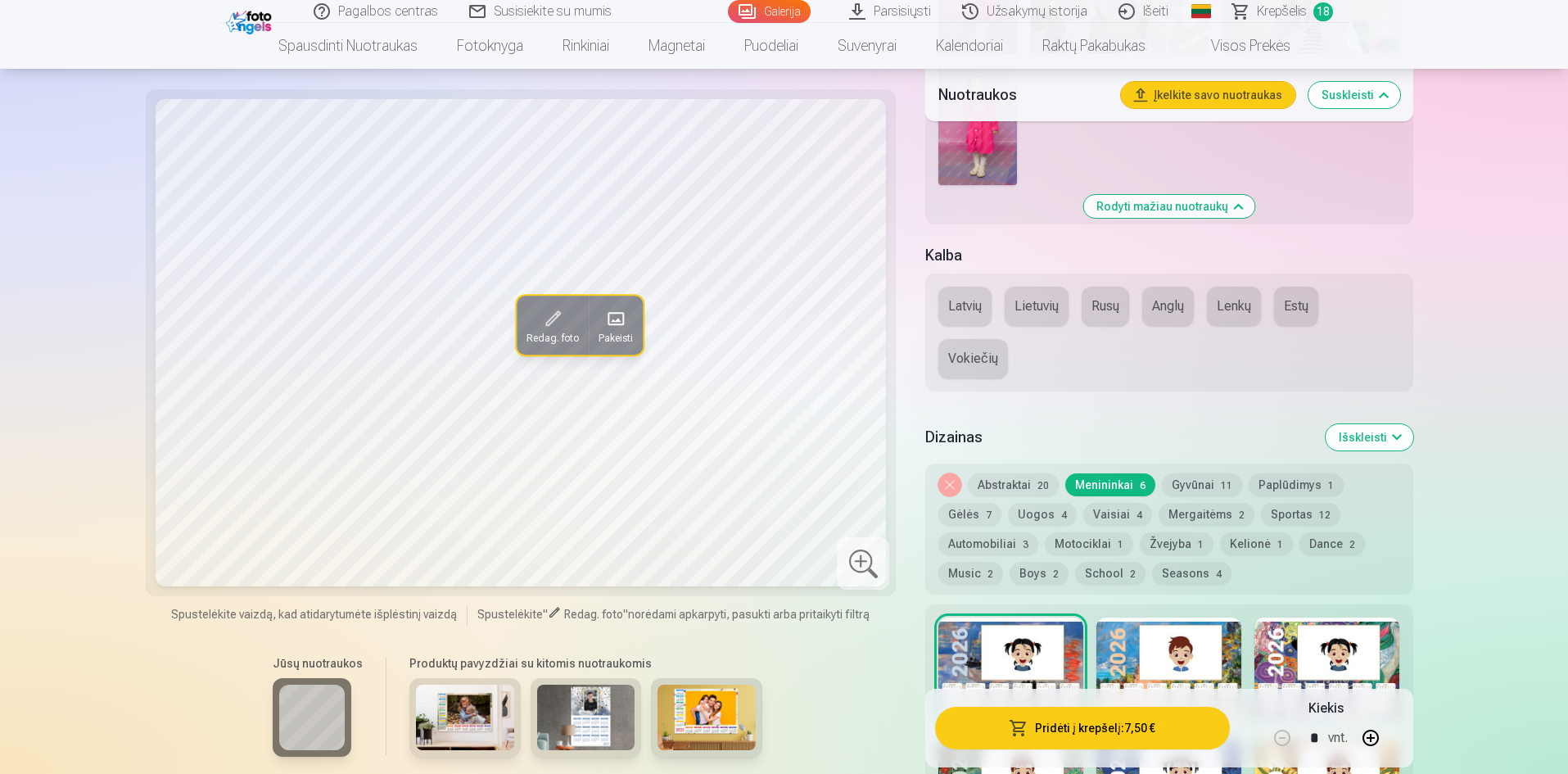
click at [1033, 305] on button "Lietuvių" at bounding box center [1036, 307] width 64 height 39
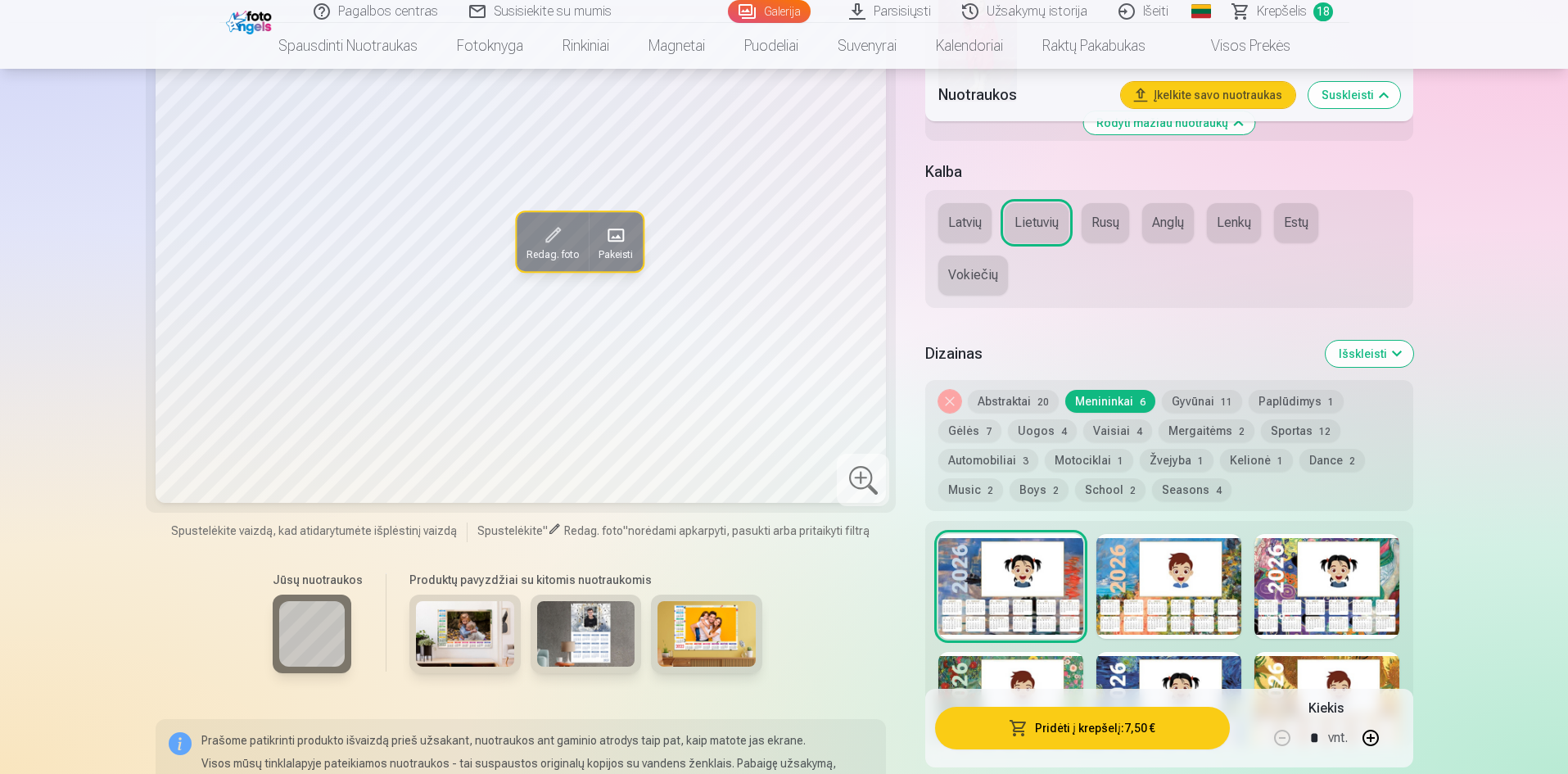
scroll to position [2211, 0]
click at [993, 427] on button "Gėlės 7" at bounding box center [970, 432] width 63 height 23
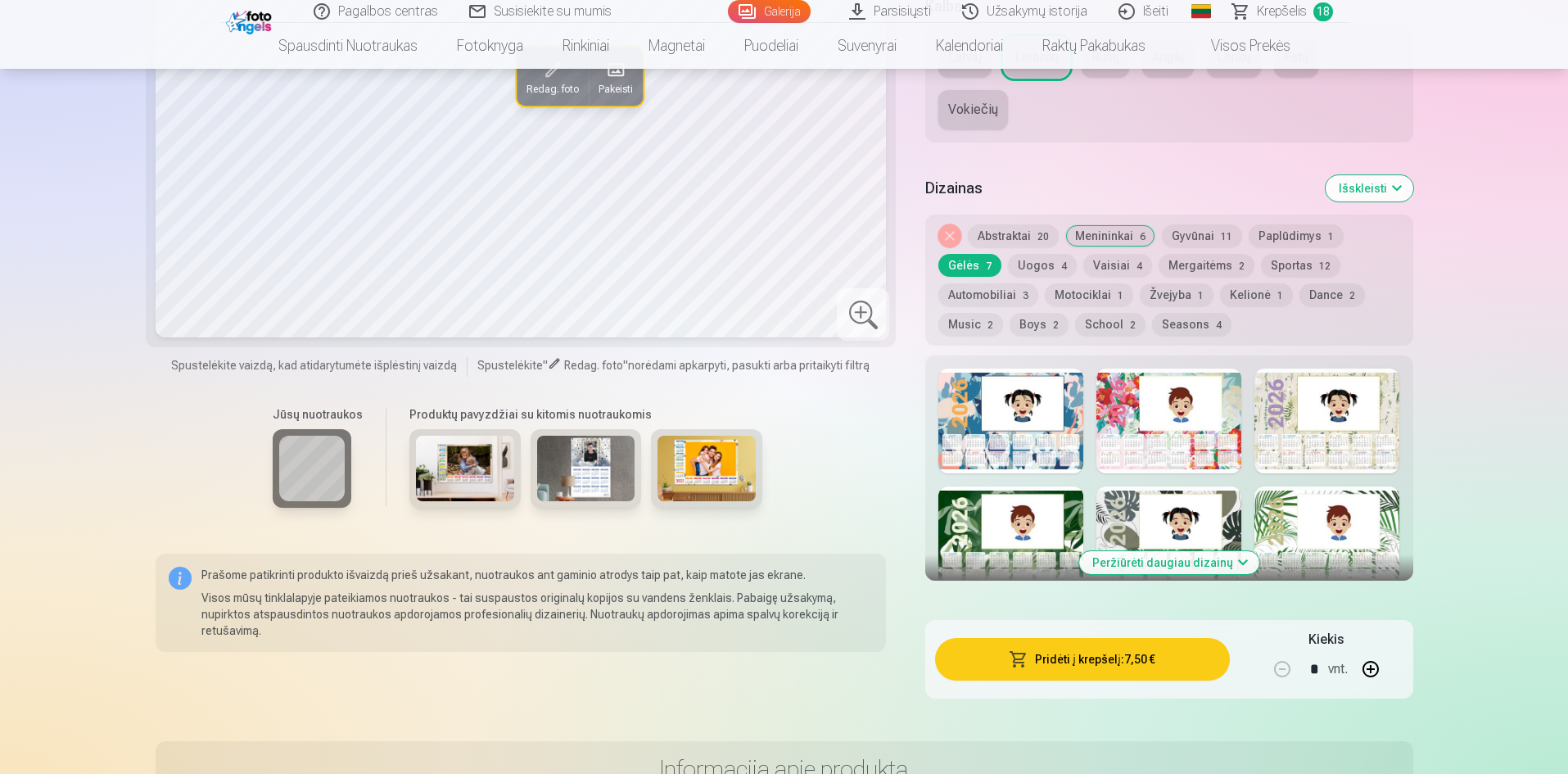
scroll to position [2292, 0]
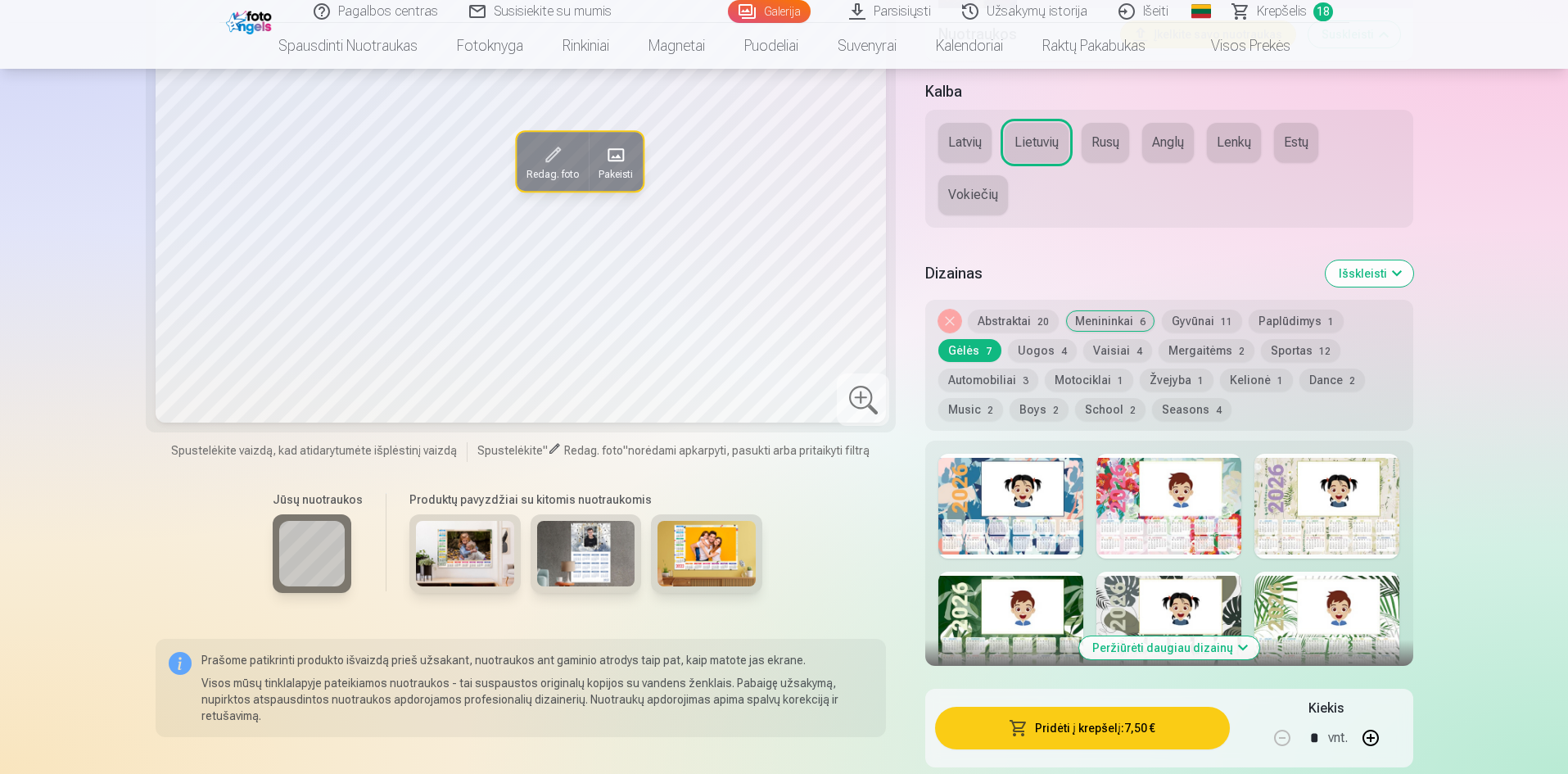
click at [1043, 352] on button "Uogos 4" at bounding box center [1042, 351] width 69 height 23
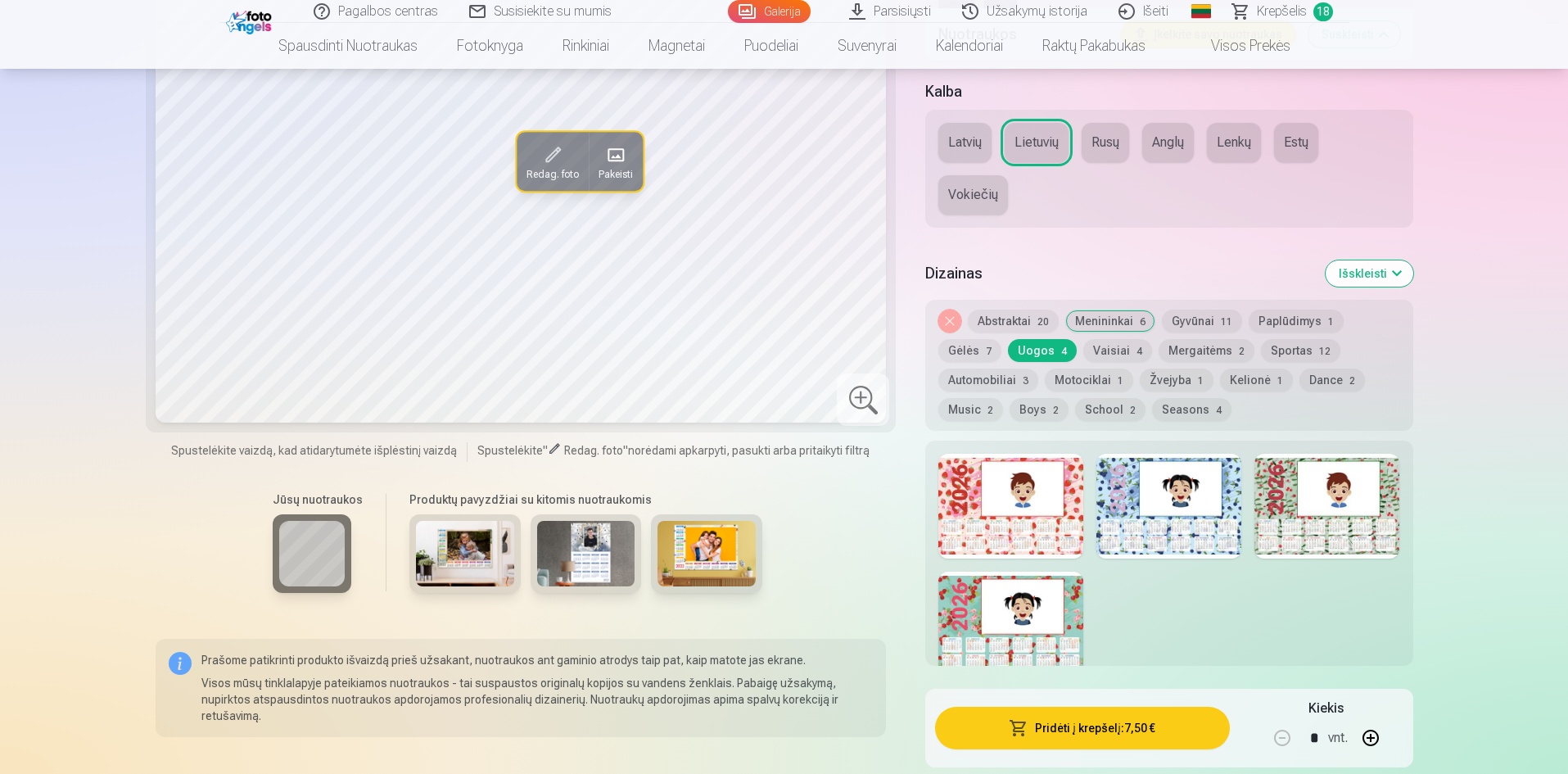
click at [1102, 352] on button "Vaisiai 4" at bounding box center [1118, 351] width 69 height 23
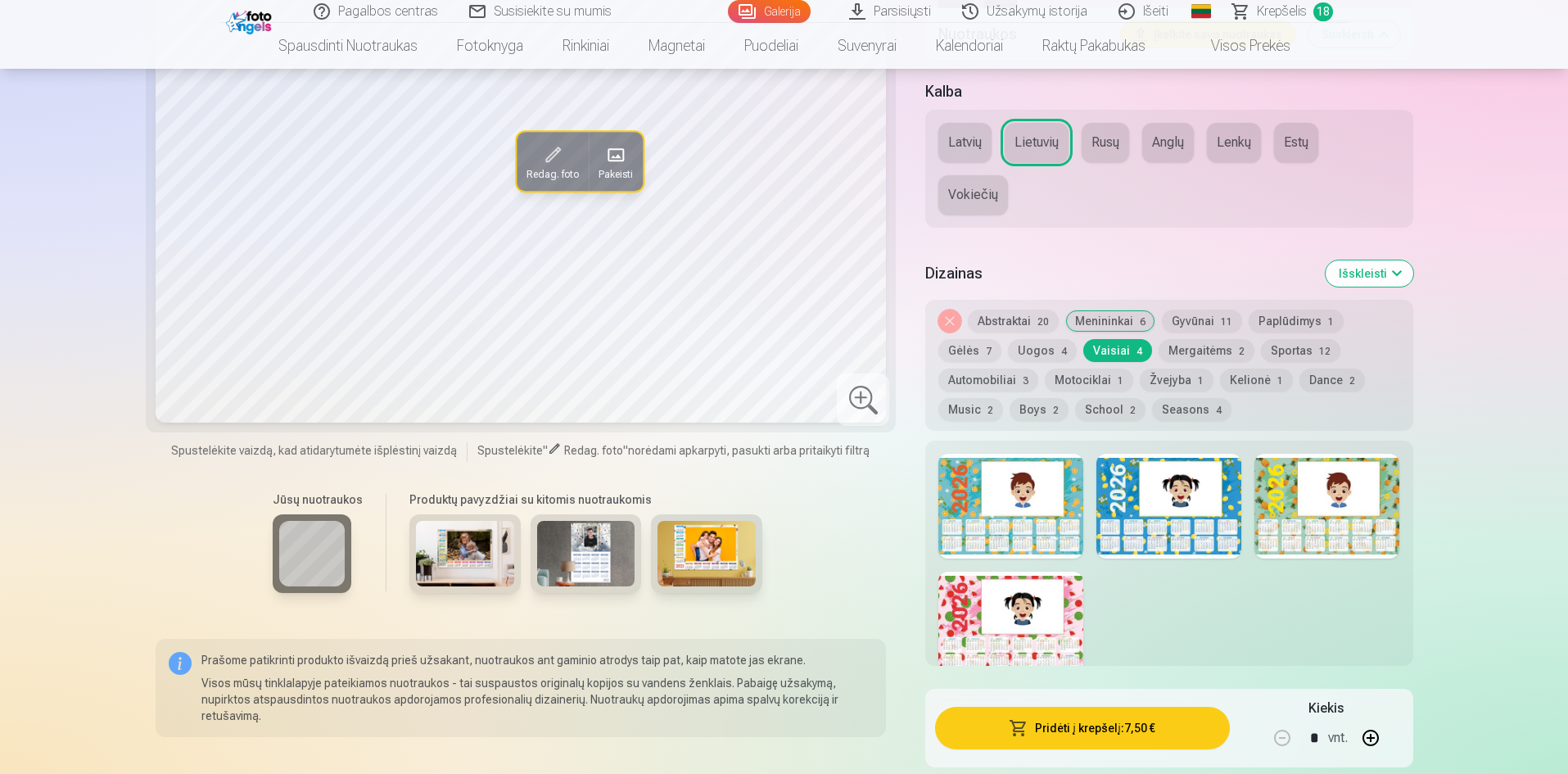
click at [1176, 351] on button "Mergaitėms 2" at bounding box center [1206, 351] width 96 height 23
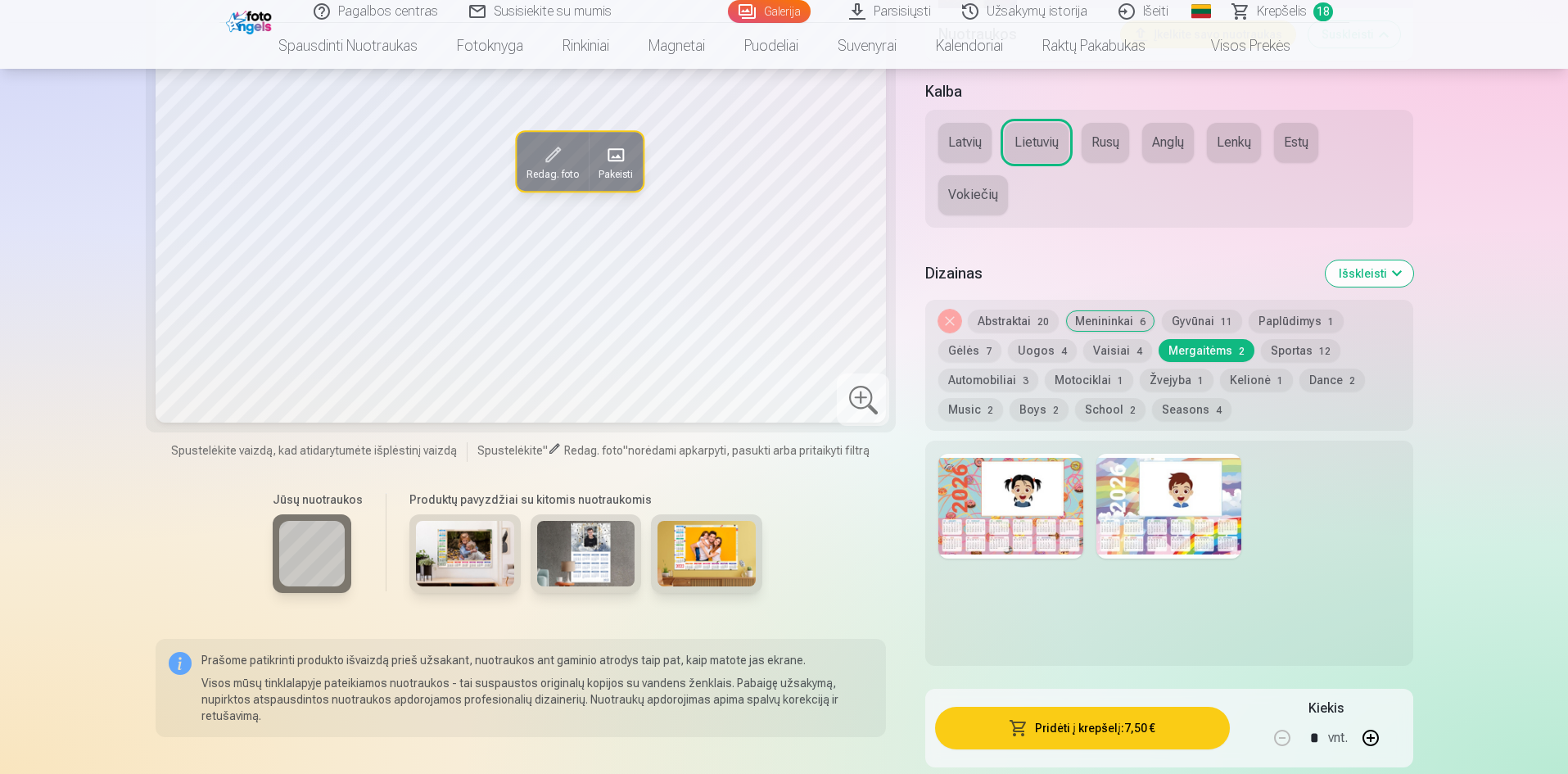
click at [1294, 356] on button "Sportas 12" at bounding box center [1301, 351] width 80 height 23
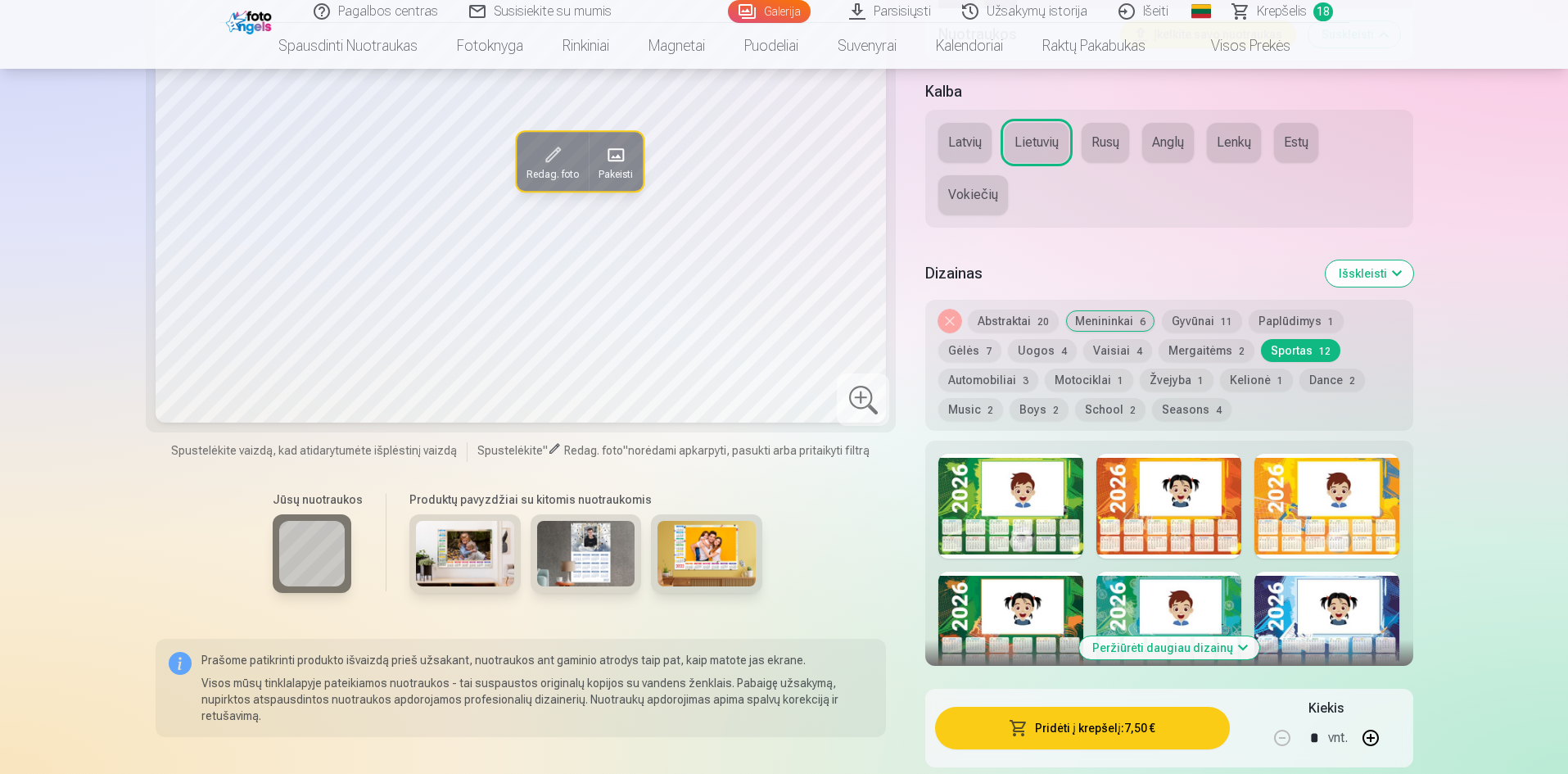
click at [995, 388] on button "Automobiliai 3" at bounding box center [988, 380] width 100 height 23
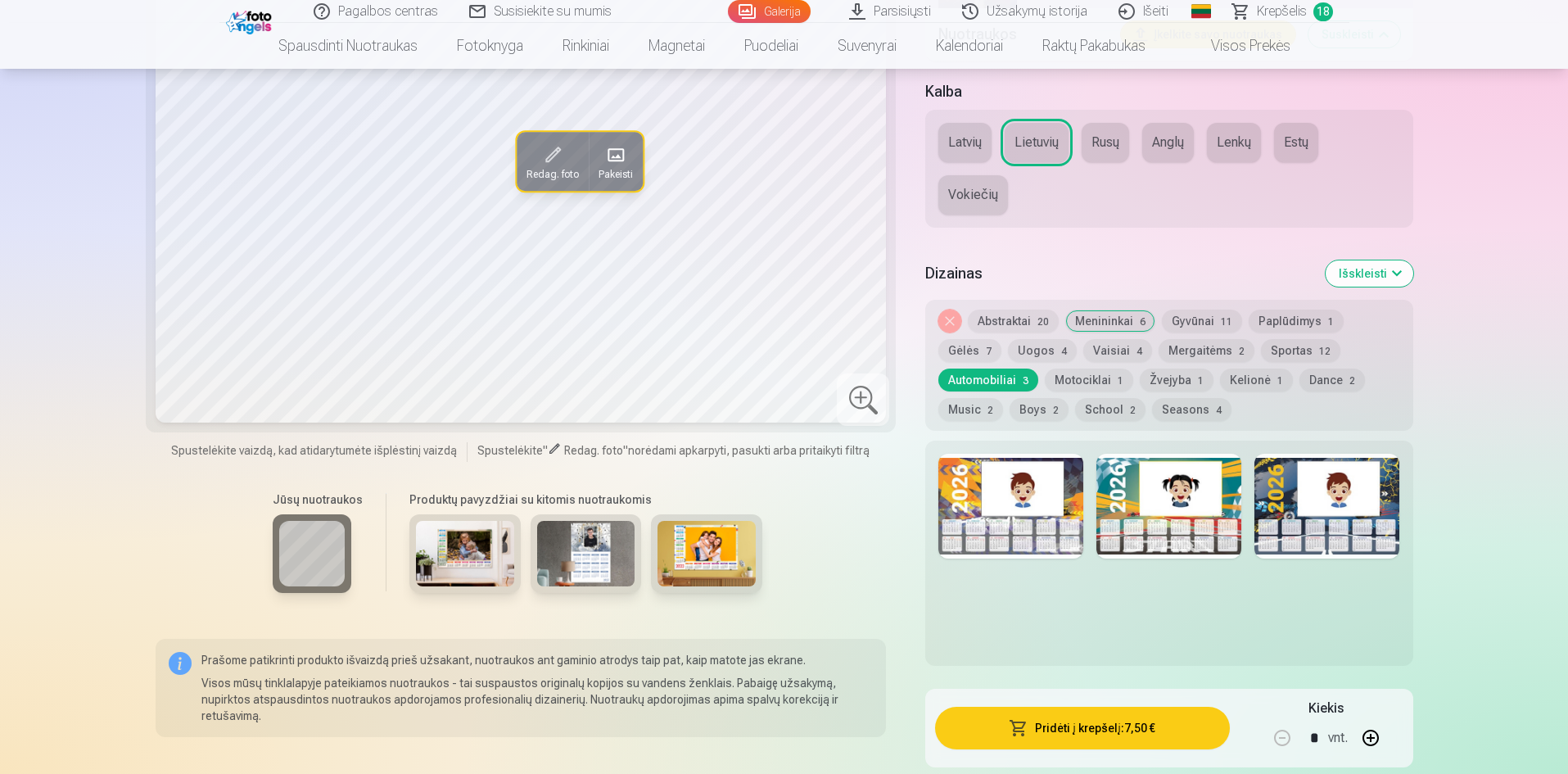
click at [1118, 380] on span "1" at bounding box center [1120, 380] width 5 height 12
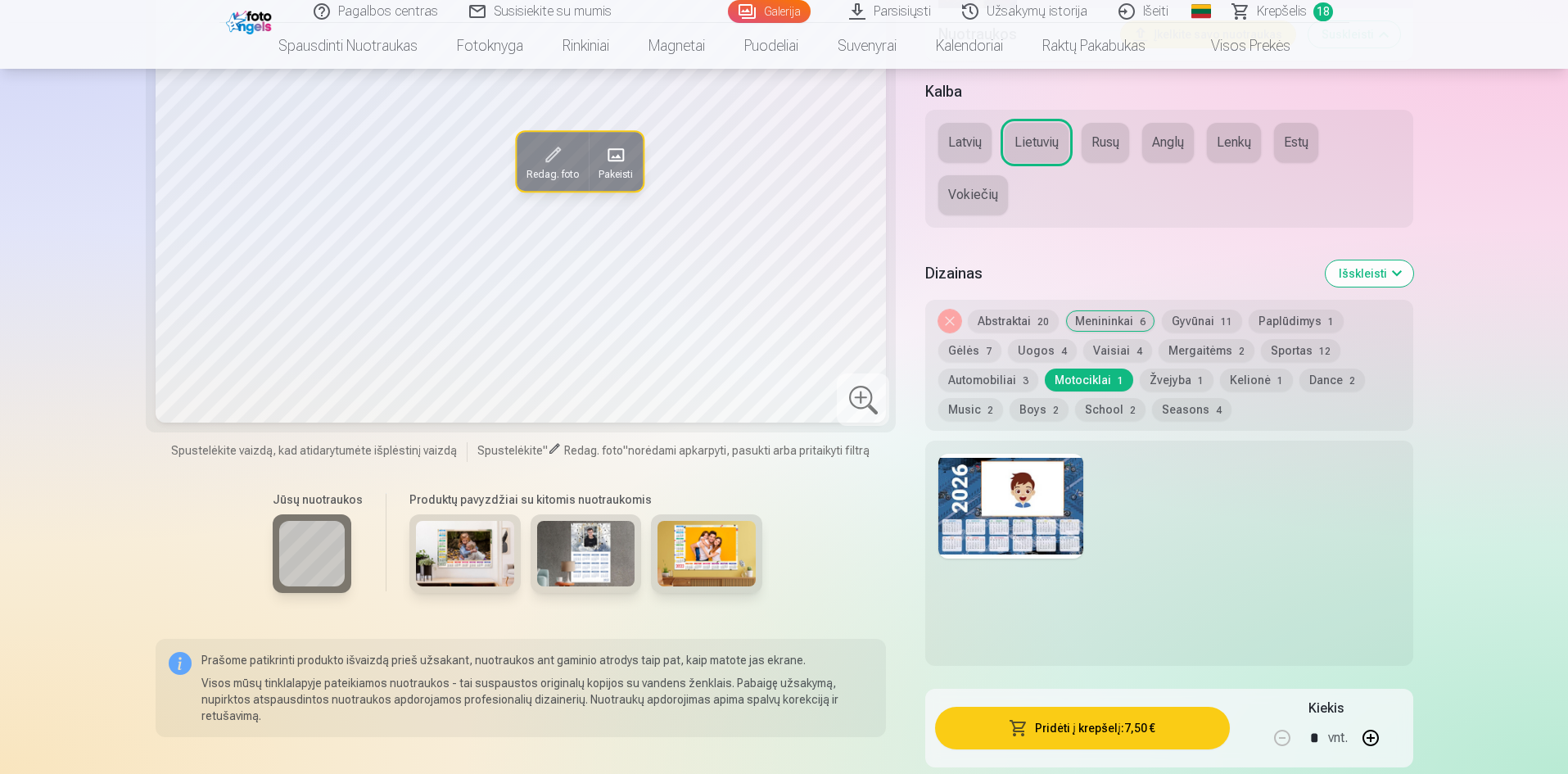
click at [1147, 380] on button "Žvejyba 1" at bounding box center [1177, 380] width 74 height 23
click at [1261, 381] on button "Kelionė 1" at bounding box center [1256, 380] width 73 height 23
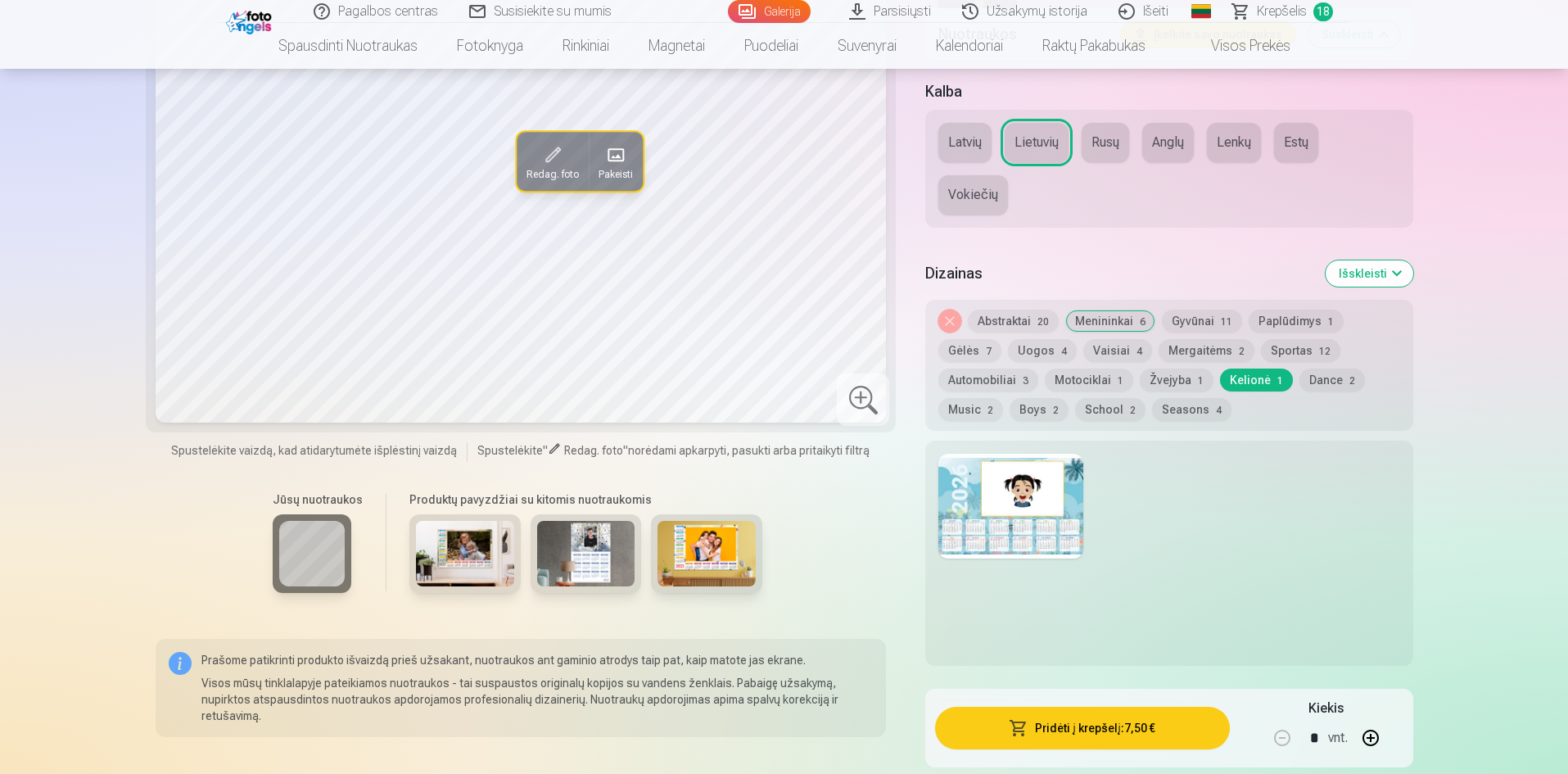
click at [1330, 384] on button "Dance 2" at bounding box center [1332, 380] width 65 height 23
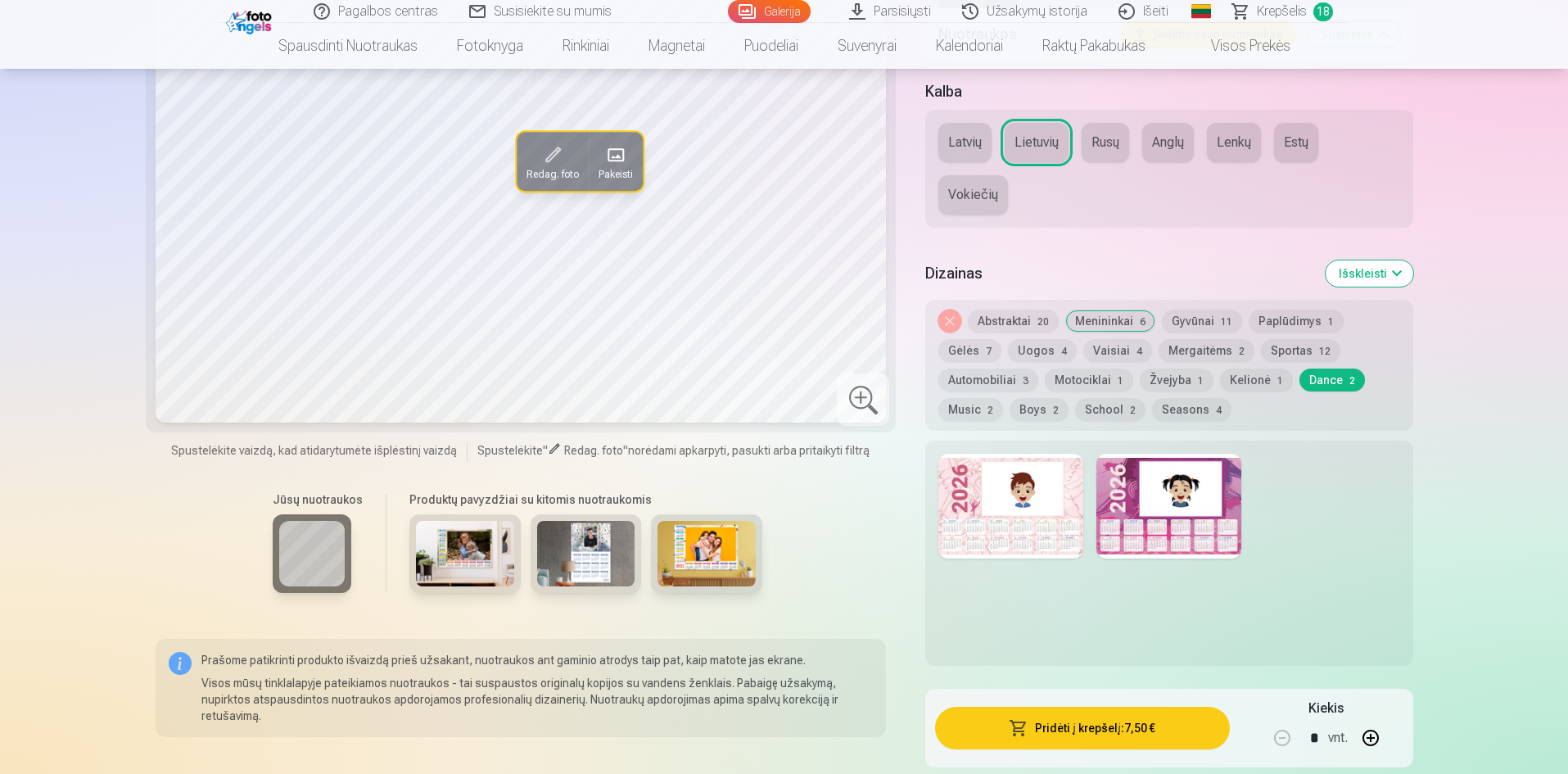
click at [985, 409] on button "Music 2" at bounding box center [971, 410] width 65 height 23
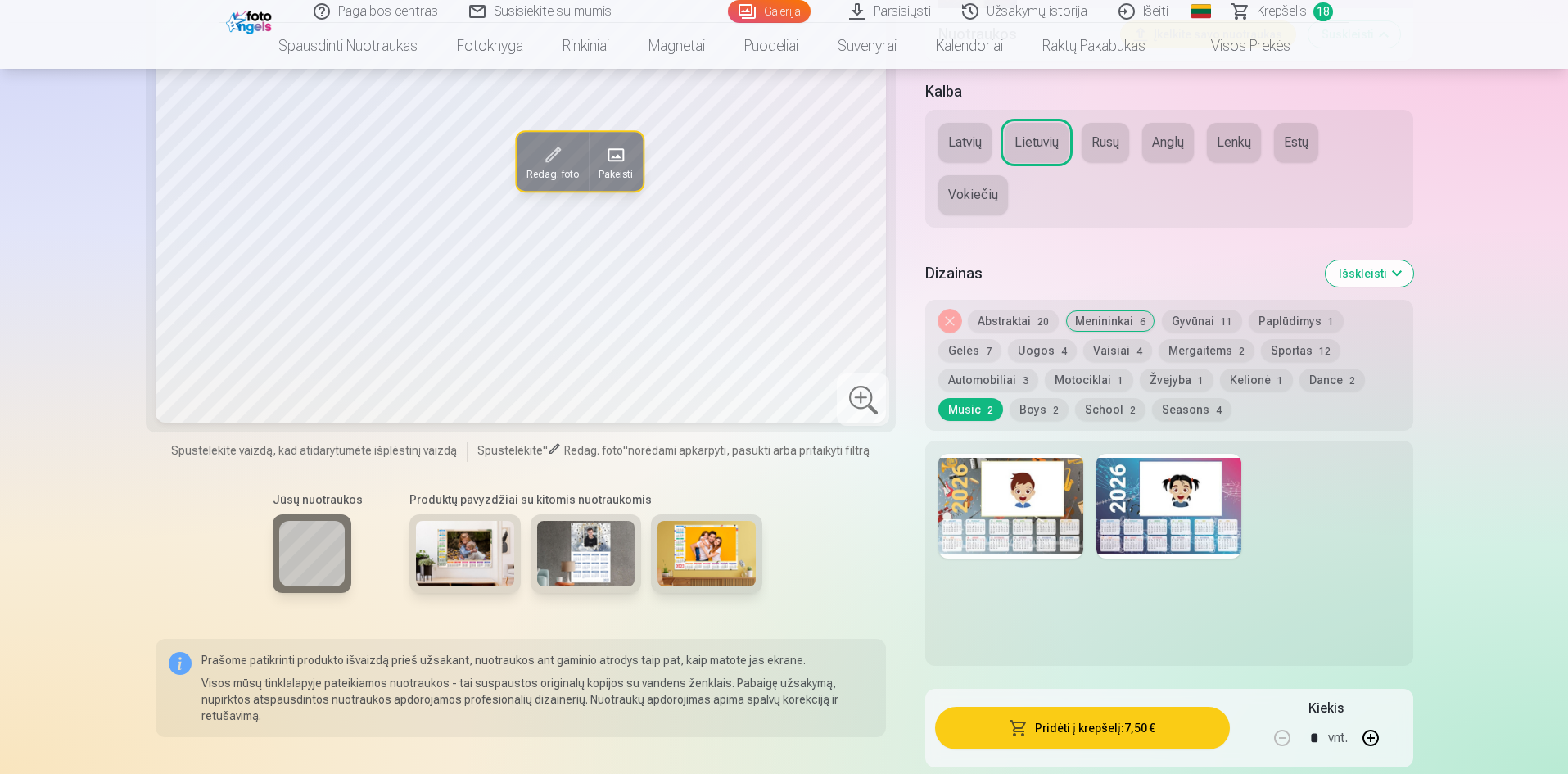
click at [1030, 412] on button "Boys 2" at bounding box center [1040, 410] width 59 height 23
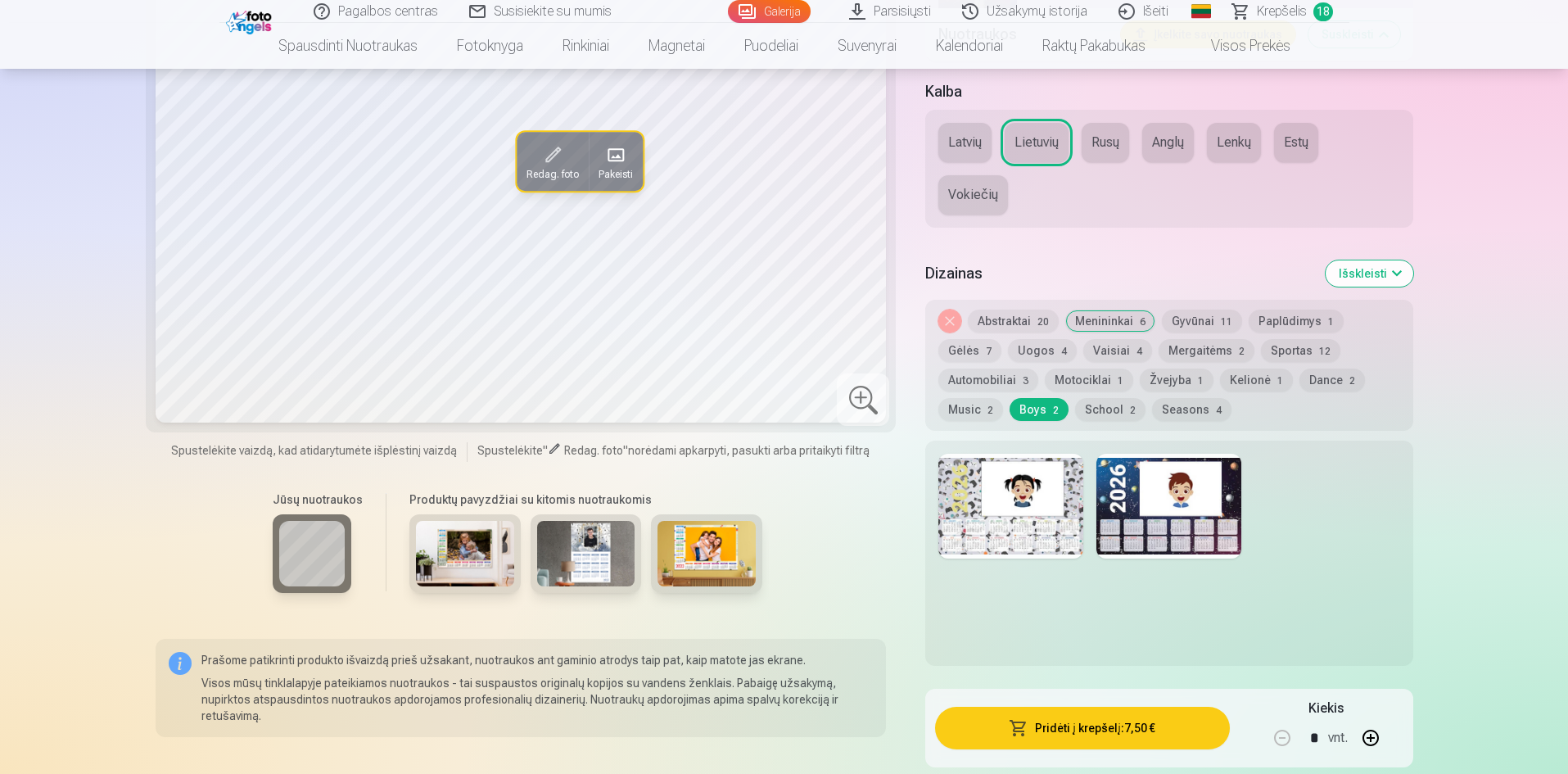
click at [1096, 411] on button "School 2" at bounding box center [1111, 410] width 71 height 23
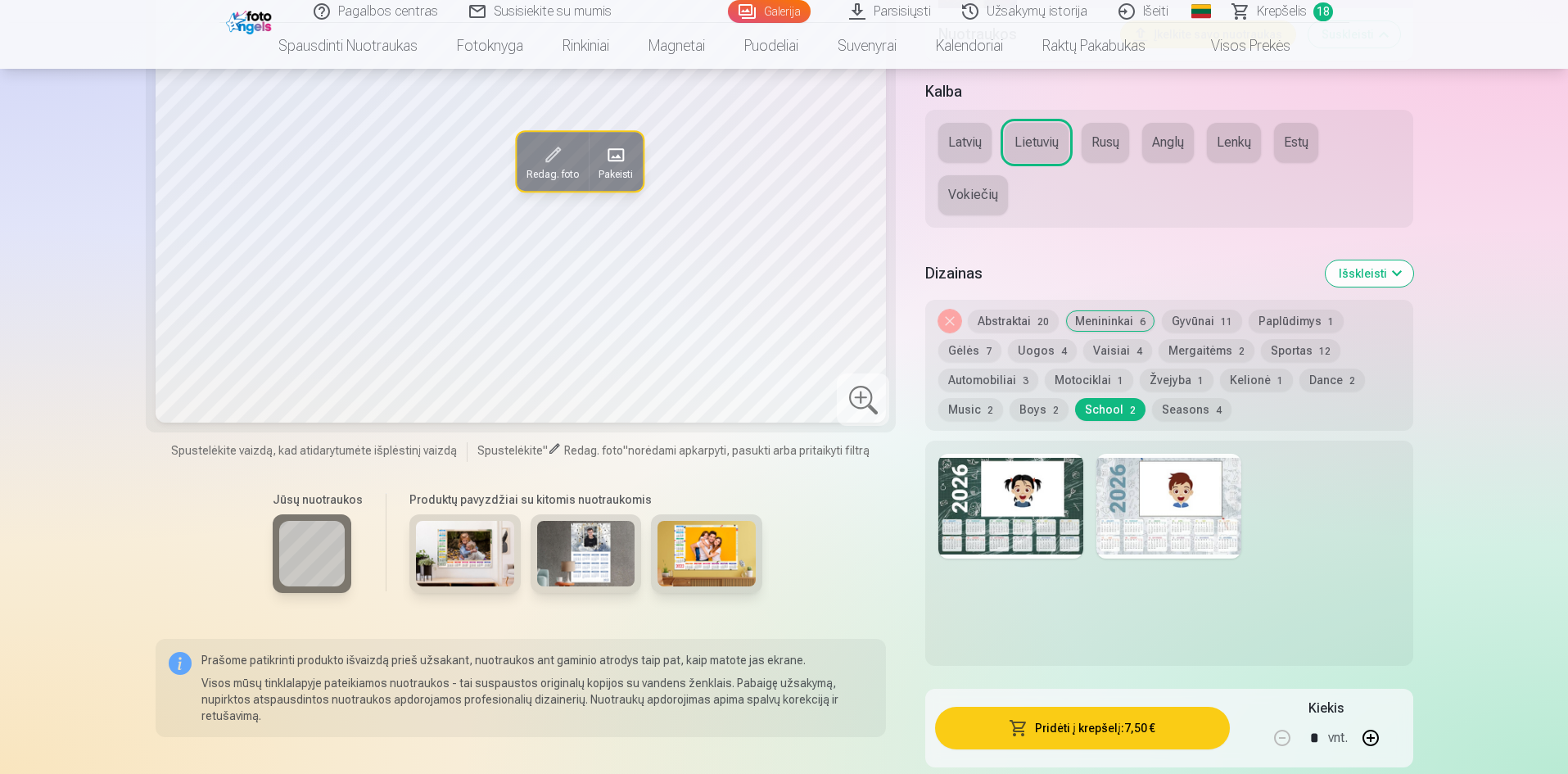
click at [1203, 411] on button "Seasons 4" at bounding box center [1192, 410] width 80 height 23
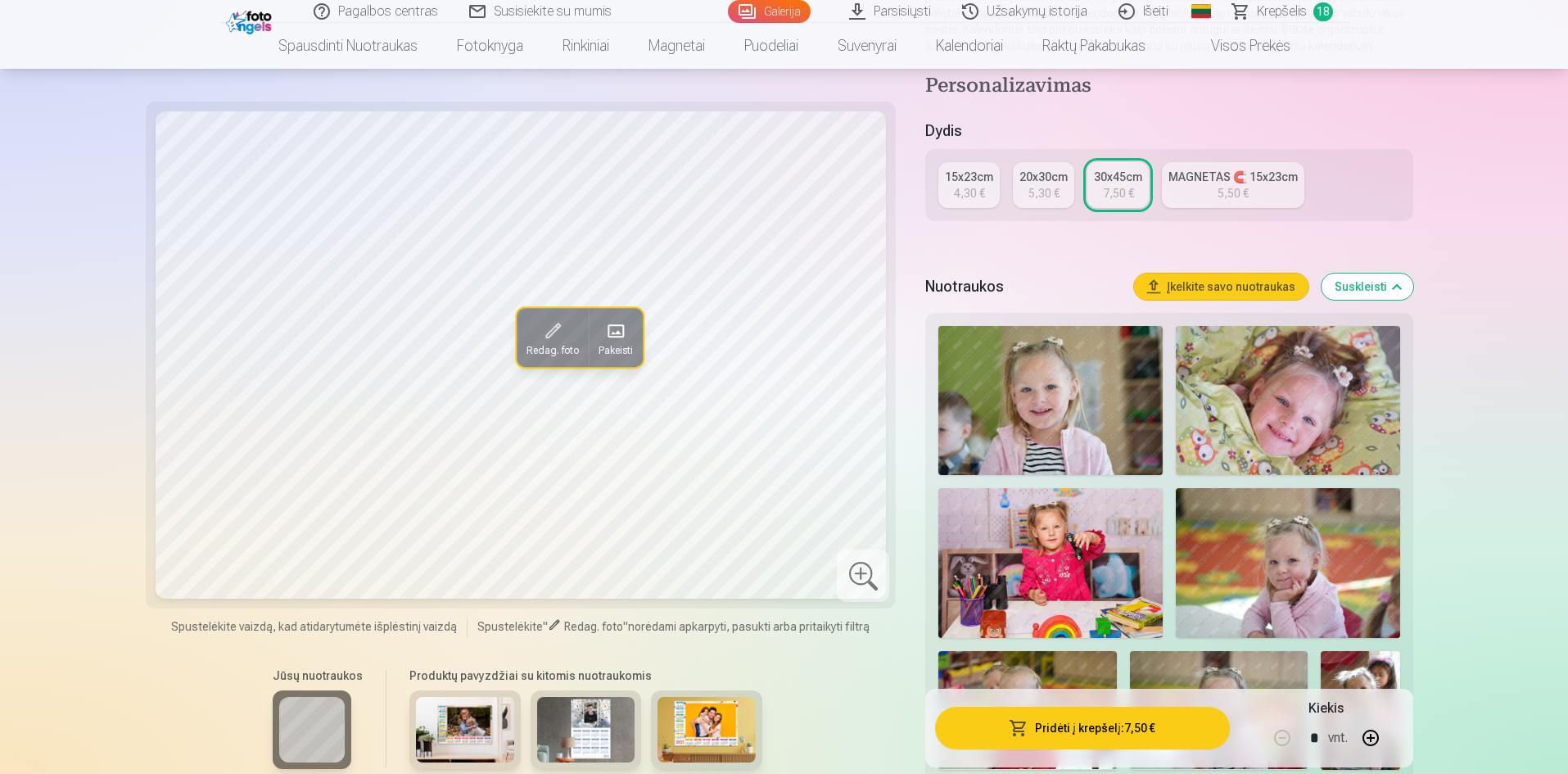
scroll to position [0, 0]
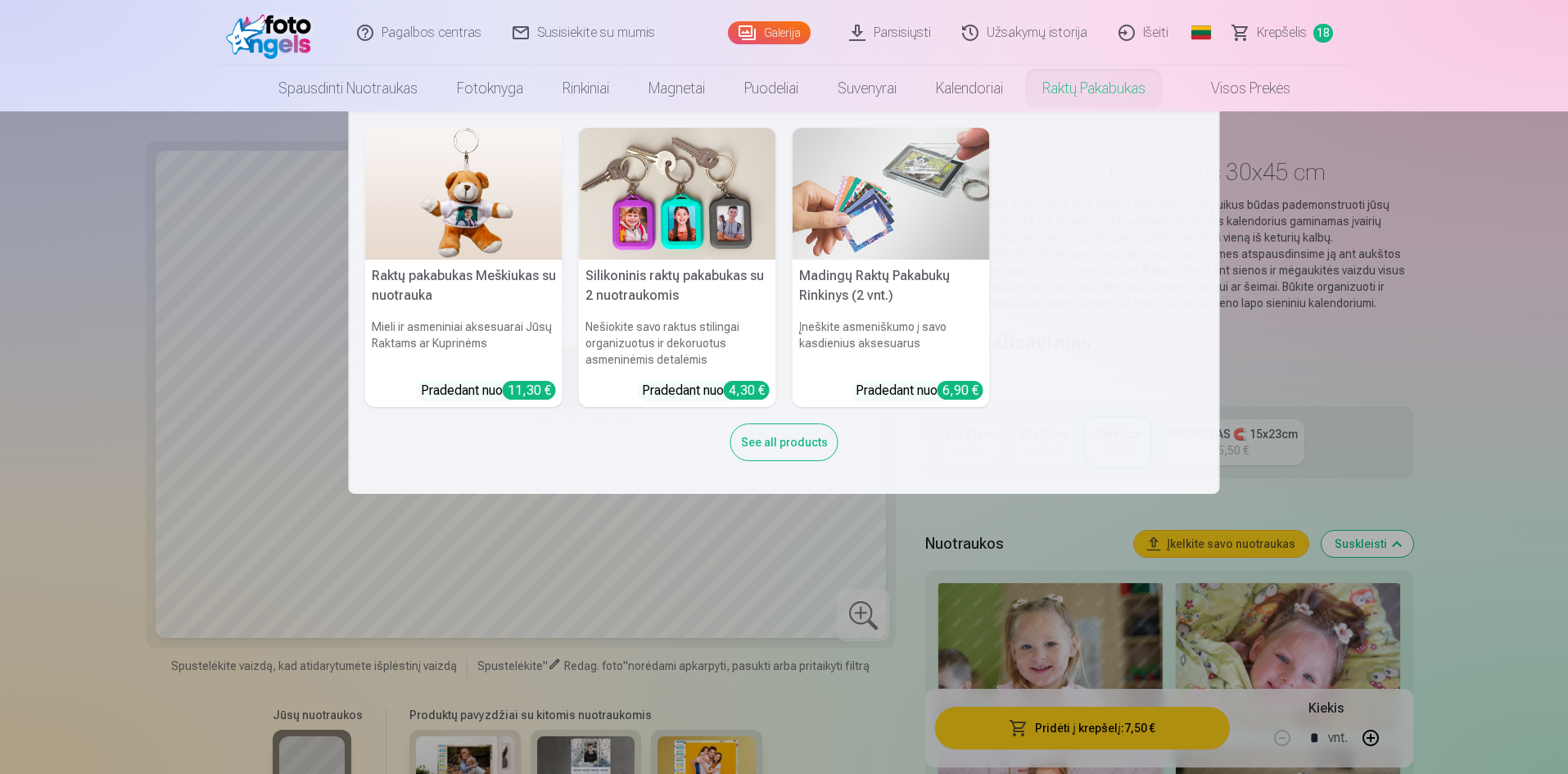
click at [927, 214] on img at bounding box center [892, 193] width 197 height 132
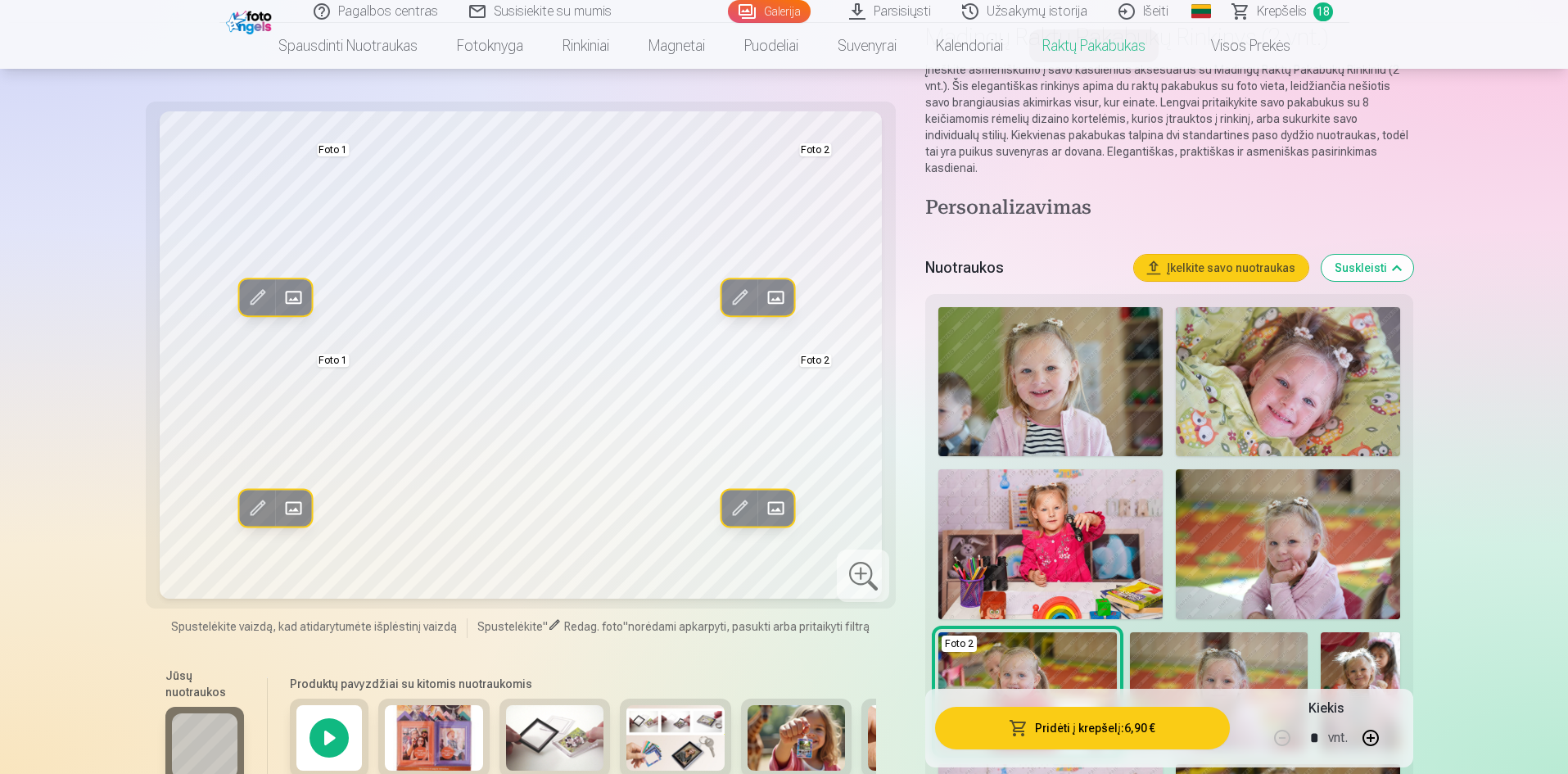
scroll to position [164, 0]
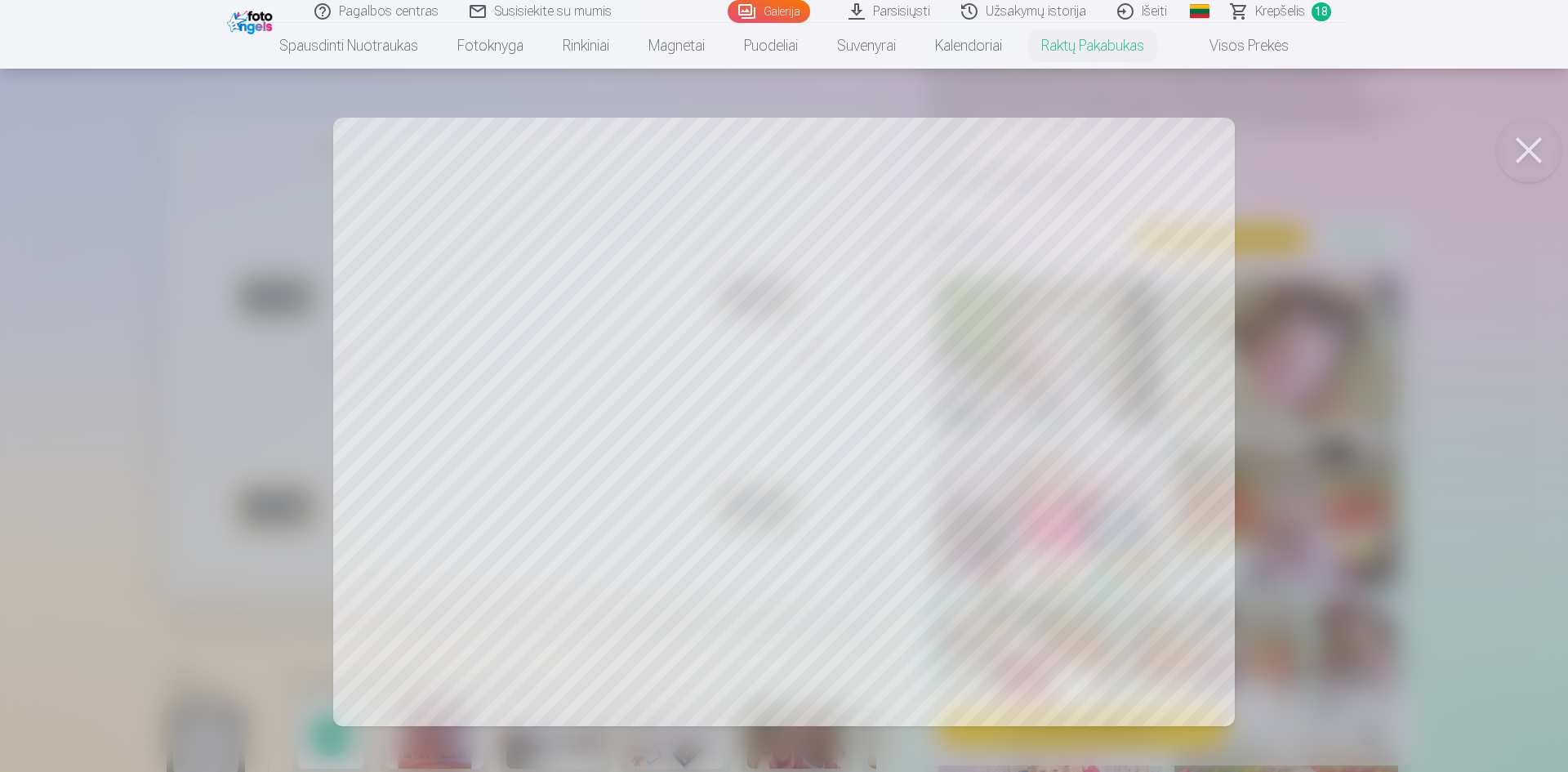
click at [1547, 145] on button at bounding box center [1529, 149] width 65 height 65
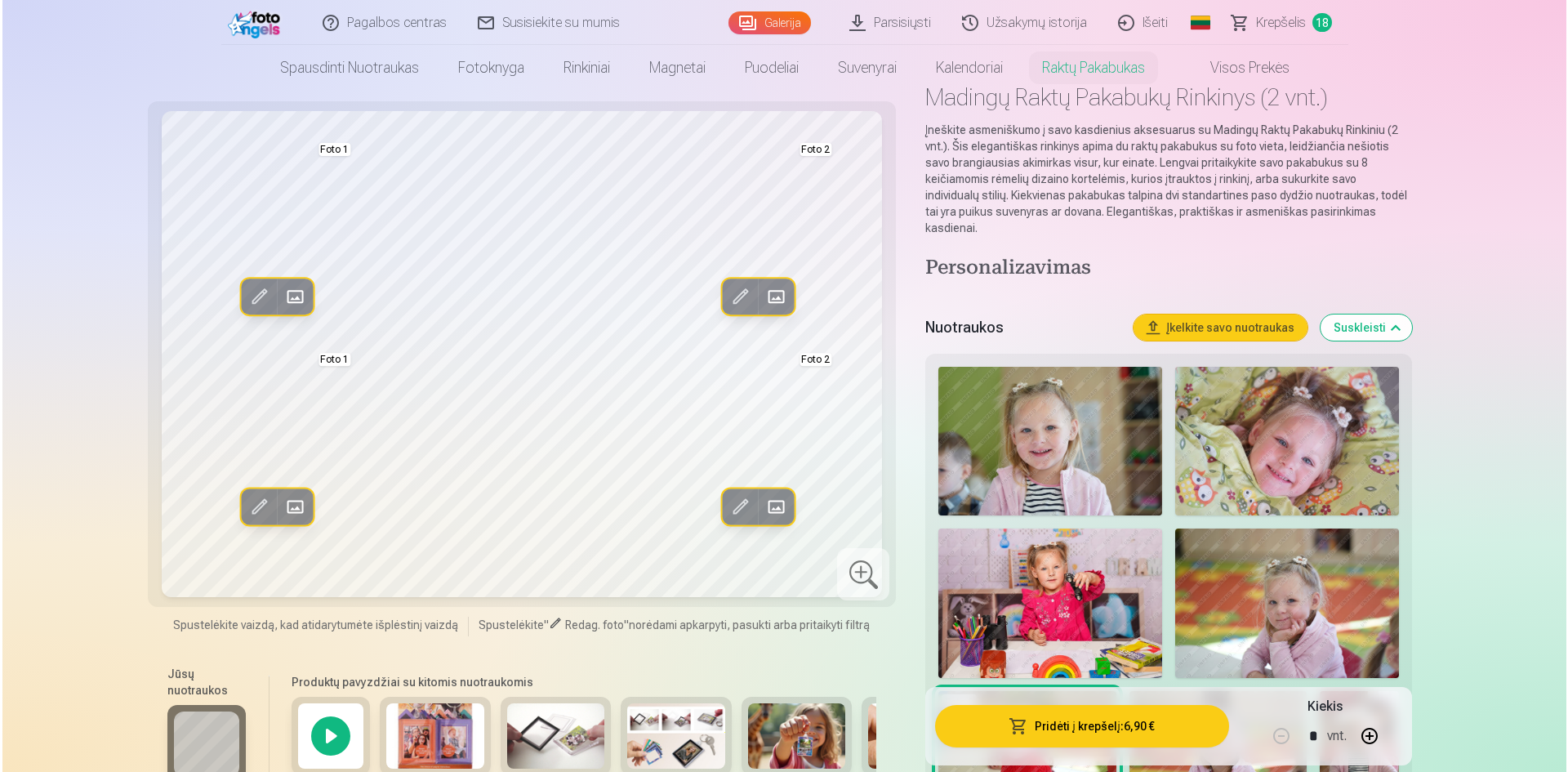
scroll to position [0, 0]
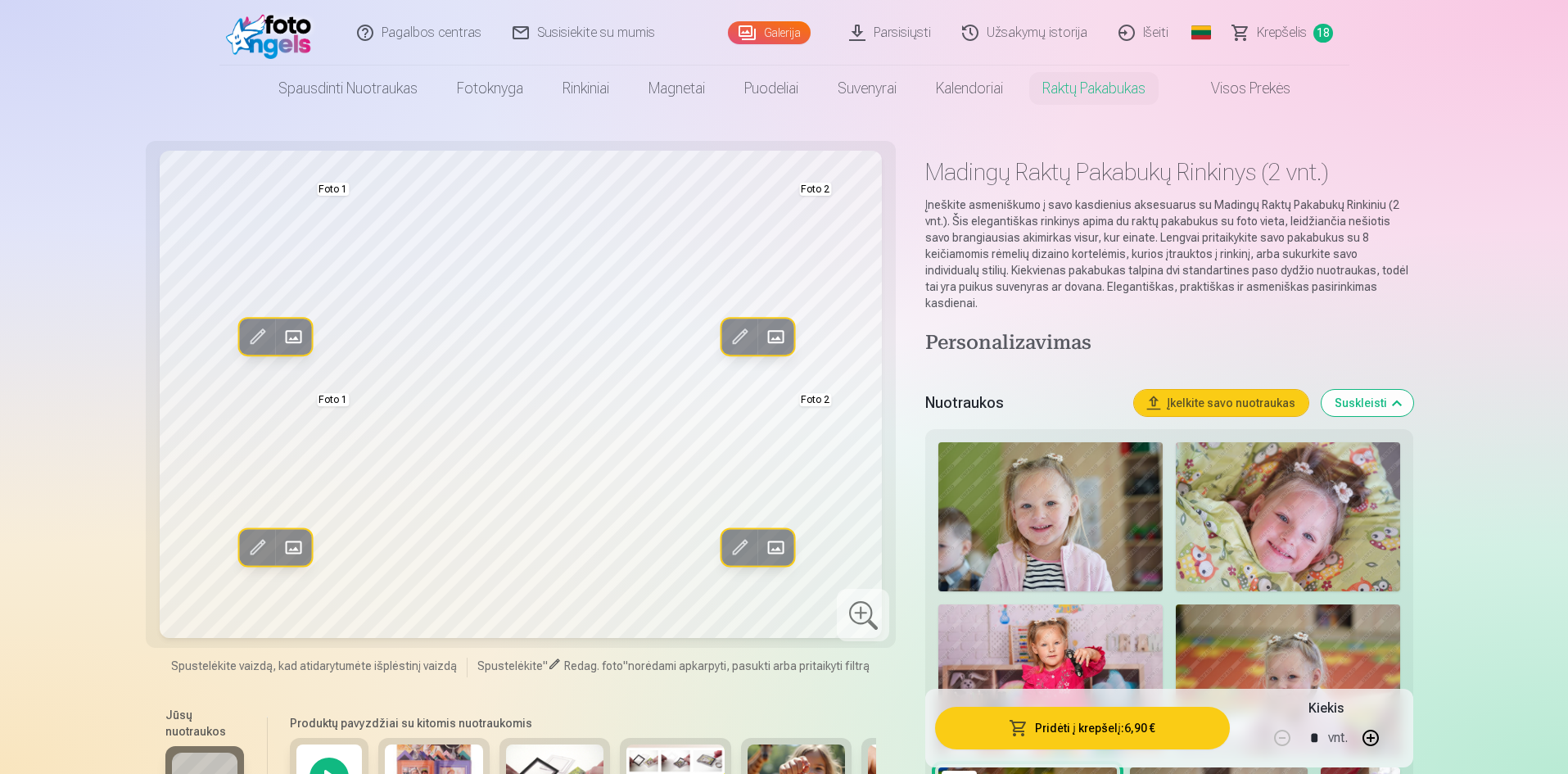
click at [300, 344] on span at bounding box center [292, 336] width 26 height 26
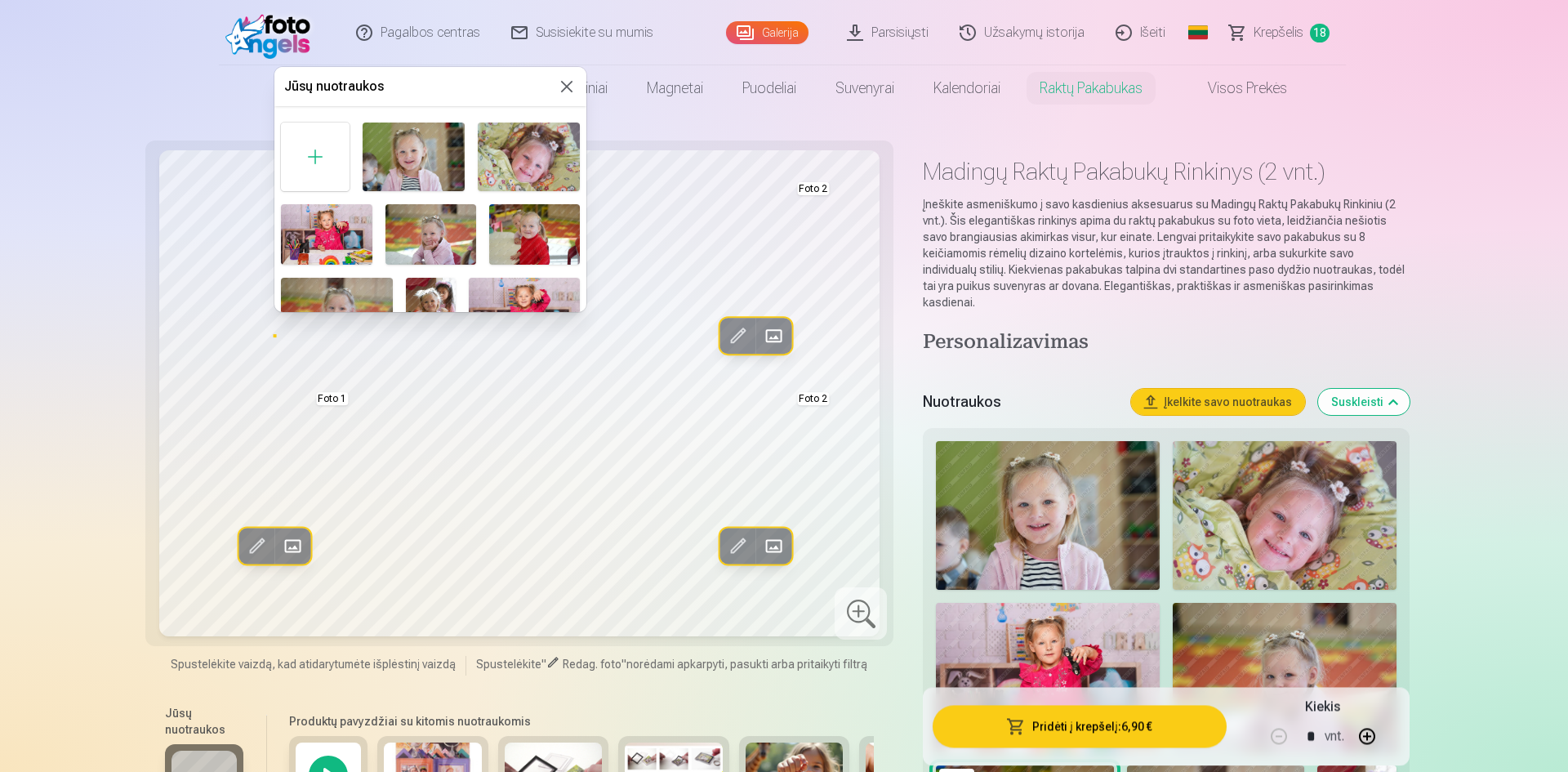
click at [420, 138] on img at bounding box center [413, 157] width 102 height 68
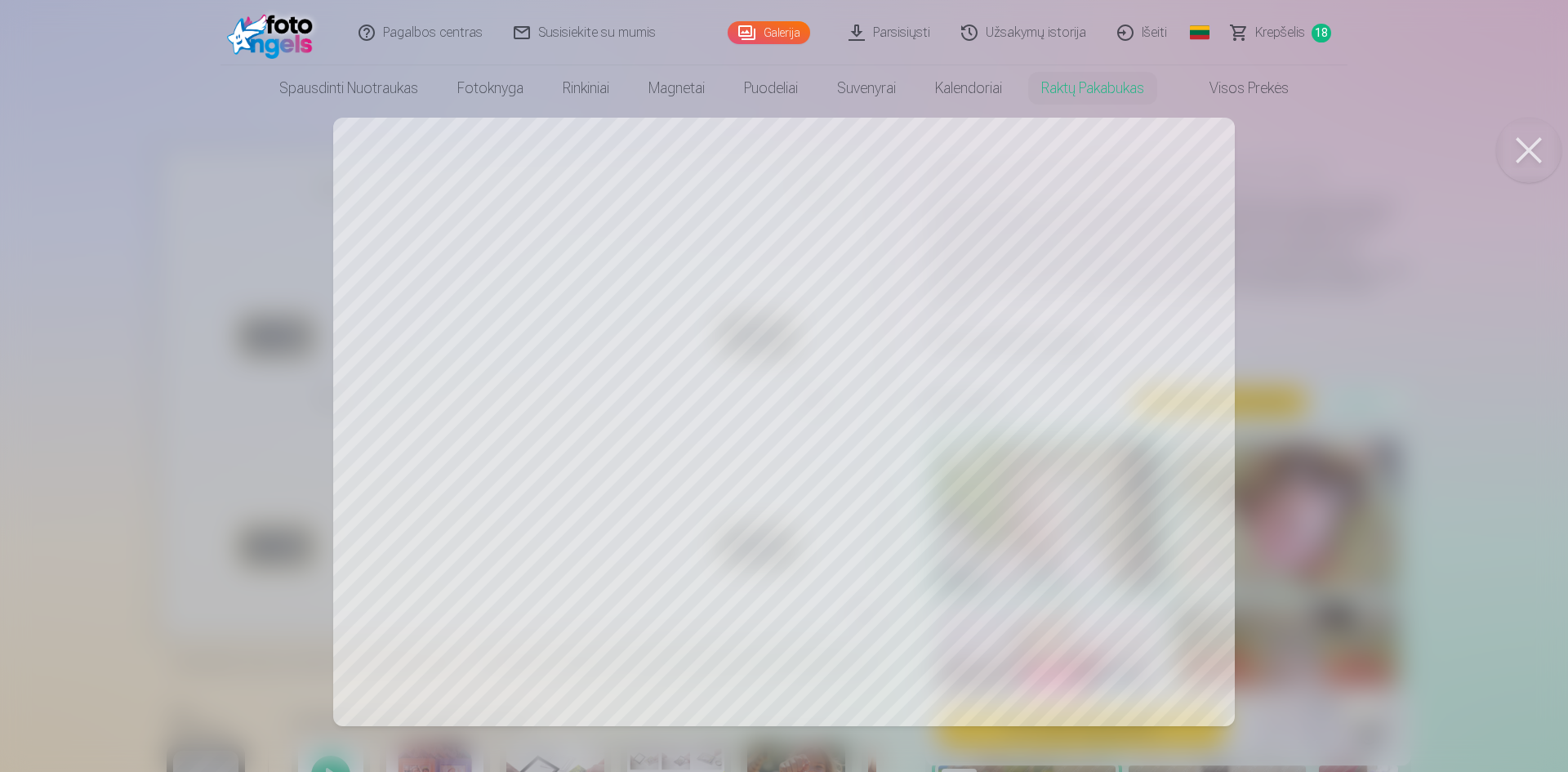
click at [1352, 204] on div at bounding box center [784, 386] width 1568 height 772
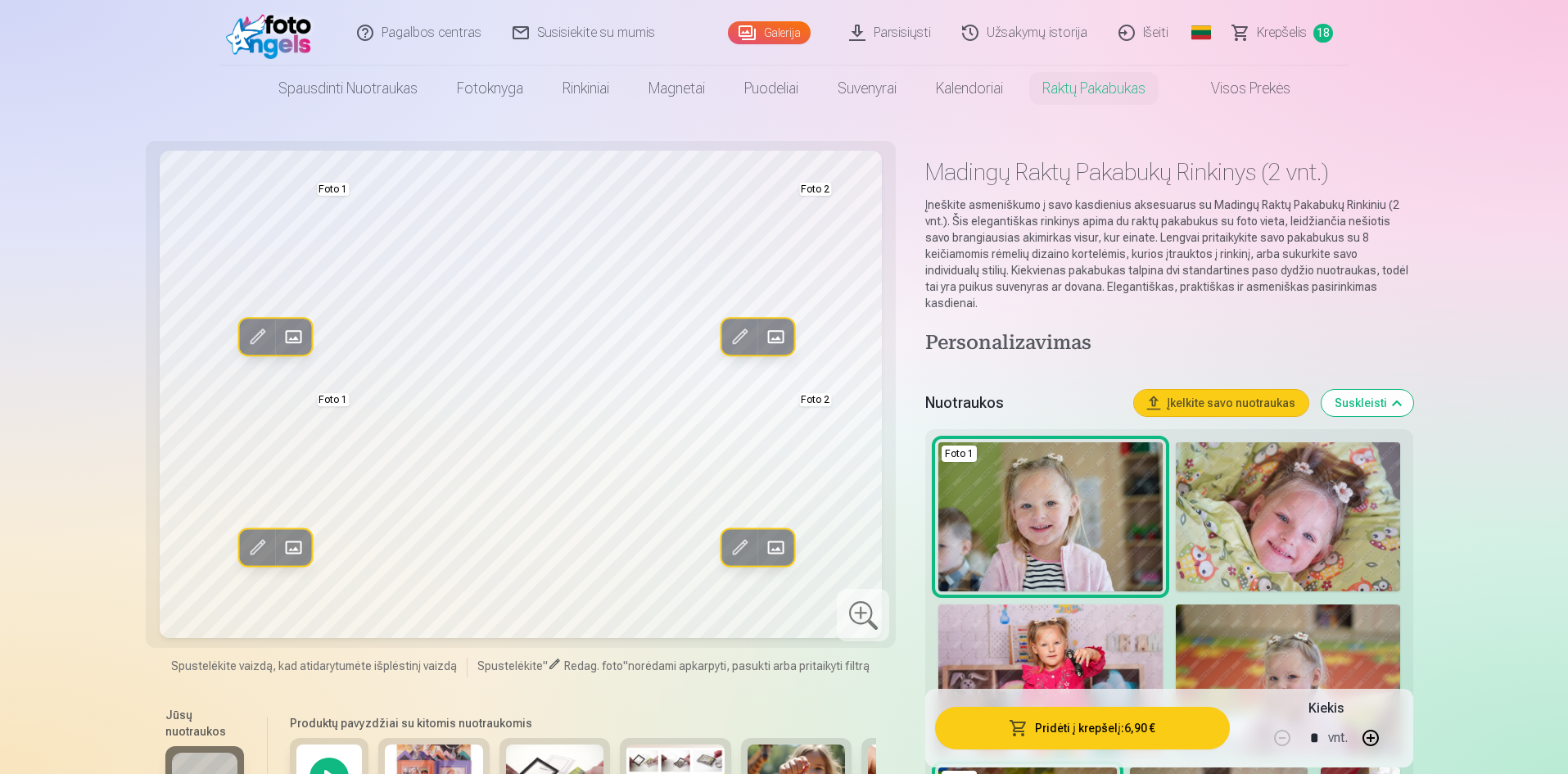
click at [768, 541] on span at bounding box center [775, 547] width 26 height 26
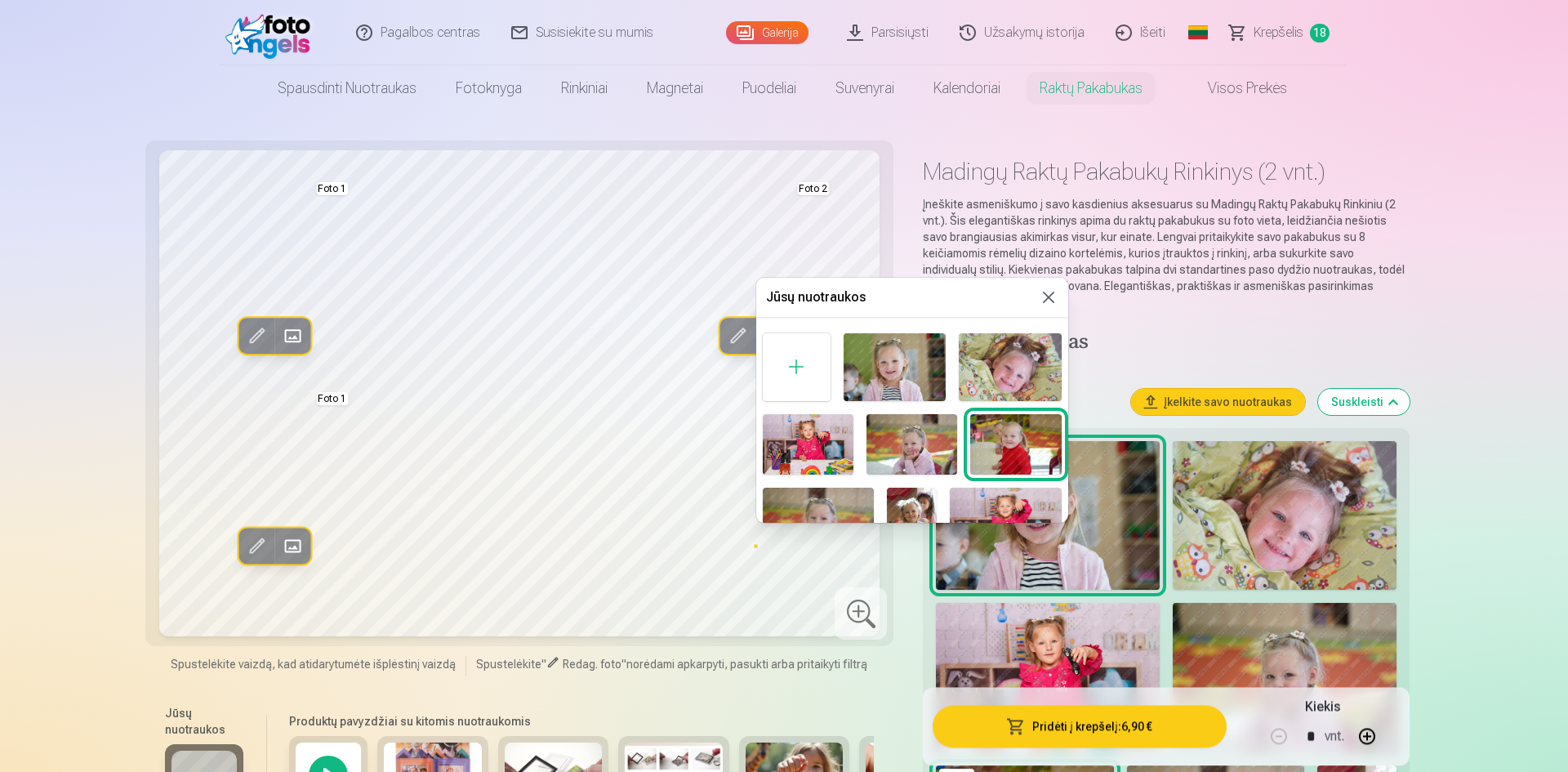
click at [1019, 374] on img at bounding box center [1010, 367] width 102 height 68
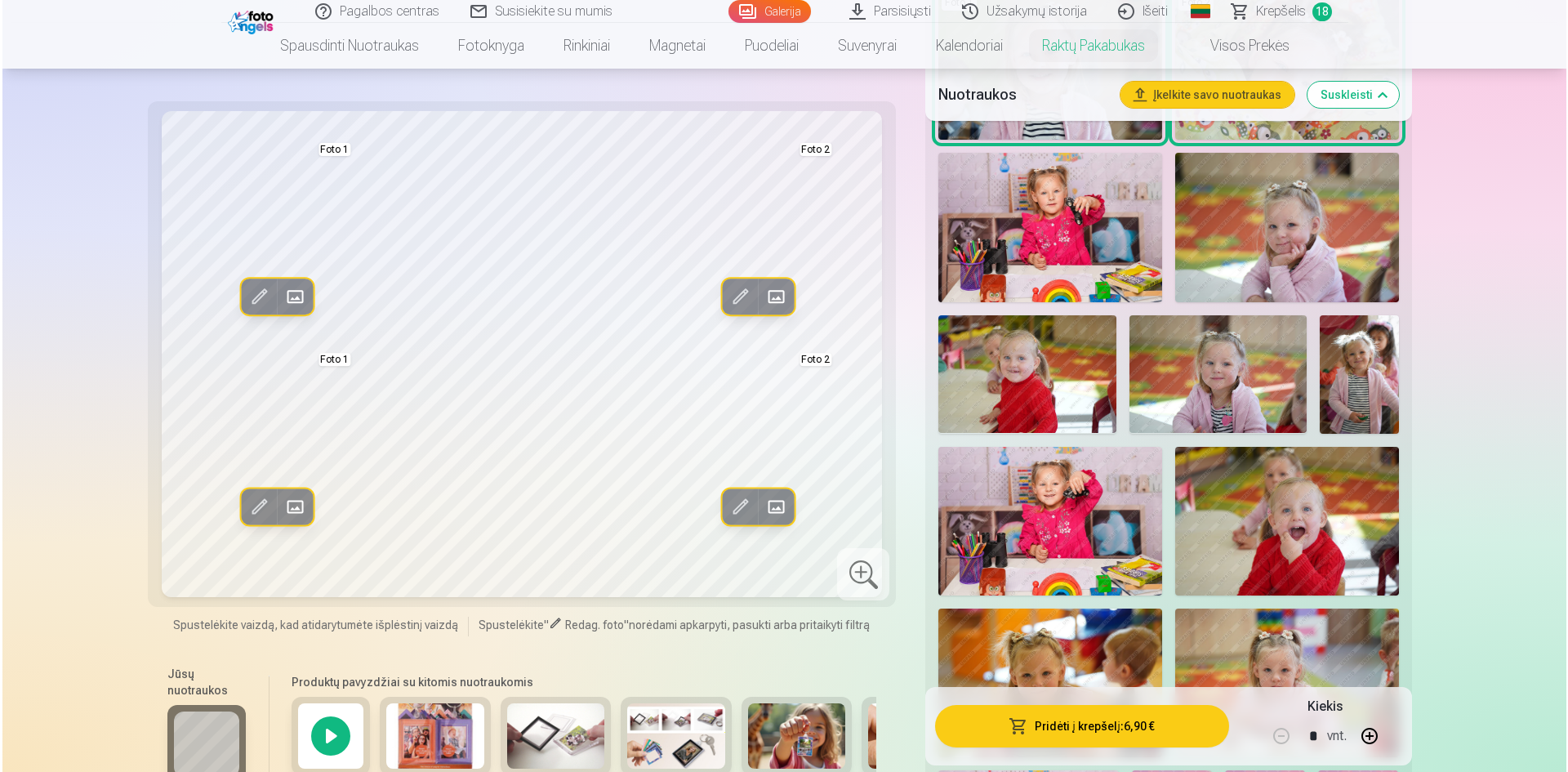
scroll to position [490, 0]
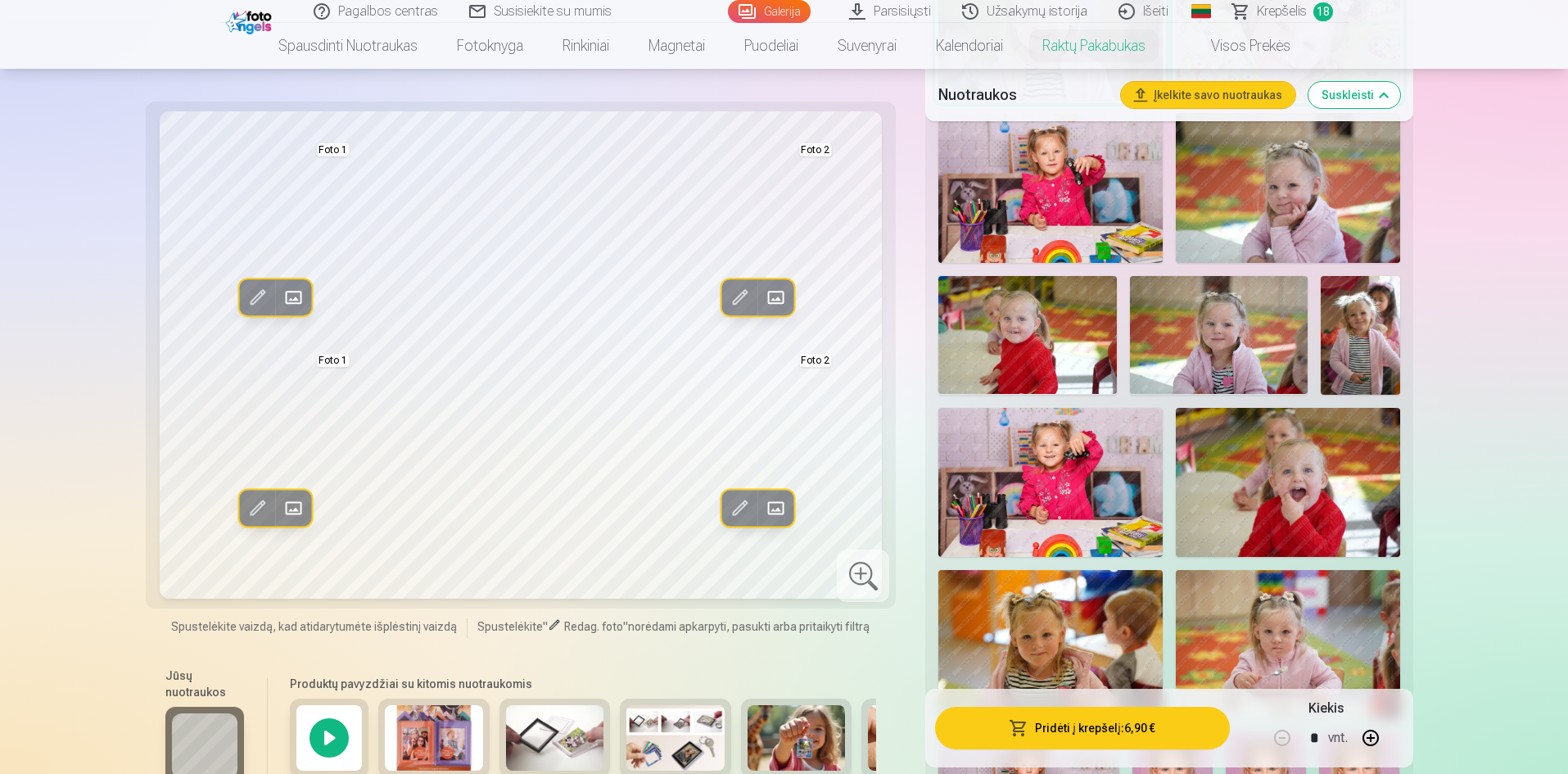
click at [1084, 723] on button "Pridėti į krepšelį : 6,90 €" at bounding box center [1083, 727] width 294 height 42
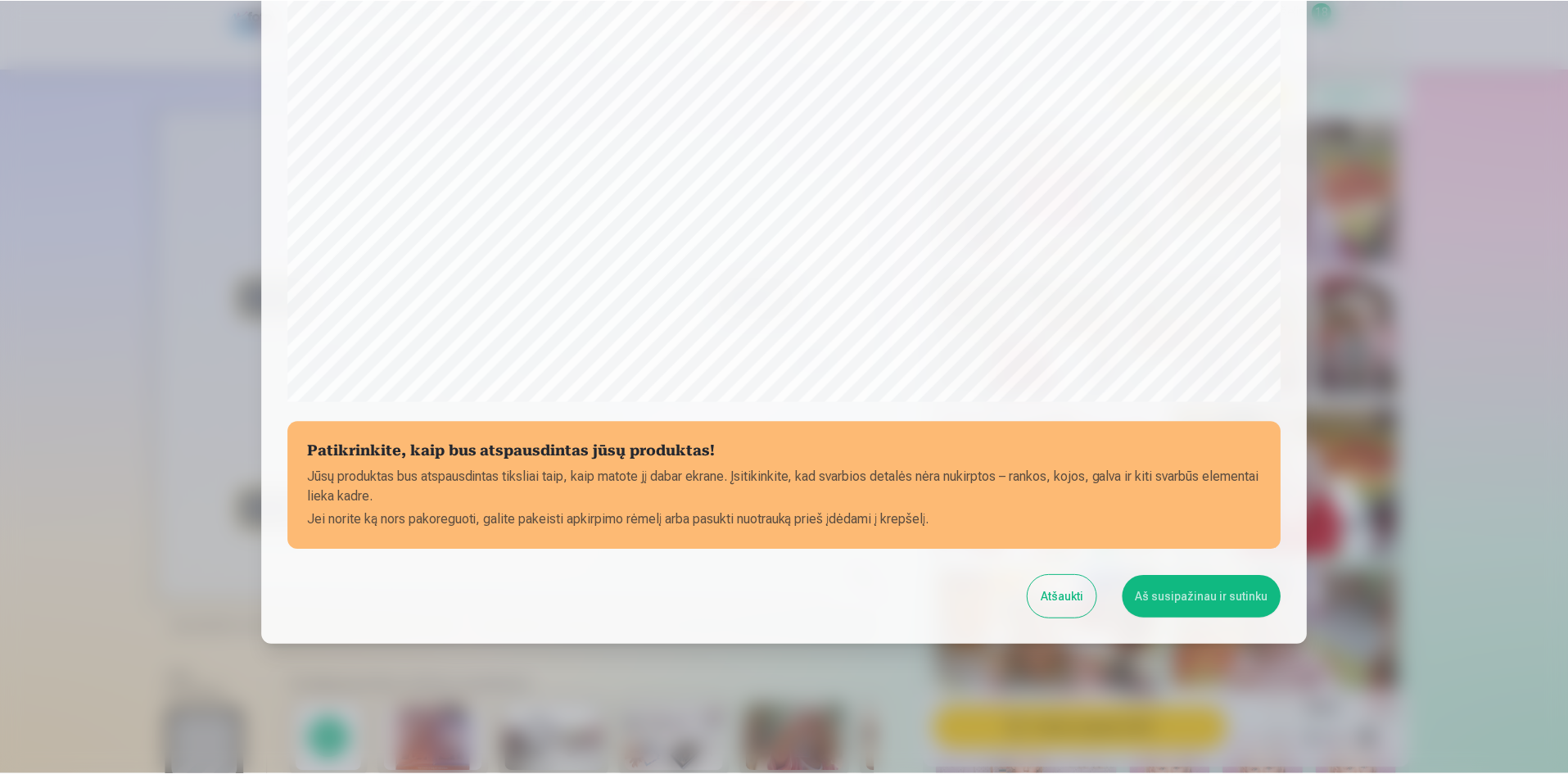
scroll to position [405, 0]
click at [1233, 596] on button "Aš susipažinau ir sutinku" at bounding box center [1204, 595] width 159 height 42
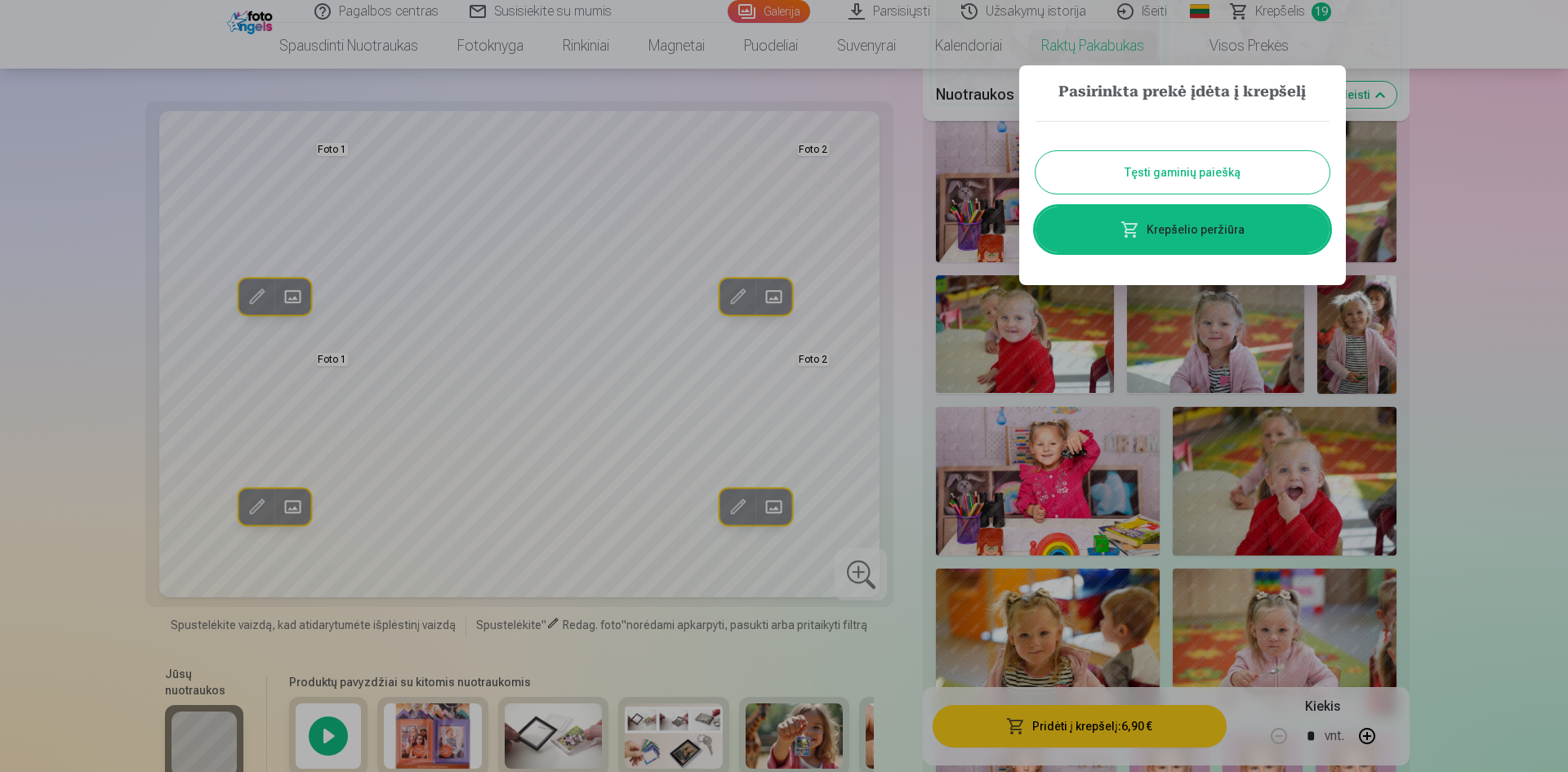
click at [1486, 274] on div at bounding box center [784, 386] width 1568 height 772
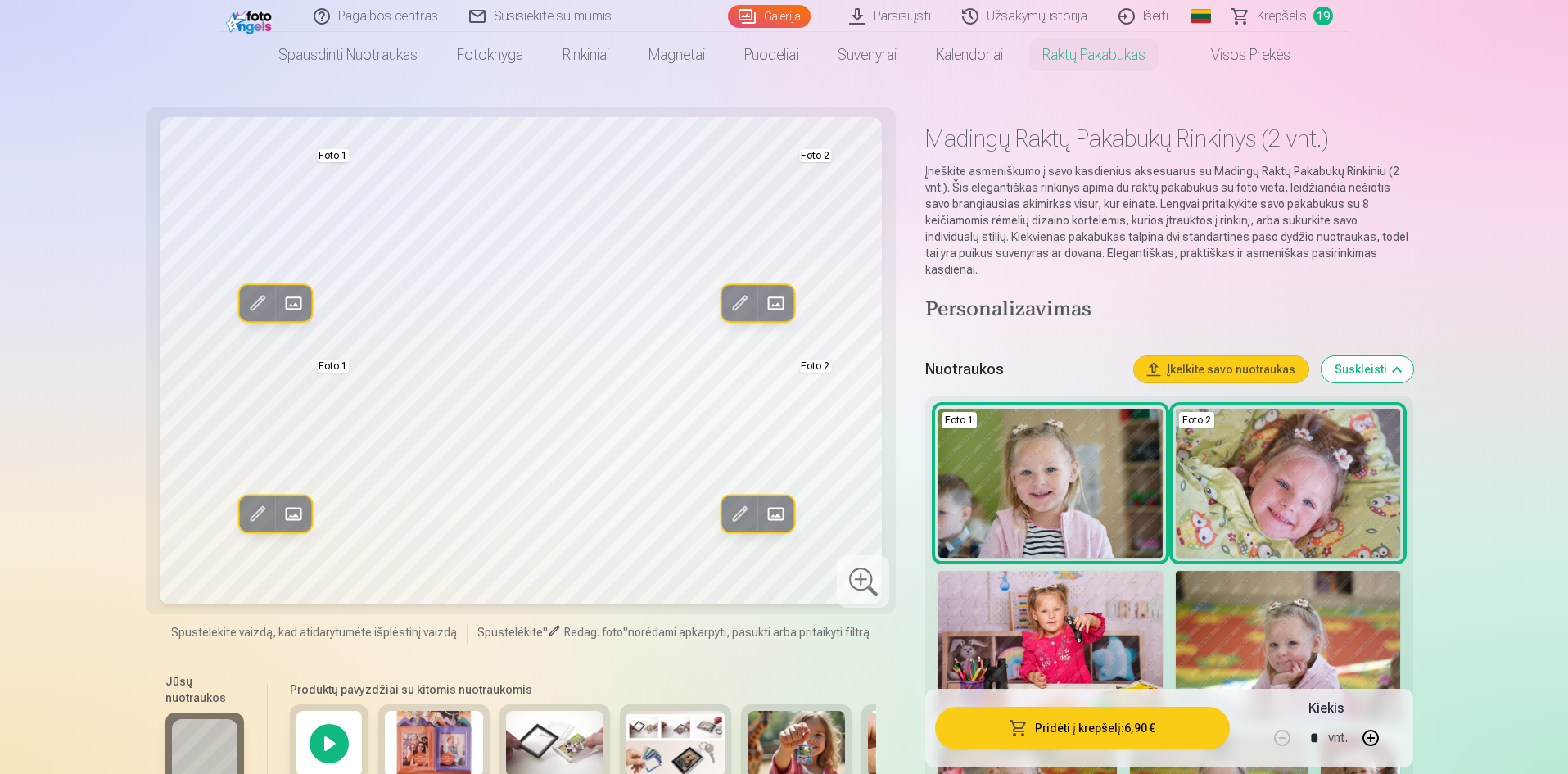
scroll to position [0, 0]
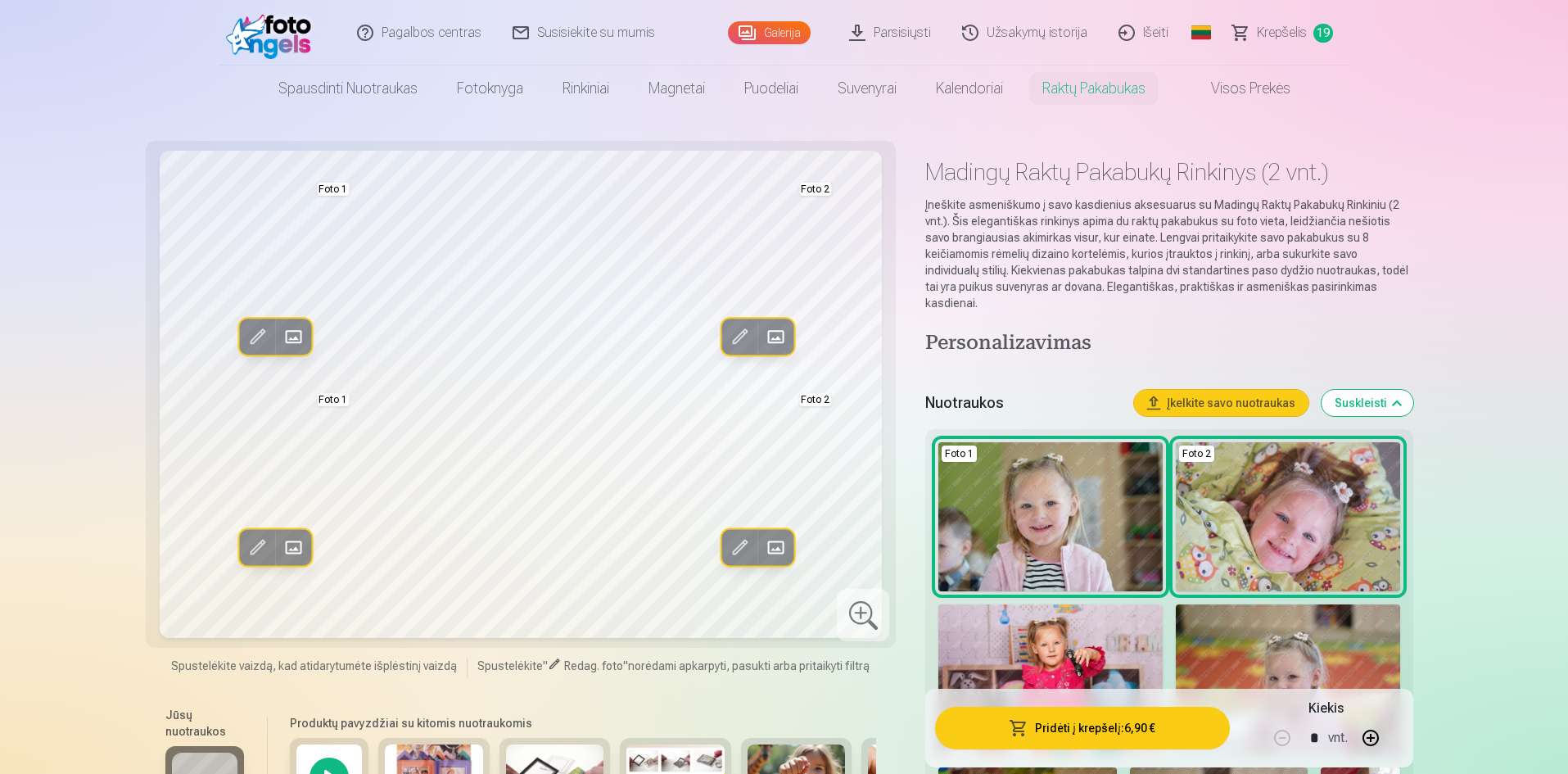
click at [1300, 41] on span "Krepšelis" at bounding box center [1282, 33] width 50 height 20
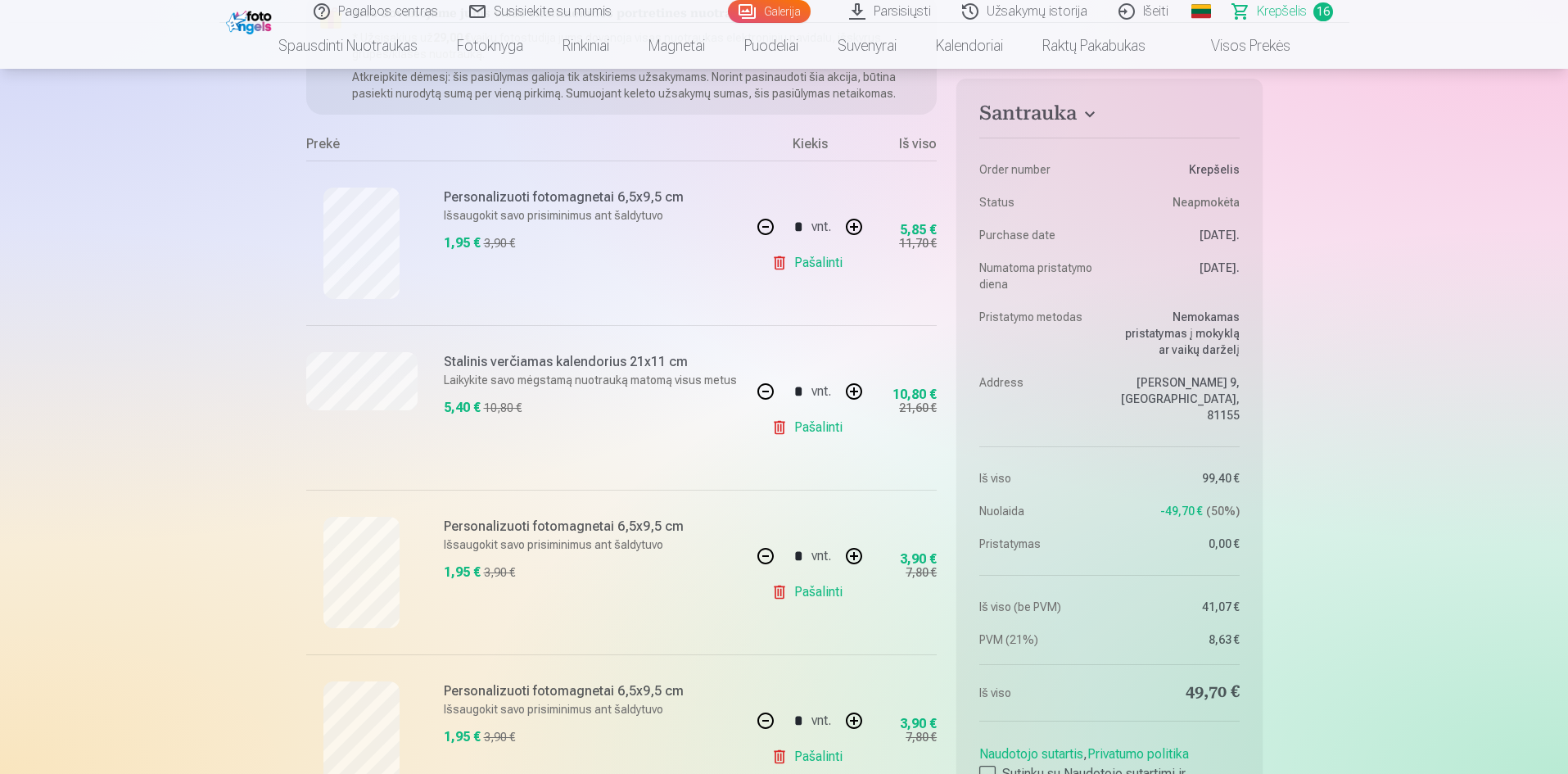
scroll to position [164, 0]
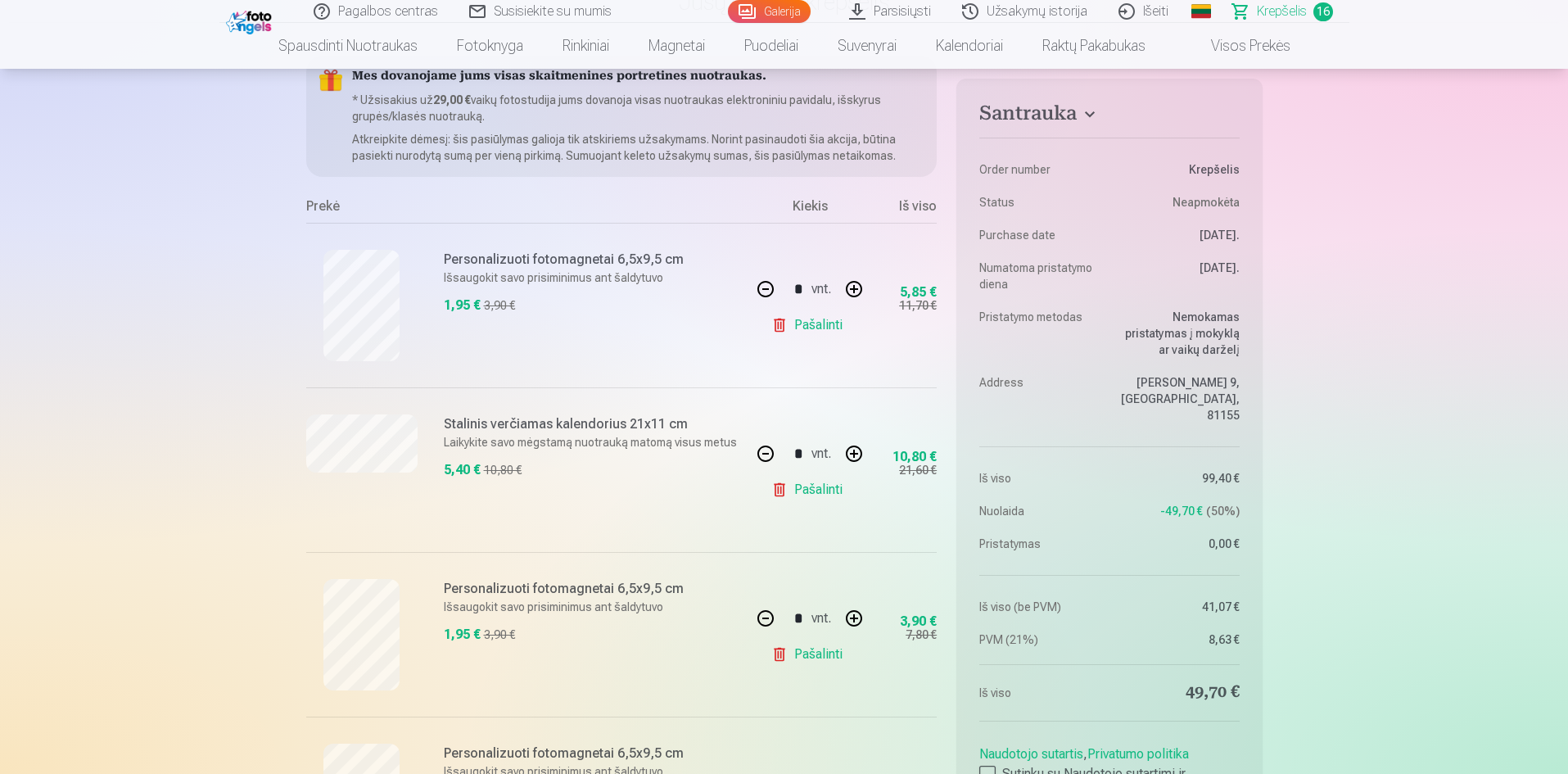
click at [849, 285] on button "button" at bounding box center [854, 289] width 39 height 39
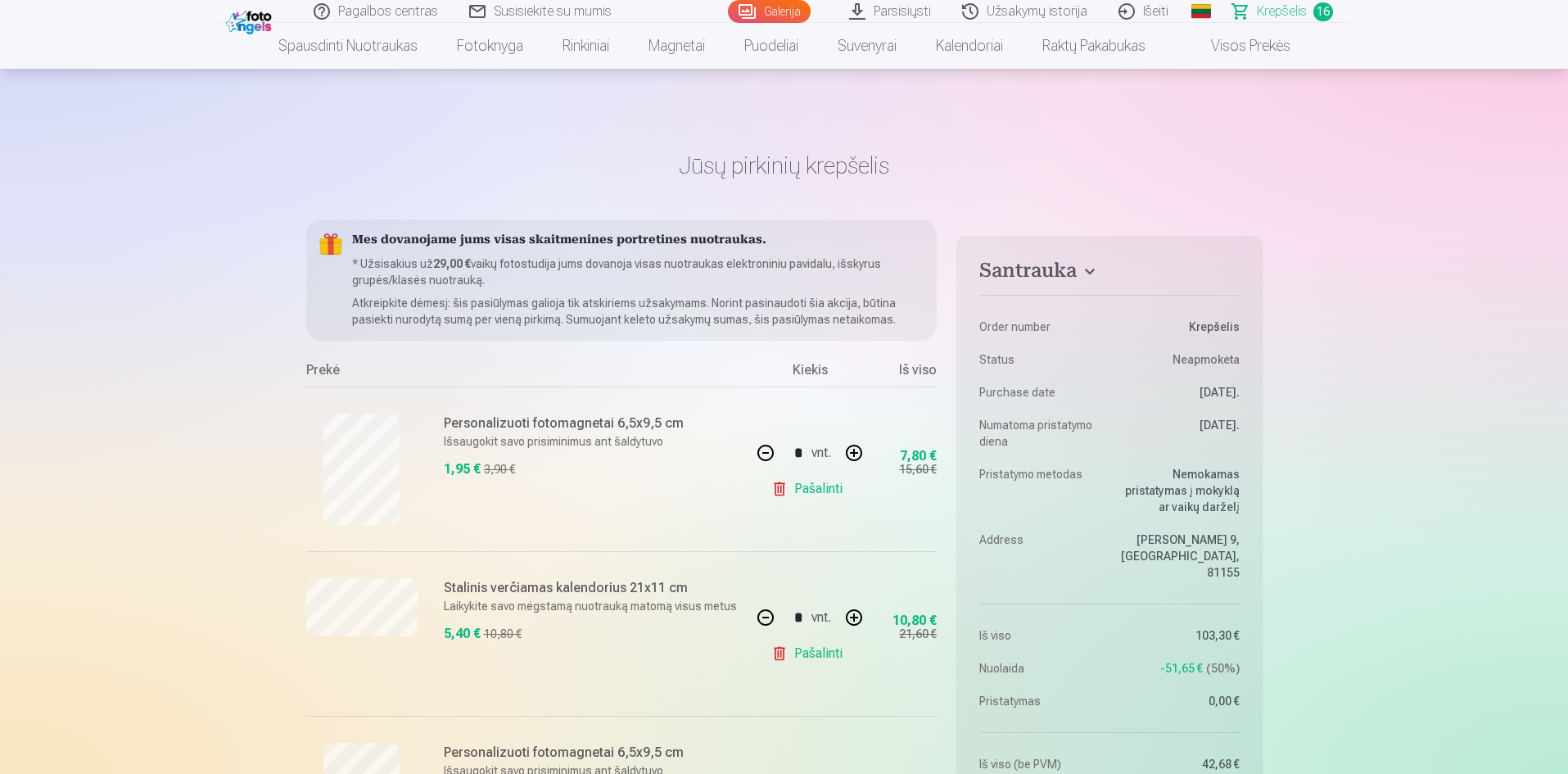
scroll to position [246, 0]
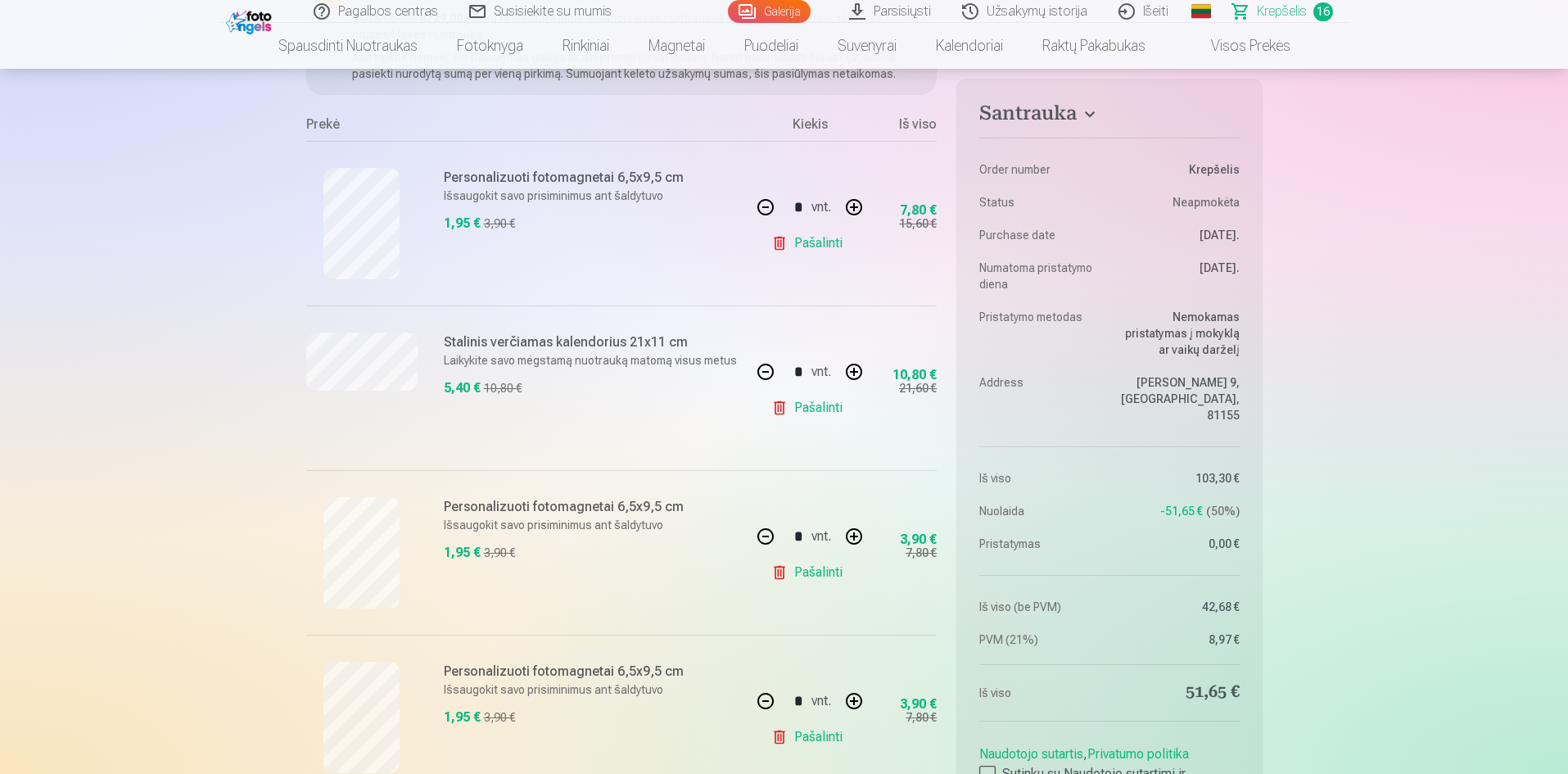
click at [774, 212] on button "button" at bounding box center [766, 207] width 39 height 39
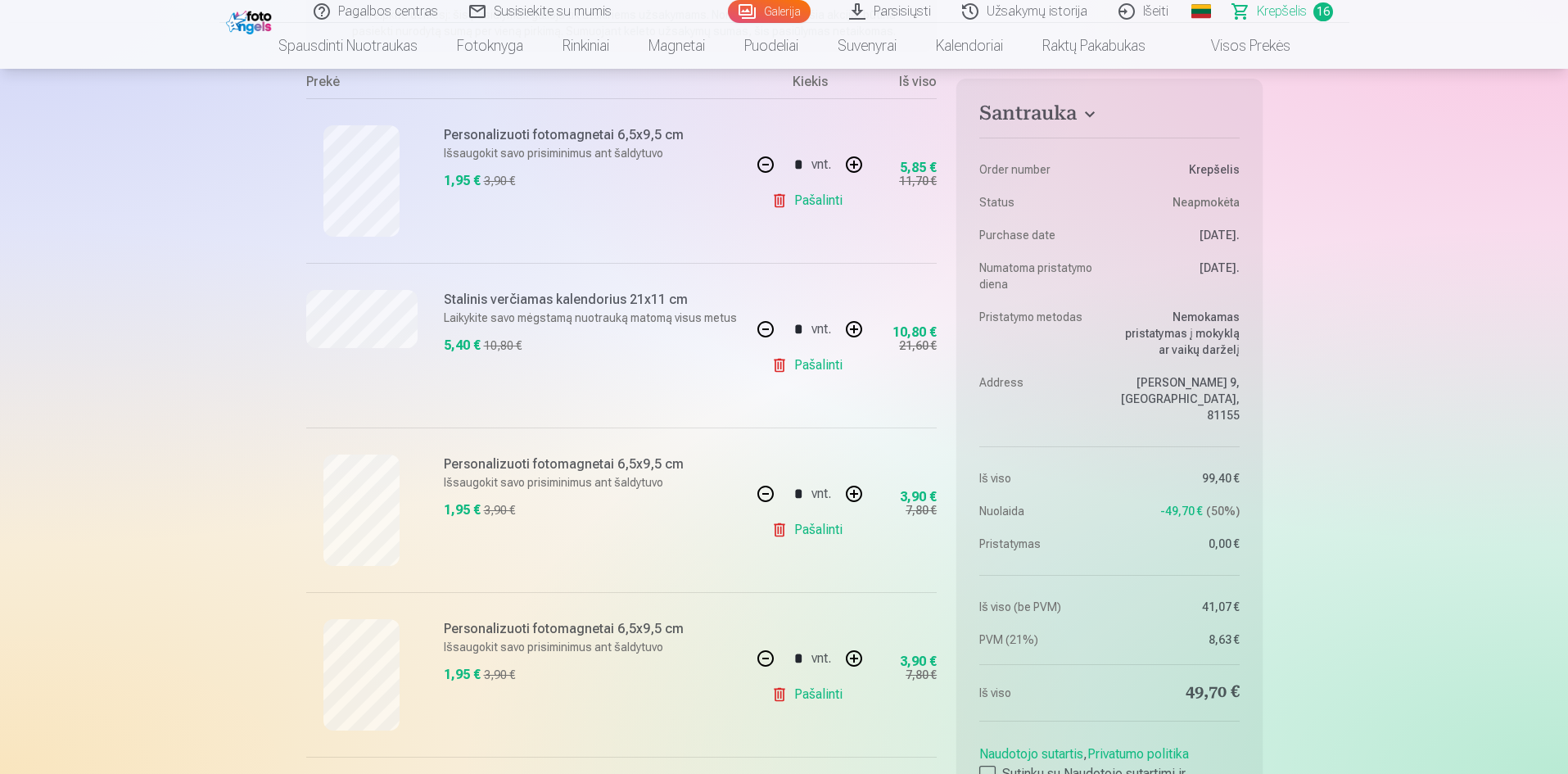
scroll to position [164, 0]
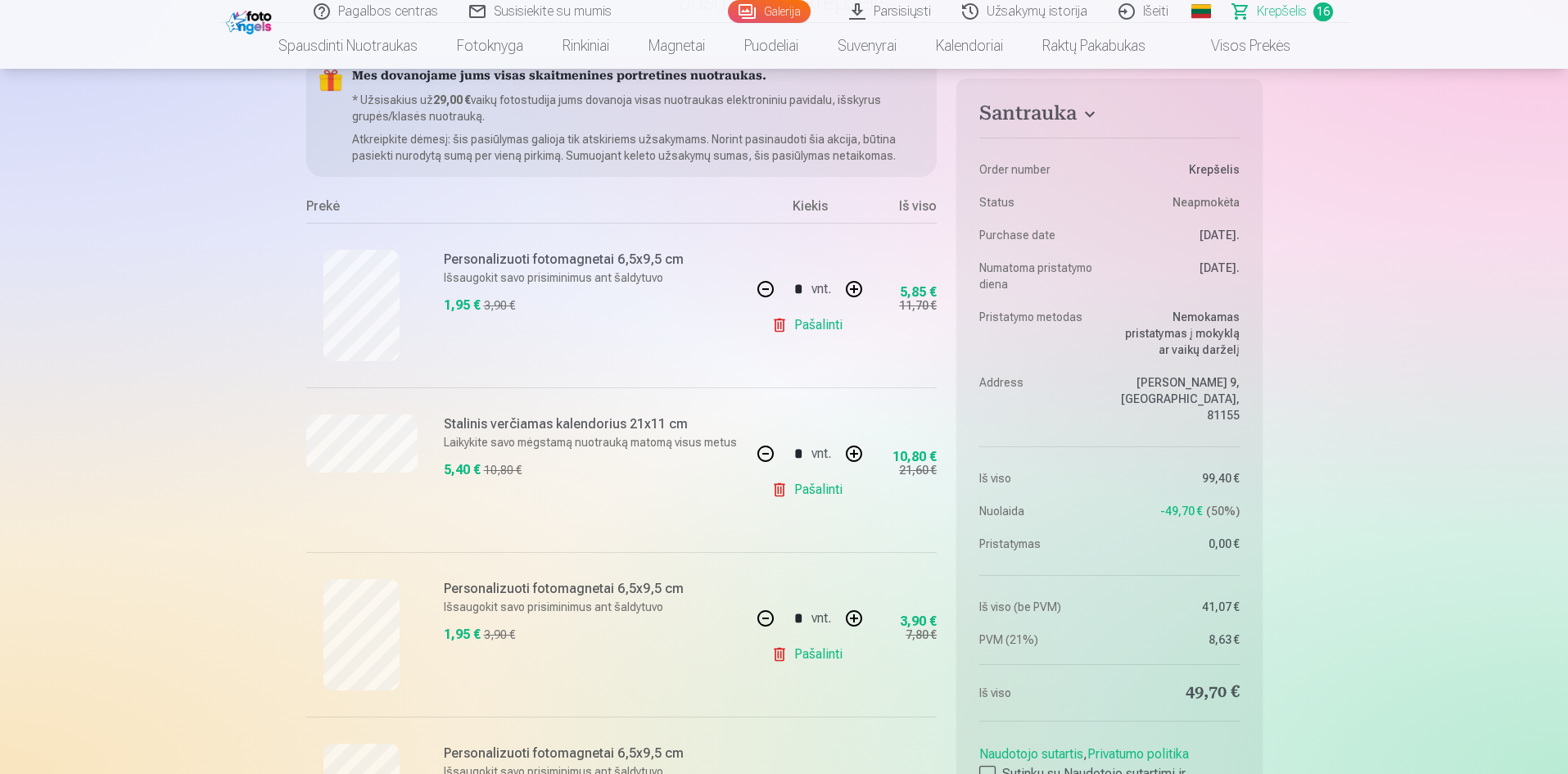
click at [758, 282] on button "button" at bounding box center [766, 289] width 39 height 39
type input "*"
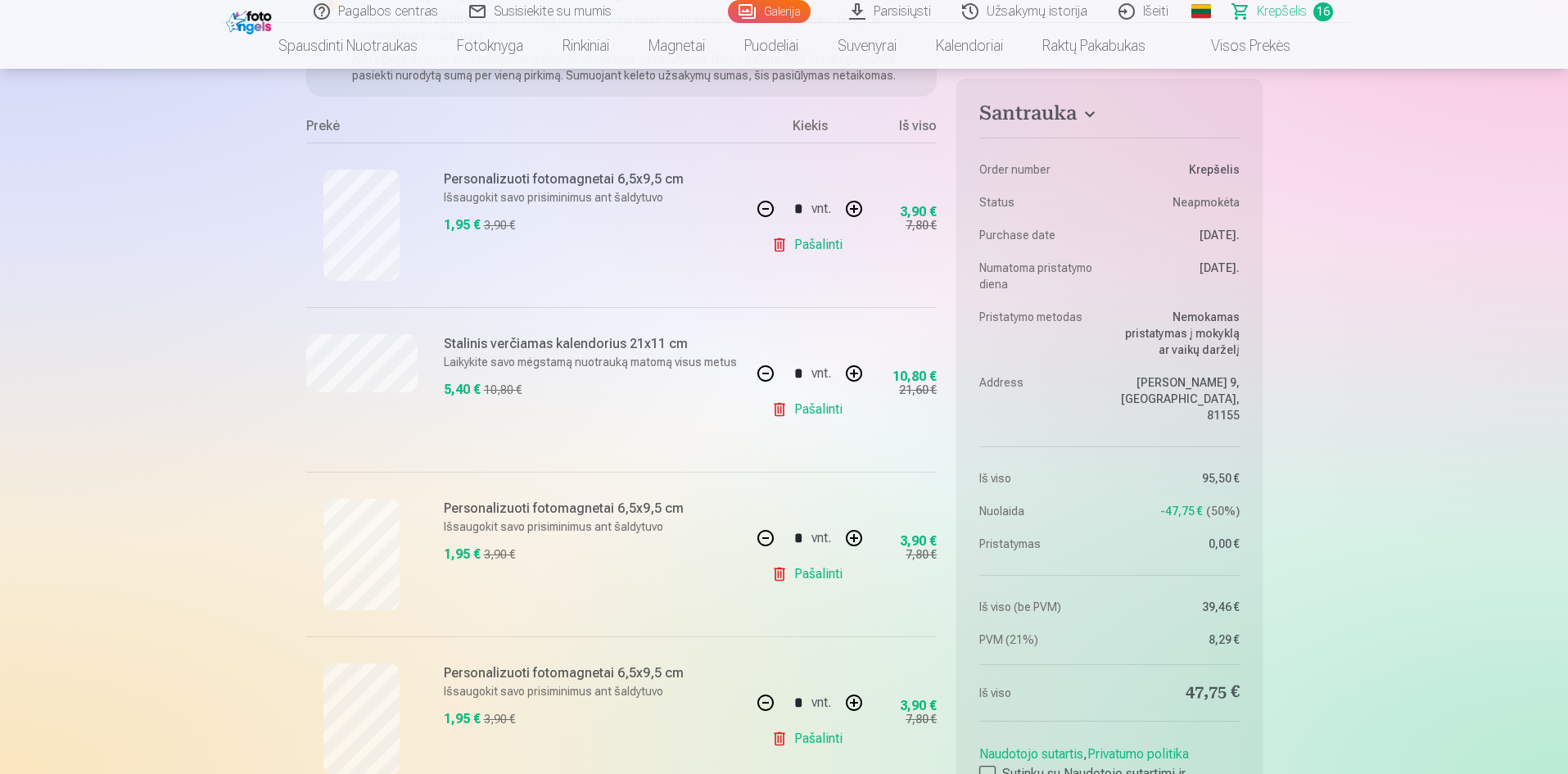
scroll to position [246, 0]
click at [770, 538] on button "button" at bounding box center [766, 536] width 39 height 39
click at [770, 538] on div "* vnt." at bounding box center [810, 536] width 127 height 39
click at [795, 571] on link "Pašalinti" at bounding box center [810, 572] width 78 height 33
type input "*"
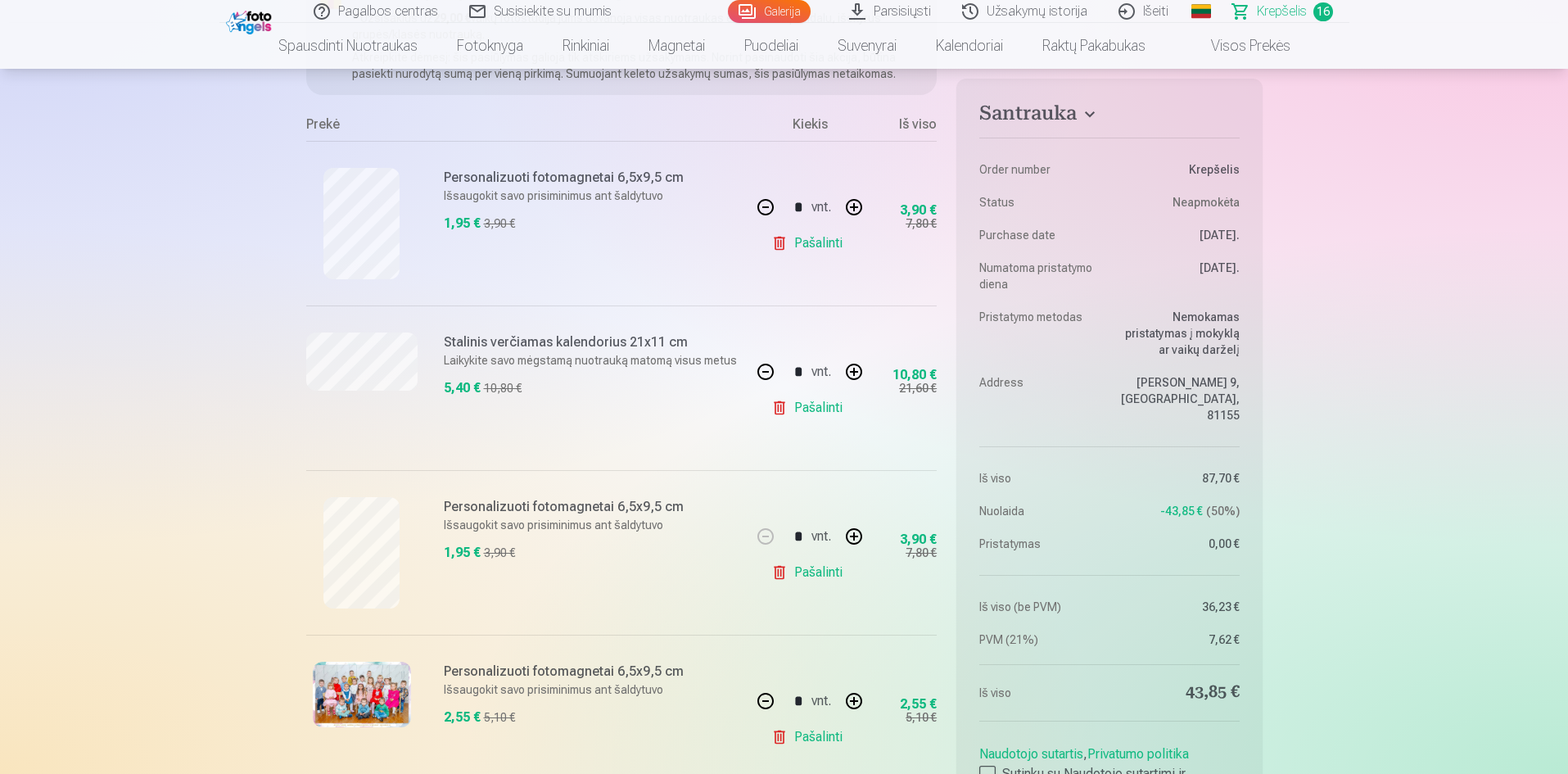
type input "*"
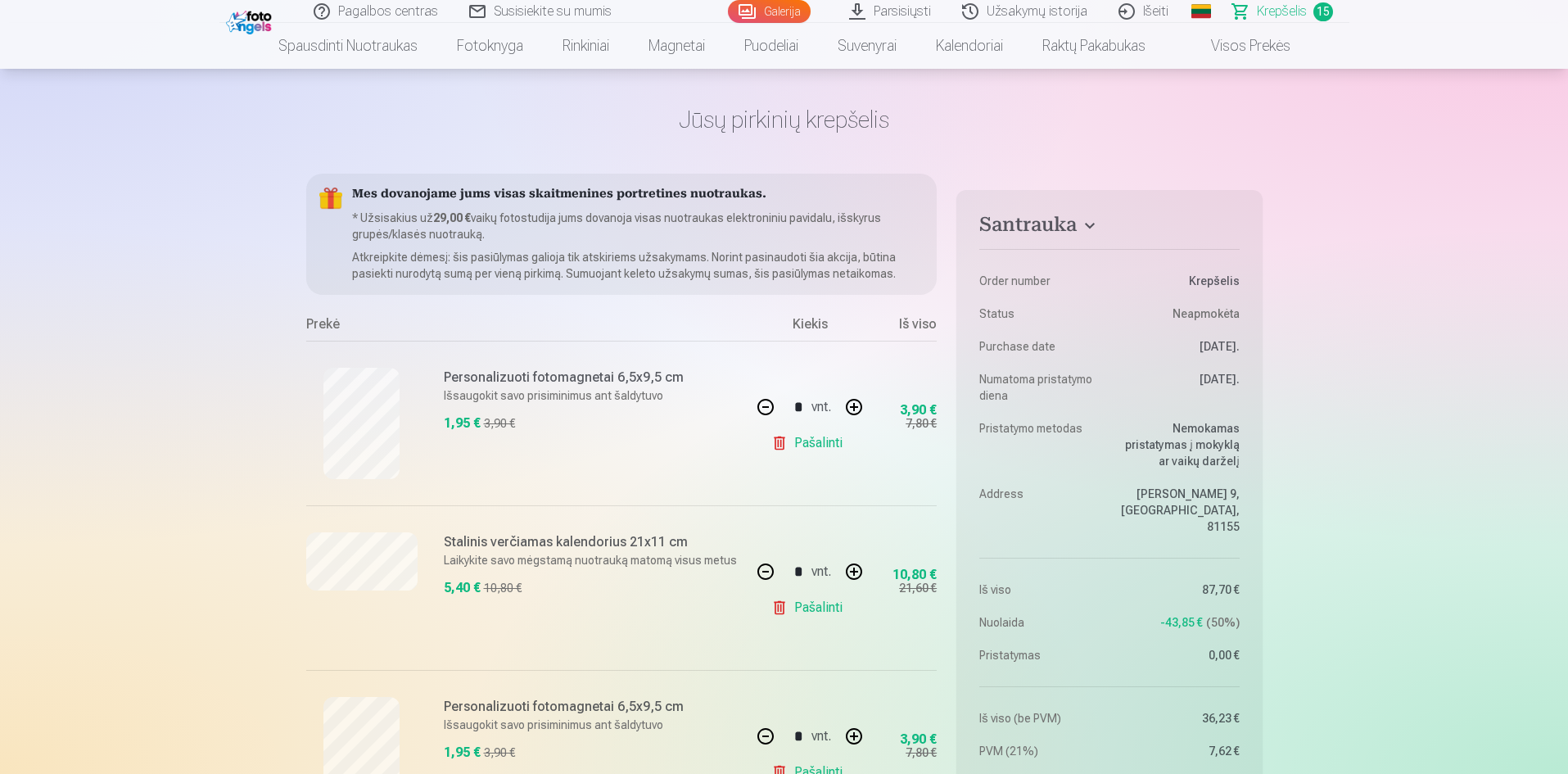
scroll to position [0, 0]
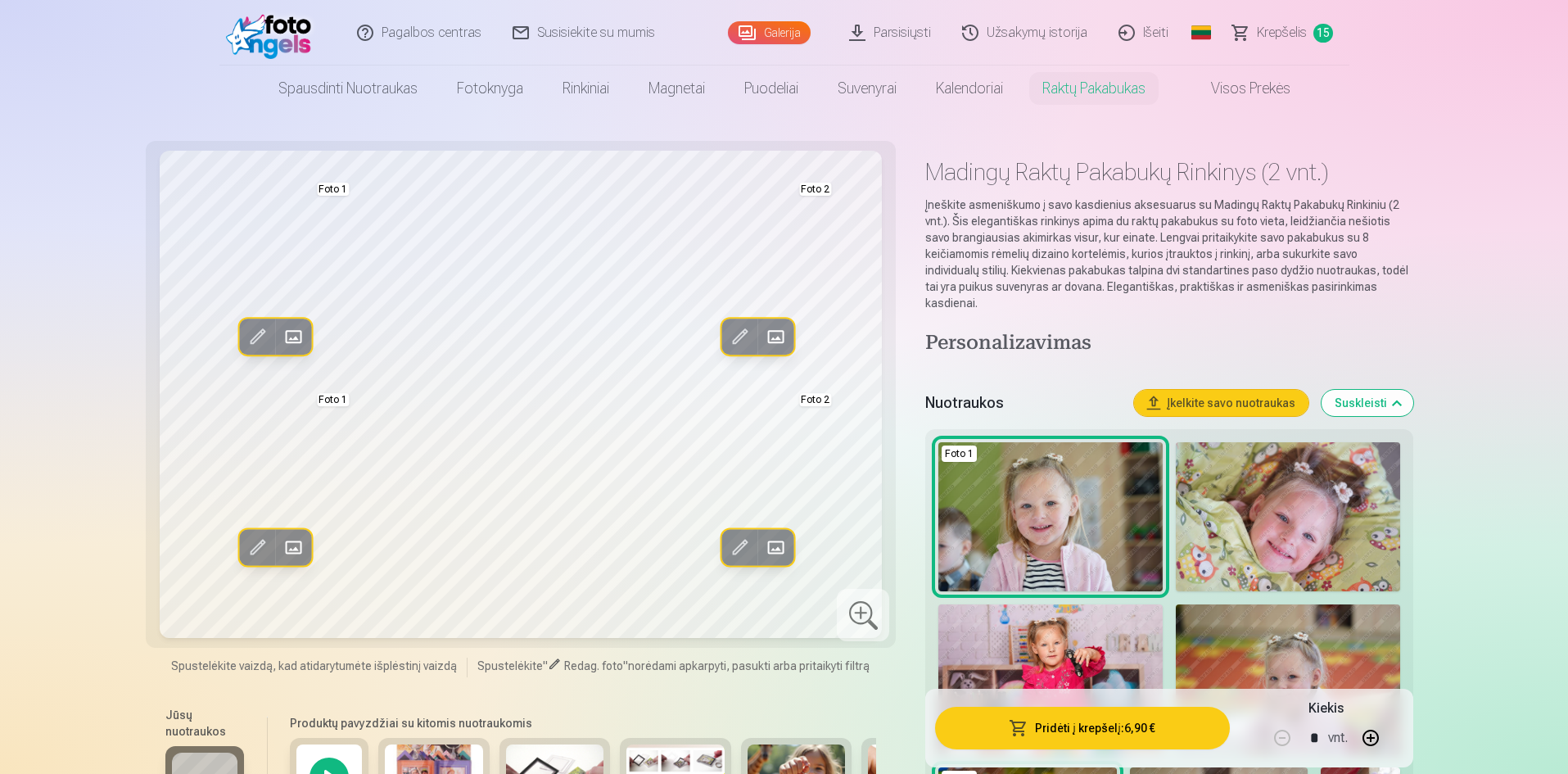
click at [1293, 31] on span "Krepšelis" at bounding box center [1282, 33] width 50 height 20
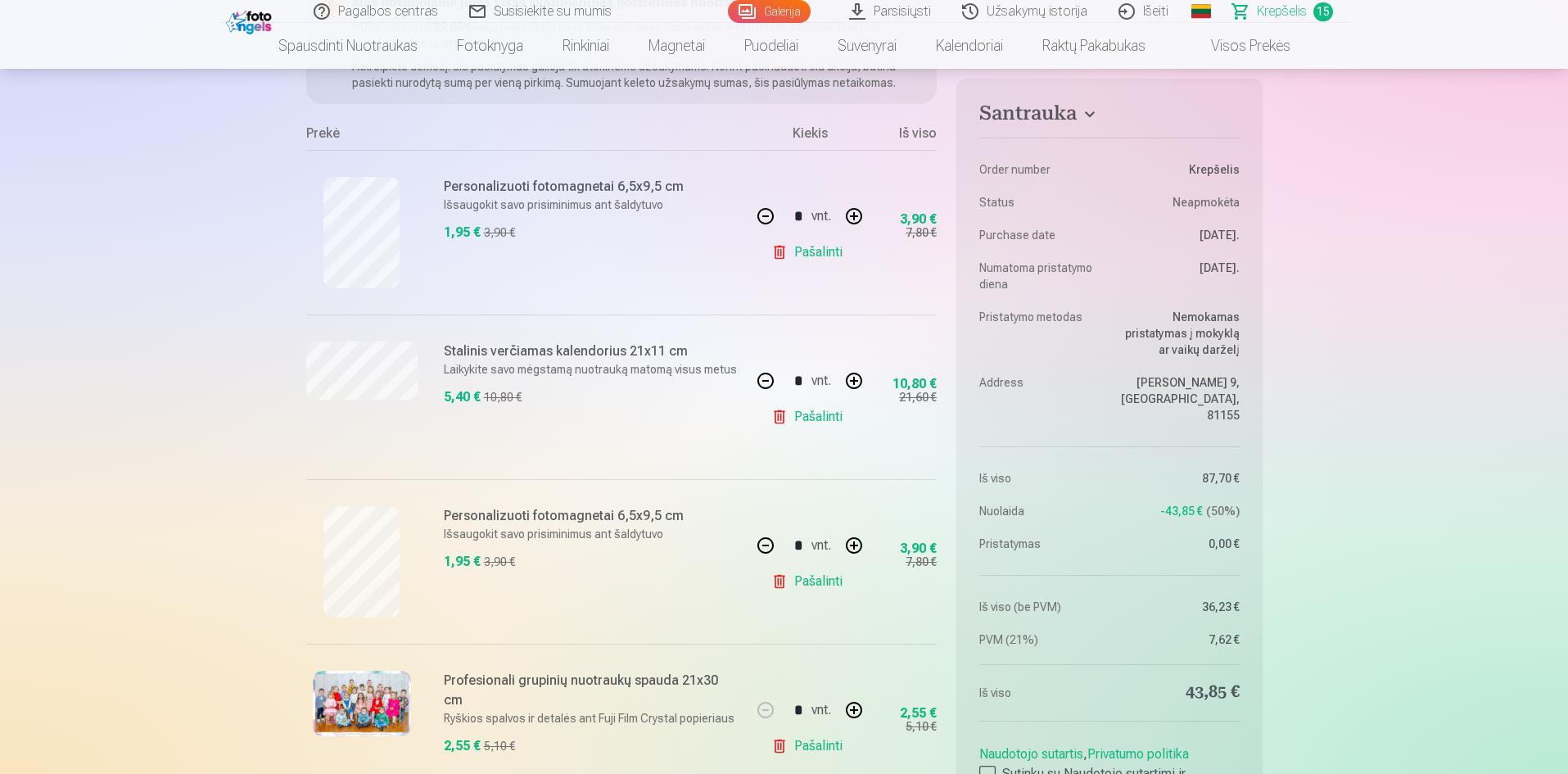
scroll to position [246, 0]
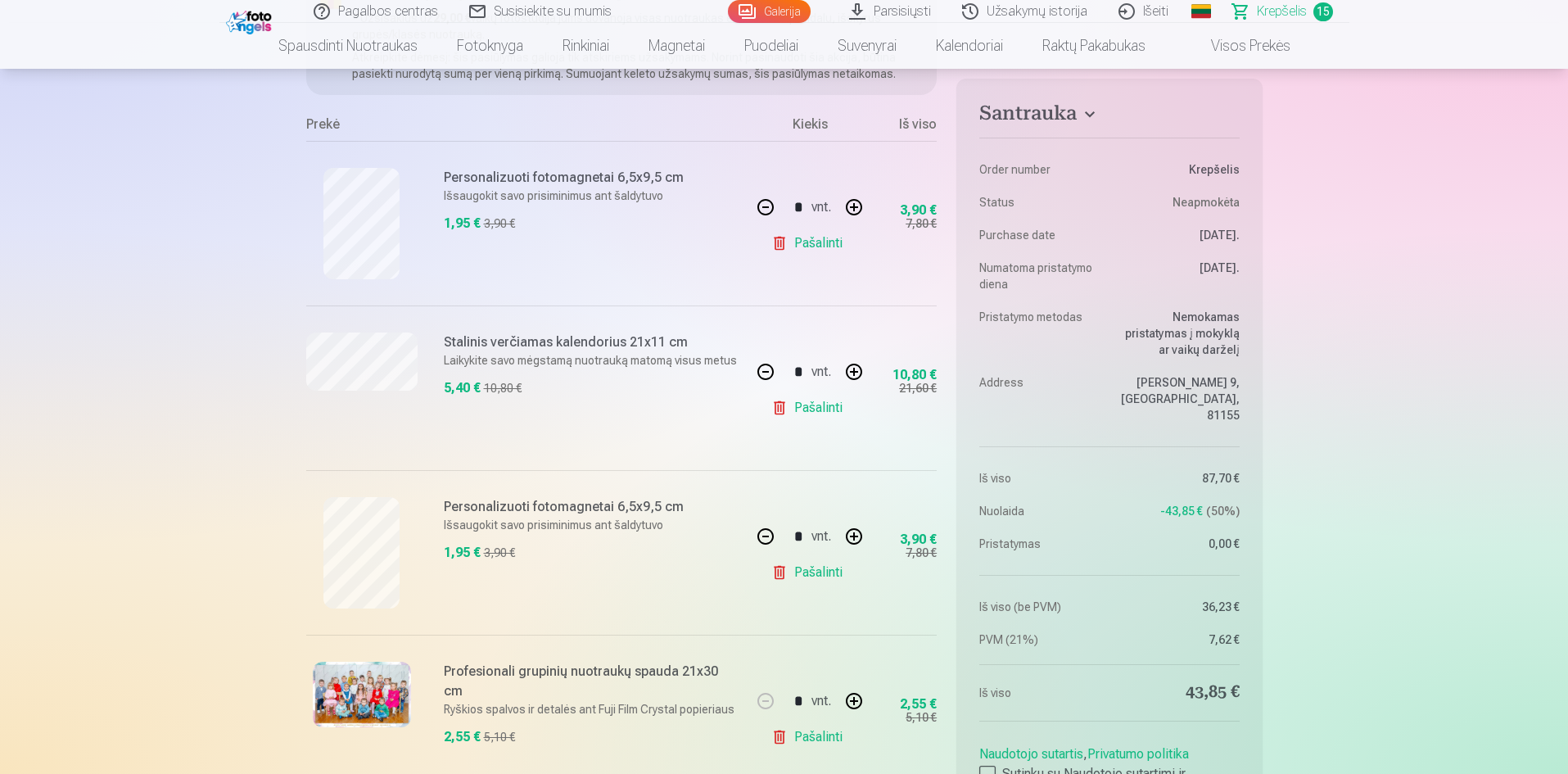
click at [319, 550] on div at bounding box center [362, 552] width 111 height 111
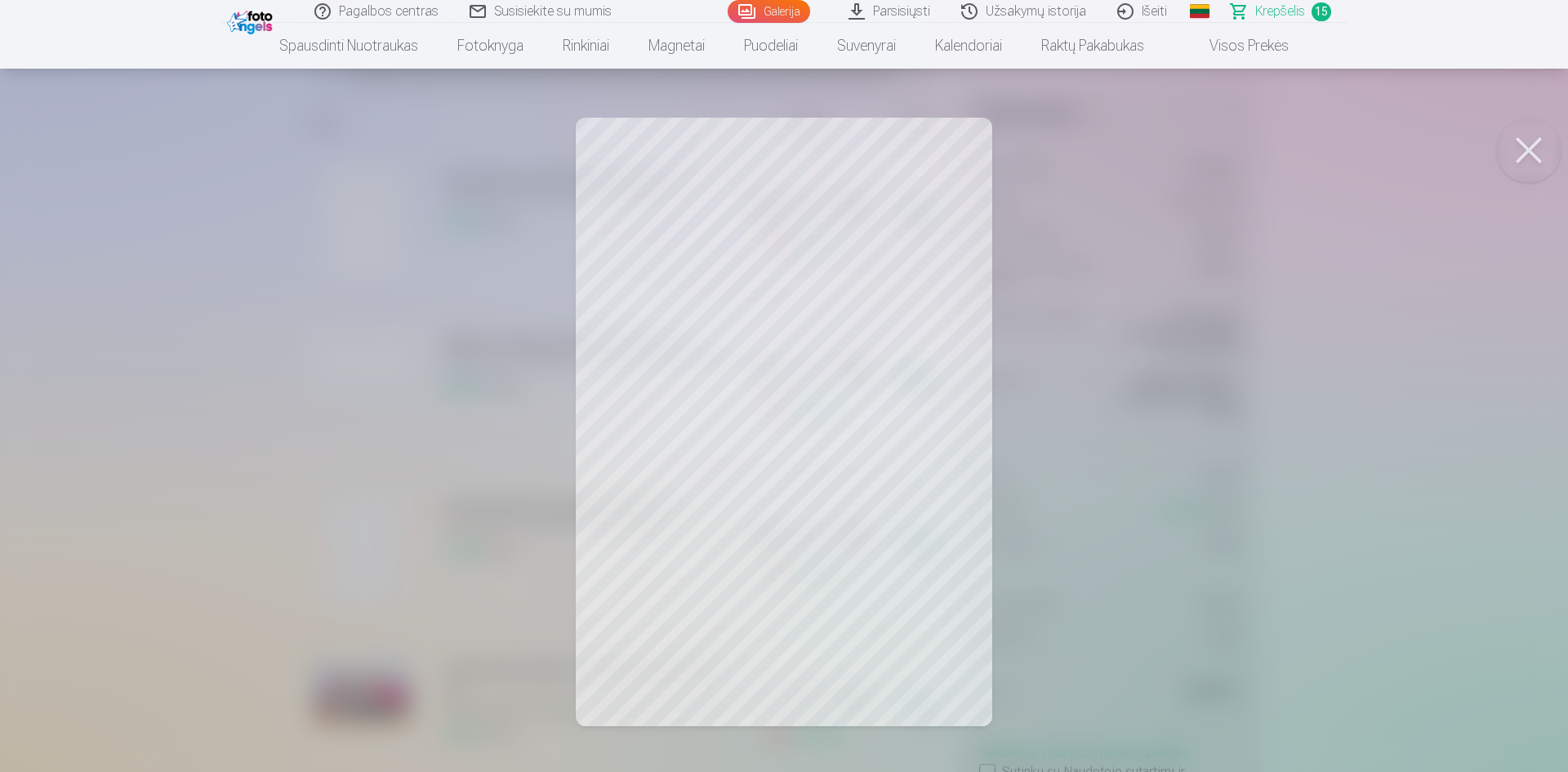
click at [867, 361] on div at bounding box center [784, 386] width 1568 height 772
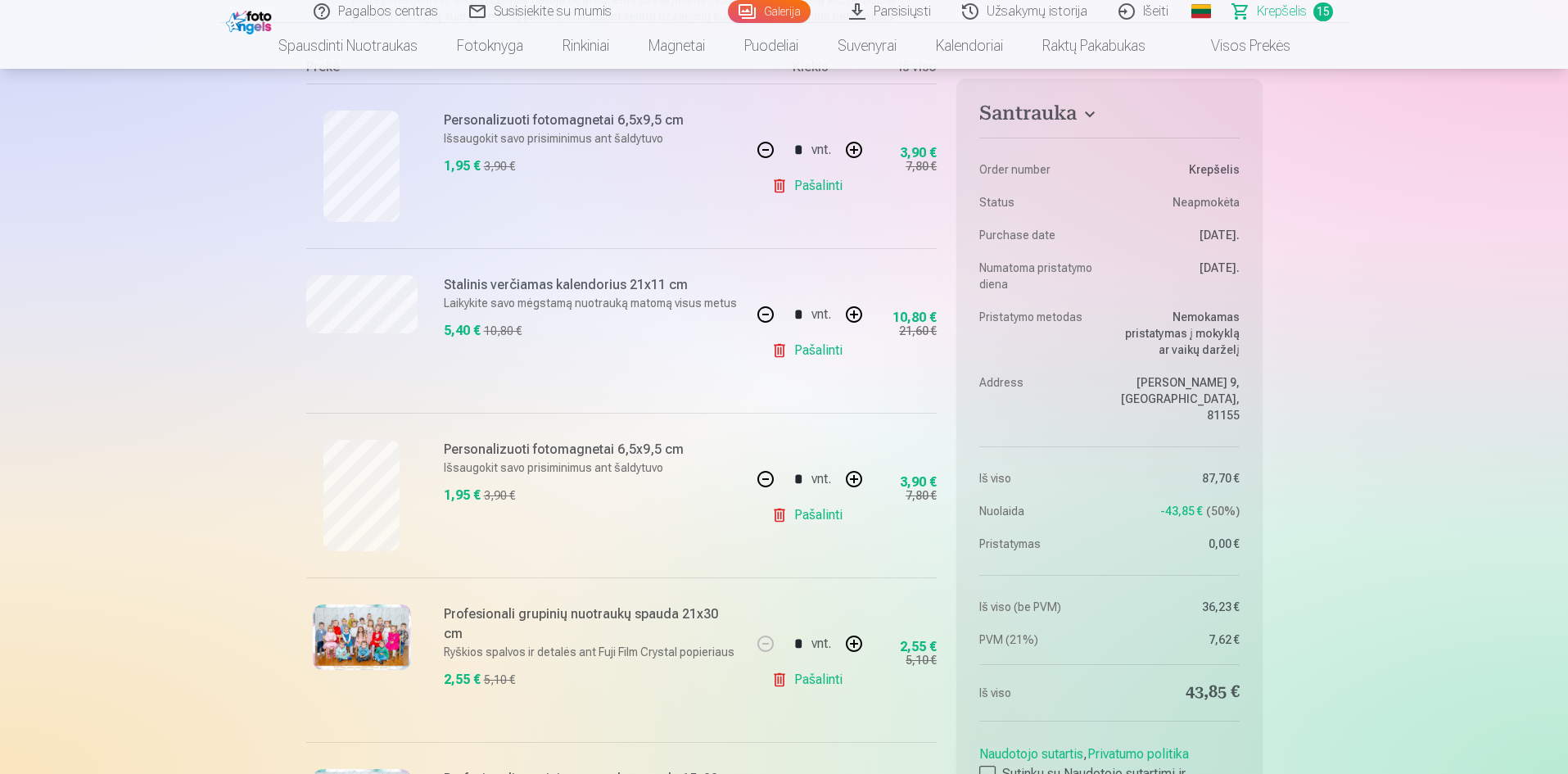
scroll to position [327, 0]
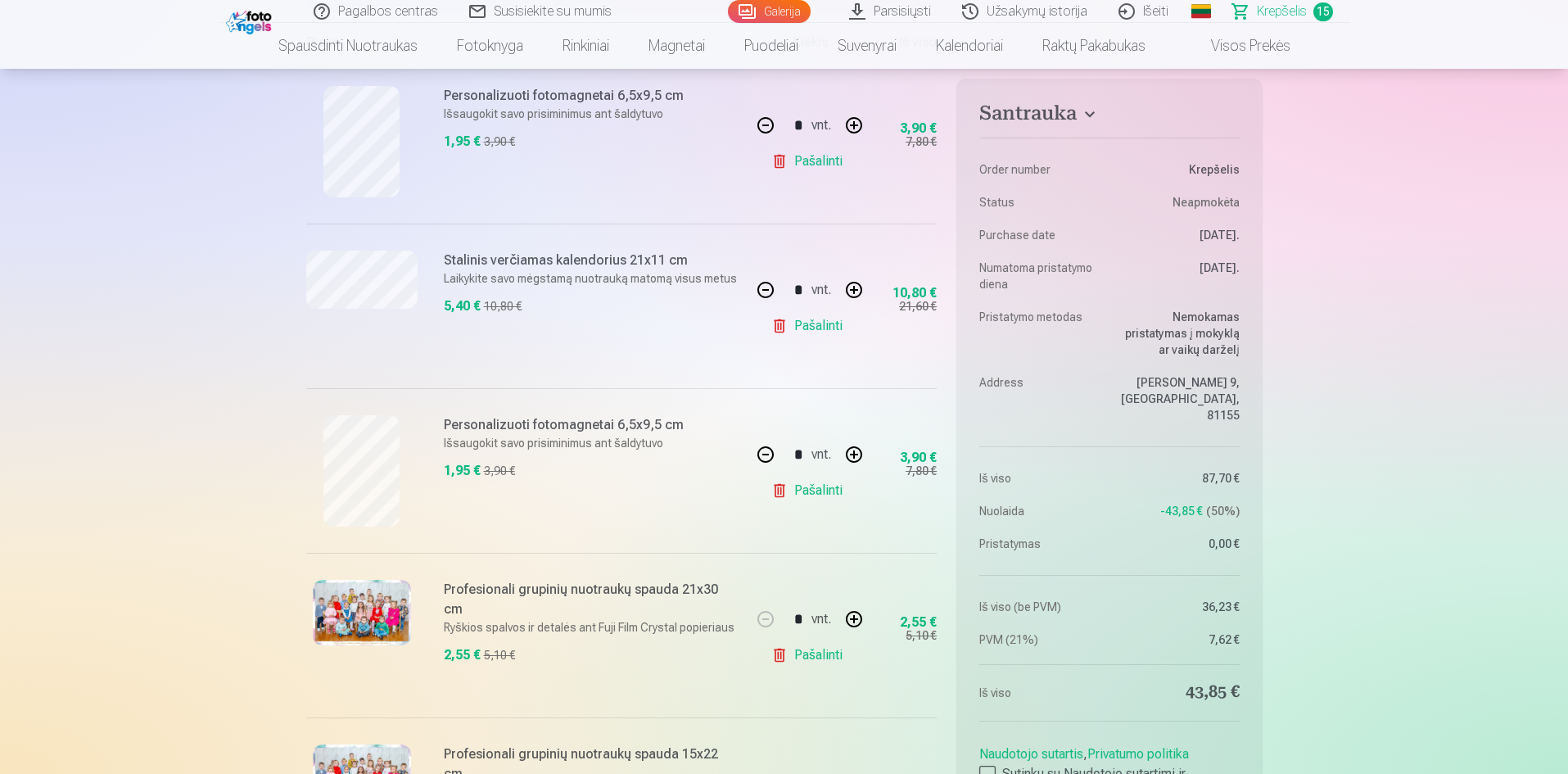
click at [807, 491] on link "Pašalinti" at bounding box center [810, 491] width 78 height 33
type input "*"
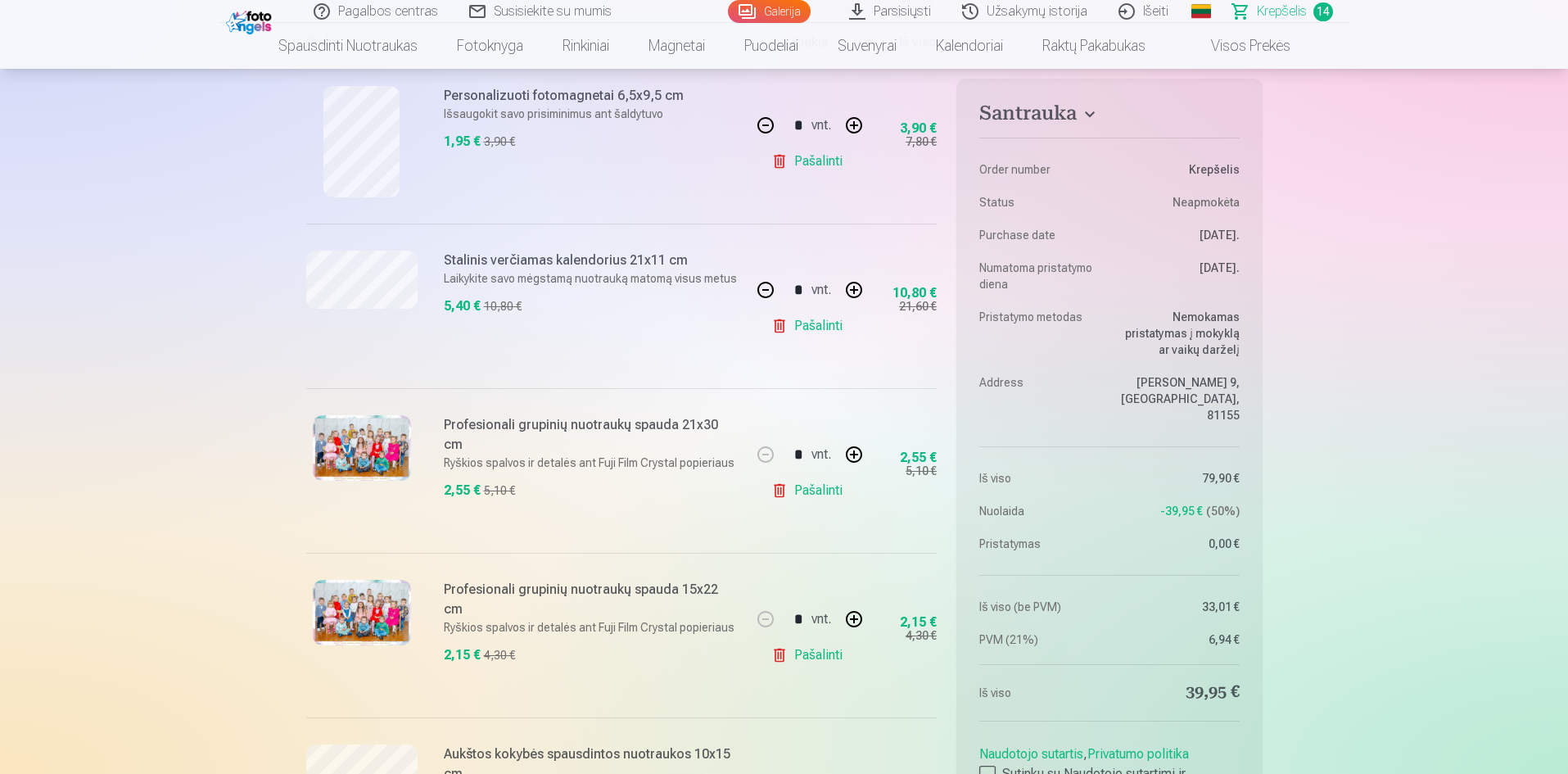
click at [818, 491] on link "Pašalinti" at bounding box center [810, 491] width 78 height 33
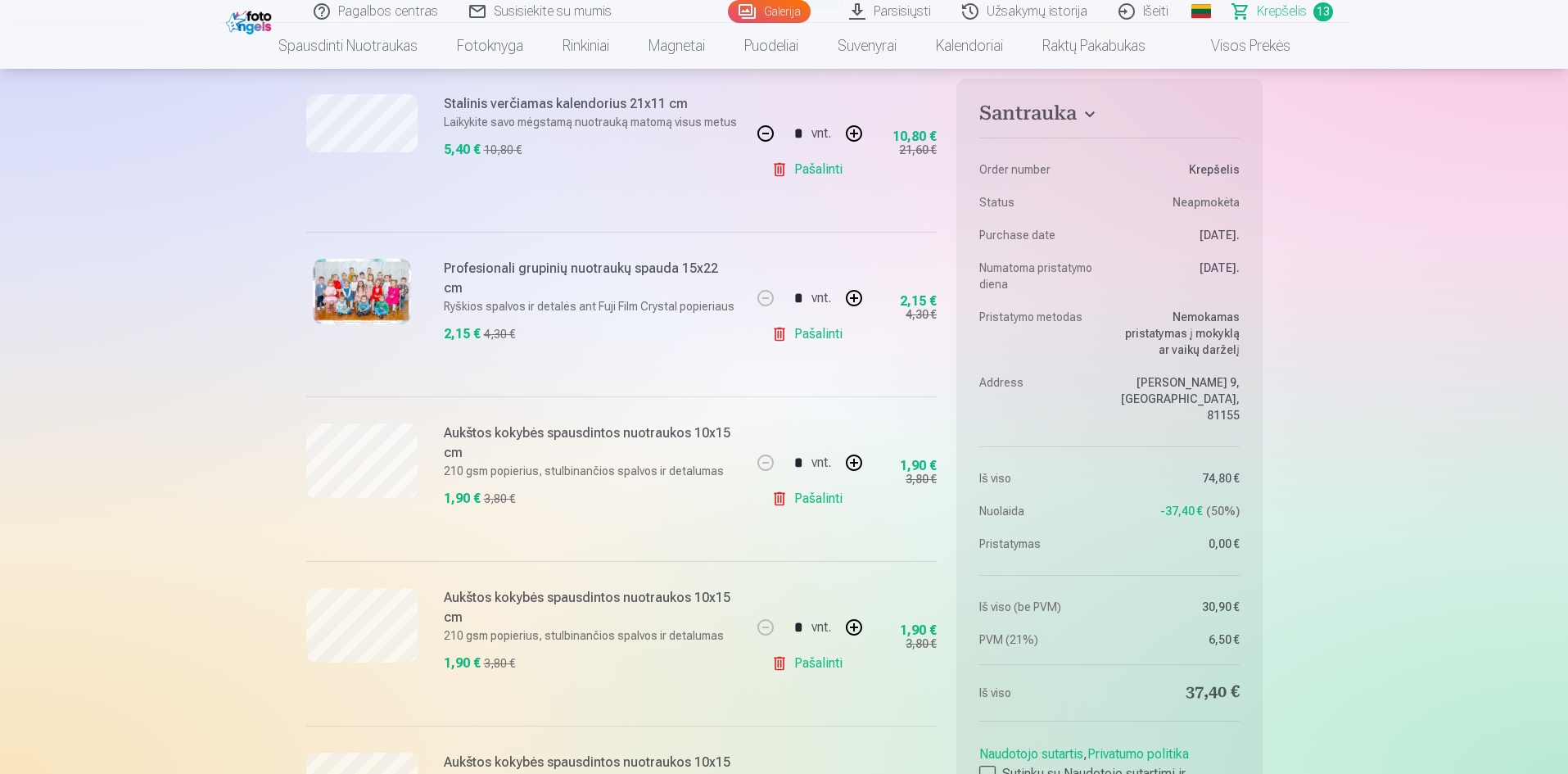
scroll to position [573, 0]
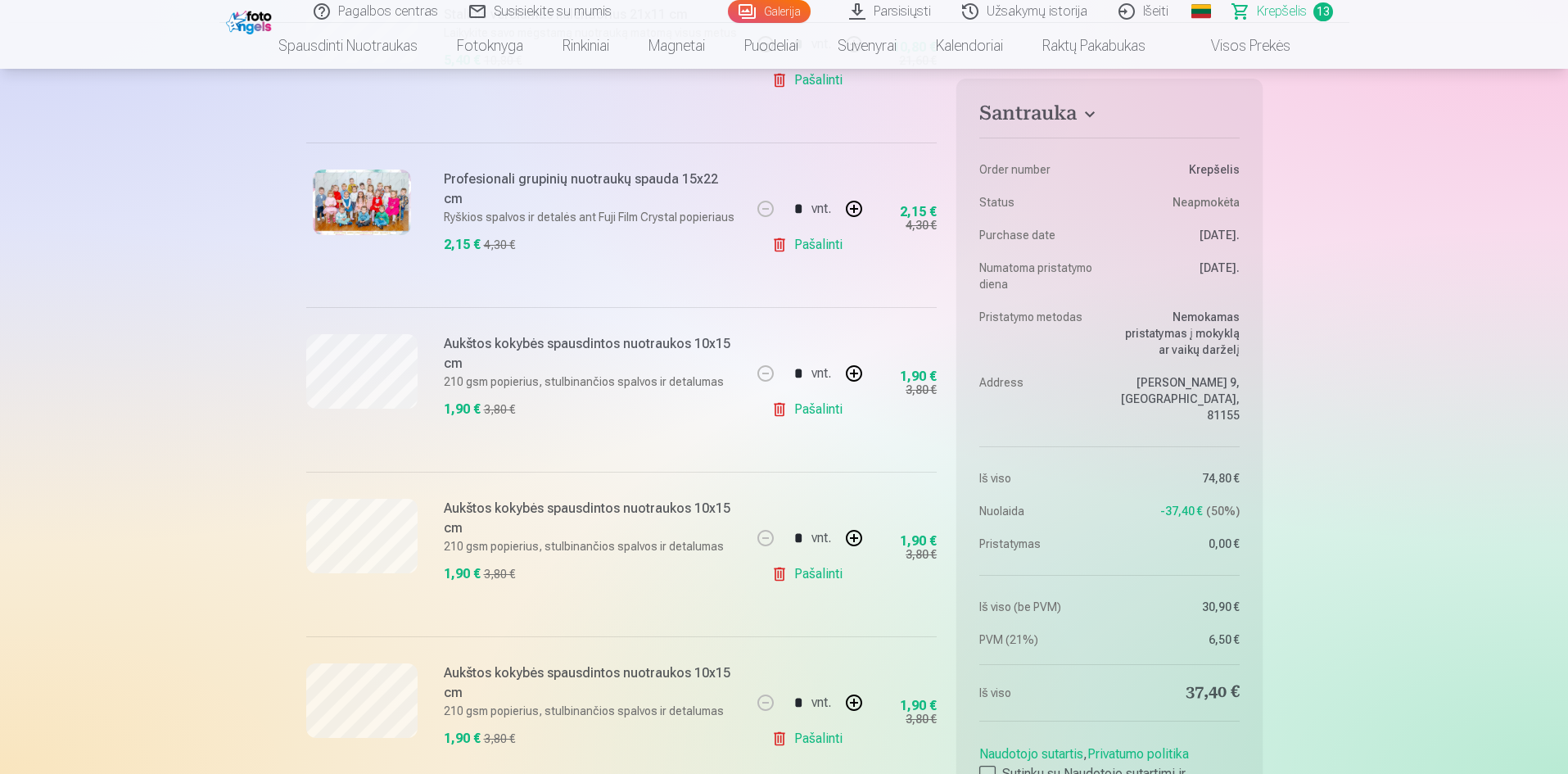
click at [856, 364] on button "button" at bounding box center [854, 373] width 39 height 39
type input "*"
click at [860, 534] on button "button" at bounding box center [854, 538] width 39 height 39
type input "*"
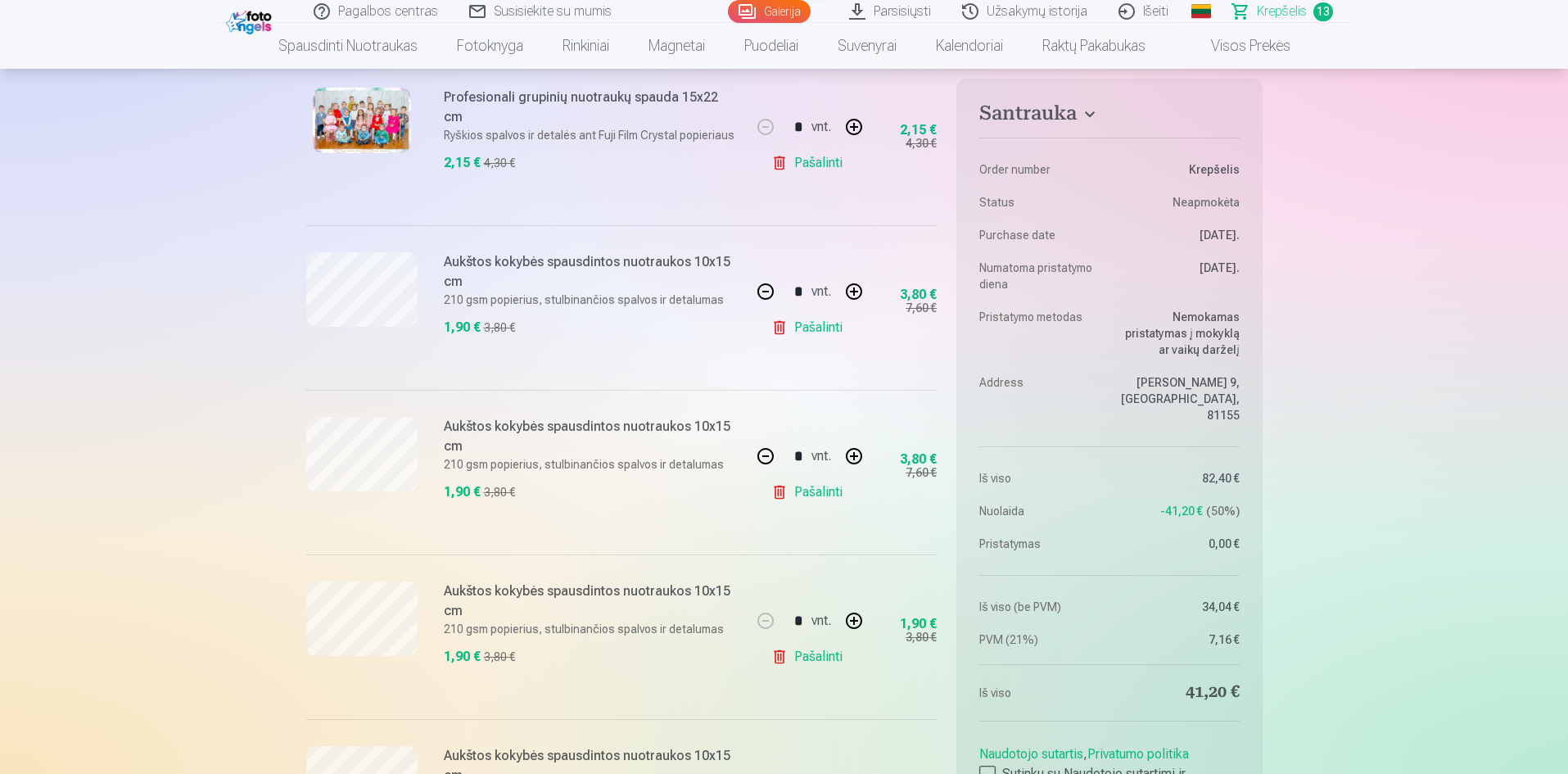
scroll to position [737, 0]
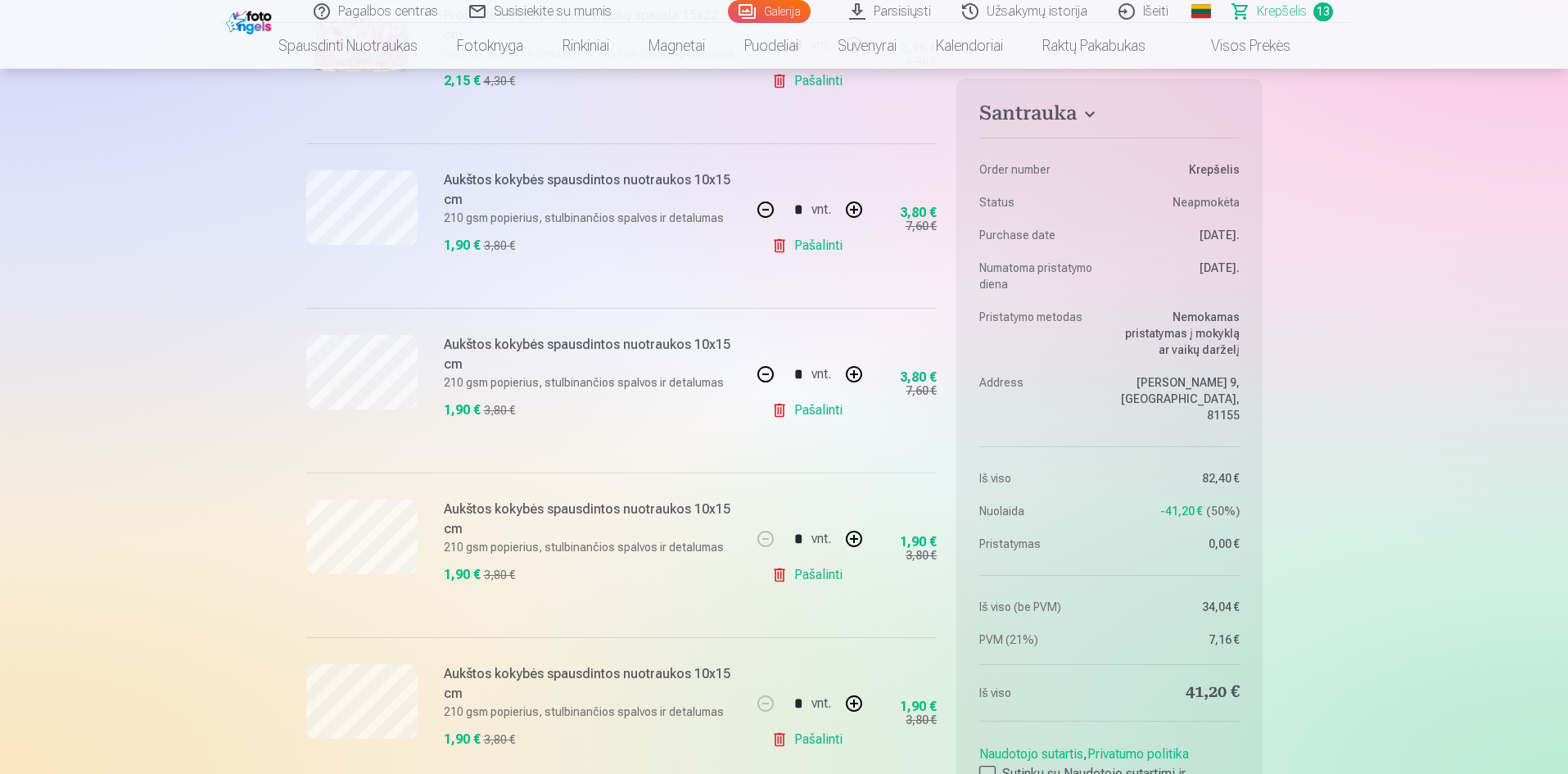
click at [858, 536] on button "button" at bounding box center [854, 539] width 39 height 39
type input "*"
click at [857, 536] on button "button" at bounding box center [854, 540] width 39 height 39
type input "*"
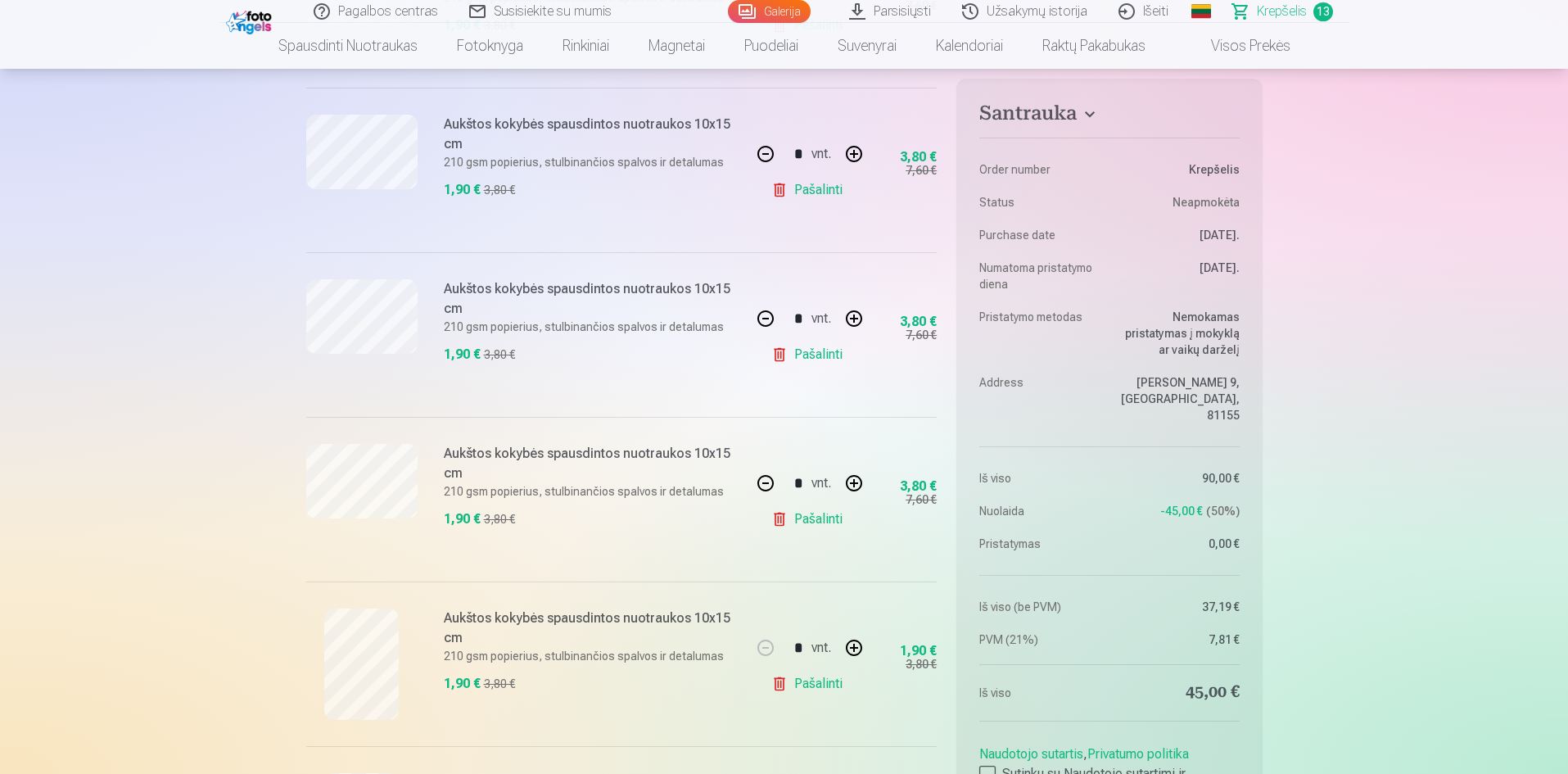
scroll to position [1065, 0]
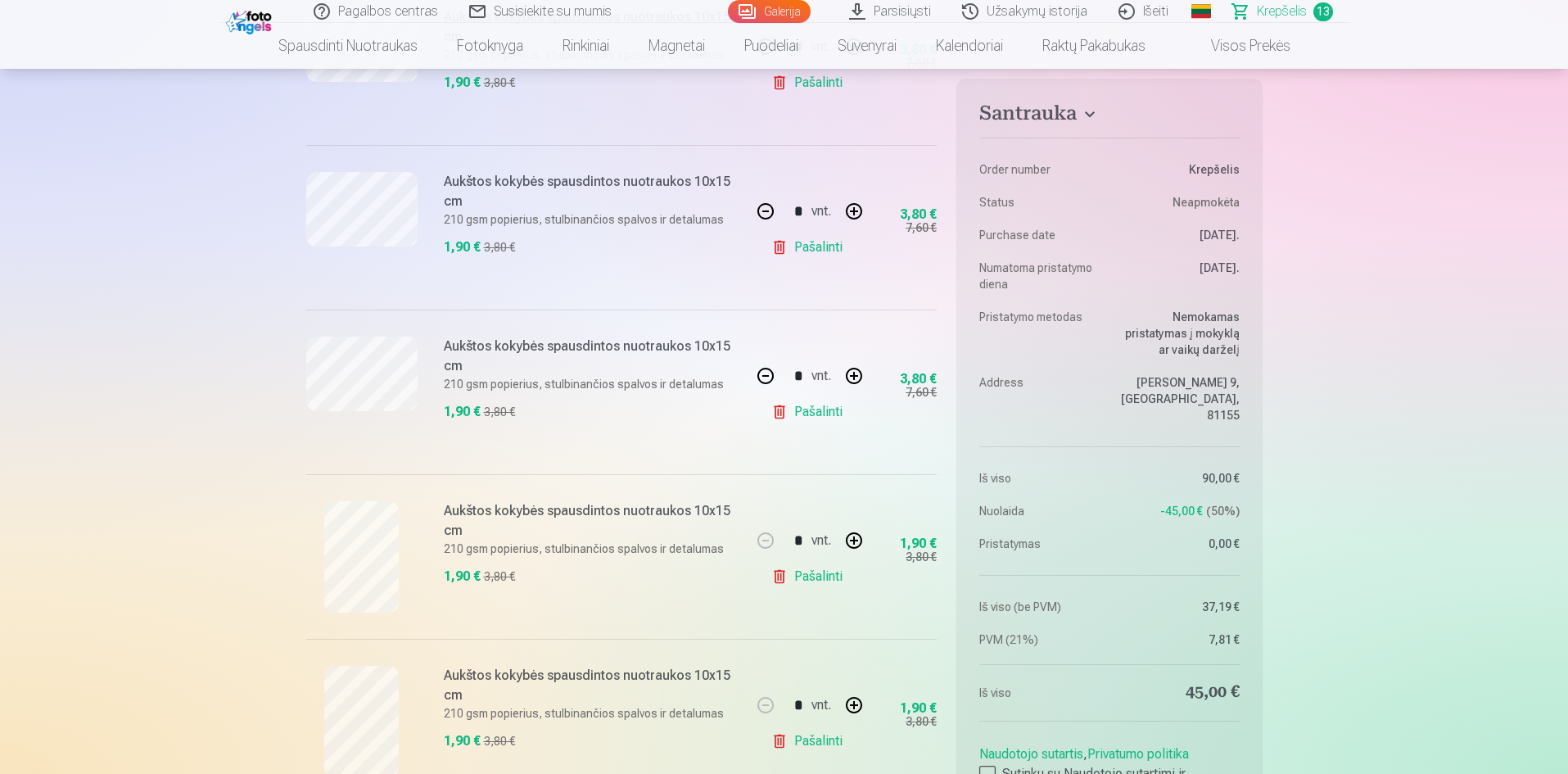
click at [857, 536] on button "button" at bounding box center [854, 541] width 39 height 39
type input "*"
click at [857, 536] on button "button" at bounding box center [854, 542] width 39 height 39
type input "*"
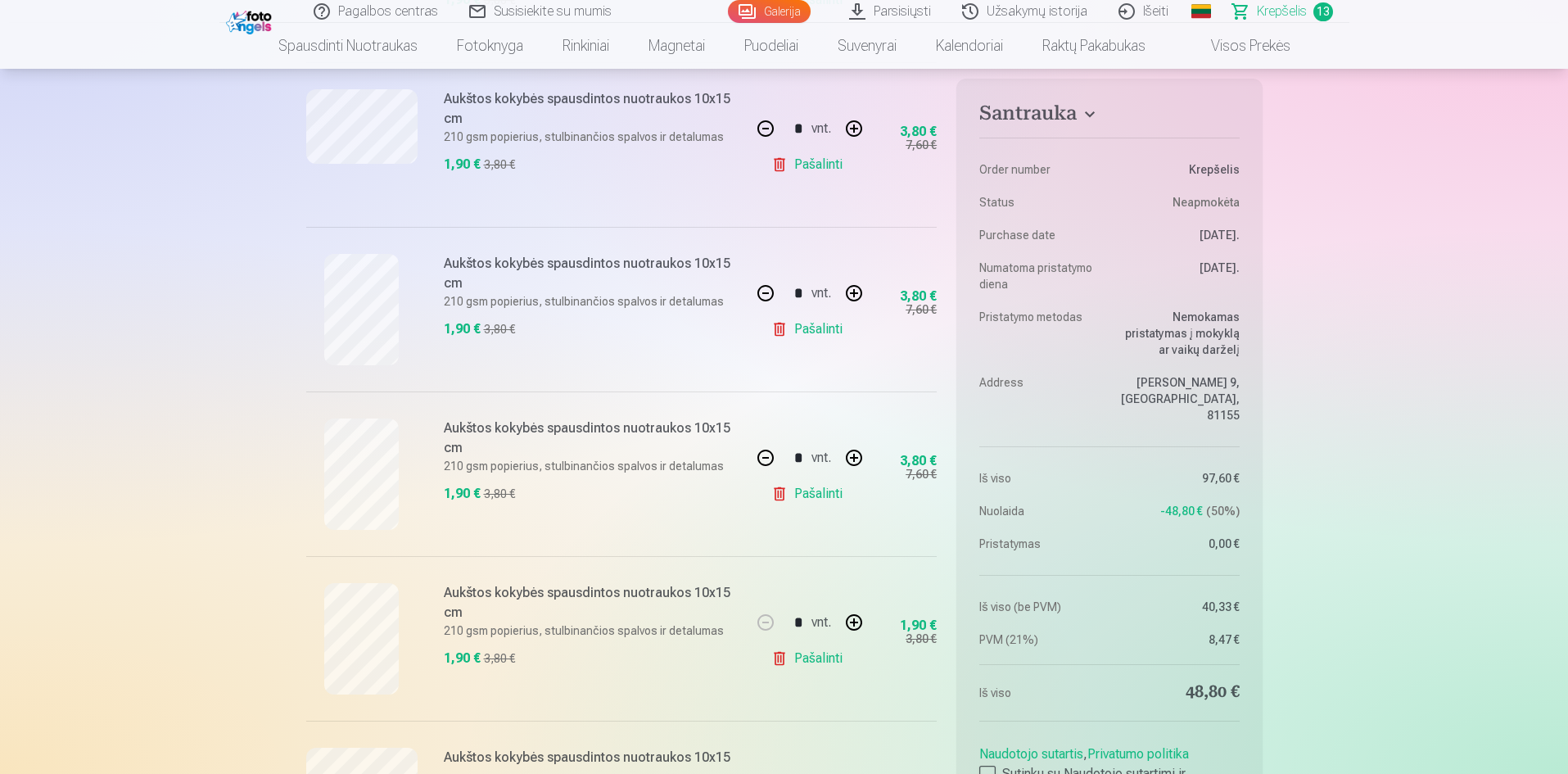
scroll to position [1392, 0]
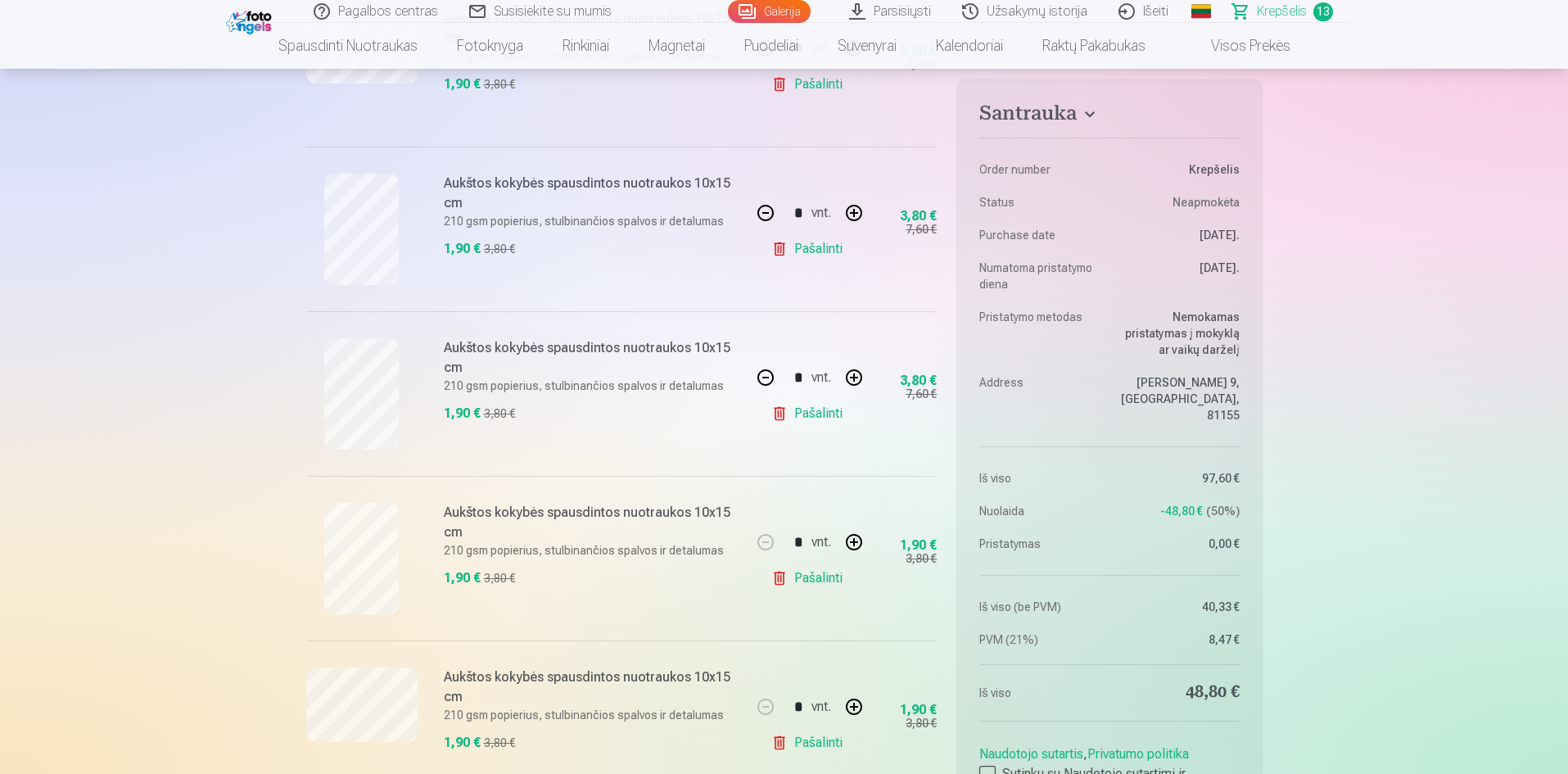
click at [855, 539] on button "button" at bounding box center [854, 542] width 39 height 39
type input "*"
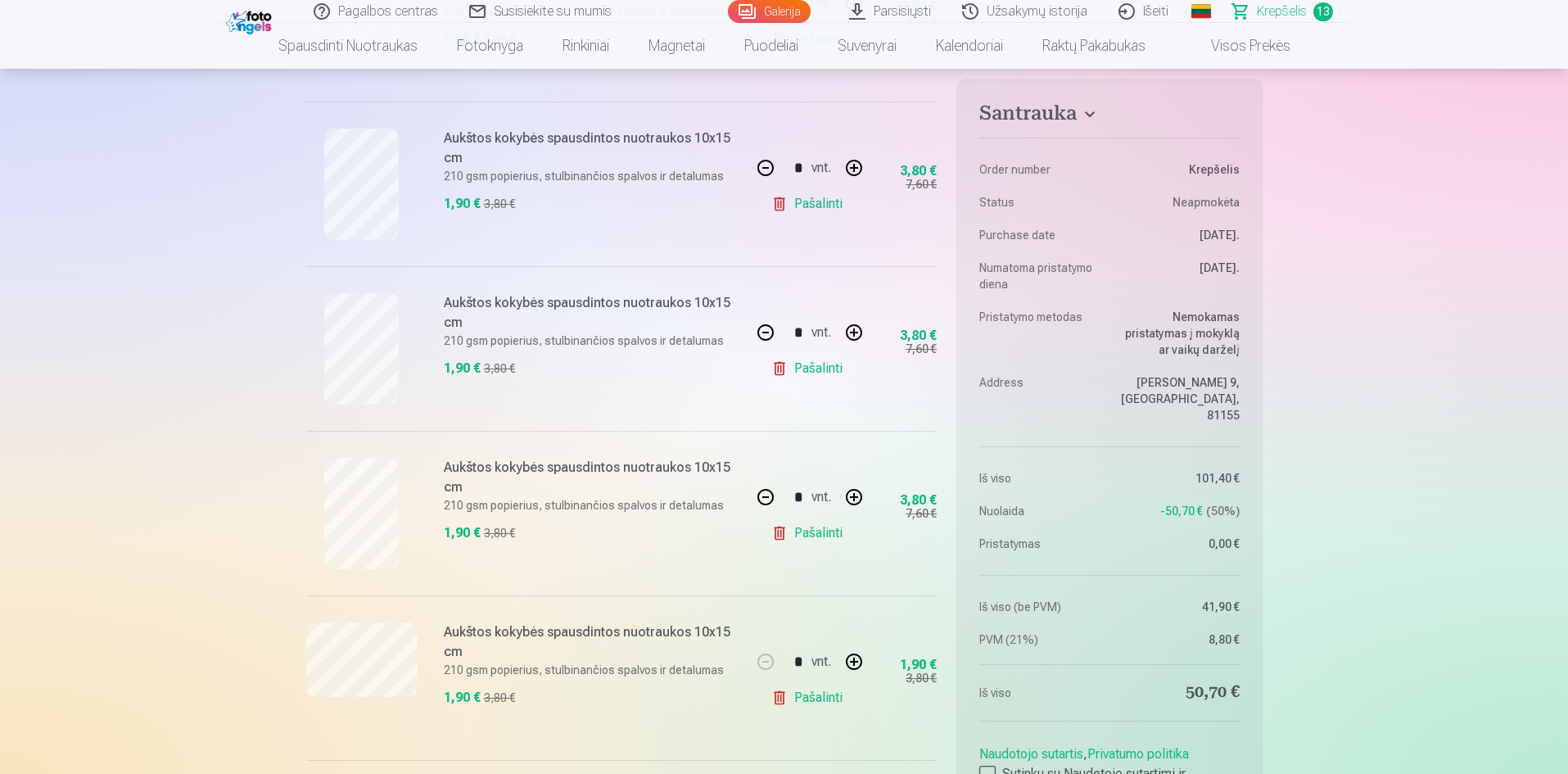
scroll to position [1474, 0]
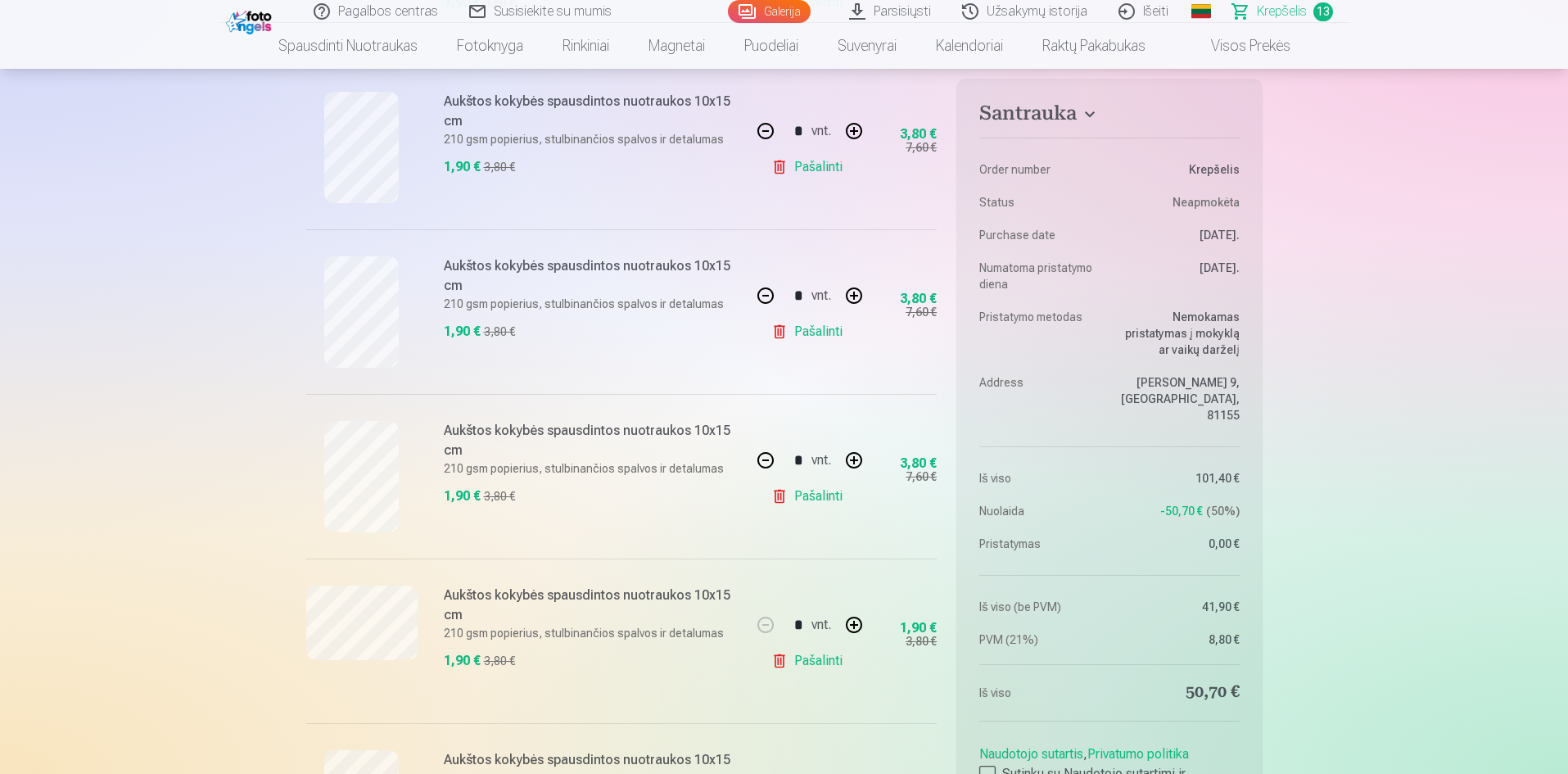
click at [853, 624] on button "button" at bounding box center [854, 625] width 39 height 39
type input "*"
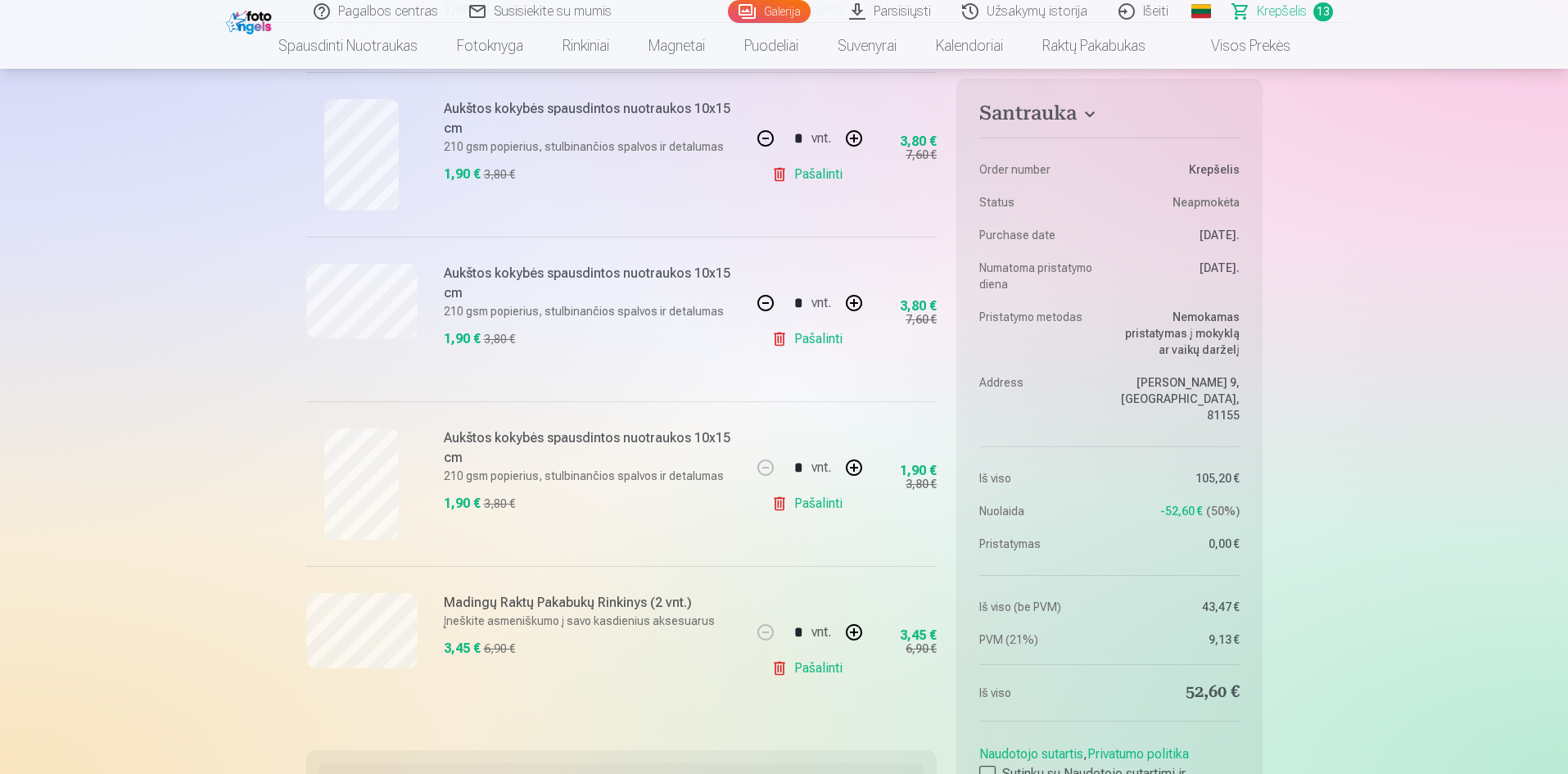
scroll to position [1802, 0]
click at [847, 457] on button "button" at bounding box center [854, 462] width 39 height 39
type input "*"
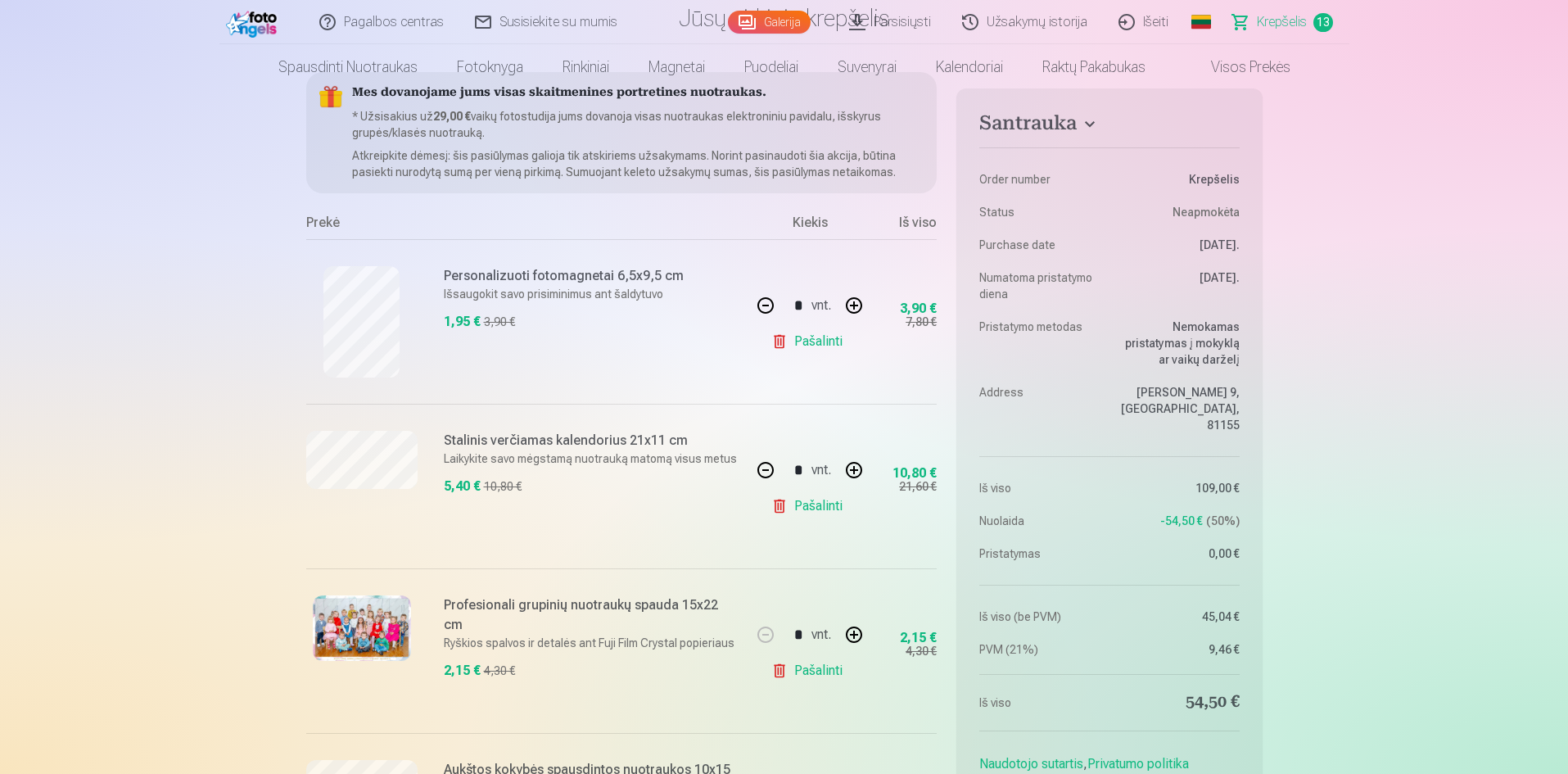
scroll to position [0, 0]
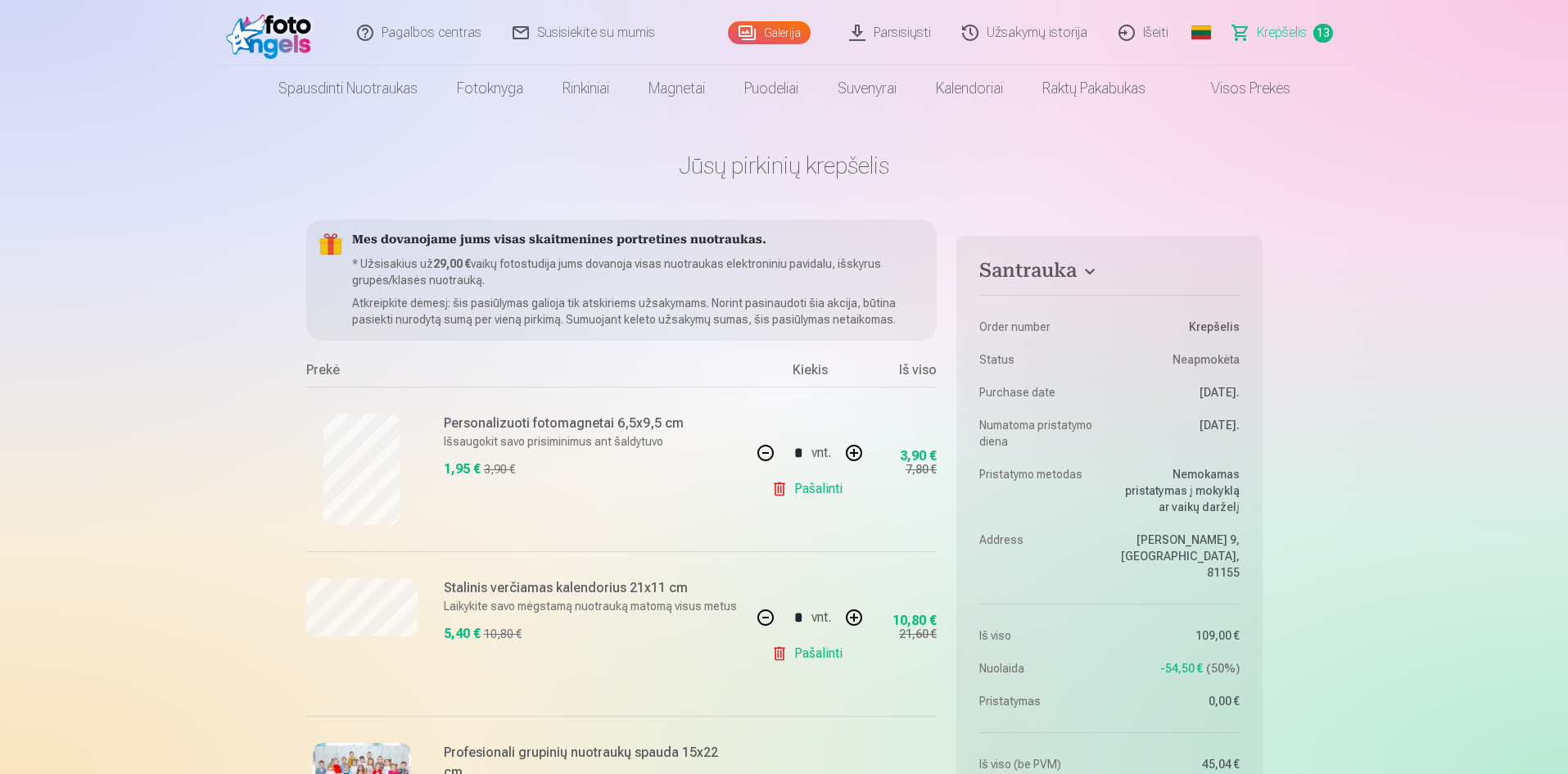
click at [852, 85] on link "Suvenyrai" at bounding box center [867, 88] width 99 height 46
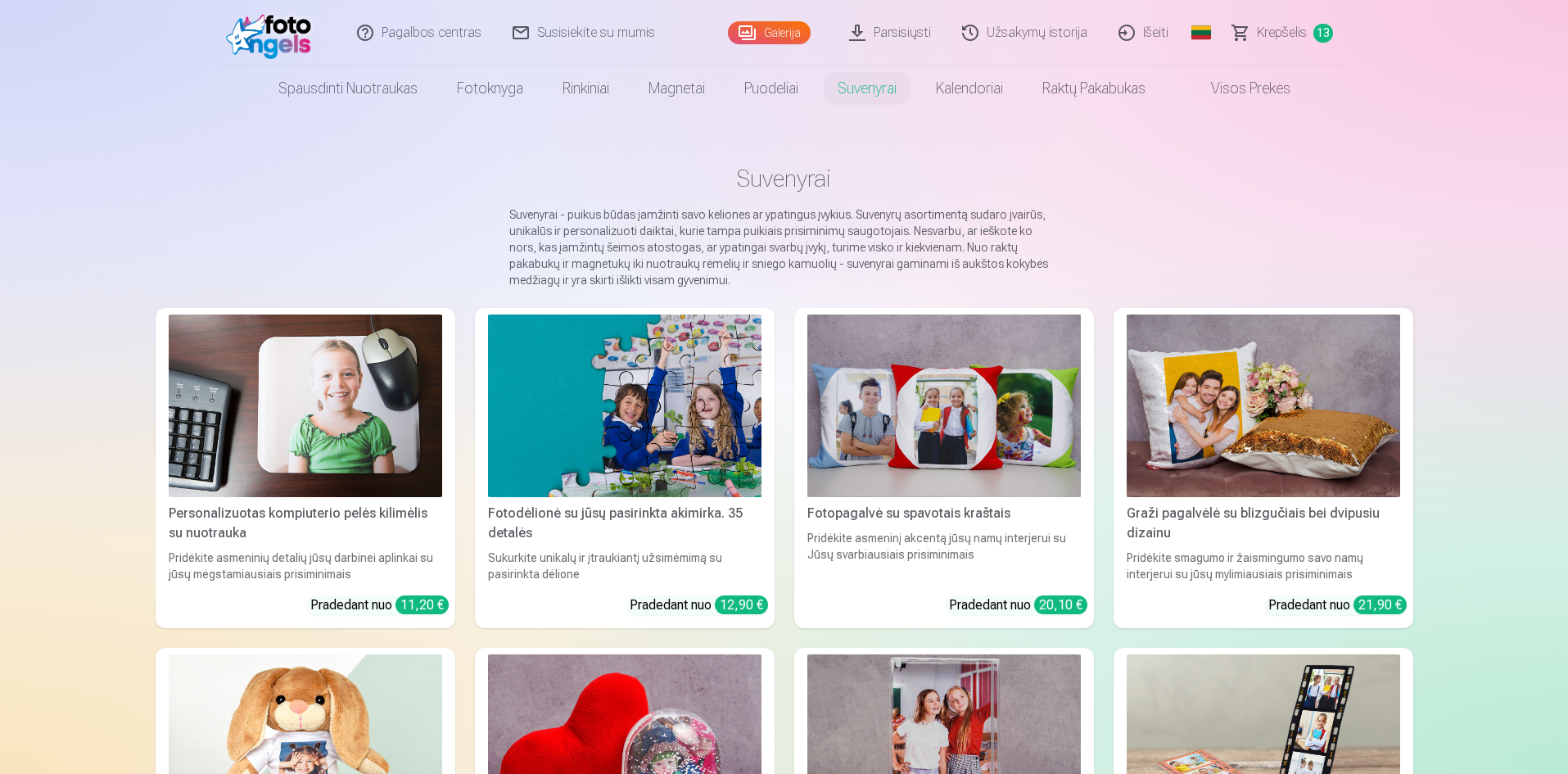
click at [1292, 57] on link "Krepšelis 13" at bounding box center [1284, 32] width 132 height 65
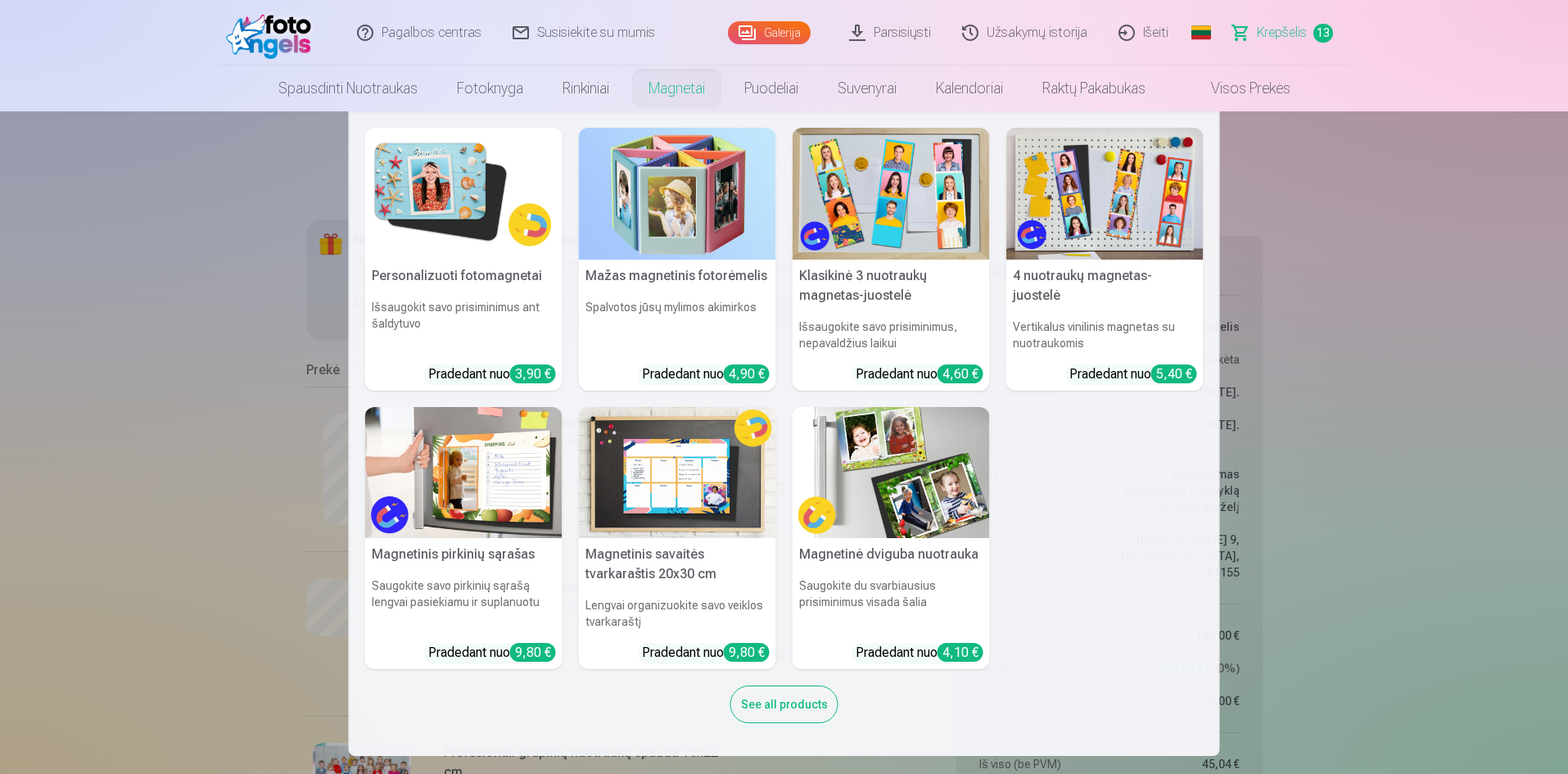
click at [442, 162] on img at bounding box center [464, 193] width 197 height 132
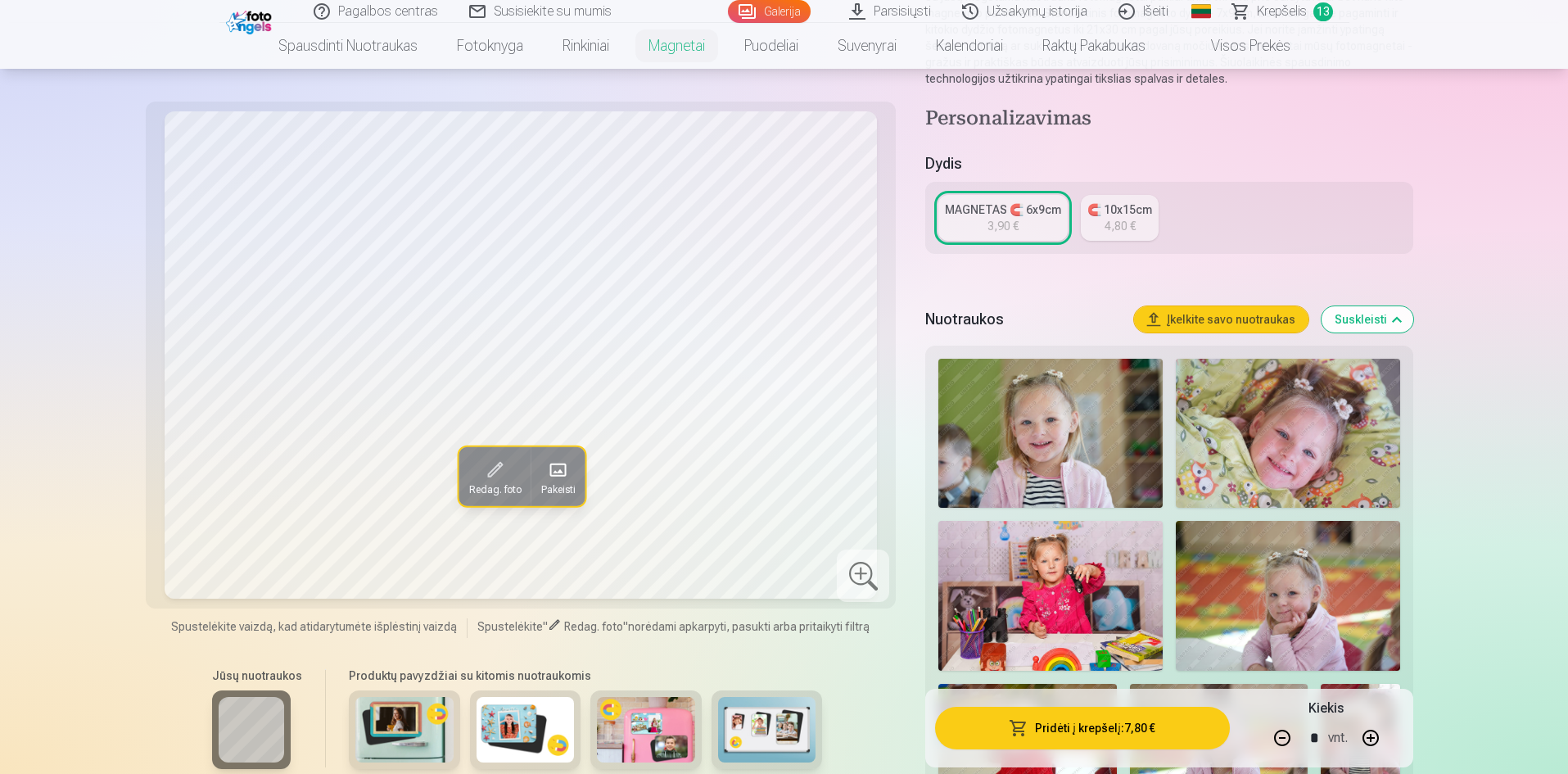
scroll to position [246, 0]
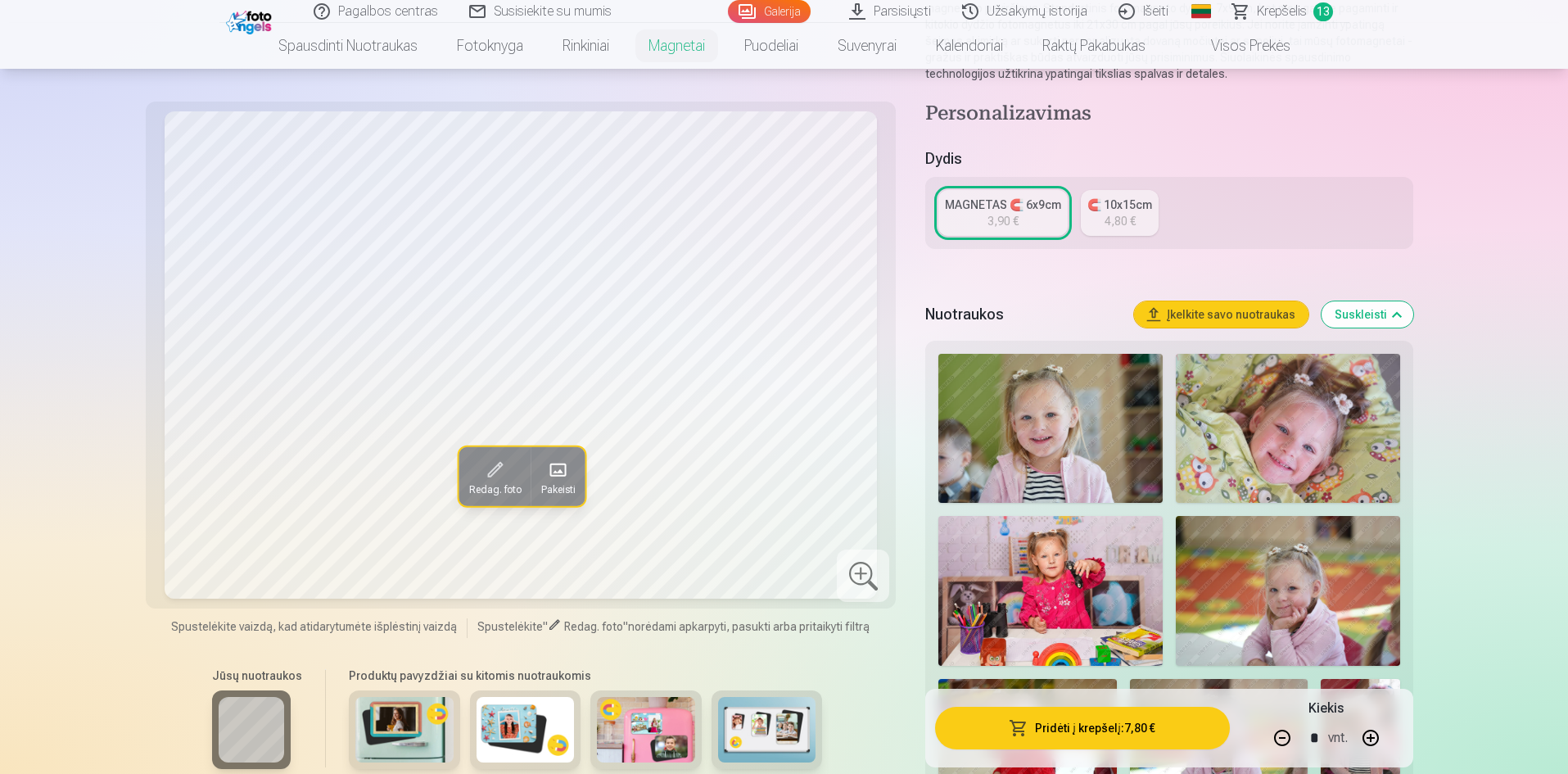
click at [1104, 433] on img at bounding box center [1050, 428] width 224 height 149
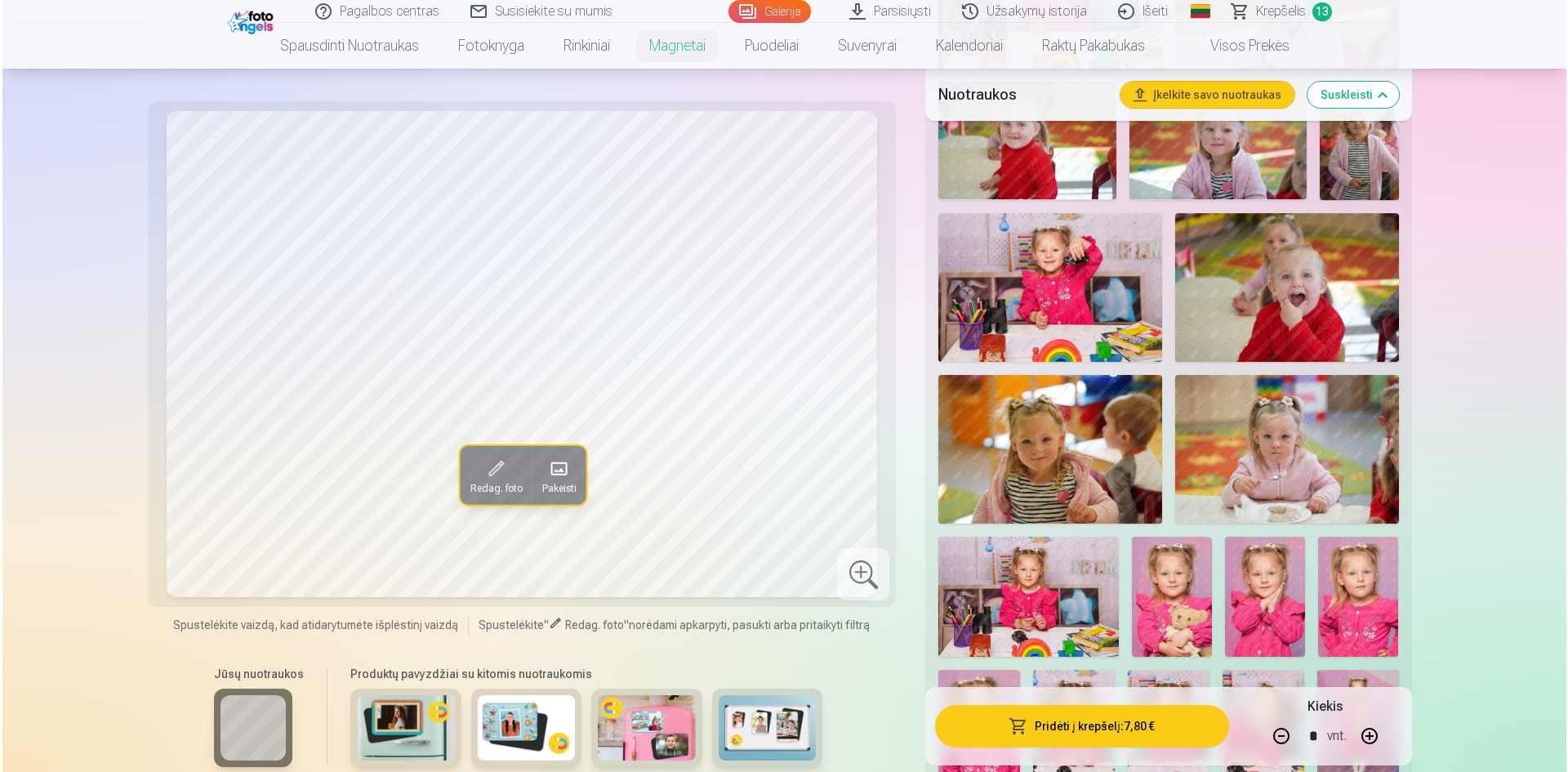
scroll to position [268, 0]
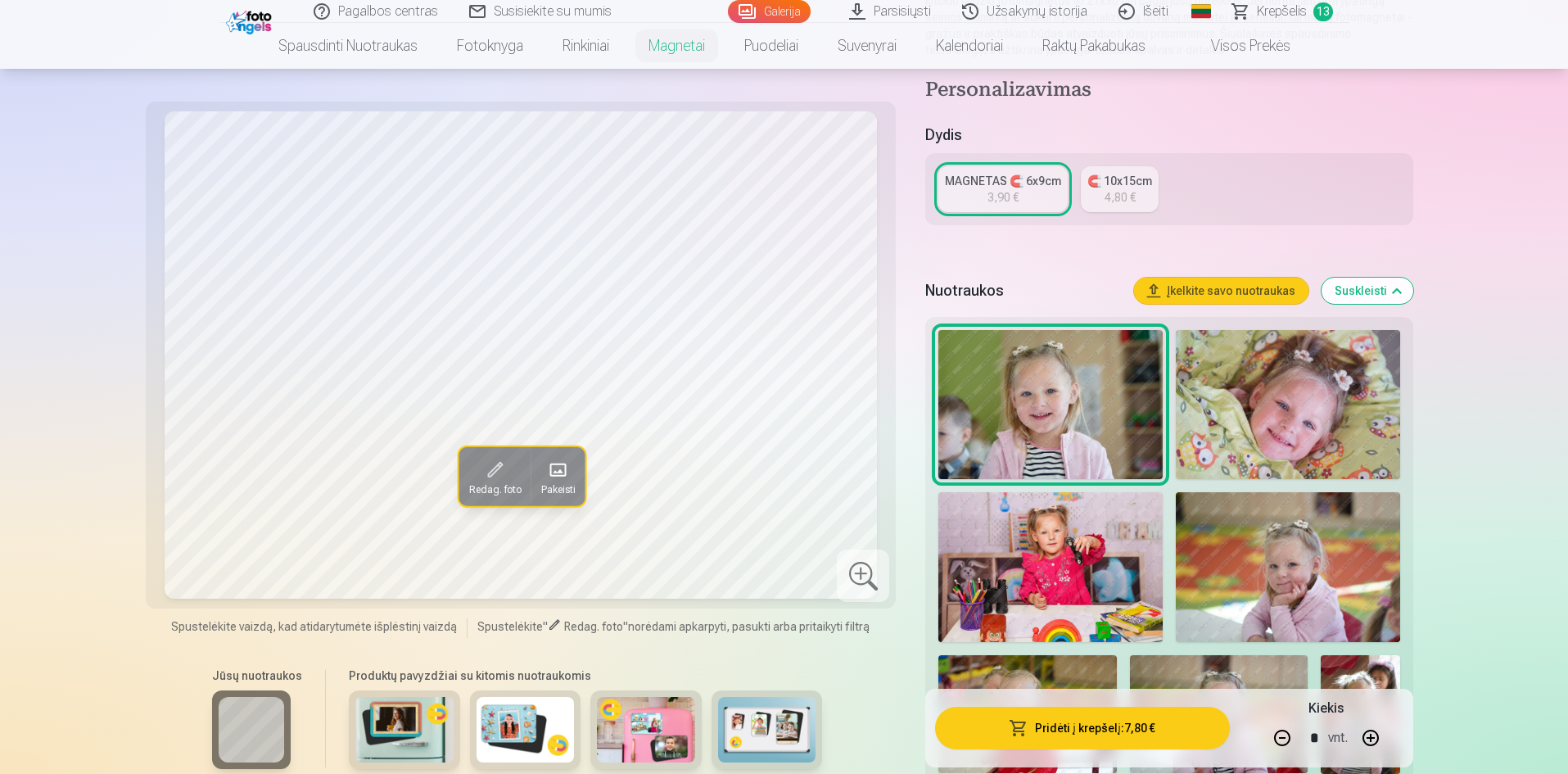
click at [1182, 721] on button "Pridėti į krepšelį : 7,80 €" at bounding box center [1083, 727] width 294 height 42
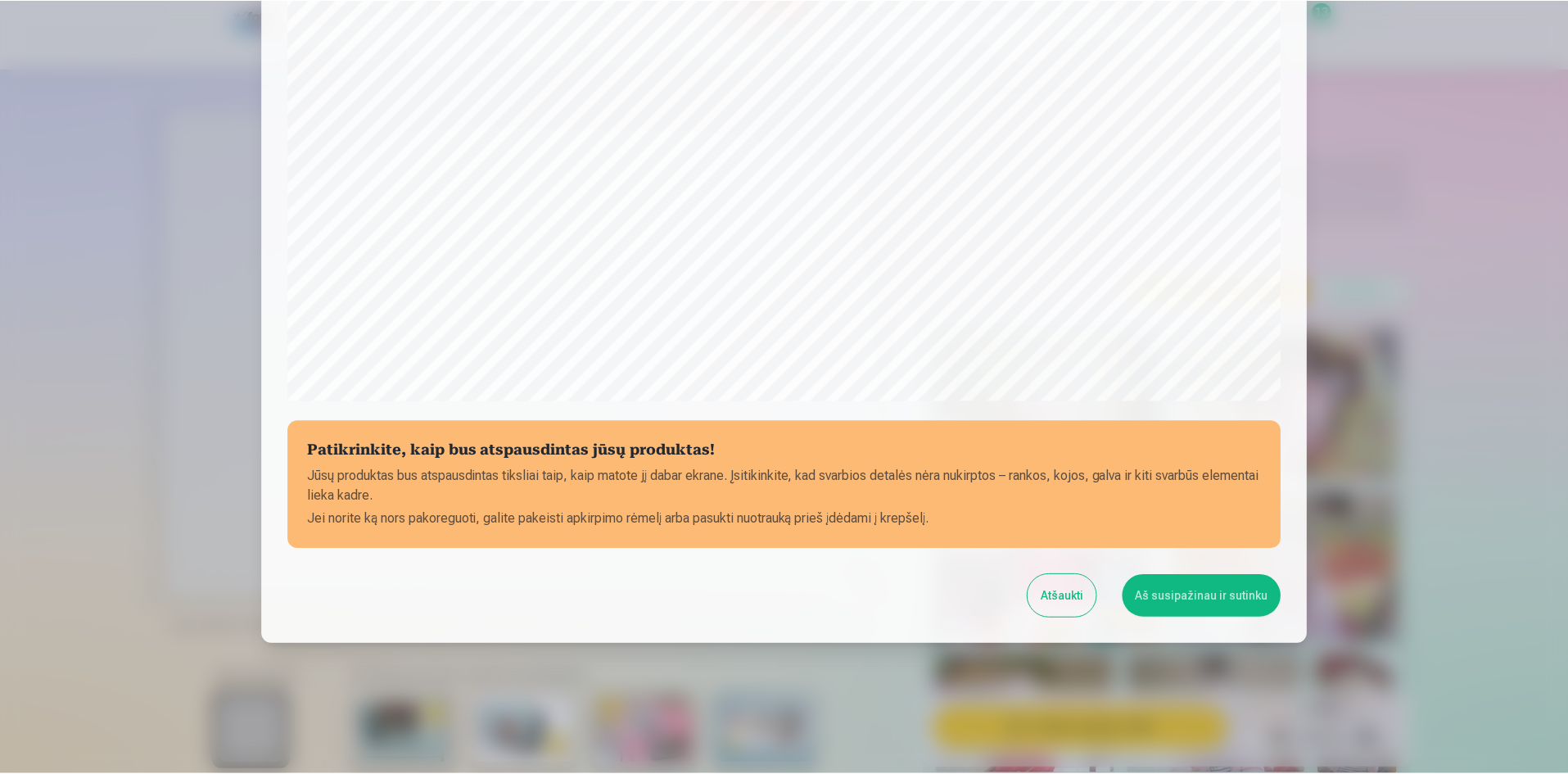
scroll to position [405, 0]
click at [1239, 599] on button "Aš susipažinau ir sutinku" at bounding box center [1204, 595] width 159 height 42
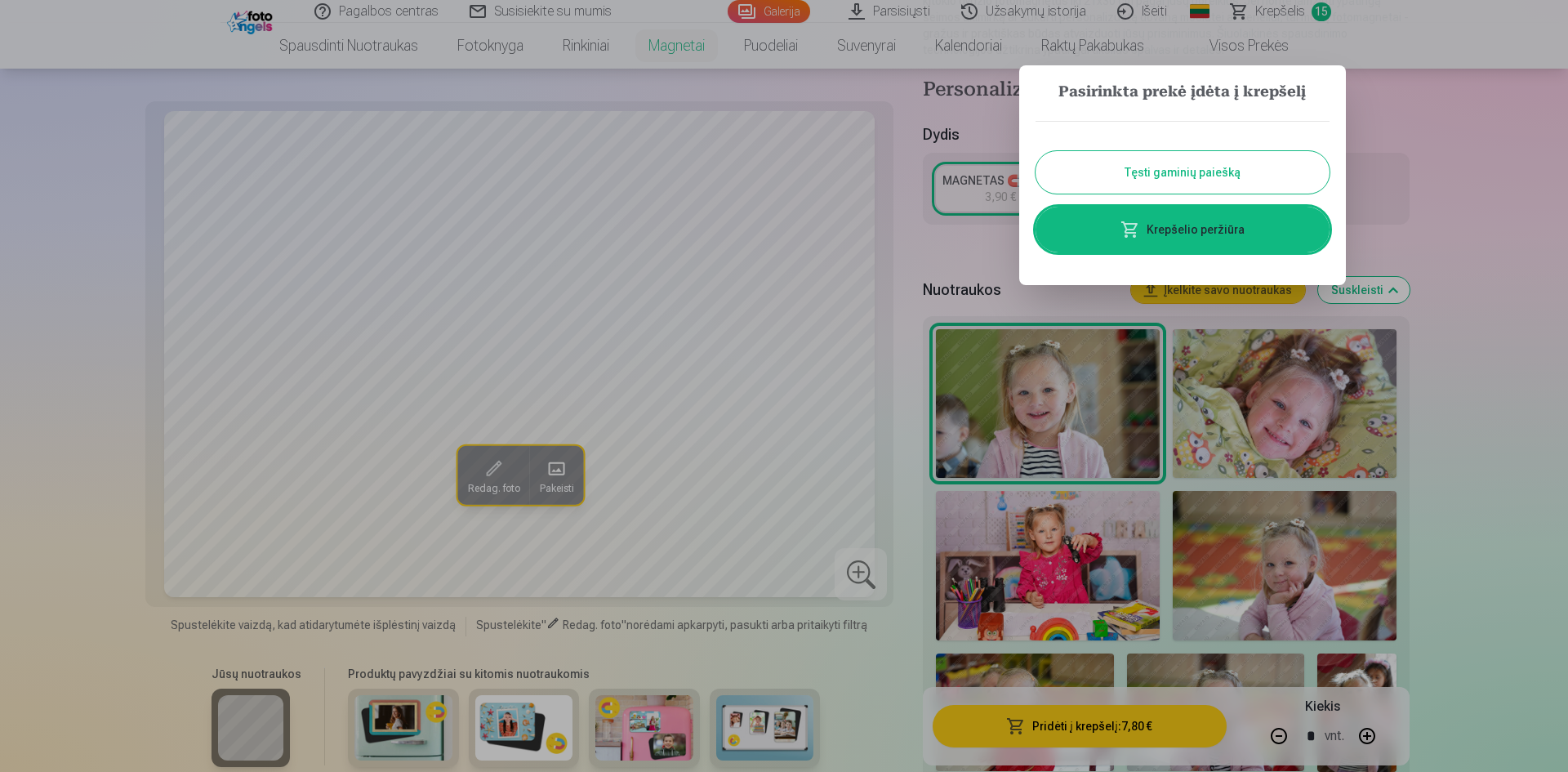
click at [1517, 208] on div at bounding box center [784, 386] width 1568 height 772
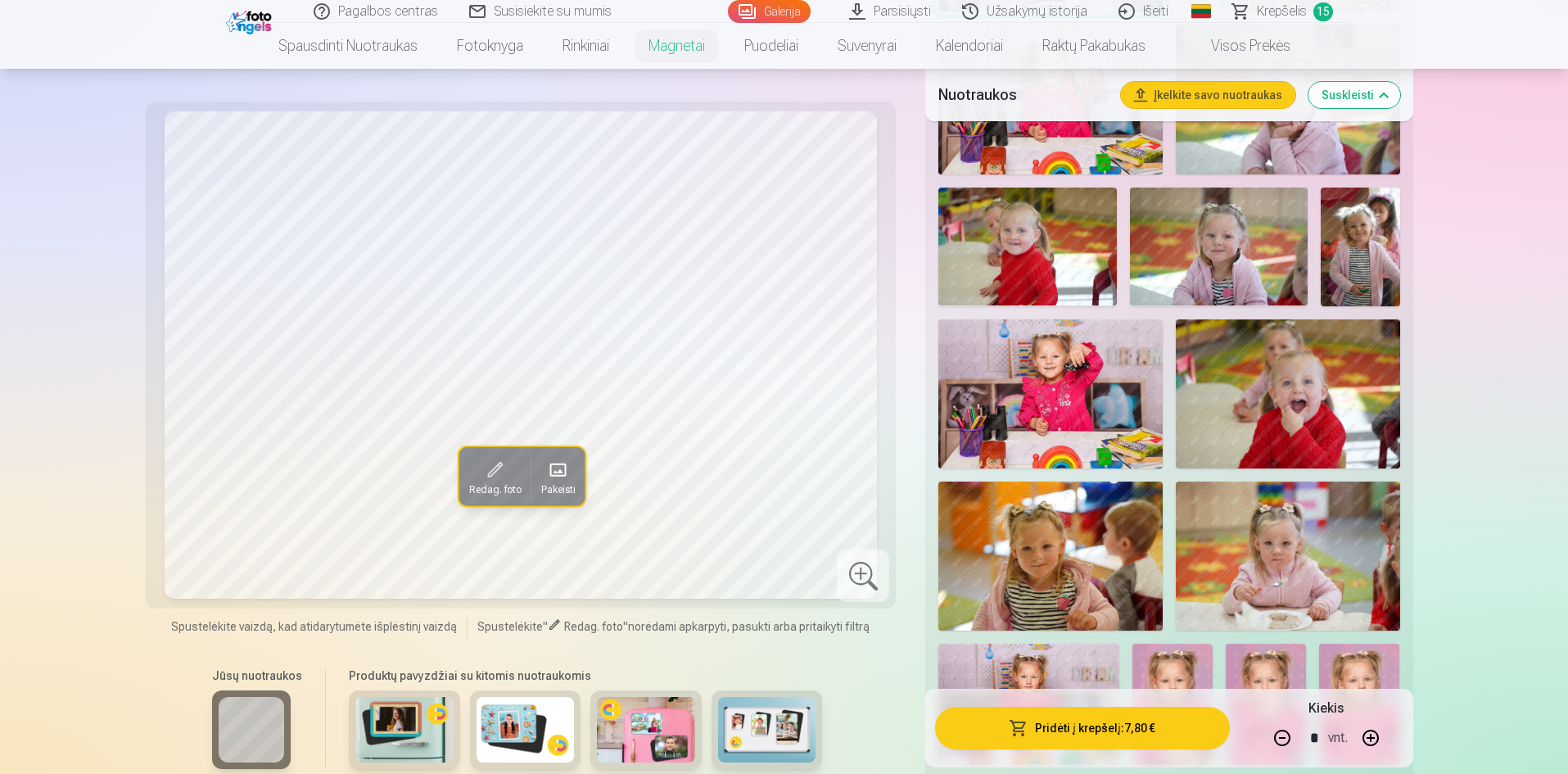
scroll to position [1146, 0]
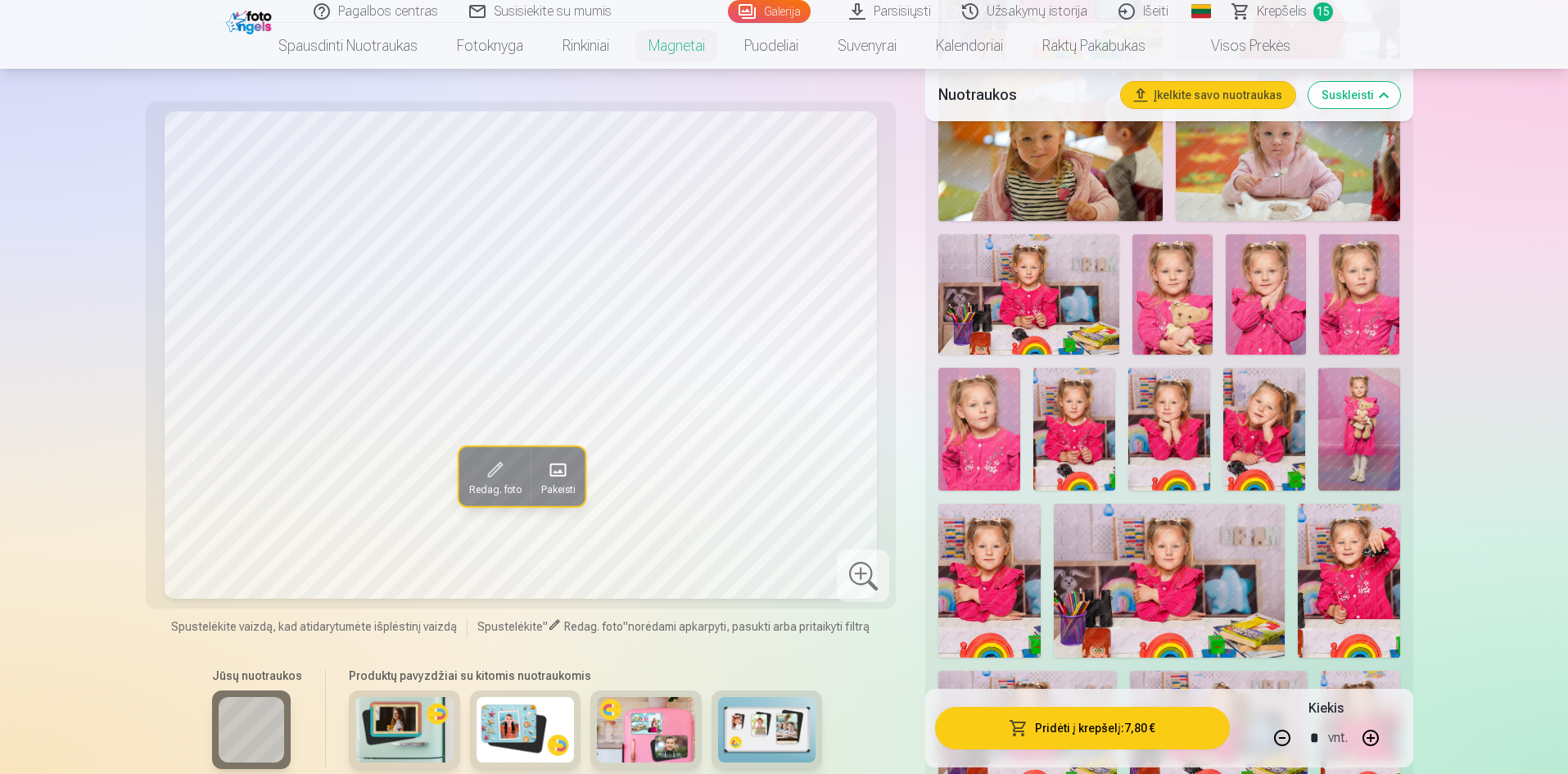
click at [1052, 393] on img at bounding box center [1074, 429] width 82 height 123
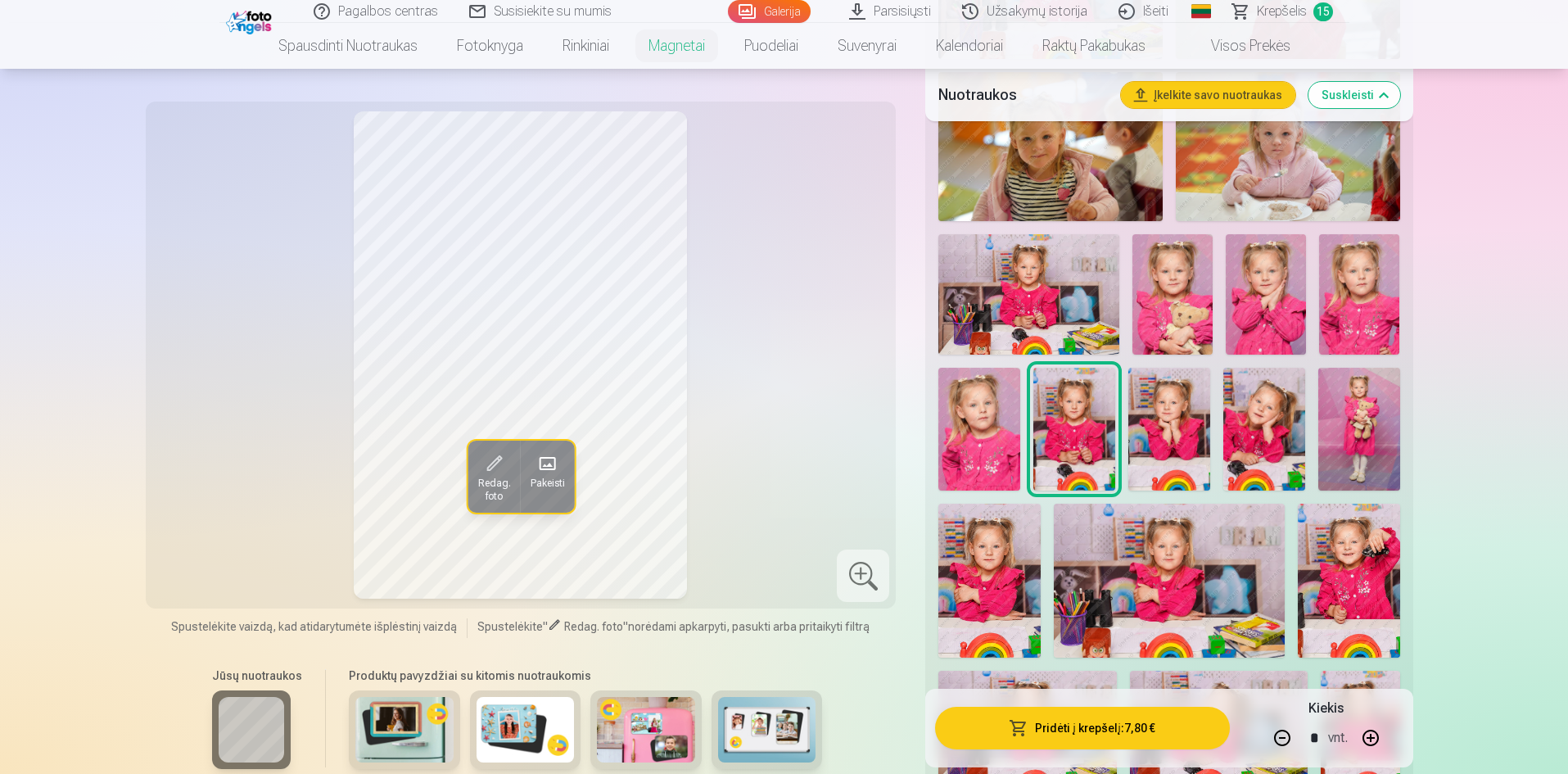
click at [1178, 394] on img at bounding box center [1169, 429] width 82 height 123
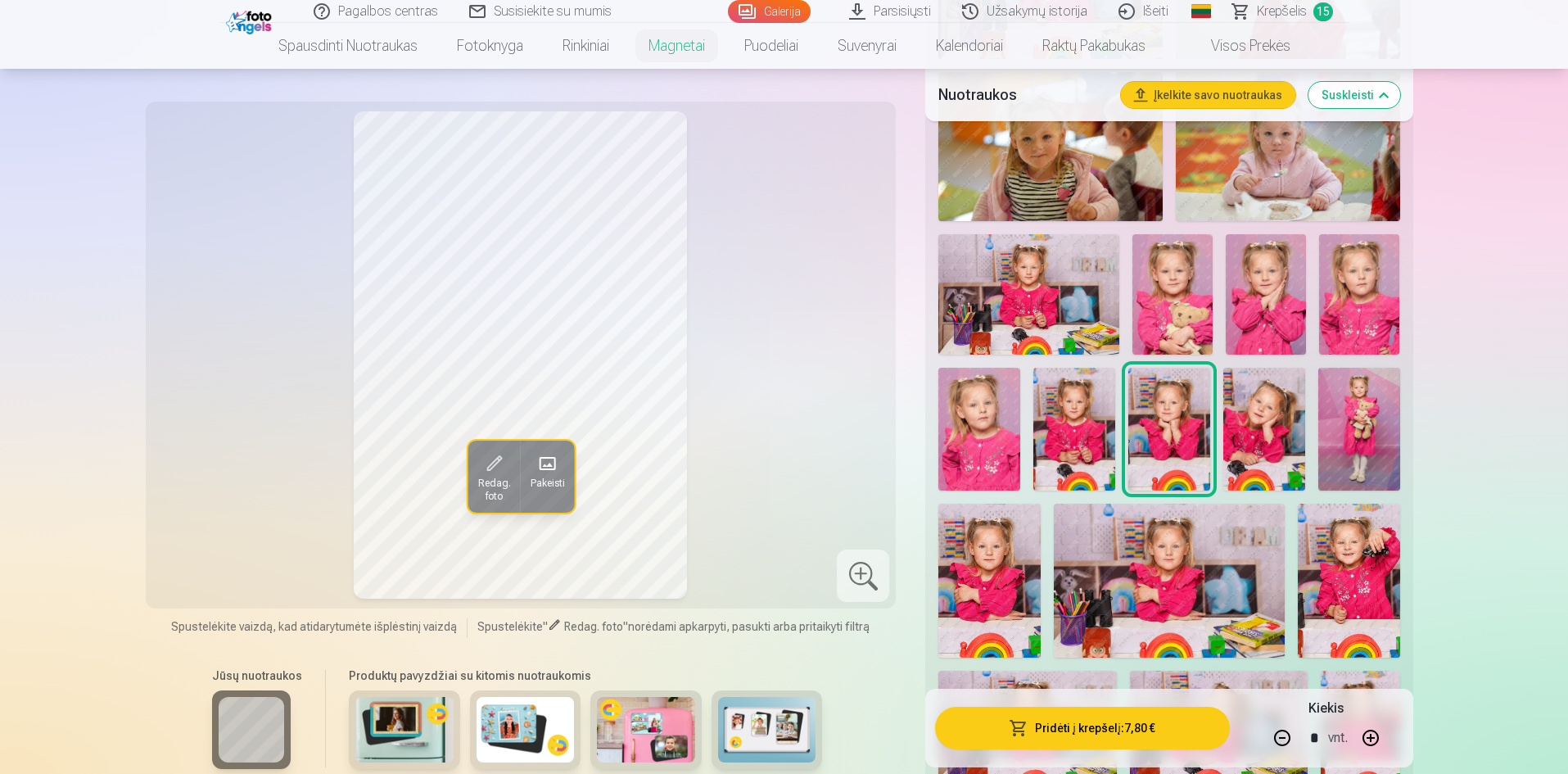
click at [1295, 400] on img at bounding box center [1264, 429] width 82 height 123
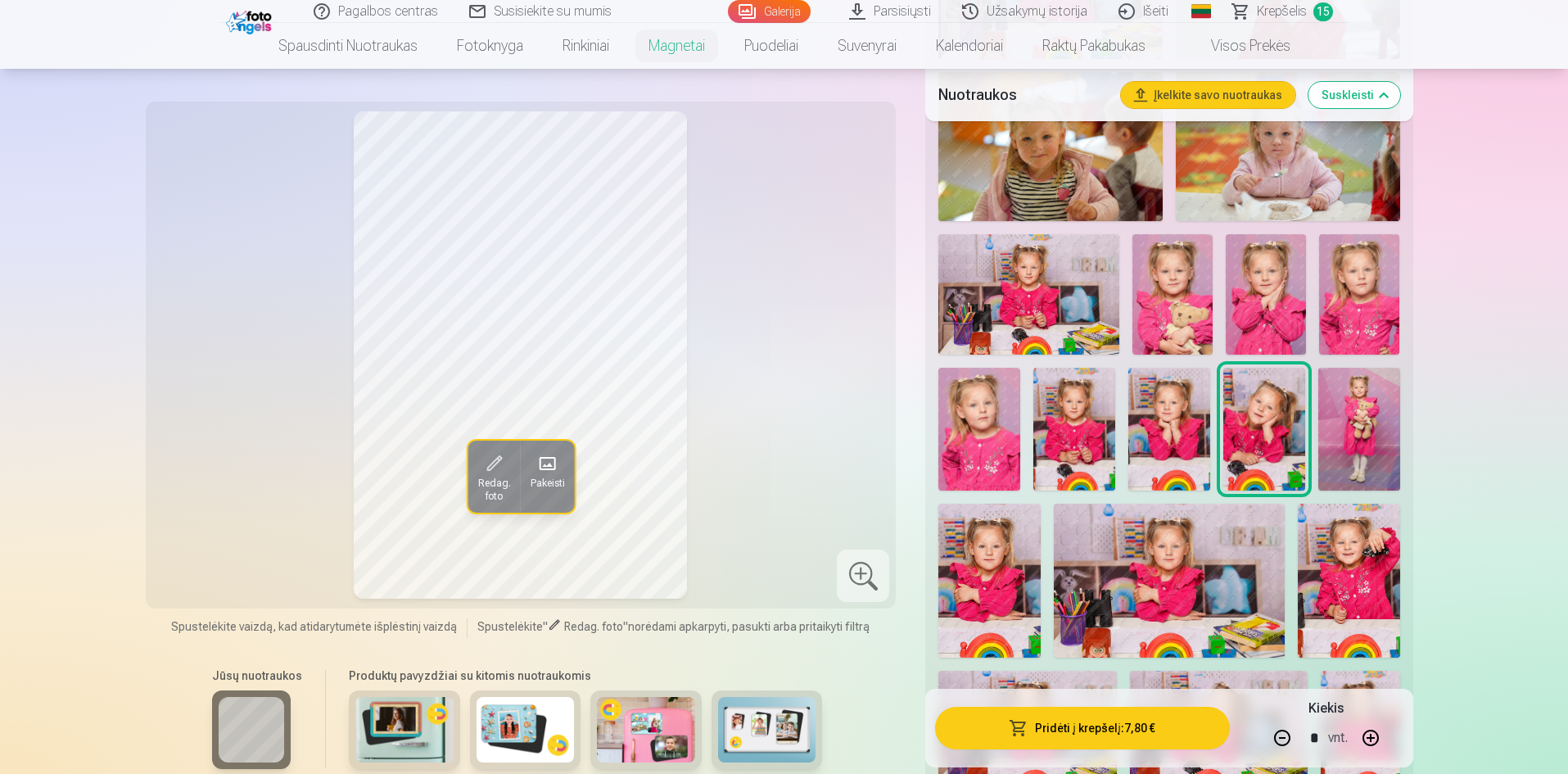
click at [1186, 525] on img at bounding box center [1169, 579] width 231 height 153
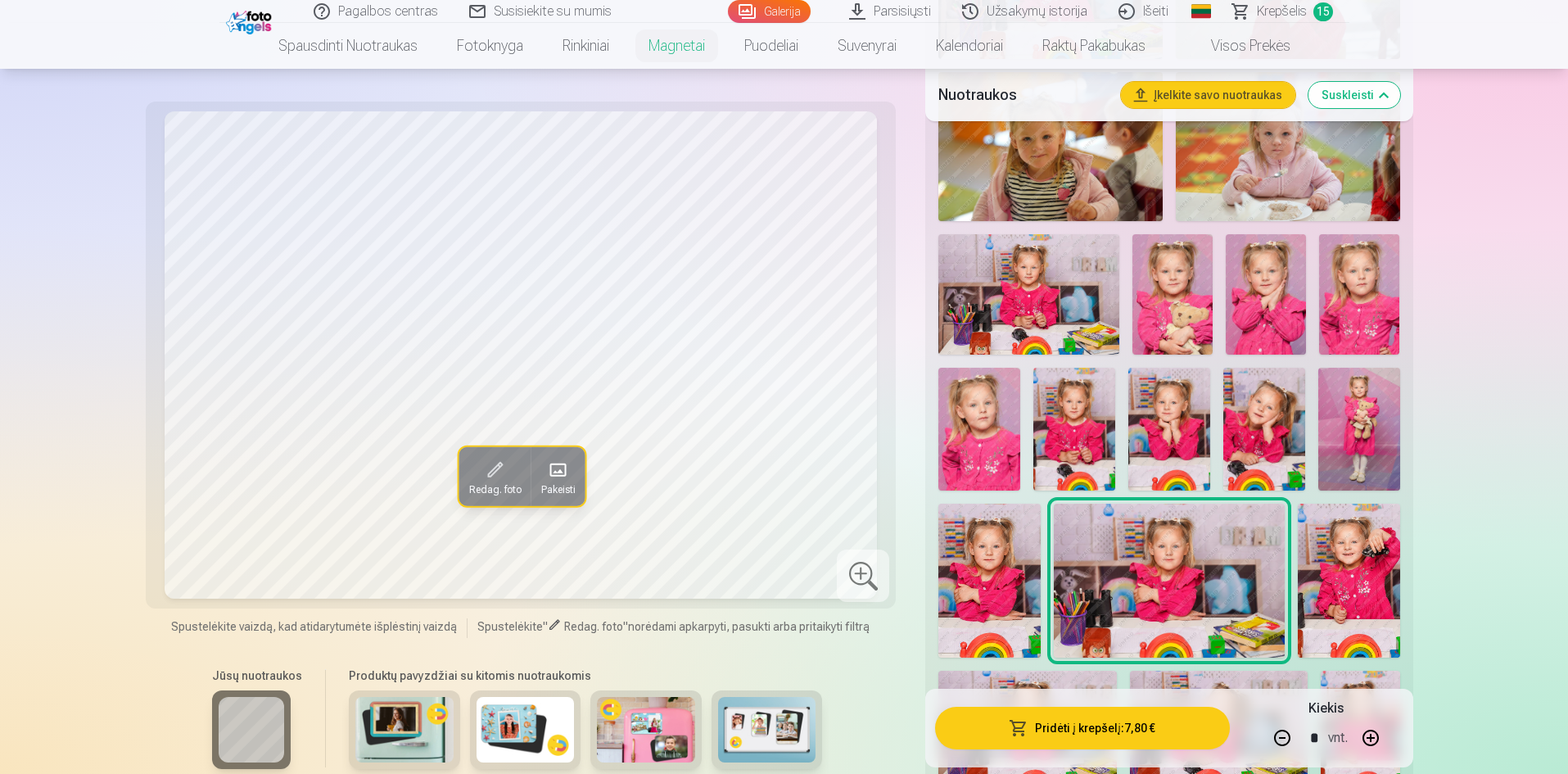
click at [997, 556] on img at bounding box center [989, 580] width 102 height 154
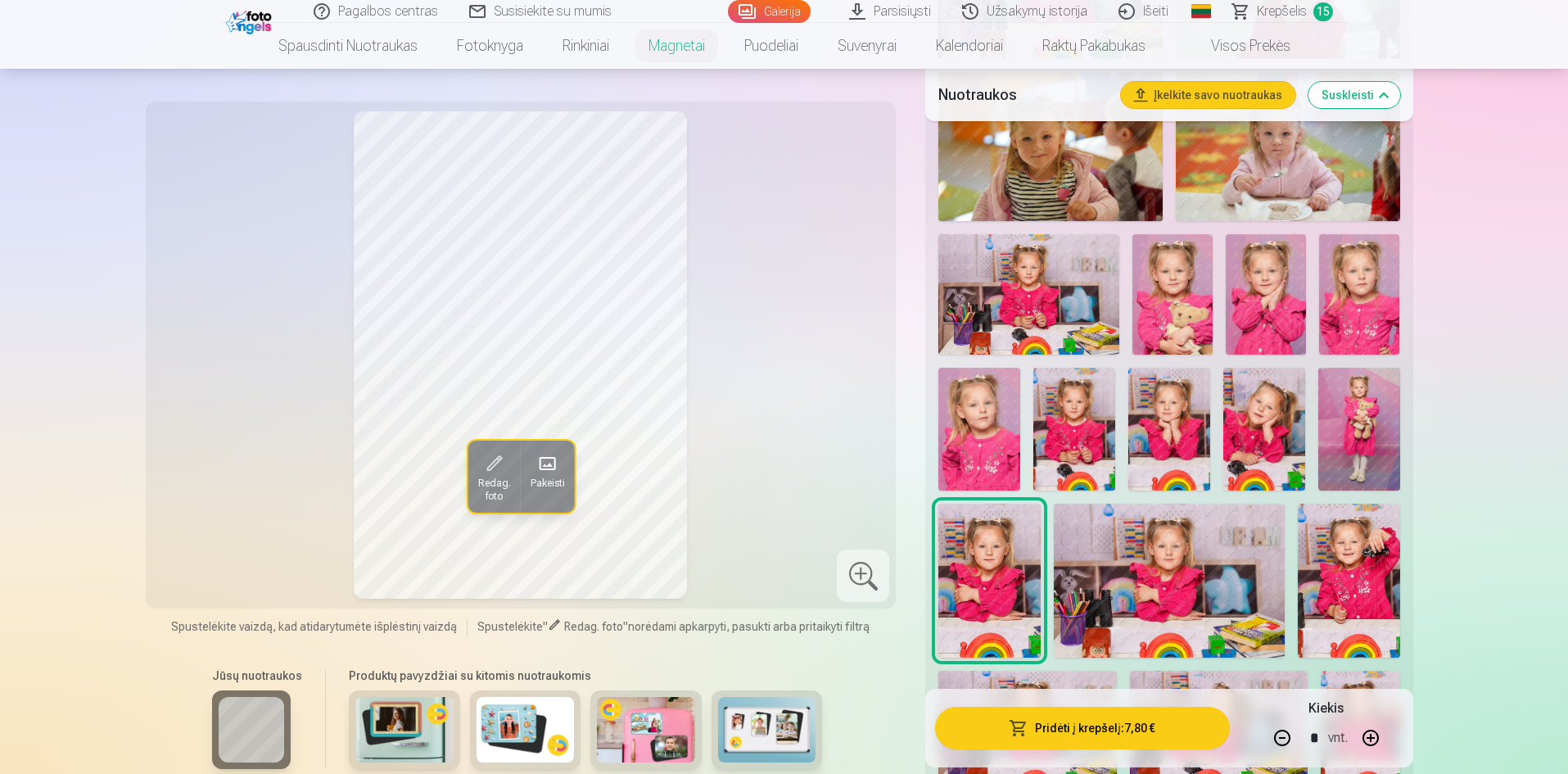
click at [1143, 560] on img at bounding box center [1169, 579] width 231 height 153
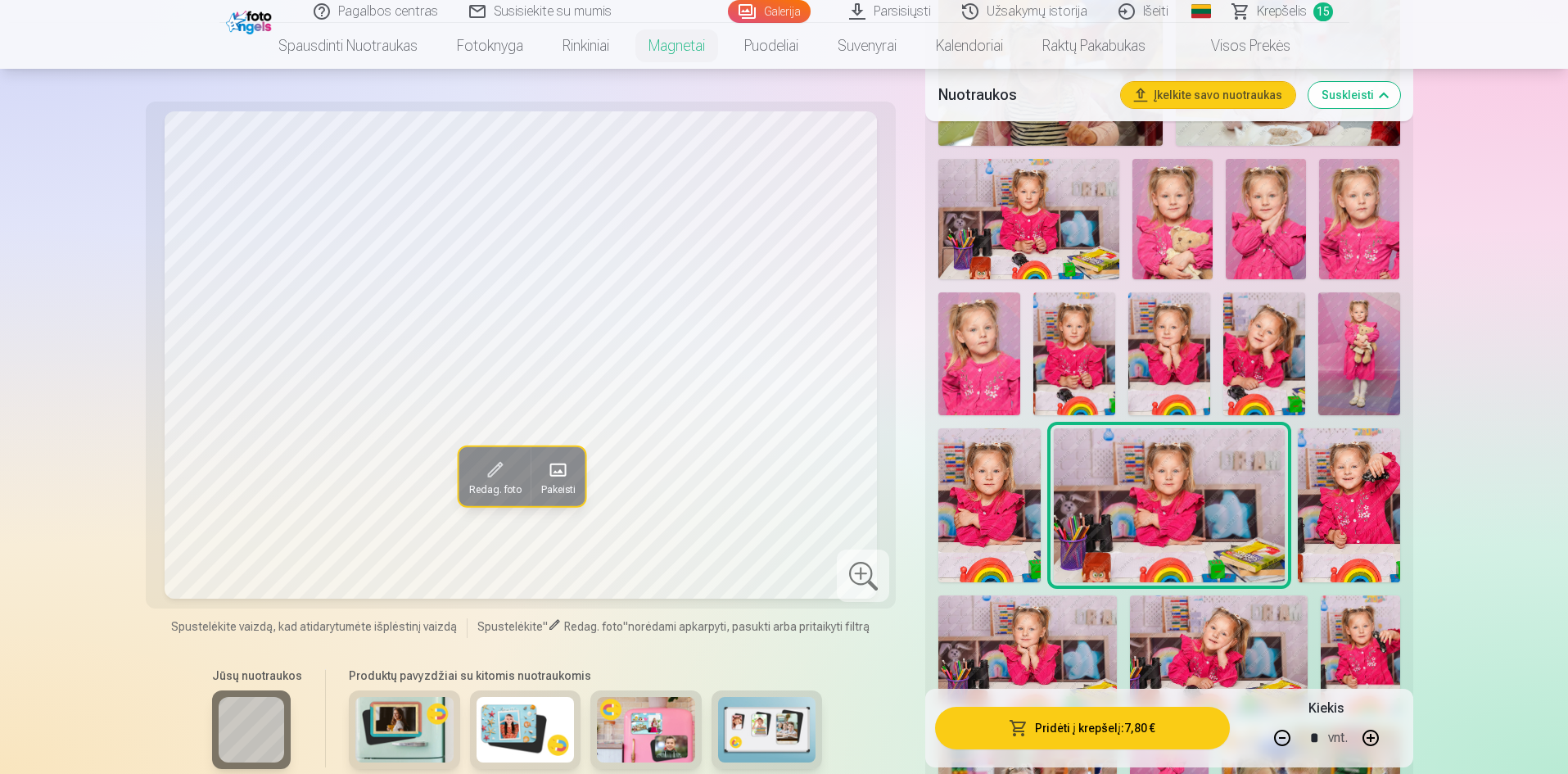
scroll to position [1392, 0]
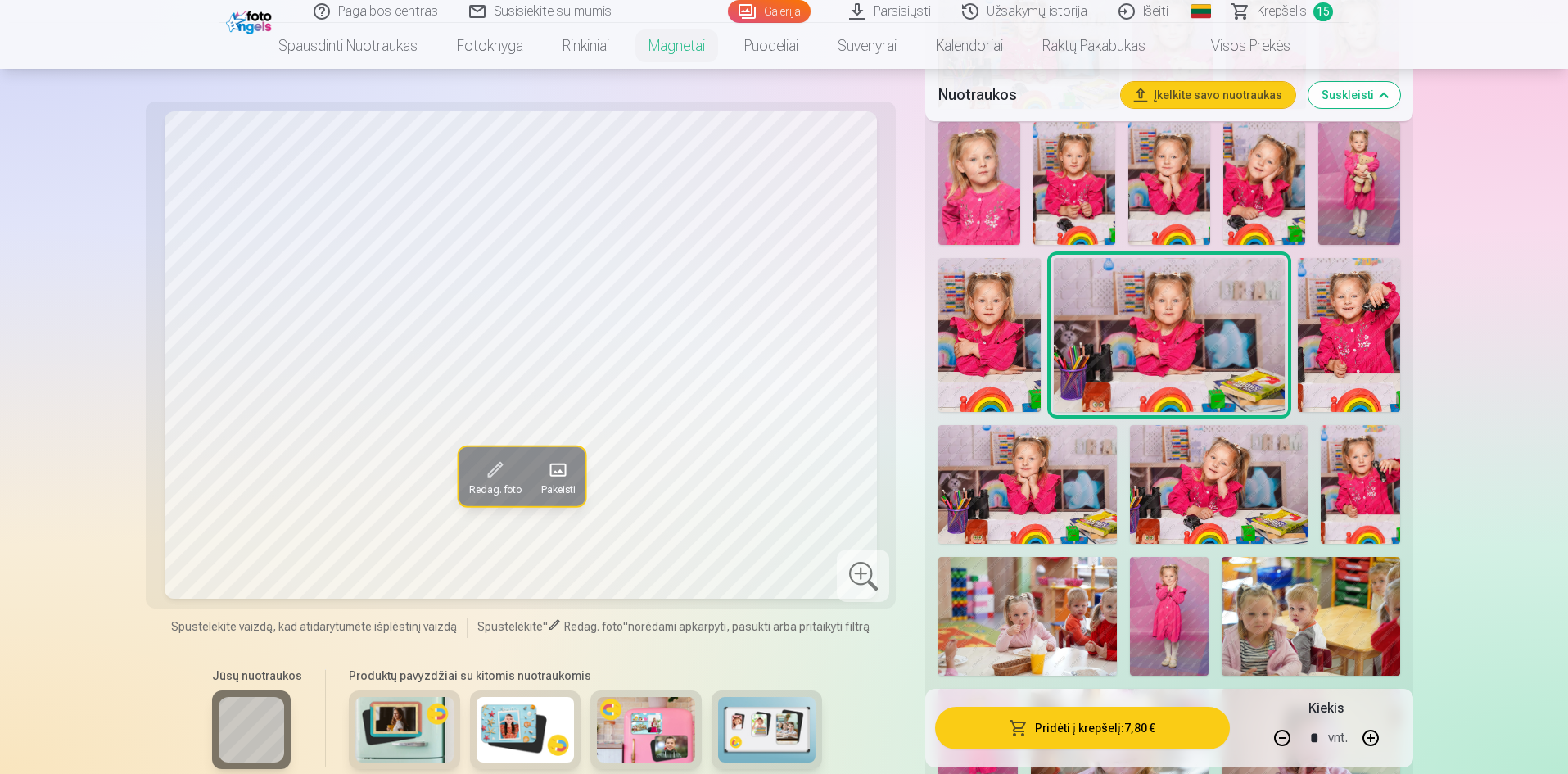
click at [1241, 492] on img at bounding box center [1219, 484] width 178 height 118
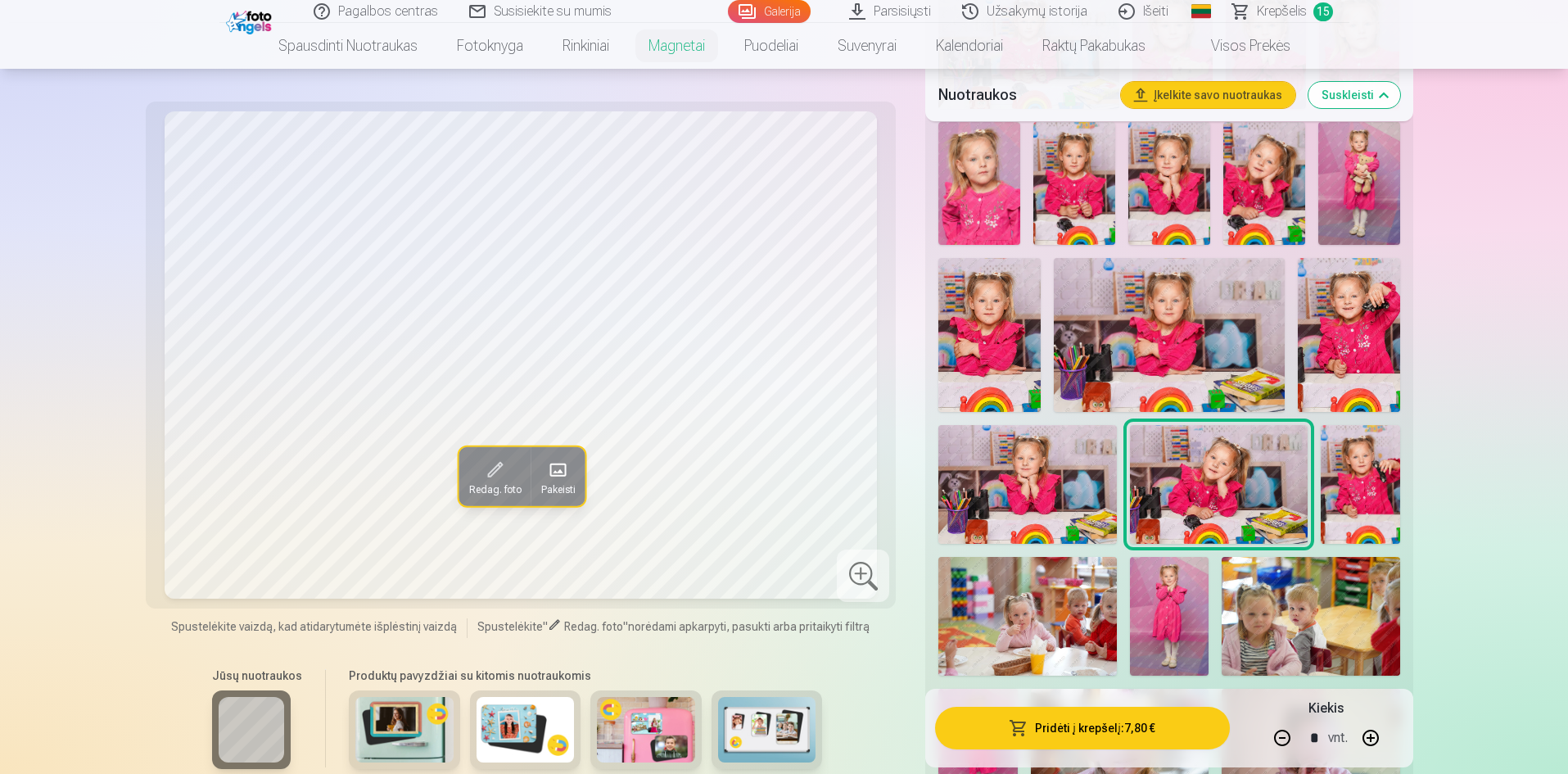
click at [1231, 346] on img at bounding box center [1169, 335] width 231 height 153
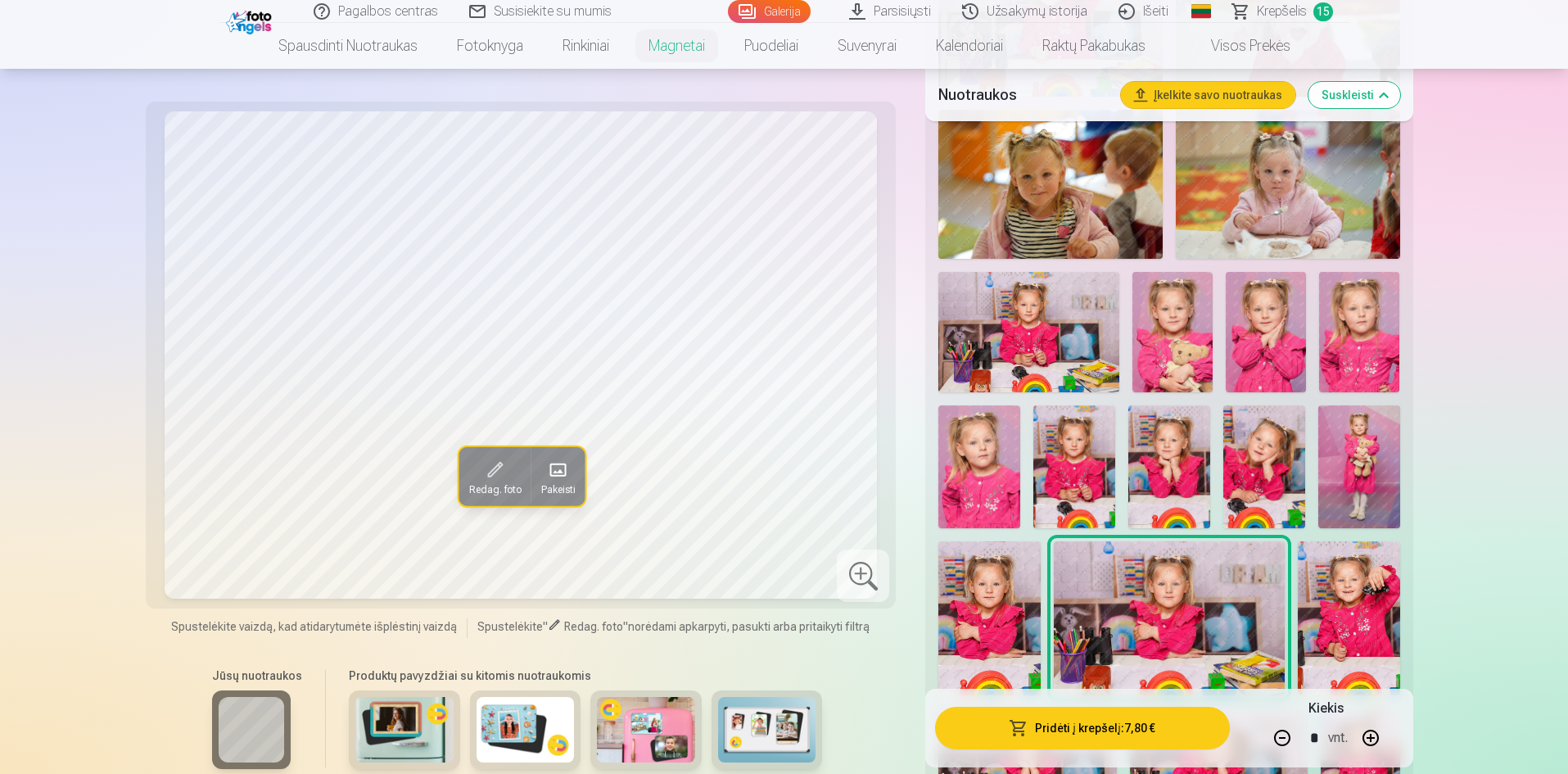
scroll to position [1065, 0]
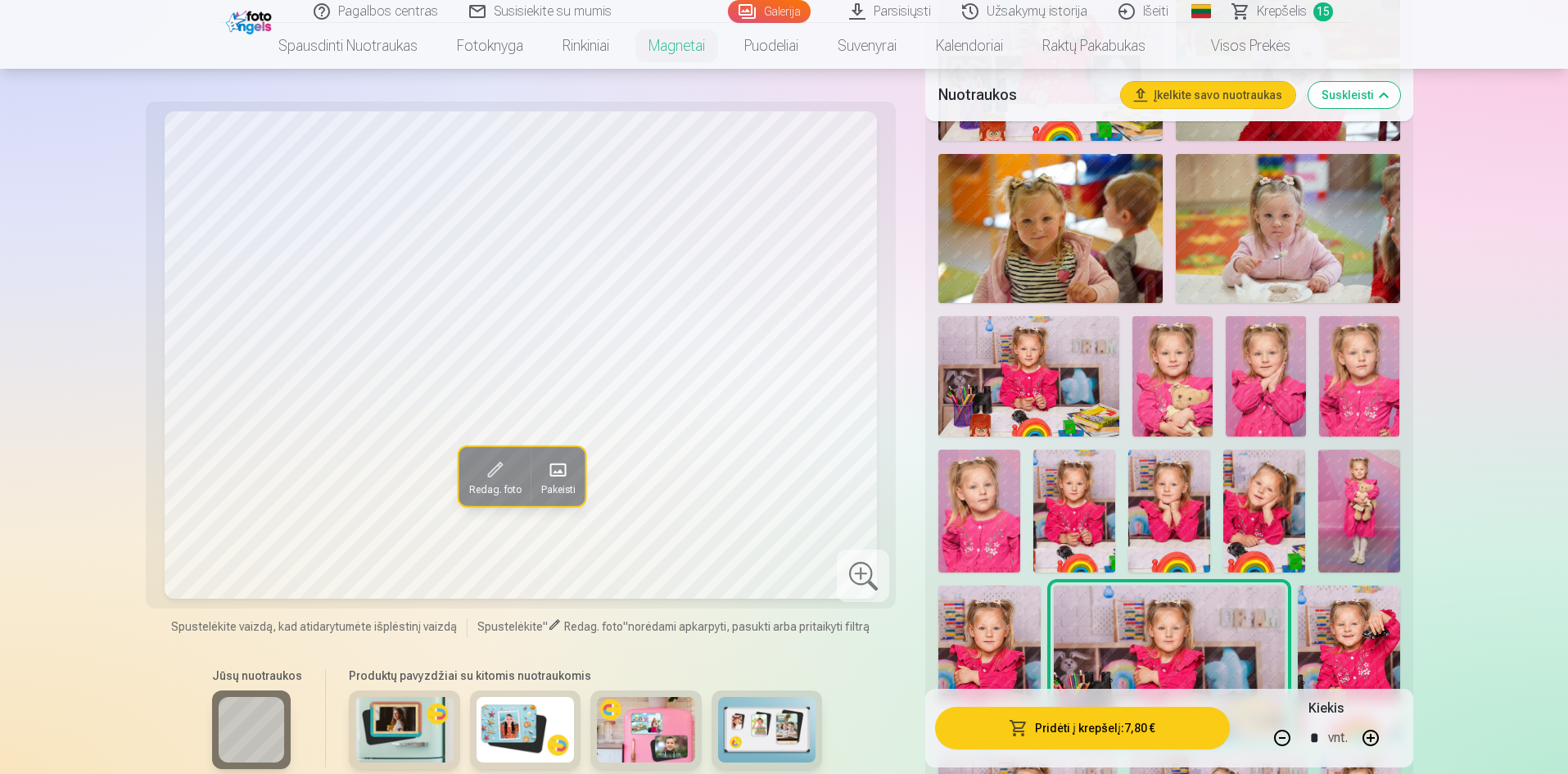
click at [1257, 370] on img at bounding box center [1266, 376] width 80 height 120
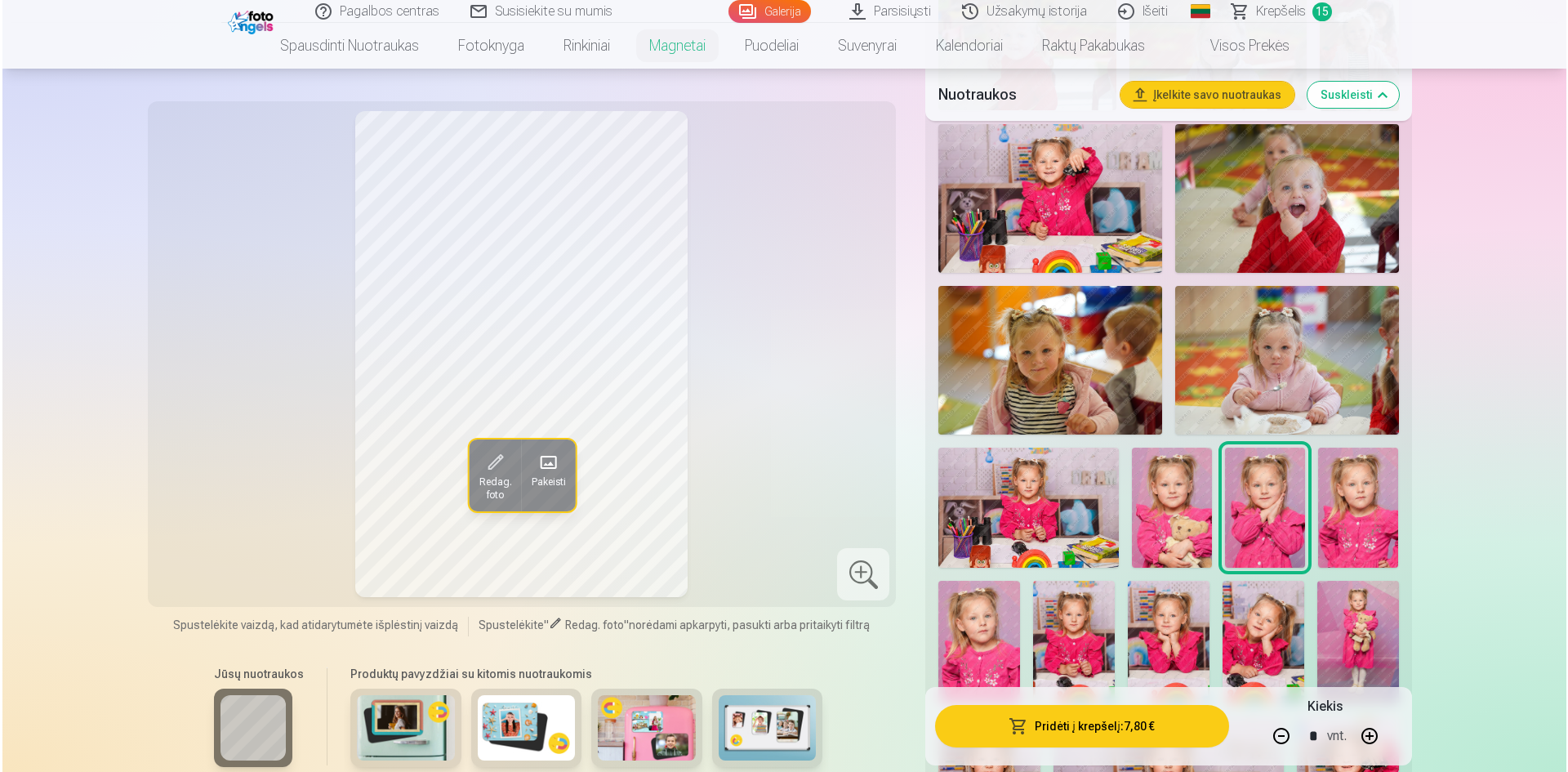
scroll to position [898, 0]
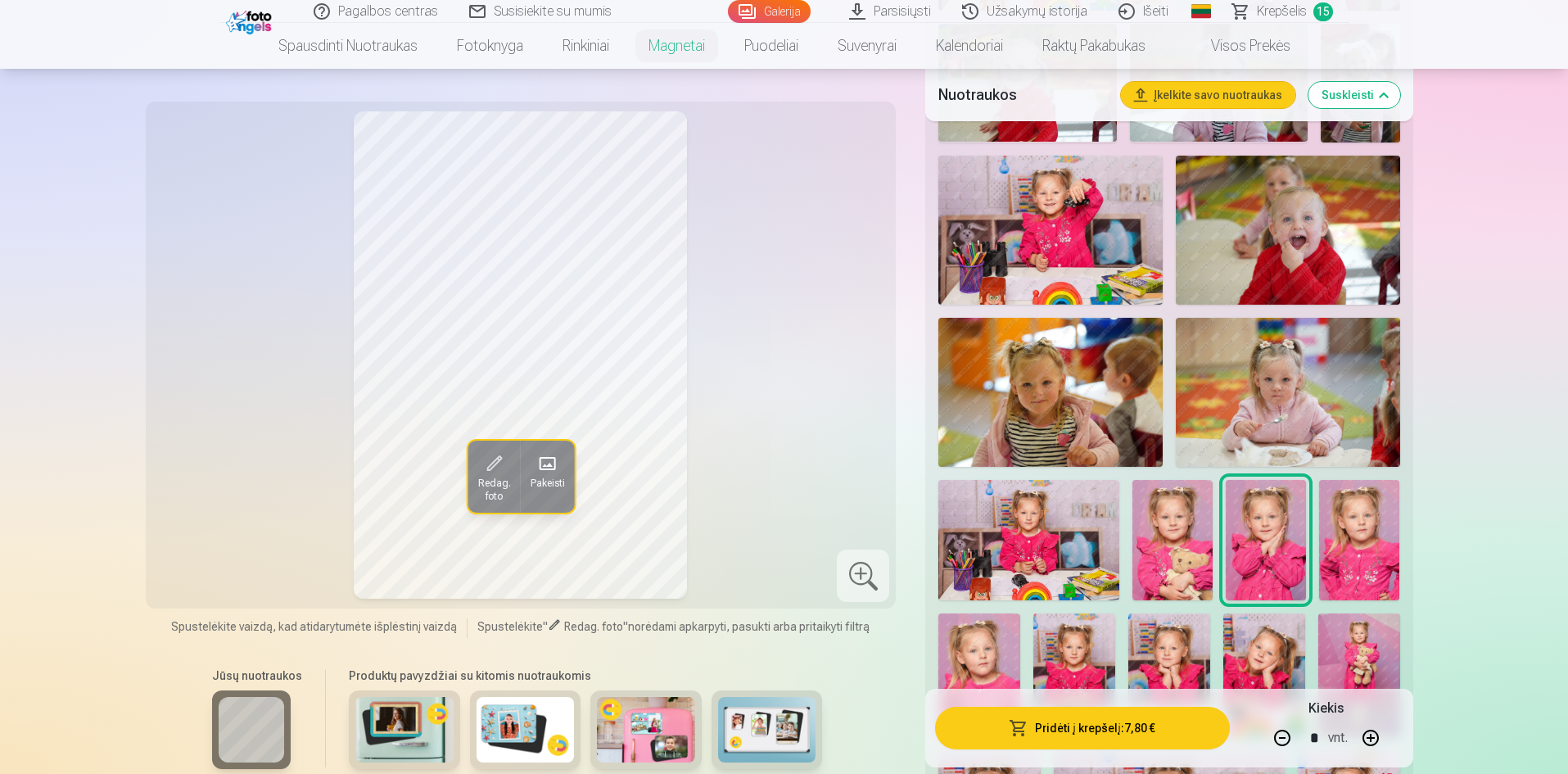
click at [1146, 732] on button "Pridėti į krepšelį : 7,80 €" at bounding box center [1083, 727] width 294 height 42
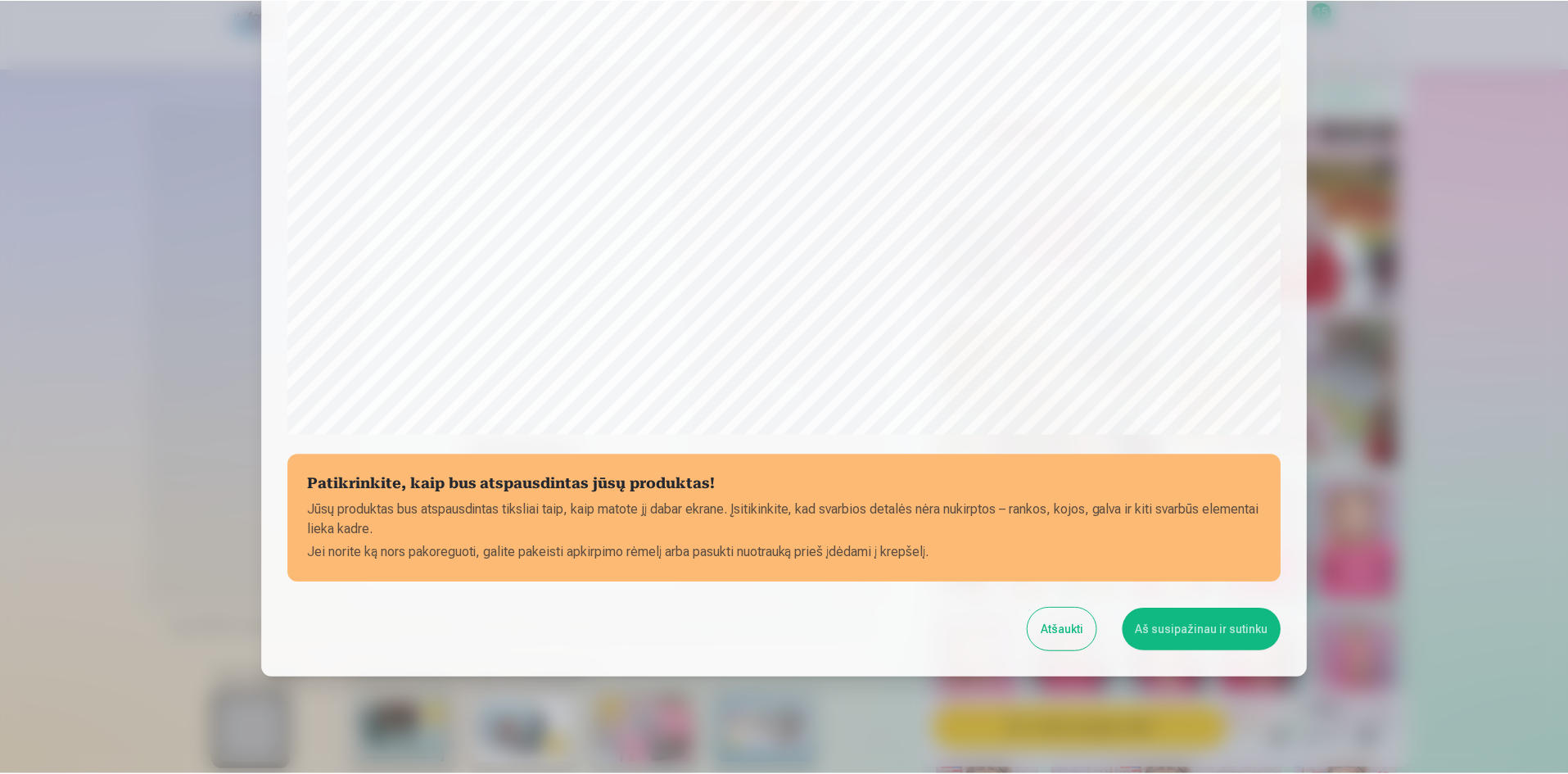
scroll to position [405, 0]
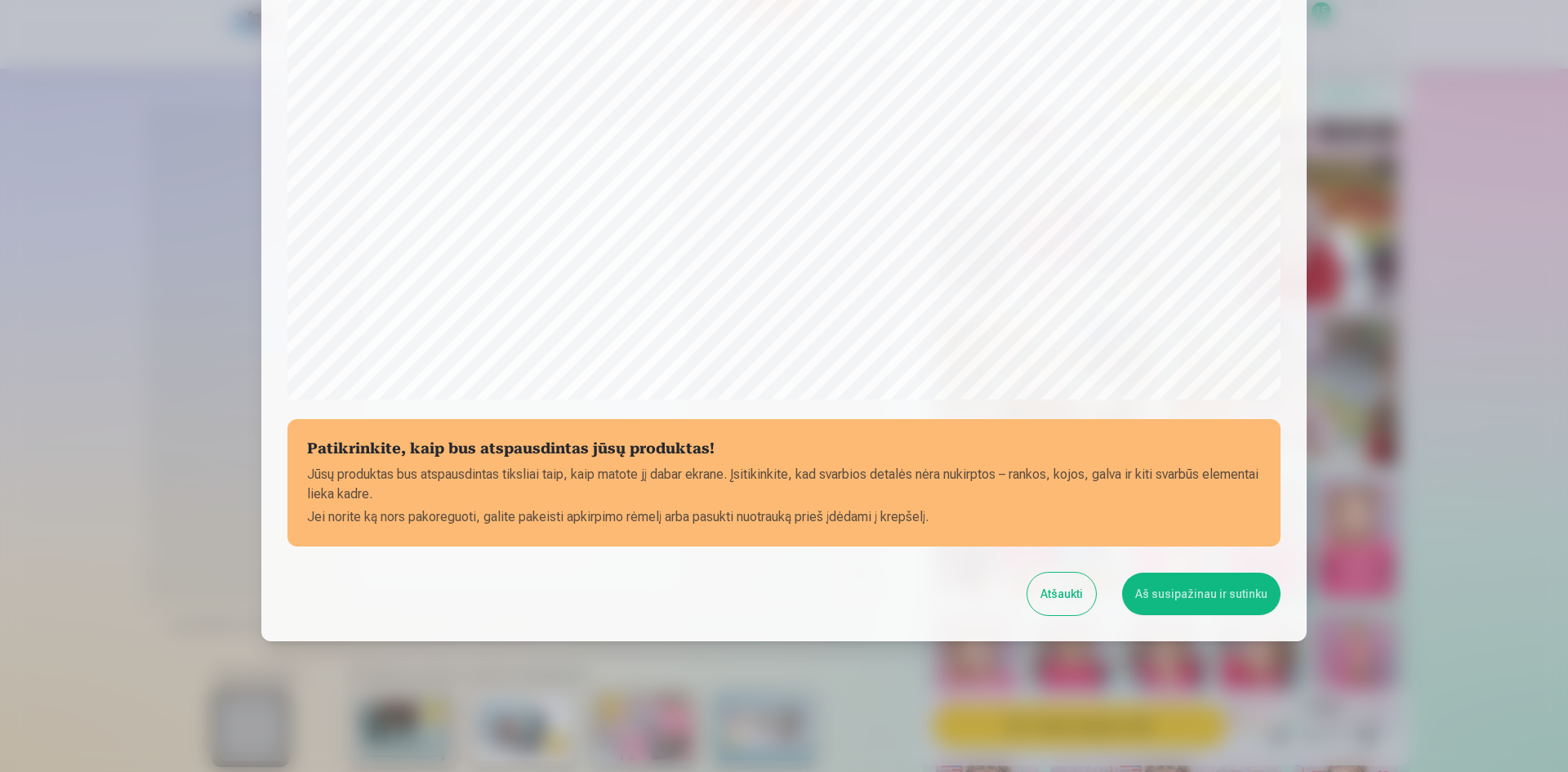
click at [1202, 598] on button "Aš susipažinau ir sutinku" at bounding box center [1200, 593] width 158 height 42
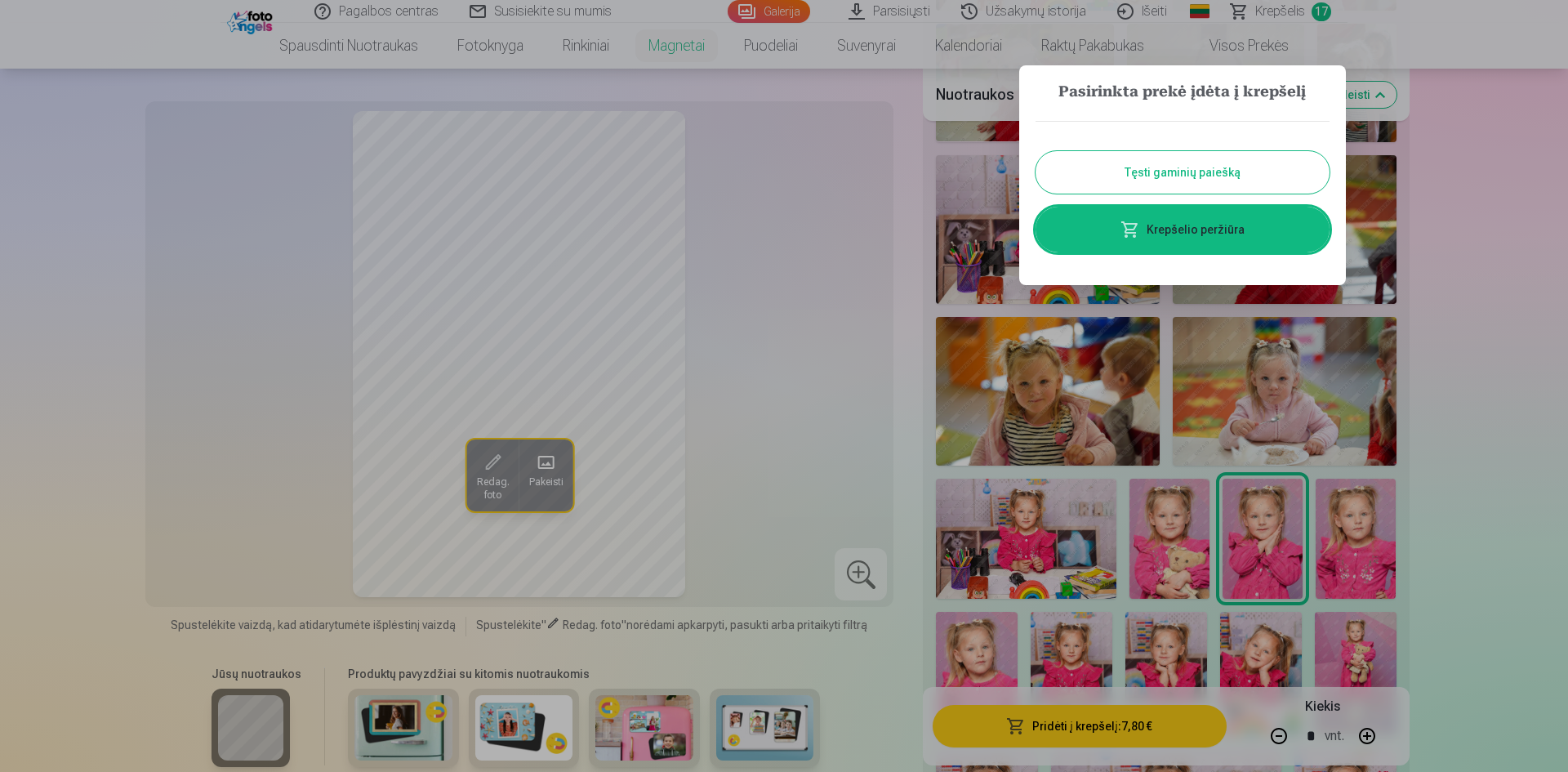
click at [1488, 219] on div at bounding box center [784, 386] width 1568 height 772
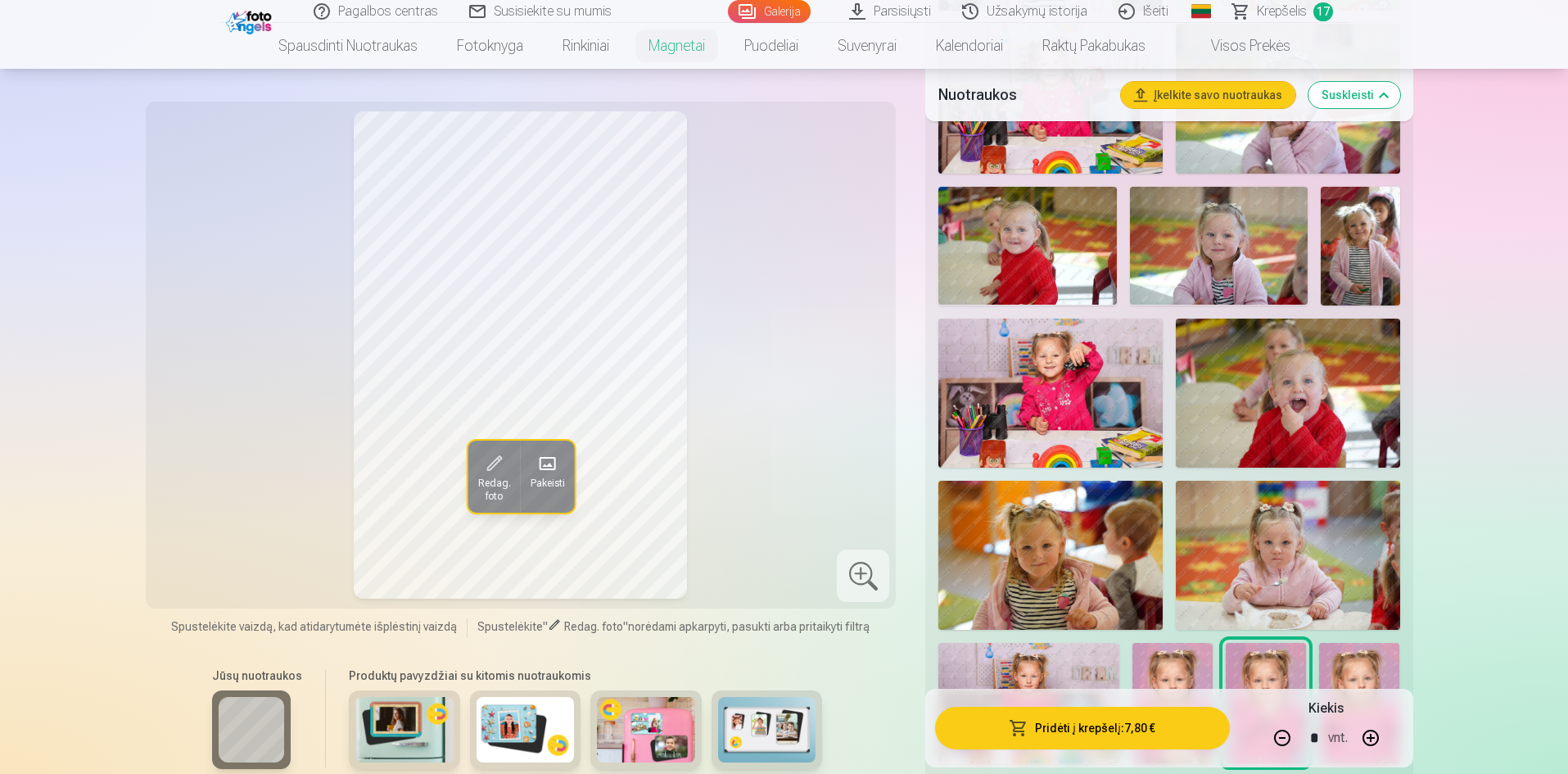
scroll to position [737, 0]
click at [1287, 18] on span "Krepšelis" at bounding box center [1282, 12] width 50 height 20
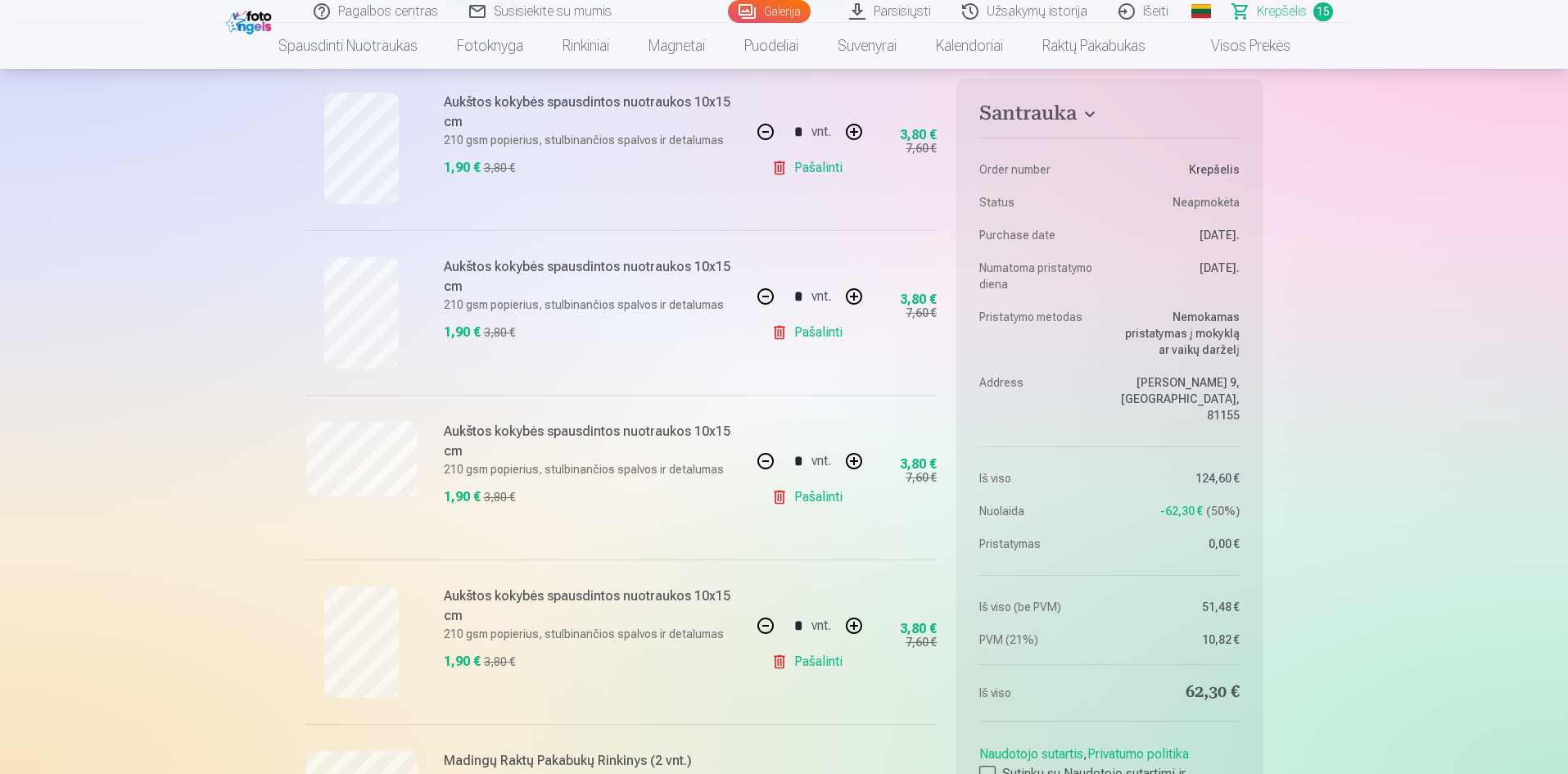
scroll to position [2292, 0]
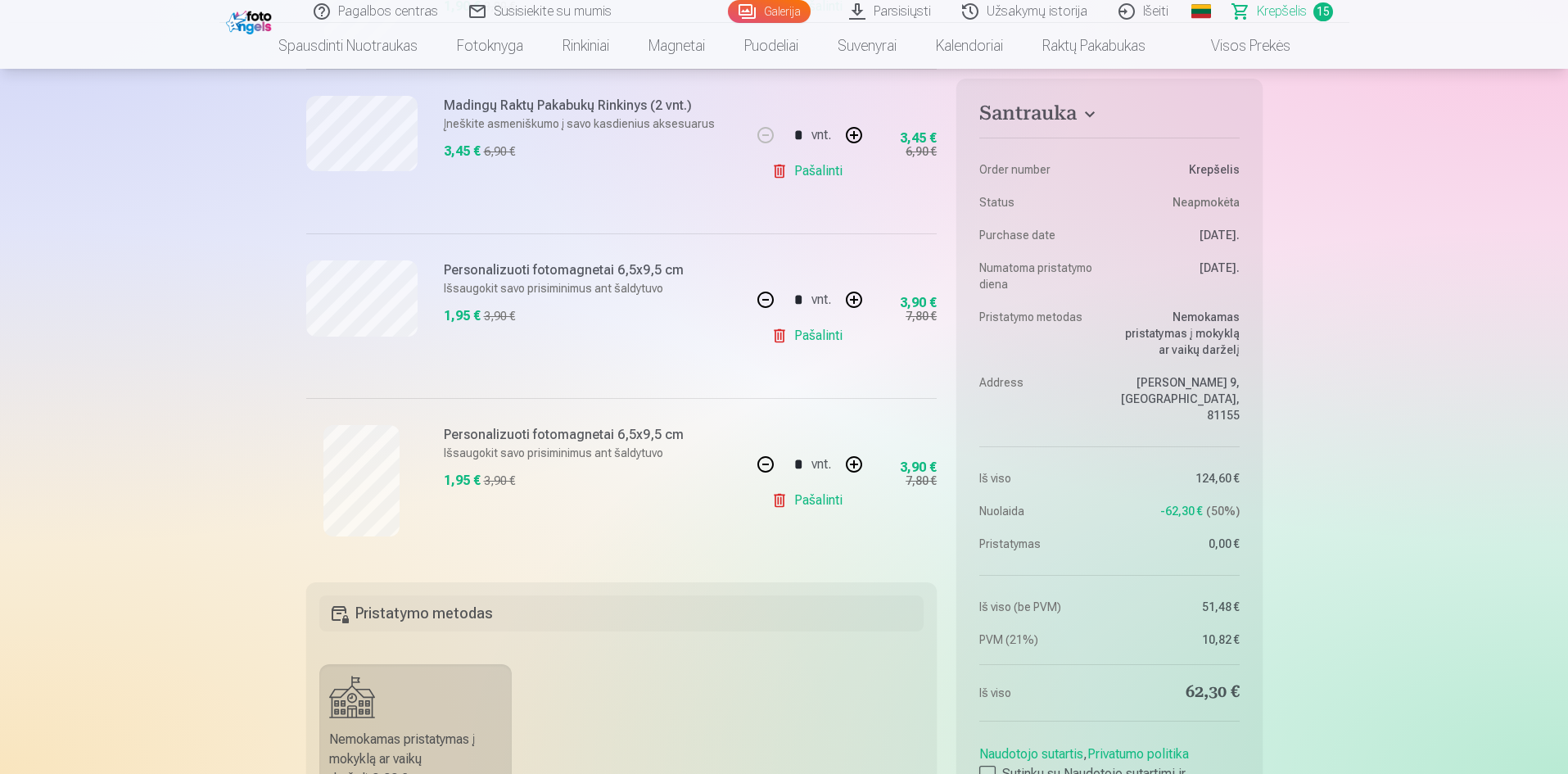
click at [771, 458] on button "button" at bounding box center [766, 465] width 39 height 39
type input "*"
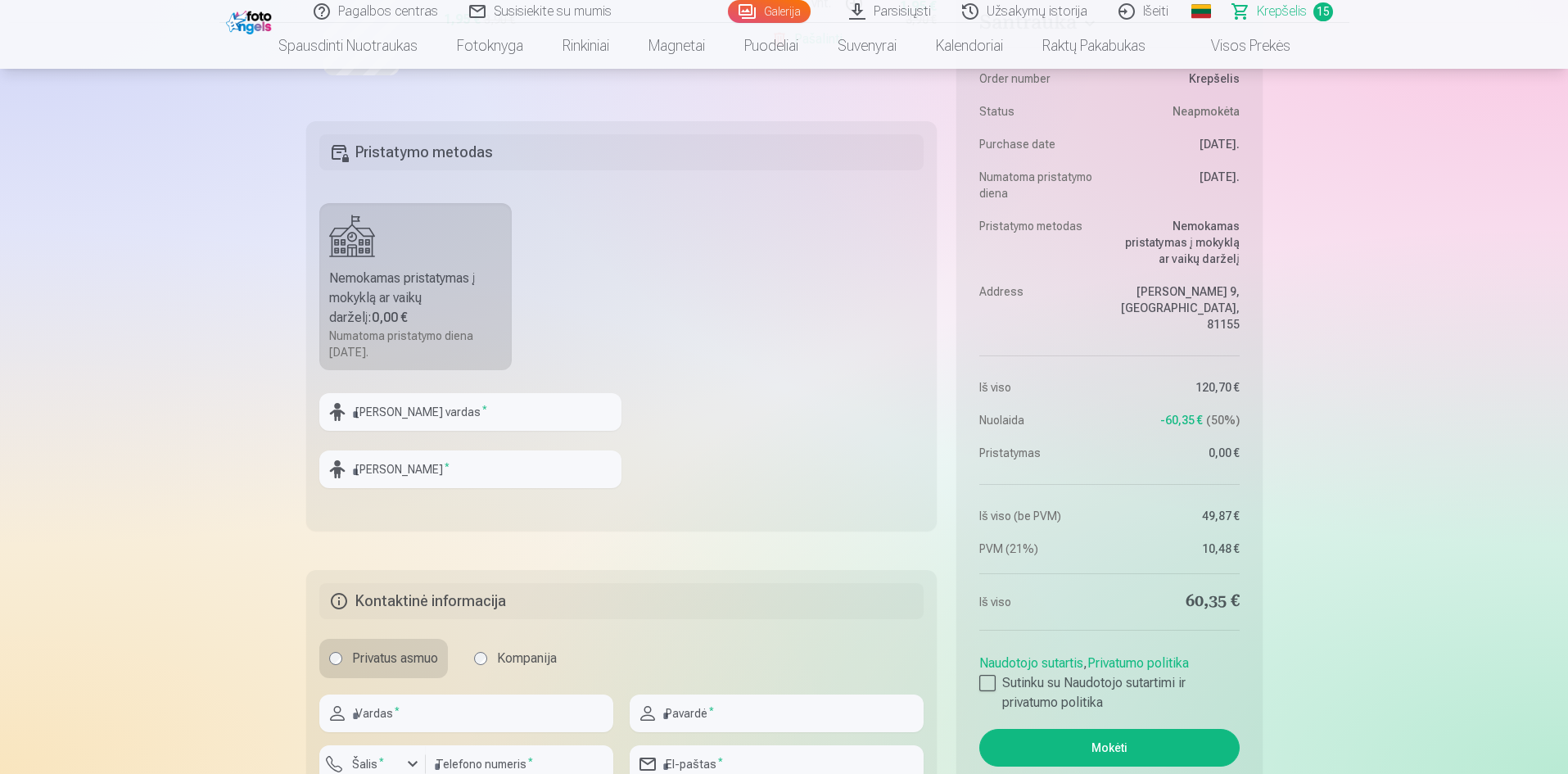
scroll to position [3194, 0]
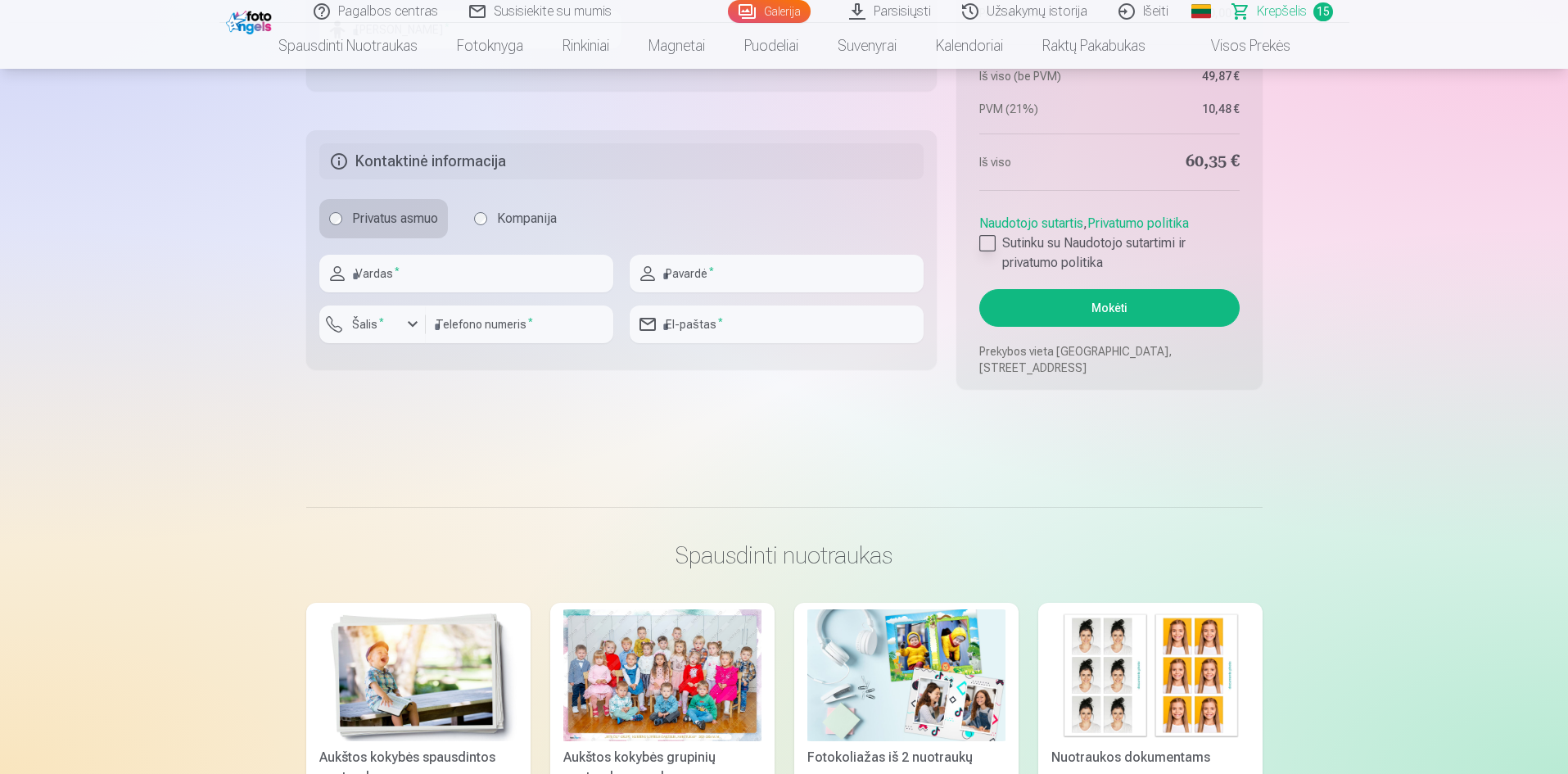
click at [992, 244] on div at bounding box center [988, 243] width 16 height 16
click at [590, 279] on input "text" at bounding box center [466, 274] width 294 height 38
type input "******"
type input "********"
type input "*********"
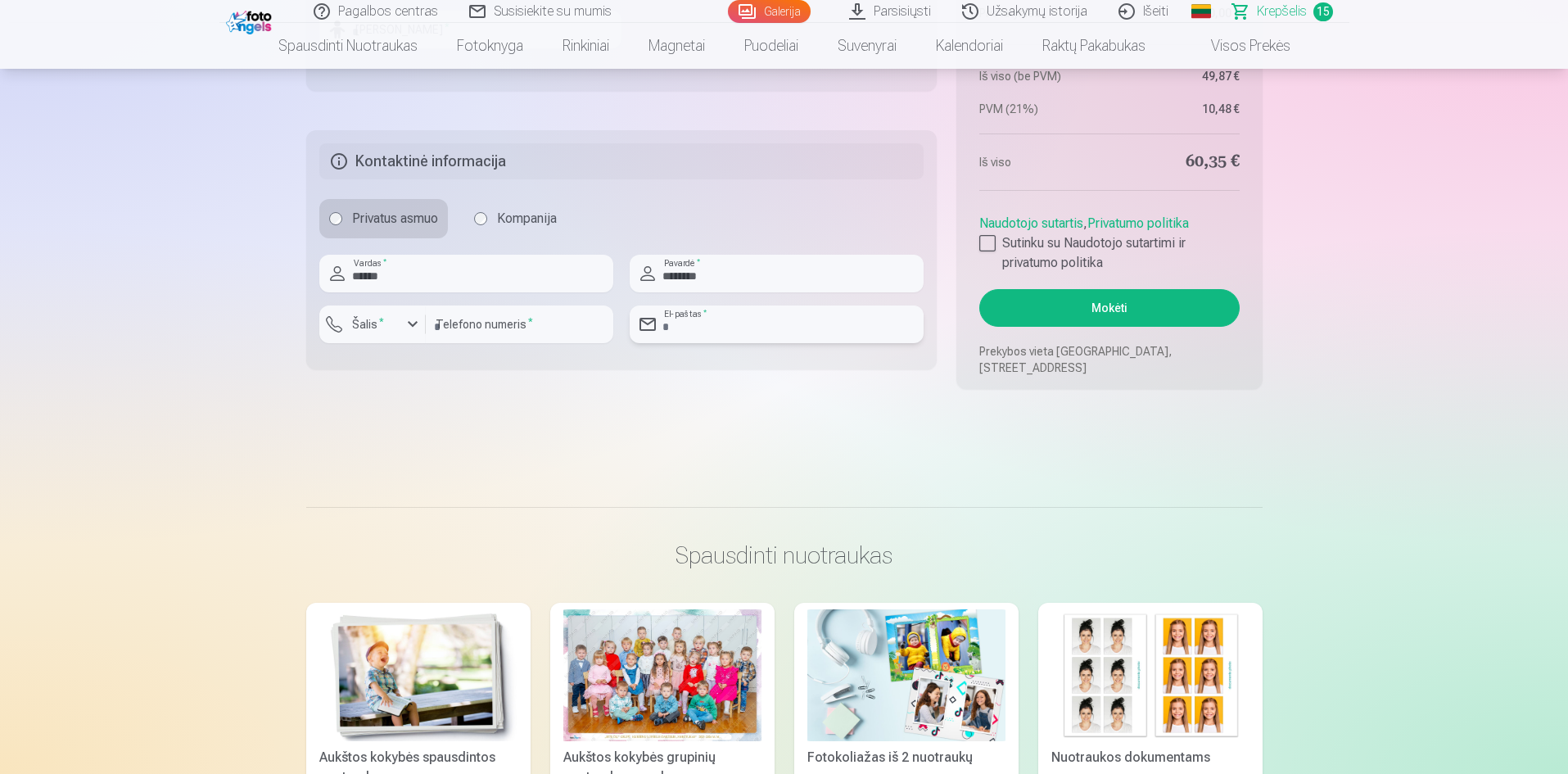
type input "**********"
click at [1109, 306] on button "Mokėti" at bounding box center [1109, 308] width 259 height 38
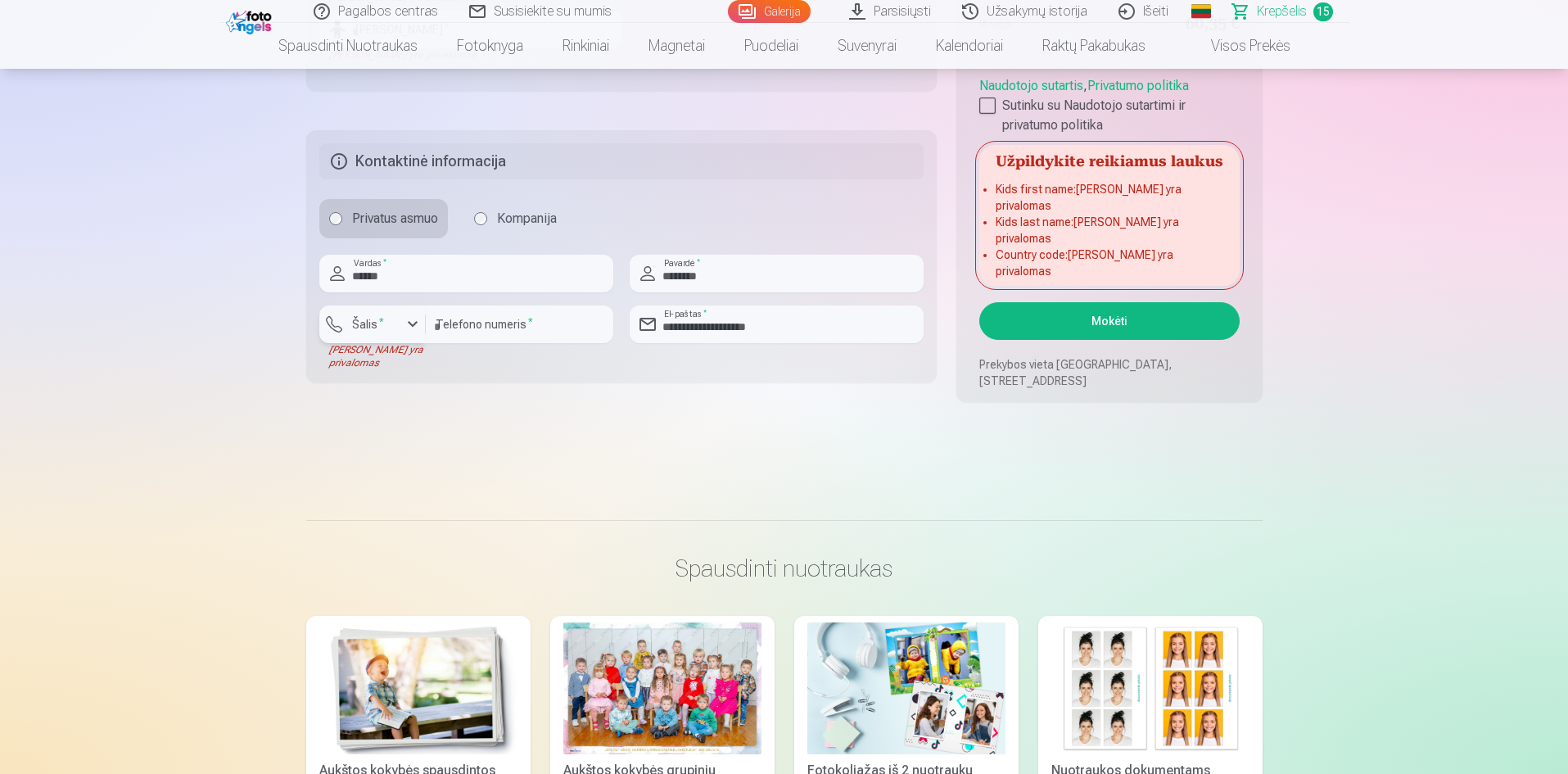
click at [413, 325] on div "button" at bounding box center [413, 325] width 20 height 20
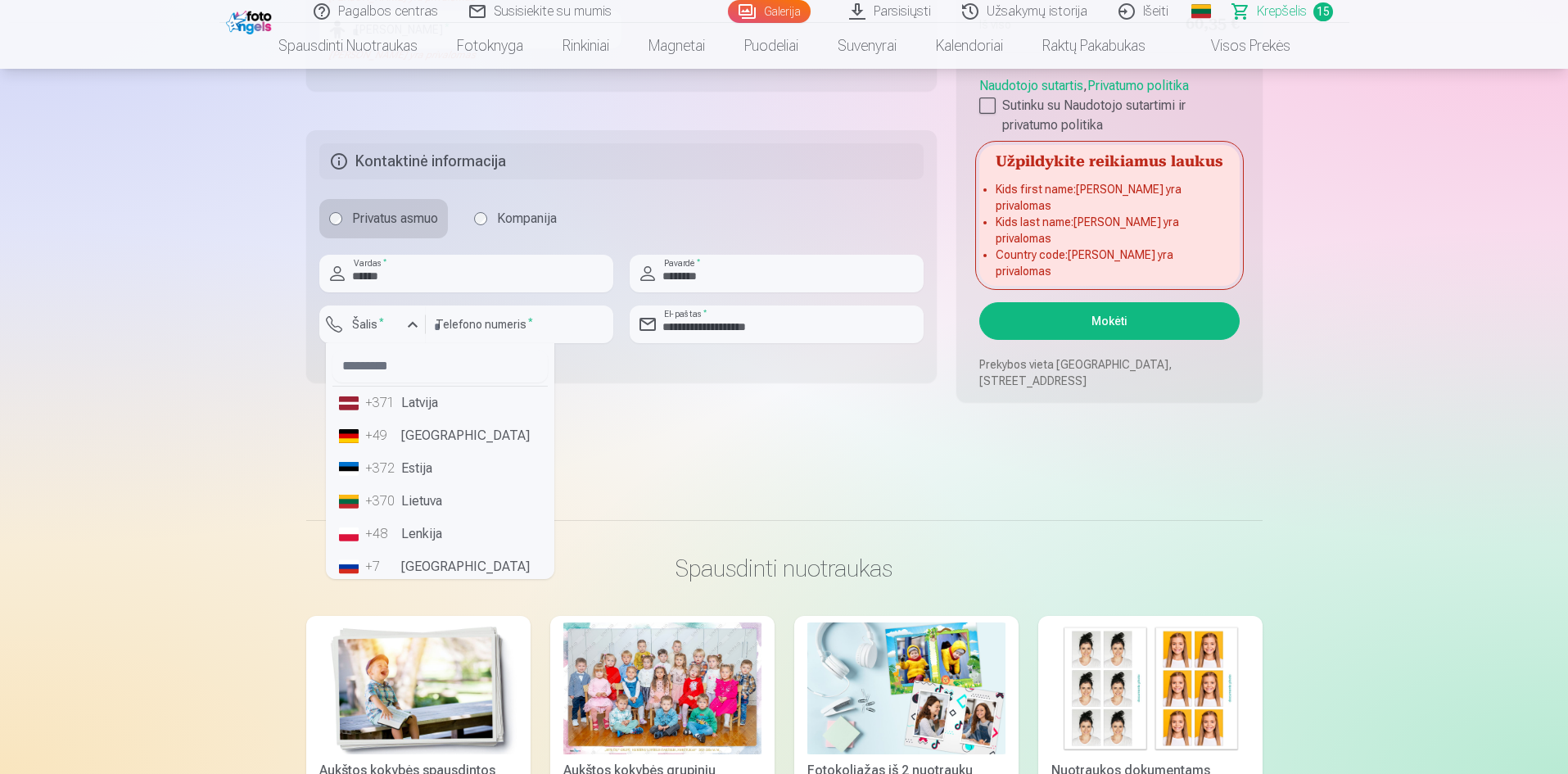
click at [421, 512] on li "+370 Lietuva" at bounding box center [440, 500] width 215 height 33
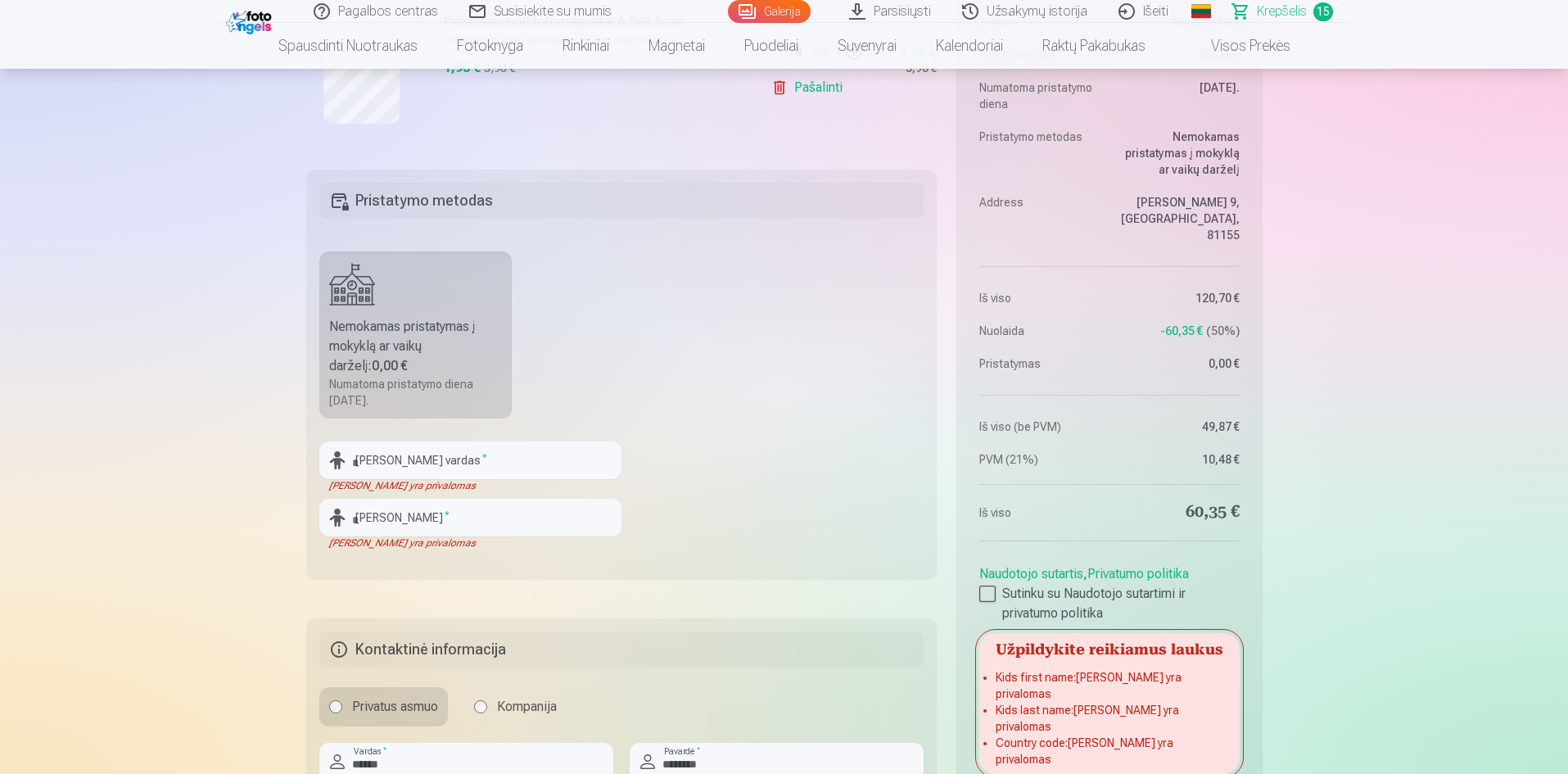
scroll to position [2702, 0]
click at [439, 461] on input "text" at bounding box center [470, 464] width 302 height 38
click at [571, 472] on input "text" at bounding box center [470, 464] width 302 height 38
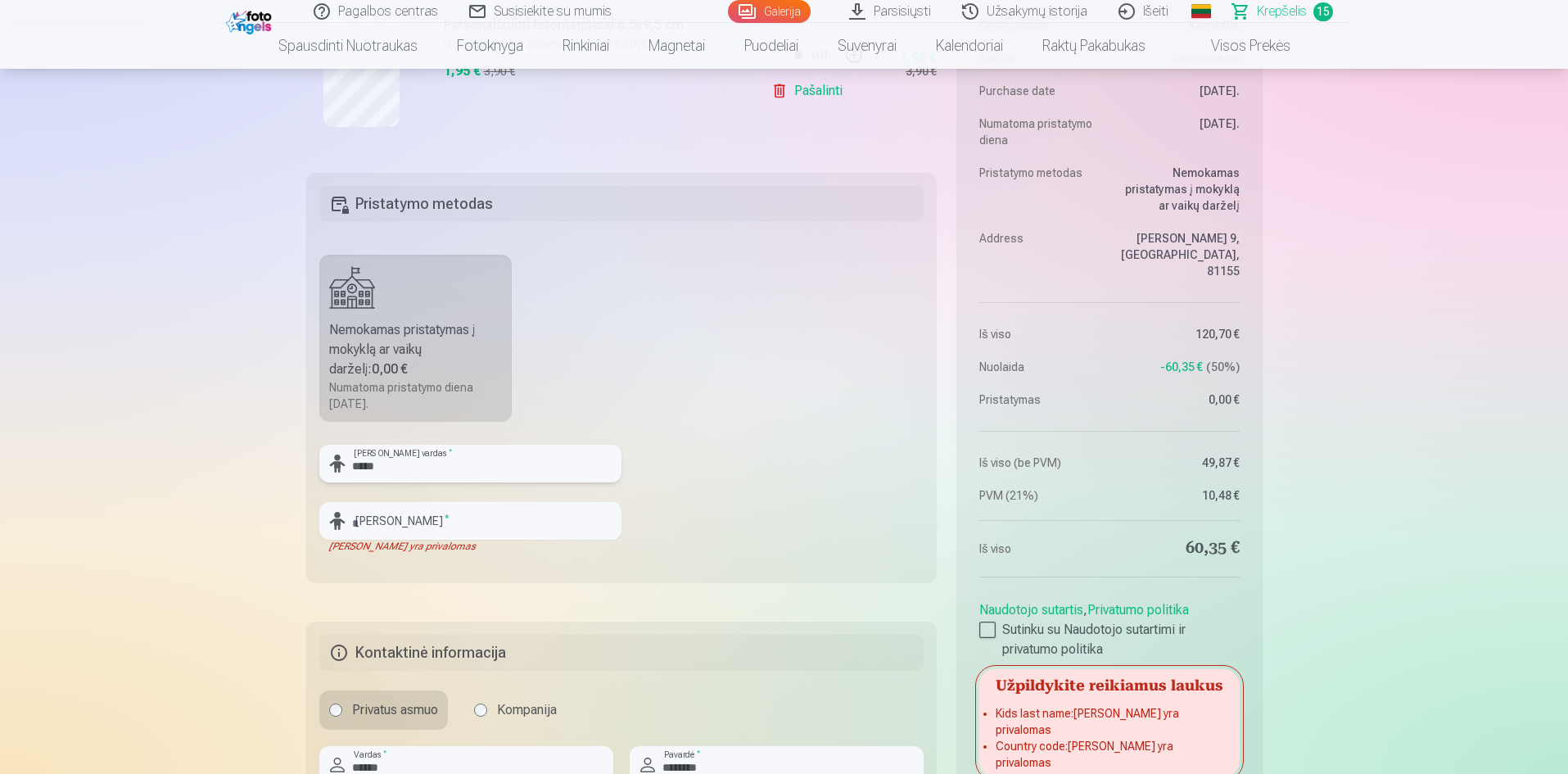
type input "*****"
click at [537, 517] on input "text" at bounding box center [470, 521] width 302 height 38
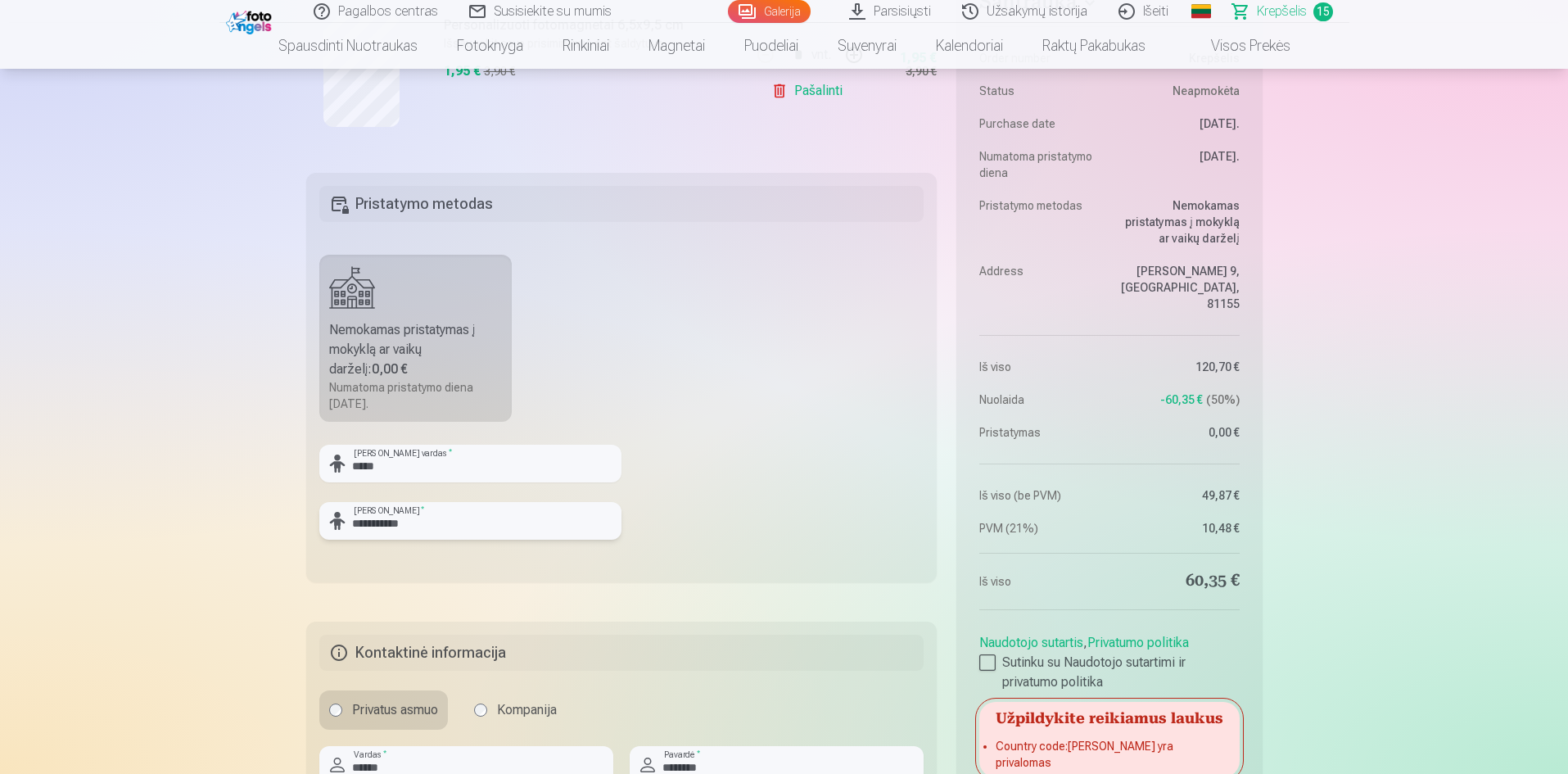
type input "**********"
click at [738, 475] on fieldset "**********" at bounding box center [622, 378] width 632 height 409
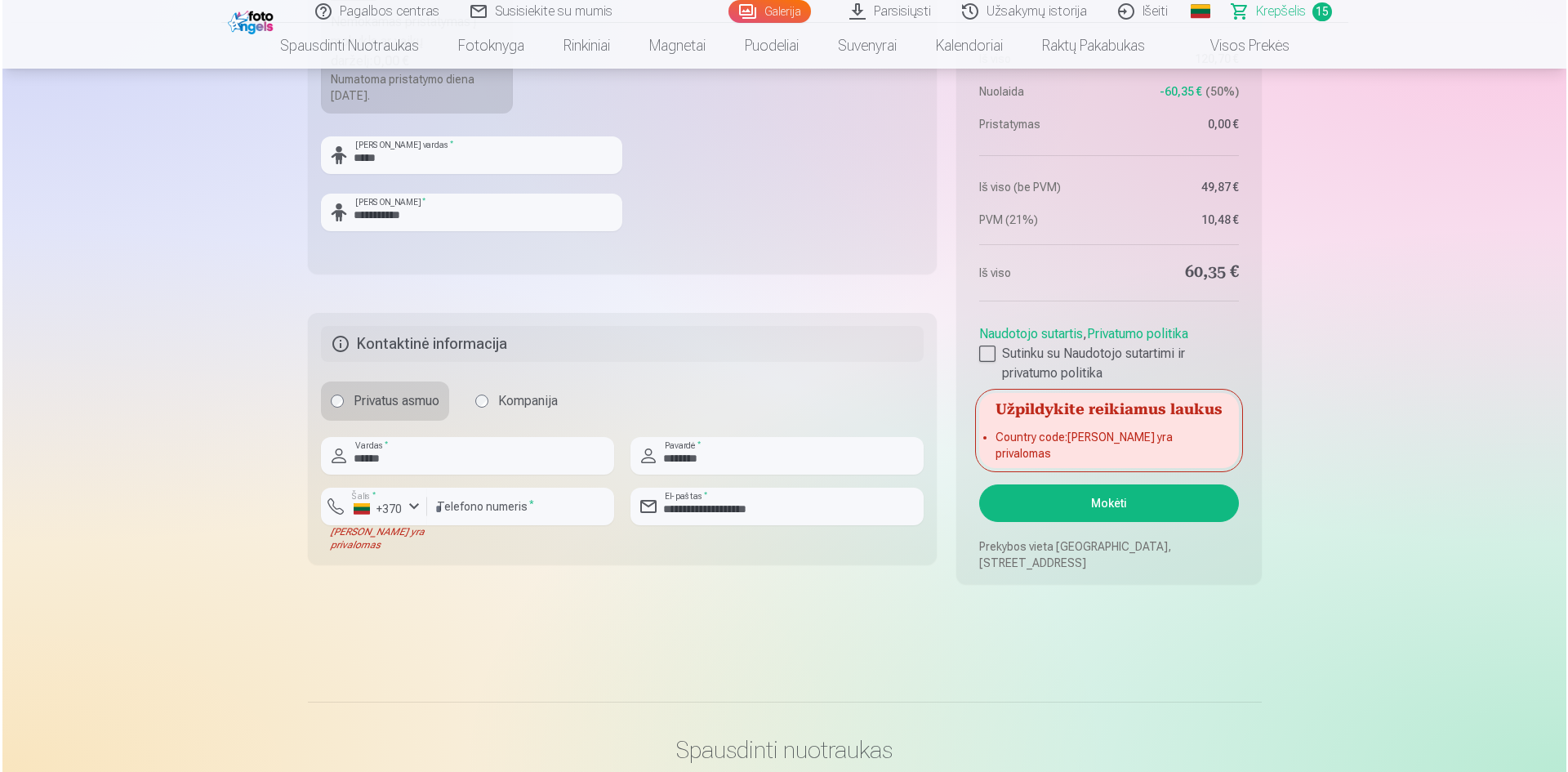
scroll to position [3022, 0]
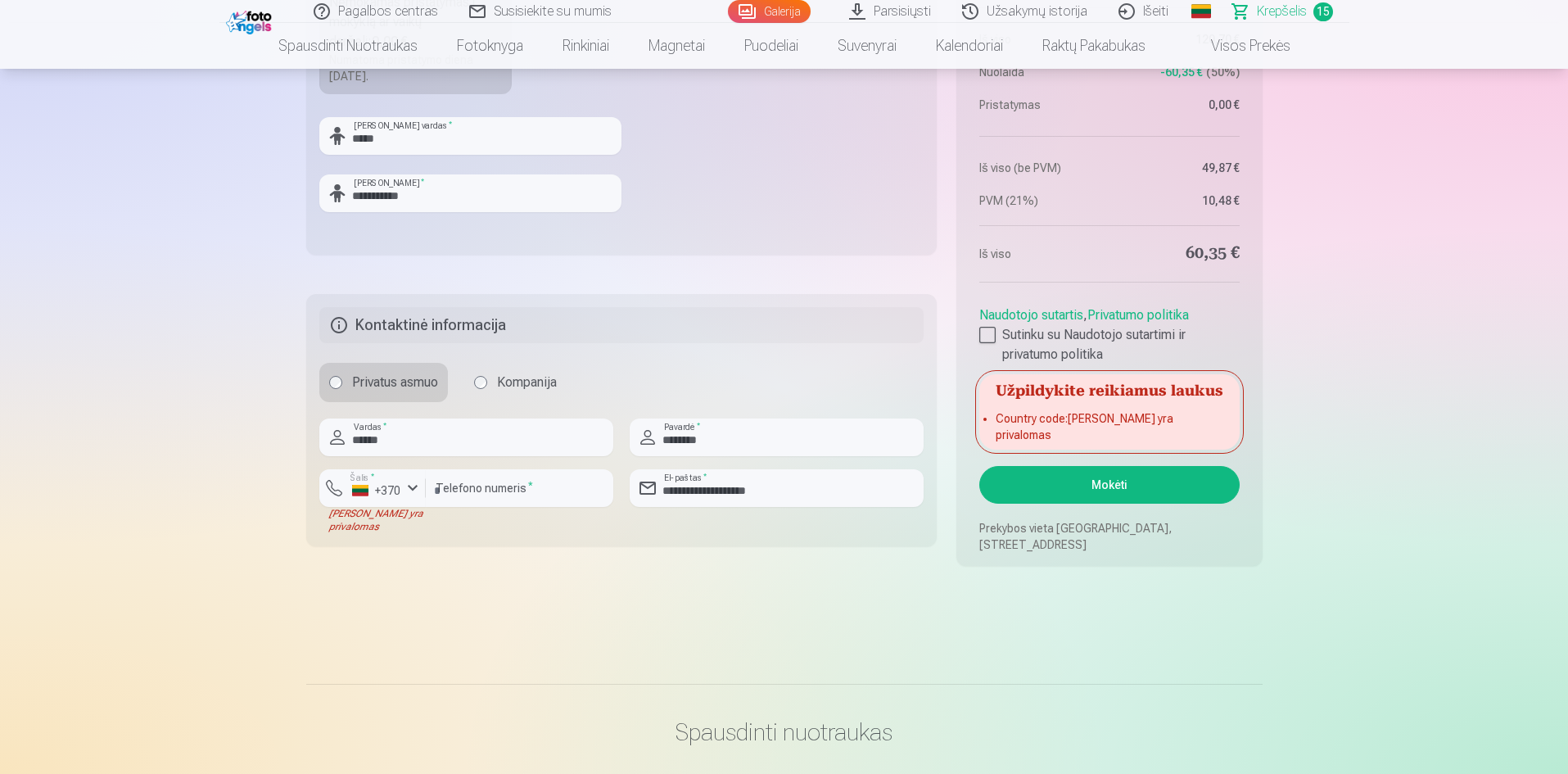
click at [1176, 493] on button "Mokėti" at bounding box center [1109, 484] width 259 height 38
